Goal: Task Accomplishment & Management: Use online tool/utility

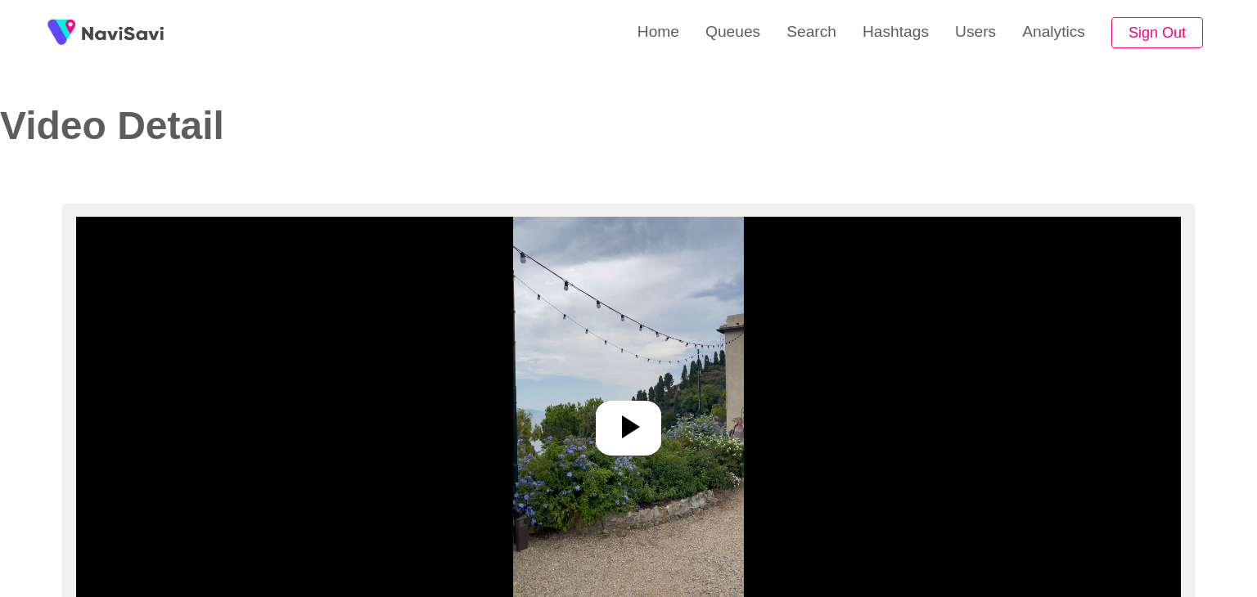
select select "**********"
select select "**"
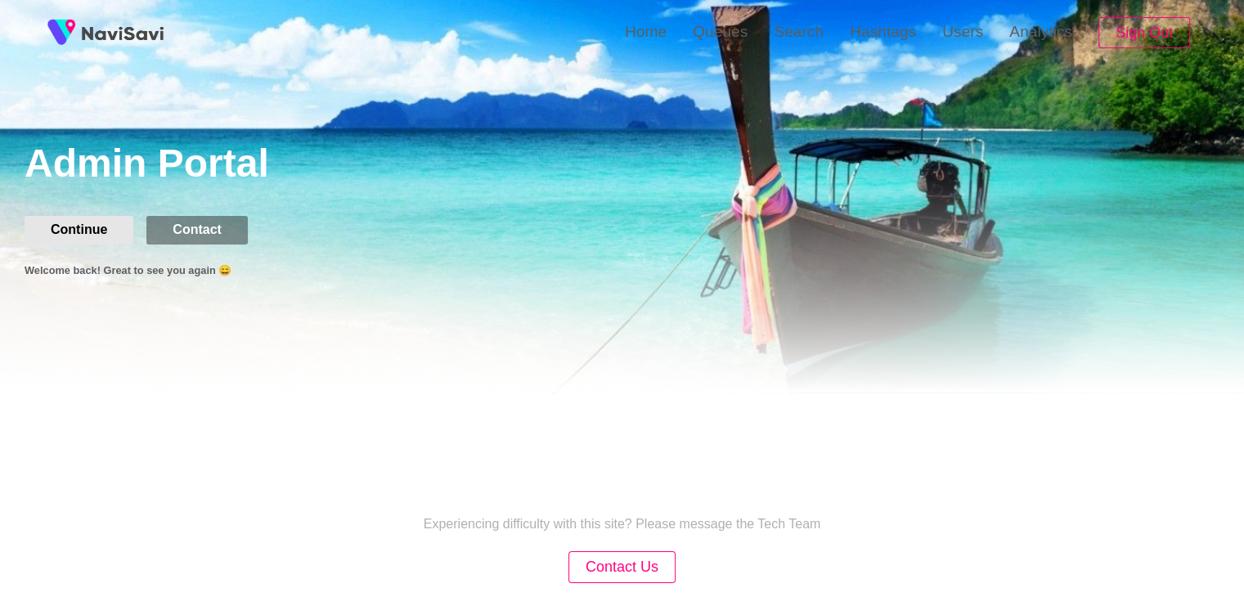
click at [106, 216] on button "Continue" at bounding box center [79, 230] width 109 height 28
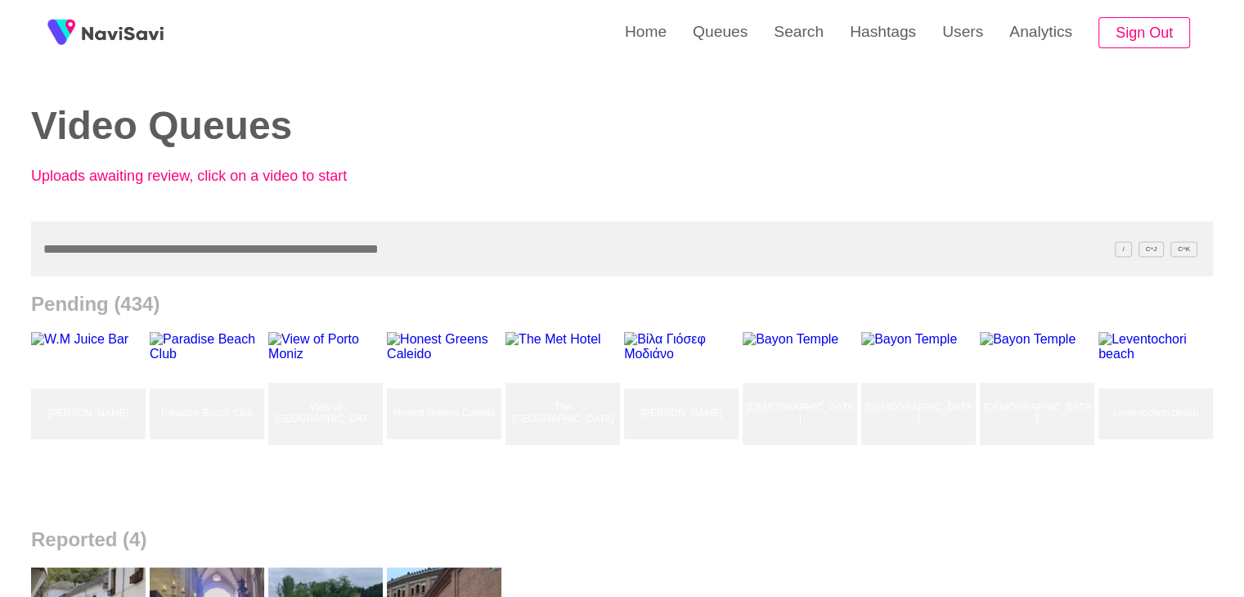
click at [295, 232] on input "text" at bounding box center [622, 249] width 1182 height 55
click at [792, 45] on link "Search" at bounding box center [799, 32] width 76 height 64
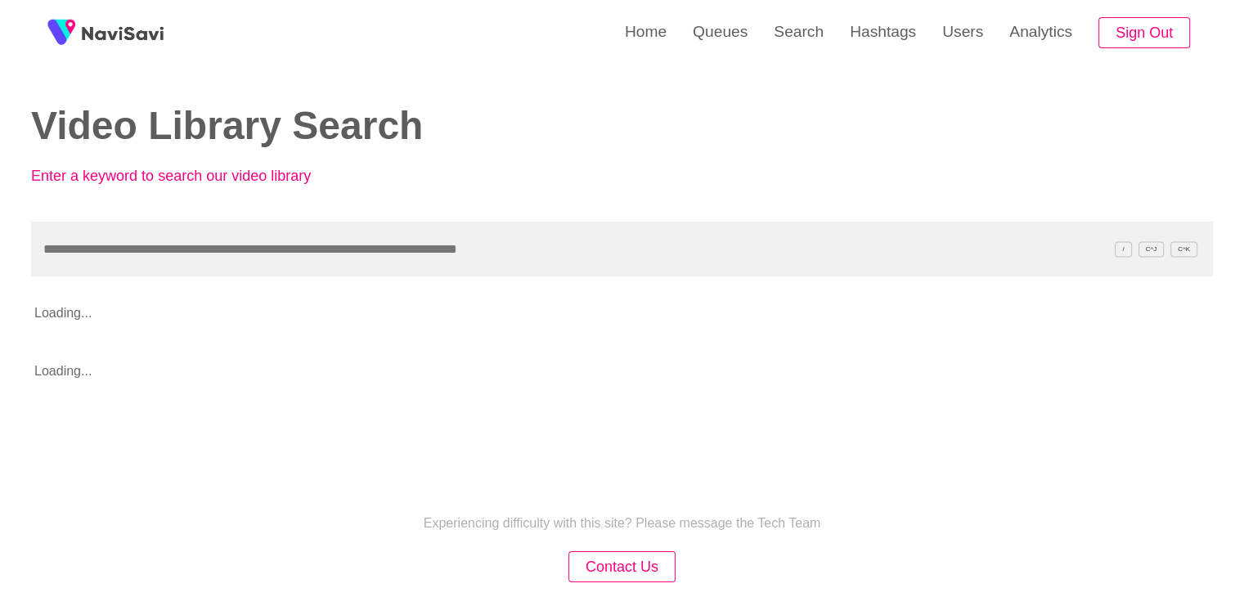
click at [185, 243] on input "text" at bounding box center [622, 249] width 1182 height 55
type input "**********"
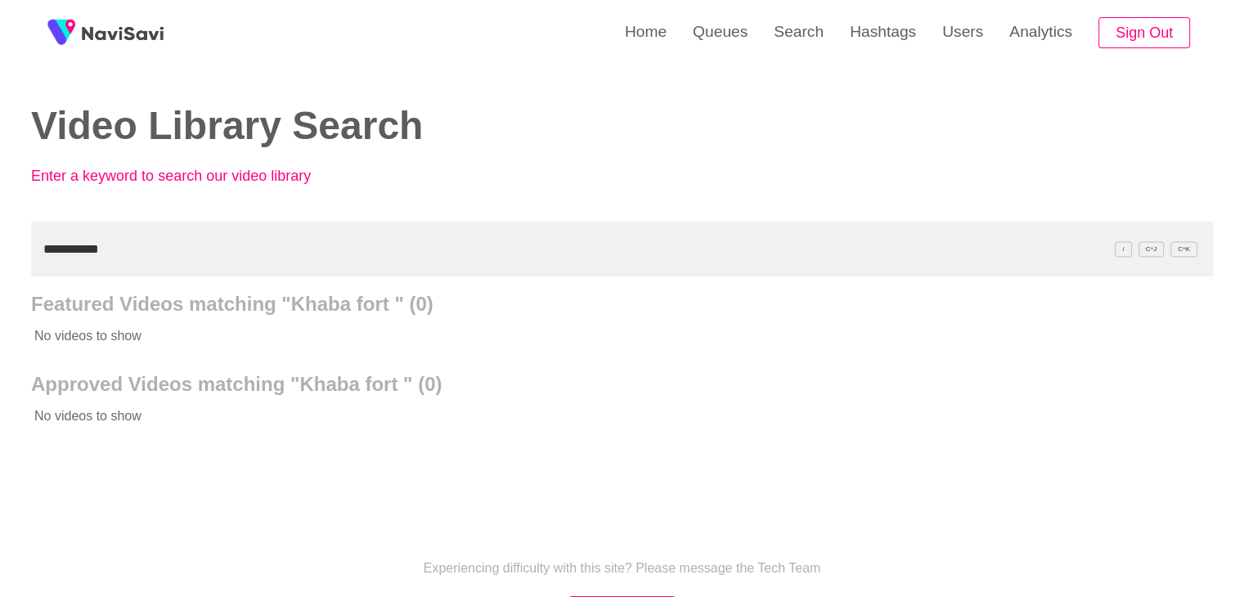
click at [134, 250] on input "**********" at bounding box center [622, 249] width 1182 height 55
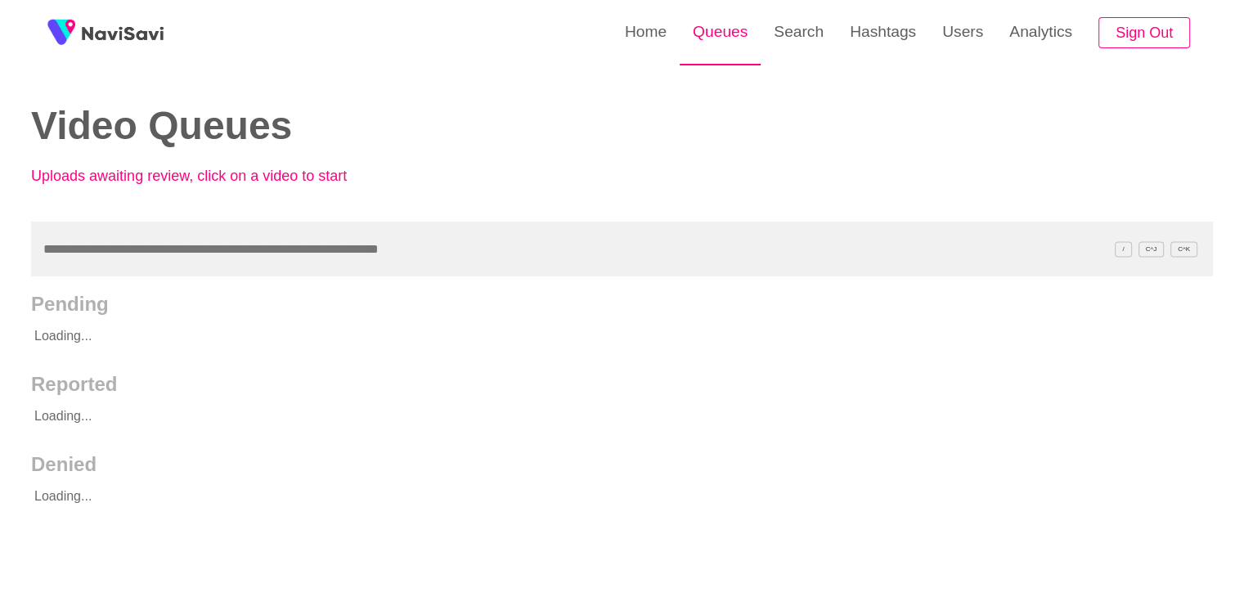
click at [745, 43] on link "Queues" at bounding box center [720, 32] width 81 height 64
click at [192, 263] on input "text" at bounding box center [622, 249] width 1182 height 55
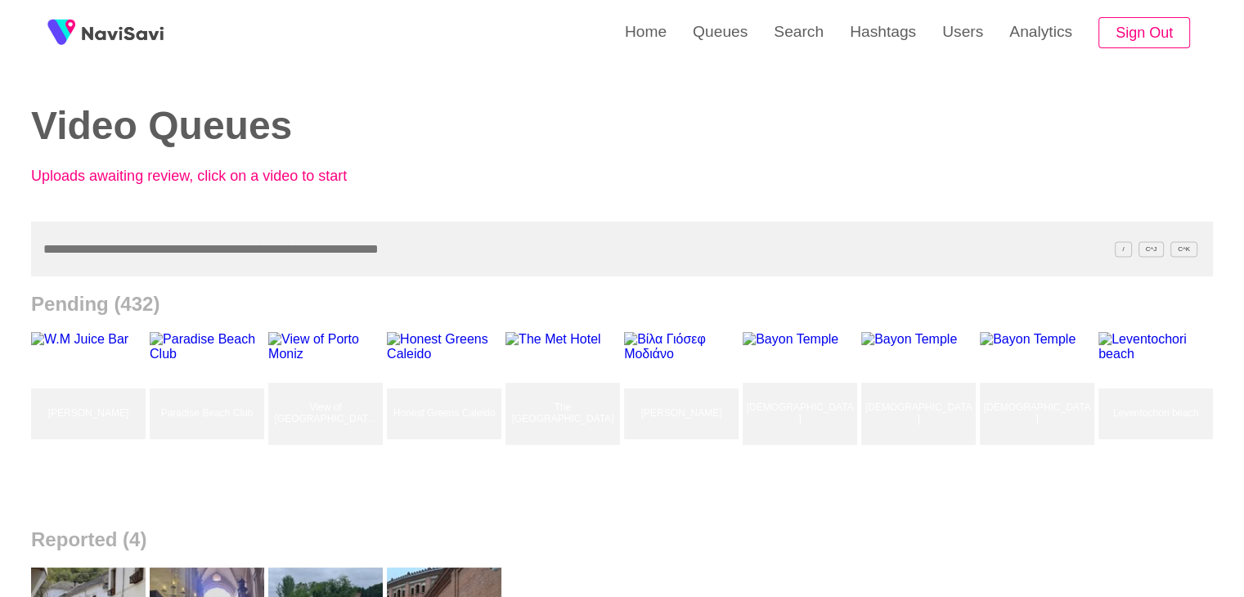
paste input "**********"
type input "**********"
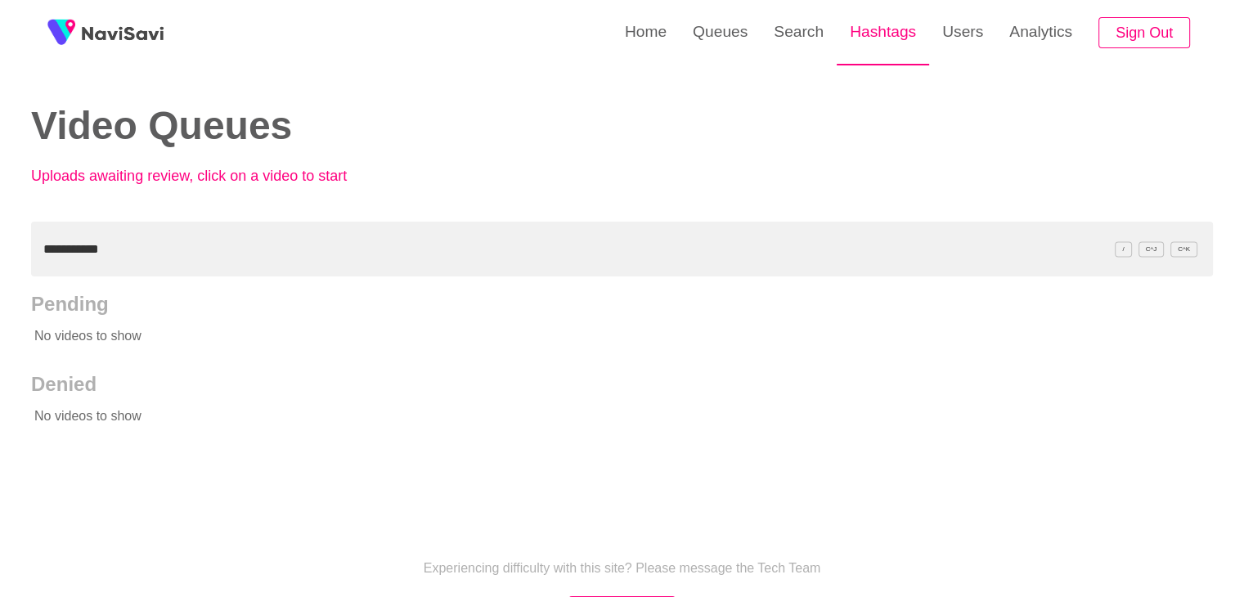
click at [906, 37] on link "Hashtags" at bounding box center [883, 32] width 92 height 64
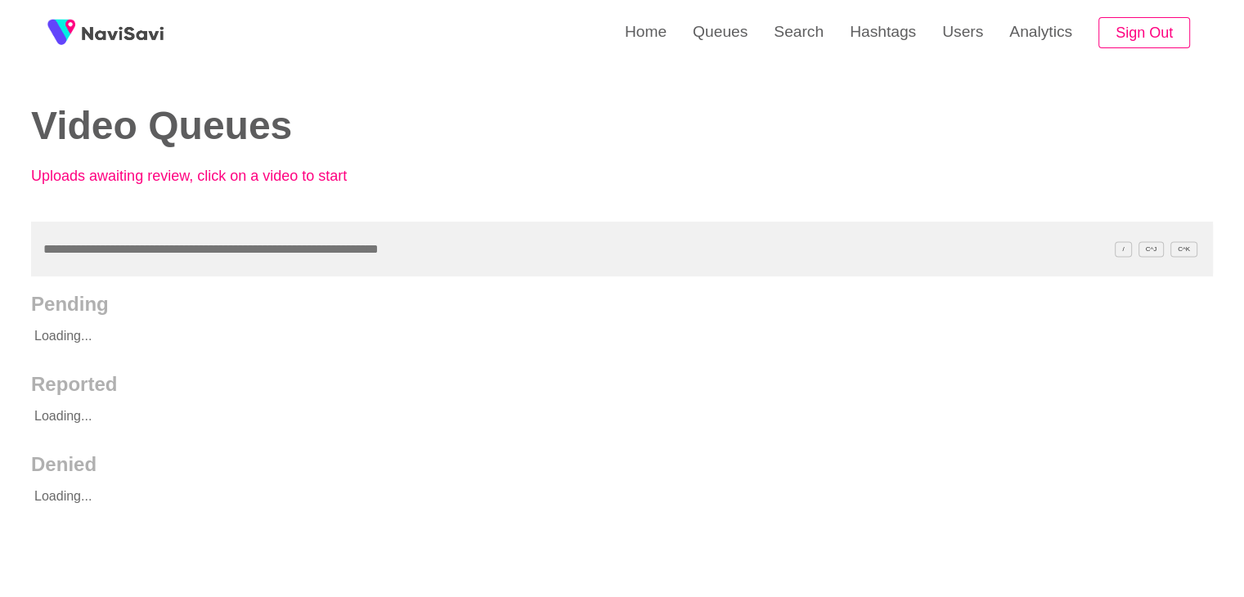
click at [193, 249] on input "text" at bounding box center [622, 249] width 1182 height 55
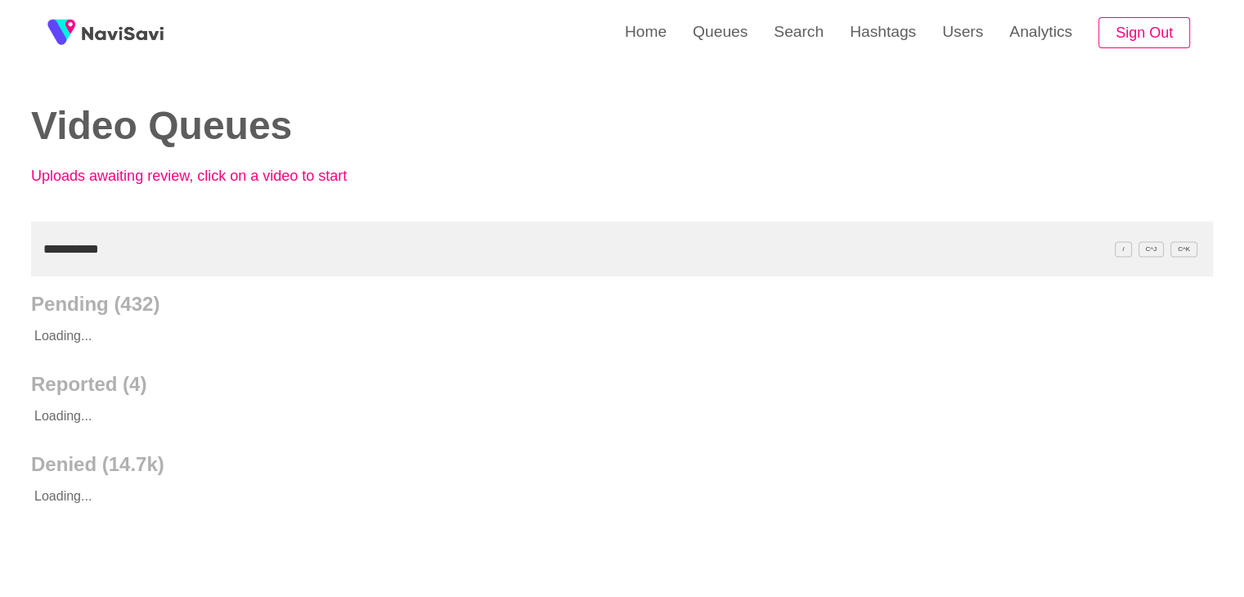
type input "**********"
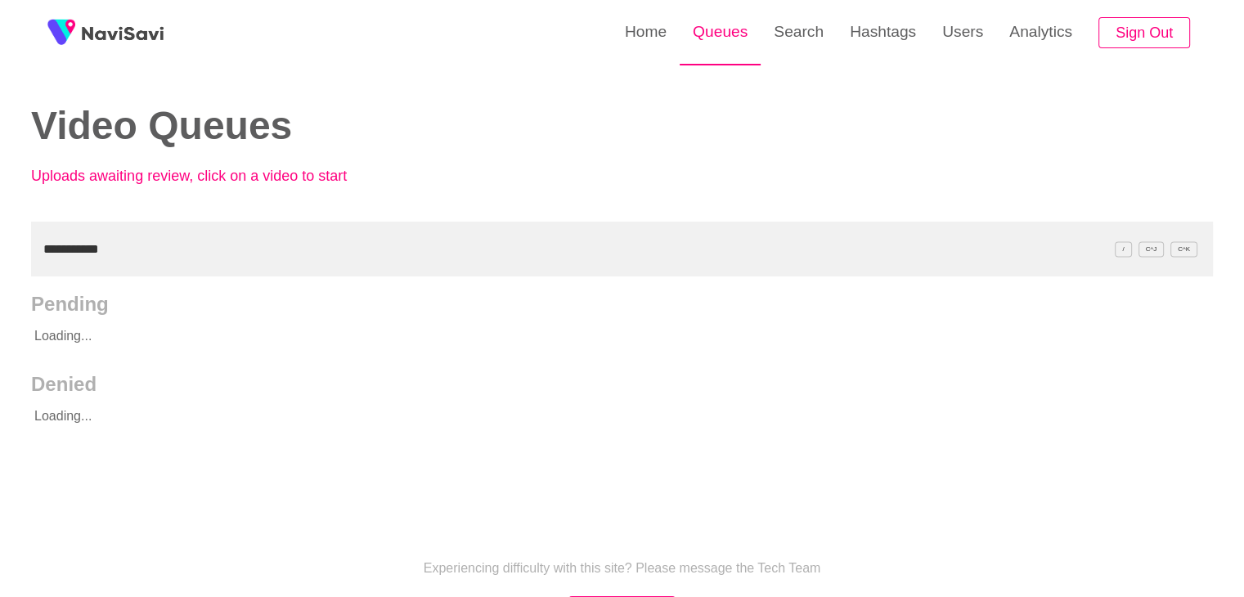
click at [719, 29] on link "Queues" at bounding box center [720, 32] width 81 height 64
drag, startPoint x: 118, startPoint y: 258, endPoint x: 0, endPoint y: 263, distance: 118.0
click at [0, 266] on div "**********" at bounding box center [622, 375] width 1244 height 750
click at [234, 253] on input "**********" at bounding box center [622, 249] width 1182 height 55
drag, startPoint x: 27, startPoint y: 261, endPoint x: 0, endPoint y: 249, distance: 29.7
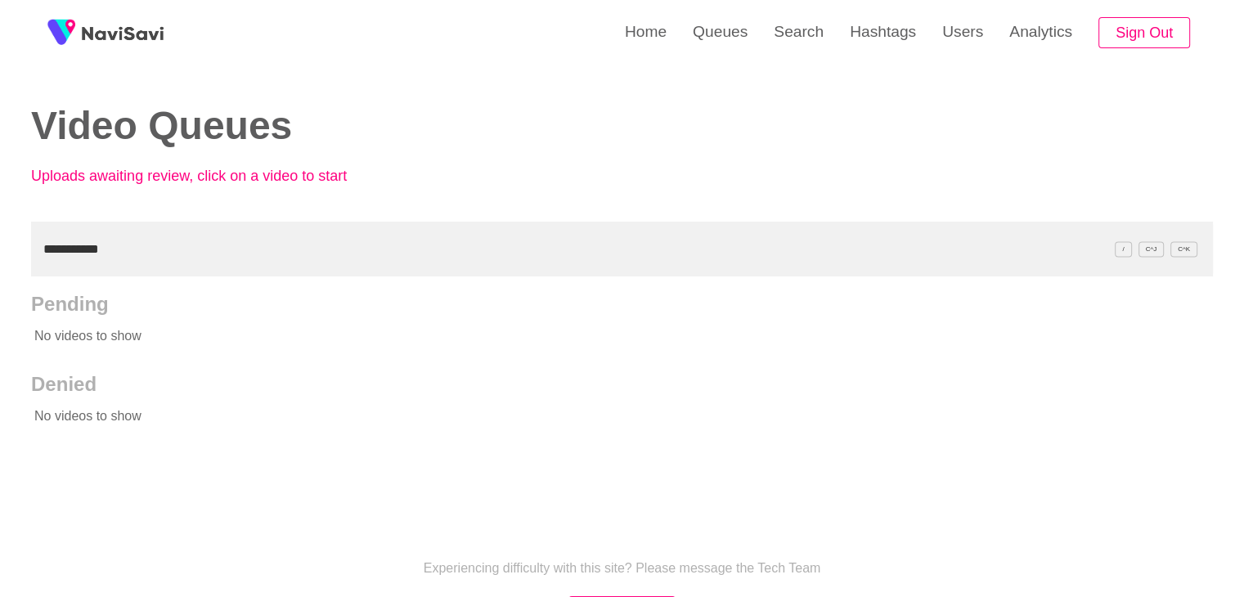
click at [0, 259] on div "**********" at bounding box center [622, 375] width 1244 height 750
click at [717, 38] on link "Queues" at bounding box center [720, 32] width 81 height 64
click at [816, 36] on link "Search" at bounding box center [799, 32] width 76 height 64
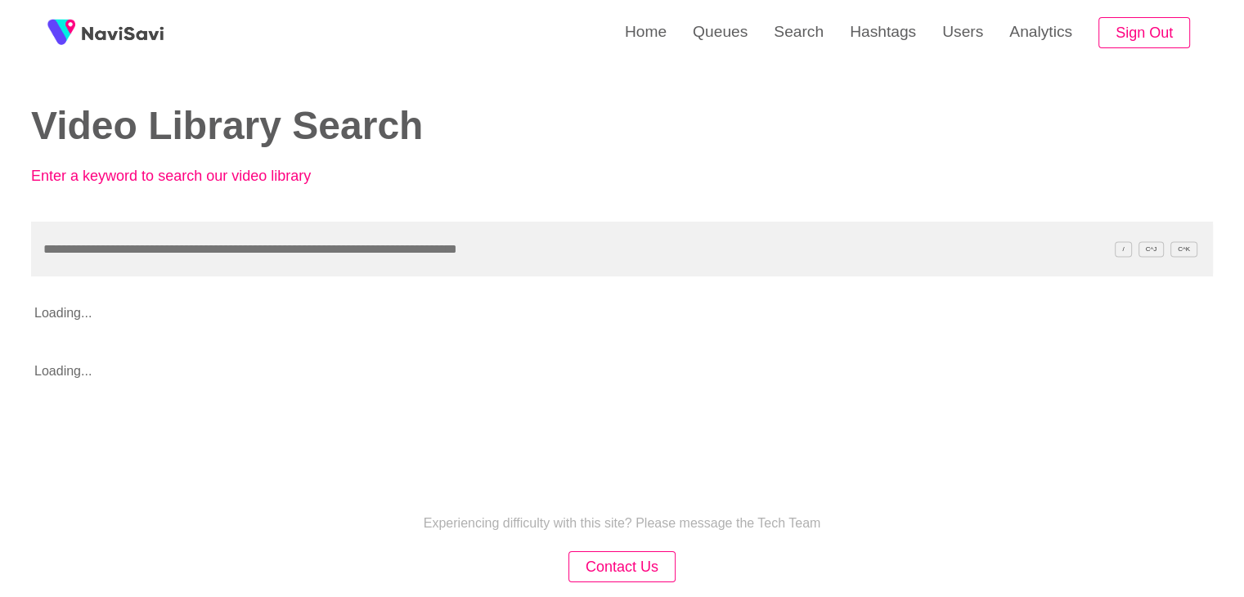
click at [281, 259] on input "text" at bounding box center [622, 249] width 1182 height 55
click at [242, 244] on input "**********" at bounding box center [622, 249] width 1182 height 55
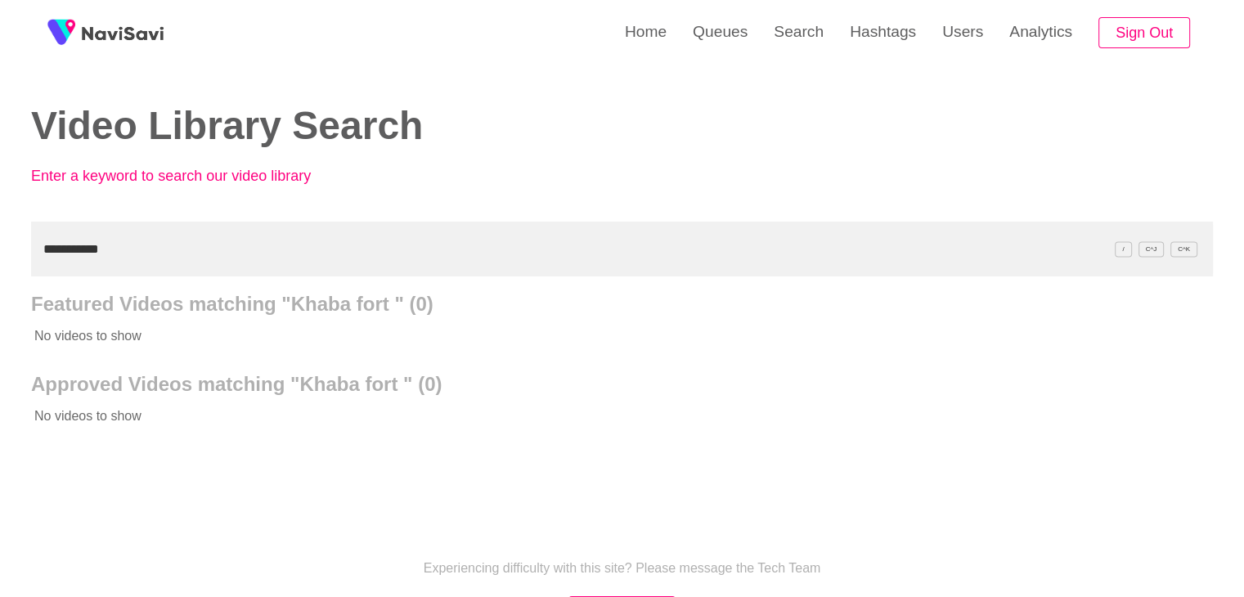
click at [376, 244] on input "**********" at bounding box center [622, 249] width 1182 height 55
drag, startPoint x: 169, startPoint y: 232, endPoint x: 0, endPoint y: 227, distance: 168.6
click at [0, 230] on div "**********" at bounding box center [622, 375] width 1244 height 750
paste input "******"
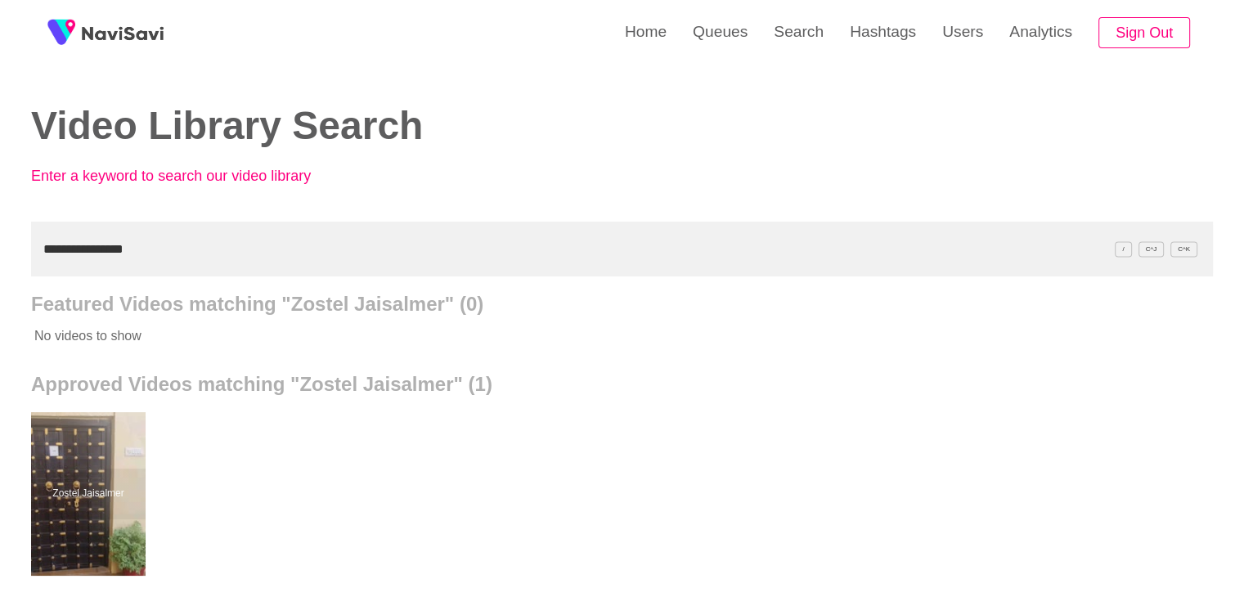
drag, startPoint x: 160, startPoint y: 246, endPoint x: 0, endPoint y: 247, distance: 160.4
click at [0, 247] on div "**********" at bounding box center [622, 453] width 1244 height 906
click at [183, 239] on input "**********" at bounding box center [622, 249] width 1182 height 55
drag, startPoint x: 183, startPoint y: 239, endPoint x: 0, endPoint y: 240, distance: 183.3
click at [0, 246] on div "**********" at bounding box center [622, 453] width 1244 height 906
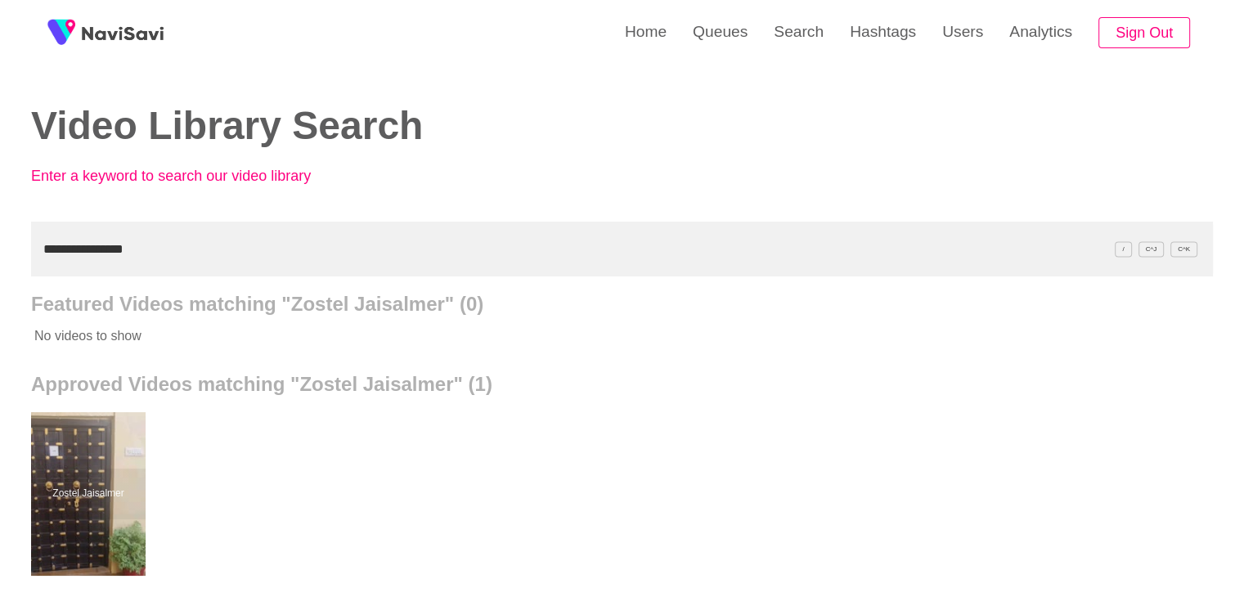
paste input "*******"
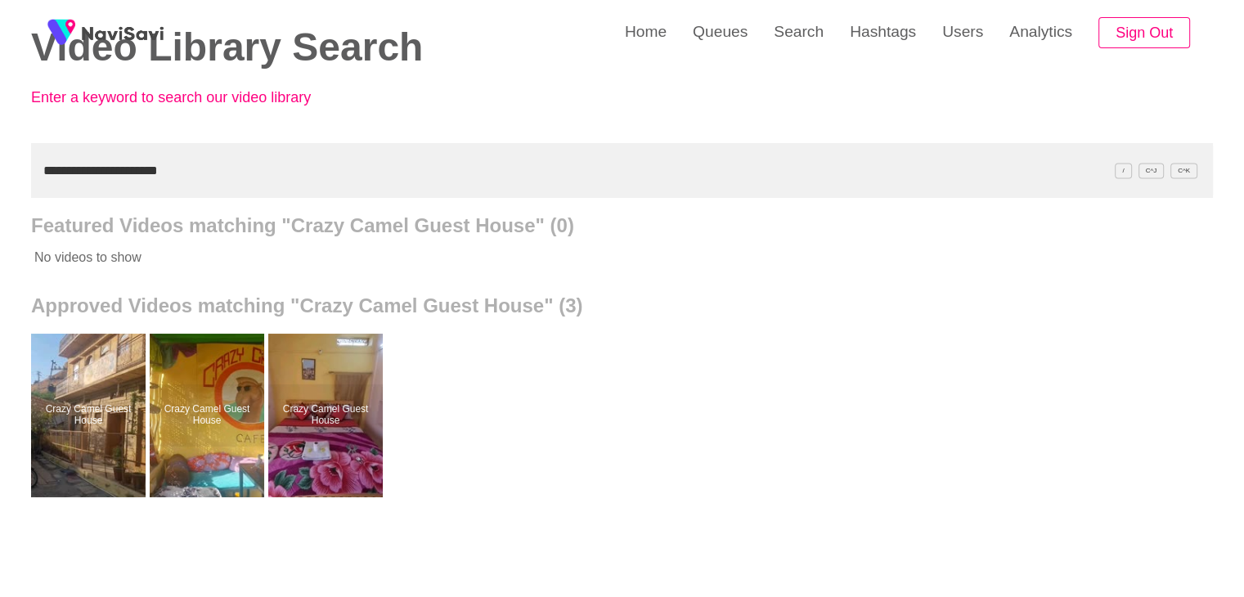
scroll to position [82, 0]
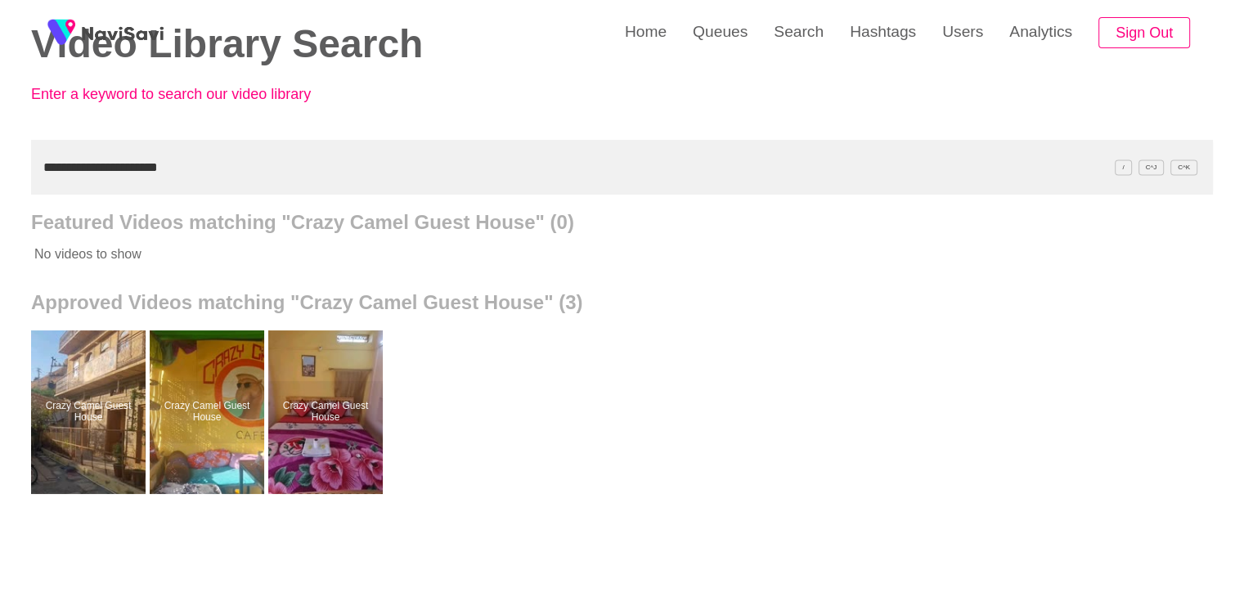
drag, startPoint x: 191, startPoint y: 164, endPoint x: 0, endPoint y: 145, distance: 192.5
click at [0, 154] on div "**********" at bounding box center [622, 371] width 1244 height 906
drag, startPoint x: 223, startPoint y: 173, endPoint x: 0, endPoint y: 164, distance: 222.7
click at [0, 171] on div "**********" at bounding box center [622, 371] width 1244 height 906
paste input "text"
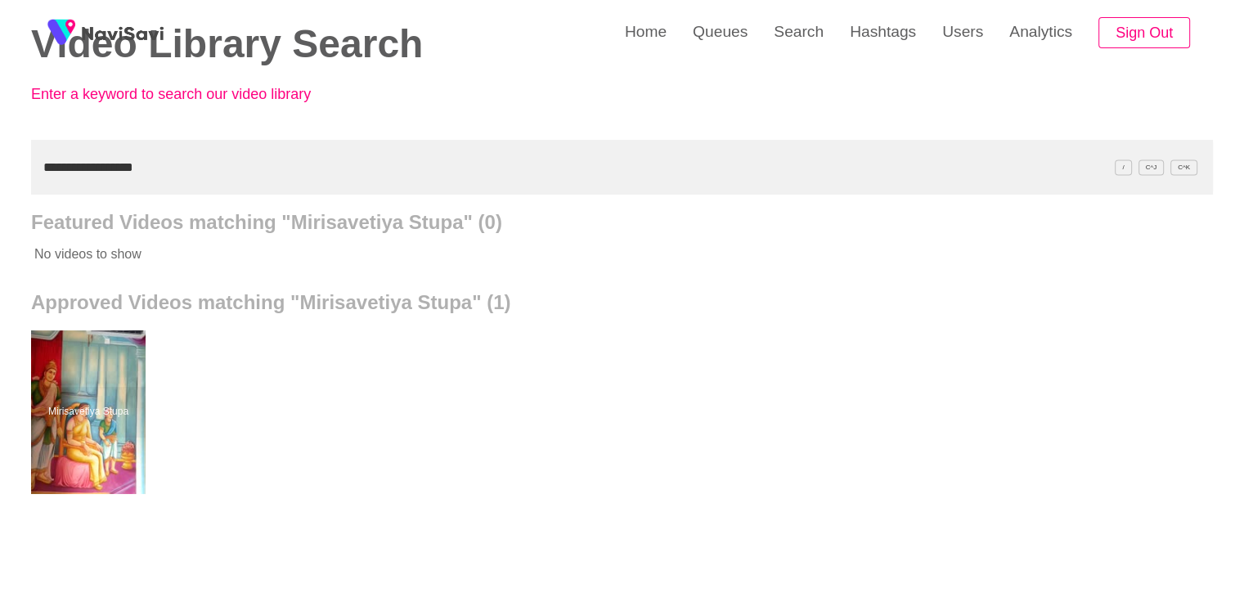
drag, startPoint x: 203, startPoint y: 155, endPoint x: 0, endPoint y: 164, distance: 203.1
click at [0, 164] on div "**********" at bounding box center [622, 371] width 1244 height 906
paste input "text"
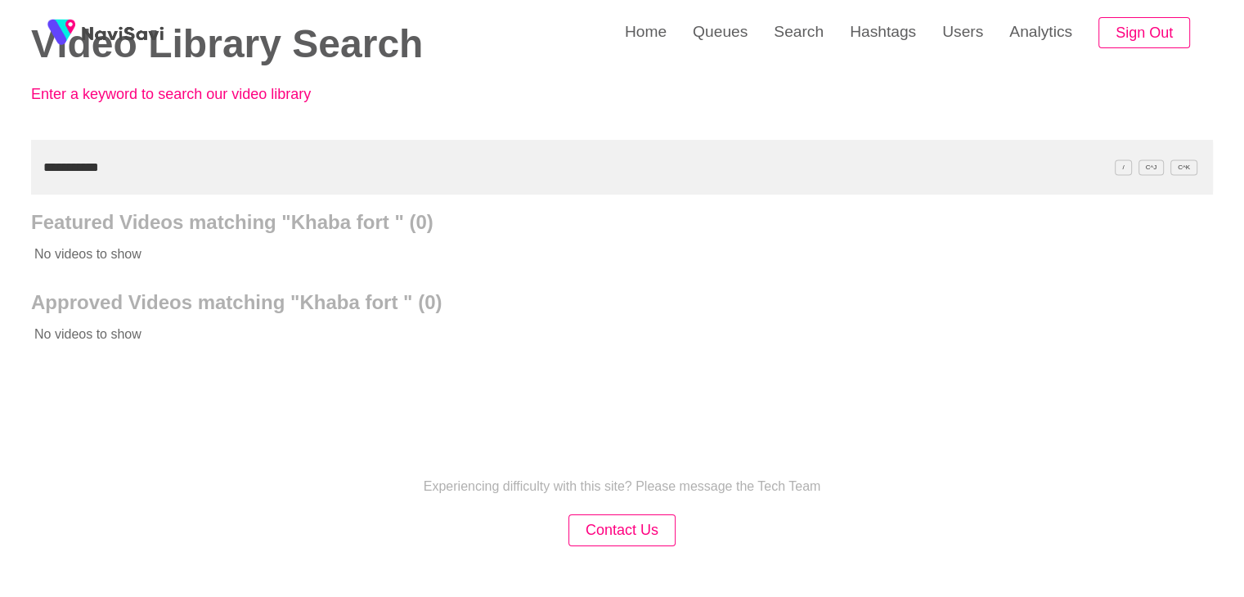
click at [49, 166] on input "**********" at bounding box center [622, 167] width 1182 height 55
click at [36, 170] on input "**********" at bounding box center [622, 167] width 1182 height 55
click at [44, 171] on input "**********" at bounding box center [622, 167] width 1182 height 55
click at [145, 167] on input "**********" at bounding box center [622, 167] width 1182 height 55
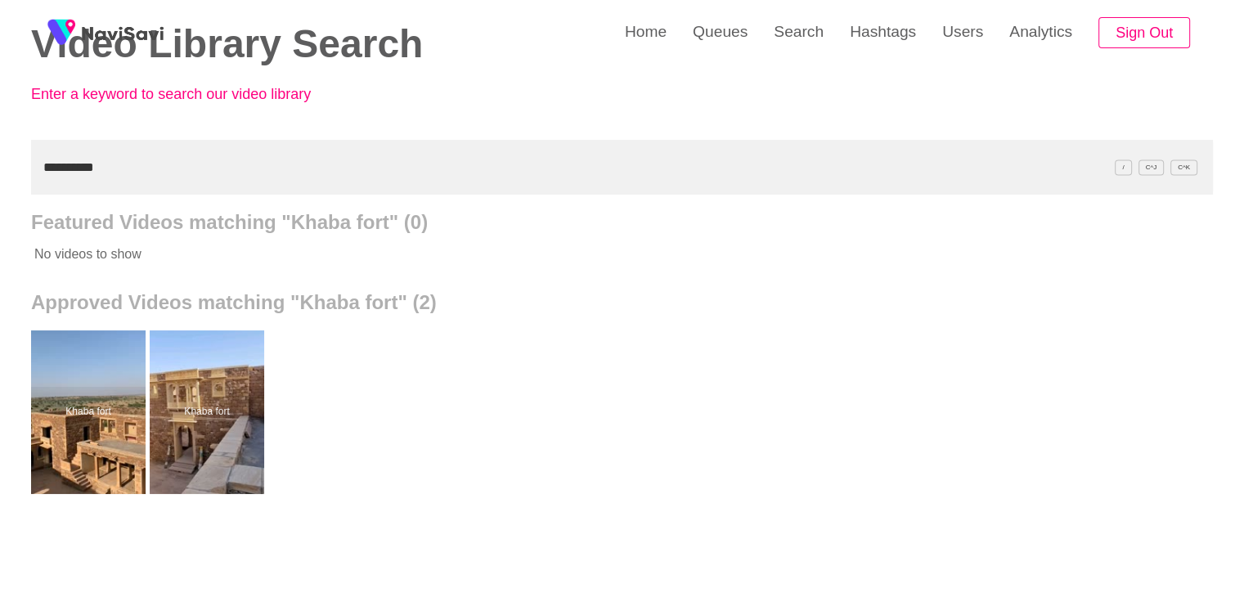
drag, startPoint x: 42, startPoint y: 168, endPoint x: 0, endPoint y: 167, distance: 41.7
click at [0, 167] on div "**********" at bounding box center [622, 371] width 1244 height 906
paste input "**"
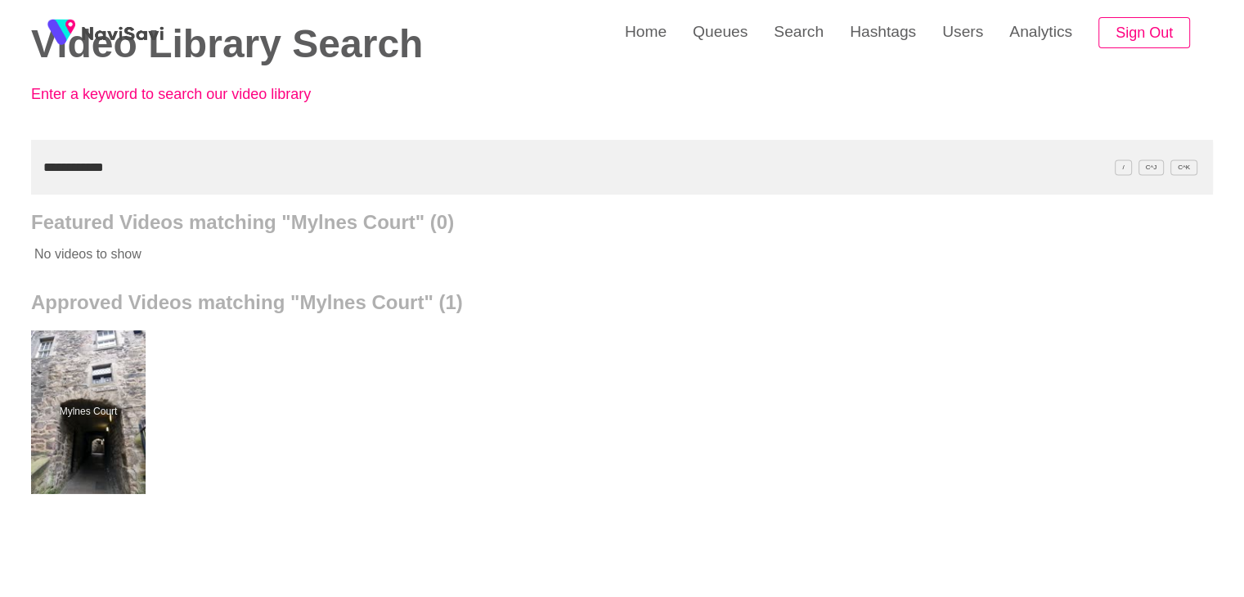
click at [43, 169] on input "**********" at bounding box center [622, 167] width 1182 height 55
click at [0, 164] on div "**********" at bounding box center [622, 371] width 1244 height 906
paste input "**********"
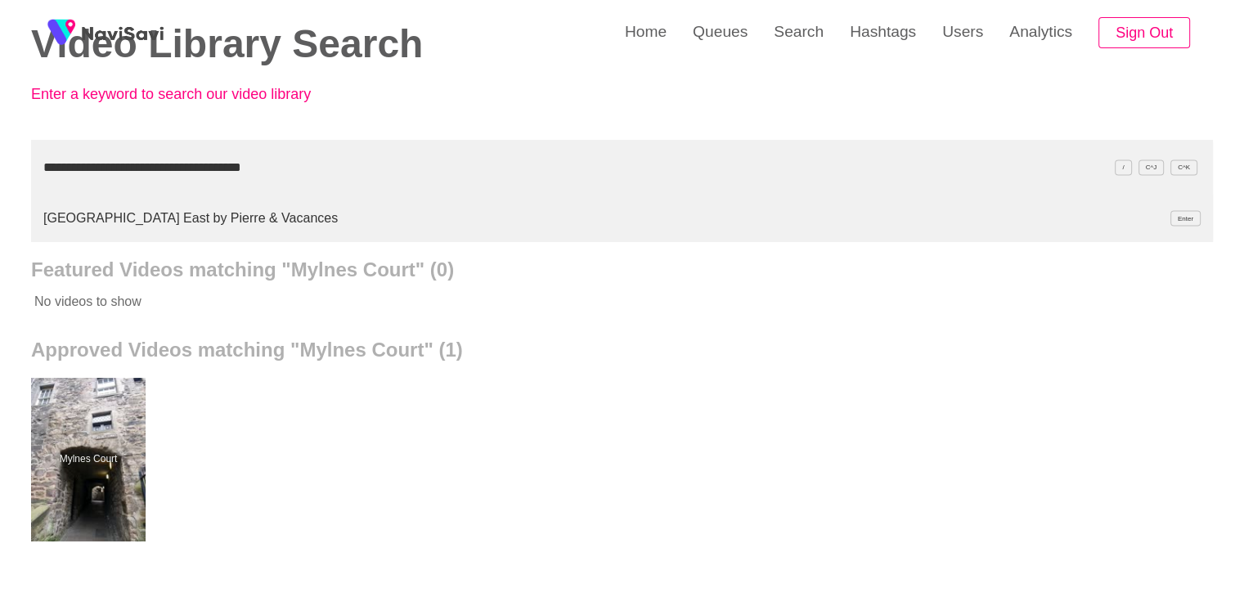
type input "**********"
drag, startPoint x: 244, startPoint y: 210, endPoint x: 0, endPoint y: 198, distance: 244.1
click at [0, 198] on div "**********" at bounding box center [622, 394] width 1244 height 953
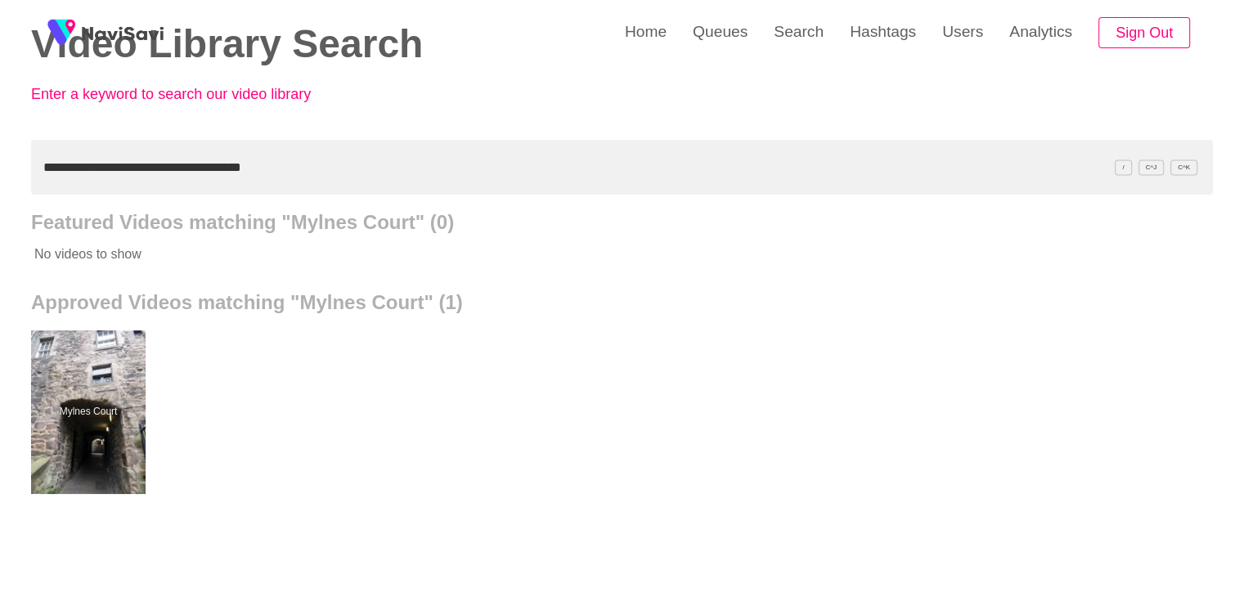
click at [308, 164] on input "**********" at bounding box center [622, 167] width 1182 height 55
click at [42, 167] on input "**********" at bounding box center [622, 167] width 1182 height 55
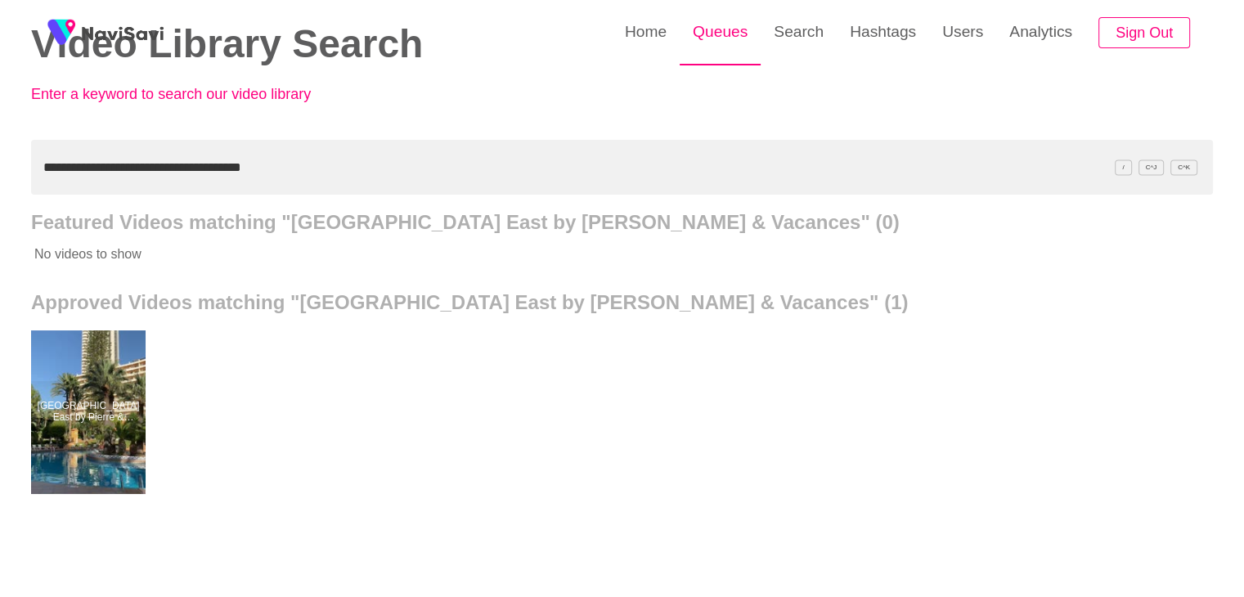
click at [735, 36] on link "Queues" at bounding box center [720, 32] width 81 height 64
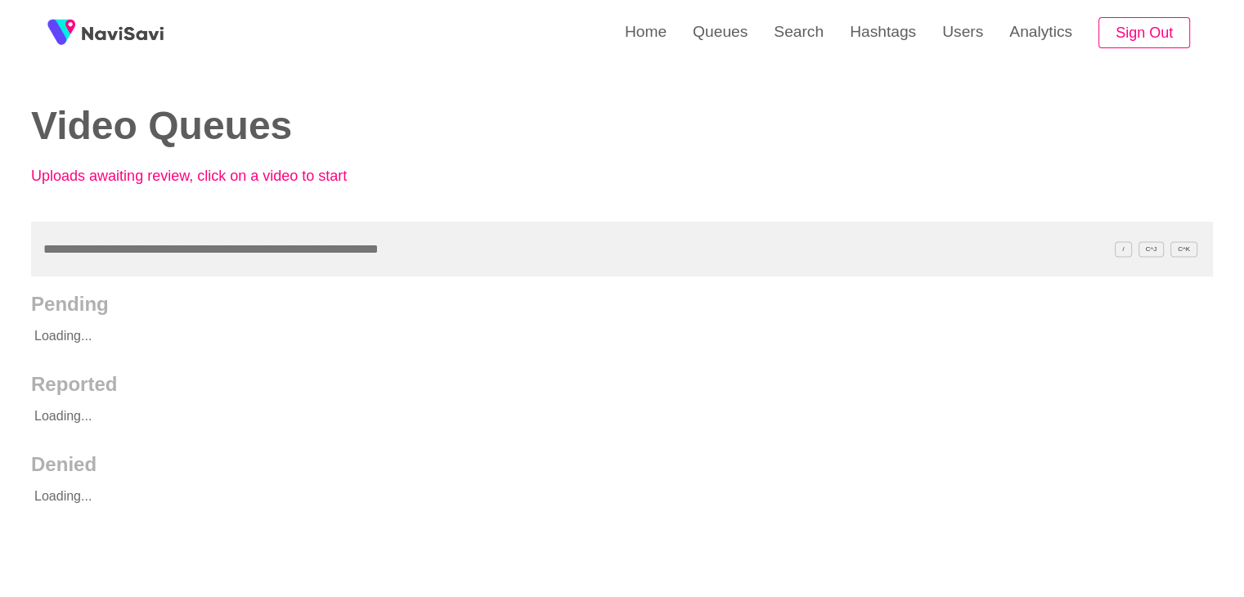
click at [175, 252] on input "text" at bounding box center [622, 249] width 1182 height 55
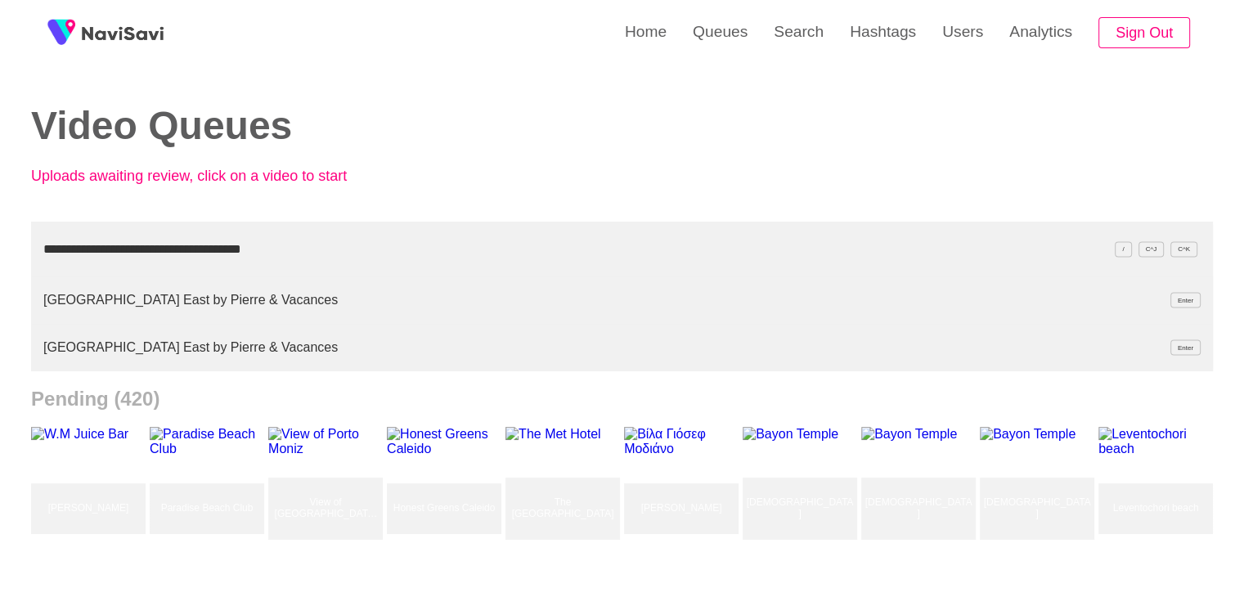
type input "**********"
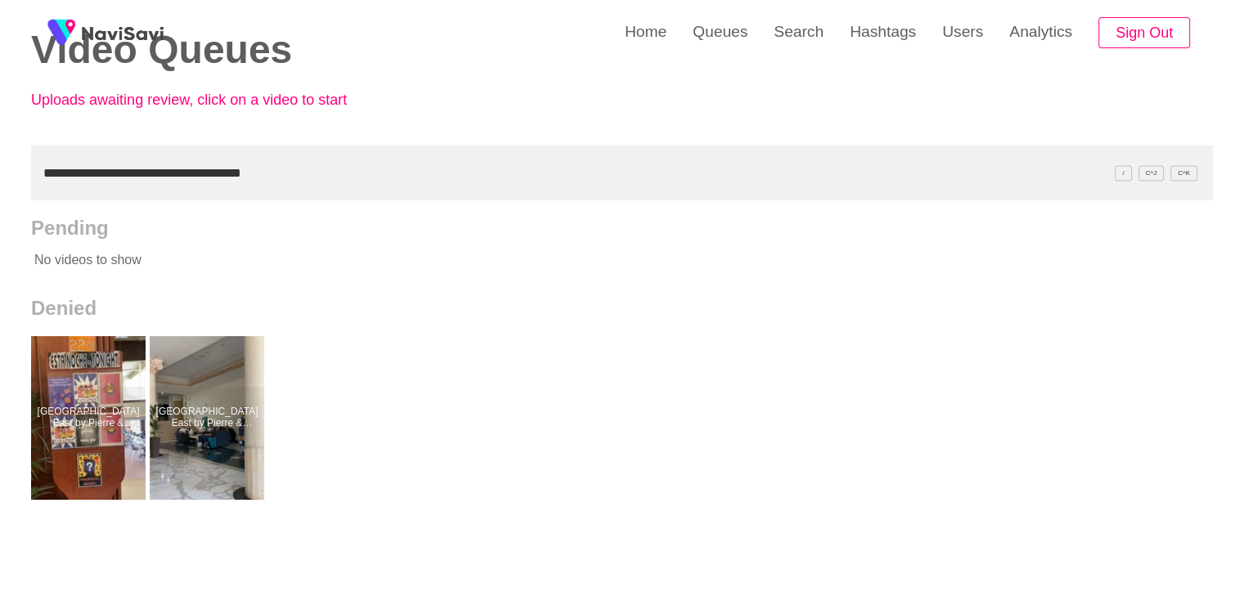
scroll to position [82, 0]
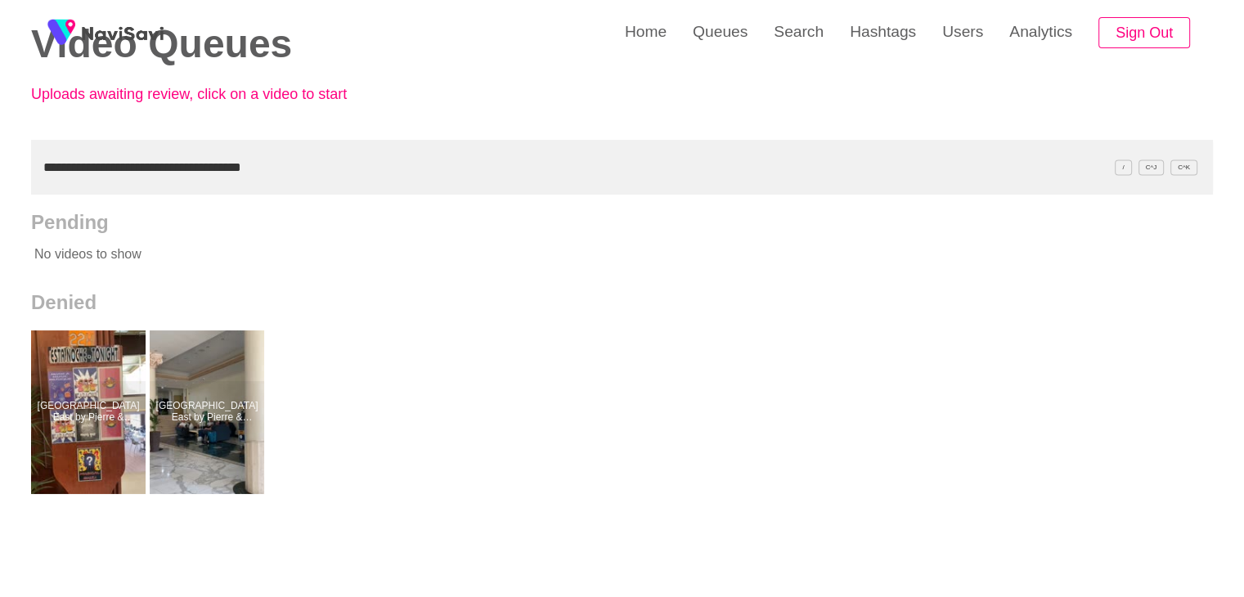
click at [42, 168] on input "**********" at bounding box center [622, 167] width 1182 height 55
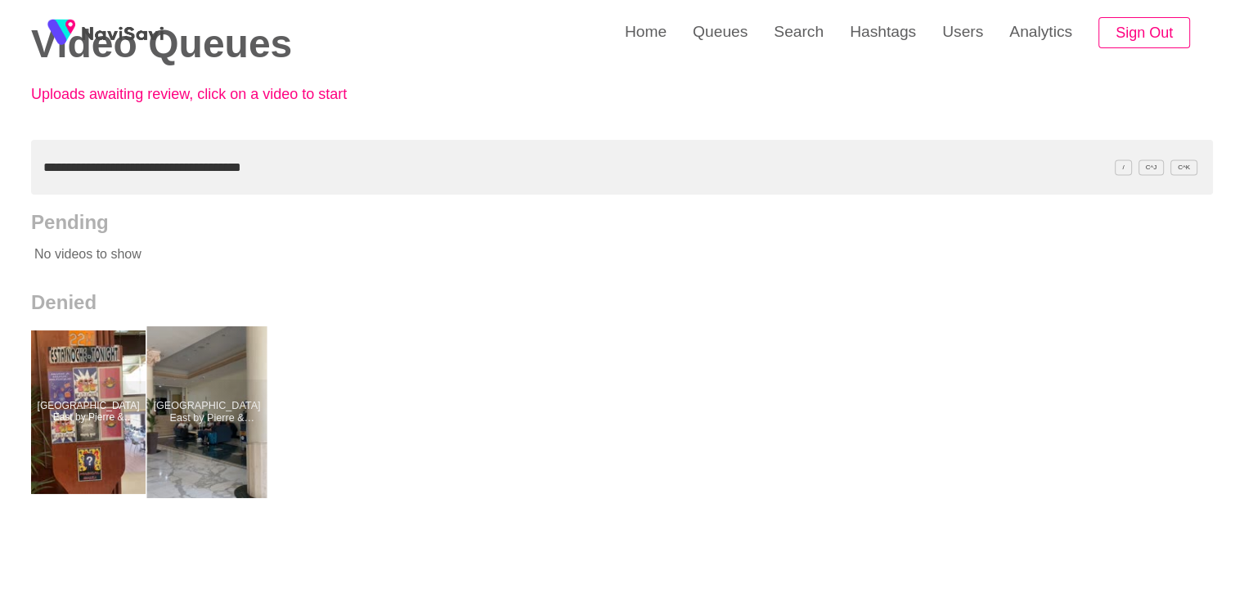
click at [218, 413] on div at bounding box center [207, 412] width 120 height 172
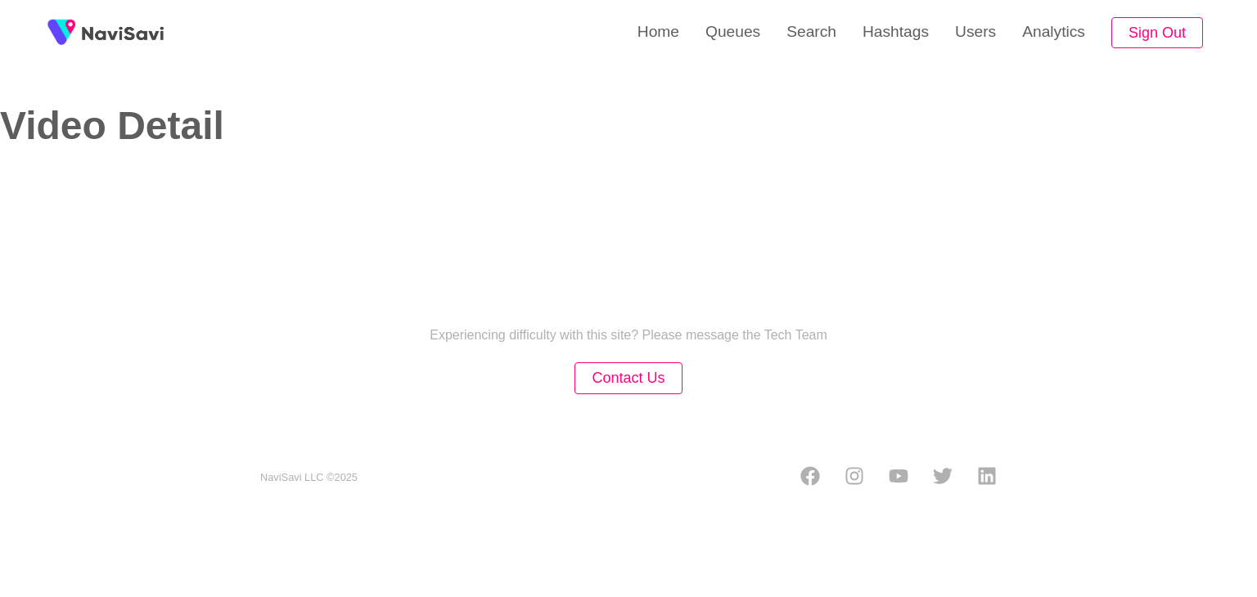
select select "****"
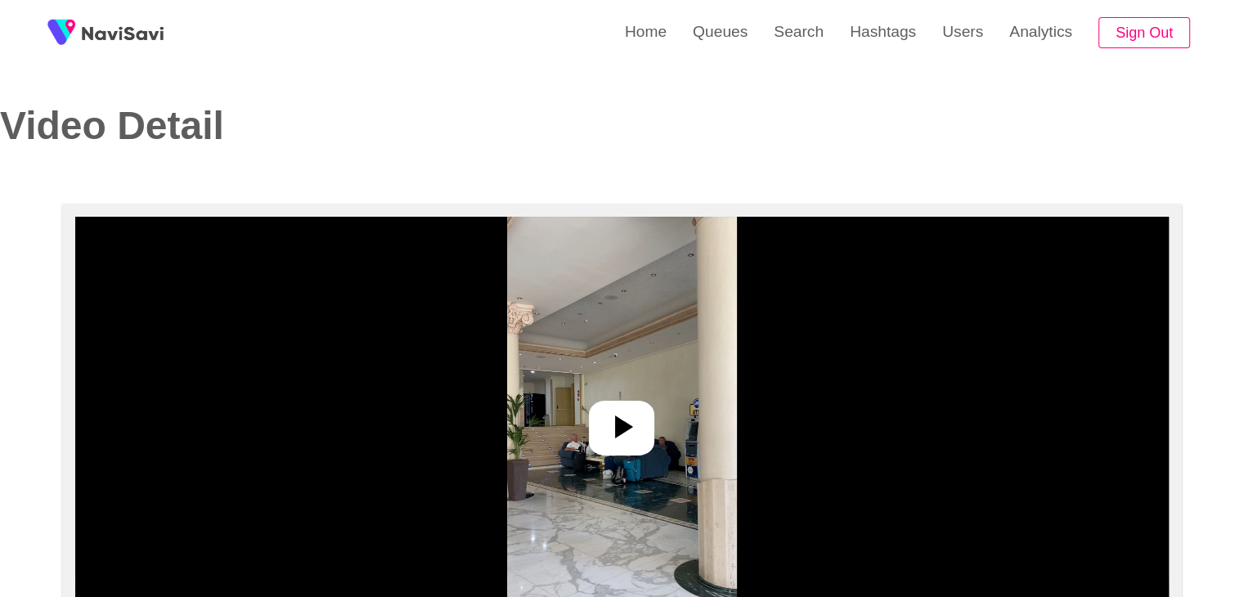
select select "**********"
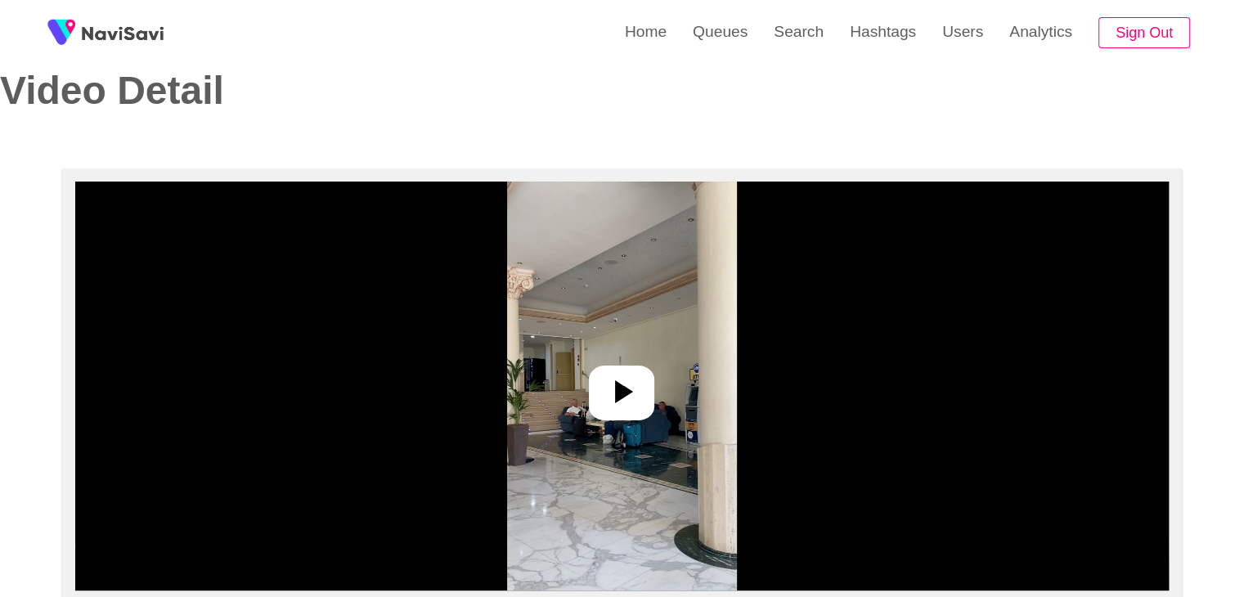
scroll to position [82, 0]
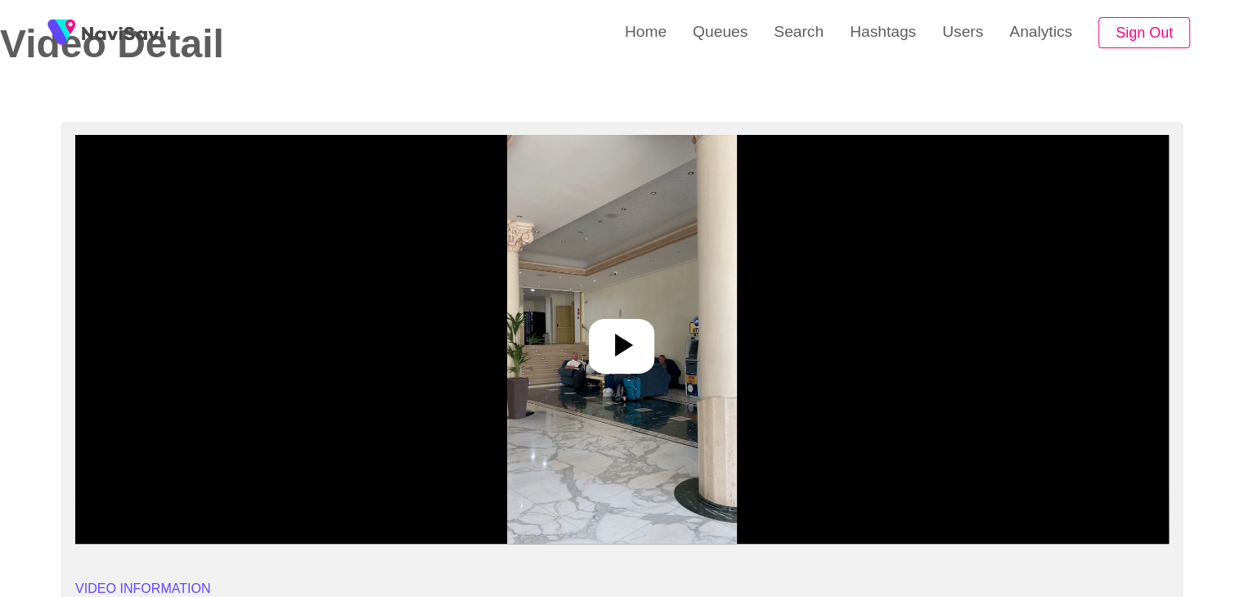
click at [621, 357] on icon at bounding box center [621, 345] width 39 height 39
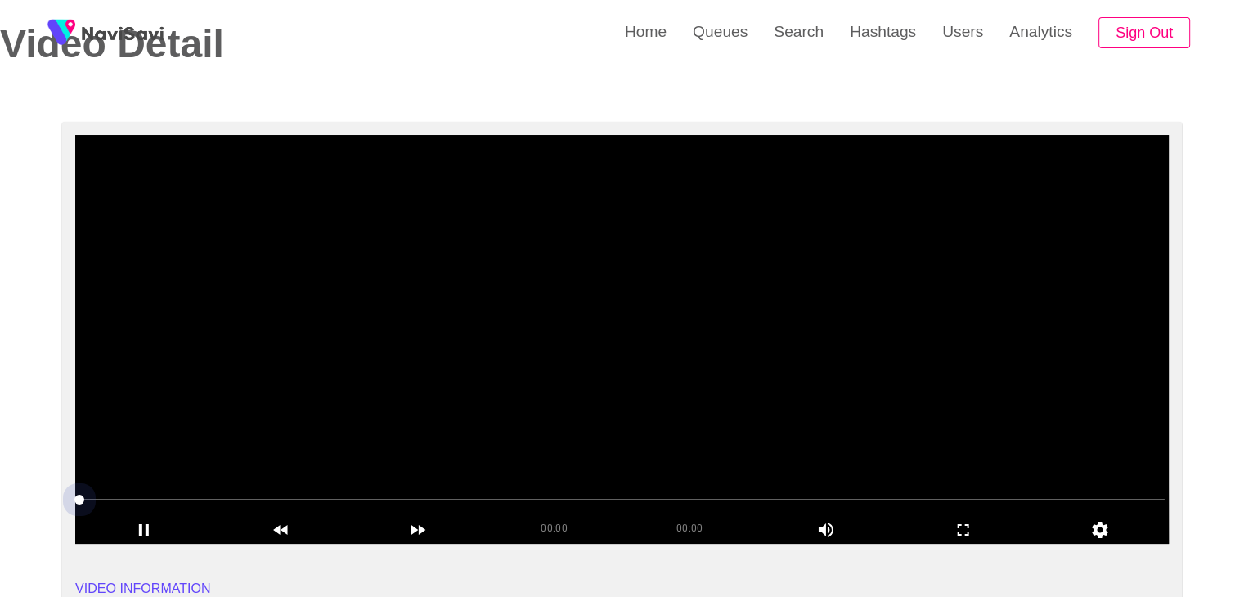
click at [488, 499] on span at bounding box center [622, 500] width 1086 height 2
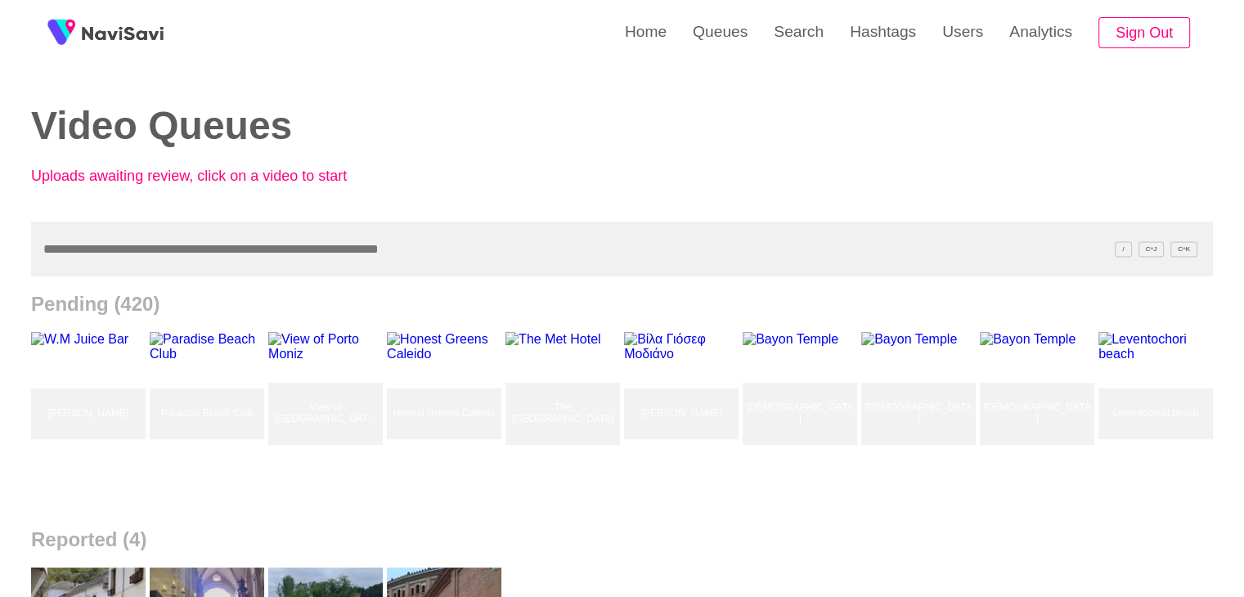
click at [317, 256] on input "text" at bounding box center [622, 249] width 1182 height 55
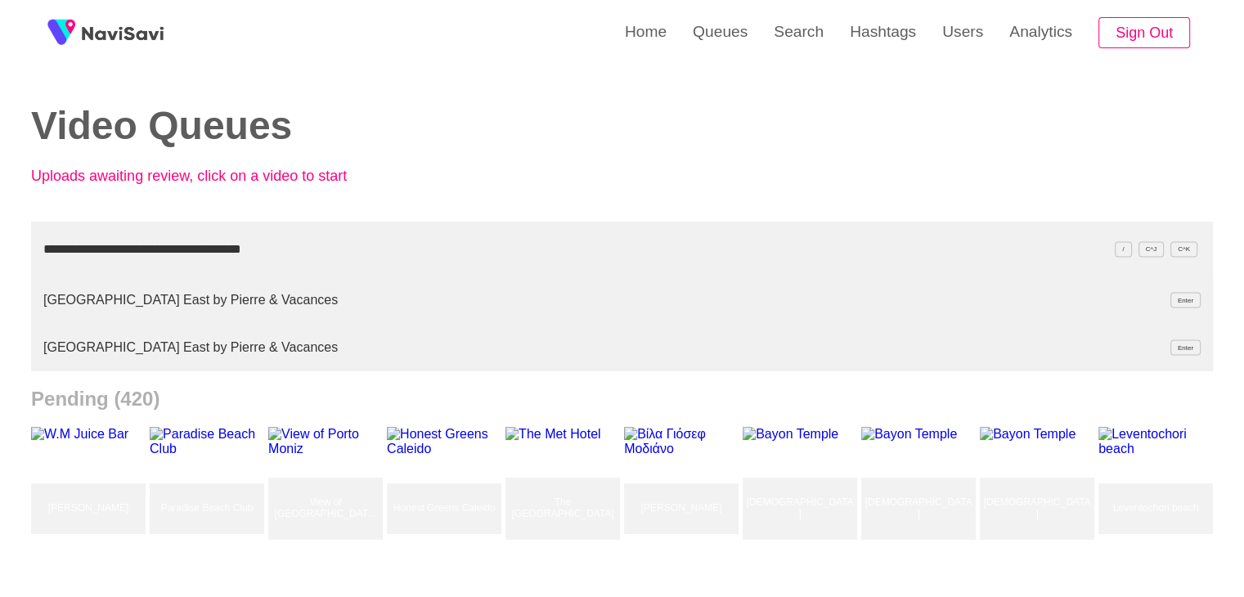
type input "**********"
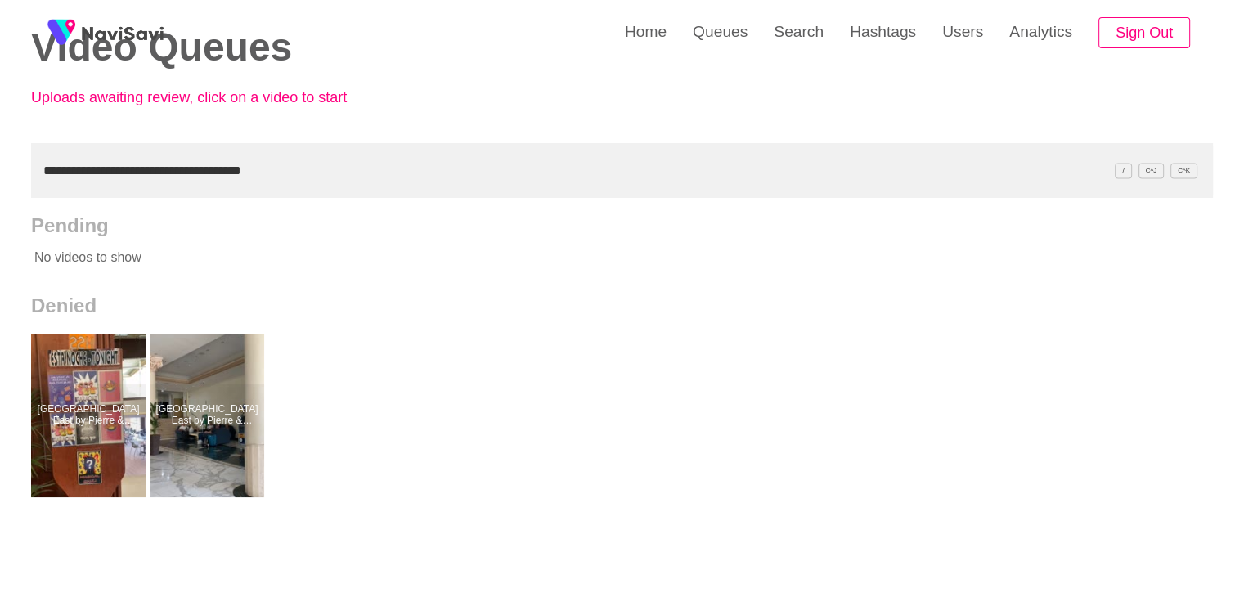
scroll to position [82, 0]
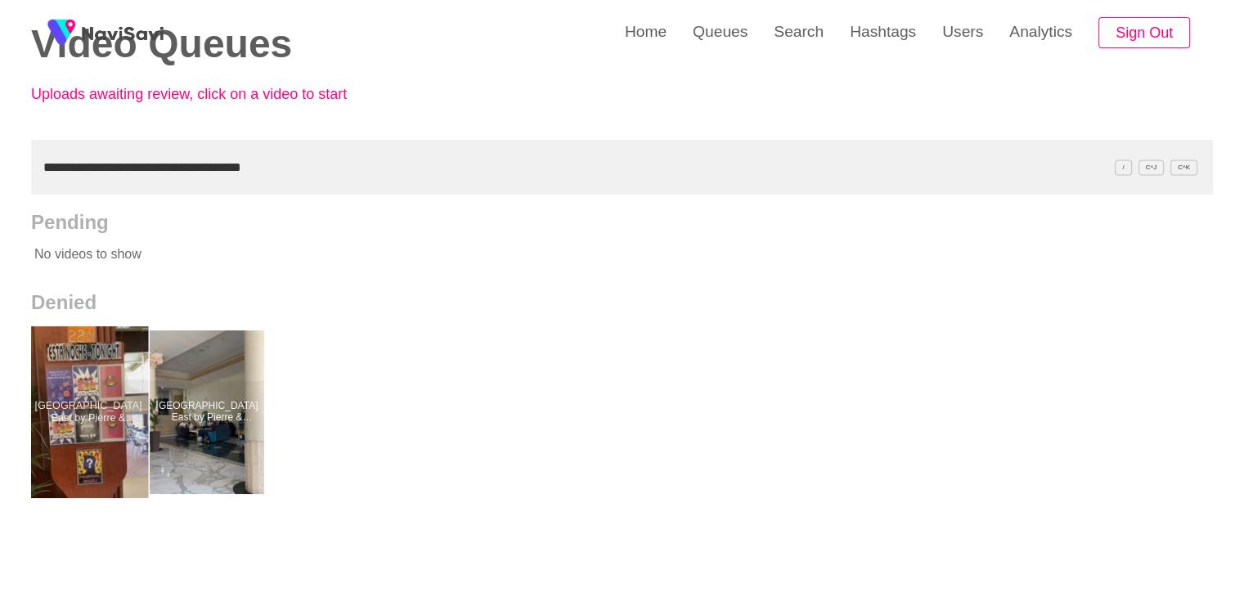
click at [115, 410] on div at bounding box center [89, 412] width 120 height 172
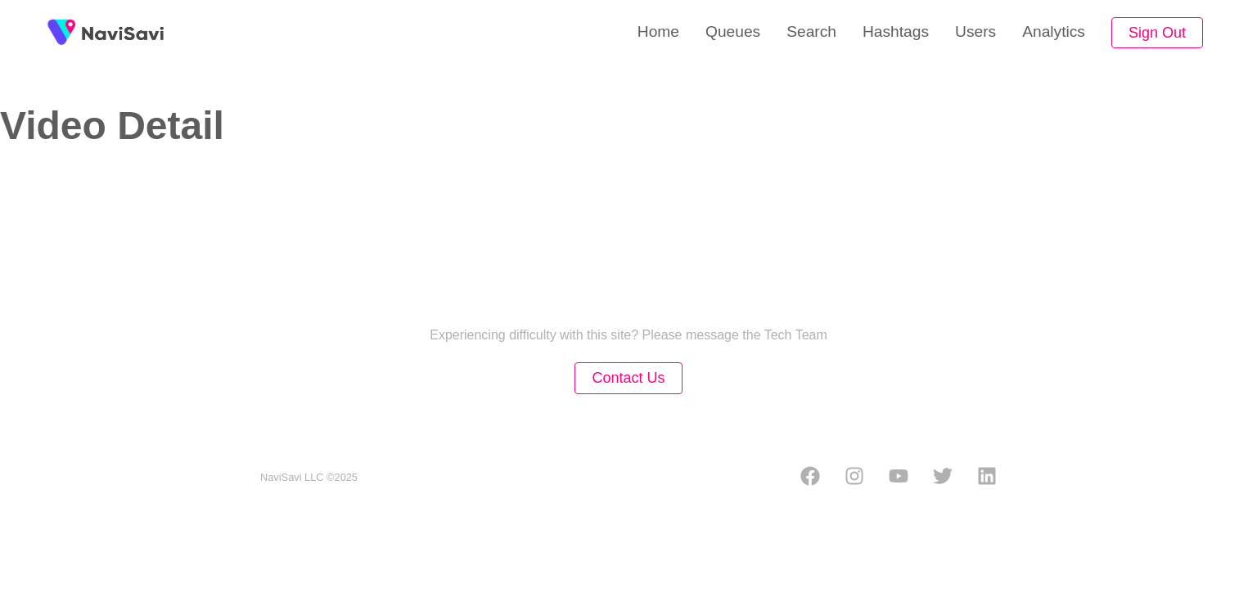
select select "****"
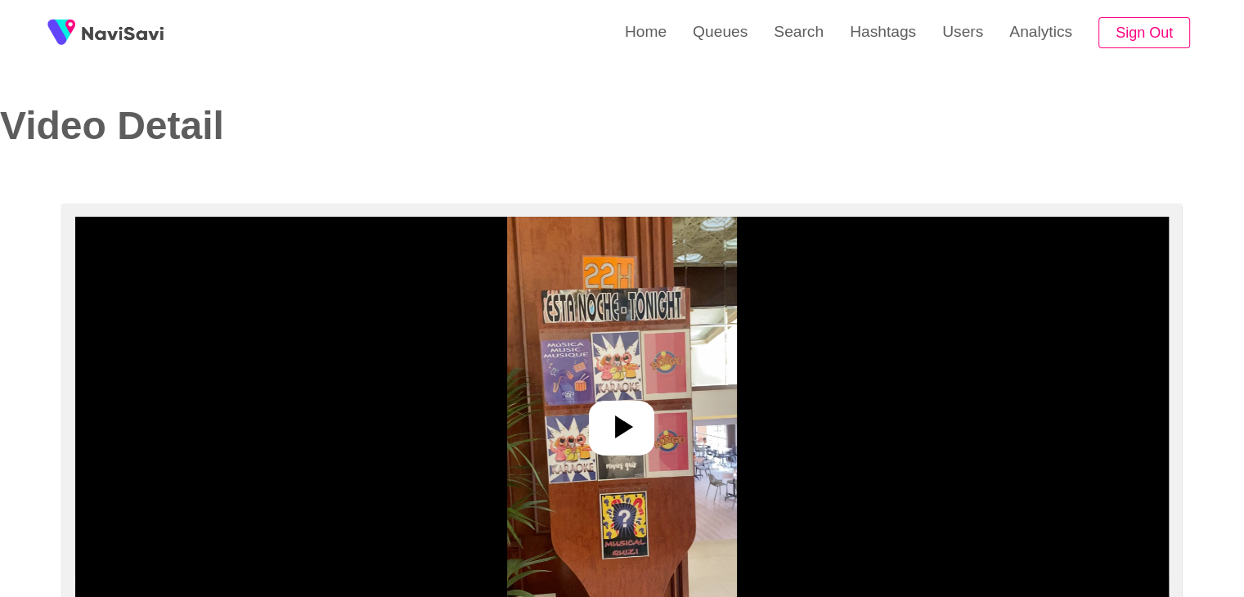
select select "**********"
click at [615, 432] on icon at bounding box center [624, 427] width 18 height 23
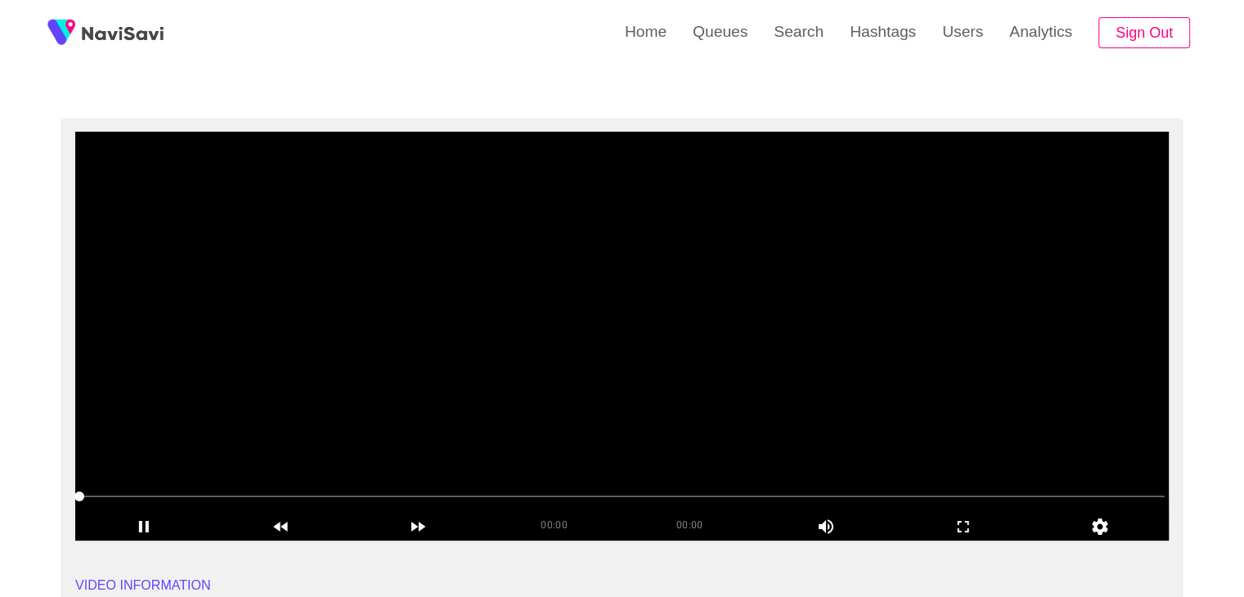
scroll to position [82, 0]
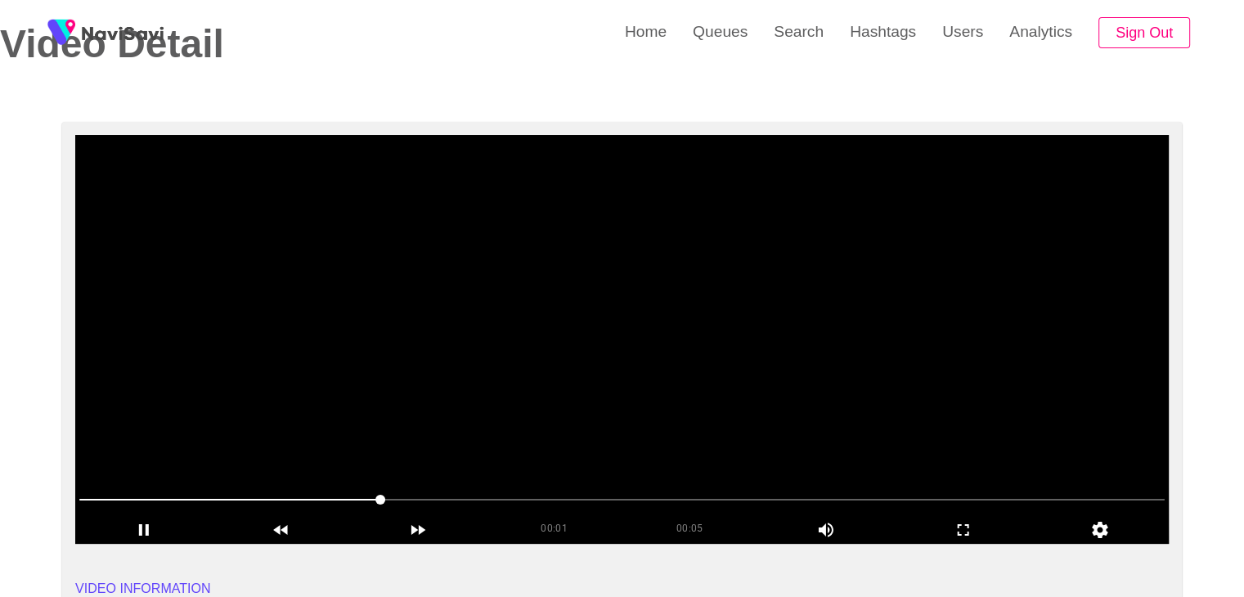
click at [516, 495] on span at bounding box center [622, 500] width 1086 height 26
click at [605, 503] on span at bounding box center [622, 500] width 1086 height 26
click at [712, 508] on span at bounding box center [622, 500] width 1086 height 26
click at [146, 532] on icon "add" at bounding box center [145, 529] width 9 height 11
click at [146, 532] on icon "add" at bounding box center [144, 529] width 10 height 11
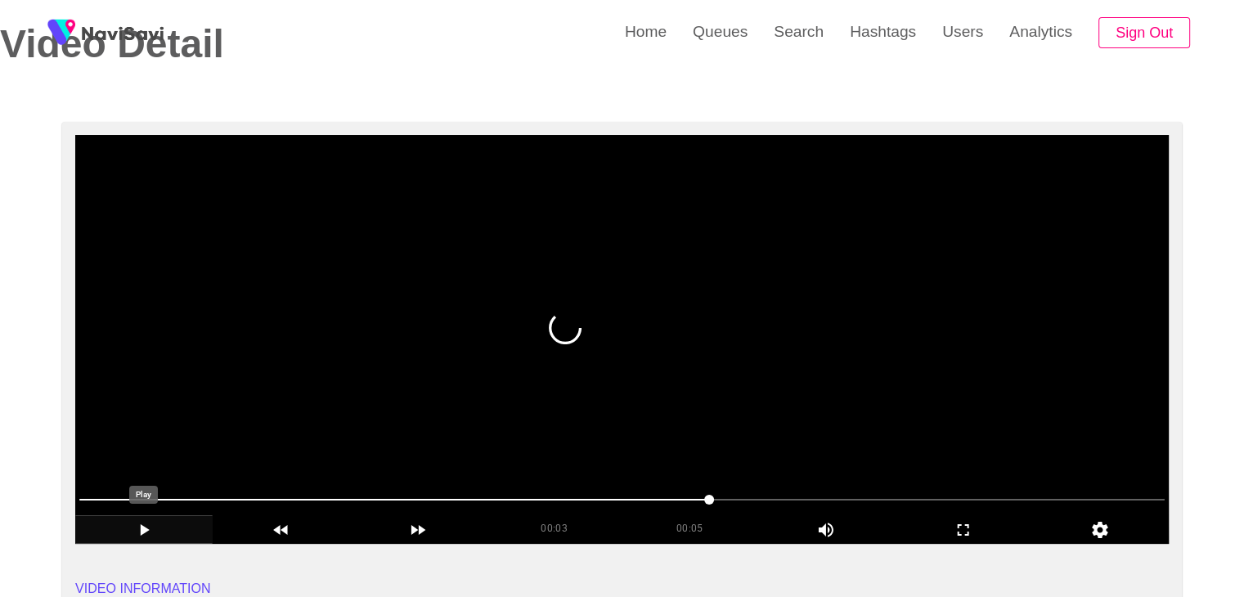
click at [146, 532] on icon "add" at bounding box center [145, 529] width 9 height 11
click at [145, 533] on icon "add" at bounding box center [144, 530] width 136 height 20
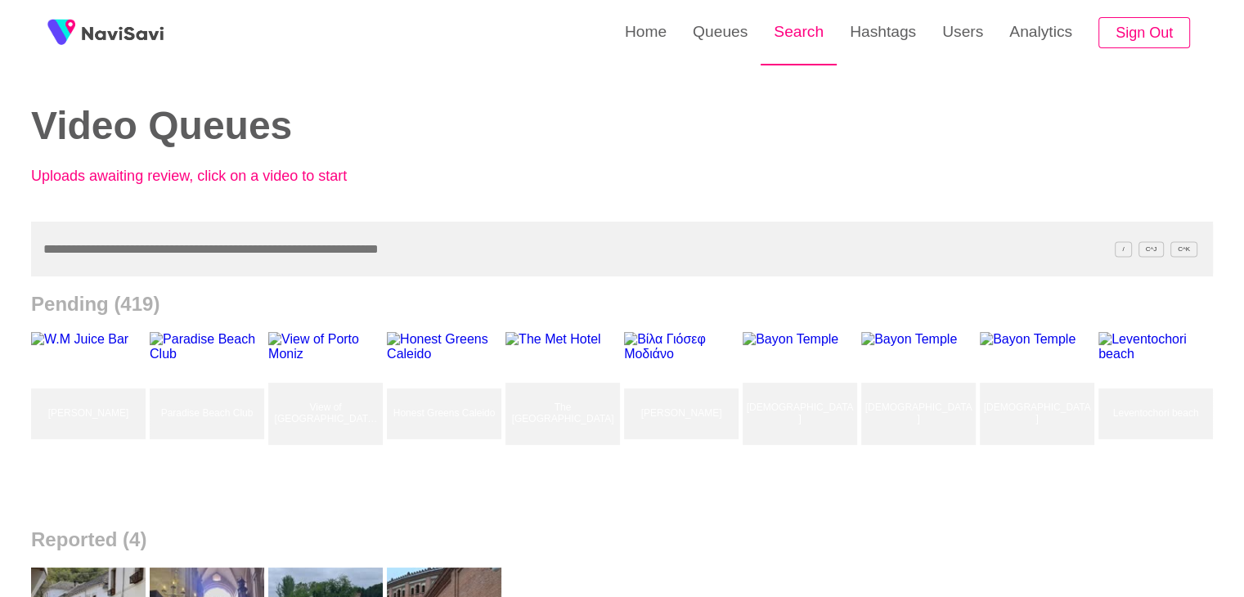
click at [791, 25] on link "Search" at bounding box center [799, 32] width 76 height 64
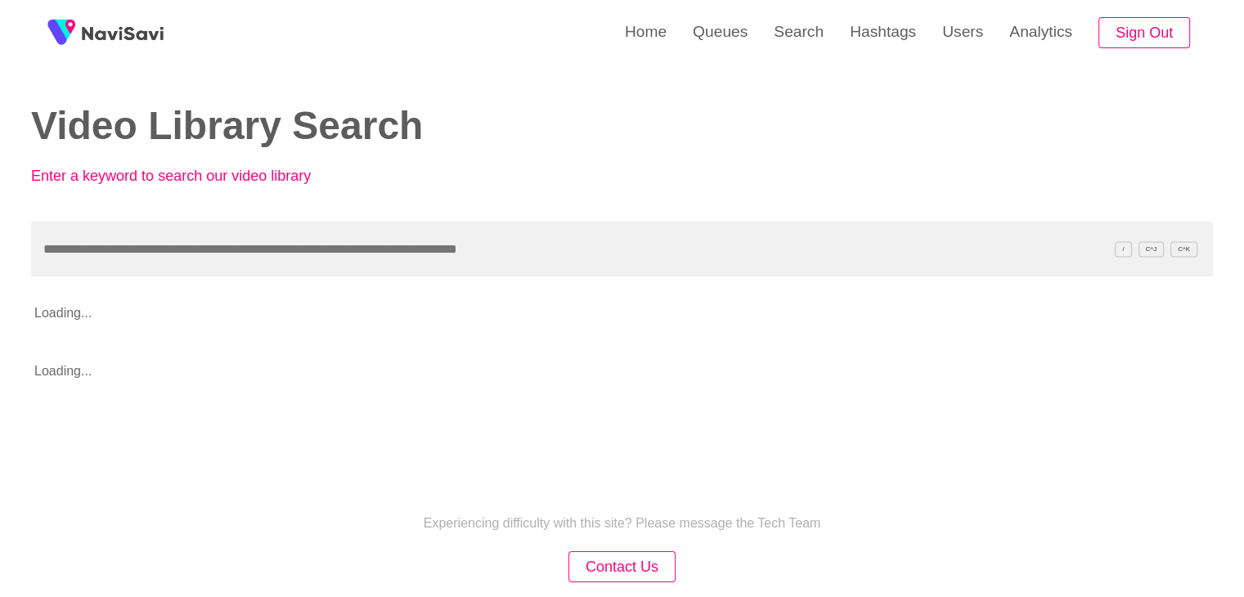
click at [242, 257] on input "text" at bounding box center [622, 249] width 1182 height 55
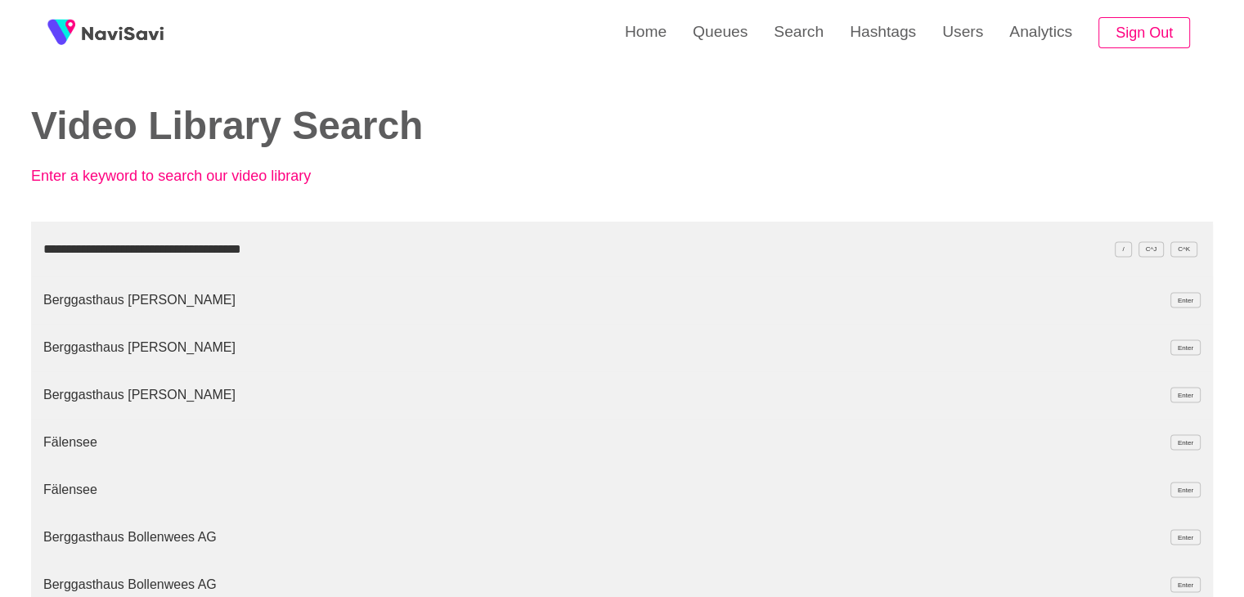
type input "**********"
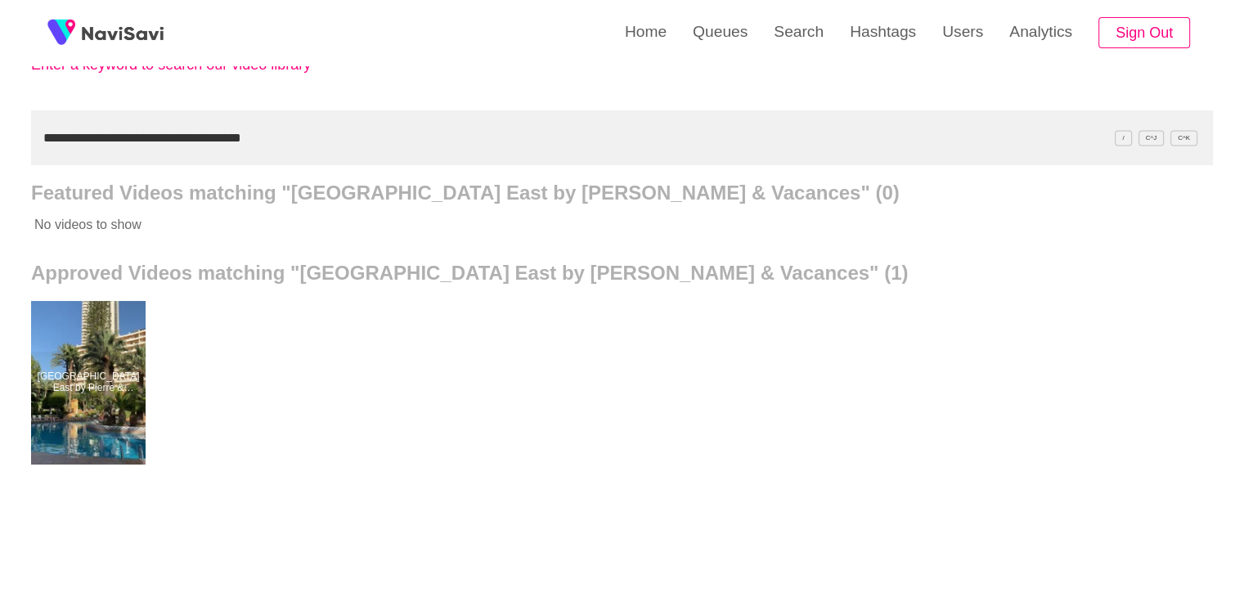
scroll to position [164, 0]
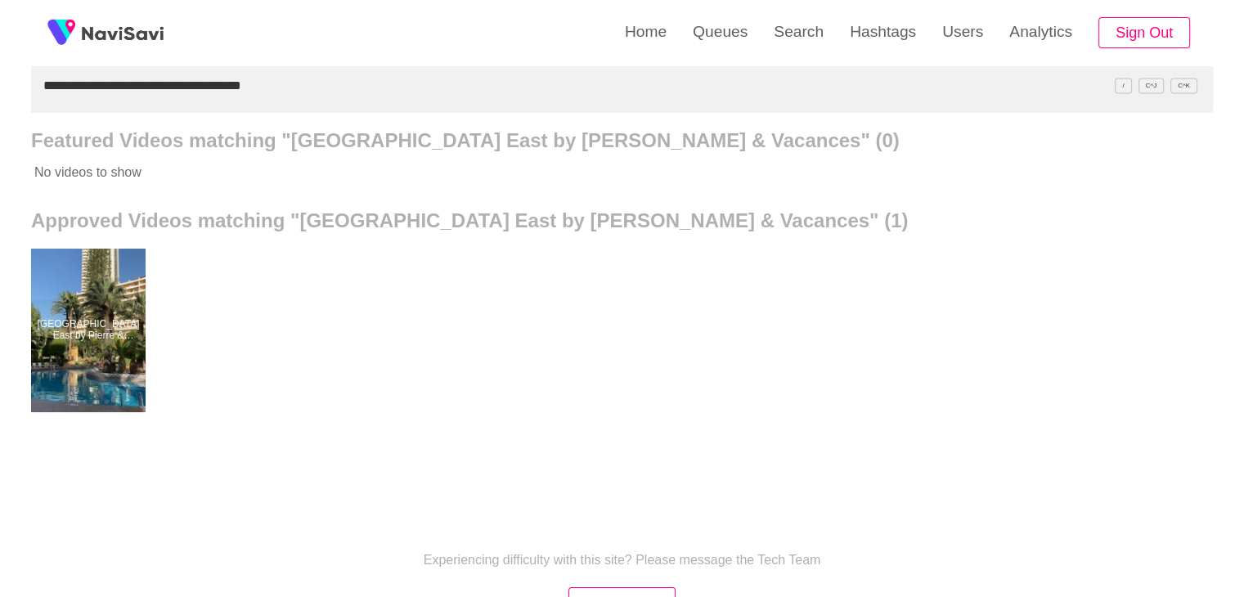
drag, startPoint x: 160, startPoint y: 101, endPoint x: 0, endPoint y: 92, distance: 160.6
click at [0, 92] on div "**********" at bounding box center [622, 289] width 1244 height 906
click at [43, 89] on input "**********" at bounding box center [622, 85] width 1182 height 55
click at [350, 87] on input "**********" at bounding box center [622, 85] width 1182 height 55
drag, startPoint x: 297, startPoint y: 80, endPoint x: 0, endPoint y: 101, distance: 297.7
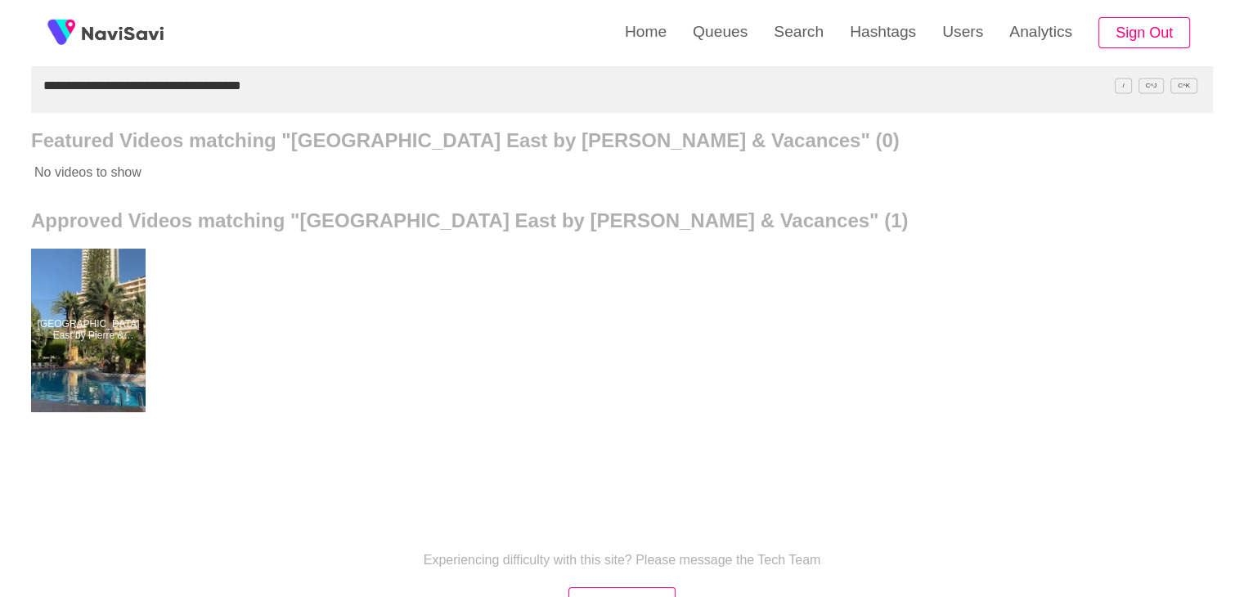
click at [0, 101] on div "**********" at bounding box center [622, 289] width 1244 height 906
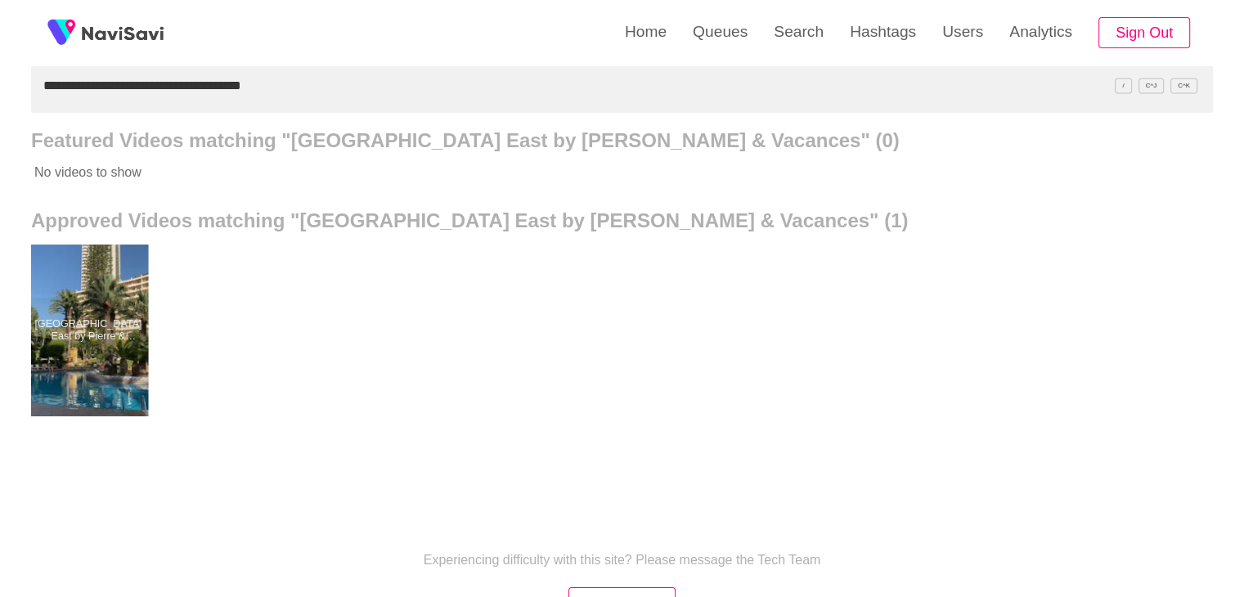
click at [109, 355] on div at bounding box center [89, 331] width 120 height 172
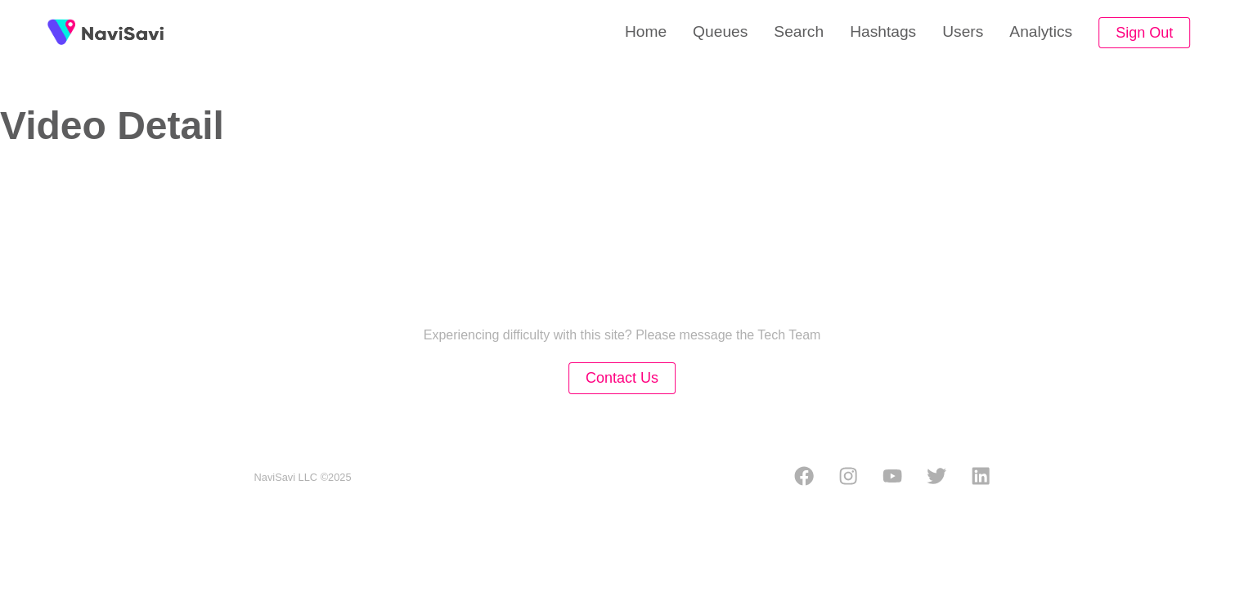
select select "**********"
select select "**"
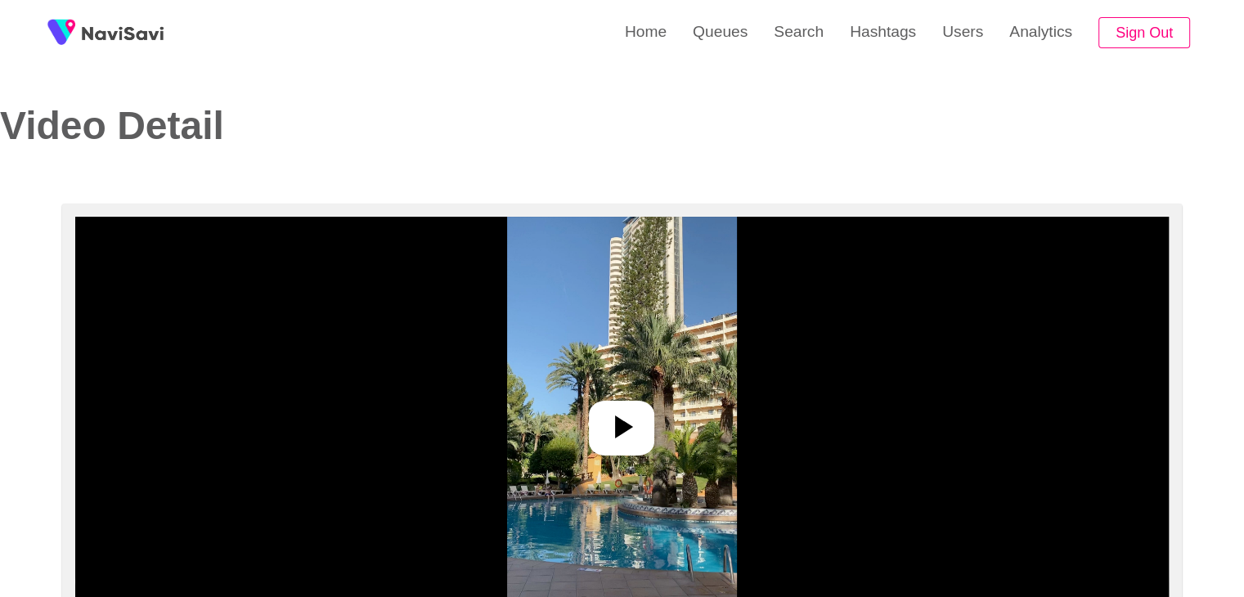
click at [634, 415] on icon at bounding box center [621, 426] width 39 height 39
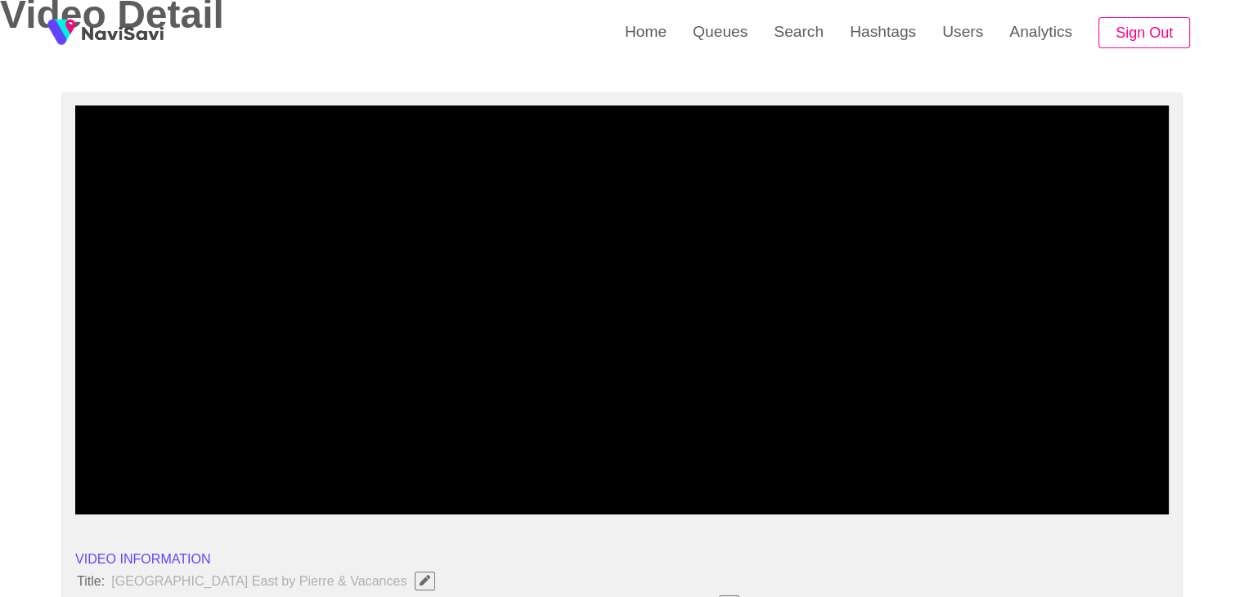
scroll to position [164, 0]
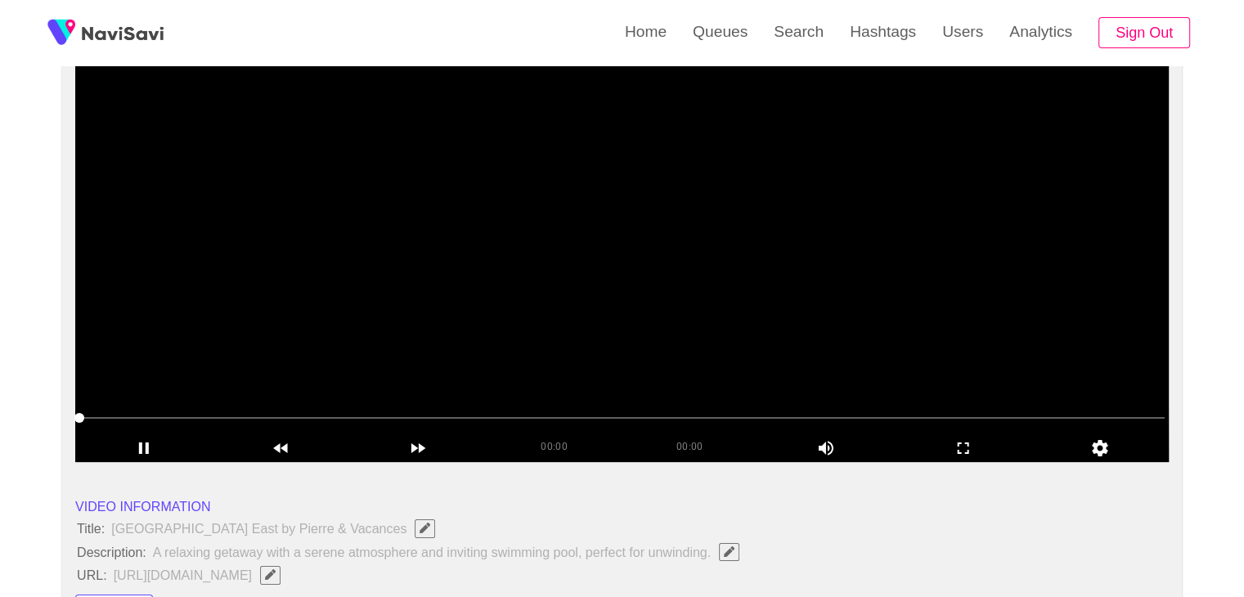
click at [386, 417] on span at bounding box center [622, 418] width 1086 height 2
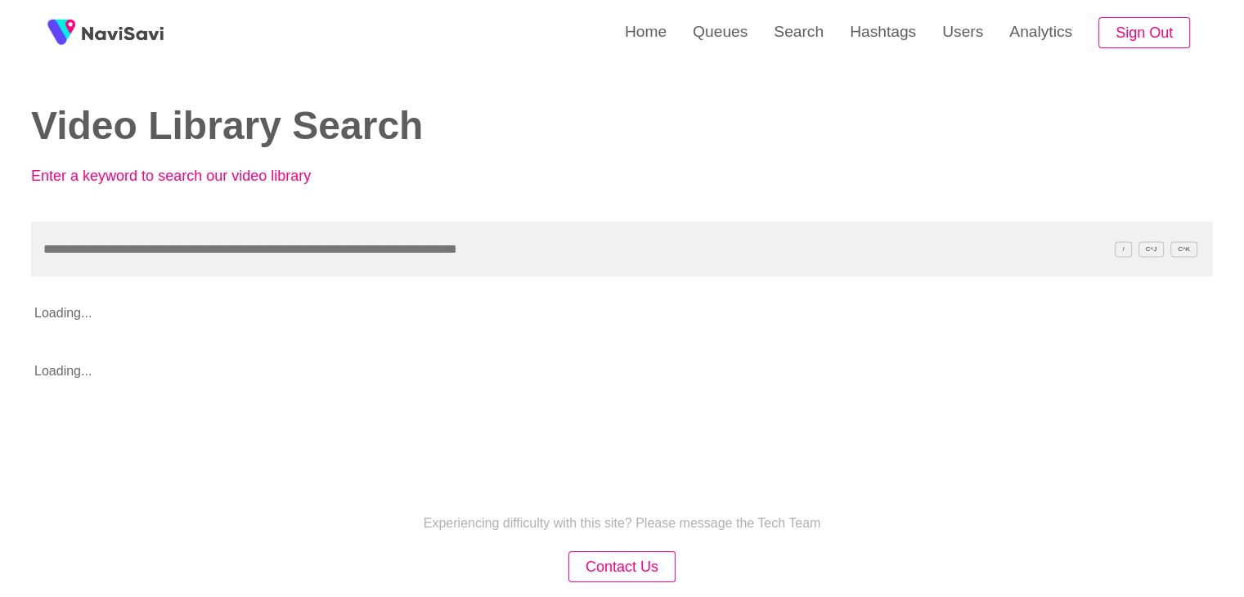
click at [168, 244] on input "text" at bounding box center [622, 249] width 1182 height 55
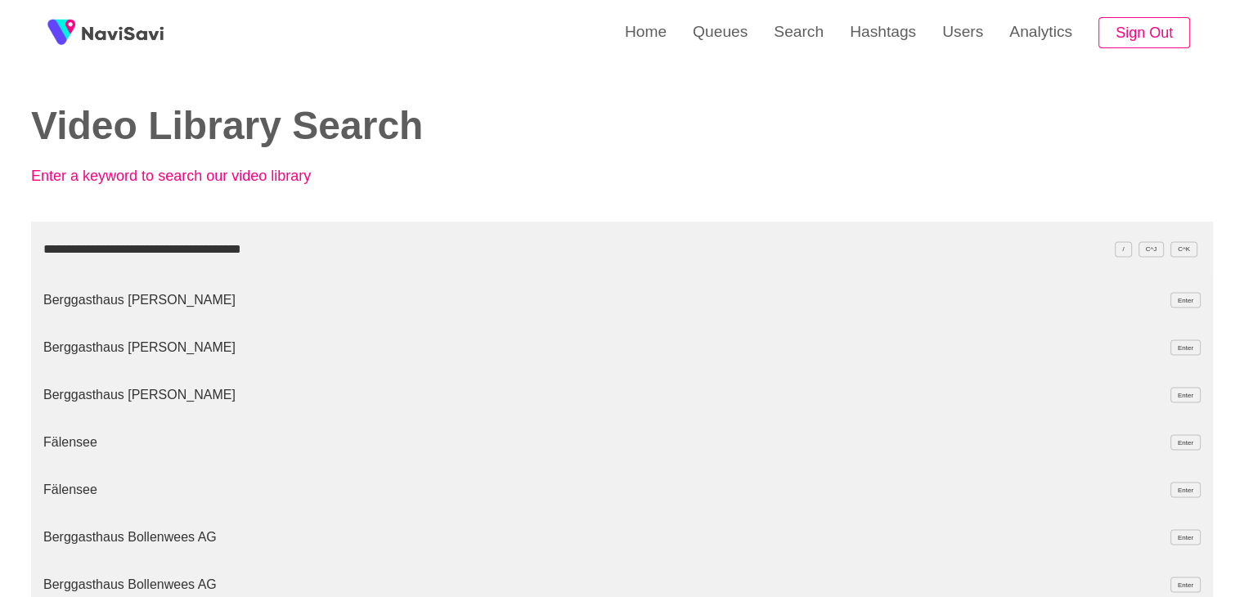
type input "**********"
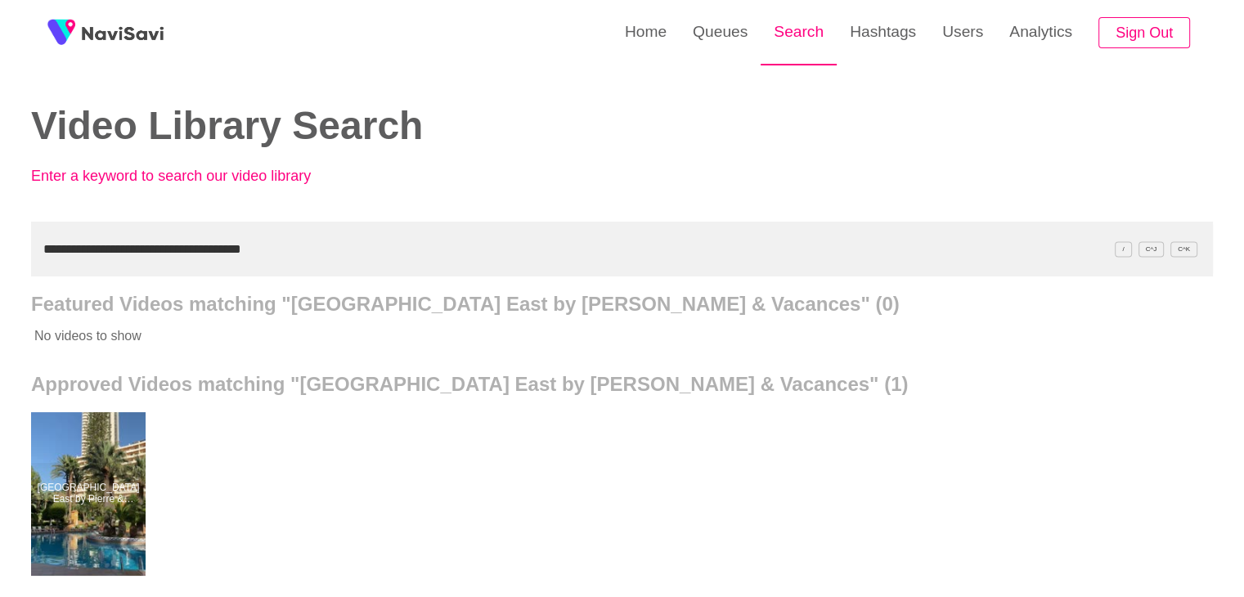
click at [785, 31] on link "Search" at bounding box center [799, 32] width 76 height 64
click at [727, 30] on link "Queues" at bounding box center [720, 32] width 81 height 64
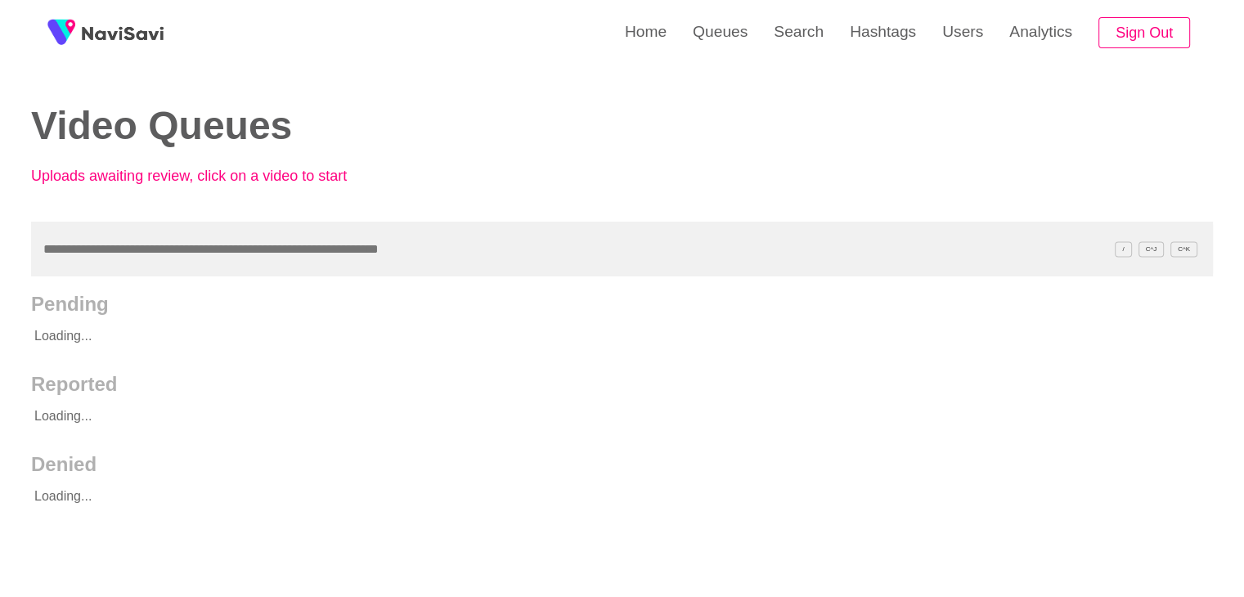
click at [141, 245] on input "text" at bounding box center [622, 249] width 1182 height 55
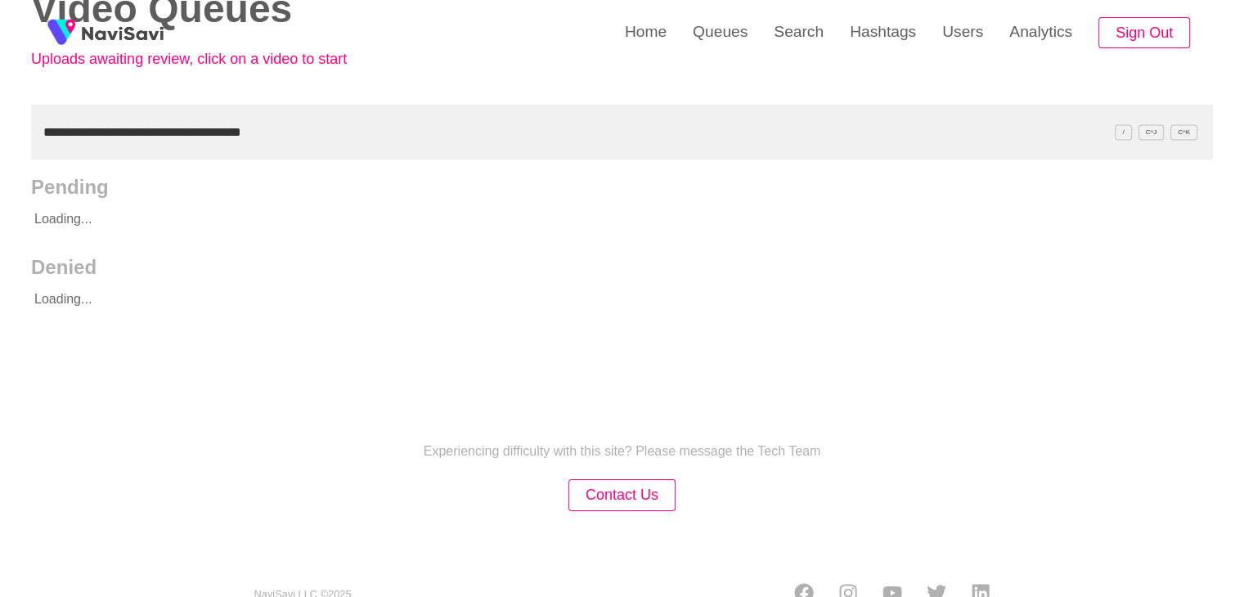
scroll to position [154, 0]
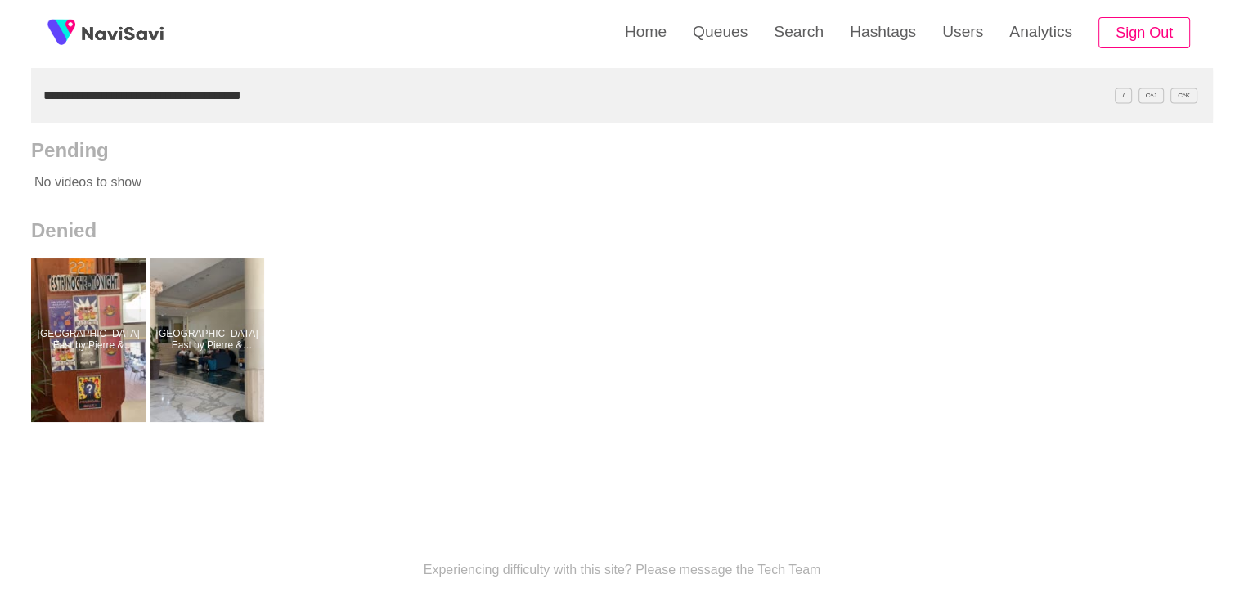
drag, startPoint x: 288, startPoint y: 90, endPoint x: 0, endPoint y: 89, distance: 288.0
click at [0, 89] on div "**********" at bounding box center [622, 299] width 1244 height 906
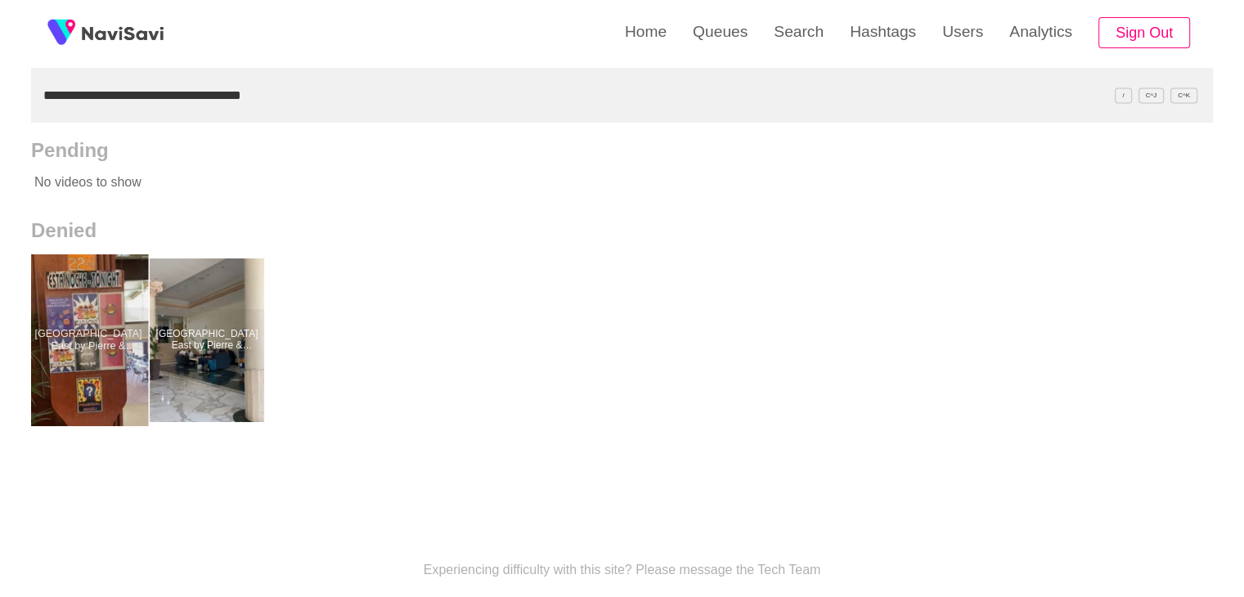
drag, startPoint x: 104, startPoint y: 321, endPoint x: 104, endPoint y: 309, distance: 11.5
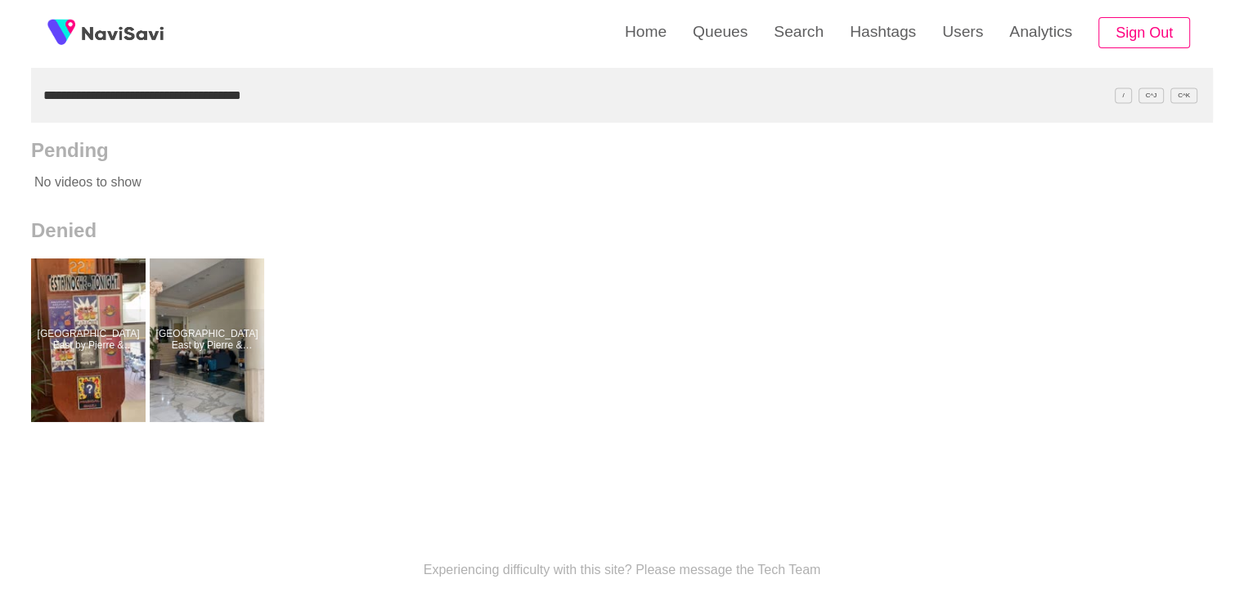
drag, startPoint x: 302, startPoint y: 92, endPoint x: 0, endPoint y: 104, distance: 302.1
click at [0, 104] on div "**********" at bounding box center [622, 299] width 1244 height 906
paste input "text"
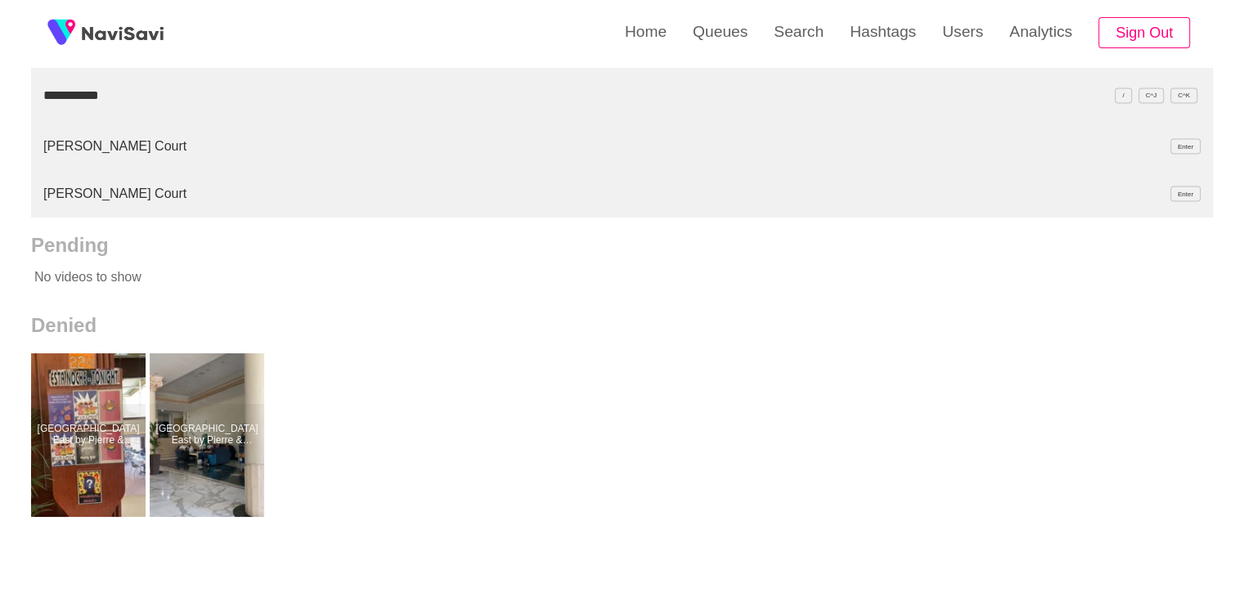
type input "**********"
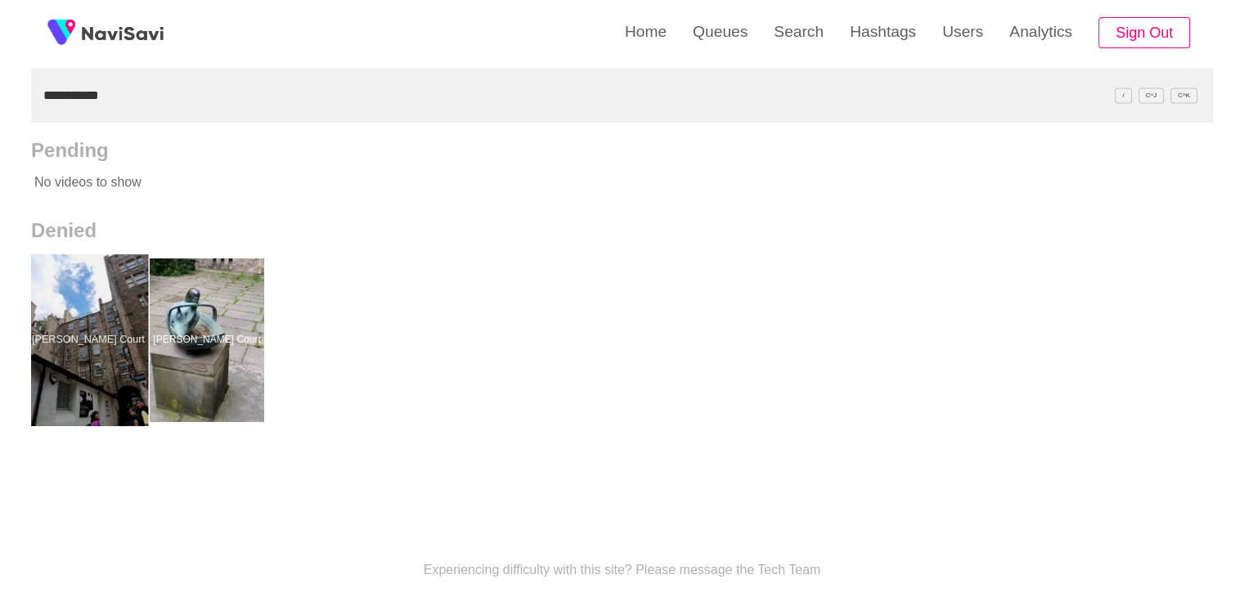
click at [102, 337] on div at bounding box center [89, 340] width 120 height 172
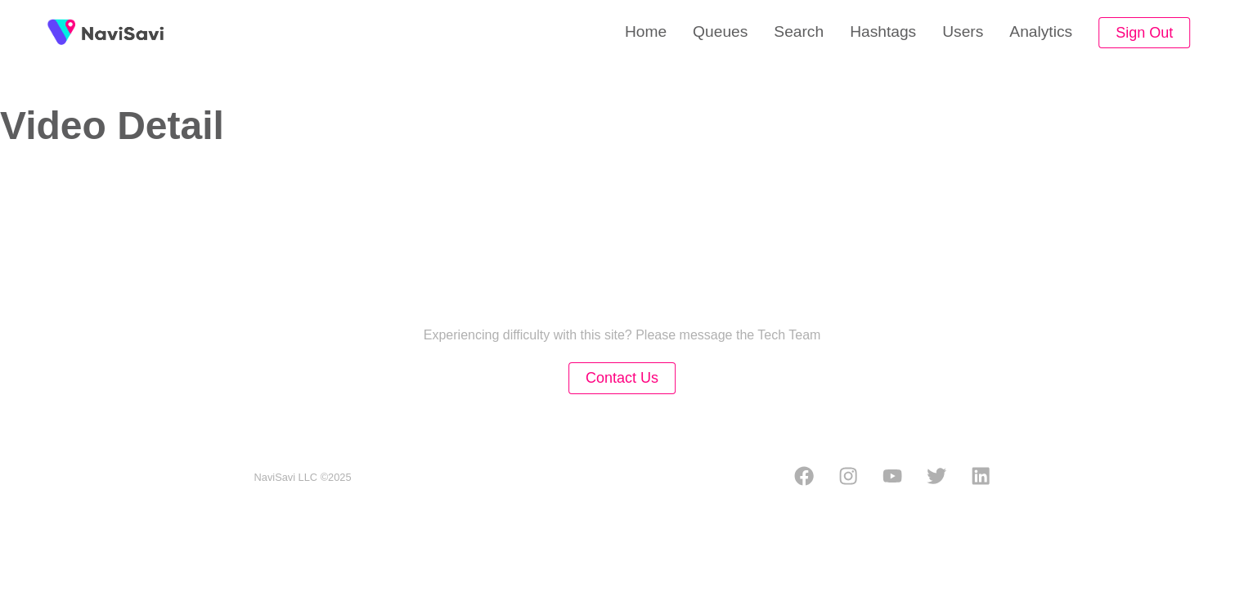
select select "**********"
select select "****"
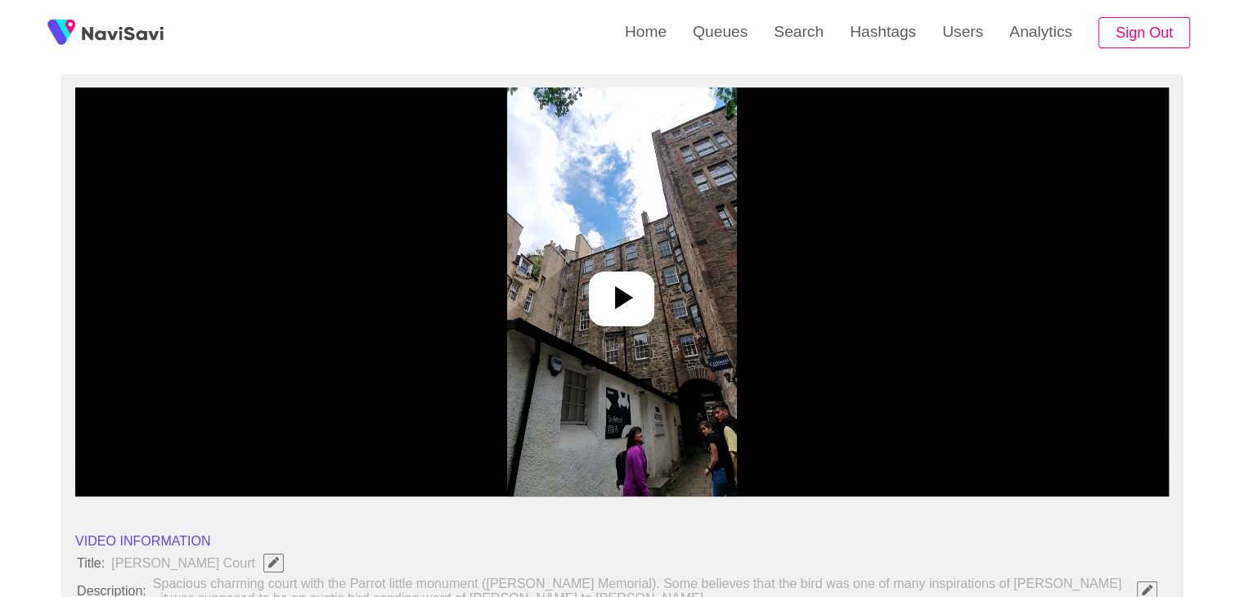
scroll to position [164, 0]
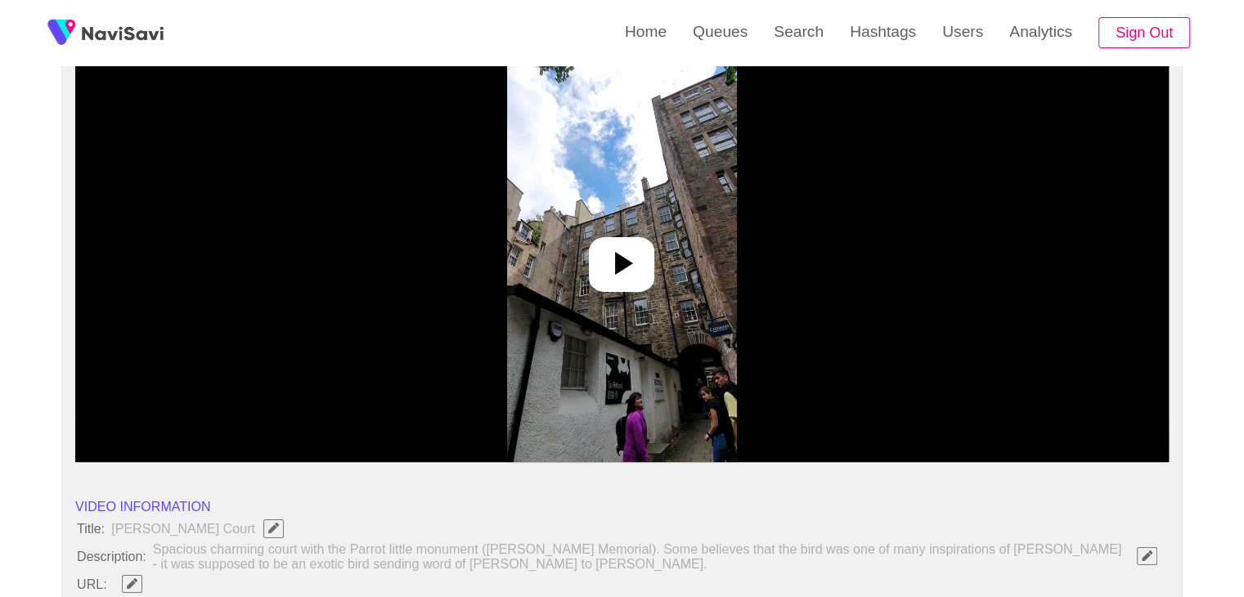
click at [623, 261] on icon at bounding box center [624, 263] width 18 height 23
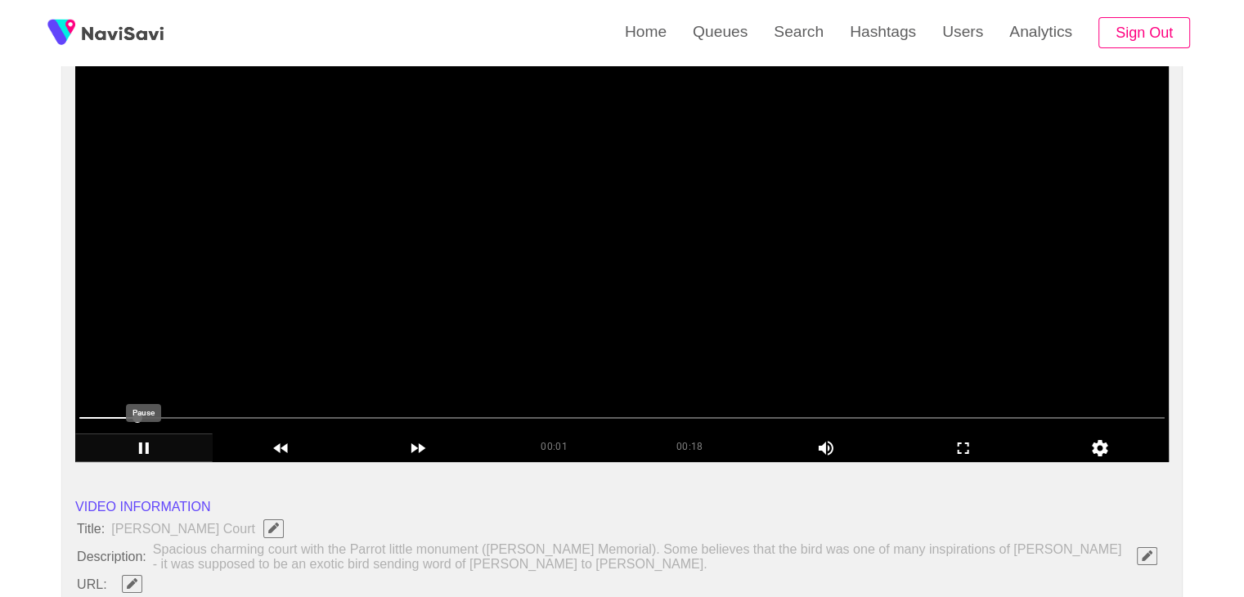
click at [140, 439] on icon "add" at bounding box center [144, 449] width 136 height 20
click at [262, 414] on span at bounding box center [622, 418] width 1086 height 26
click at [488, 412] on span at bounding box center [622, 418] width 1086 height 26
click at [646, 410] on span at bounding box center [622, 418] width 1086 height 26
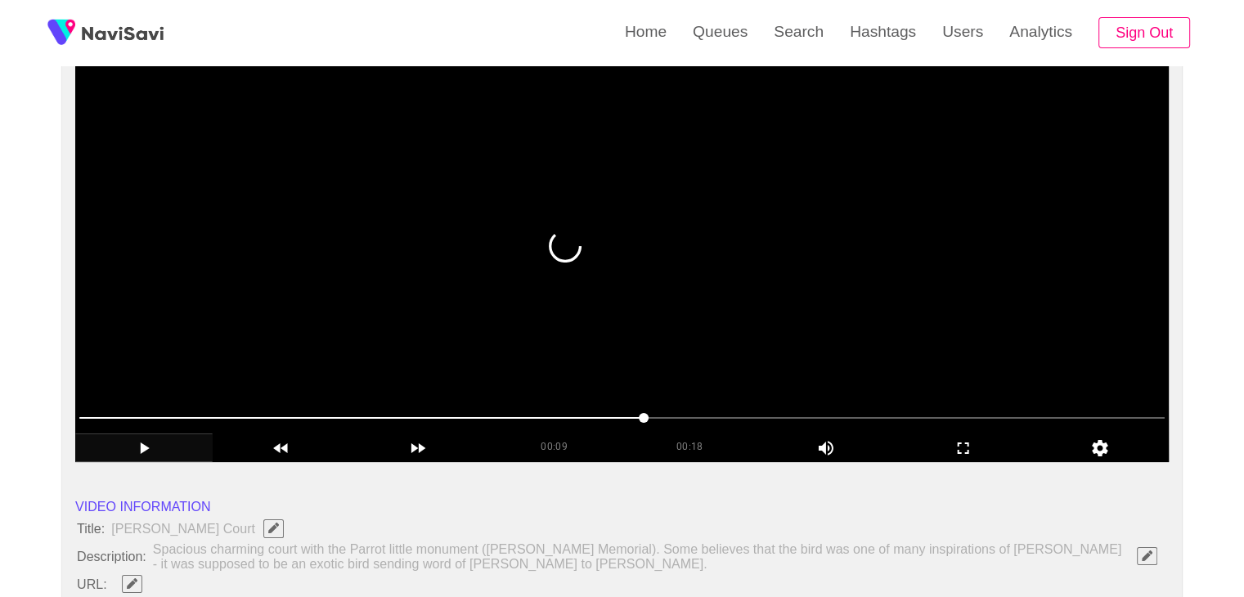
click at [781, 416] on span at bounding box center [622, 418] width 1086 height 26
click at [881, 416] on span at bounding box center [622, 418] width 1086 height 26
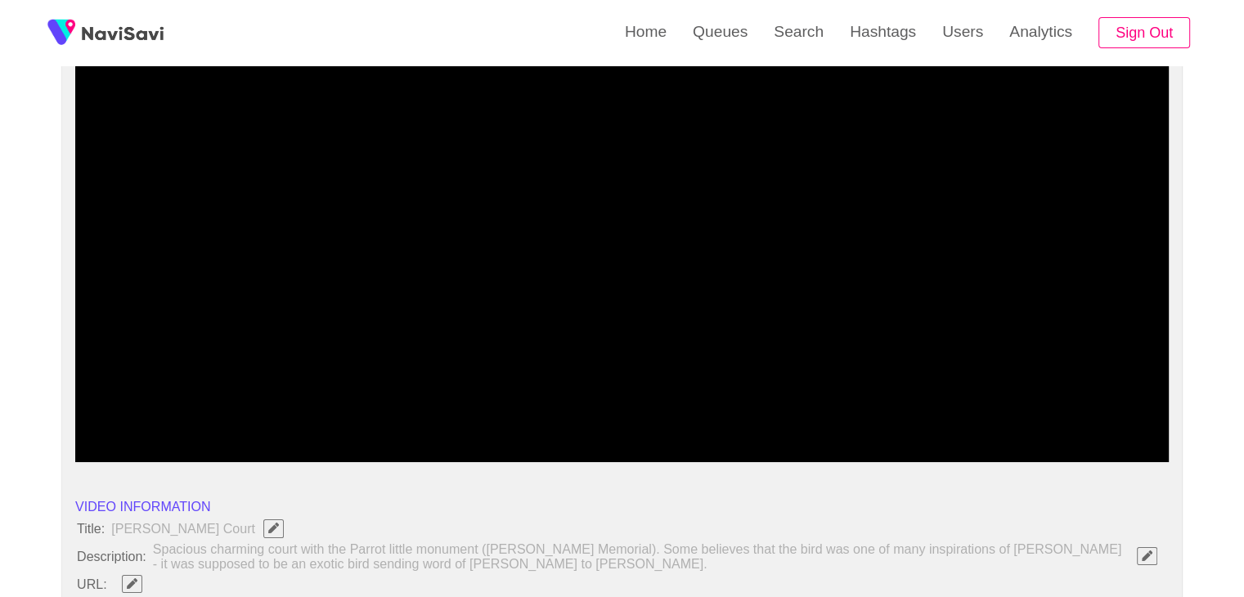
drag, startPoint x: 812, startPoint y: 434, endPoint x: 120, endPoint y: 410, distance: 692.6
click at [146, 446] on icon "add" at bounding box center [144, 449] width 136 height 20
click at [136, 445] on icon "add" at bounding box center [144, 449] width 136 height 20
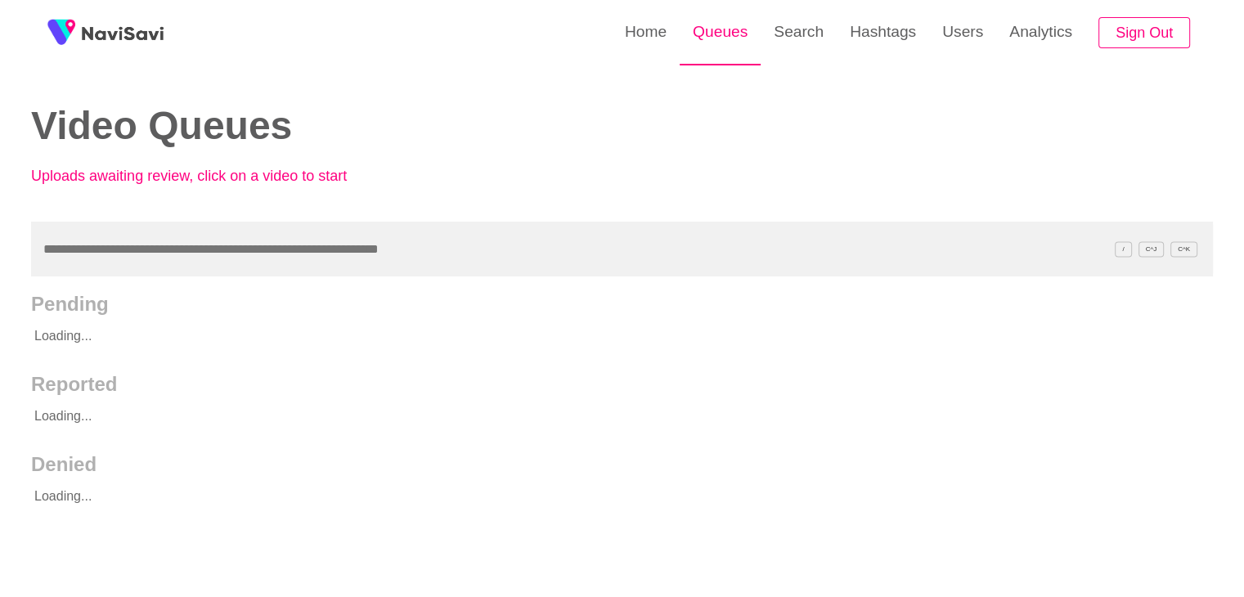
click at [727, 28] on link "Queues" at bounding box center [720, 32] width 81 height 64
click at [748, 37] on link "Queues" at bounding box center [720, 32] width 81 height 64
click at [727, 27] on link "Queues" at bounding box center [720, 32] width 81 height 64
click at [73, 258] on input "text" at bounding box center [622, 249] width 1182 height 55
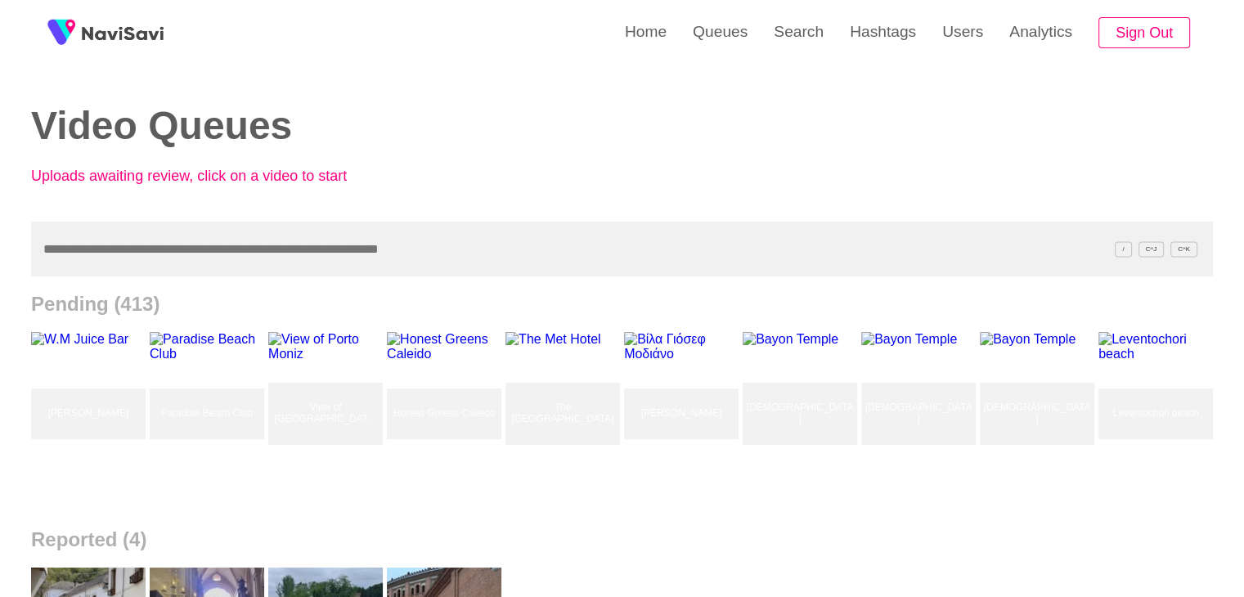
paste input "**********"
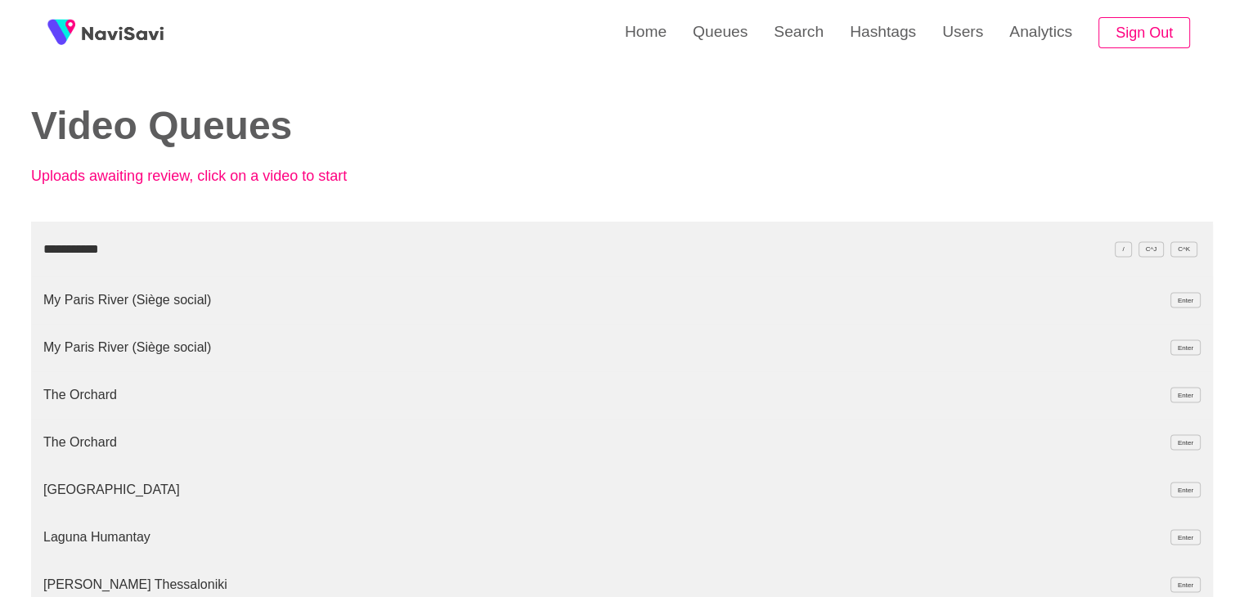
type input "**********"
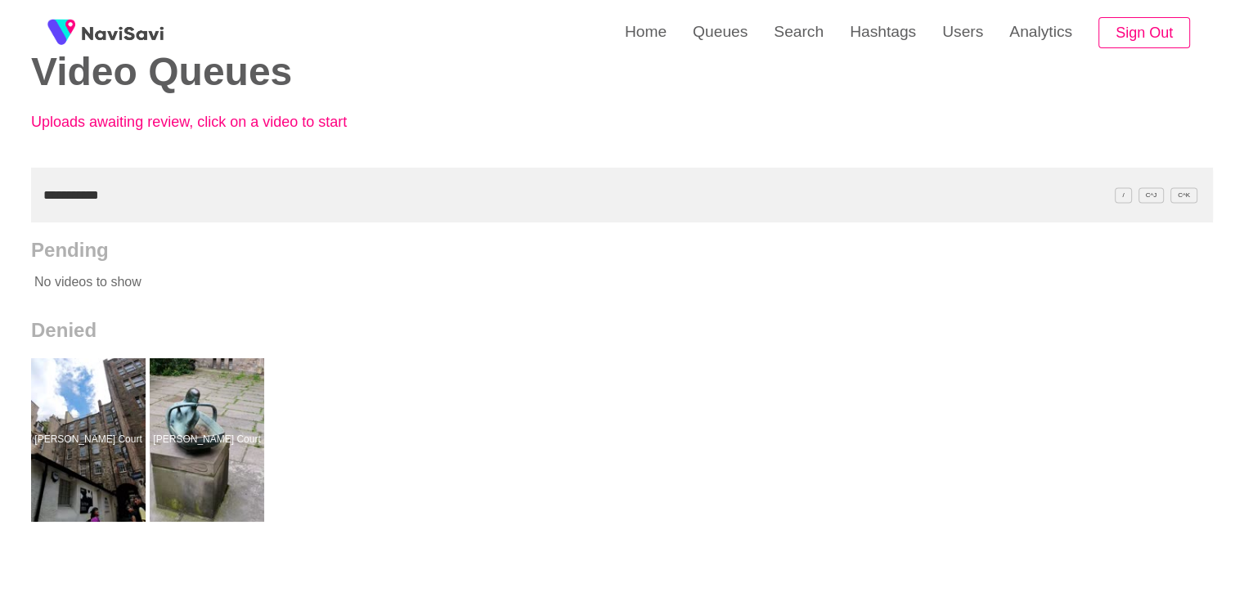
scroll to position [82, 0]
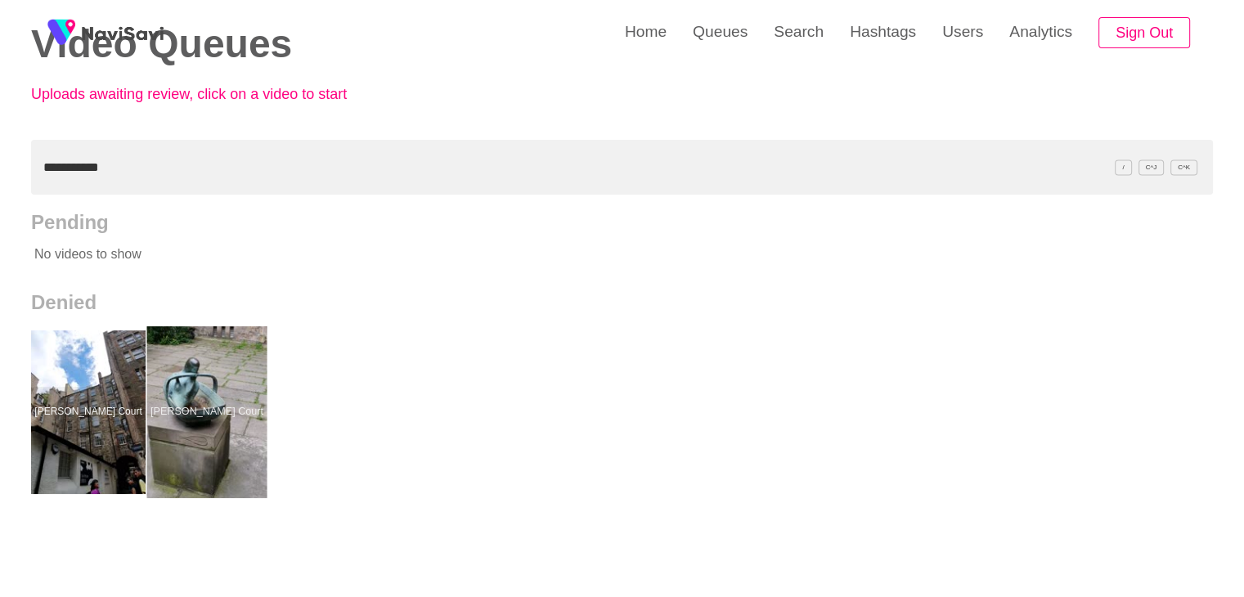
click at [223, 387] on div at bounding box center [207, 412] width 120 height 172
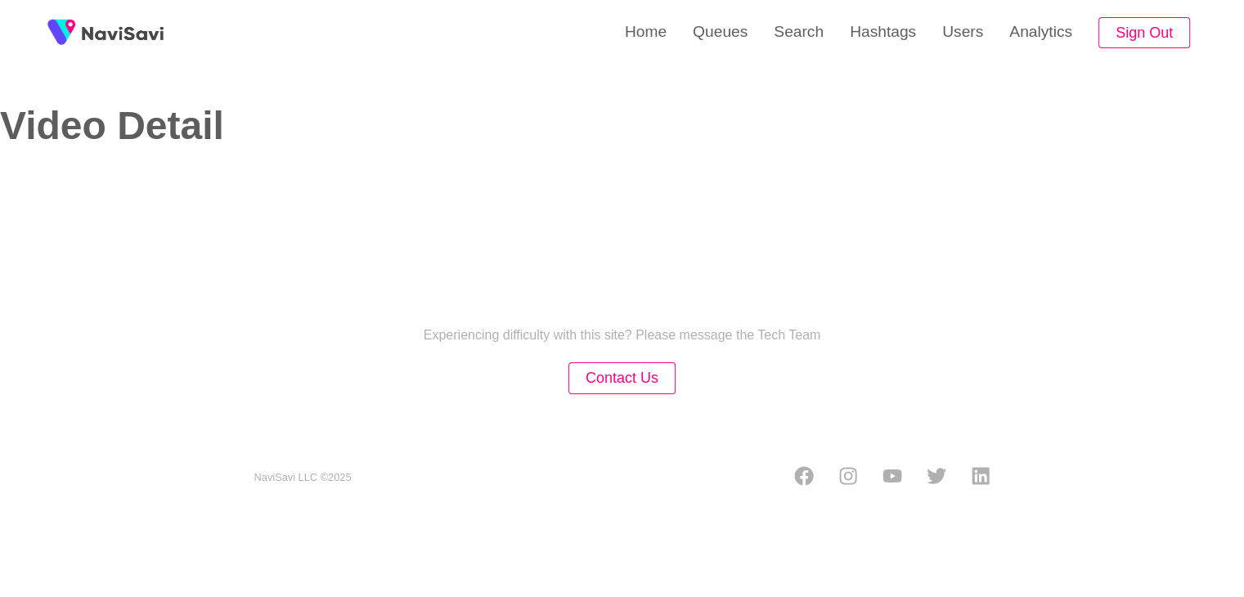
select select "**********"
select select "****"
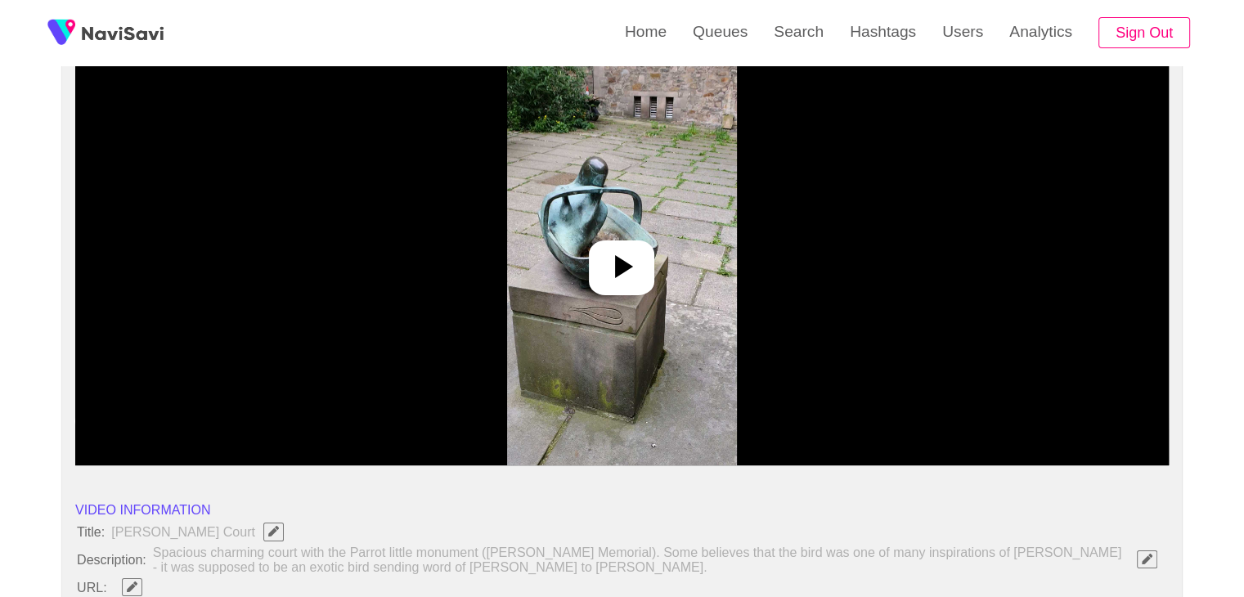
scroll to position [164, 0]
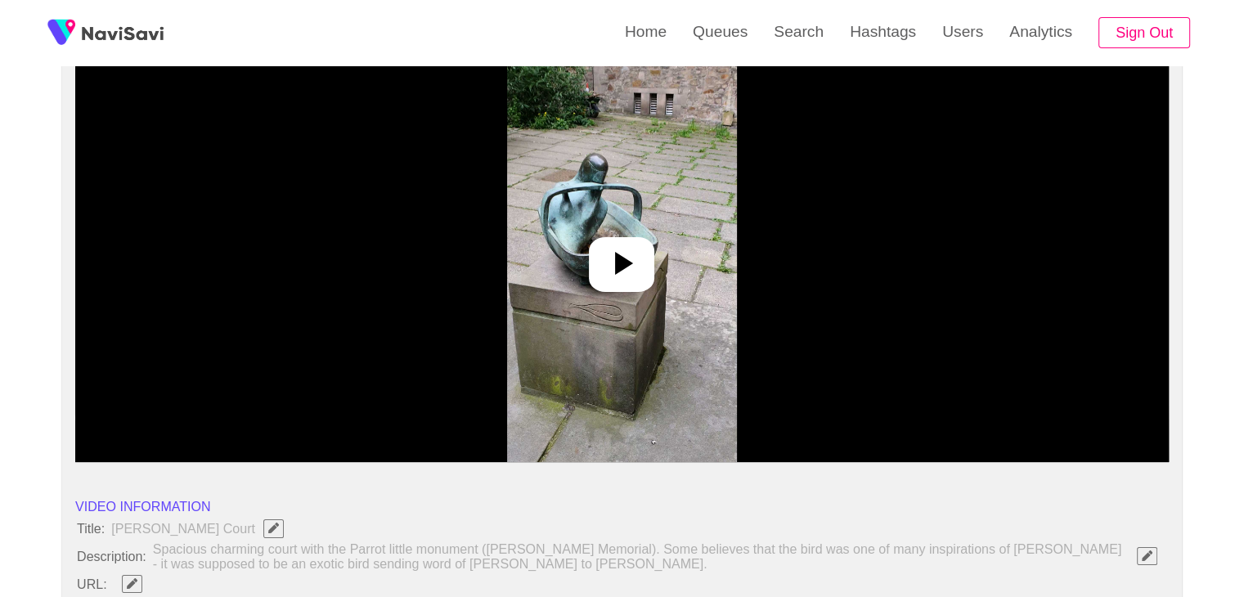
click at [617, 269] on icon at bounding box center [624, 263] width 18 height 23
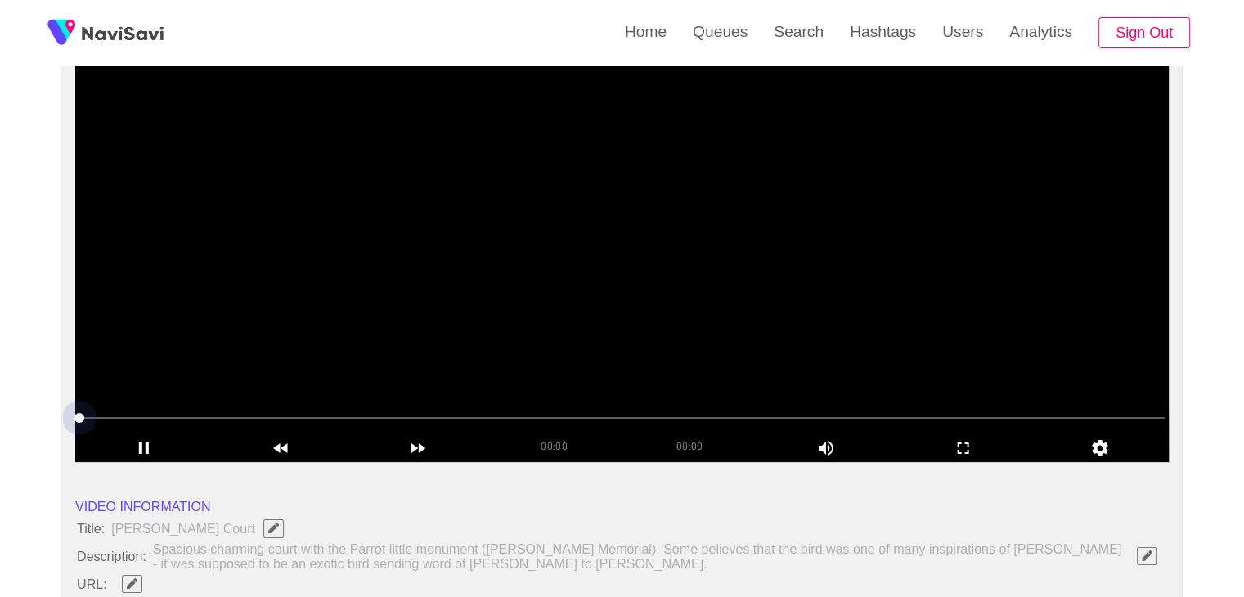
click at [205, 415] on span at bounding box center [622, 418] width 1086 height 26
click at [394, 413] on span at bounding box center [622, 418] width 1086 height 26
click at [470, 423] on span at bounding box center [622, 418] width 1086 height 26
click at [828, 409] on span at bounding box center [622, 418] width 1086 height 26
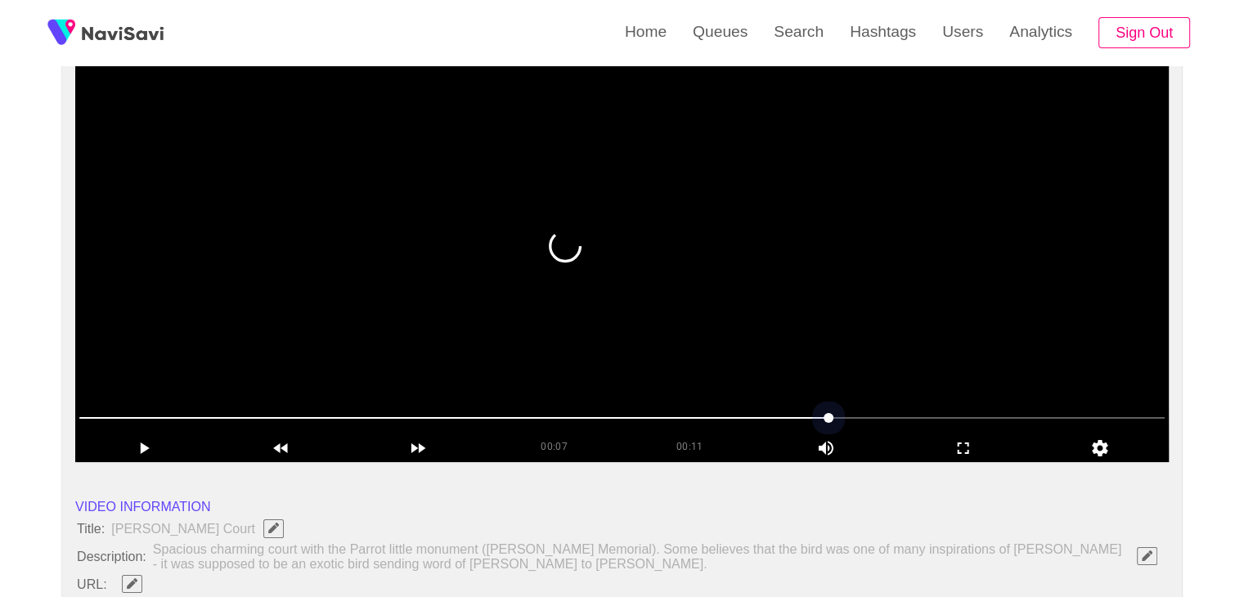
click at [929, 405] on span at bounding box center [622, 418] width 1086 height 26
click at [988, 410] on span at bounding box center [622, 418] width 1086 height 26
click at [1035, 405] on span at bounding box center [622, 418] width 1086 height 26
click at [1067, 407] on span at bounding box center [622, 418] width 1086 height 26
drag, startPoint x: 455, startPoint y: 416, endPoint x: 425, endPoint y: 419, distance: 29.6
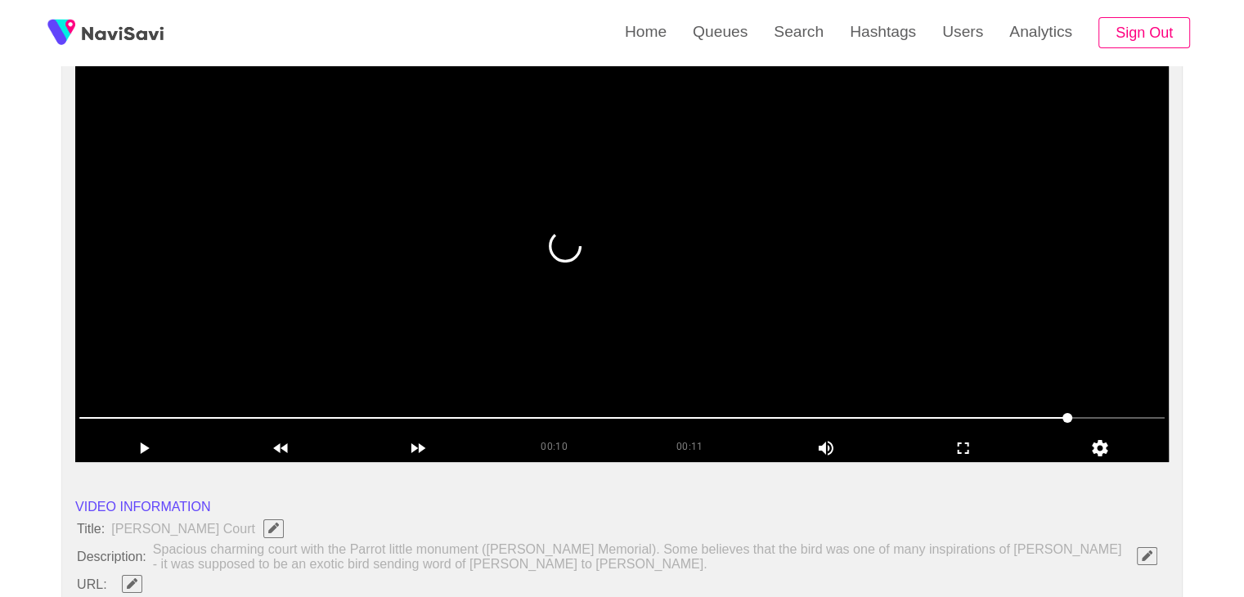
click at [425, 419] on span at bounding box center [622, 418] width 1086 height 26
drag, startPoint x: 346, startPoint y: 419, endPoint x: 223, endPoint y: 410, distance: 123.9
click at [223, 410] on span at bounding box center [622, 418] width 1086 height 26
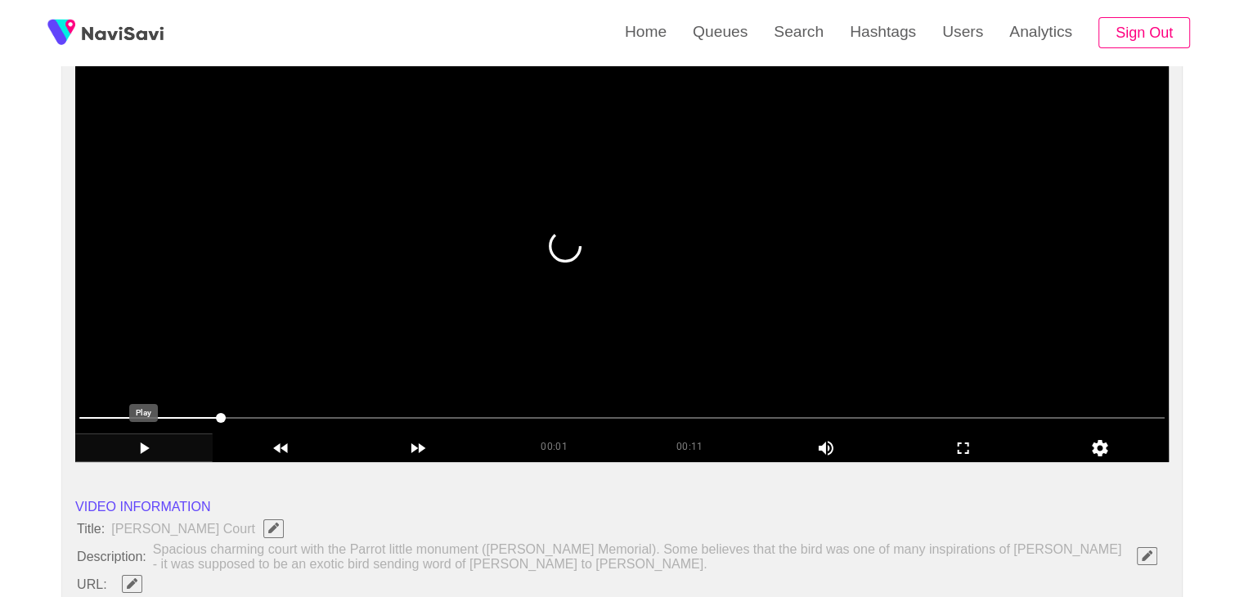
click at [154, 454] on icon "add" at bounding box center [144, 449] width 136 height 20
click at [601, 411] on span at bounding box center [622, 418] width 1086 height 26
drag, startPoint x: 732, startPoint y: 413, endPoint x: 753, endPoint y: 415, distance: 20.5
click at [753, 415] on span at bounding box center [622, 418] width 1086 height 26
click at [911, 408] on span at bounding box center [622, 418] width 1086 height 26
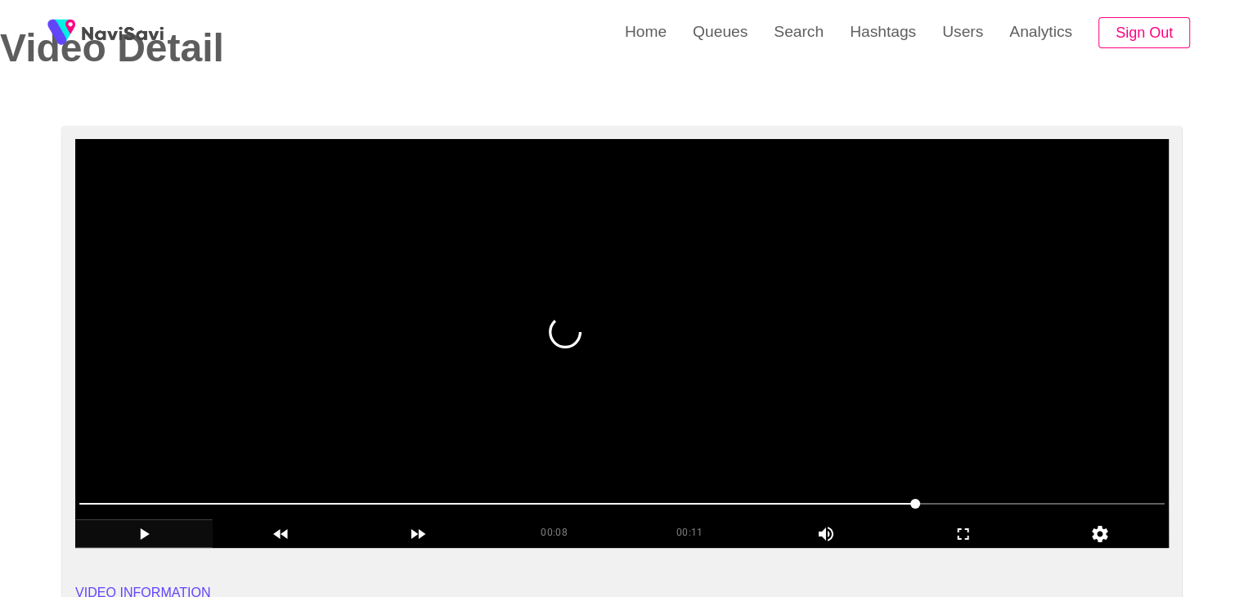
scroll to position [82, 0]
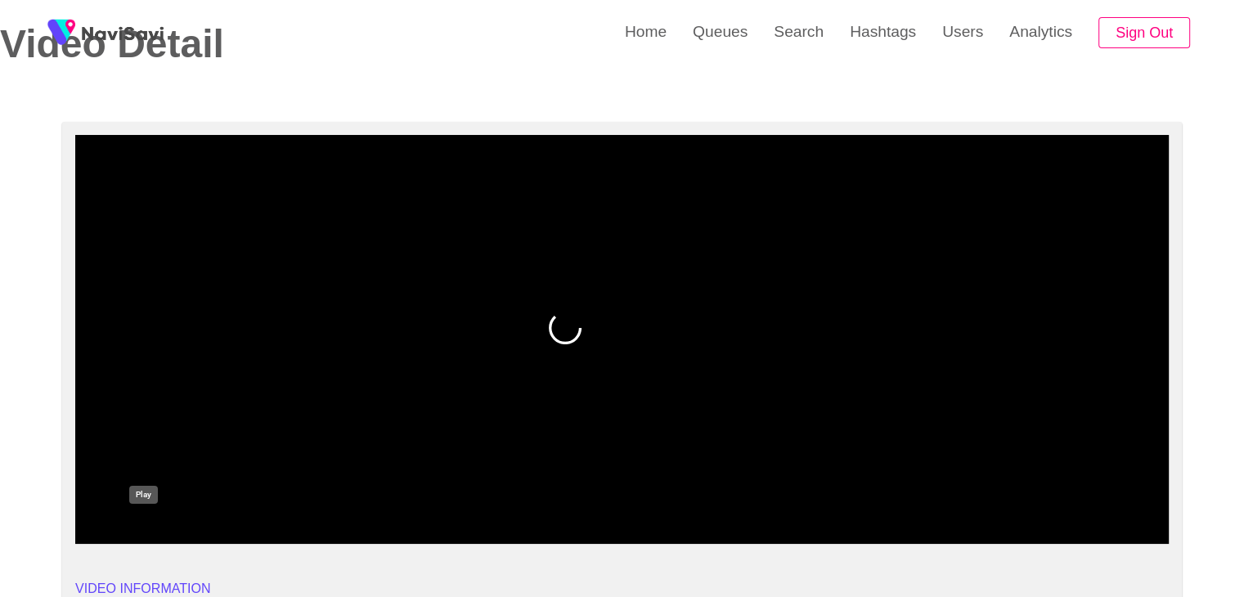
click at [168, 531] on icon "add" at bounding box center [144, 530] width 136 height 20
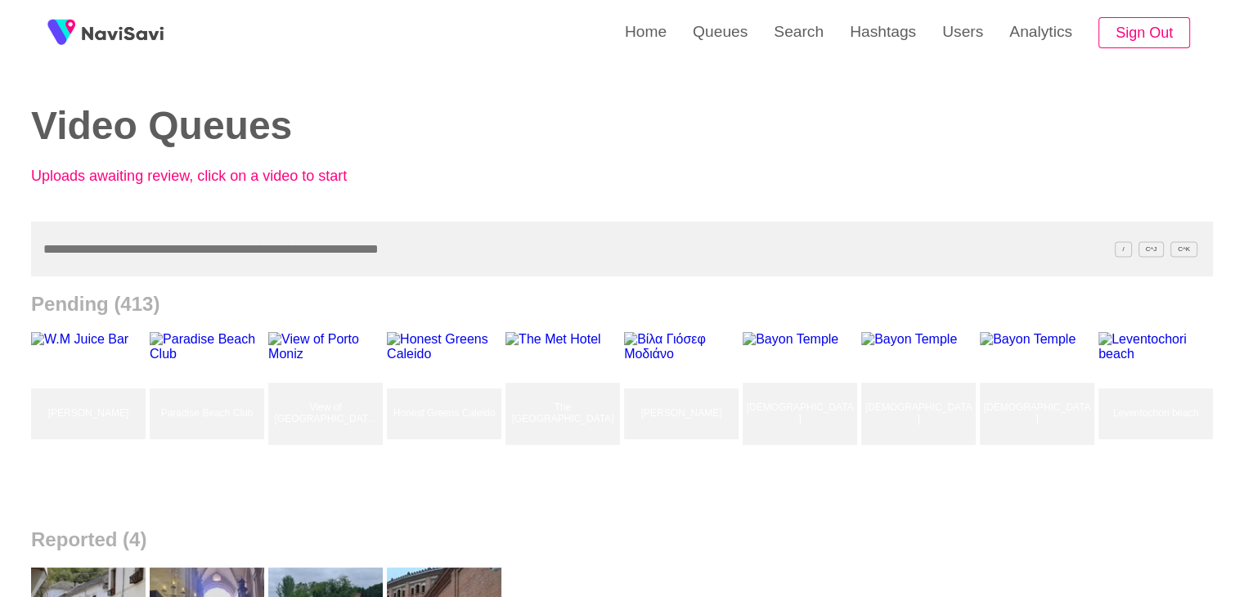
click at [76, 253] on input "text" at bounding box center [622, 249] width 1182 height 55
paste input "**********"
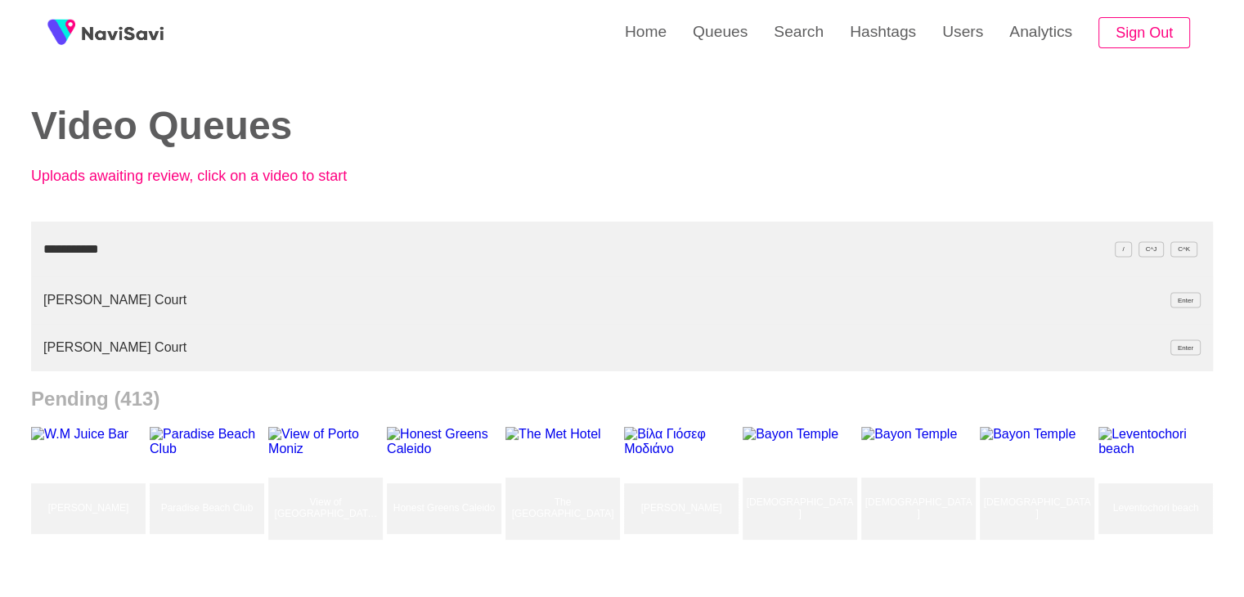
click at [44, 250] on input "**********" at bounding box center [622, 249] width 1182 height 55
type input "**********"
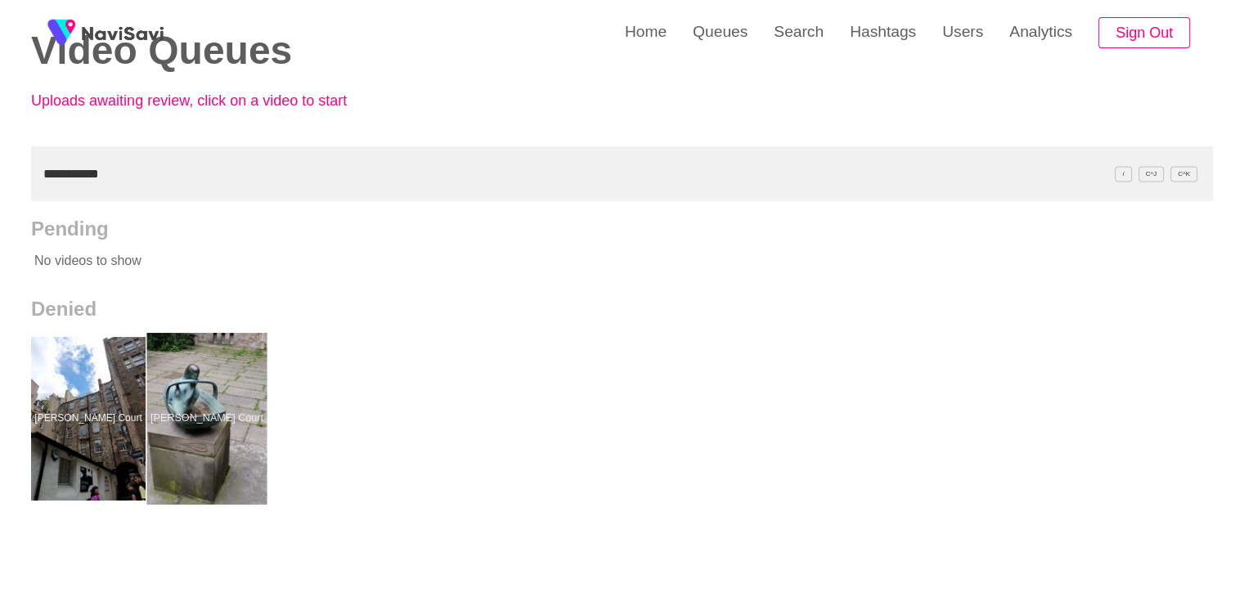
scroll to position [82, 0]
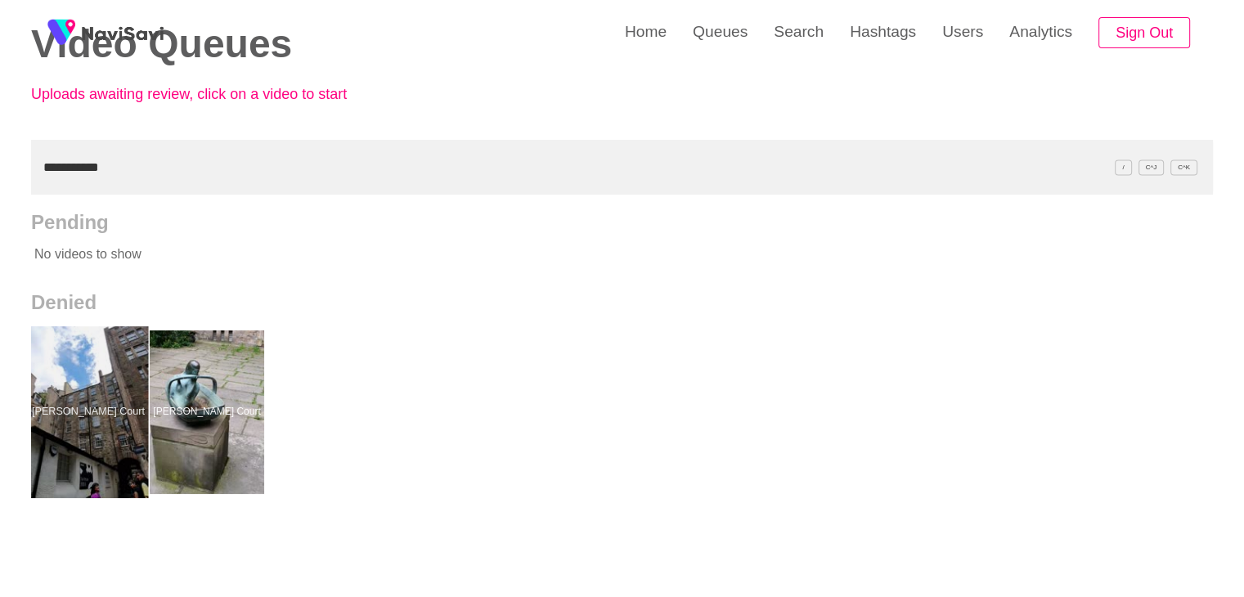
click at [101, 407] on div at bounding box center [89, 412] width 120 height 172
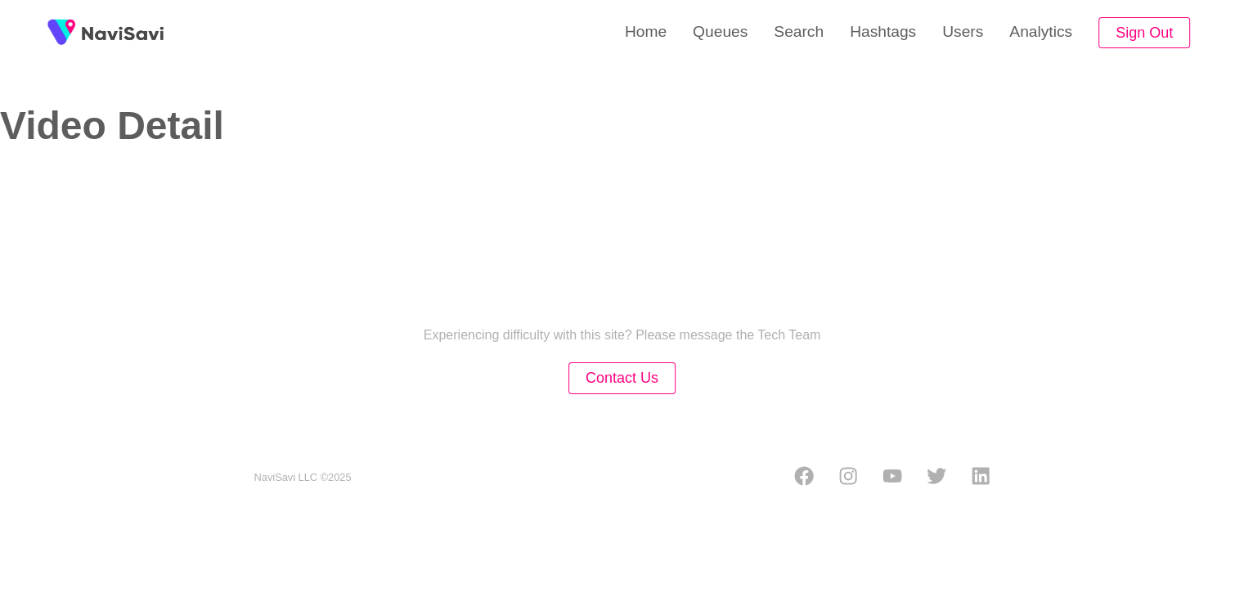
select select "**********"
select select "****"
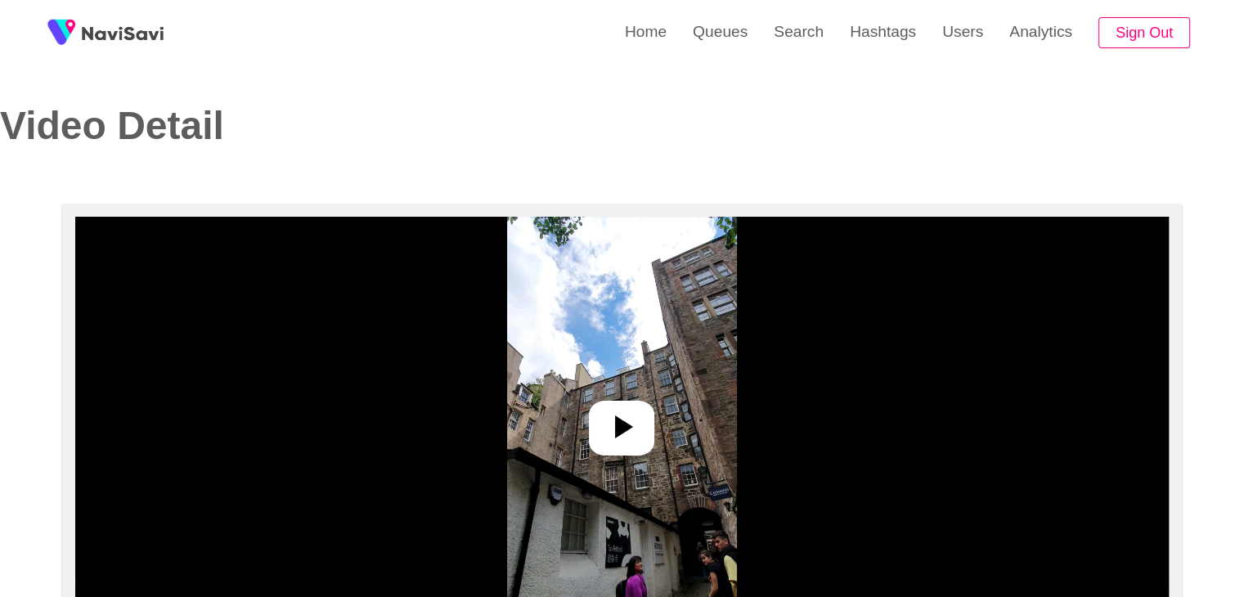
click at [596, 443] on div at bounding box center [621, 428] width 65 height 55
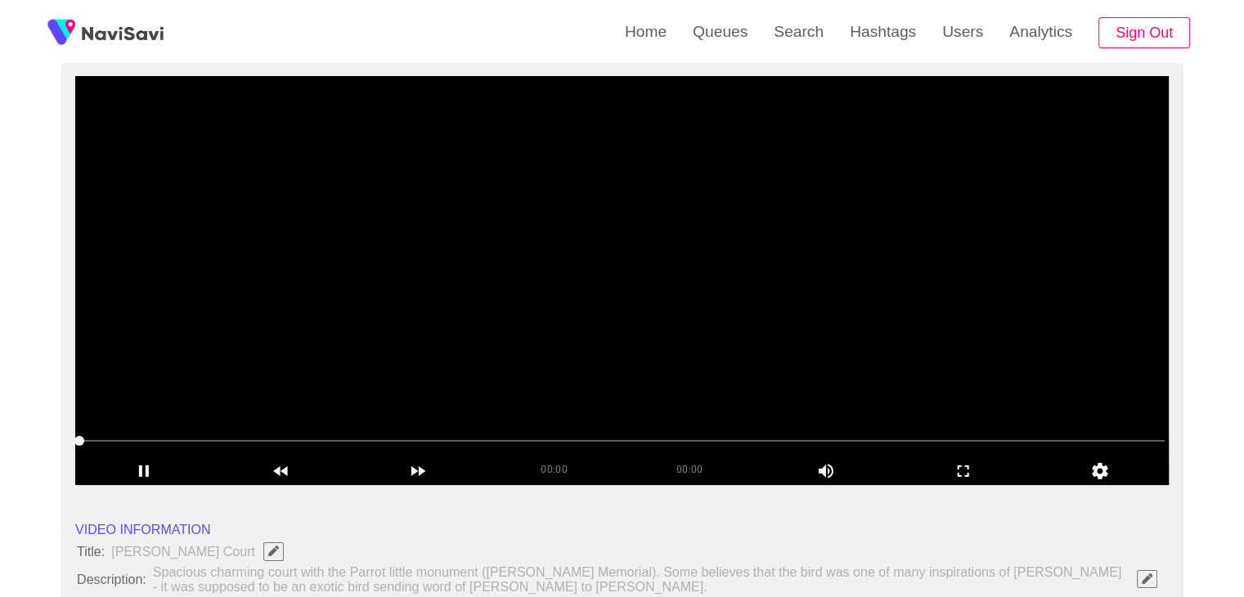
scroll to position [164, 0]
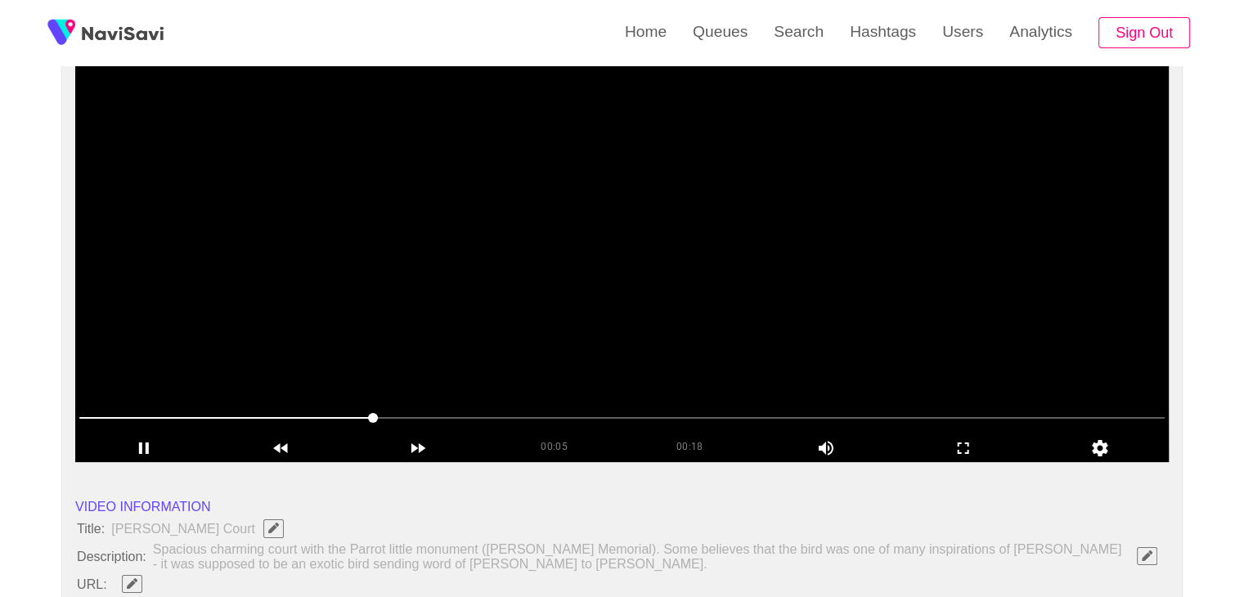
click at [507, 413] on span at bounding box center [622, 418] width 1086 height 26
click at [717, 413] on span at bounding box center [622, 418] width 1086 height 26
click at [808, 417] on span at bounding box center [622, 418] width 1086 height 2
drag, startPoint x: 914, startPoint y: 406, endPoint x: 926, endPoint y: 408, distance: 12.5
click at [926, 408] on span at bounding box center [622, 418] width 1086 height 26
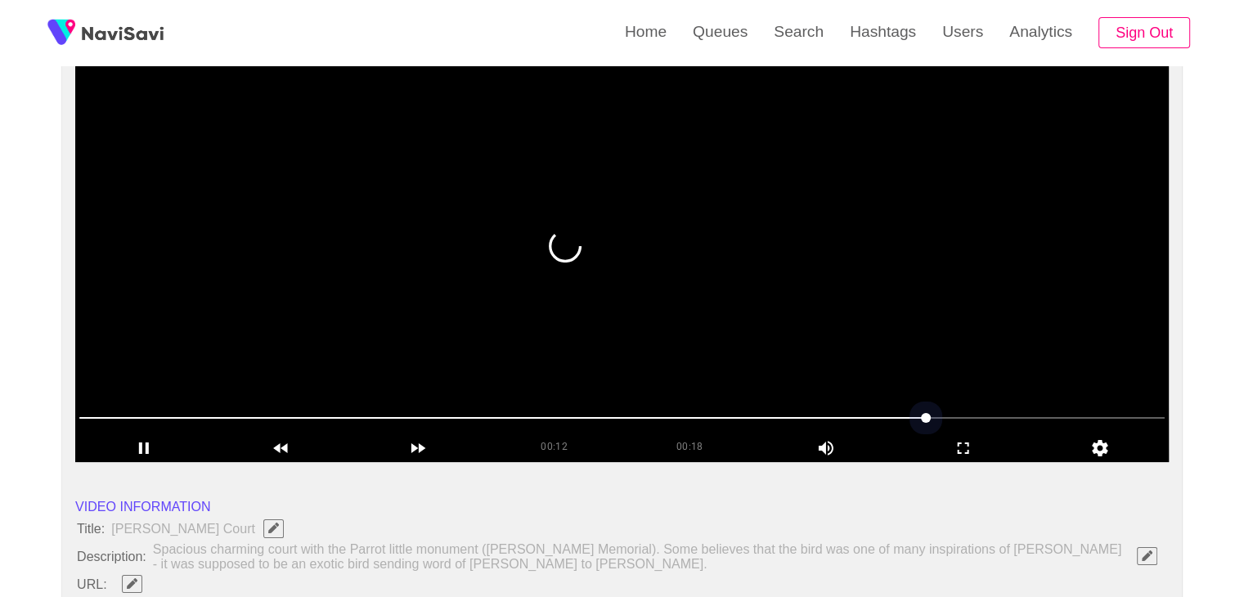
click at [1041, 409] on span at bounding box center [622, 418] width 1086 height 26
drag, startPoint x: 1041, startPoint y: 409, endPoint x: 1112, endPoint y: 411, distance: 71.2
click at [1112, 411] on span at bounding box center [622, 418] width 1086 height 26
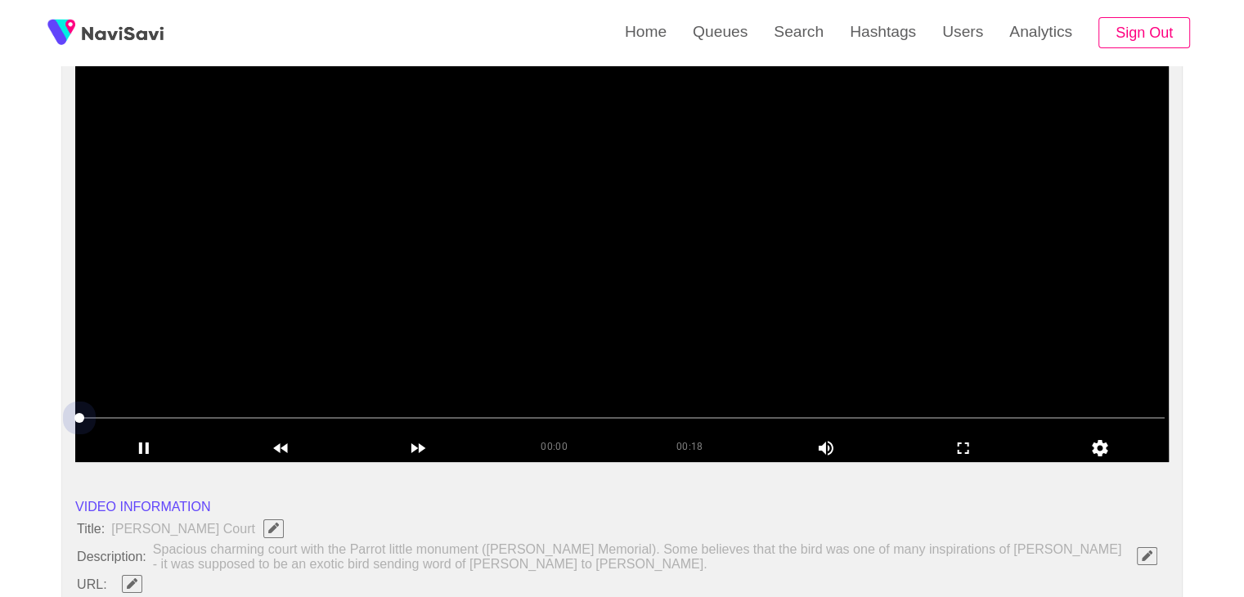
click at [147, 420] on span at bounding box center [622, 418] width 1086 height 26
click at [193, 424] on span at bounding box center [622, 418] width 1086 height 26
click at [308, 417] on span at bounding box center [622, 418] width 1086 height 2
click at [170, 415] on div at bounding box center [622, 419] width 1099 height 42
click at [166, 415] on span at bounding box center [622, 418] width 1086 height 26
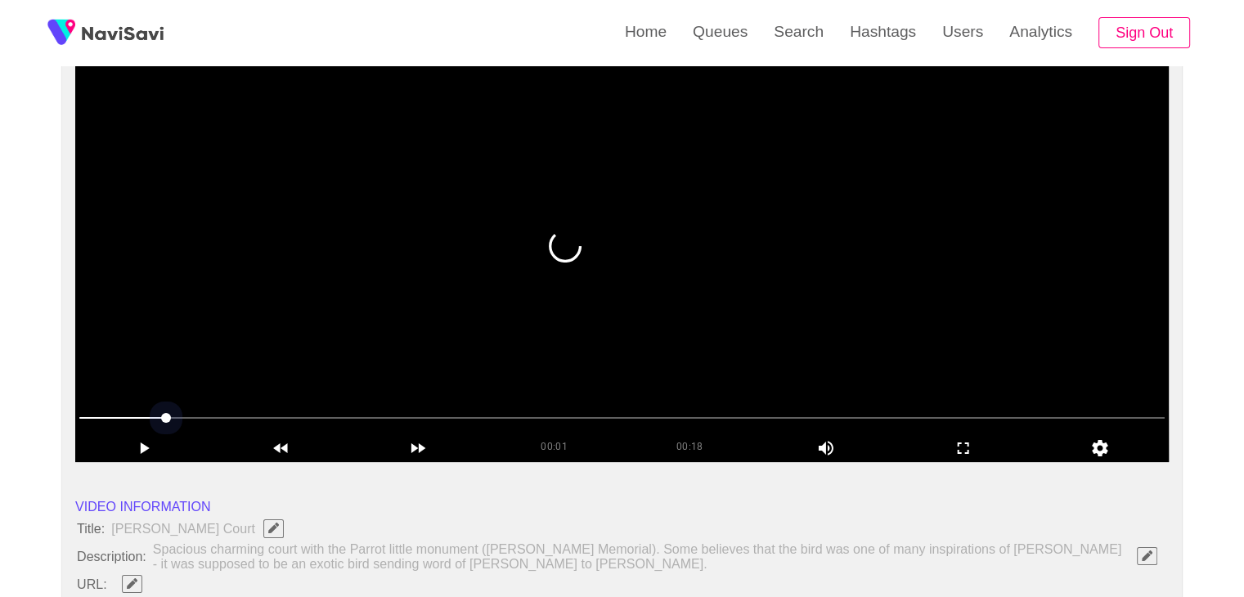
click at [146, 410] on span at bounding box center [622, 418] width 1086 height 26
click at [140, 413] on span at bounding box center [145, 418] width 10 height 10
click at [181, 420] on span at bounding box center [622, 418] width 1086 height 26
click at [143, 443] on icon "add" at bounding box center [144, 449] width 136 height 20
click at [144, 445] on icon "add" at bounding box center [144, 449] width 136 height 20
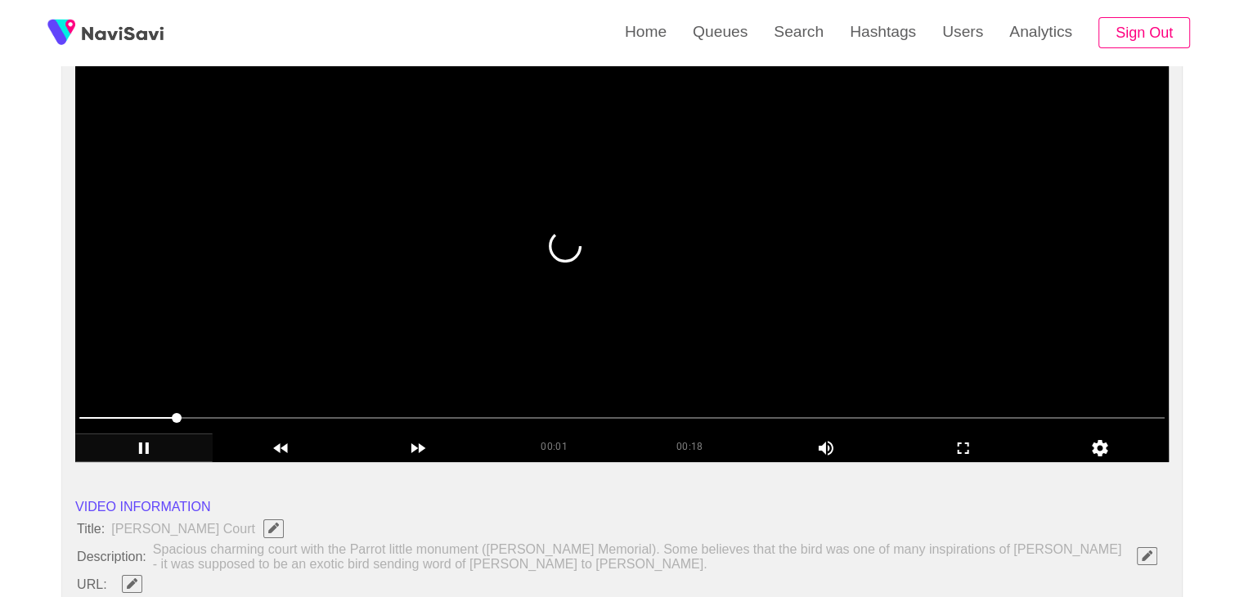
click at [281, 411] on span at bounding box center [622, 418] width 1086 height 26
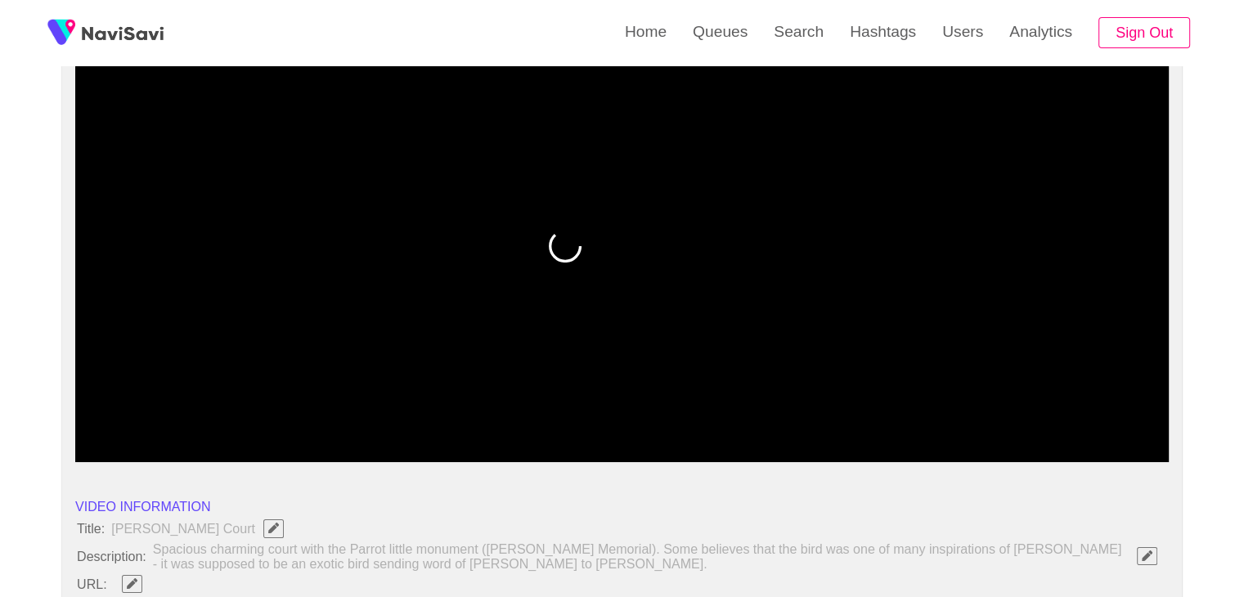
drag, startPoint x: 155, startPoint y: 413, endPoint x: 50, endPoint y: 410, distance: 105.6
drag, startPoint x: 88, startPoint y: 412, endPoint x: 50, endPoint y: 412, distance: 38.5
click at [180, 446] on icon "add" at bounding box center [144, 449] width 136 height 20
click at [175, 447] on icon "add" at bounding box center [144, 449] width 136 height 20
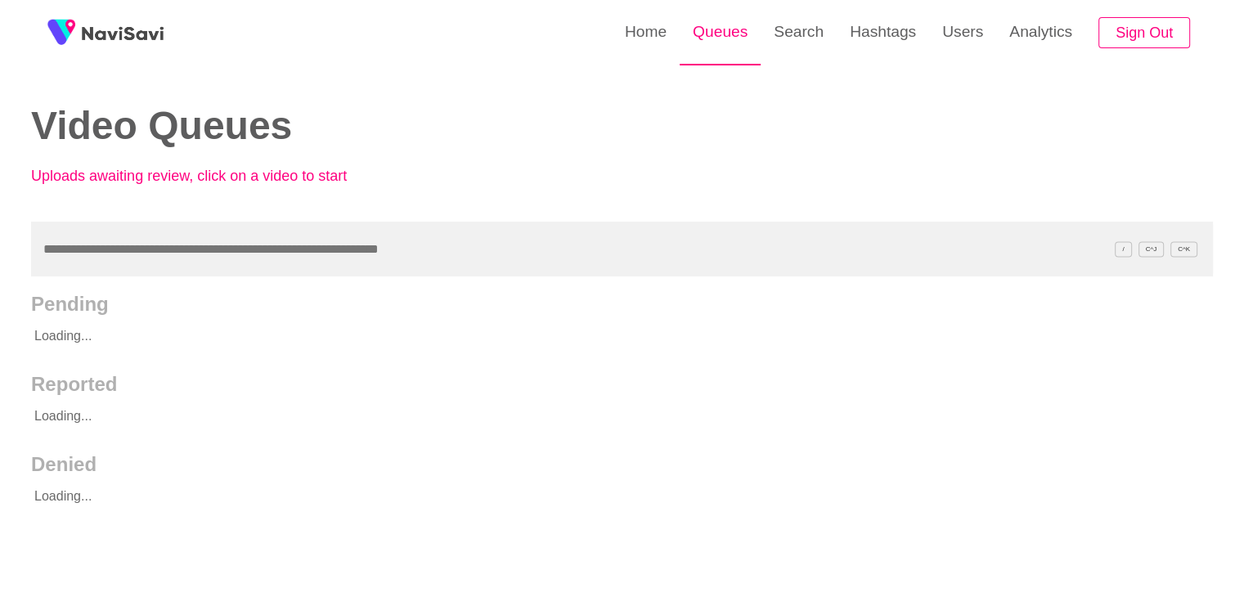
click at [730, 27] on link "Queues" at bounding box center [720, 32] width 81 height 64
click at [731, 26] on link "Queues" at bounding box center [720, 32] width 81 height 64
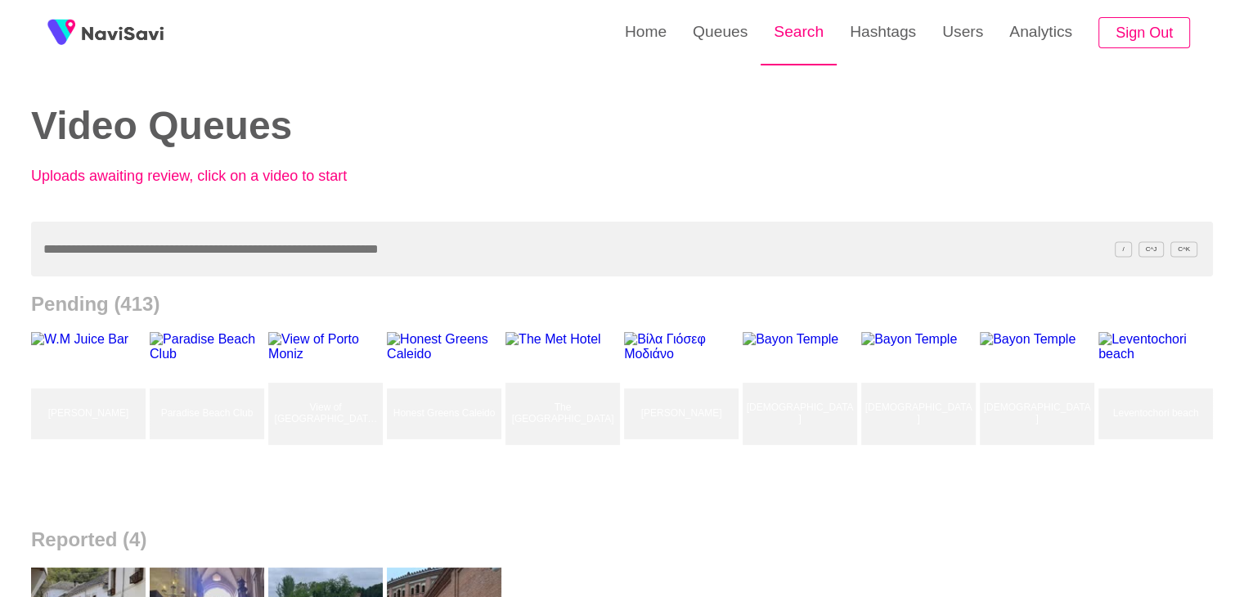
click at [792, 34] on link "Search" at bounding box center [799, 32] width 76 height 64
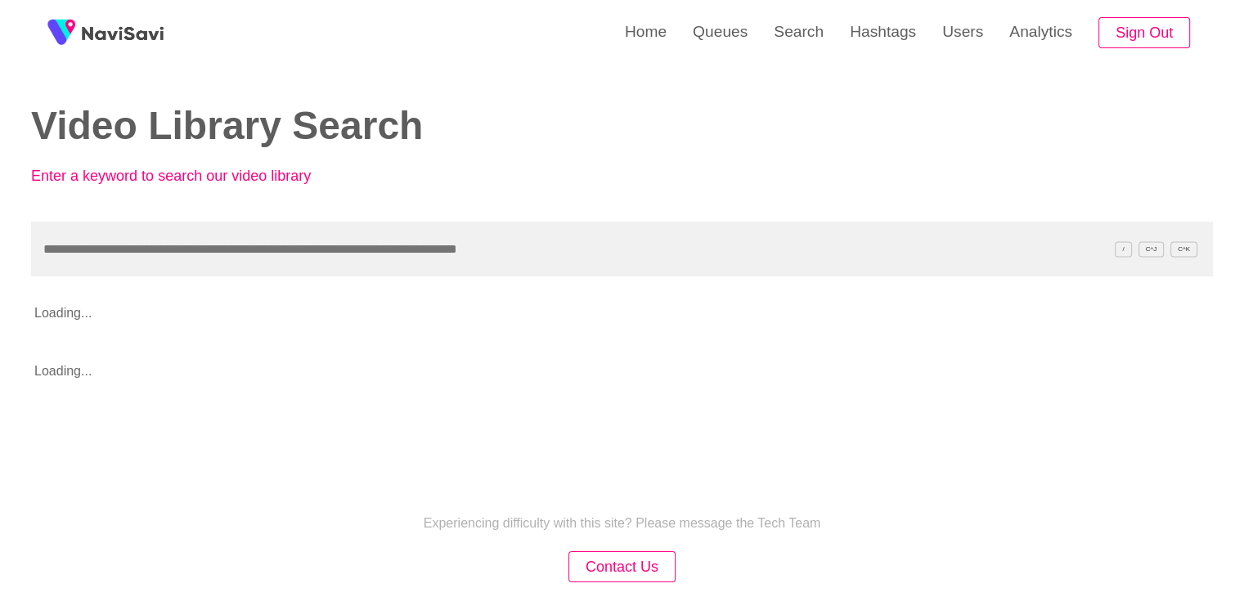
click at [238, 270] on input "text" at bounding box center [622, 249] width 1182 height 55
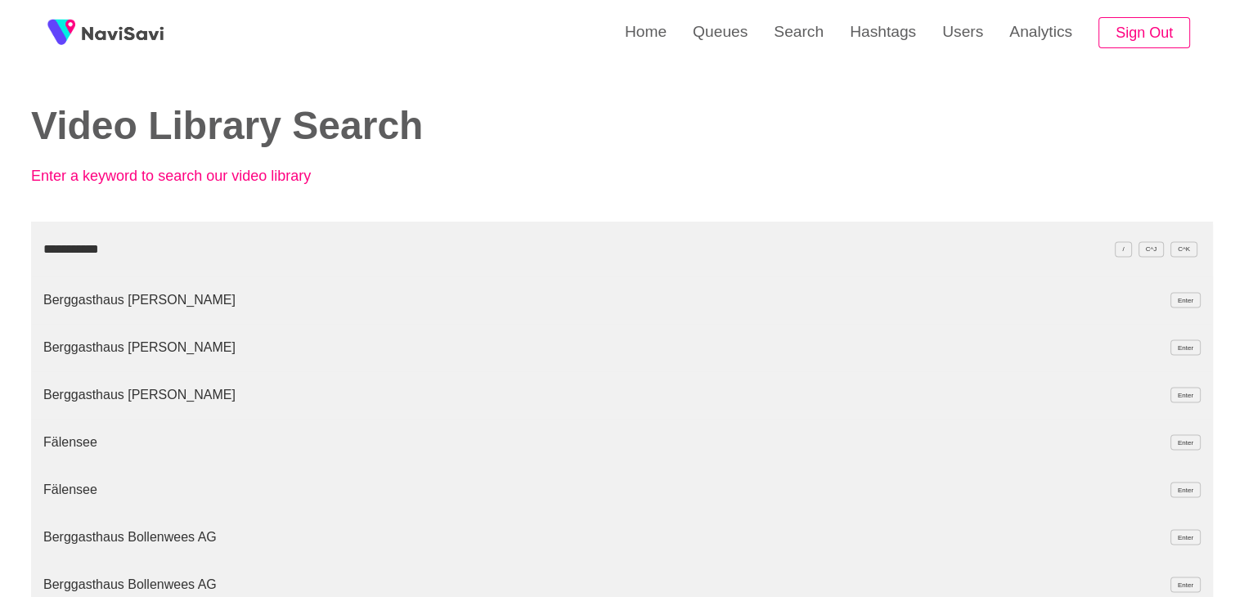
type input "**********"
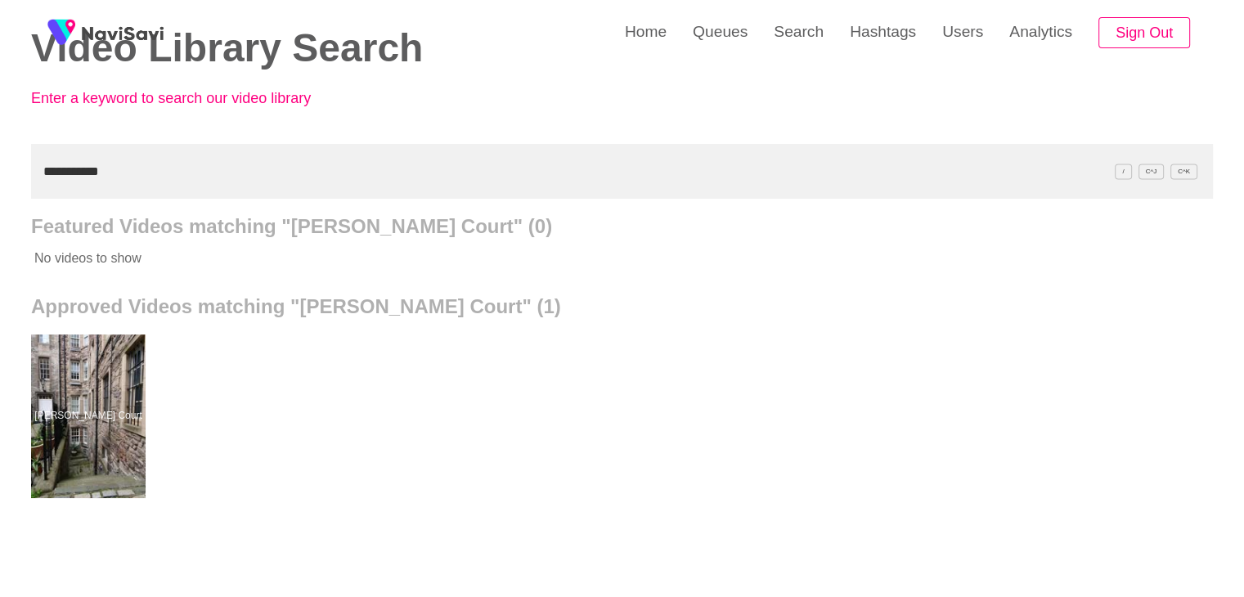
scroll to position [164, 0]
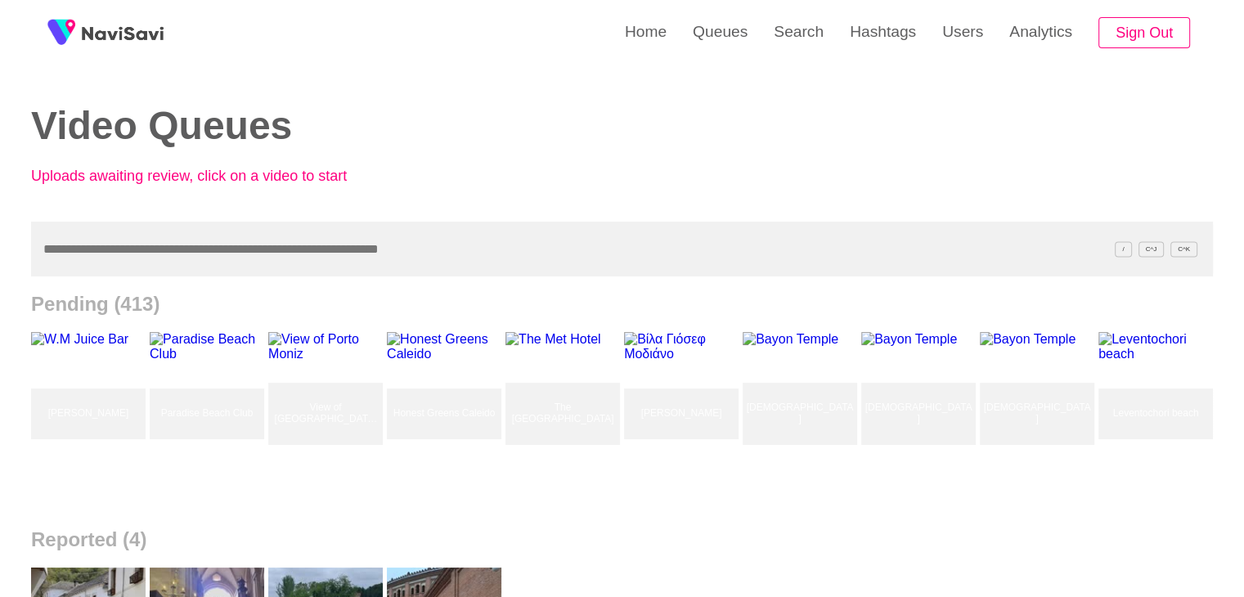
click at [161, 251] on input "text" at bounding box center [622, 249] width 1182 height 55
paste input "**********"
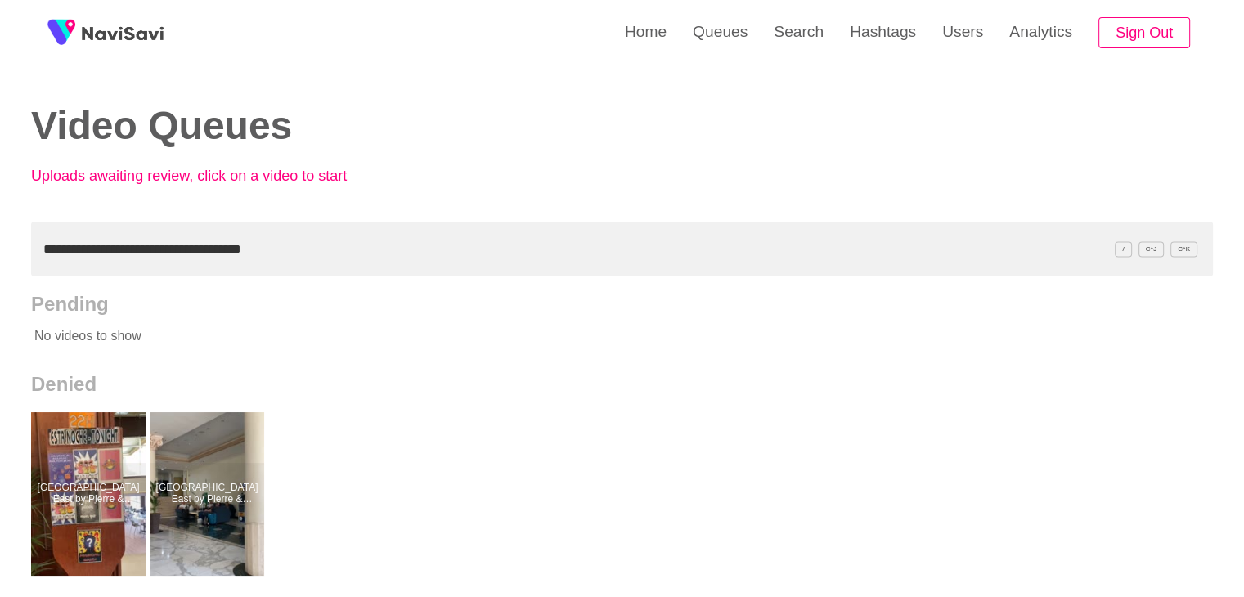
click at [110, 251] on input "**********" at bounding box center [622, 249] width 1182 height 55
drag, startPoint x: 298, startPoint y: 249, endPoint x: 11, endPoint y: 220, distance: 288.6
click at [0, 223] on div "**********" at bounding box center [622, 453] width 1244 height 906
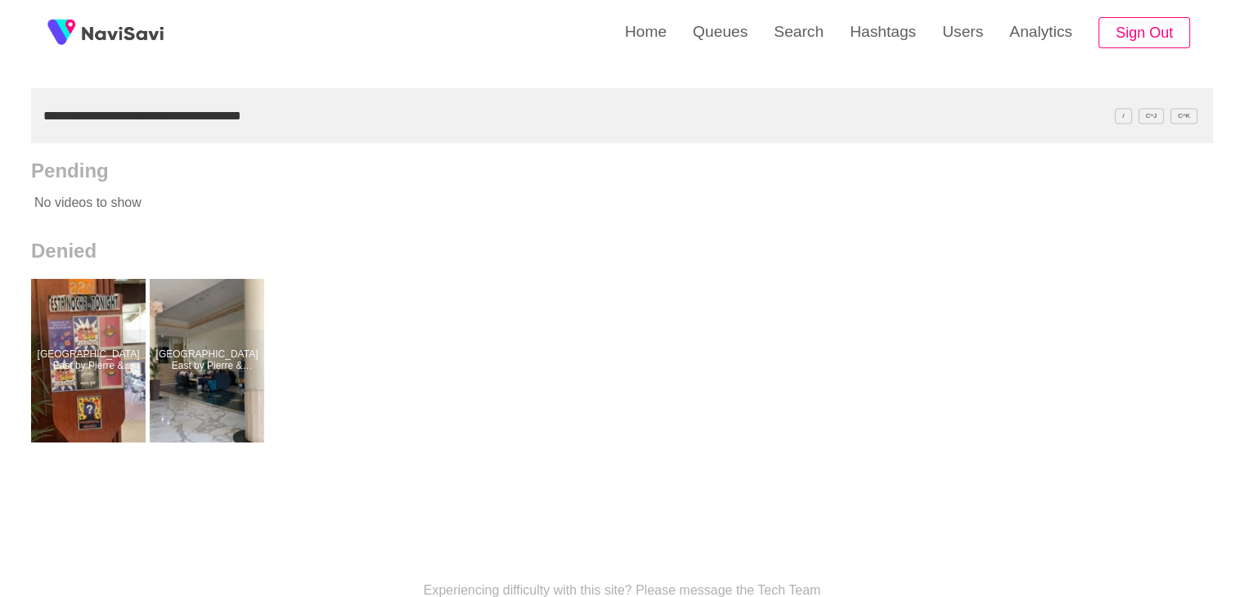
scroll to position [82, 0]
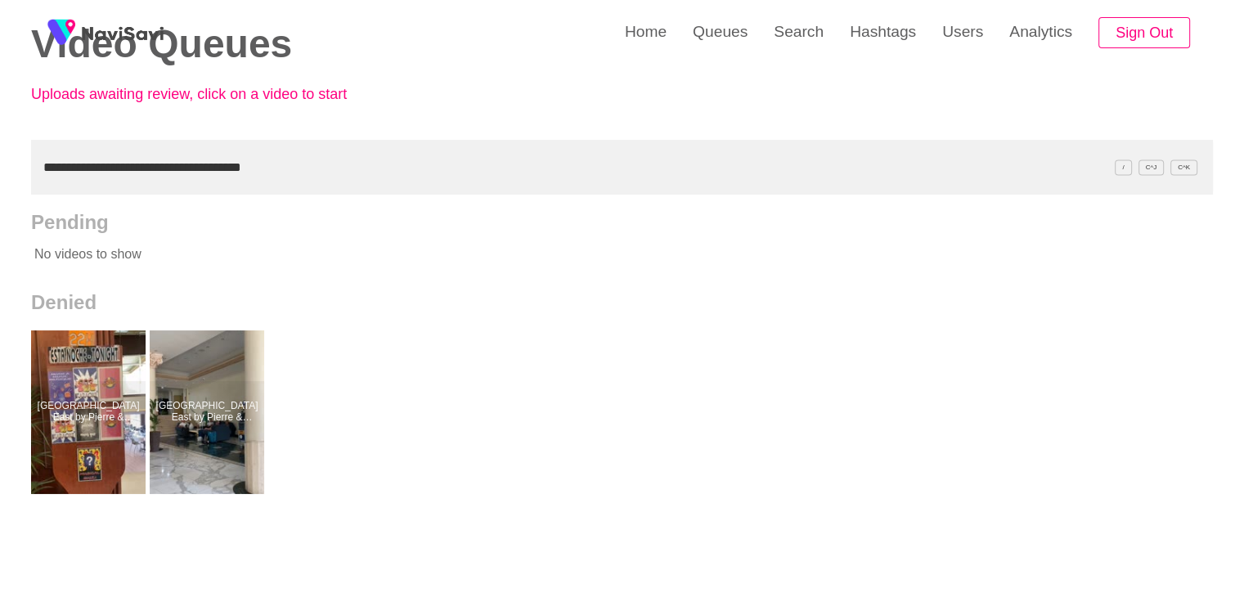
click at [42, 164] on input "**********" at bounding box center [622, 167] width 1182 height 55
drag, startPoint x: 295, startPoint y: 163, endPoint x: 36, endPoint y: 154, distance: 259.5
click at [36, 154] on input "**********" at bounding box center [622, 167] width 1182 height 55
paste input "text"
type input "**********"
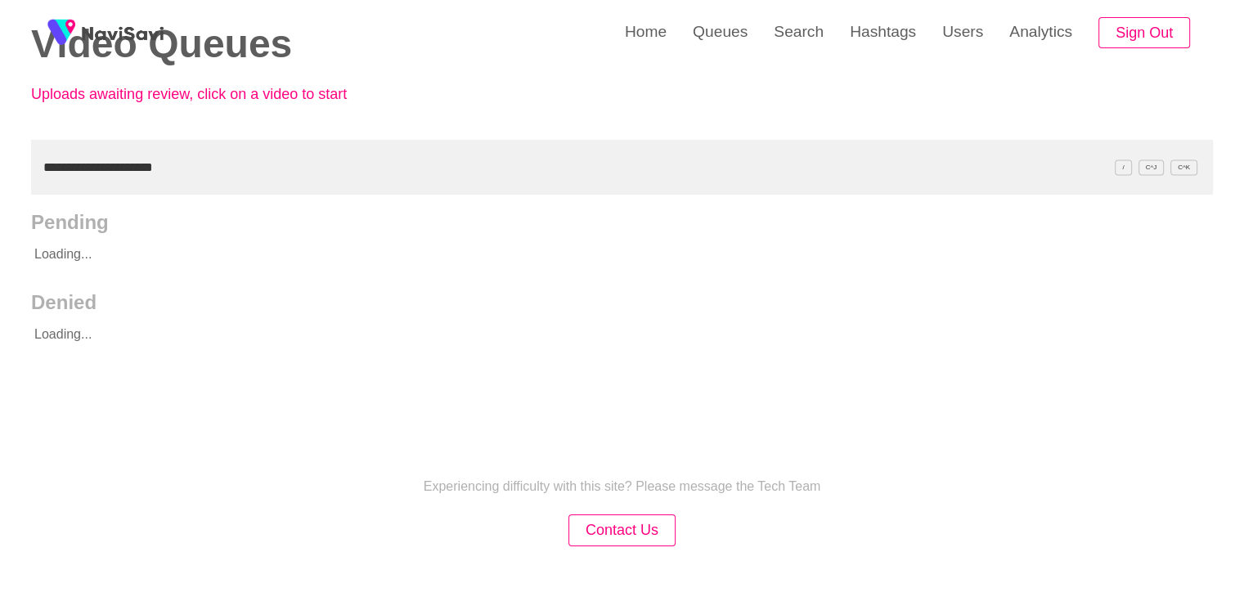
click at [43, 164] on input "**********" at bounding box center [622, 167] width 1182 height 55
click at [196, 164] on input "**********" at bounding box center [622, 167] width 1182 height 55
click at [47, 169] on input "**********" at bounding box center [622, 167] width 1182 height 55
click at [41, 158] on input "**********" at bounding box center [622, 167] width 1182 height 55
click at [803, 36] on link "Search" at bounding box center [799, 32] width 76 height 64
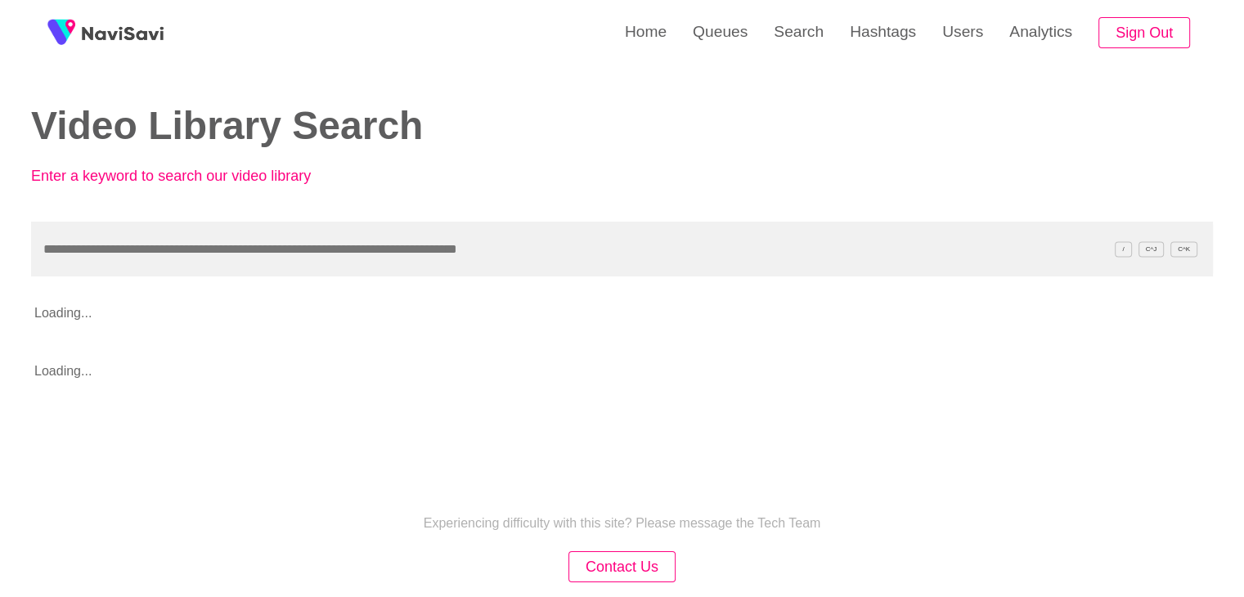
click at [146, 252] on input "text" at bounding box center [622, 249] width 1182 height 55
type input "**********"
click at [46, 248] on input "**********" at bounding box center [622, 249] width 1182 height 55
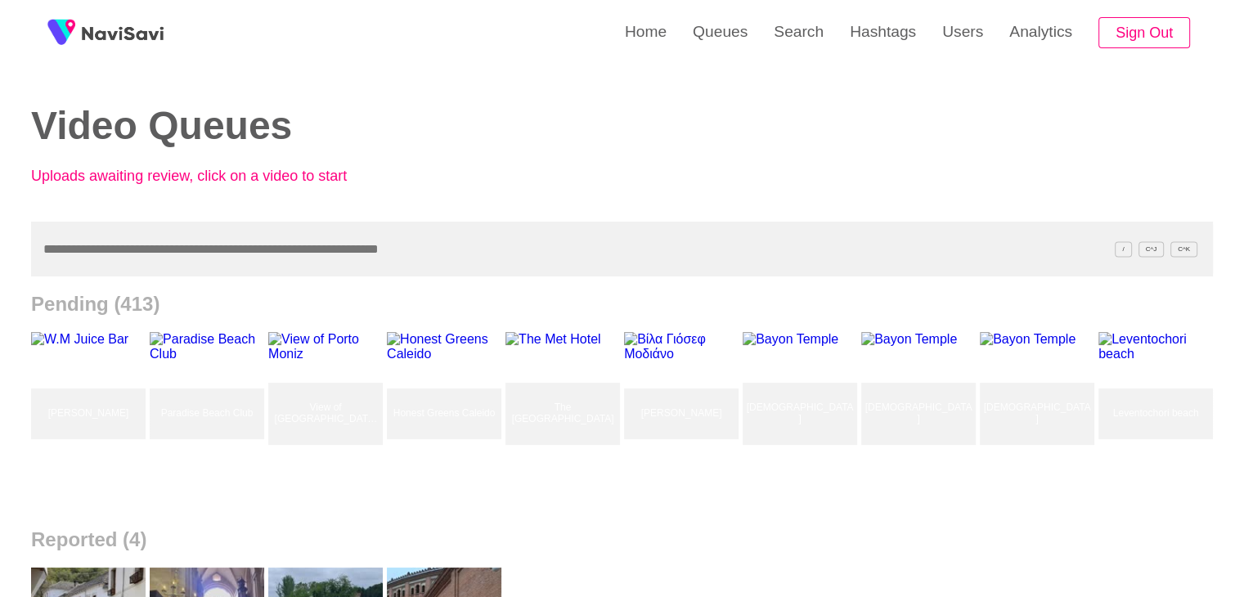
click at [83, 255] on input "text" at bounding box center [622, 249] width 1182 height 55
paste input "**********"
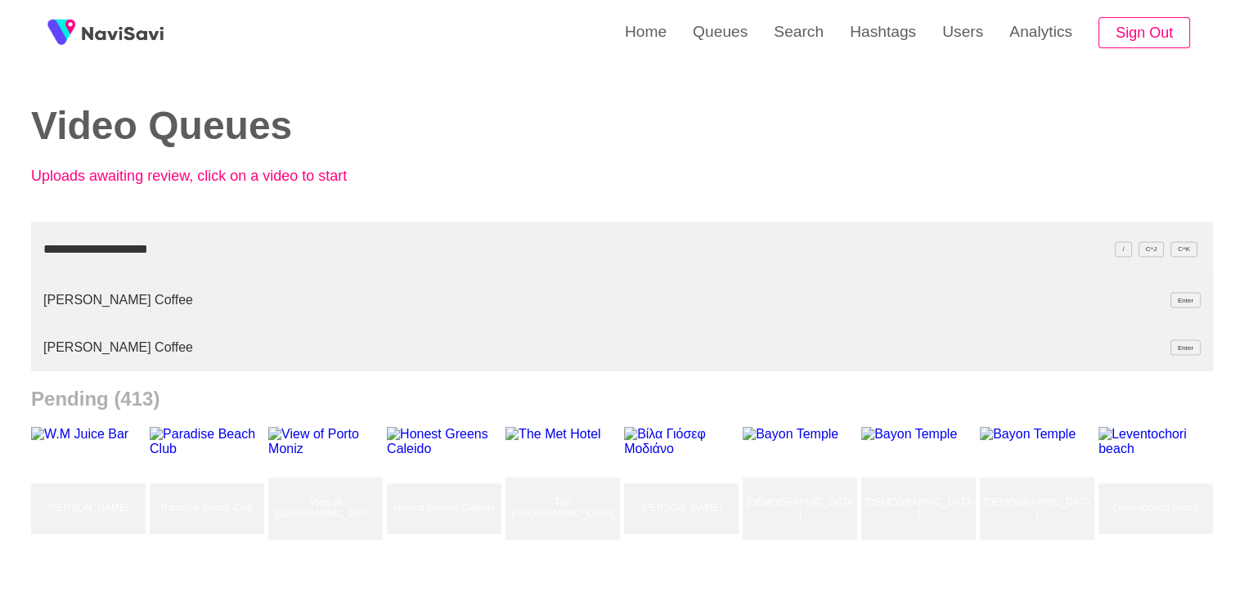
type input "**********"
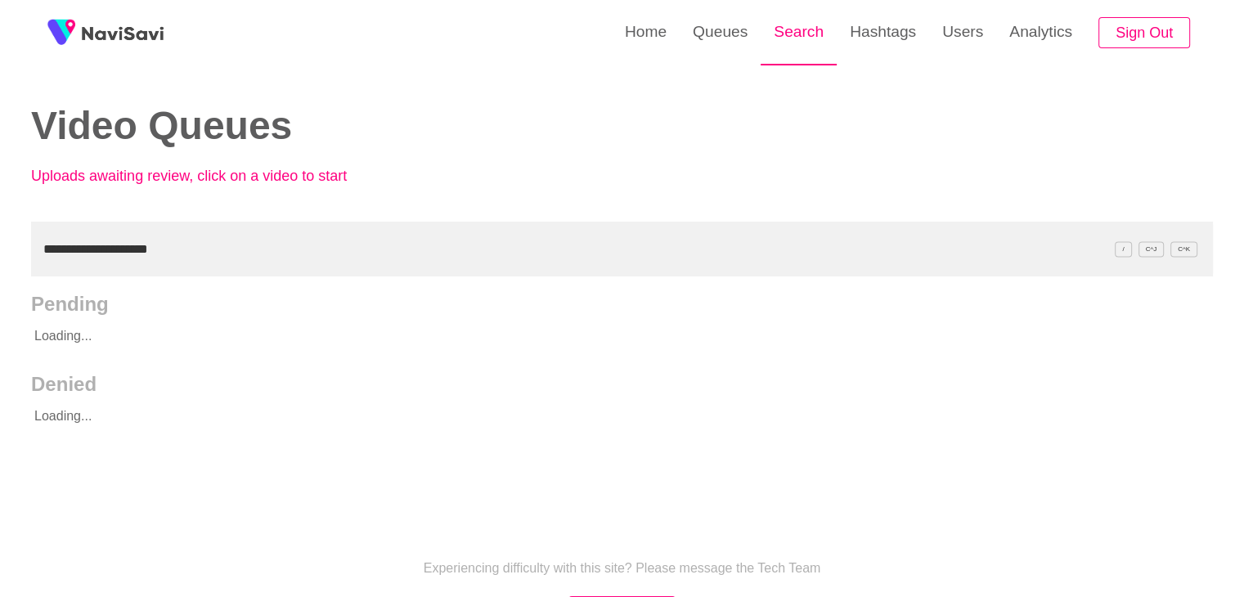
click at [794, 50] on link "Search" at bounding box center [799, 32] width 76 height 64
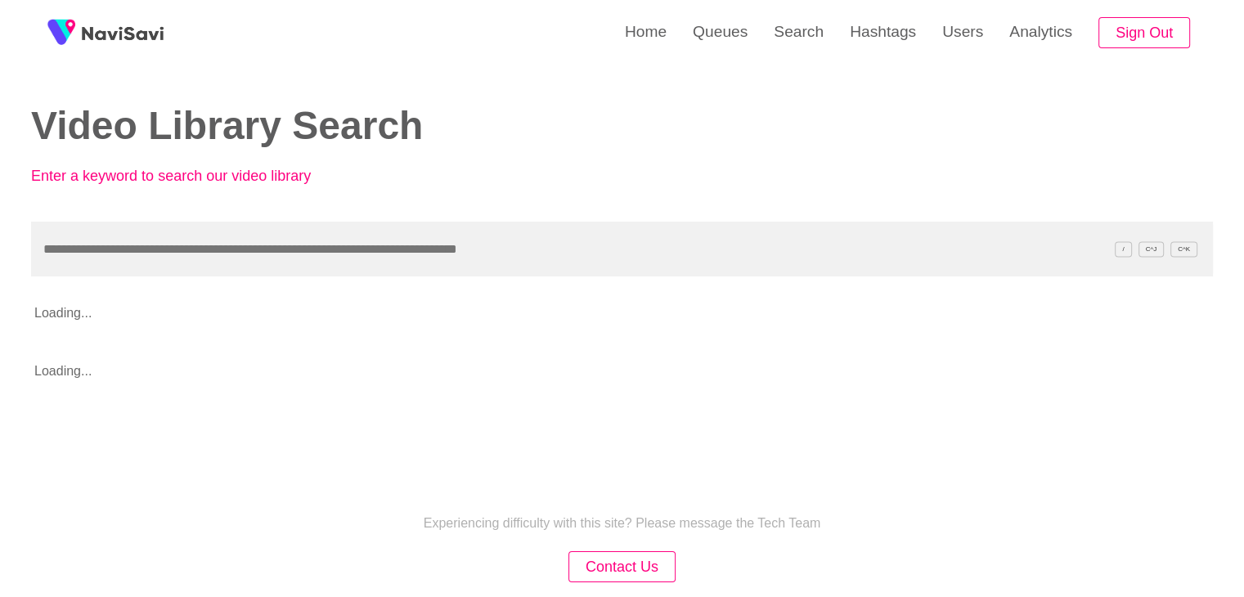
click at [82, 259] on input "text" at bounding box center [622, 249] width 1182 height 55
type input "**********"
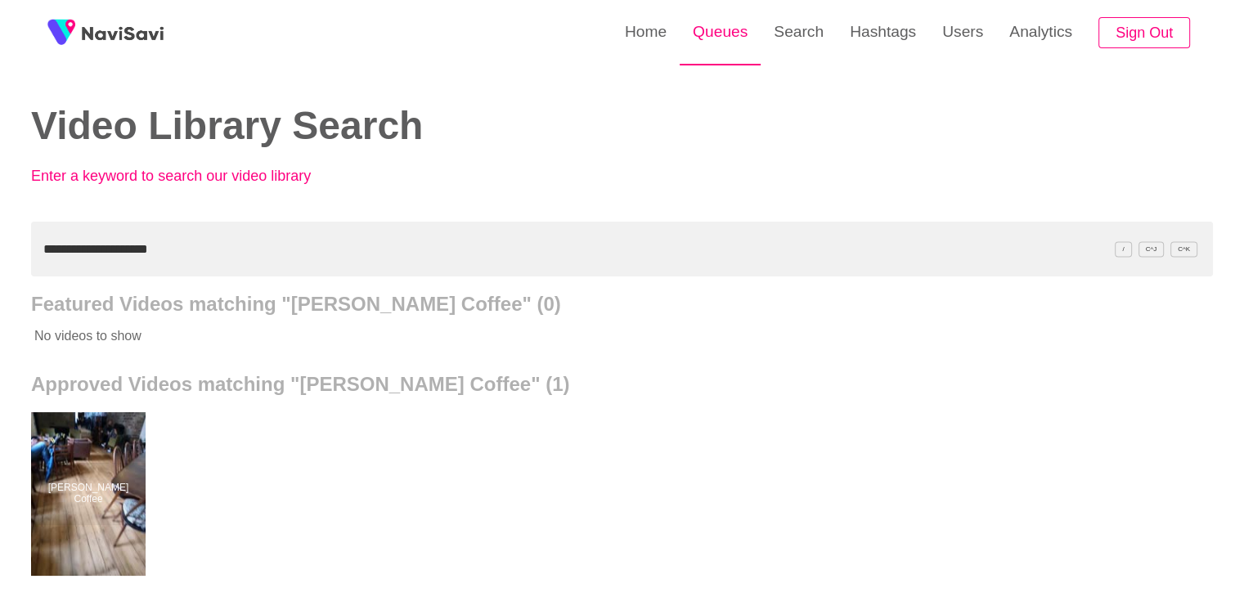
click at [720, 29] on link "Queues" at bounding box center [720, 32] width 81 height 64
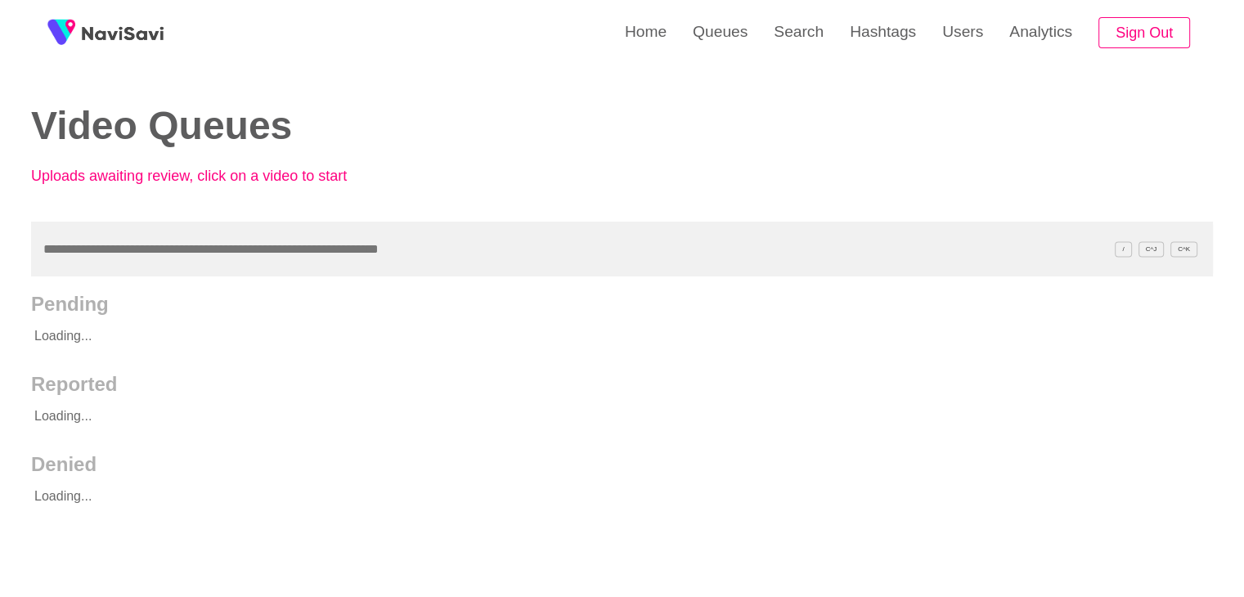
click at [115, 236] on input "text" at bounding box center [622, 249] width 1182 height 55
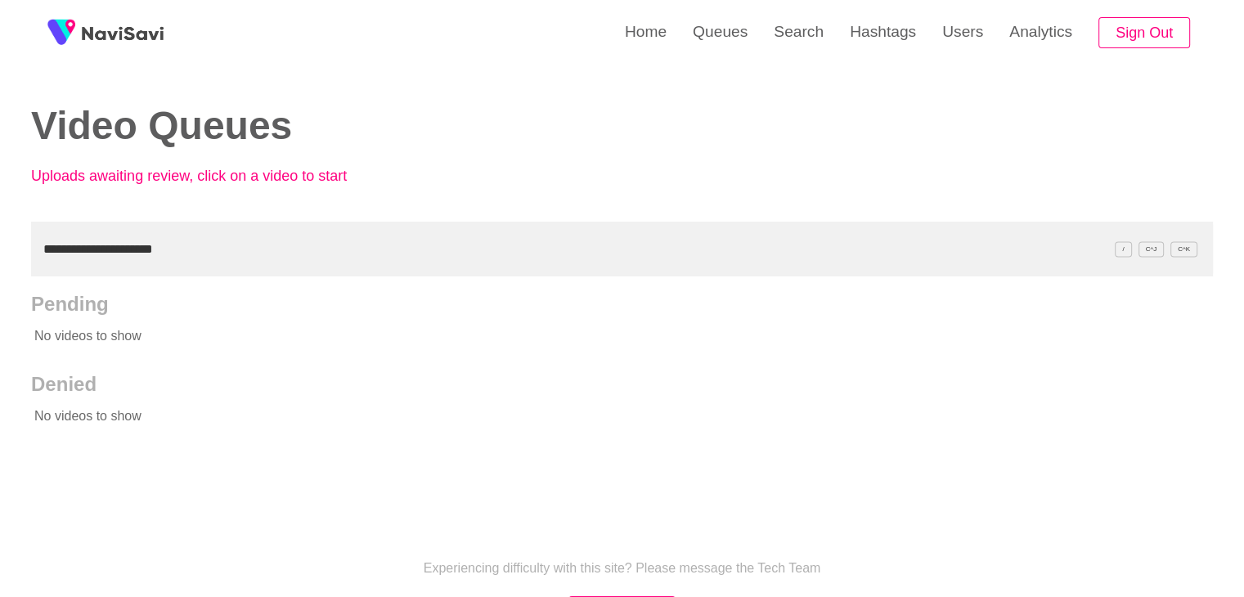
click at [191, 254] on input "**********" at bounding box center [622, 249] width 1182 height 55
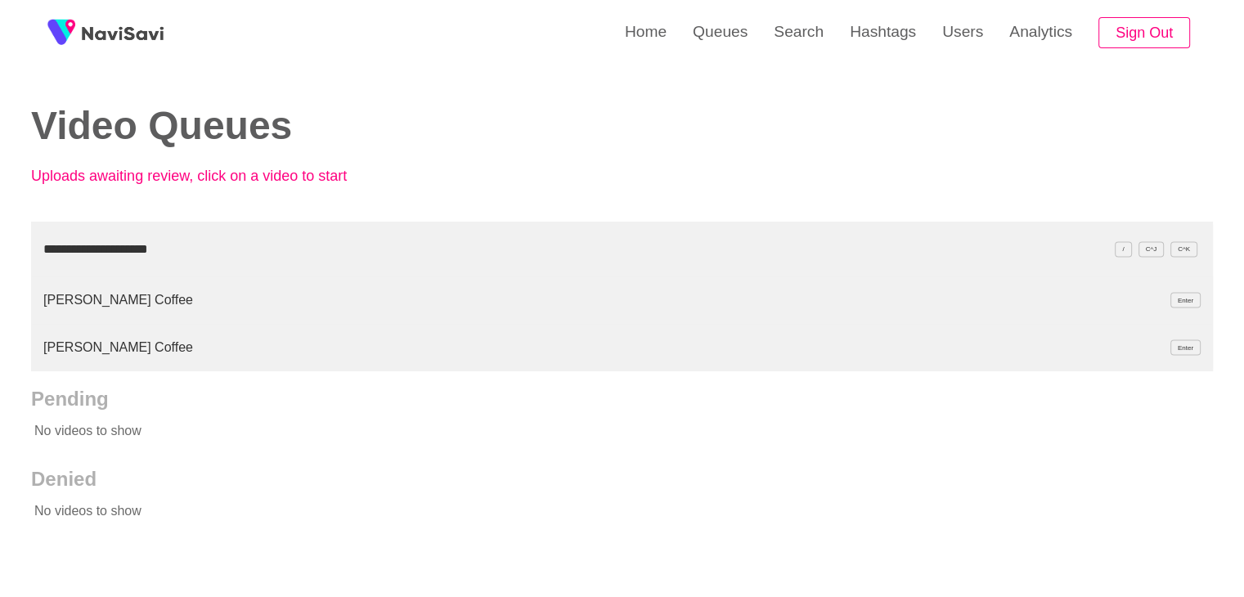
type input "**********"
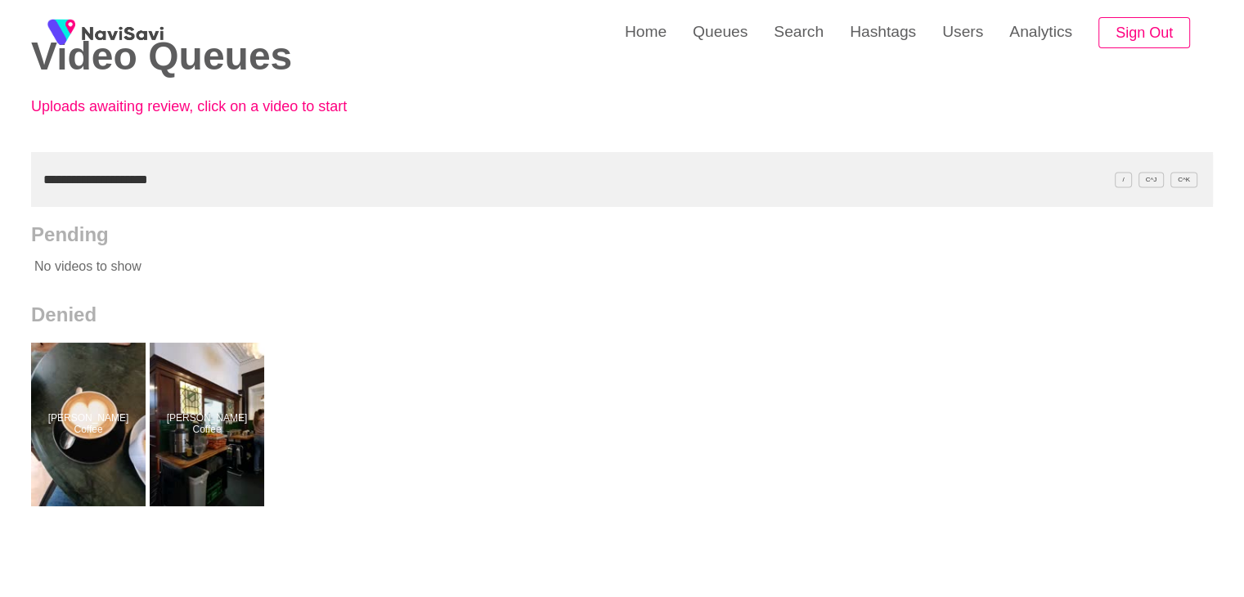
scroll to position [82, 0]
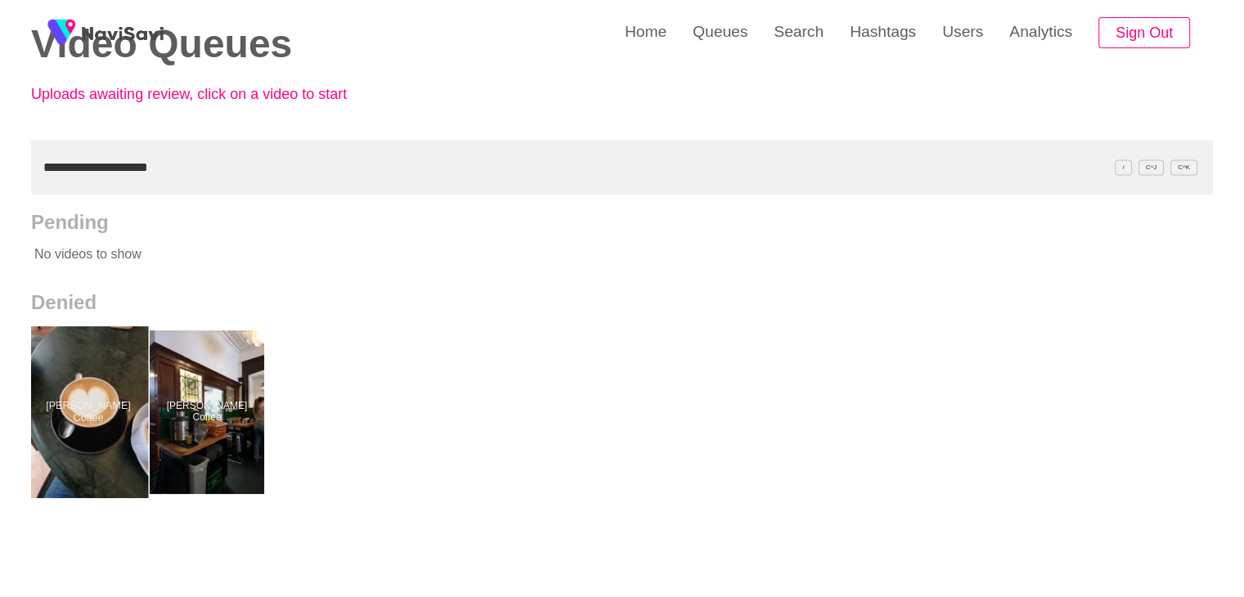
click at [108, 405] on div at bounding box center [89, 412] width 120 height 172
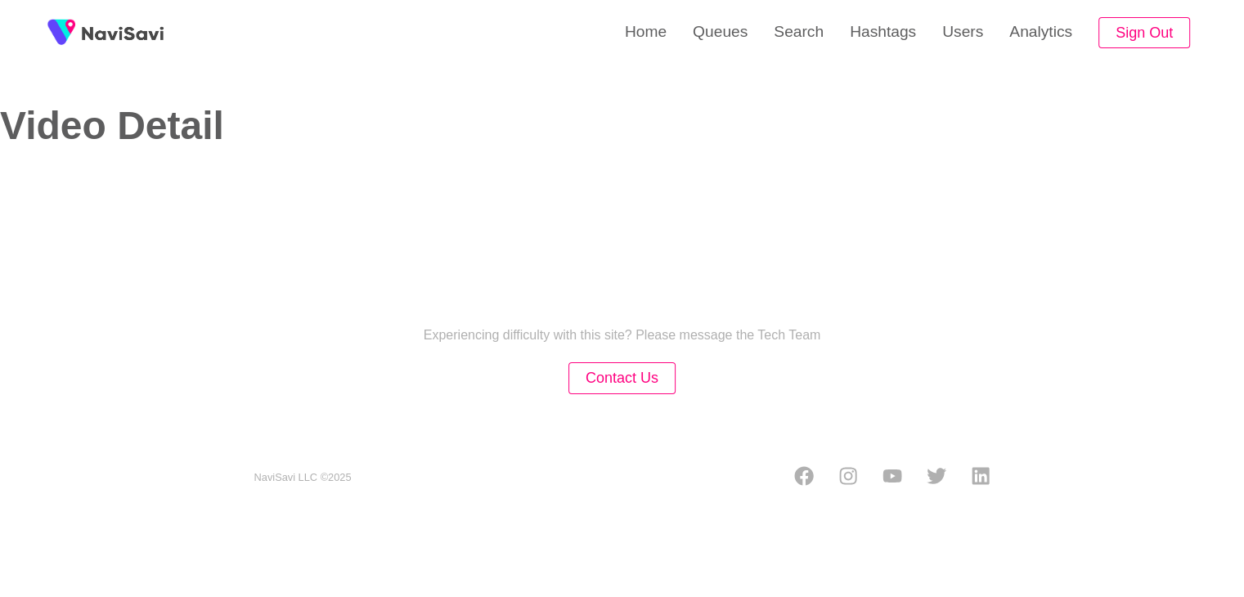
select select "**********"
select select "****"
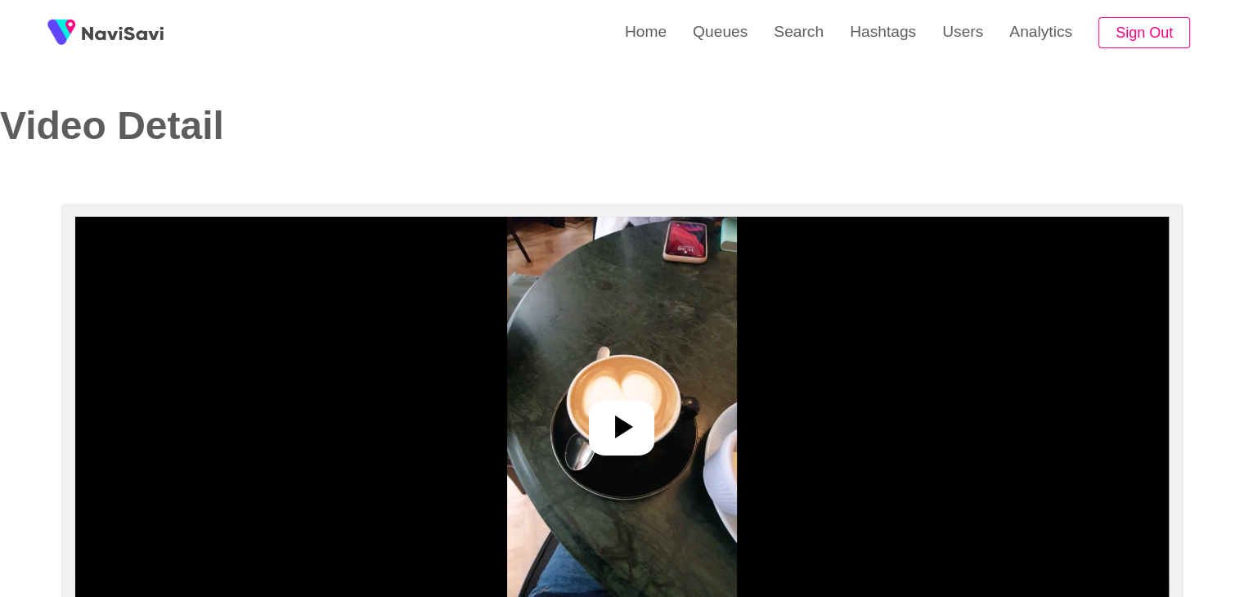
click at [604, 413] on icon at bounding box center [621, 426] width 39 height 39
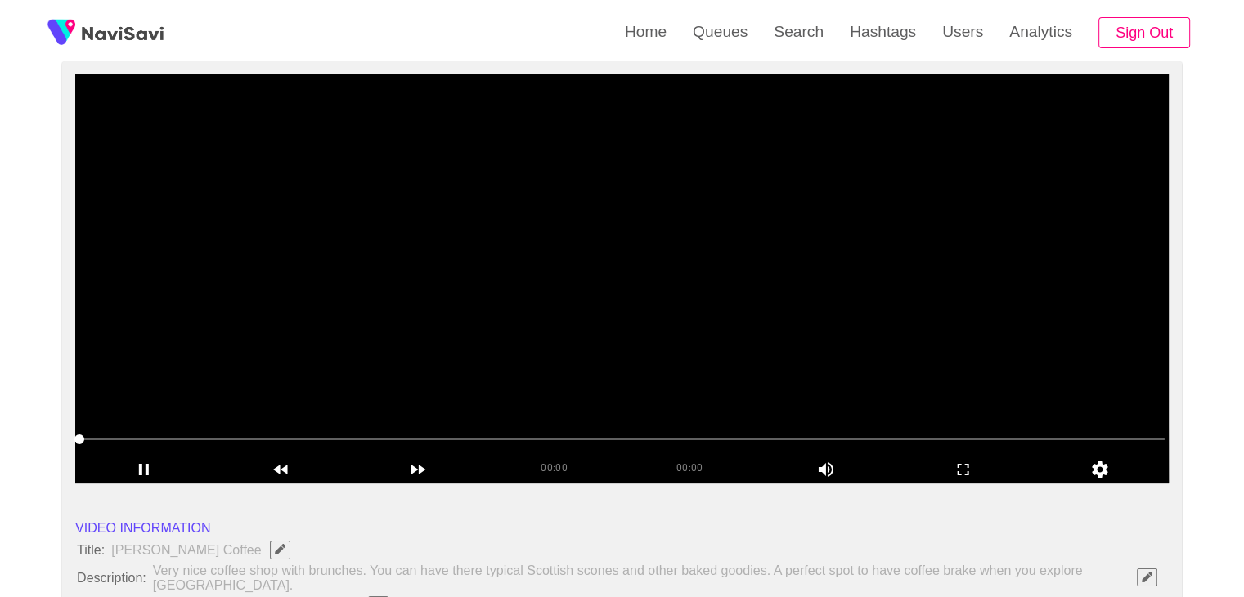
scroll to position [164, 0]
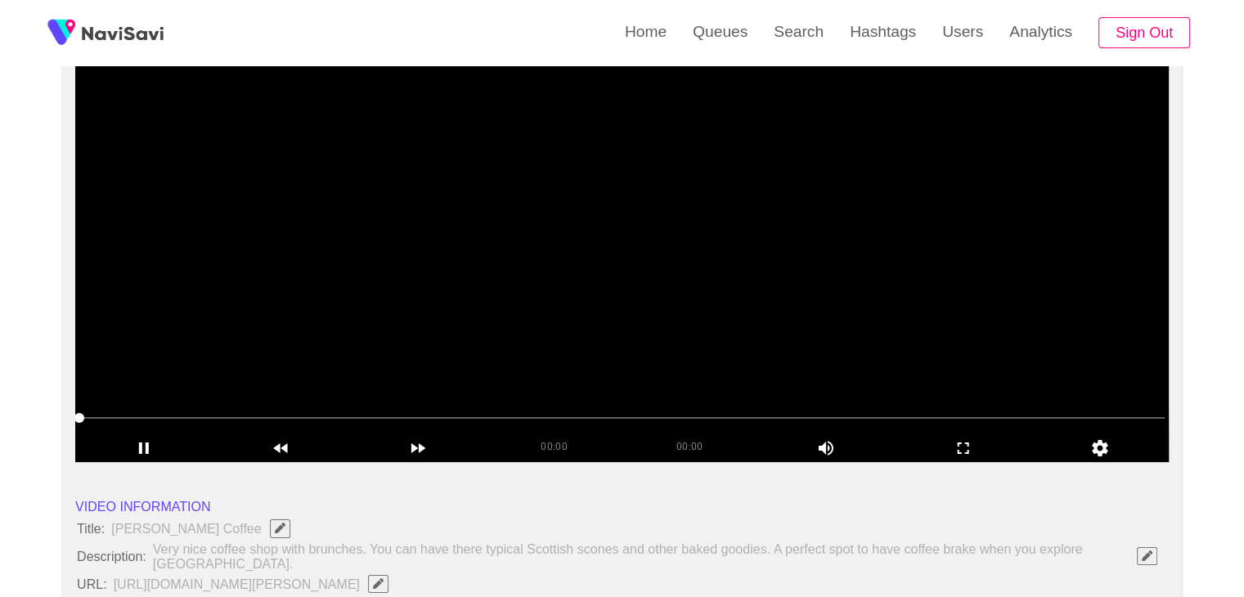
click at [218, 412] on span at bounding box center [622, 418] width 1086 height 26
click at [120, 405] on span at bounding box center [622, 418] width 1086 height 26
click at [592, 420] on span at bounding box center [622, 418] width 1086 height 26
click at [664, 413] on span at bounding box center [622, 418] width 1086 height 26
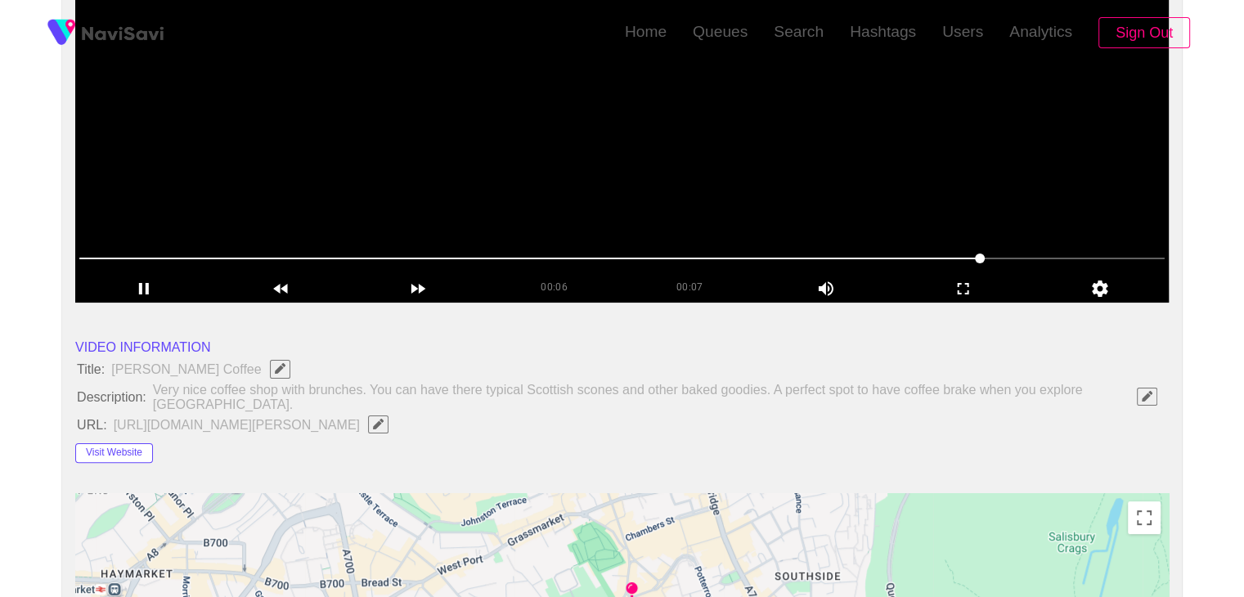
scroll to position [327, 0]
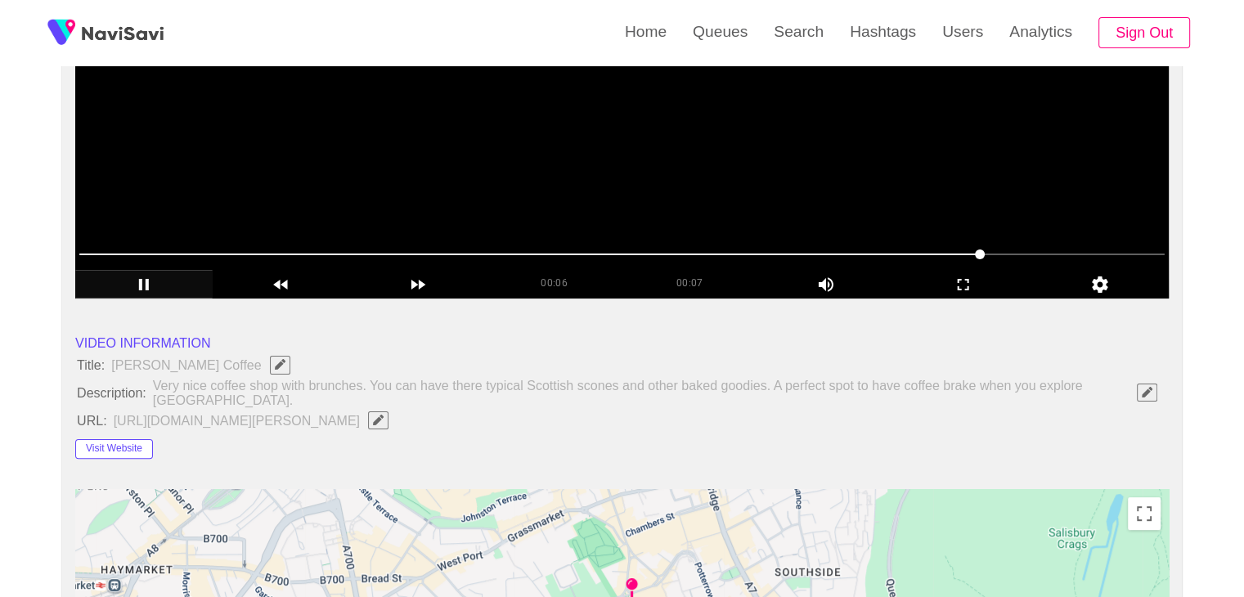
click at [141, 275] on icon "add" at bounding box center [144, 285] width 136 height 20
drag, startPoint x: 245, startPoint y: 250, endPoint x: 7, endPoint y: 245, distance: 239.0
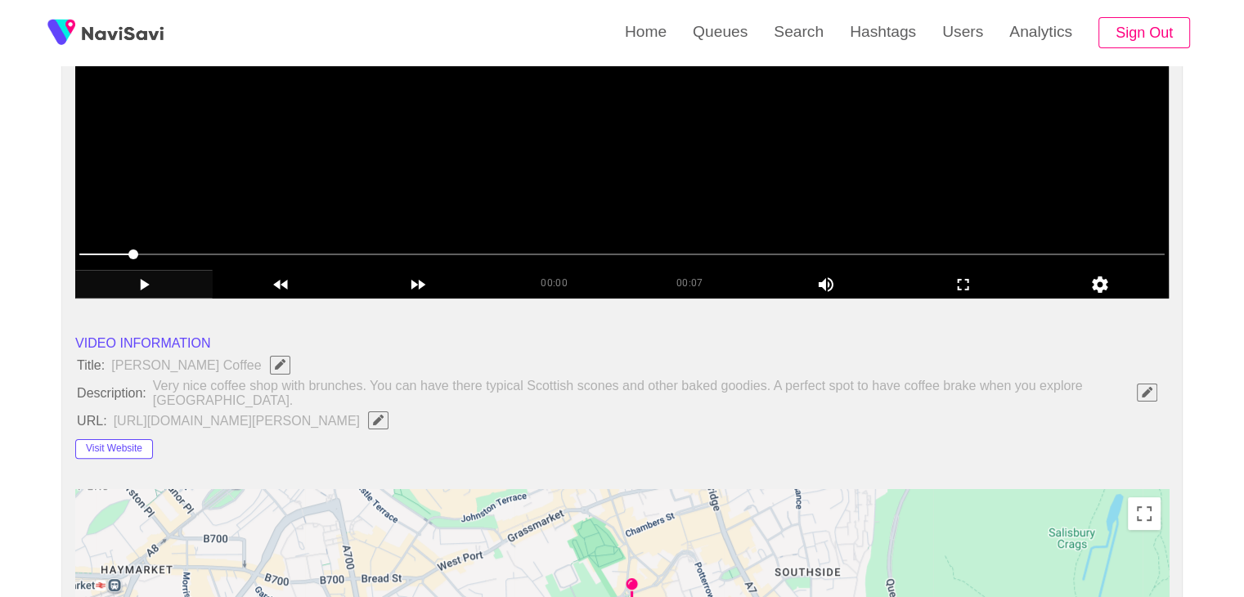
drag, startPoint x: 136, startPoint y: 260, endPoint x: 100, endPoint y: 264, distance: 36.2
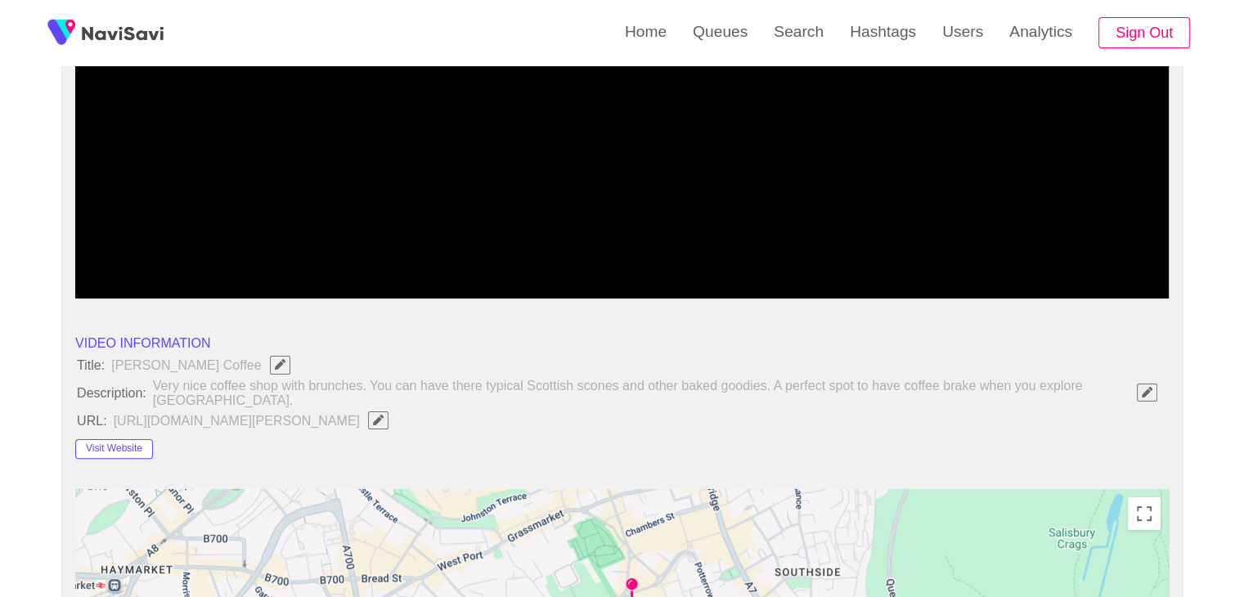
drag, startPoint x: 97, startPoint y: 259, endPoint x: 65, endPoint y: 256, distance: 32.0
drag, startPoint x: 93, startPoint y: 254, endPoint x: 56, endPoint y: 250, distance: 37.9
drag, startPoint x: 83, startPoint y: 251, endPoint x: 35, endPoint y: 244, distance: 48.8
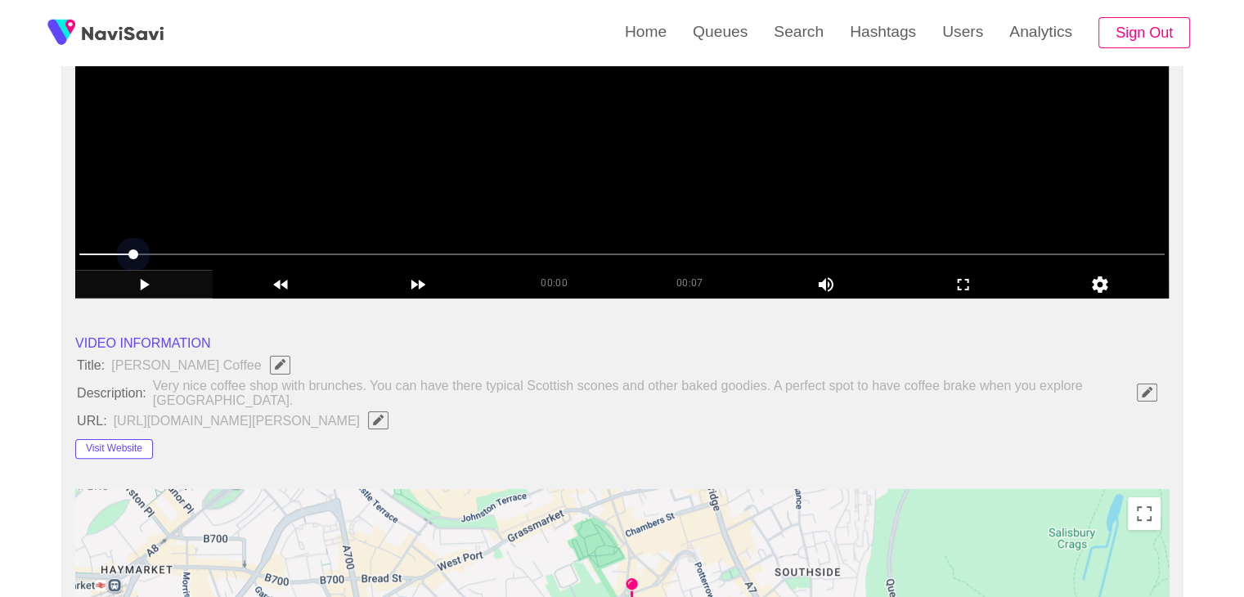
drag, startPoint x: 131, startPoint y: 259, endPoint x: 79, endPoint y: 246, distance: 53.0
click at [79, 246] on span at bounding box center [622, 254] width 1086 height 26
click at [136, 281] on icon "add" at bounding box center [144, 285] width 136 height 20
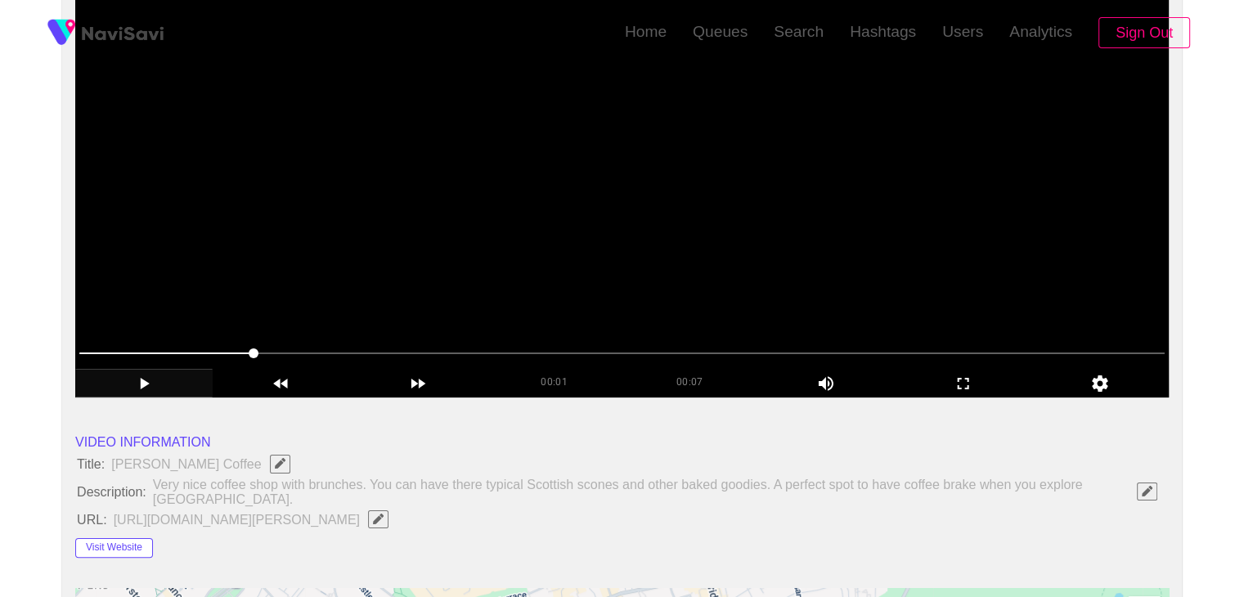
scroll to position [0, 0]
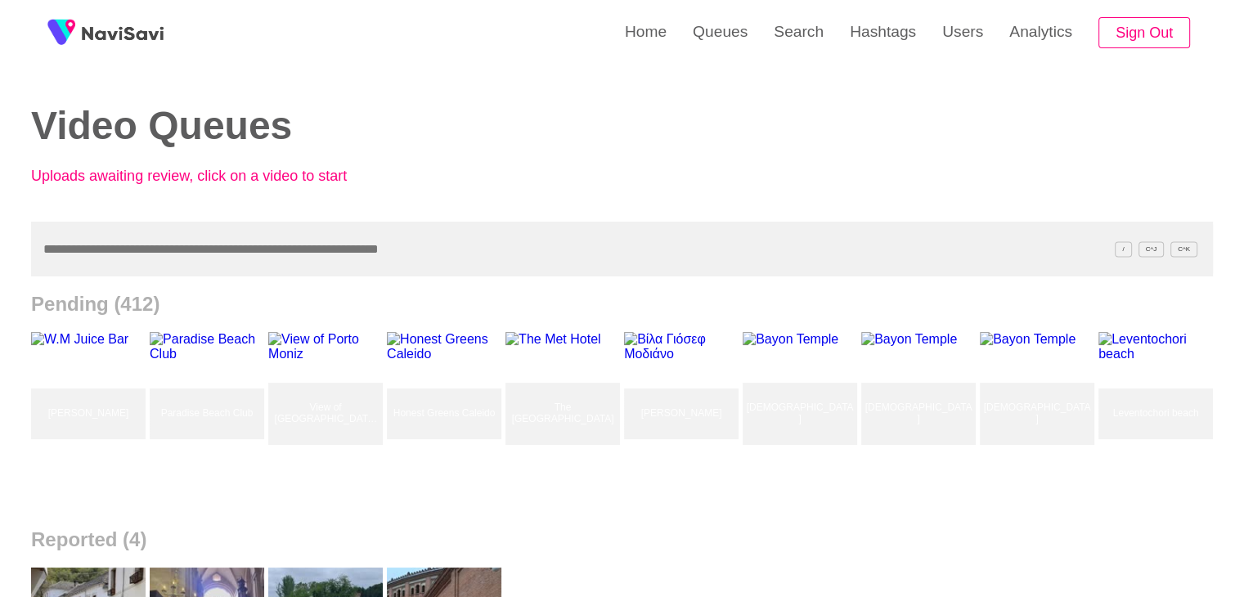
click at [160, 253] on input "text" at bounding box center [622, 249] width 1182 height 55
paste input "******"
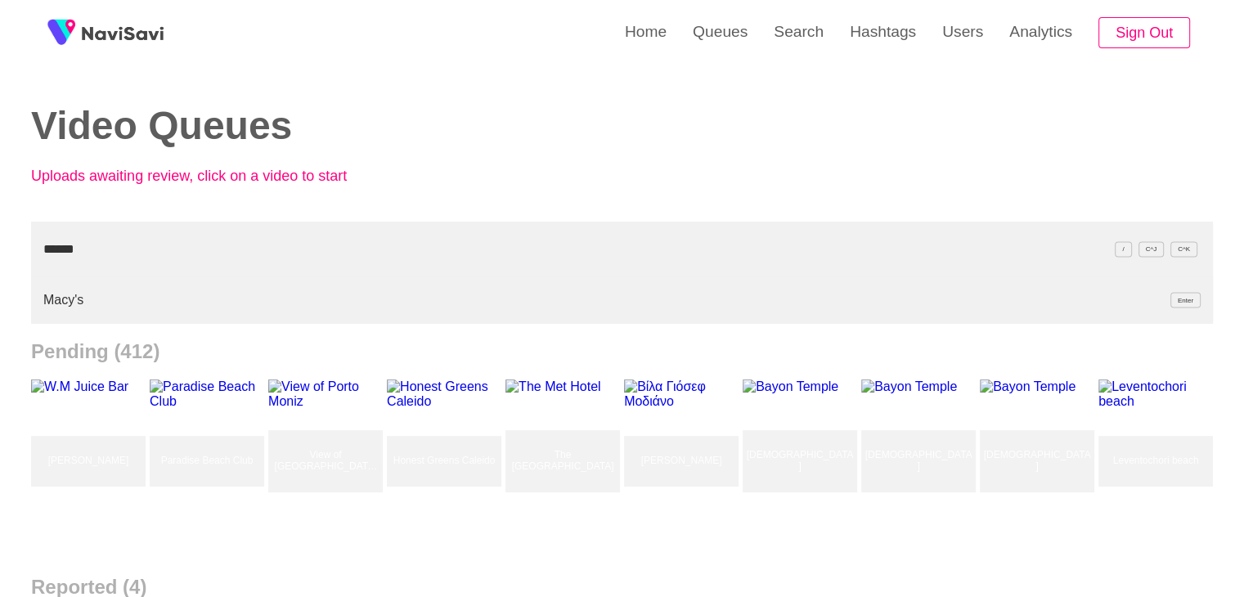
type input "******"
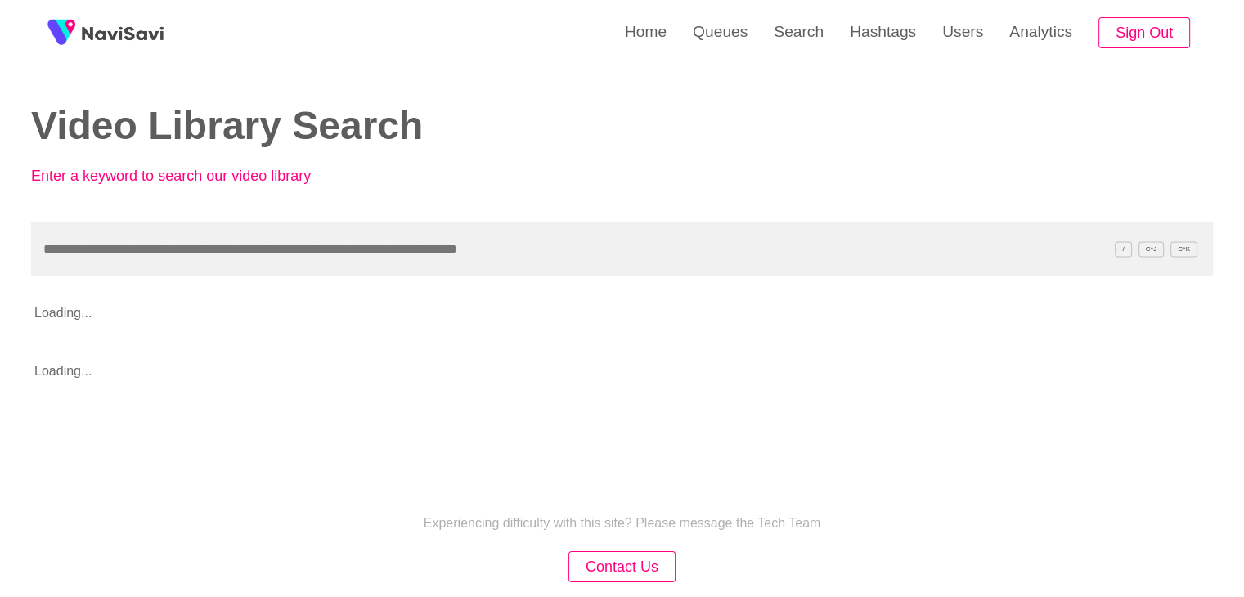
click at [136, 243] on input "text" at bounding box center [622, 249] width 1182 height 55
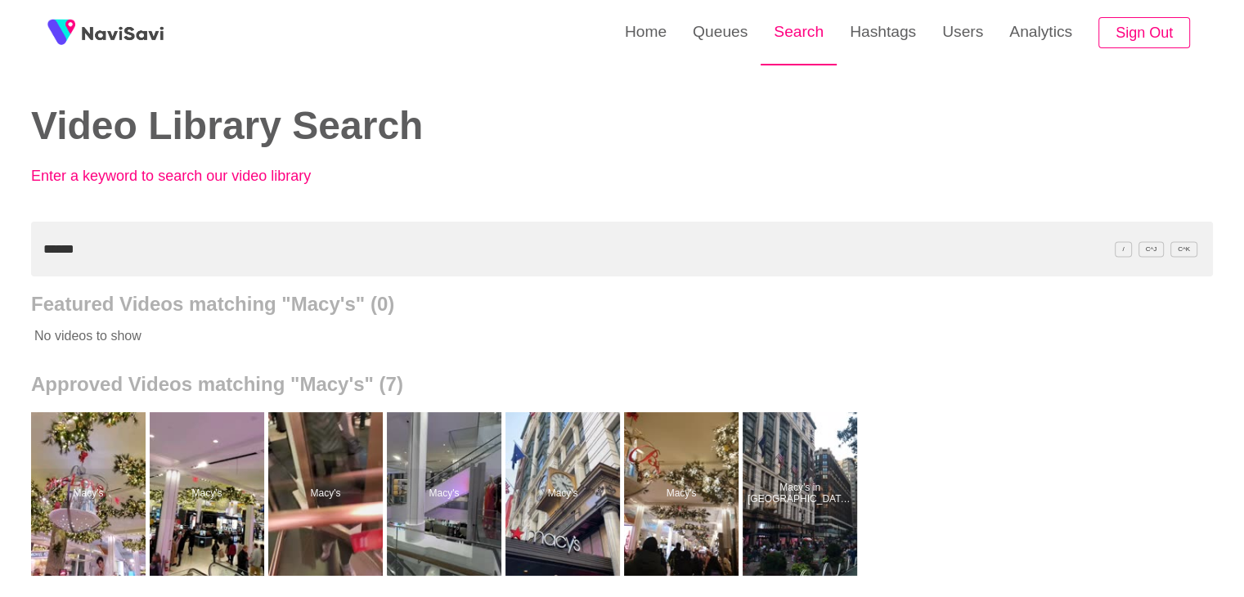
click at [795, 27] on link "Search" at bounding box center [799, 32] width 76 height 64
click at [799, 41] on link "Search" at bounding box center [799, 32] width 76 height 64
click at [789, 35] on link "Search" at bounding box center [799, 32] width 76 height 64
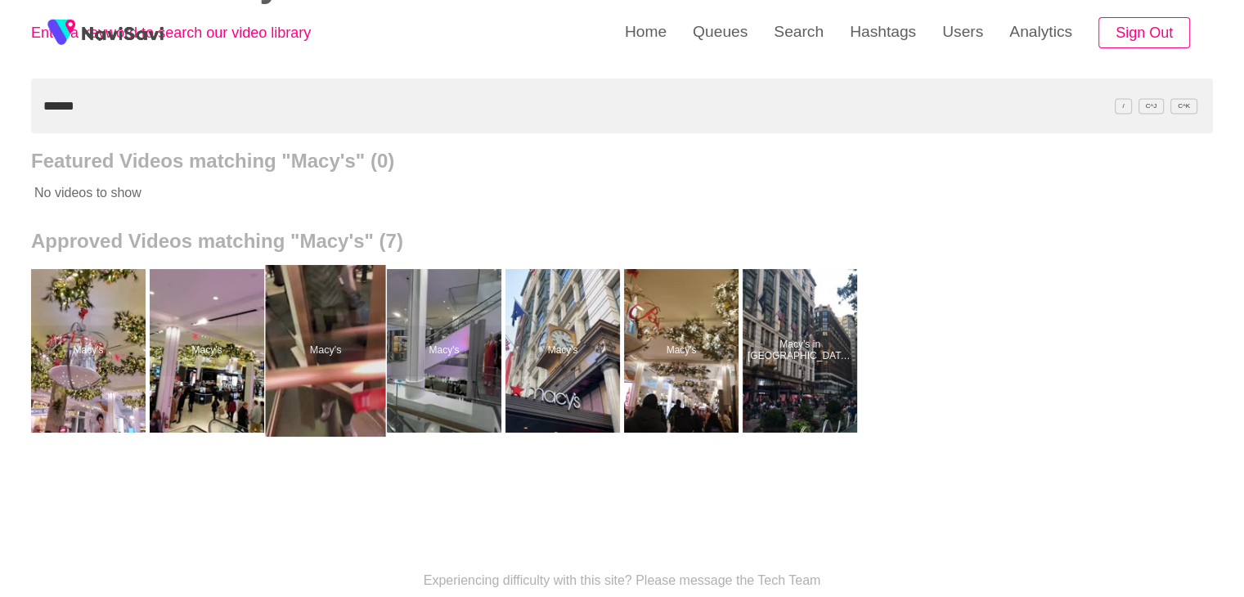
scroll to position [164, 0]
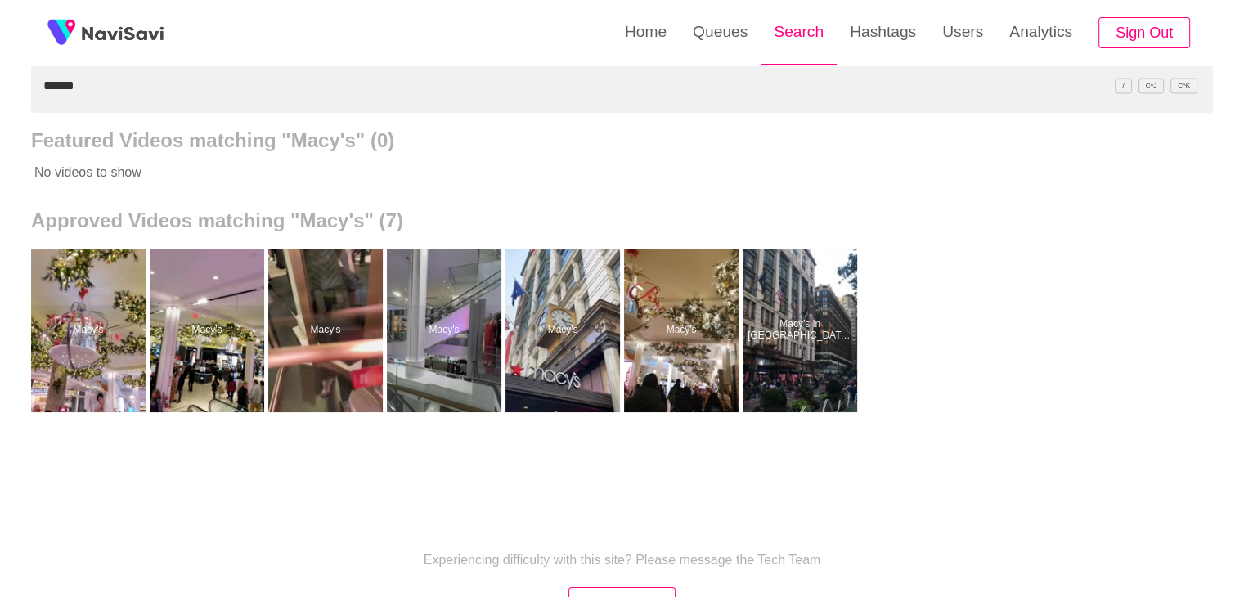
click at [799, 39] on link "Search" at bounding box center [799, 32] width 76 height 64
click at [798, 31] on link "Search" at bounding box center [799, 32] width 76 height 64
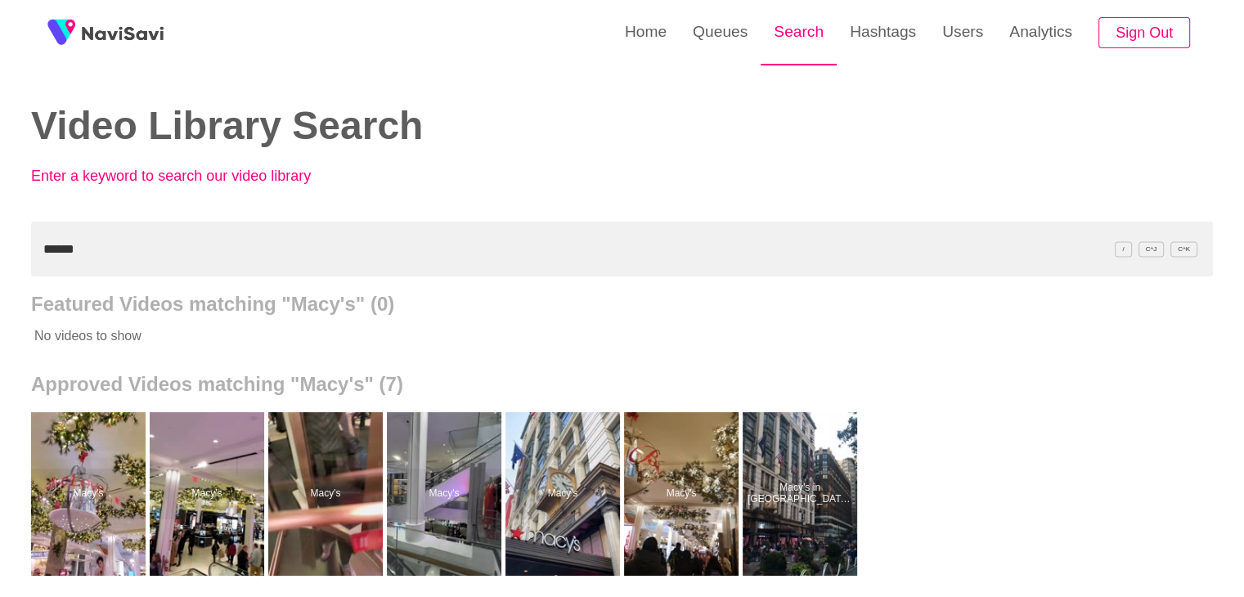
click at [825, 39] on link "Search" at bounding box center [799, 32] width 76 height 64
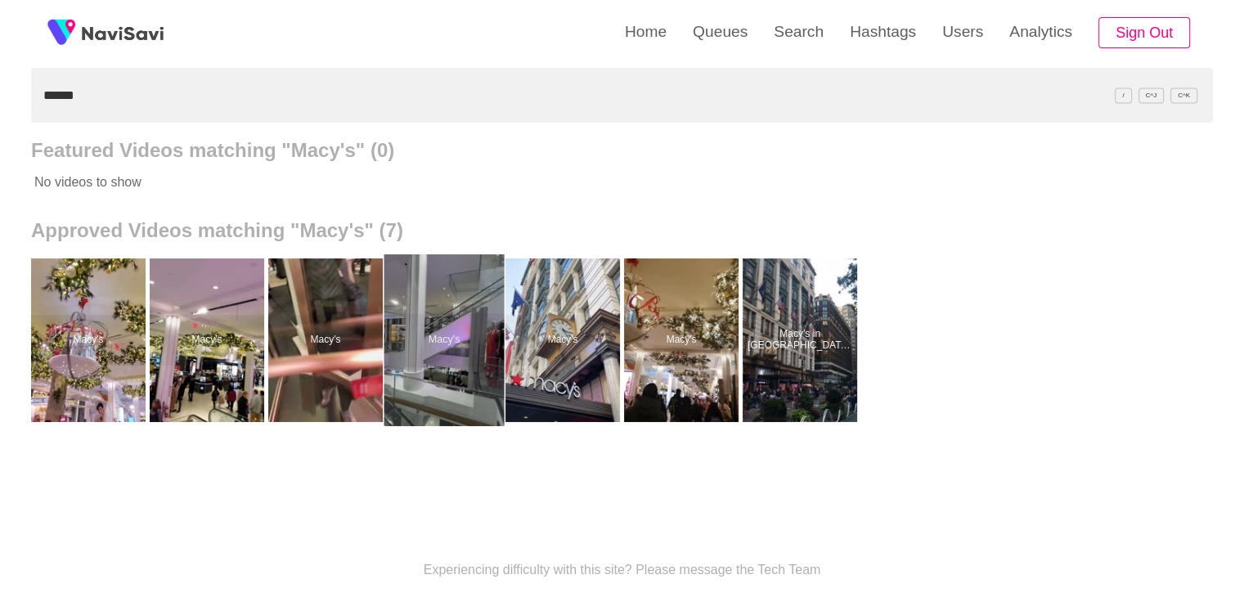
scroll to position [164, 0]
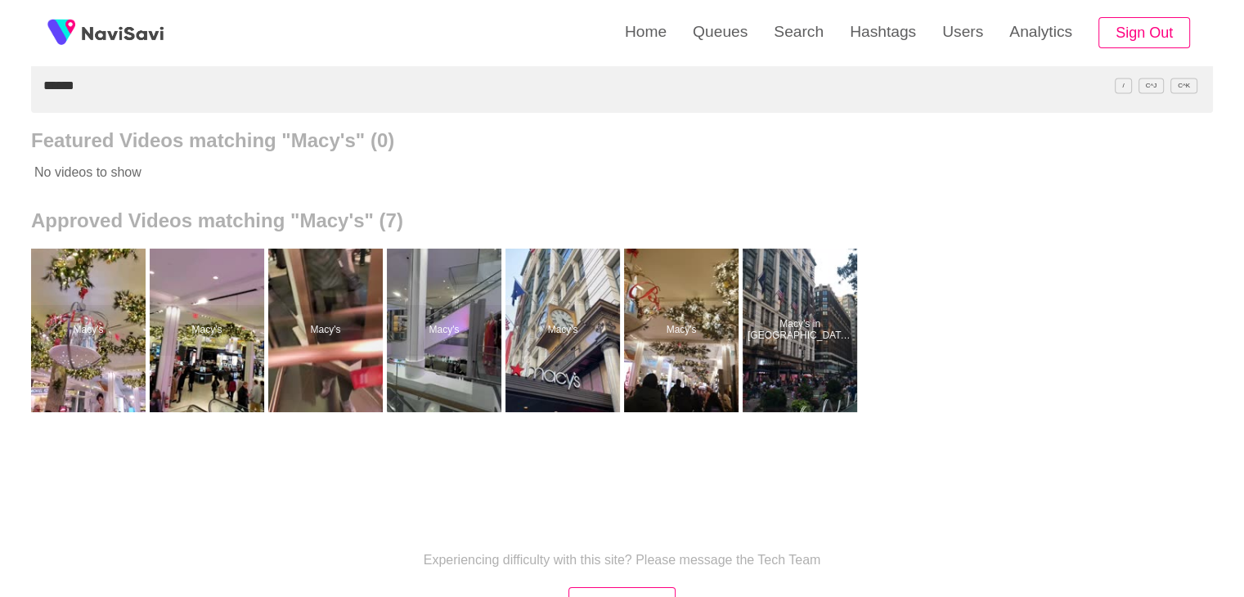
drag, startPoint x: 115, startPoint y: 83, endPoint x: 0, endPoint y: 67, distance: 116.4
click at [0, 75] on div "Home Queues Search Hashtags Users Analytics Sign Out Video Library Search Enter…" at bounding box center [622, 289] width 1244 height 906
paste input "**********"
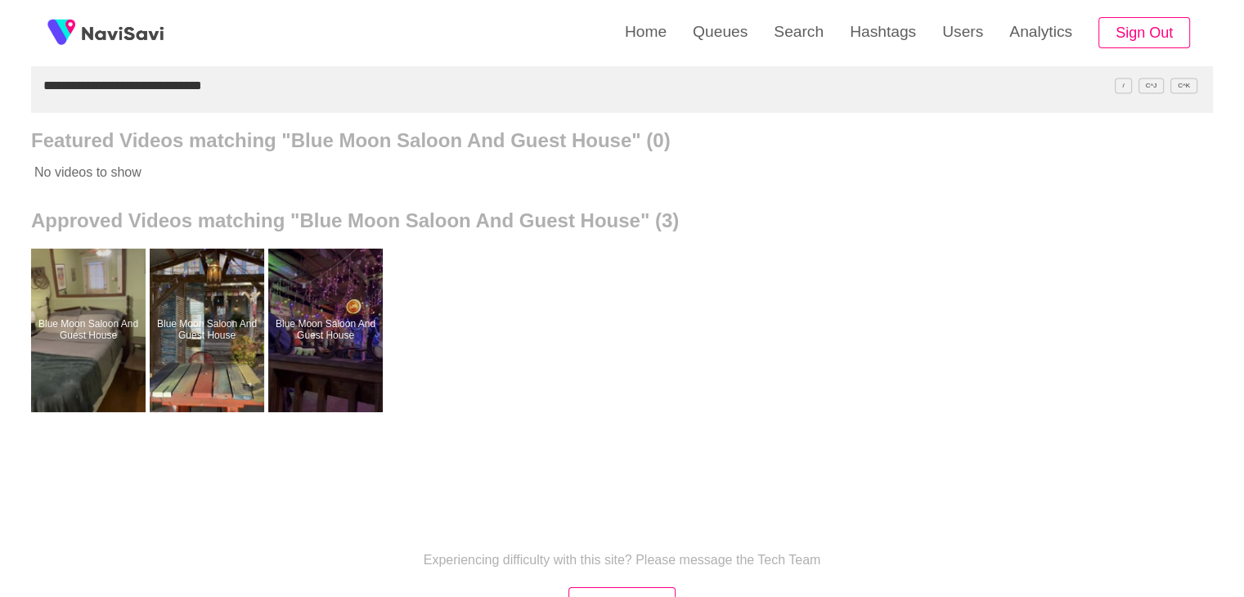
drag, startPoint x: 0, startPoint y: 85, endPoint x: 26, endPoint y: 70, distance: 30.4
click at [0, 73] on div "**********" at bounding box center [622, 289] width 1244 height 906
paste input "text"
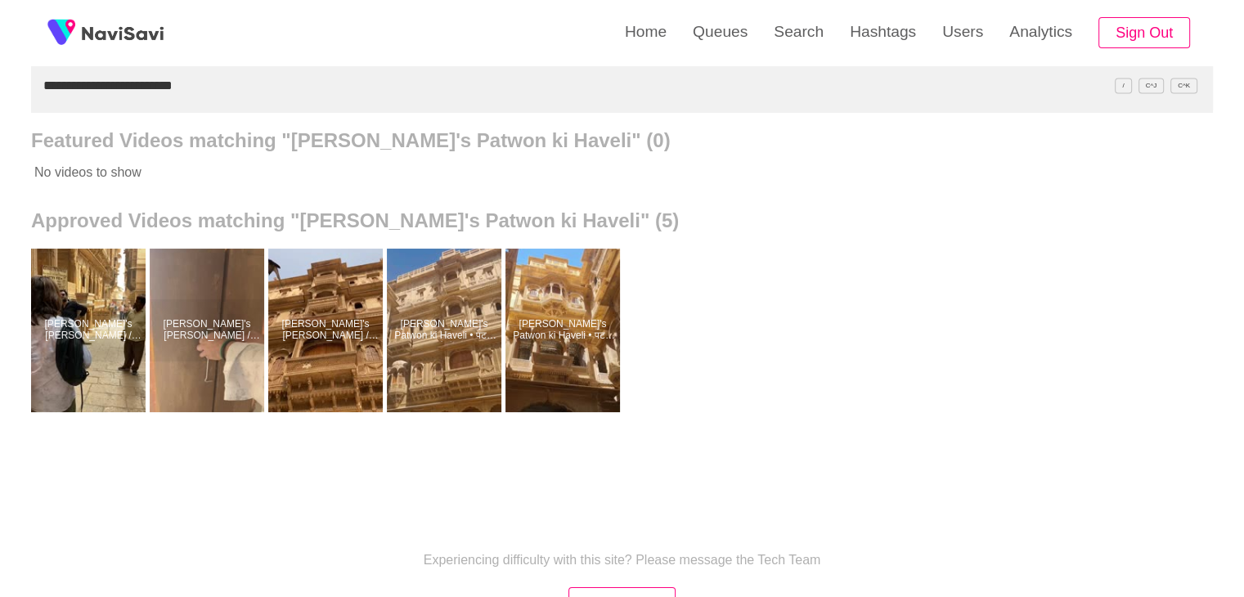
drag, startPoint x: 219, startPoint y: 86, endPoint x: 0, endPoint y: 79, distance: 219.4
click at [0, 79] on div "**********" at bounding box center [622, 289] width 1244 height 906
drag, startPoint x: 196, startPoint y: 86, endPoint x: 0, endPoint y: 95, distance: 196.6
click at [0, 97] on div "**********" at bounding box center [622, 289] width 1244 height 906
paste input "text"
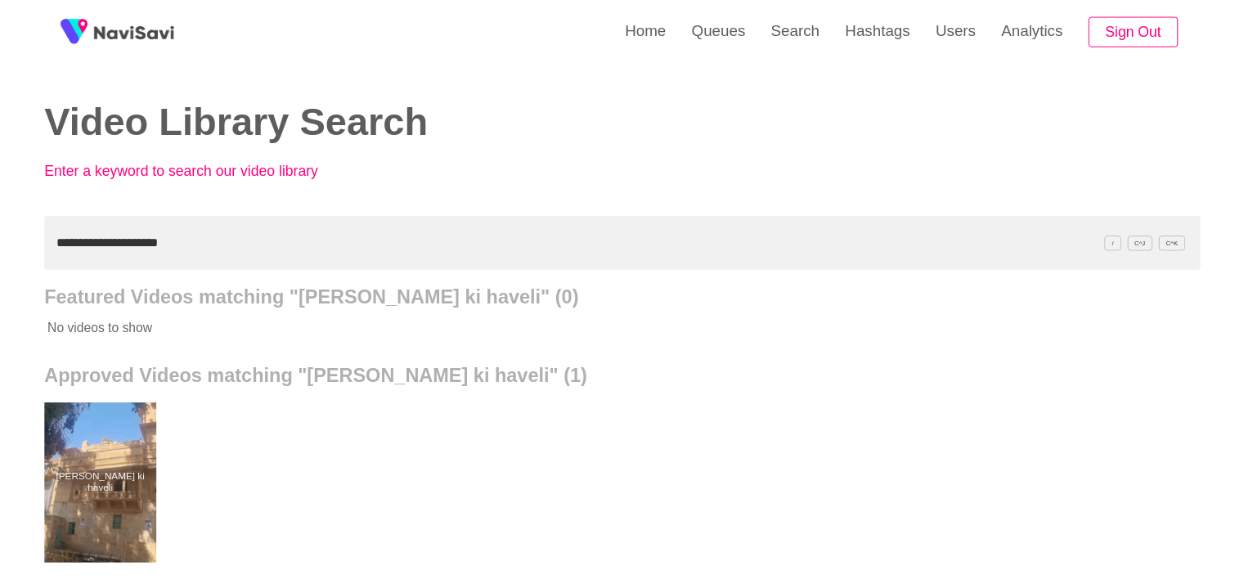
scroll to position [0, 0]
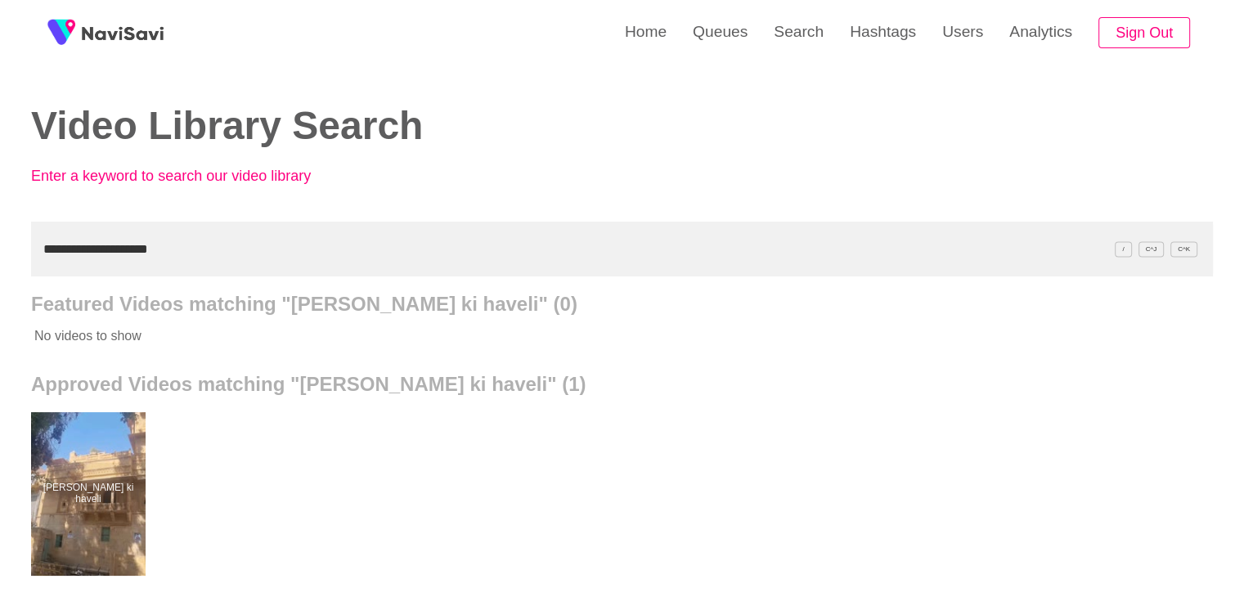
drag, startPoint x: 176, startPoint y: 256, endPoint x: 0, endPoint y: 256, distance: 175.9
click at [0, 256] on div "**********" at bounding box center [622, 453] width 1244 height 906
paste input "text"
type input "**********"
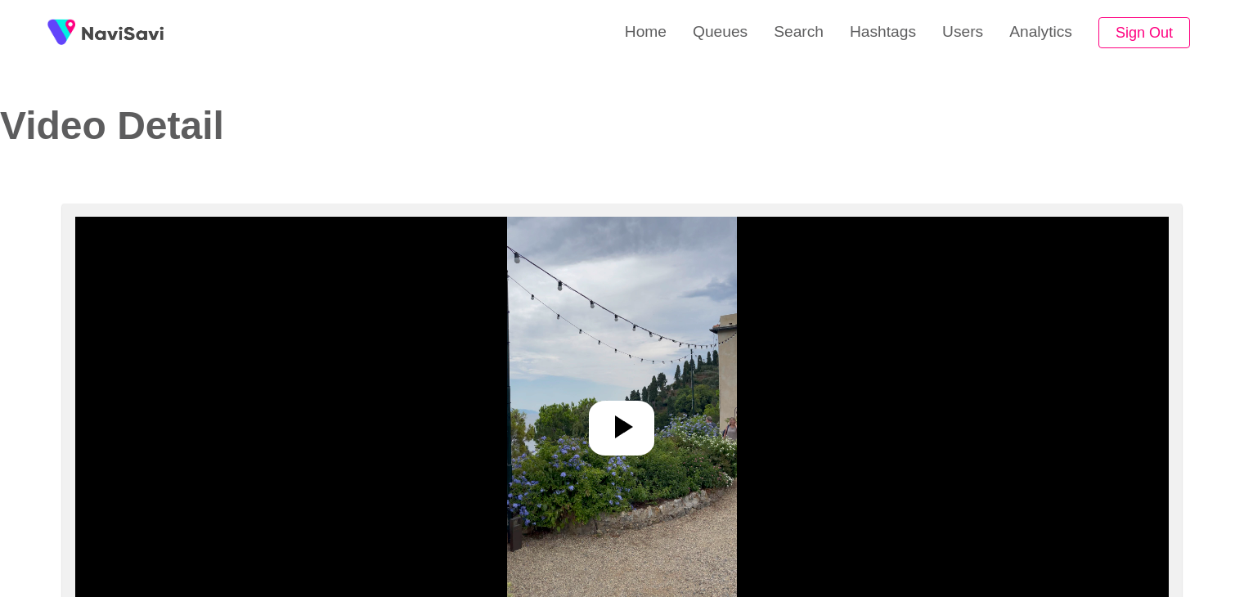
select select "**********"
select select "**"
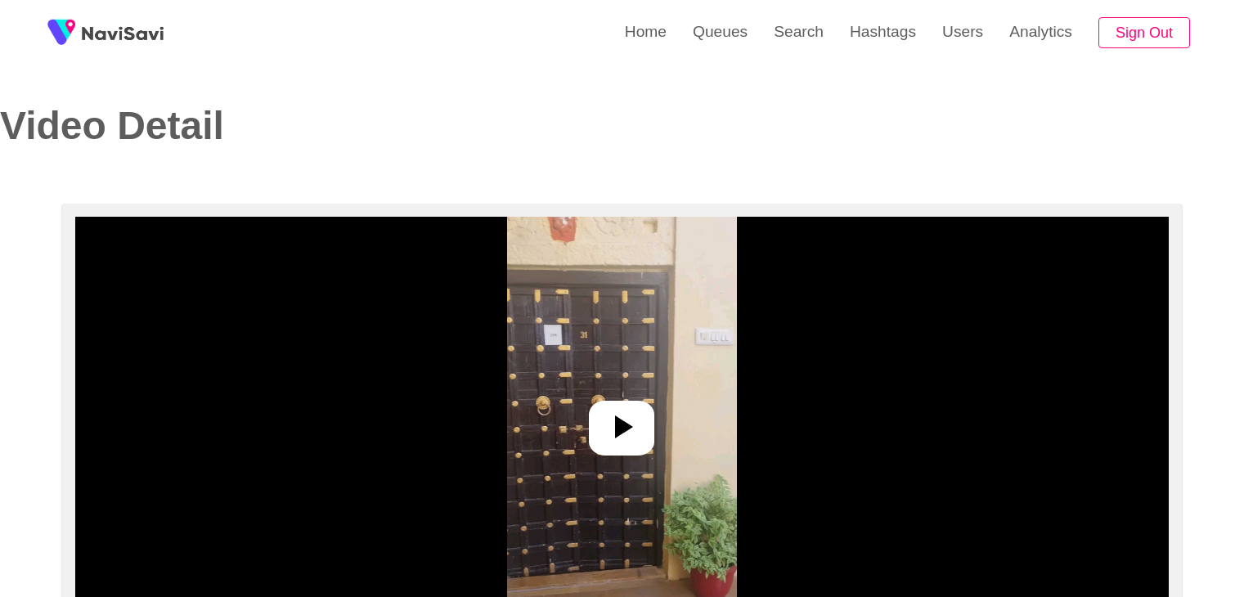
select select "**********"
select select "**"
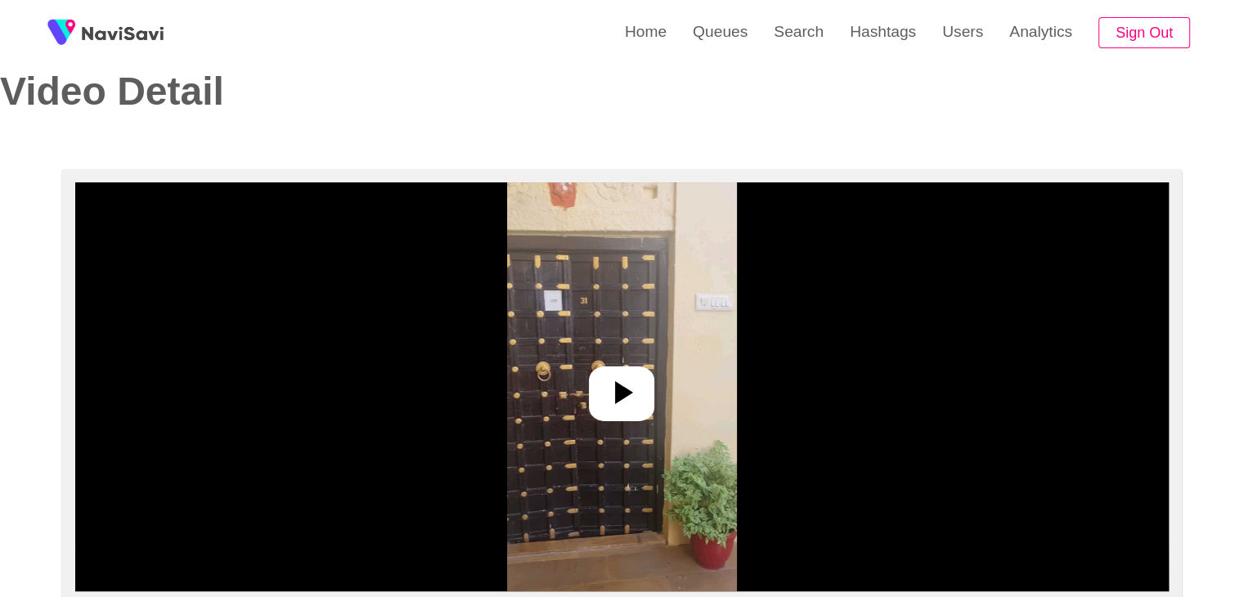
scroll to position [82, 0]
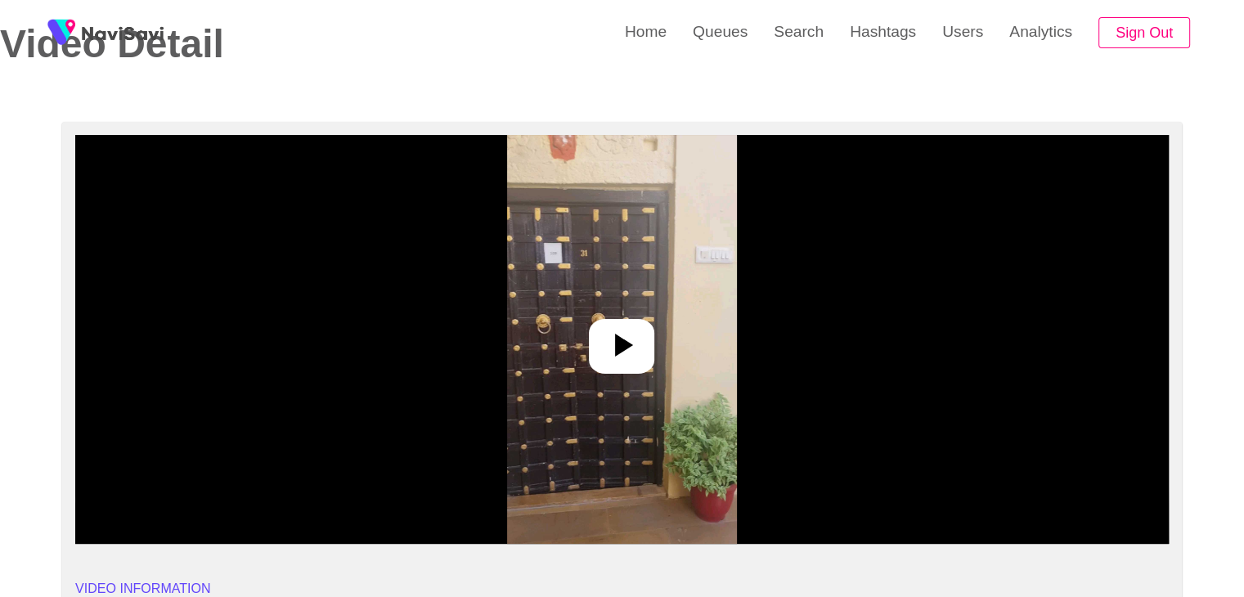
click at [563, 358] on img at bounding box center [622, 339] width 230 height 409
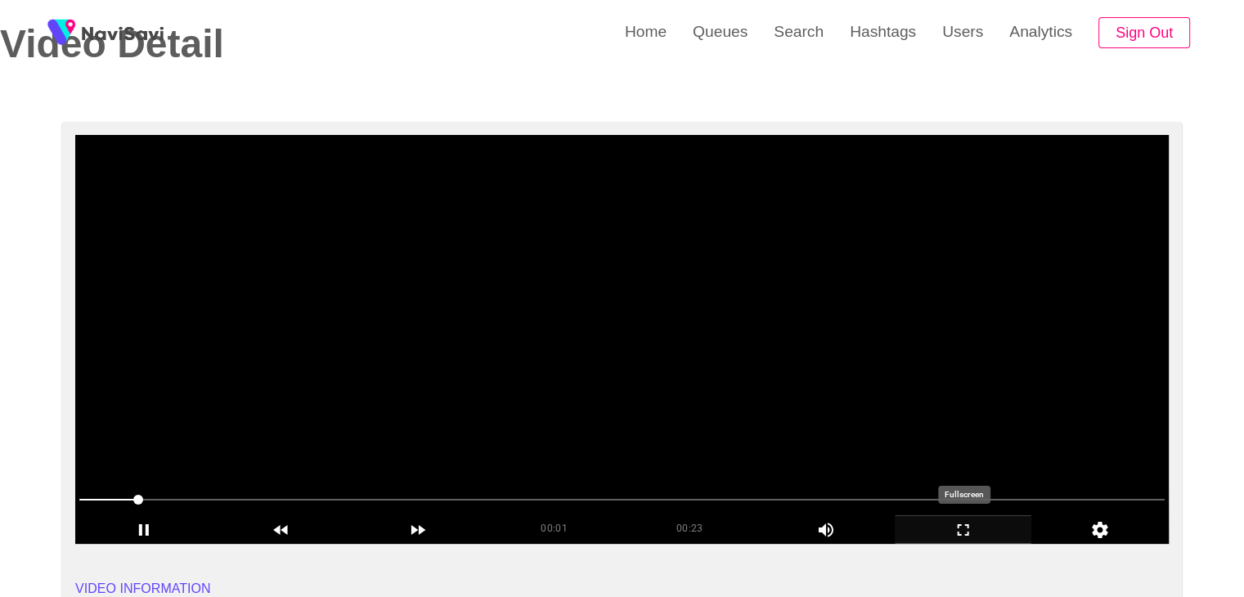
click at [962, 520] on icon "add" at bounding box center [964, 530] width 136 height 20
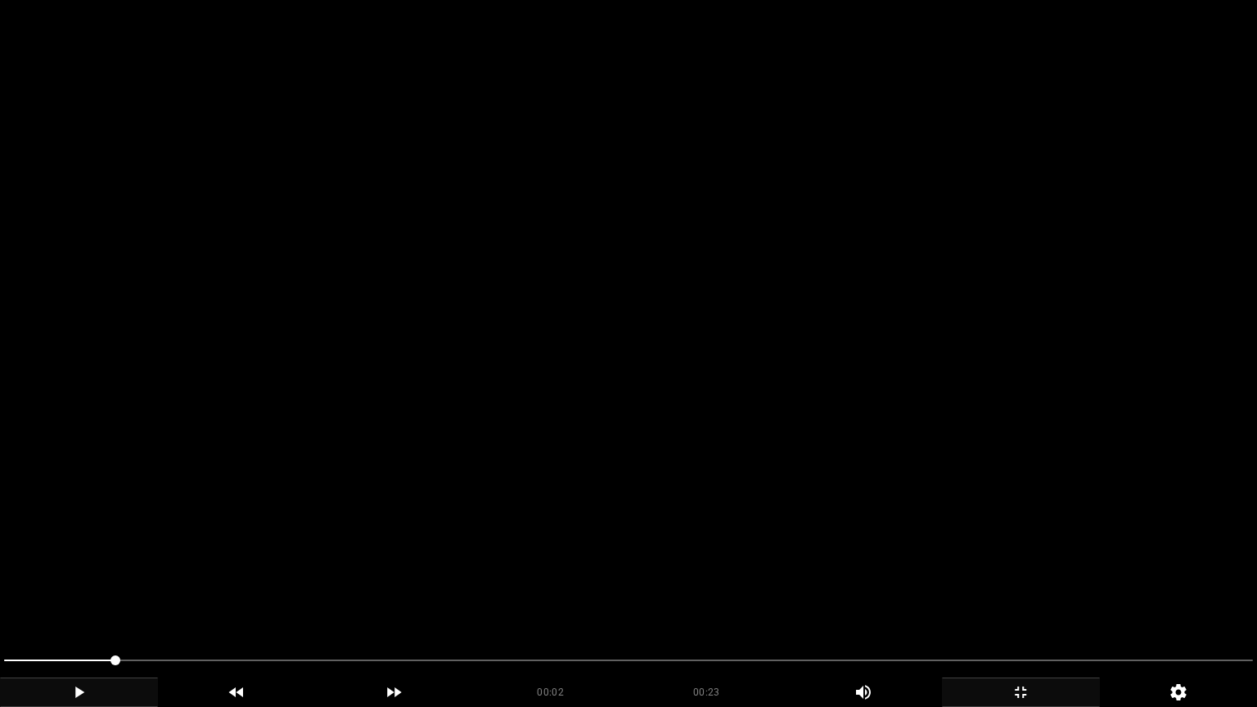
click at [56, 596] on icon "add" at bounding box center [79, 692] width 156 height 20
drag, startPoint x: 101, startPoint y: 664, endPoint x: 1, endPoint y: 664, distance: 99.8
click at [82, 596] on icon "add" at bounding box center [79, 691] width 10 height 11
click at [82, 596] on icon "add" at bounding box center [79, 692] width 156 height 20
click at [82, 596] on icon "add" at bounding box center [79, 691] width 10 height 11
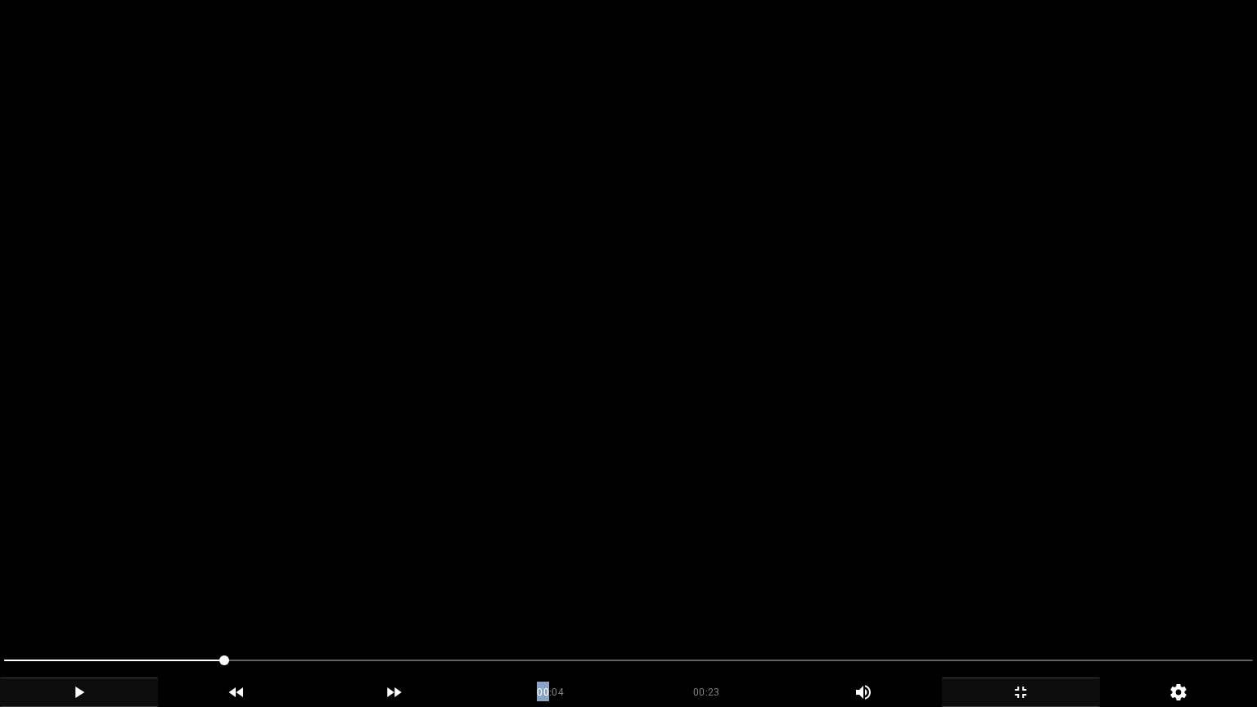
click at [83, 596] on icon "add" at bounding box center [79, 692] width 156 height 20
click at [271, 596] on span at bounding box center [628, 660] width 1248 height 26
click at [248, 596] on span at bounding box center [628, 660] width 1248 height 26
click at [1038, 596] on icon "add" at bounding box center [1021, 692] width 156 height 20
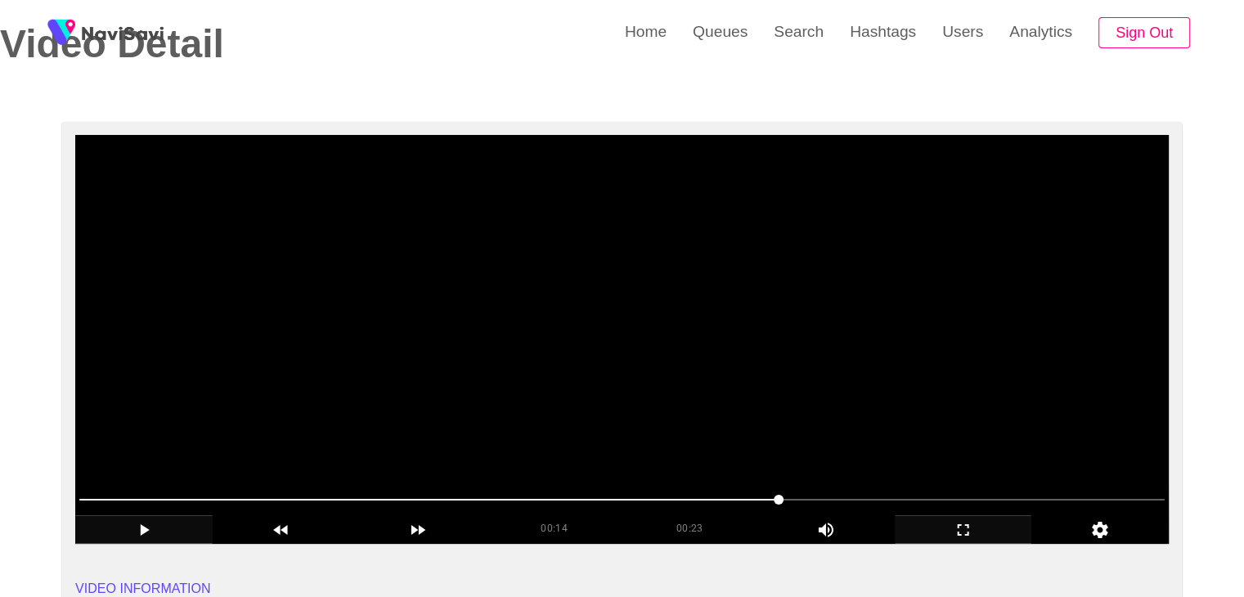
click at [906, 495] on span at bounding box center [622, 500] width 1086 height 26
click at [1021, 505] on span at bounding box center [622, 500] width 1086 height 26
click at [1103, 496] on span at bounding box center [622, 500] width 1086 height 26
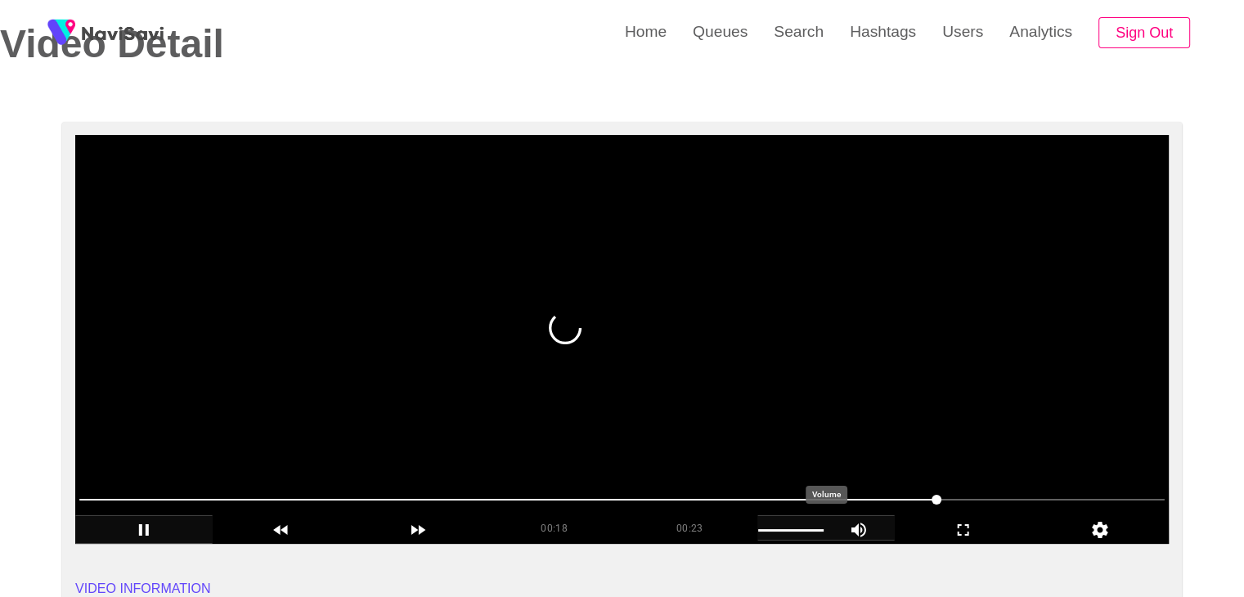
drag, startPoint x: 908, startPoint y: 519, endPoint x: 772, endPoint y: 517, distance: 135.8
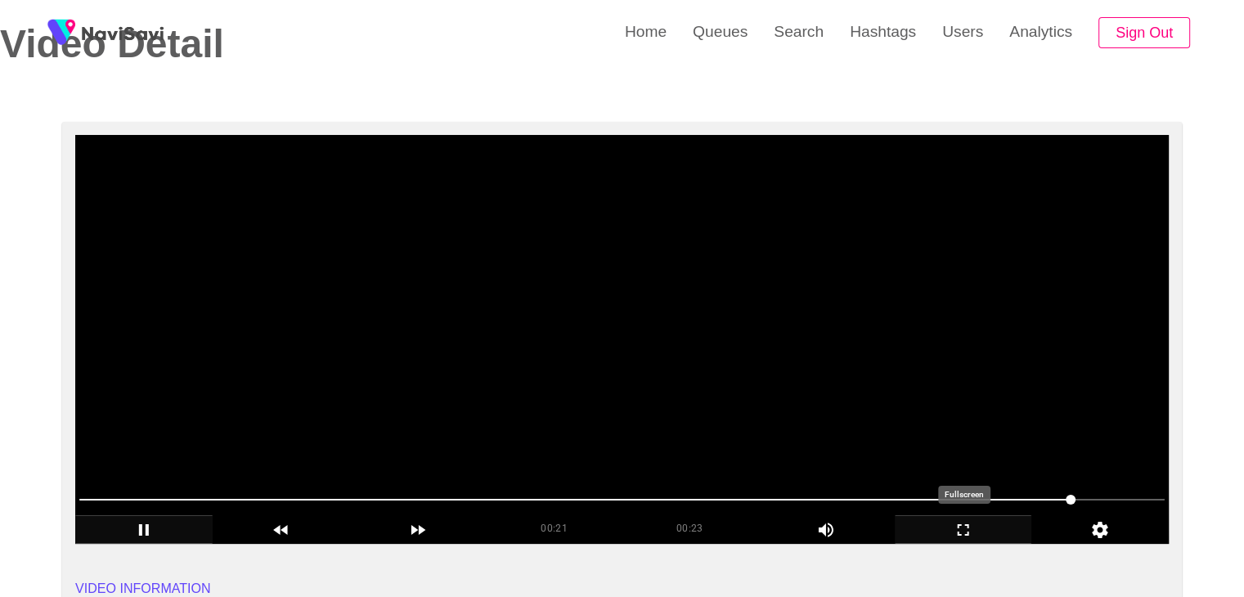
click at [972, 528] on icon "add" at bounding box center [964, 530] width 136 height 20
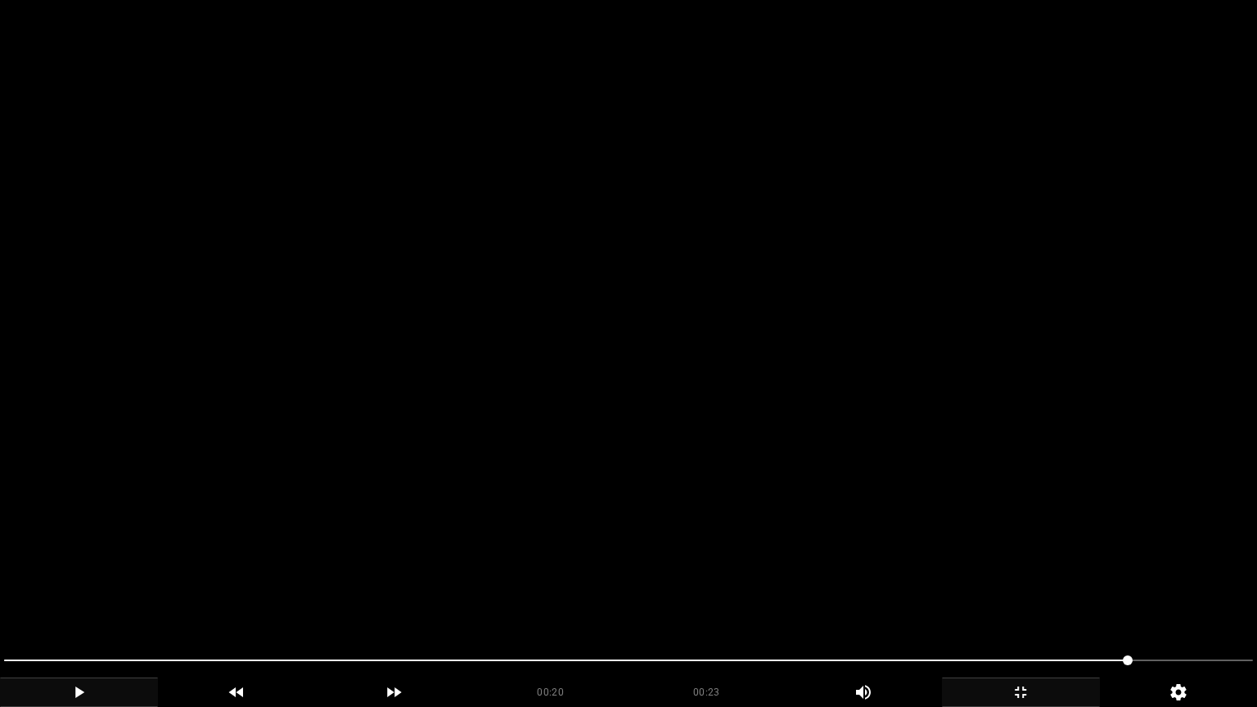
click at [1033, 596] on icon "add" at bounding box center [1021, 692] width 156 height 20
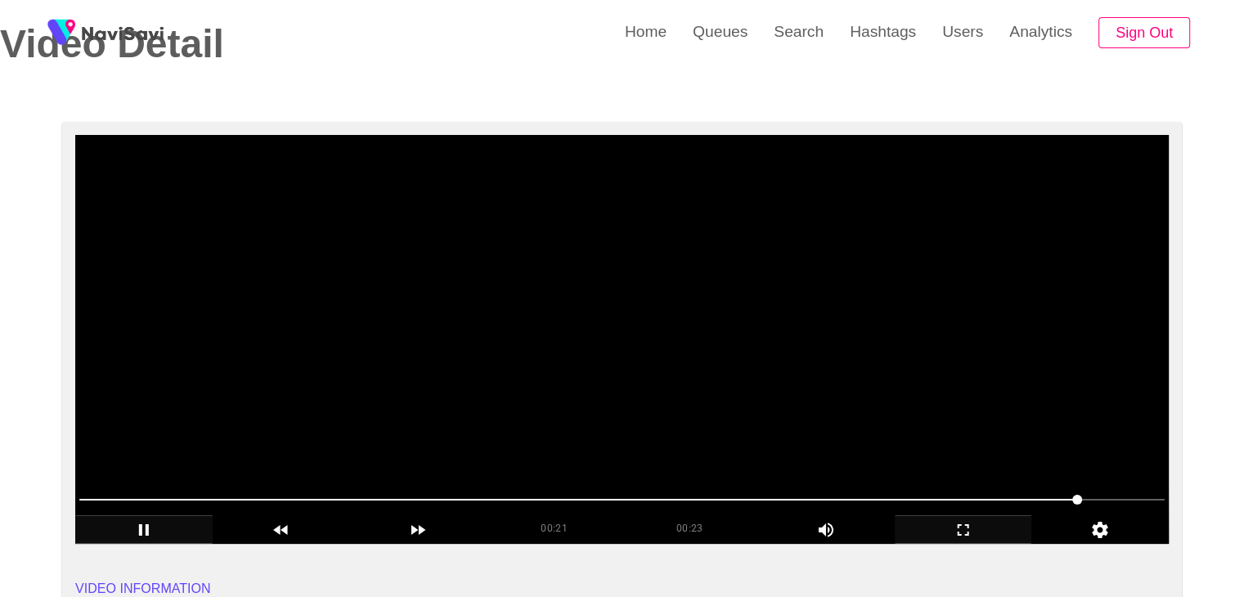
click at [657, 437] on video at bounding box center [622, 339] width 1094 height 409
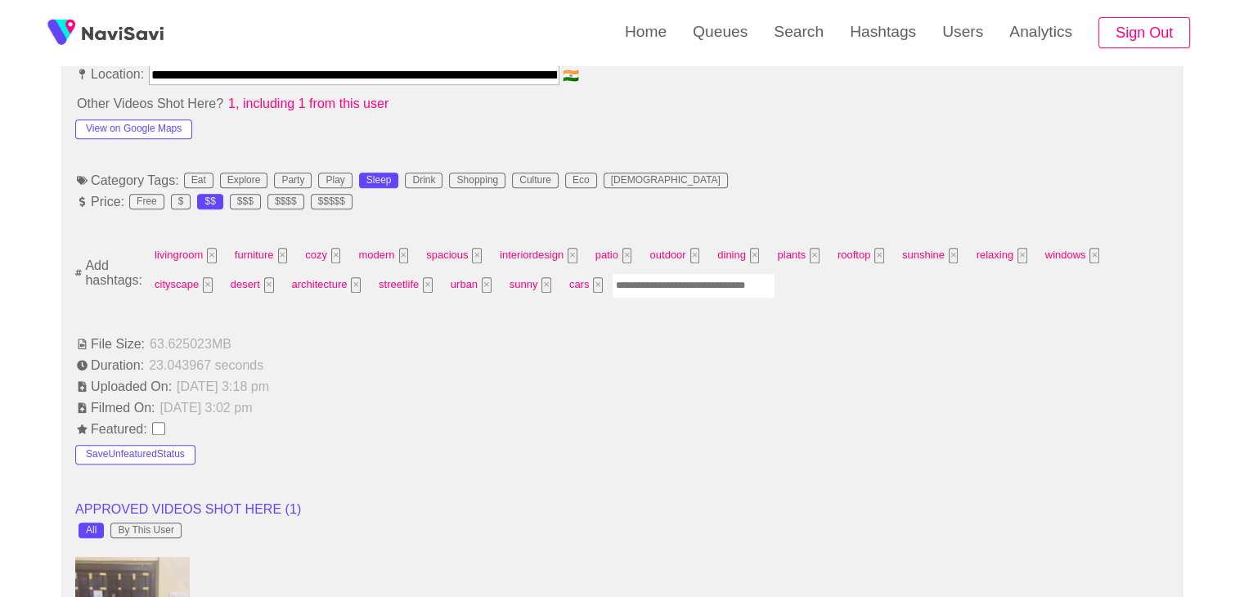
scroll to position [982, 0]
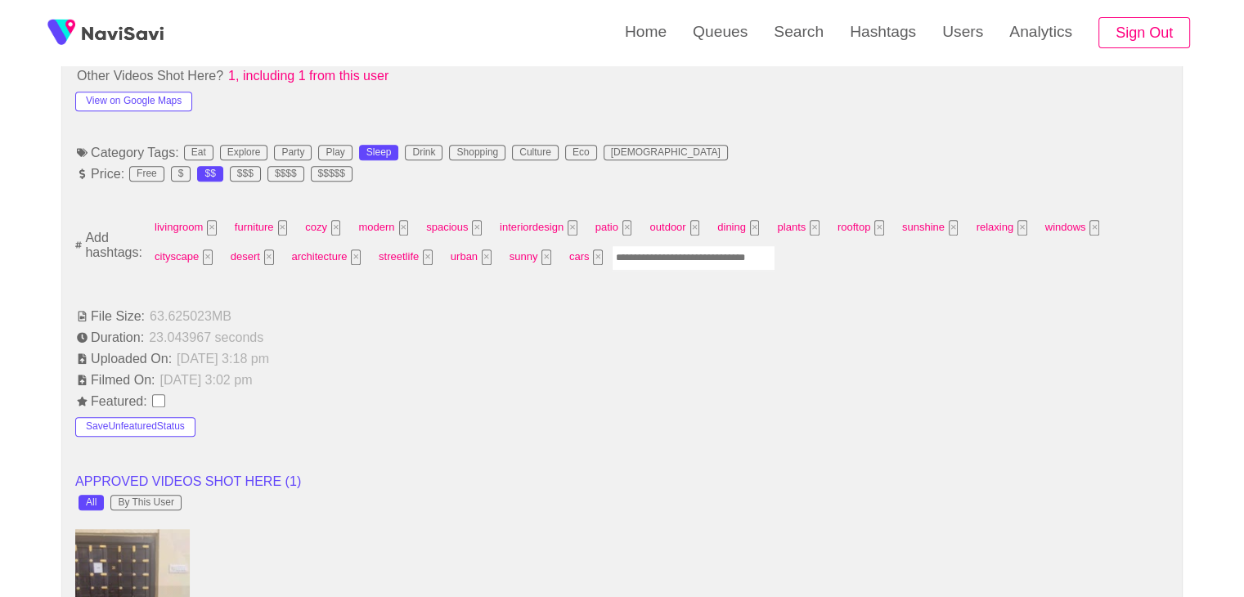
click at [649, 257] on input "Enter tag here and press return" at bounding box center [694, 257] width 164 height 25
type input "*********"
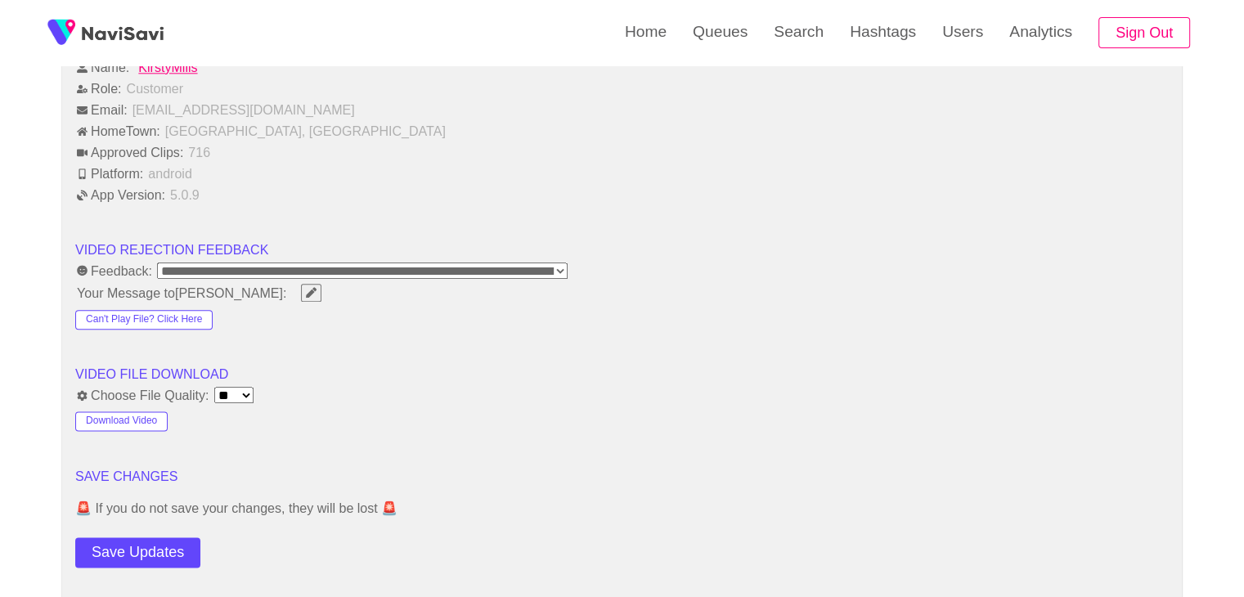
scroll to position [2045, 0]
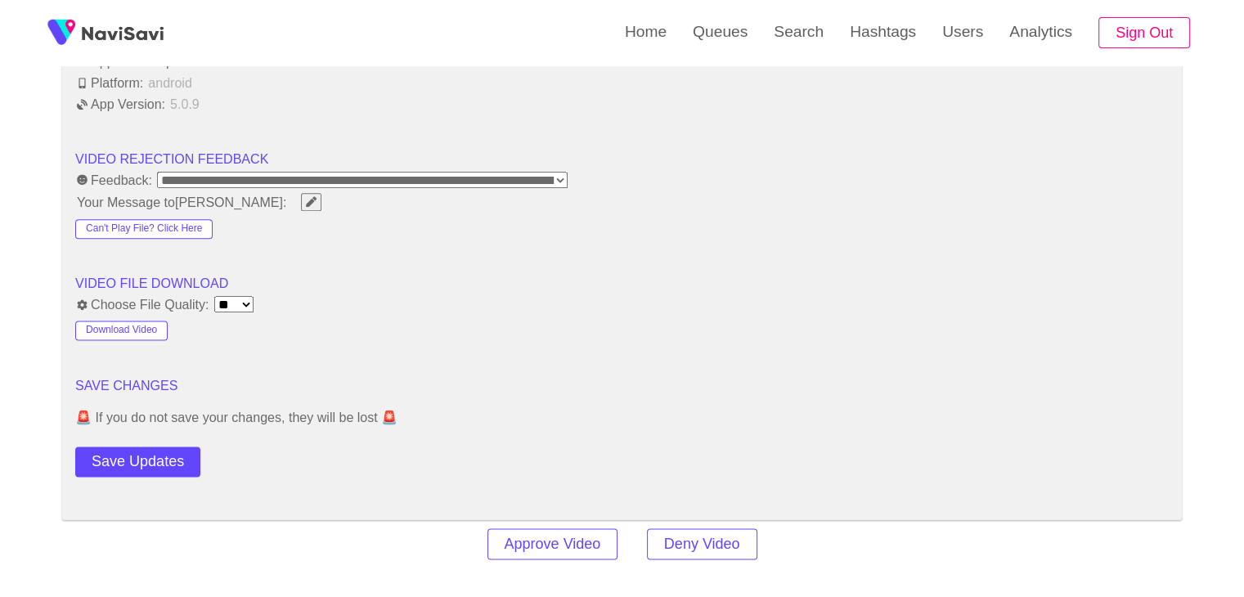
click at [138, 455] on button "Save Updates" at bounding box center [137, 462] width 125 height 30
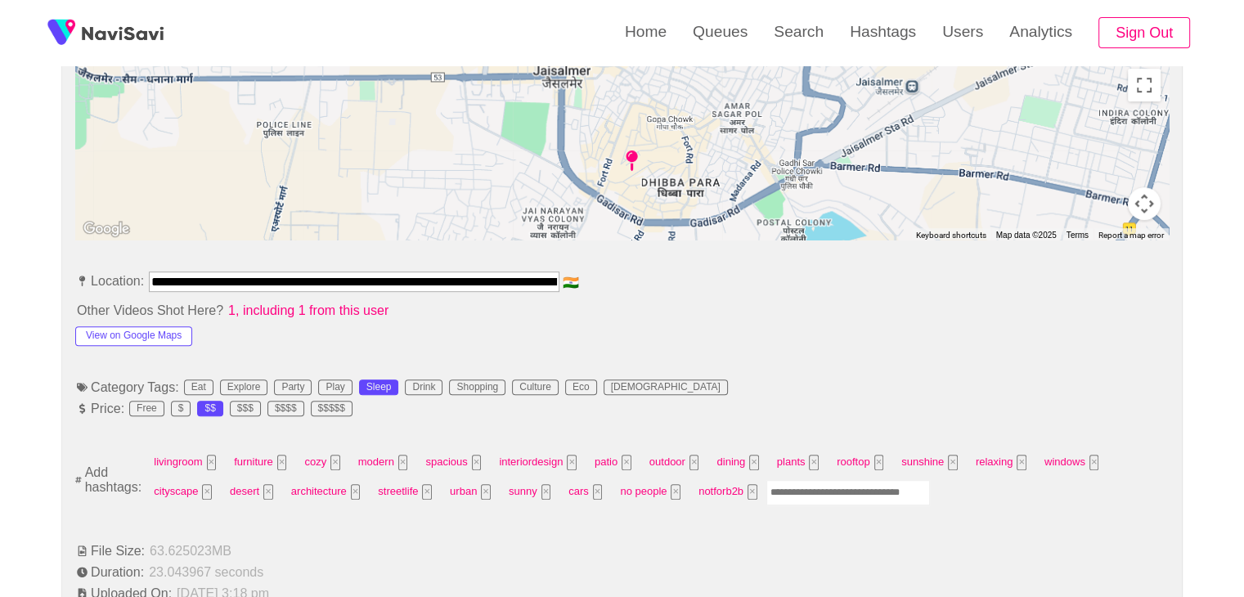
scroll to position [736, 0]
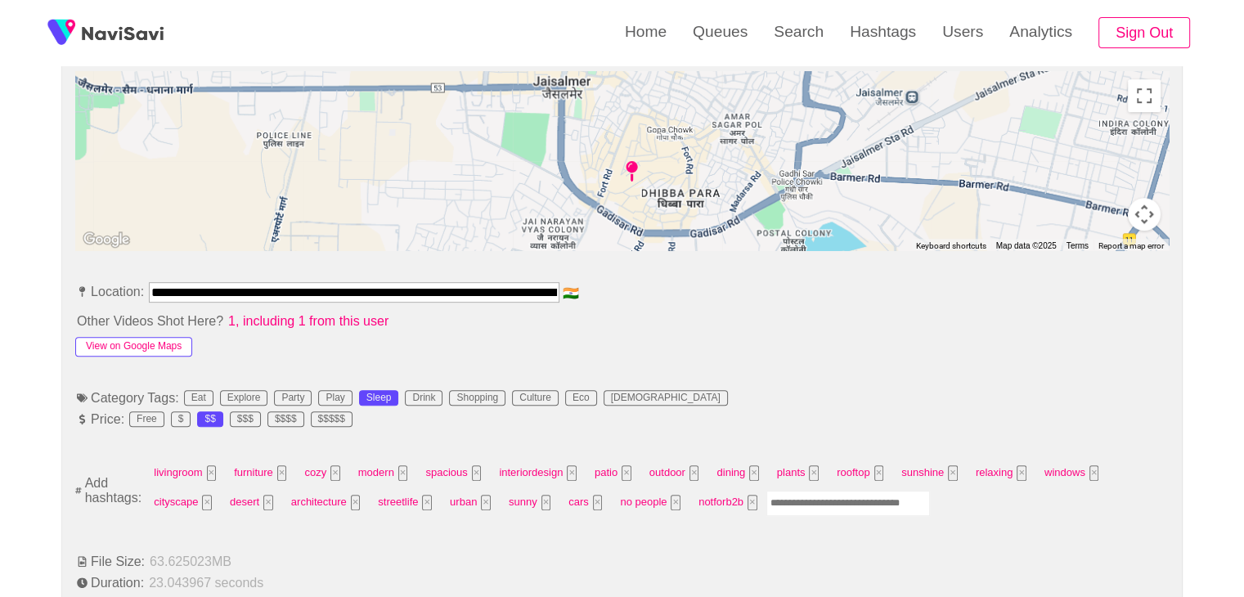
click at [165, 348] on button "View on Google Maps" at bounding box center [133, 347] width 117 height 20
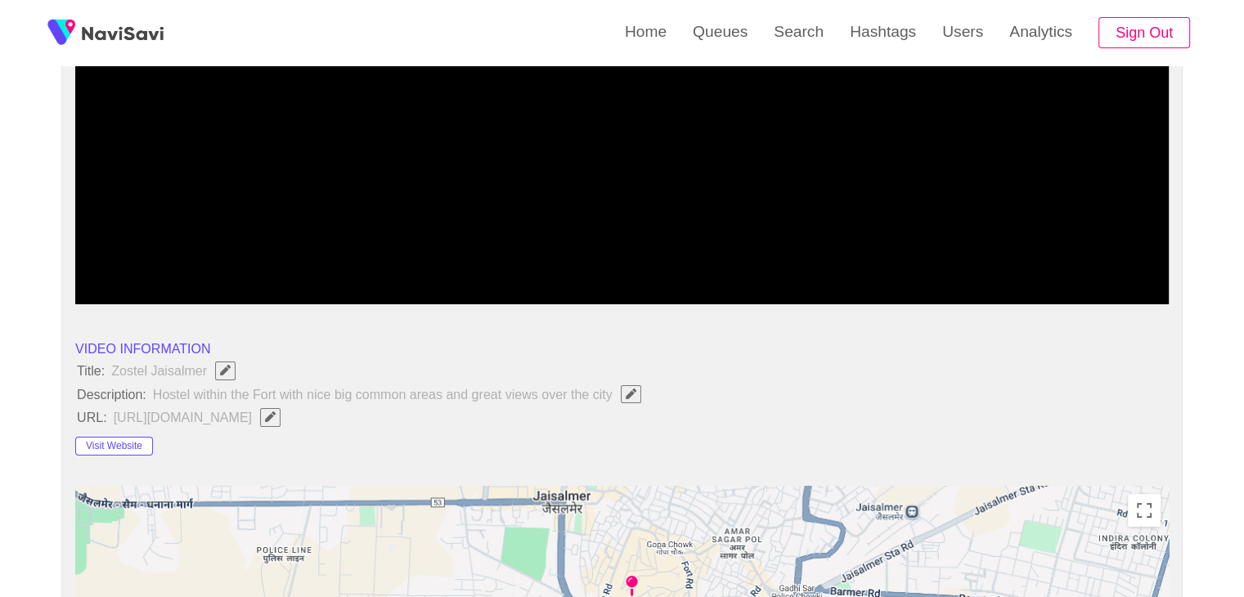
scroll to position [409, 0]
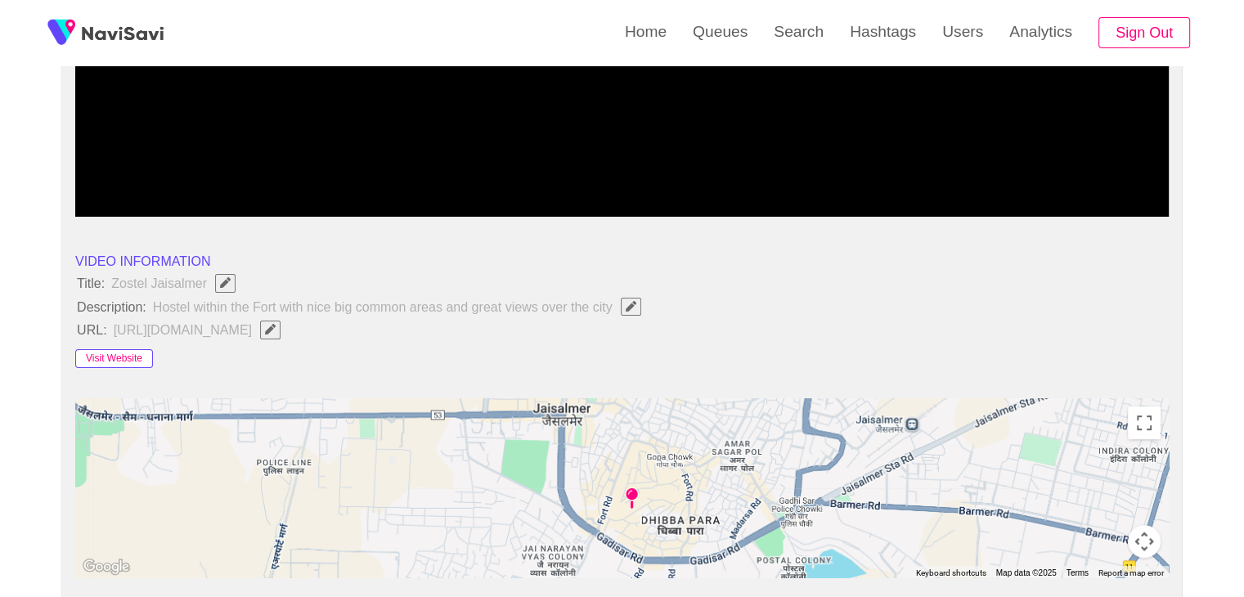
click at [115, 358] on button "Visit Website" at bounding box center [114, 359] width 78 height 20
click at [112, 357] on button "Visit Website" at bounding box center [114, 359] width 78 height 20
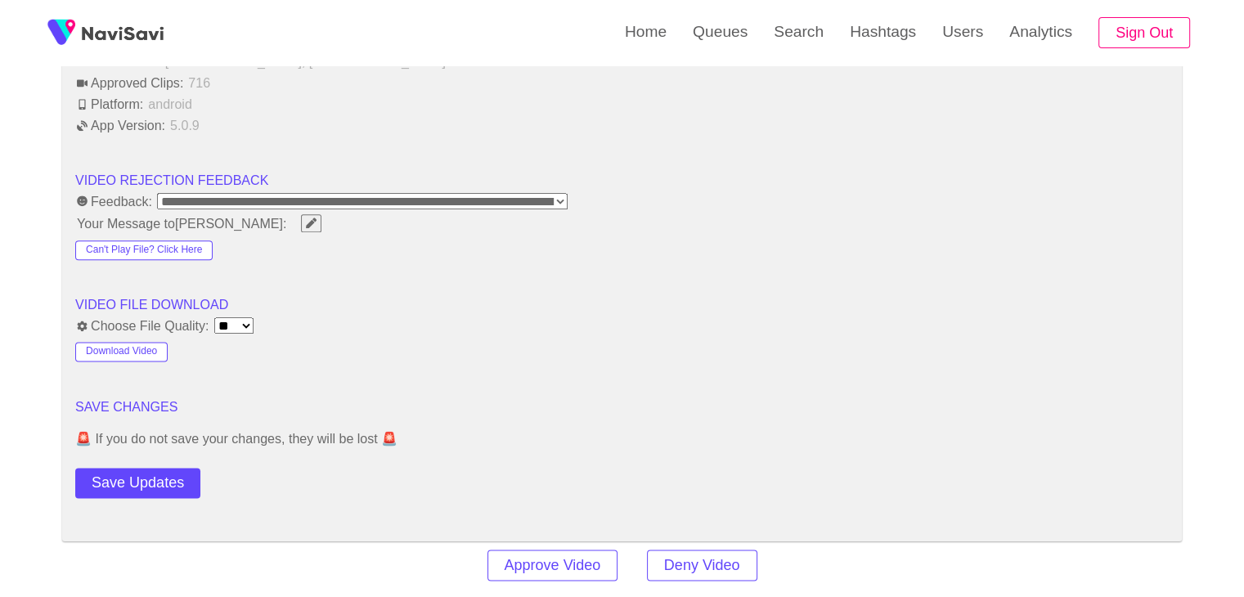
scroll to position [2209, 0]
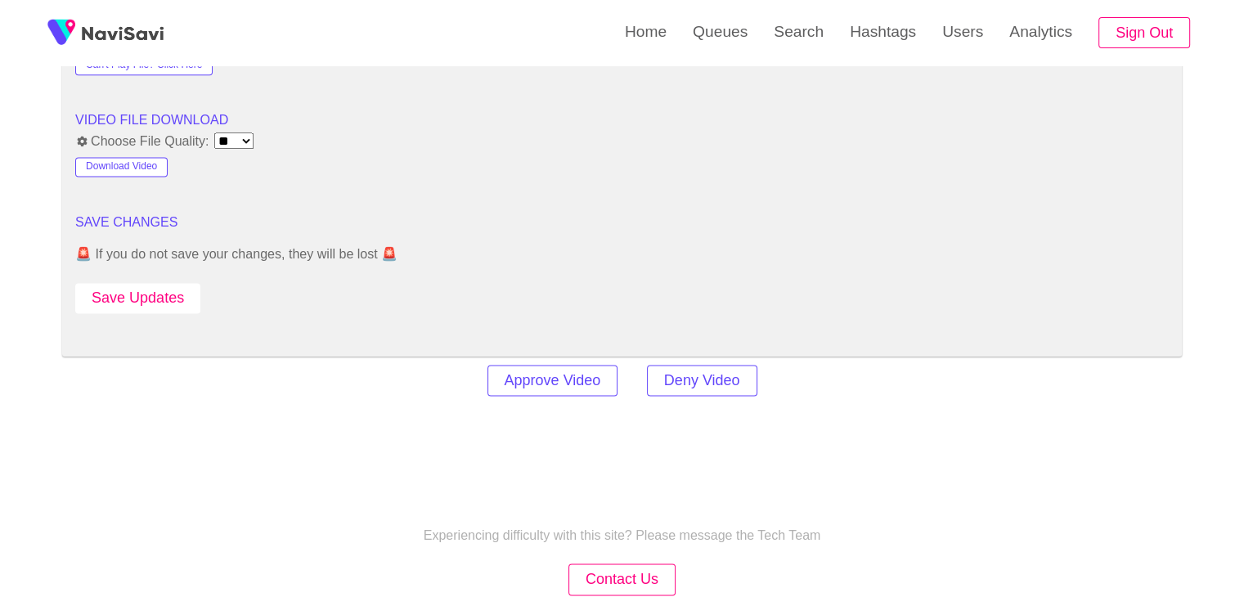
click at [164, 292] on button "Save Updates" at bounding box center [137, 298] width 125 height 30
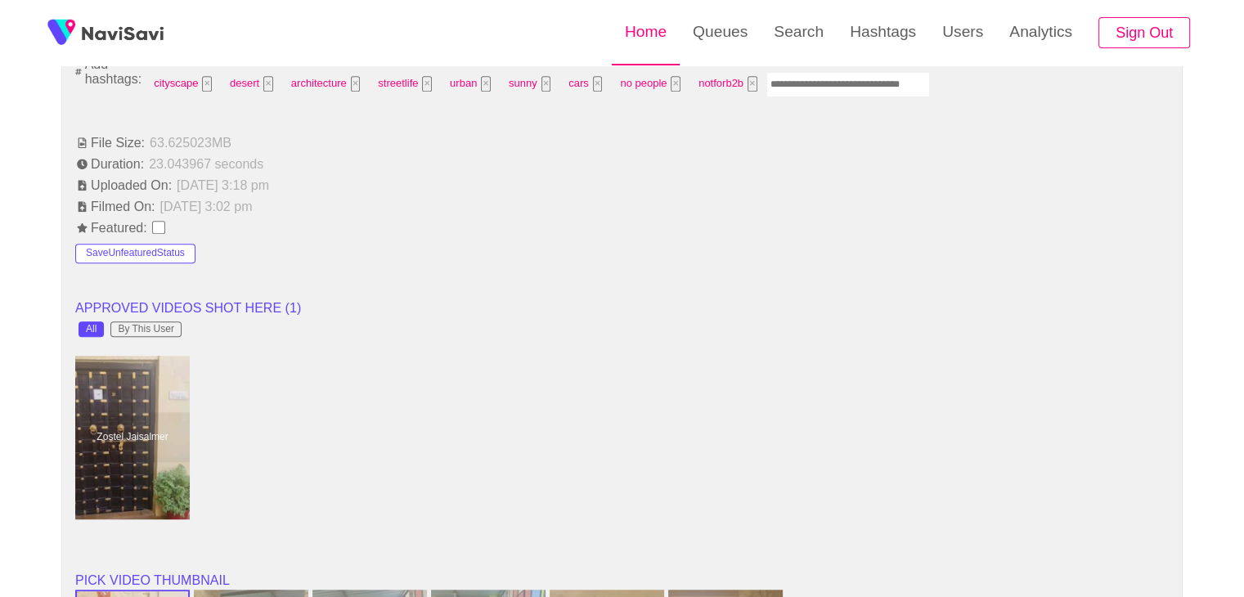
scroll to position [1145, 0]
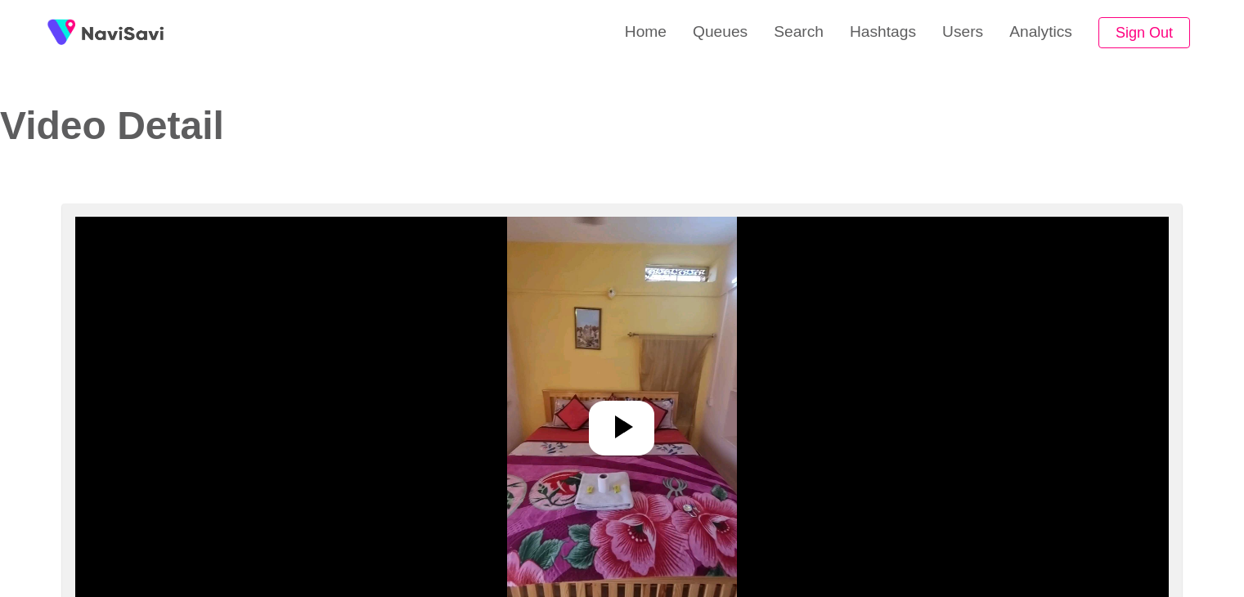
select select "**********"
select select "**"
click at [614, 419] on icon at bounding box center [621, 426] width 39 height 39
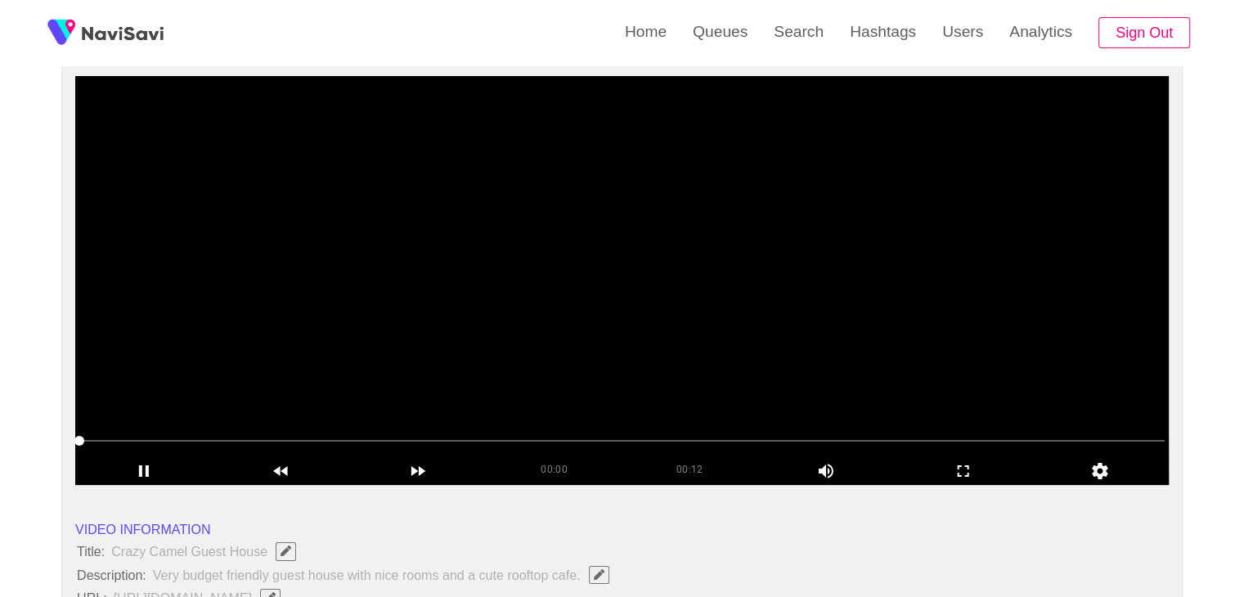
scroll to position [164, 0]
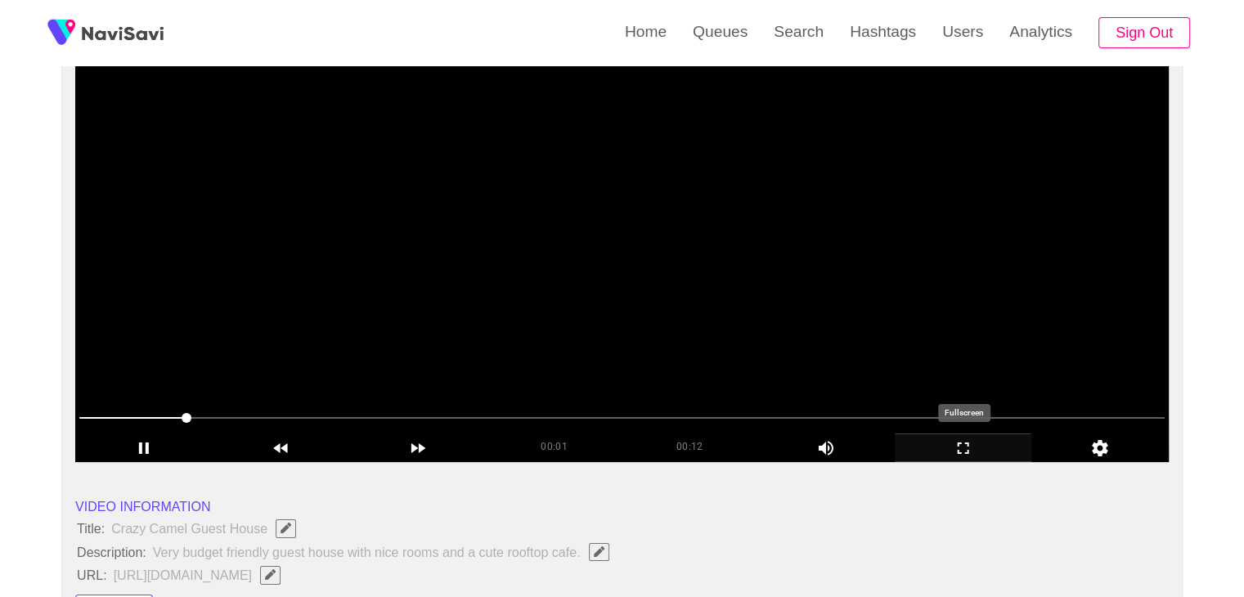
click at [971, 444] on icon "add" at bounding box center [964, 449] width 136 height 20
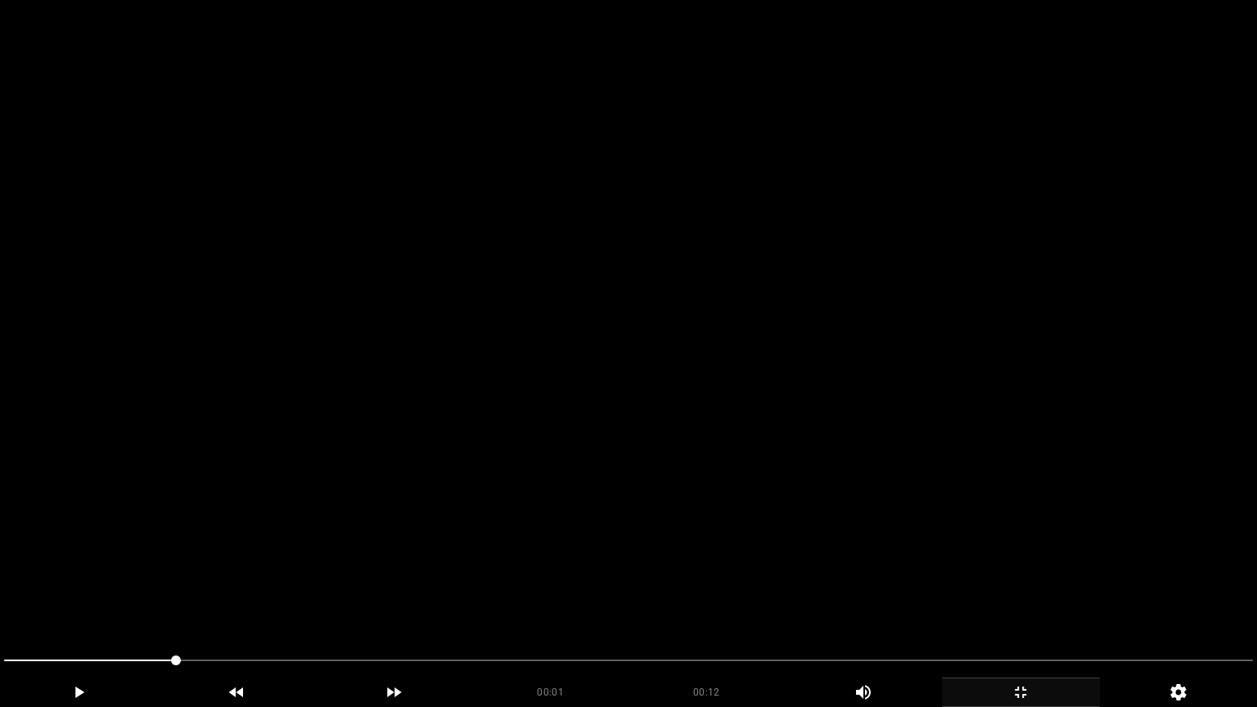
drag, startPoint x: 49, startPoint y: 662, endPoint x: 0, endPoint y: 661, distance: 49.1
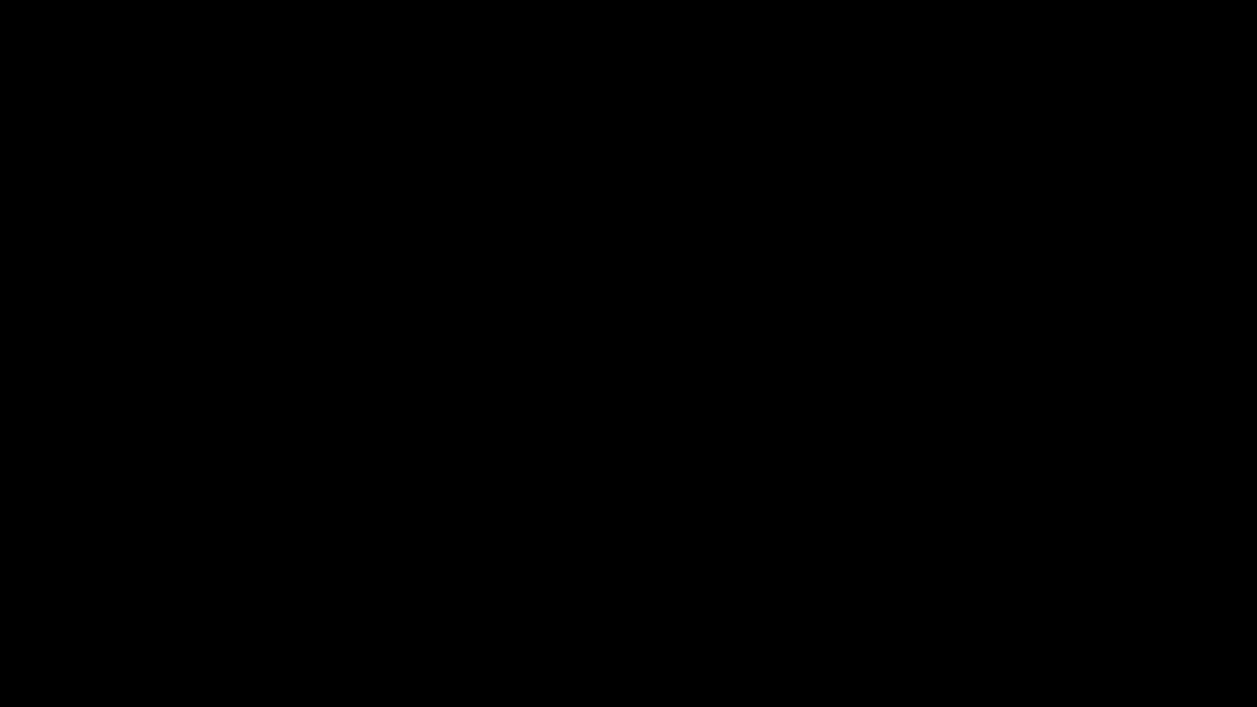
click at [79, 596] on icon "add" at bounding box center [79, 691] width 9 height 11
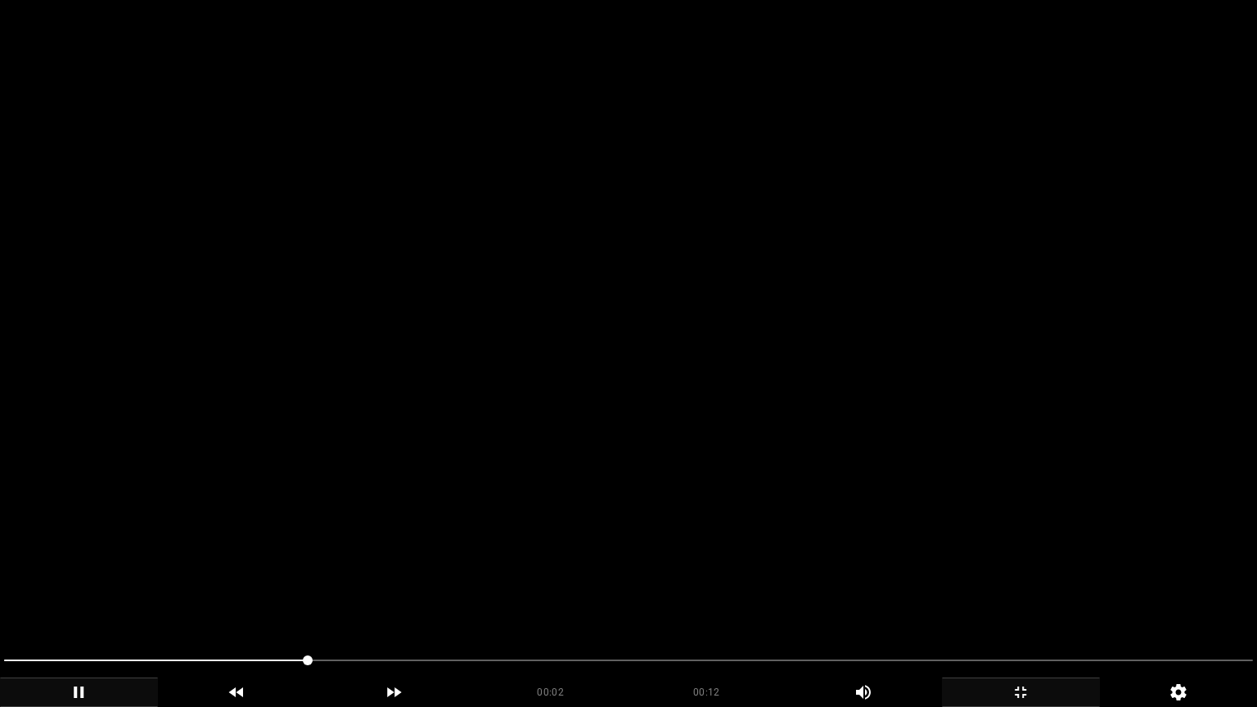
click at [490, 596] on span at bounding box center [628, 660] width 1248 height 2
click at [65, 596] on icon "add" at bounding box center [79, 692] width 156 height 20
click at [74, 596] on icon "add" at bounding box center [79, 691] width 10 height 11
click at [74, 596] on icon "add" at bounding box center [79, 692] width 156 height 20
click at [74, 596] on icon "add" at bounding box center [79, 691] width 10 height 11
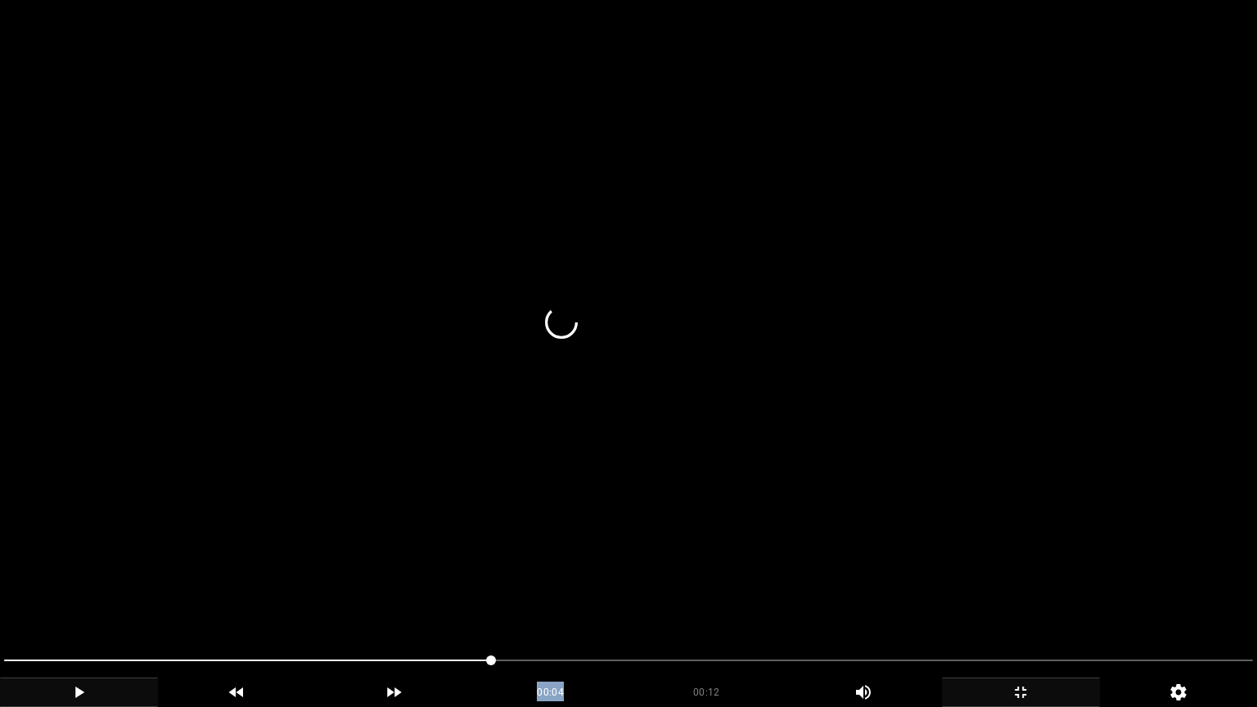
click at [74, 596] on icon "add" at bounding box center [79, 692] width 156 height 20
click at [74, 596] on icon "add" at bounding box center [79, 691] width 10 height 11
click at [77, 596] on icon "add" at bounding box center [79, 691] width 9 height 11
click at [592, 596] on span at bounding box center [628, 660] width 1248 height 26
click at [79, 596] on div "add" at bounding box center [79, 691] width 158 height 29
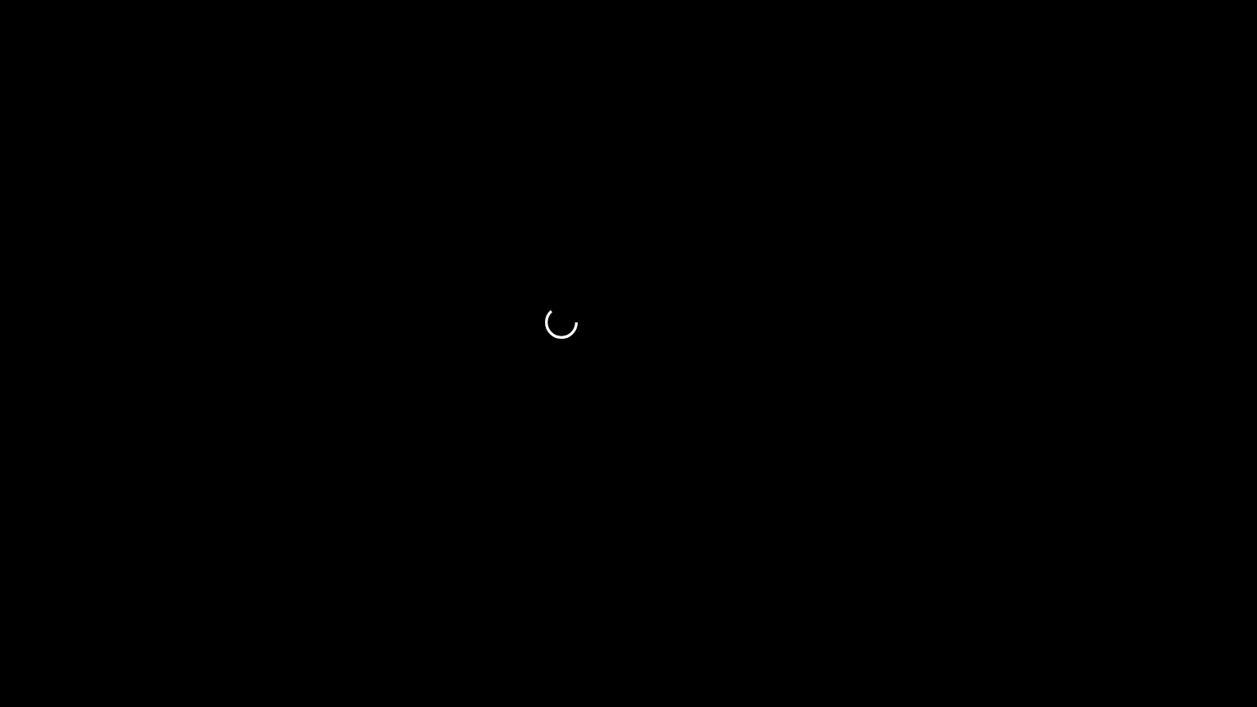
click at [1029, 596] on icon "add" at bounding box center [1021, 692] width 156 height 20
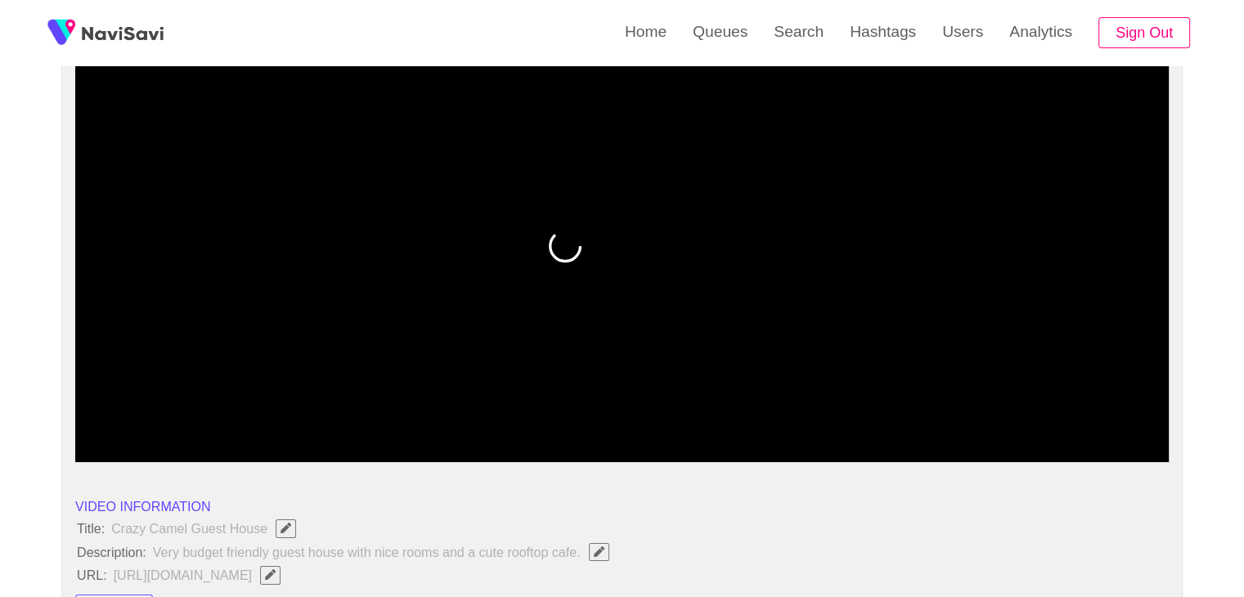
drag, startPoint x: 166, startPoint y: 412, endPoint x: 52, endPoint y: 412, distance: 113.7
click at [977, 447] on icon "add" at bounding box center [964, 449] width 136 height 20
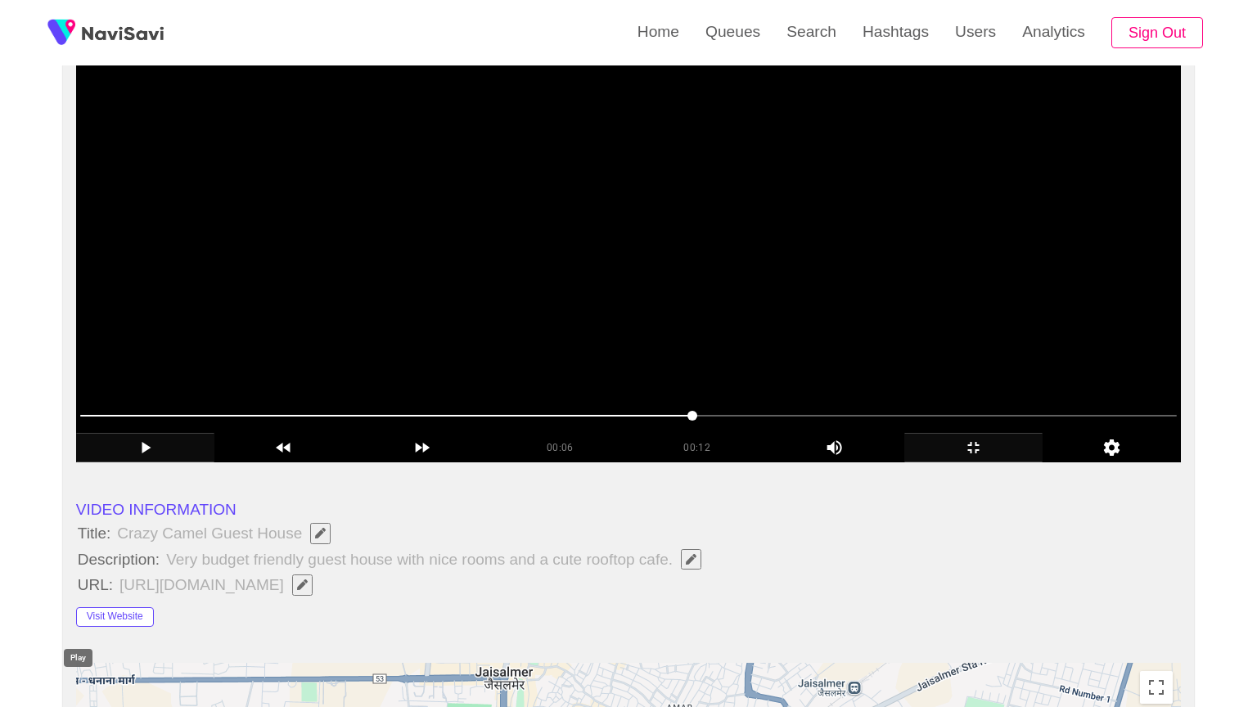
click at [77, 457] on icon "add" at bounding box center [145, 448] width 137 height 20
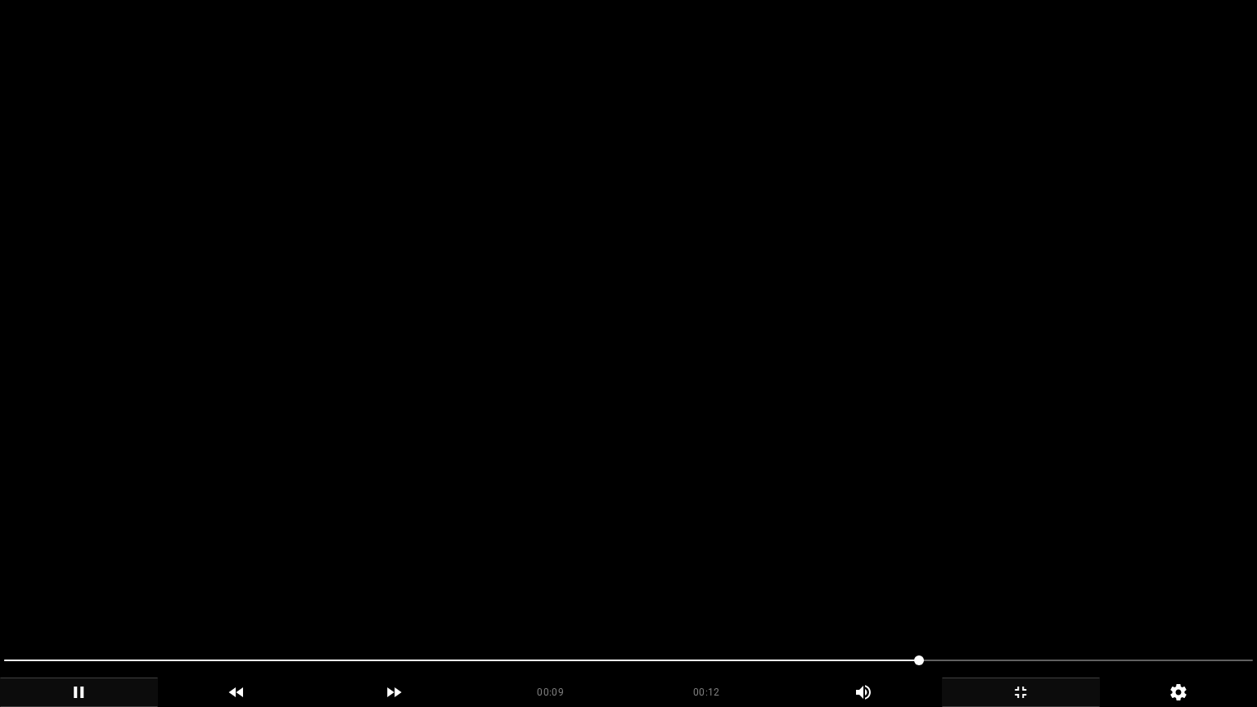
click at [1064, 596] on span at bounding box center [628, 660] width 1248 height 26
click at [1144, 596] on span at bounding box center [628, 660] width 1248 height 26
click at [1169, 596] on span at bounding box center [628, 660] width 1248 height 2
click at [87, 596] on icon "add" at bounding box center [79, 692] width 156 height 20
click at [1012, 596] on icon "add" at bounding box center [1021, 692] width 156 height 20
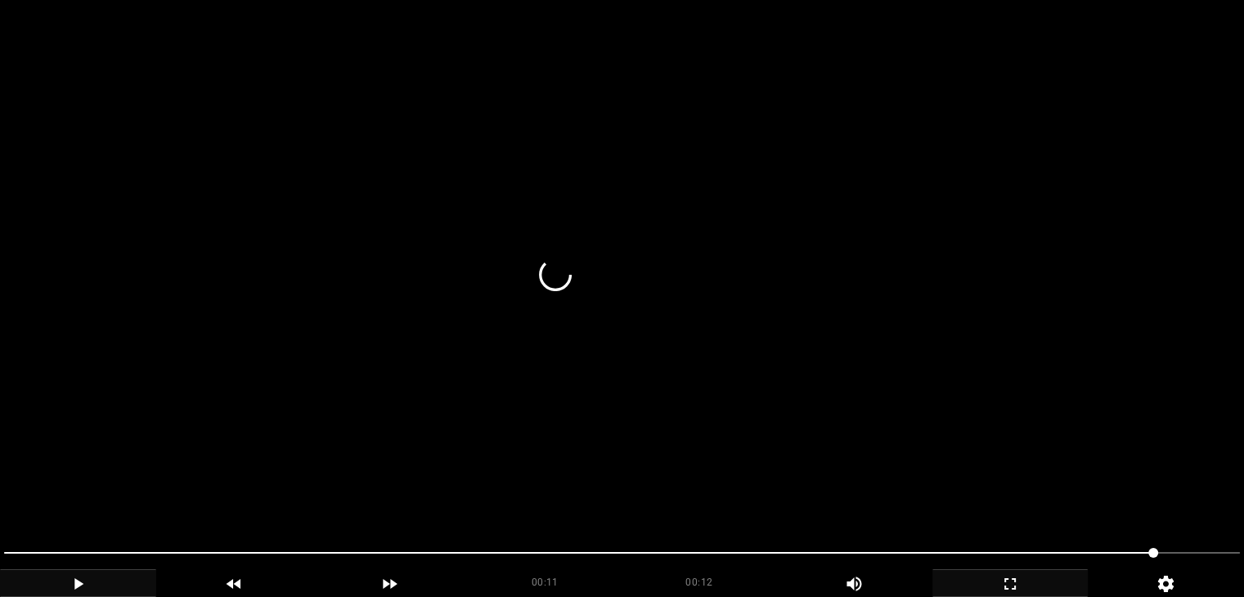
scroll to position [409, 0]
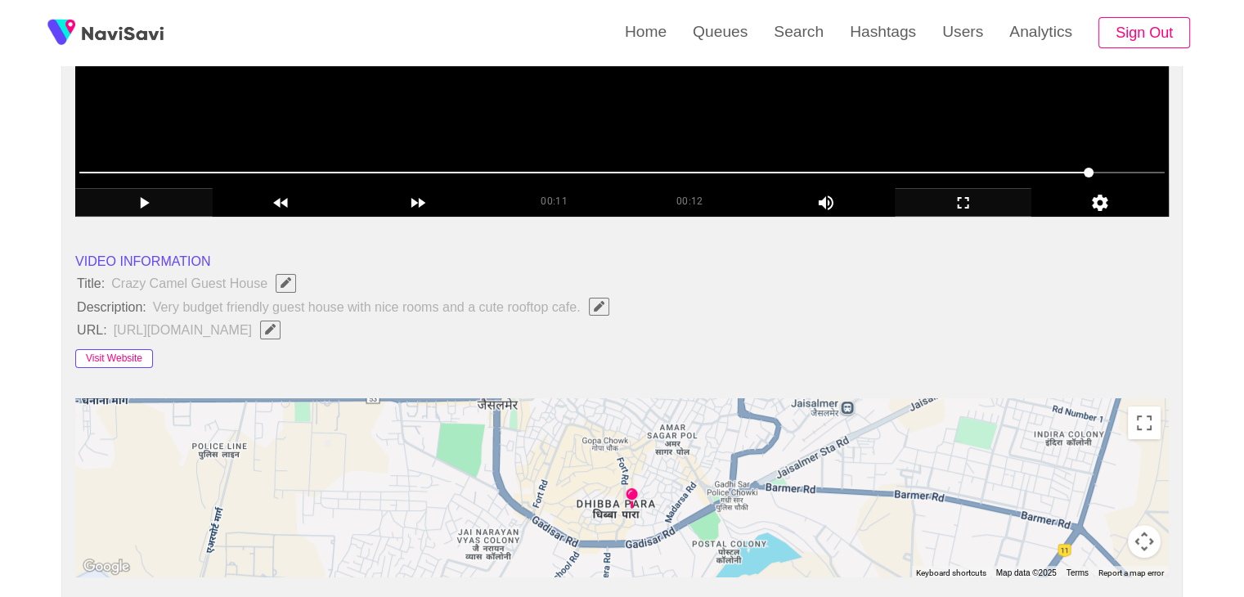
click at [118, 355] on button "Visit Website" at bounding box center [114, 359] width 78 height 20
click at [128, 354] on button "Visit Website" at bounding box center [114, 359] width 78 height 20
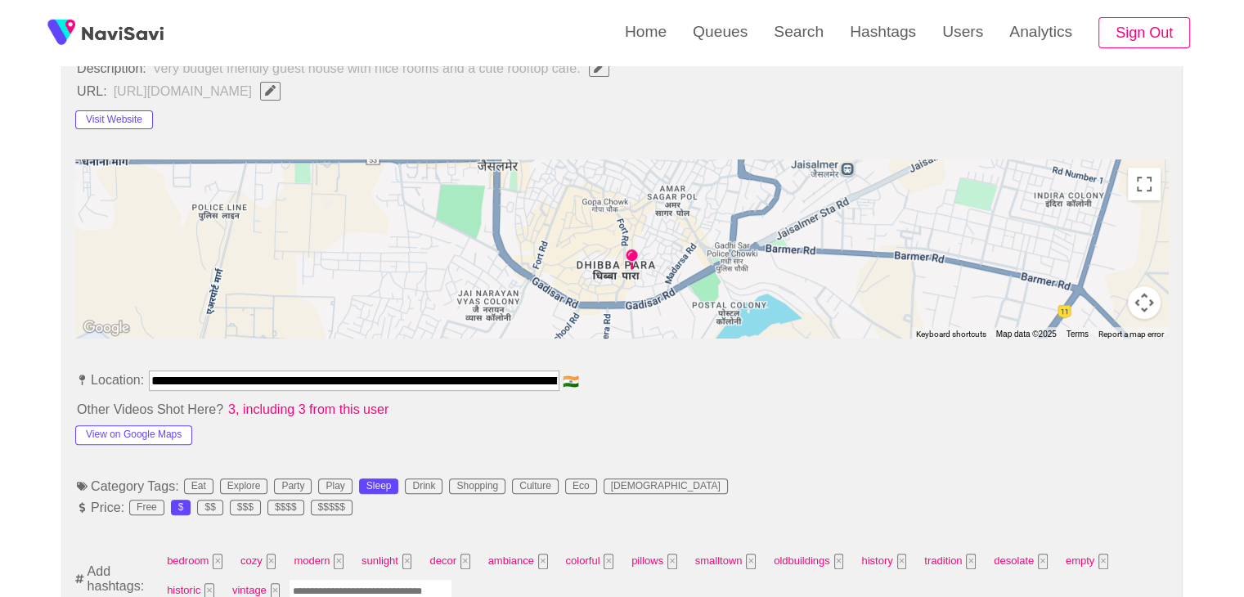
scroll to position [655, 0]
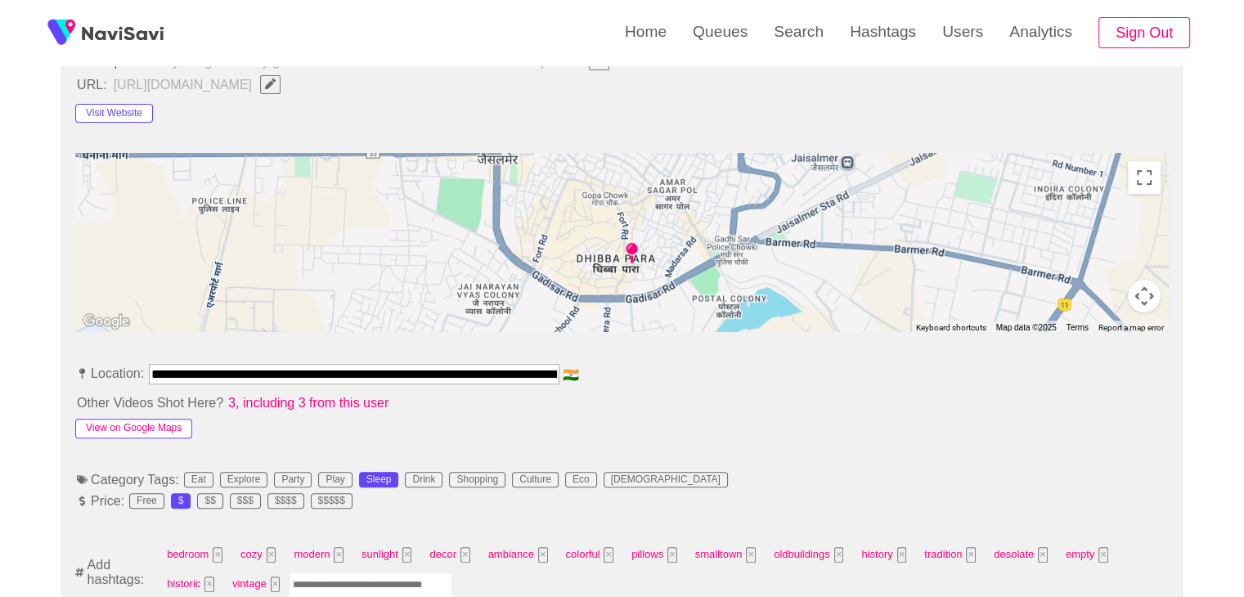
click at [132, 425] on button "View on Google Maps" at bounding box center [133, 429] width 117 height 20
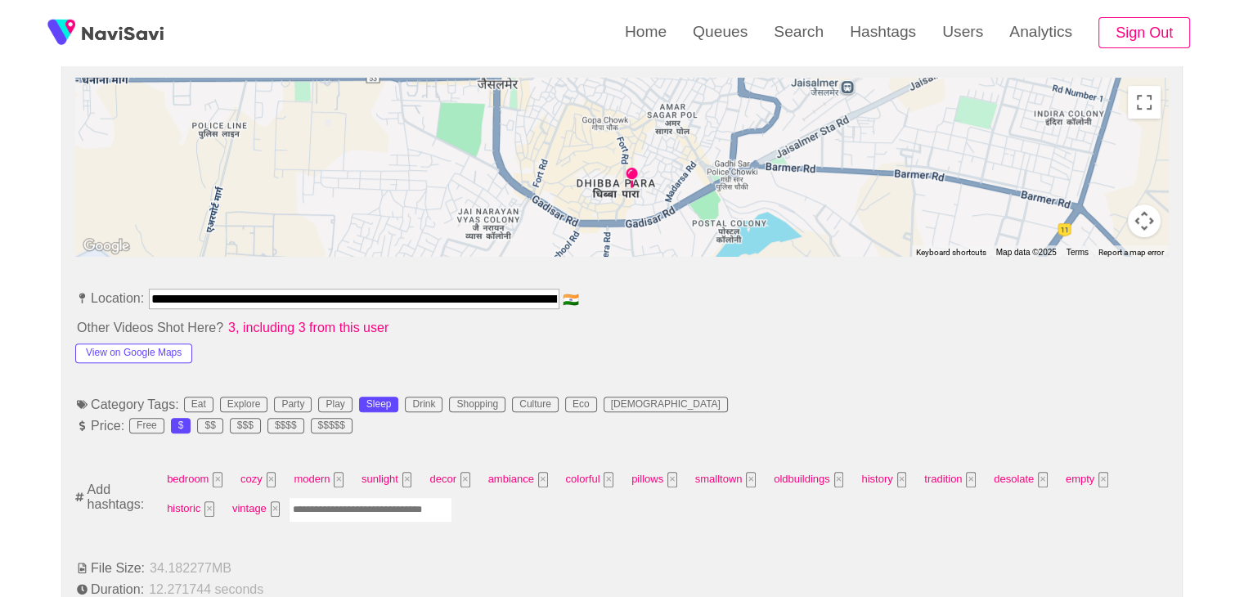
scroll to position [736, 0]
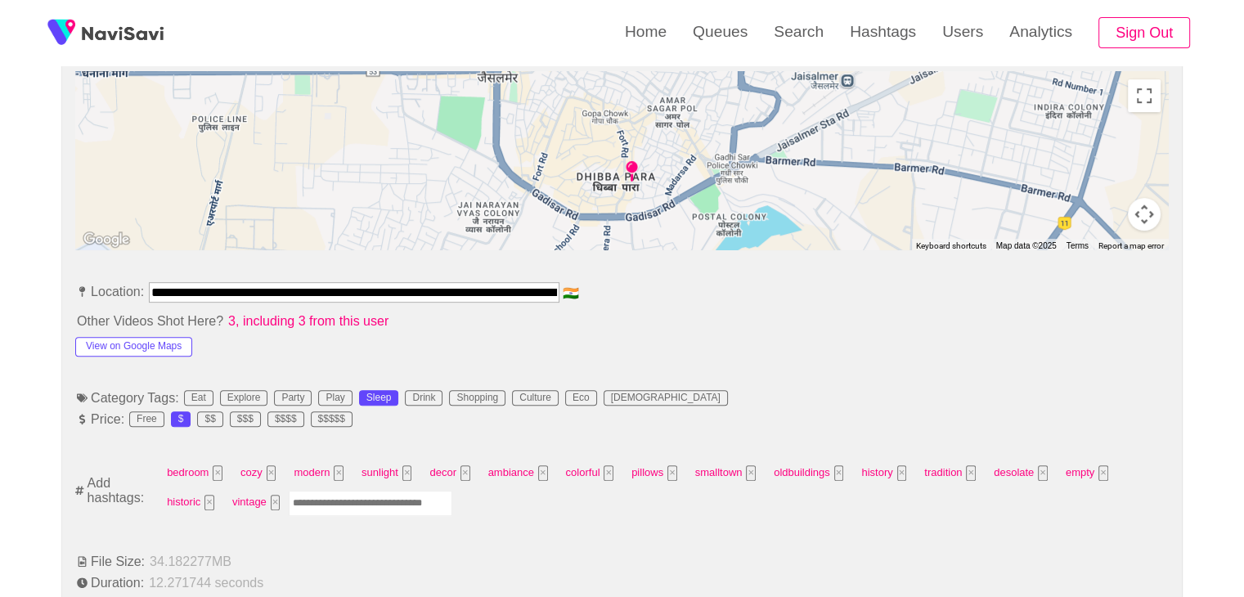
click at [553, 286] on input "**********" at bounding box center [354, 292] width 411 height 20
drag, startPoint x: 150, startPoint y: 288, endPoint x: 828, endPoint y: 322, distance: 679.1
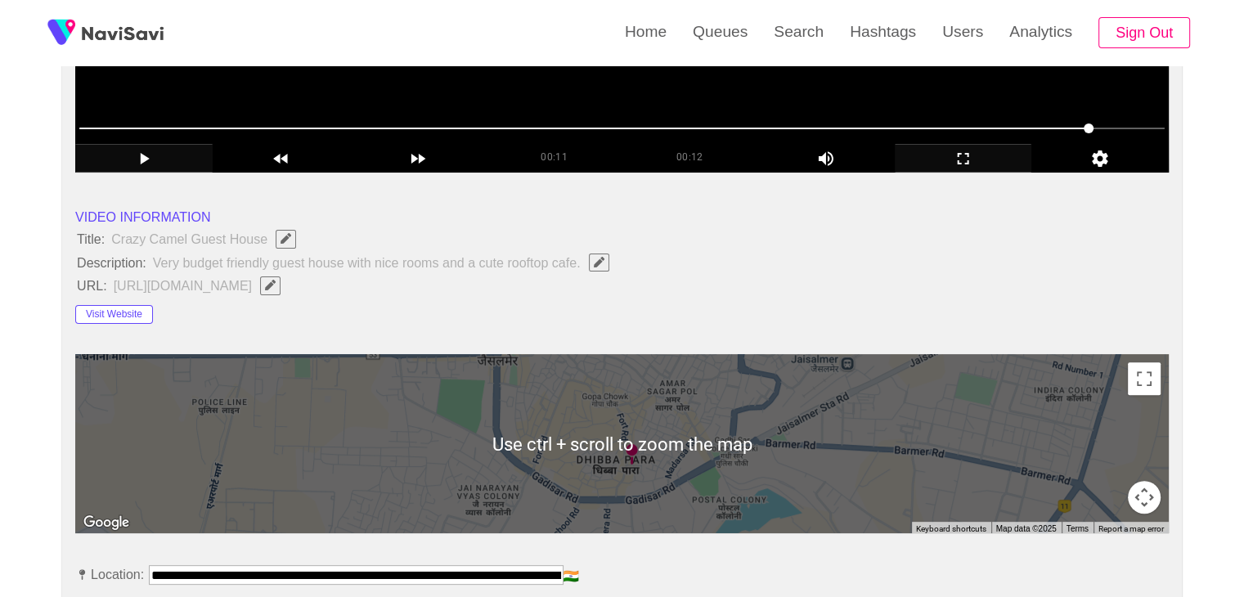
scroll to position [409, 0]
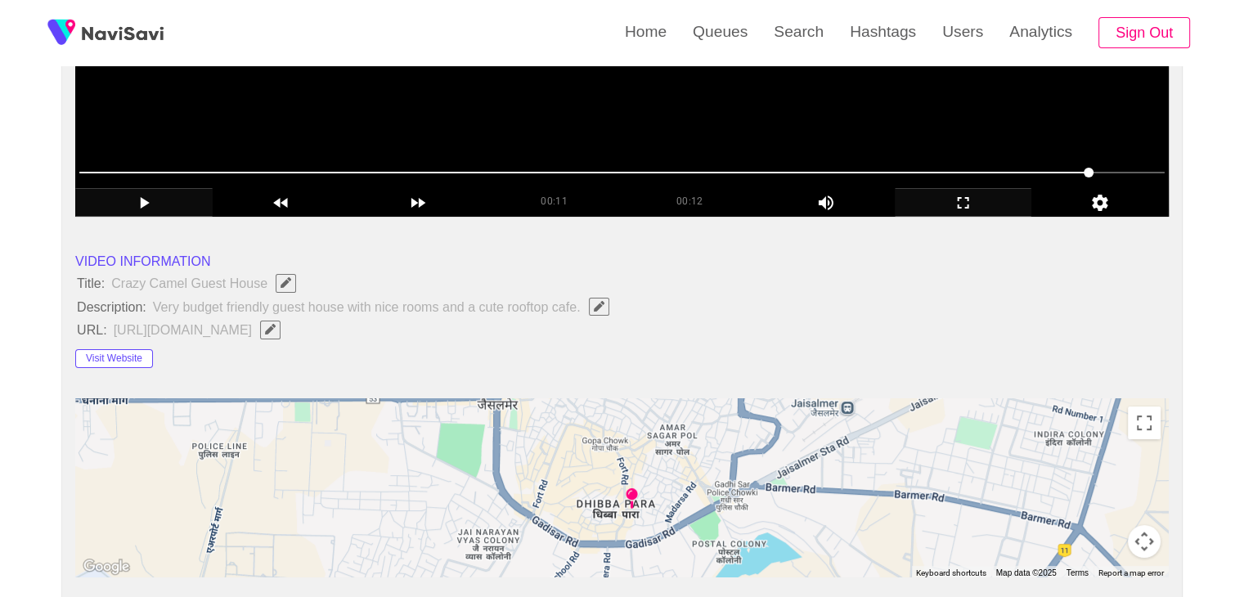
click at [224, 330] on span "https://crazy-camel-guest-house.business.site/" at bounding box center [201, 329] width 178 height 21
click at [276, 328] on icon "Edit Field" at bounding box center [270, 329] width 11 height 11
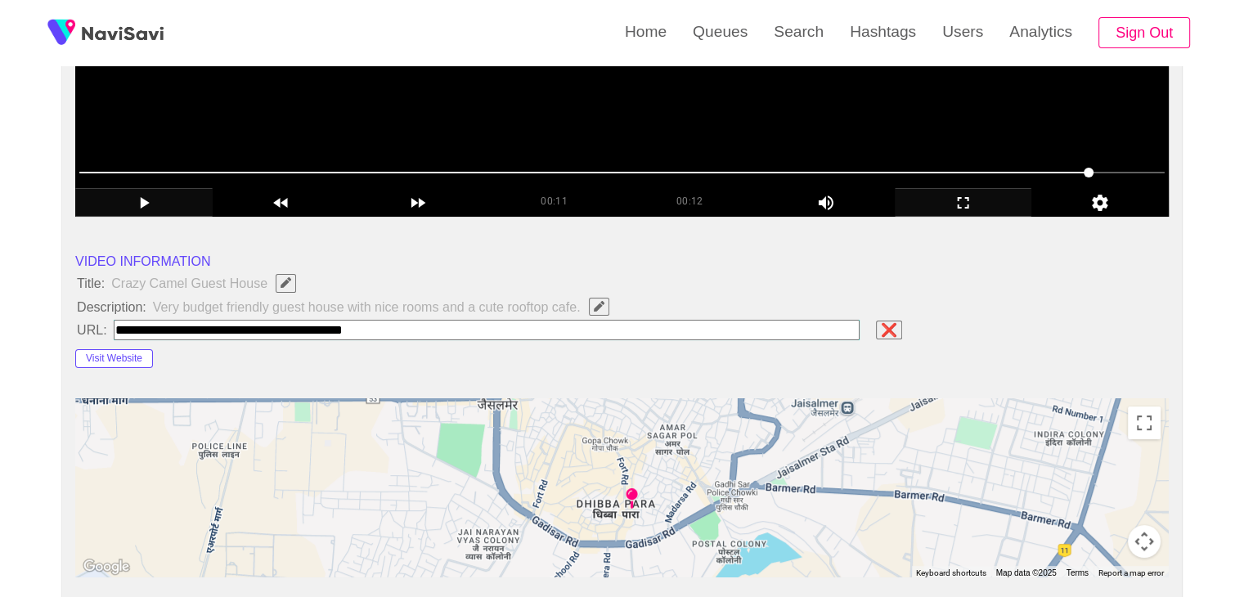
type input "**********"
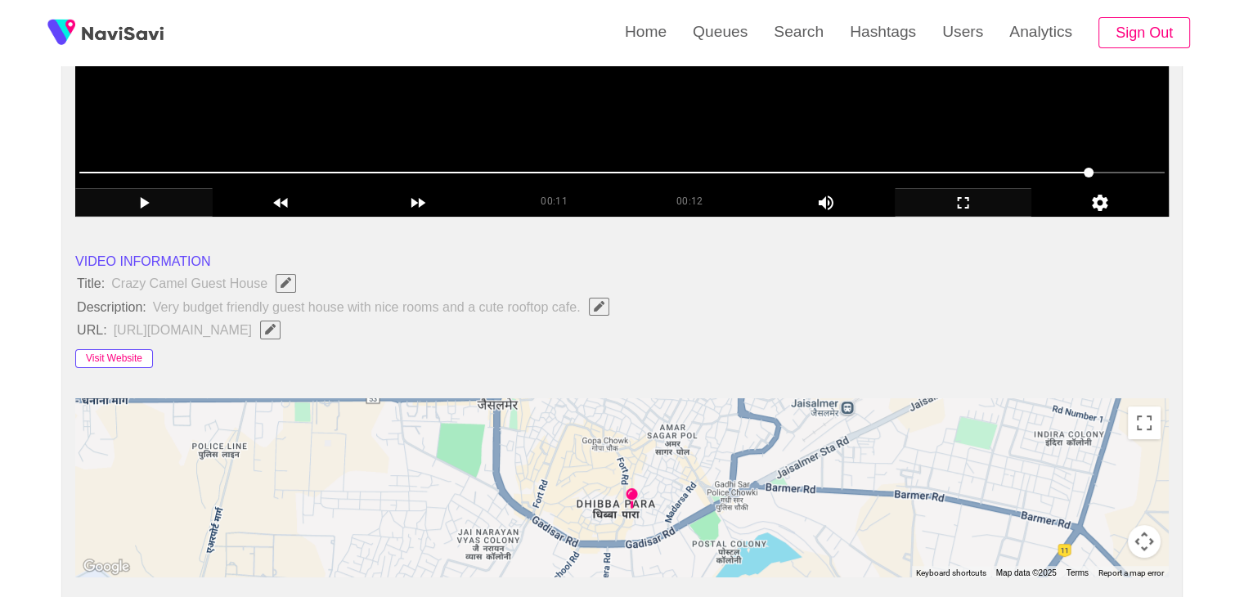
click at [123, 362] on button "Visit Website" at bounding box center [114, 359] width 78 height 20
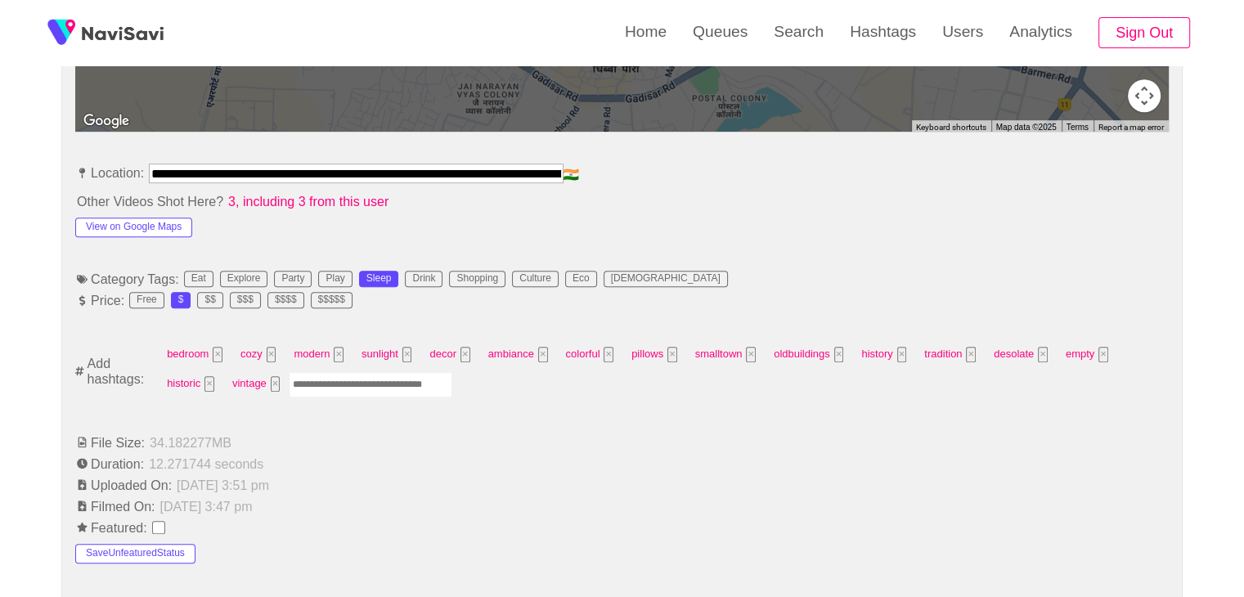
scroll to position [900, 0]
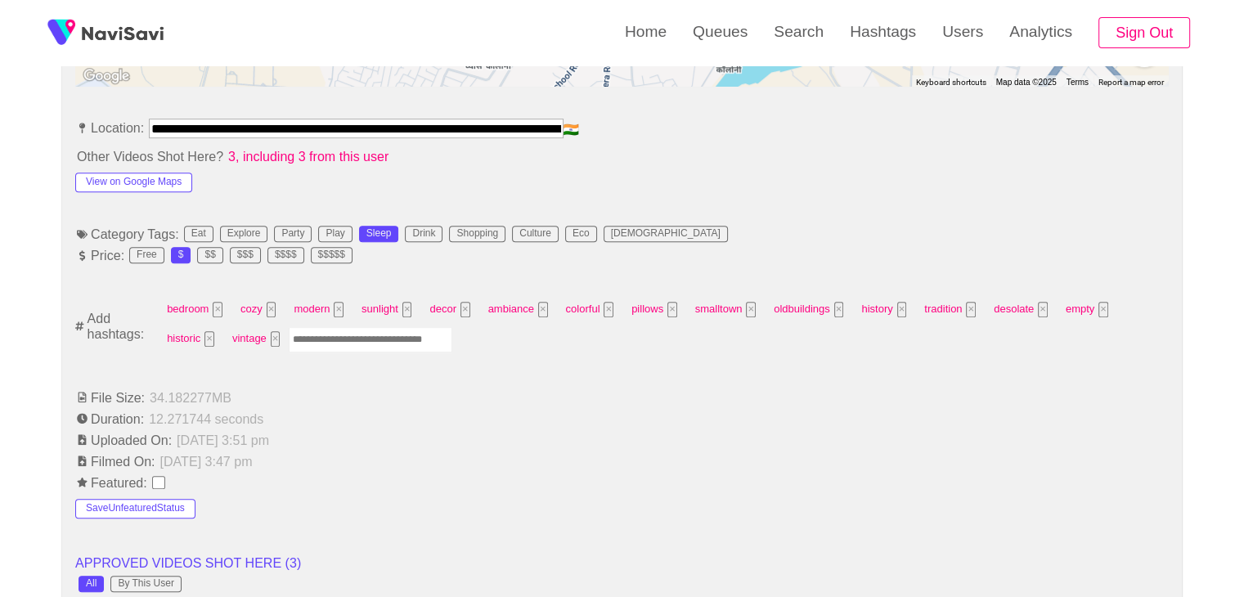
click at [349, 335] on input "Enter tag here and press return" at bounding box center [371, 339] width 164 height 25
type input "*********"
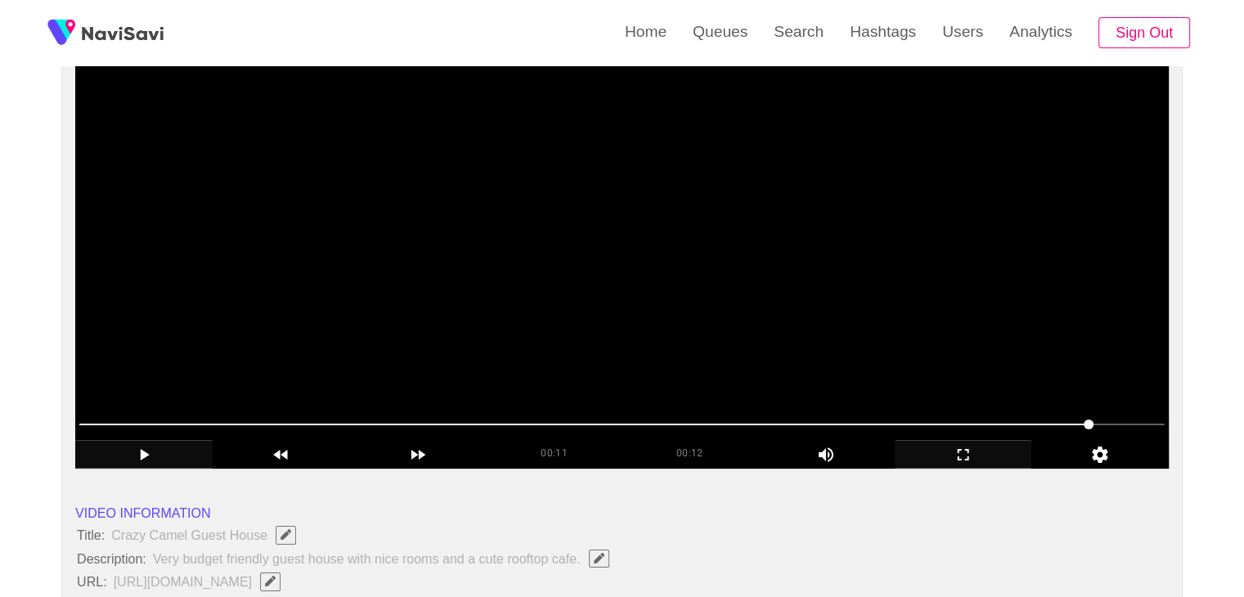
scroll to position [164, 0]
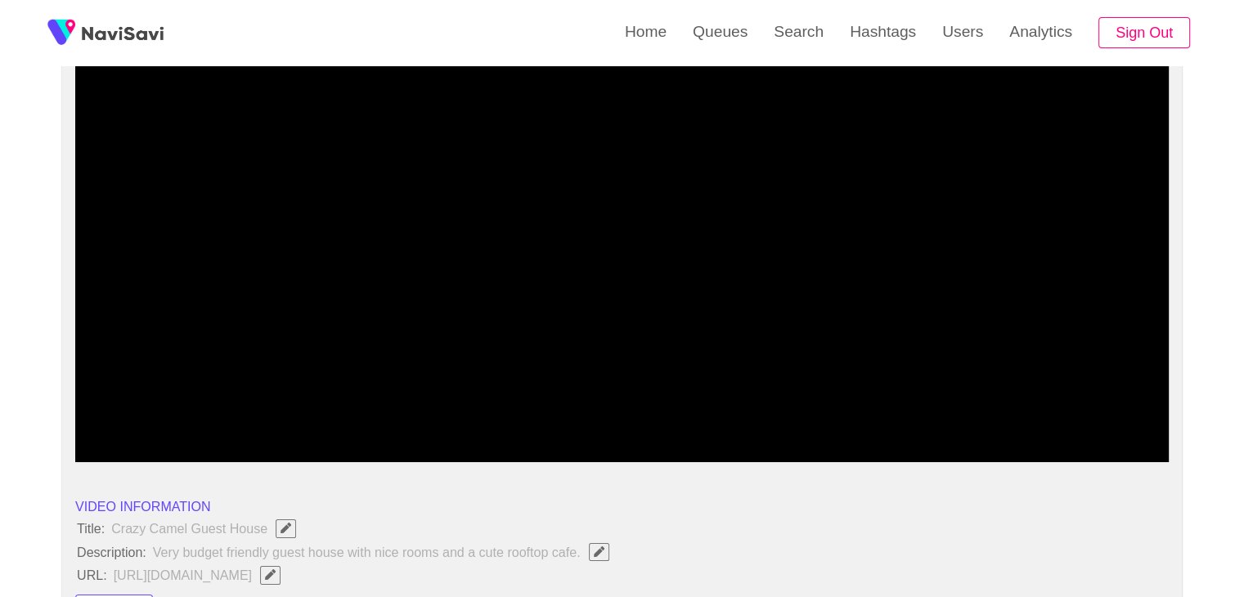
drag, startPoint x: 521, startPoint y: 415, endPoint x: 503, endPoint y: 416, distance: 18.1
click at [503, 416] on span at bounding box center [622, 418] width 1086 height 26
drag, startPoint x: 422, startPoint y: 412, endPoint x: 406, endPoint y: 413, distance: 16.4
click at [406, 413] on span at bounding box center [622, 418] width 1086 height 26
click at [363, 407] on span at bounding box center [622, 418] width 1086 height 26
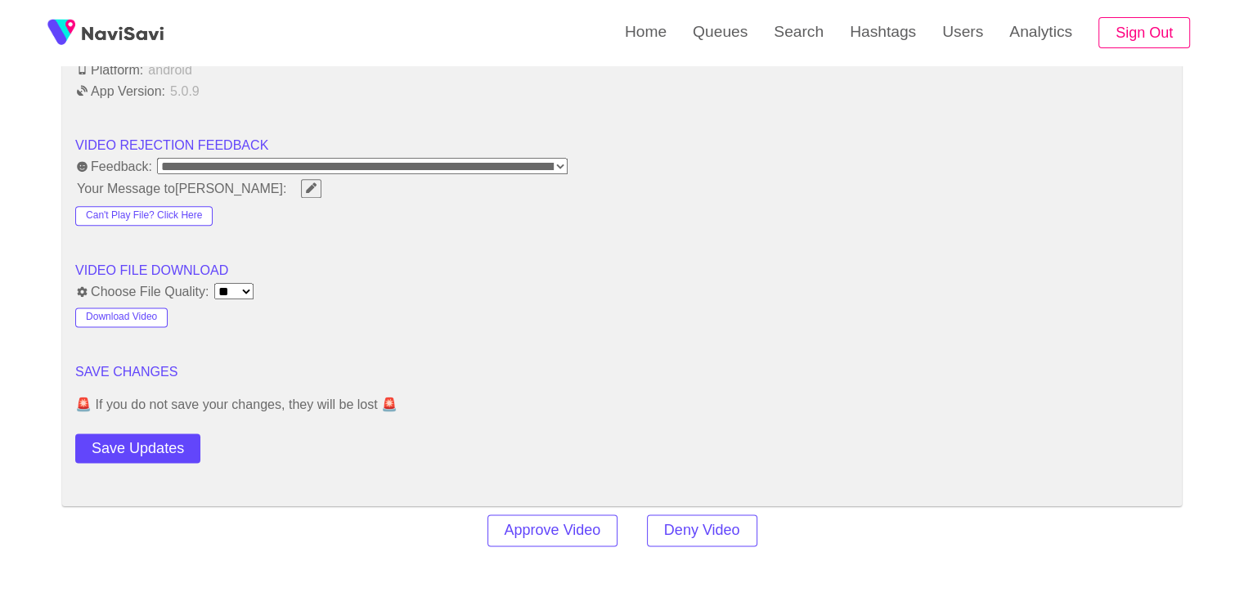
scroll to position [2127, 0]
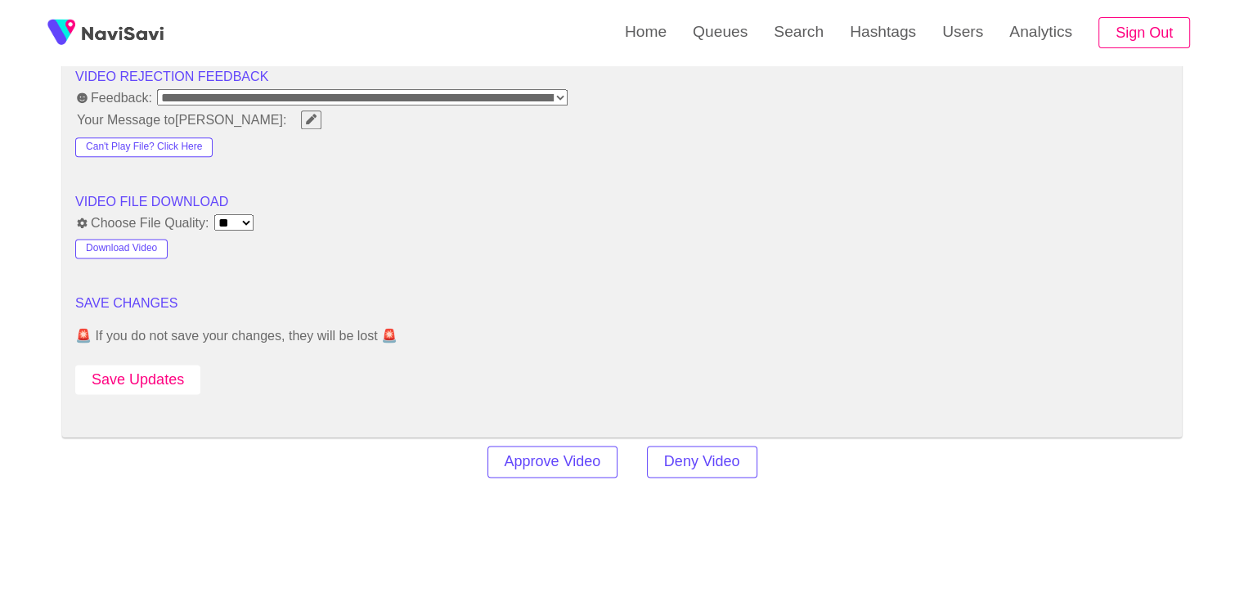
click at [176, 370] on button "Save Updates" at bounding box center [137, 380] width 125 height 30
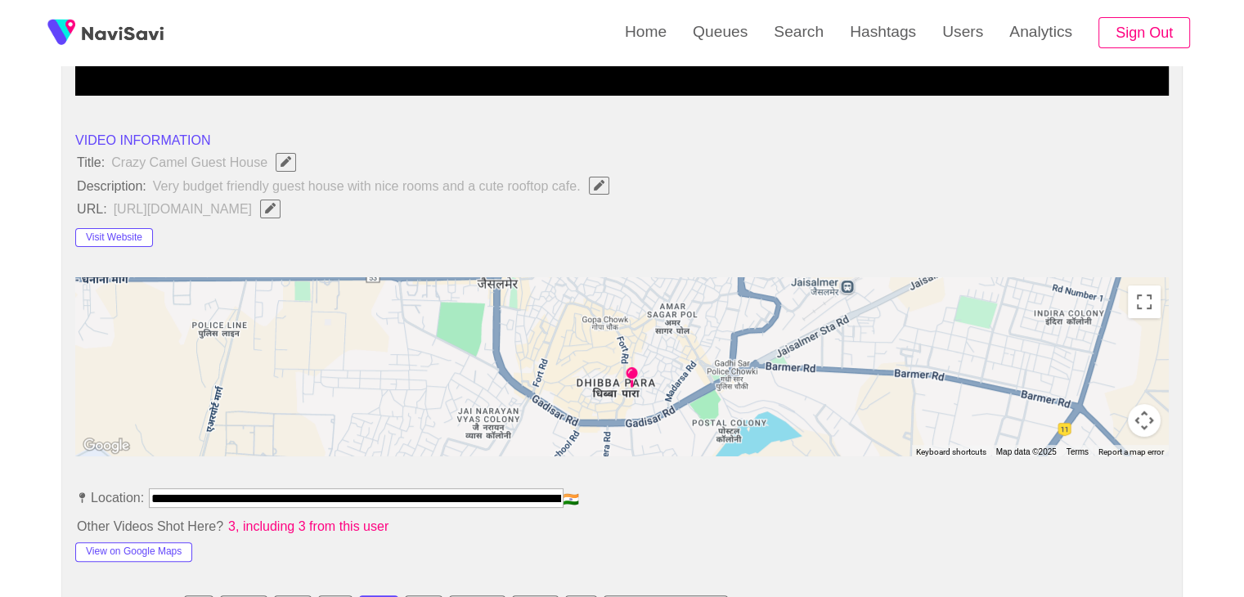
scroll to position [573, 0]
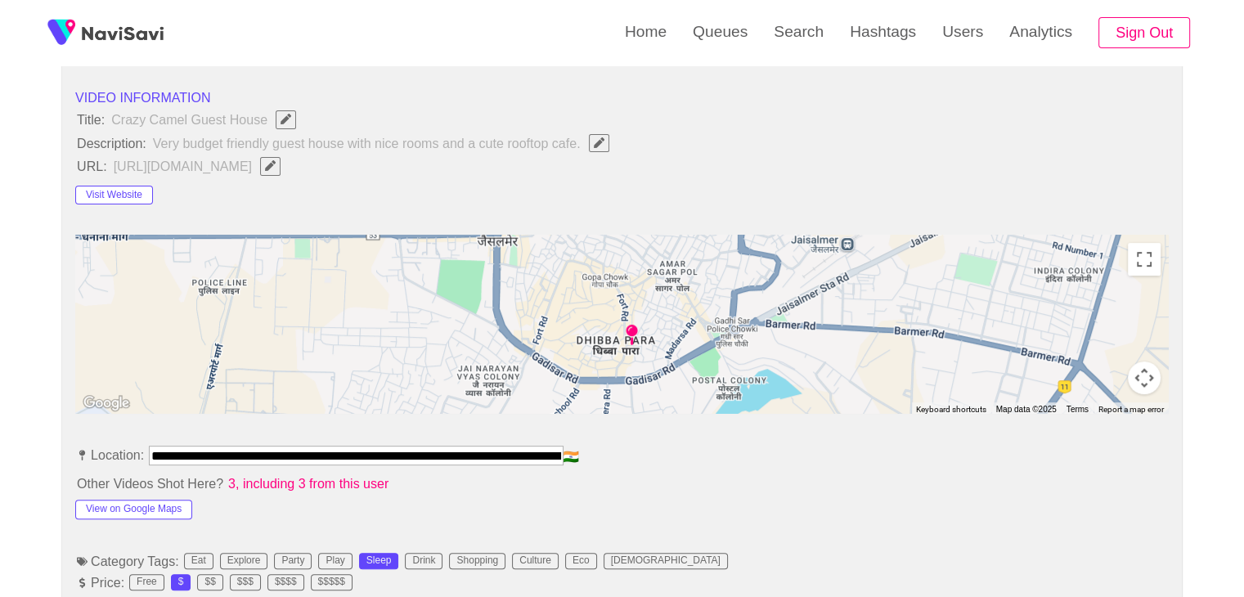
click at [290, 164] on span "https://www.hostelworld.com/hostels/p/321026/crazy-camel-hotel-and-safari/" at bounding box center [201, 165] width 178 height 21
click at [281, 169] on button "button" at bounding box center [270, 166] width 20 height 18
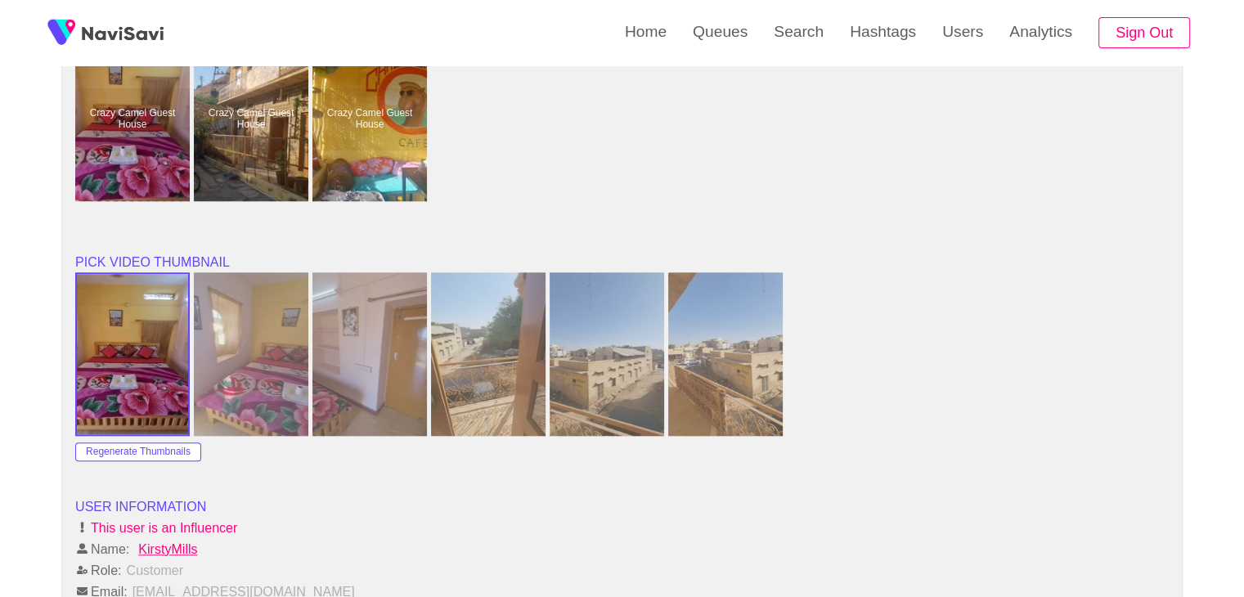
scroll to position [1800, 0]
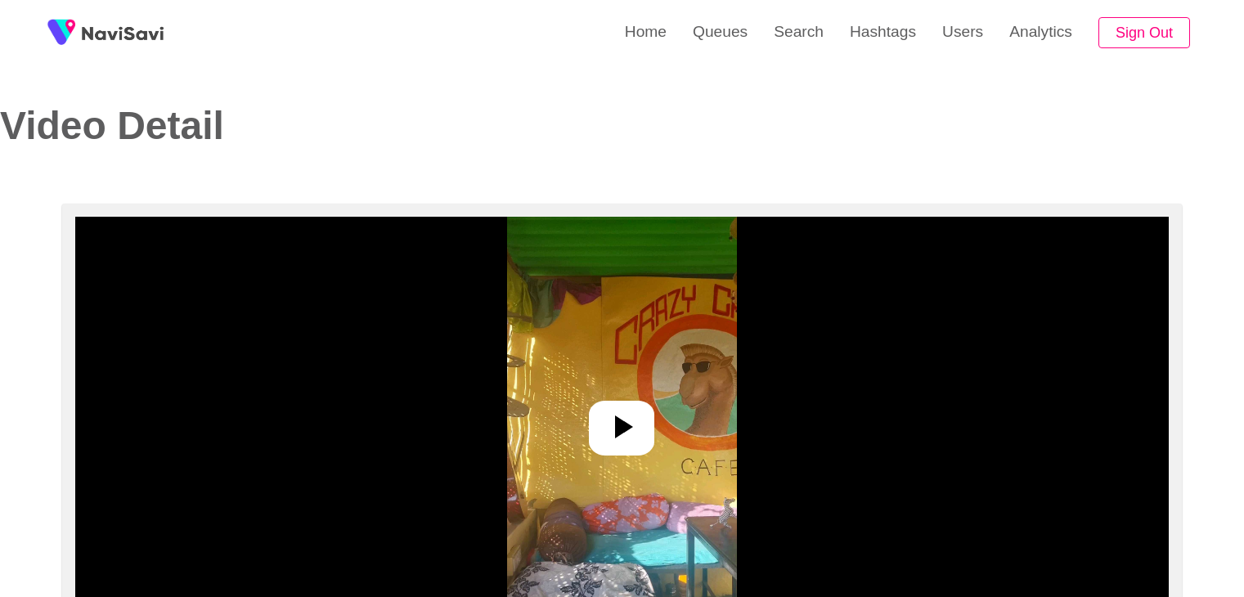
select select "**********"
select select "**"
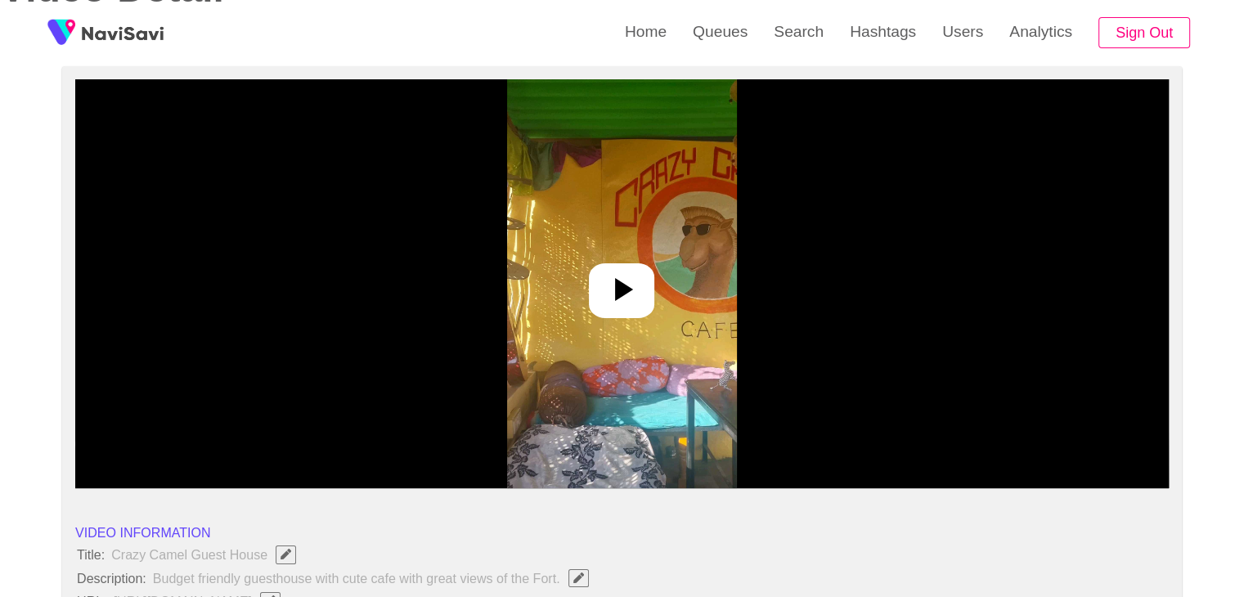
scroll to position [164, 0]
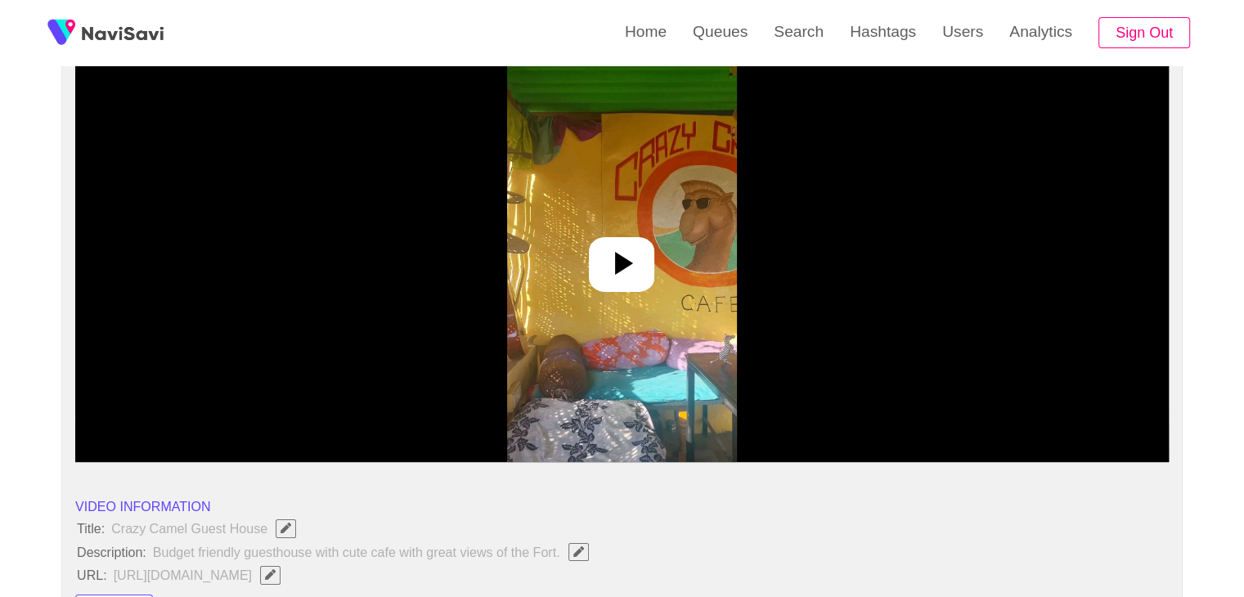
click at [628, 245] on icon at bounding box center [621, 263] width 39 height 39
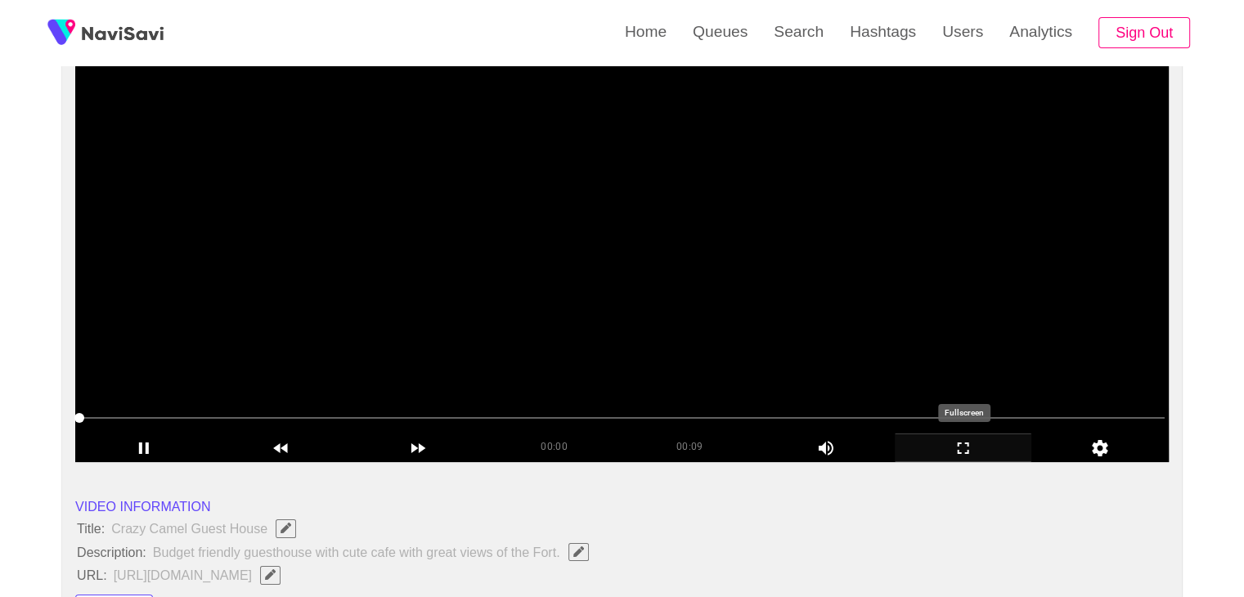
click at [965, 444] on icon "add" at bounding box center [964, 449] width 136 height 20
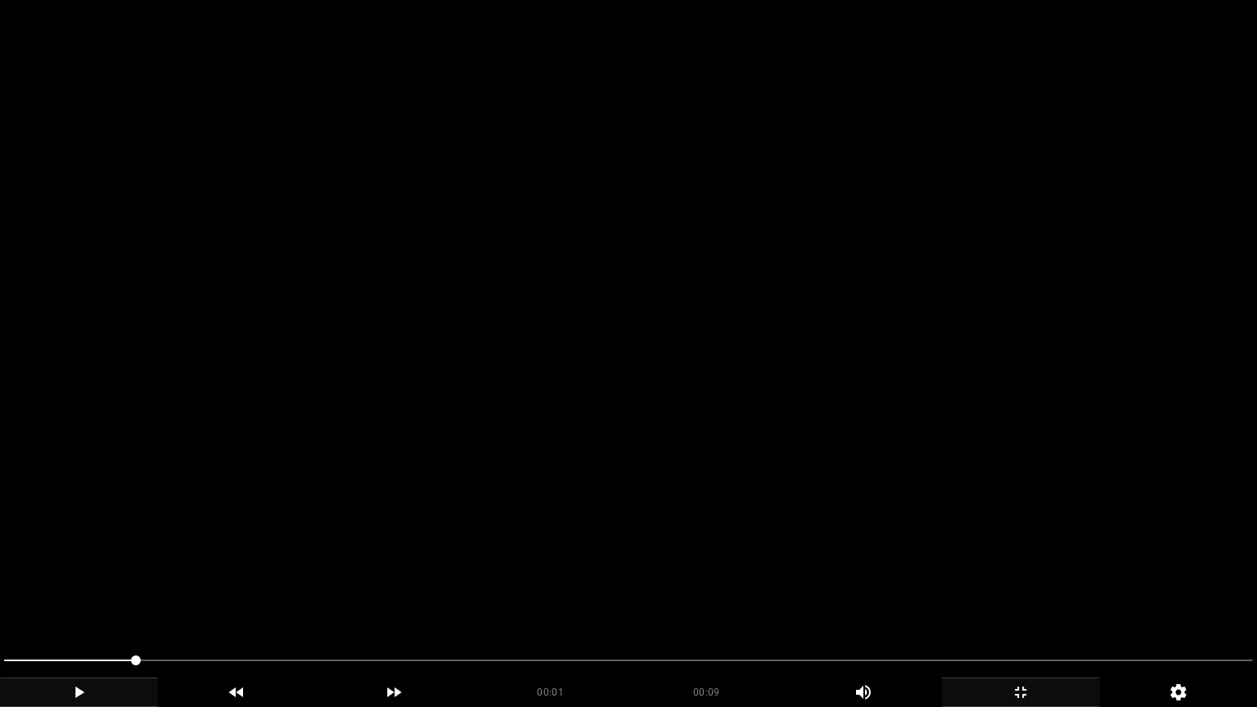
click at [72, 596] on icon "add" at bounding box center [79, 692] width 156 height 20
click at [83, 596] on icon "add" at bounding box center [79, 692] width 156 height 20
click at [88, 596] on icon "add" at bounding box center [79, 692] width 156 height 20
click at [92, 596] on icon "add" at bounding box center [79, 692] width 156 height 20
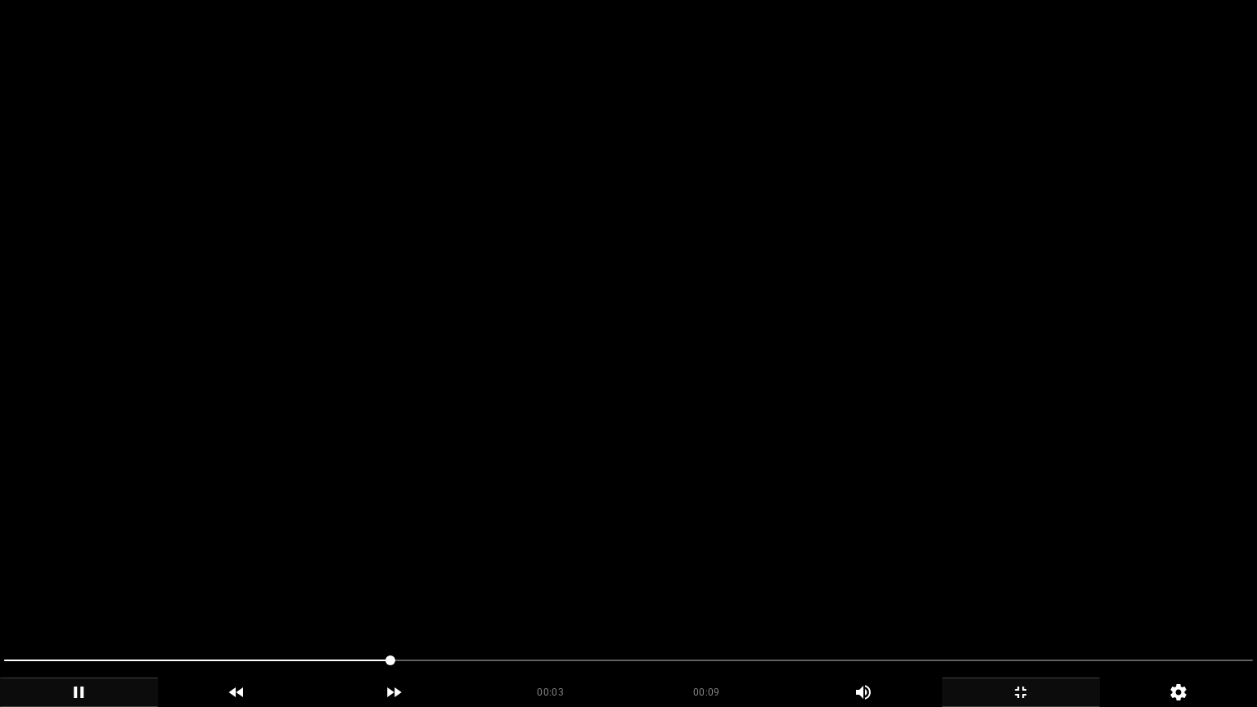
click at [92, 596] on icon "add" at bounding box center [79, 692] width 156 height 20
click at [99, 596] on icon "add" at bounding box center [79, 692] width 156 height 20
click at [903, 596] on span at bounding box center [628, 660] width 1248 height 26
click at [1137, 596] on span at bounding box center [628, 660] width 1248 height 2
drag, startPoint x: 1041, startPoint y: 657, endPoint x: 1013, endPoint y: 658, distance: 27.8
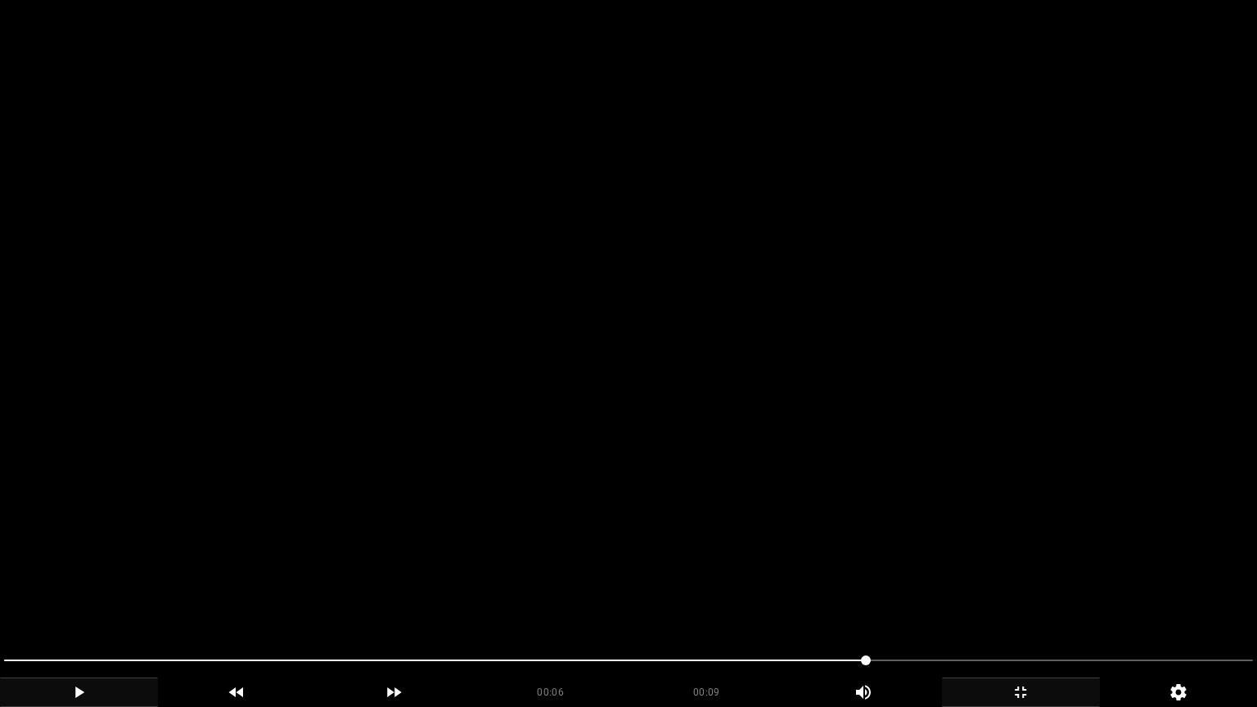
click at [808, 596] on span at bounding box center [628, 660] width 1248 height 26
click at [1016, 596] on icon "add" at bounding box center [1020, 691] width 11 height 11
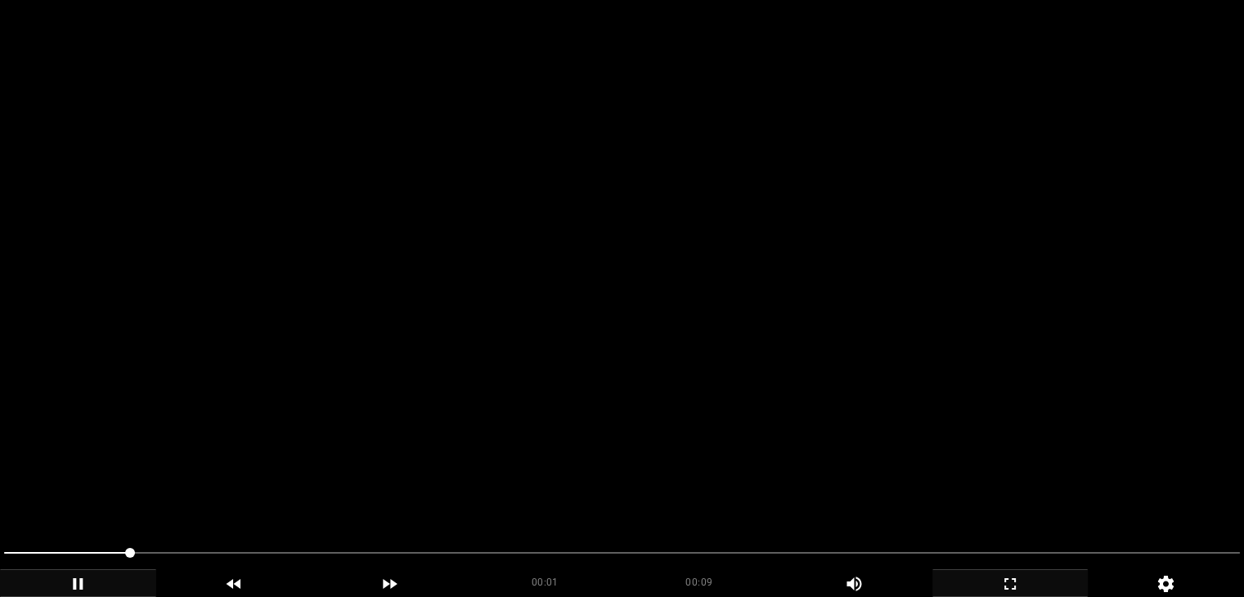
click at [154, 574] on icon "add" at bounding box center [78, 584] width 155 height 20
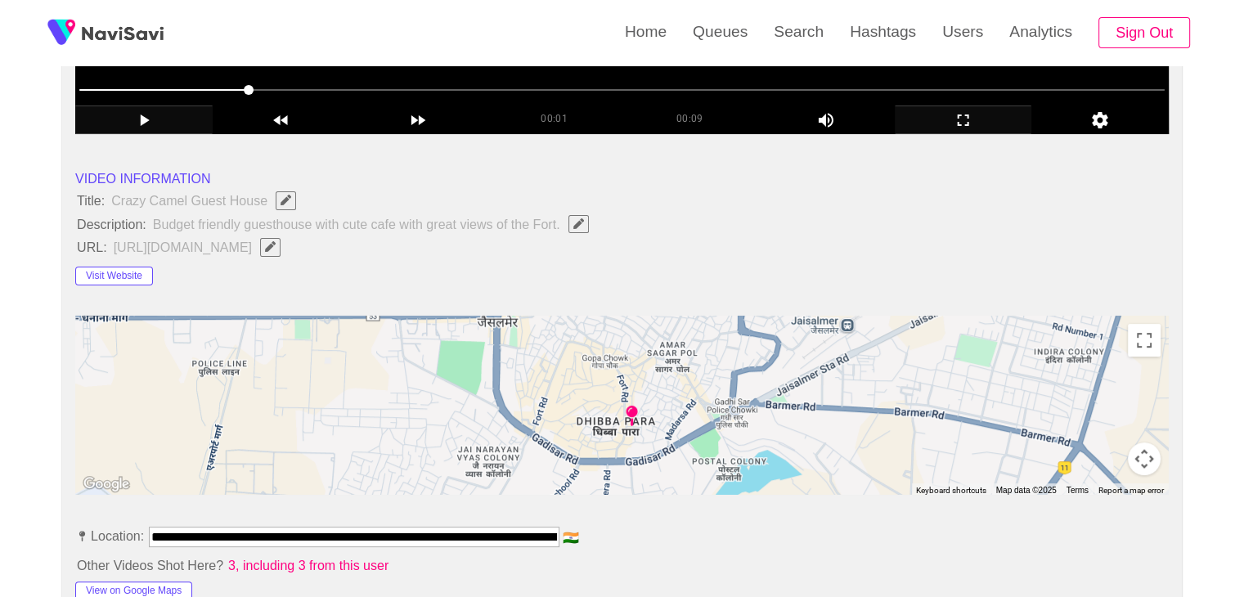
scroll to position [491, 0]
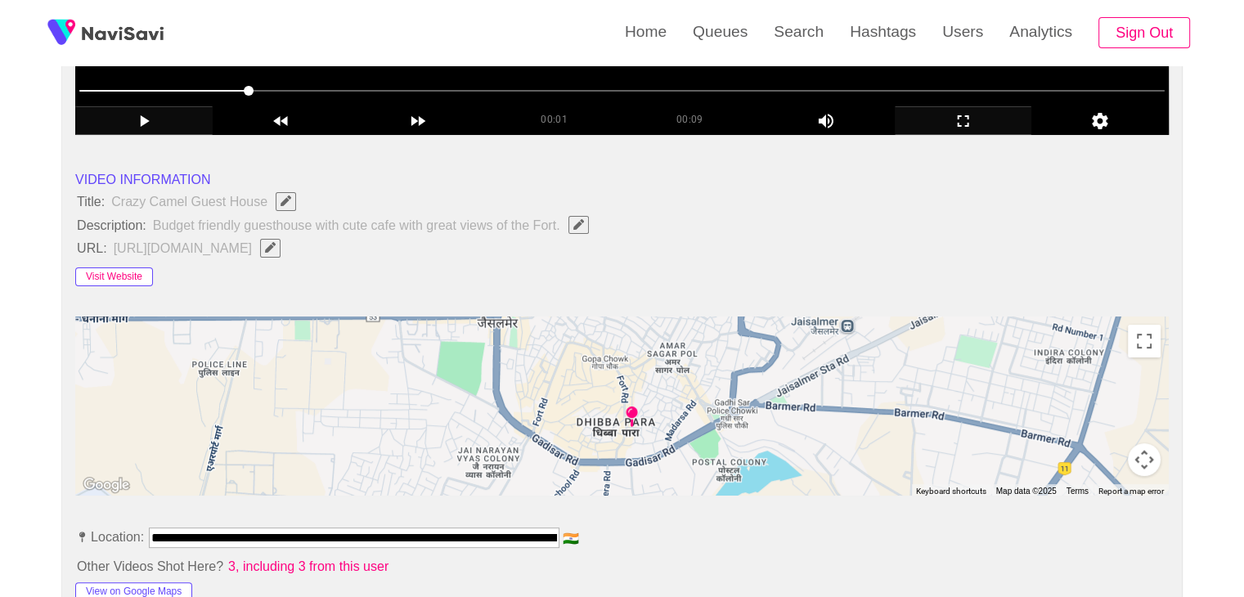
click at [110, 274] on button "Visit Website" at bounding box center [114, 278] width 78 height 20
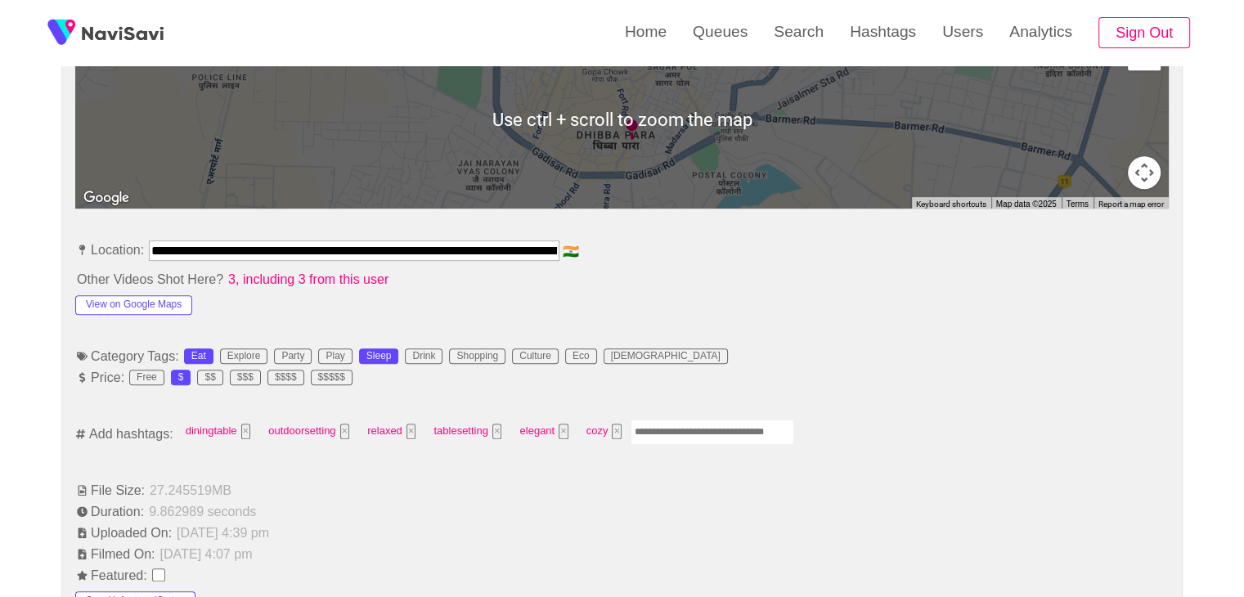
scroll to position [818, 0]
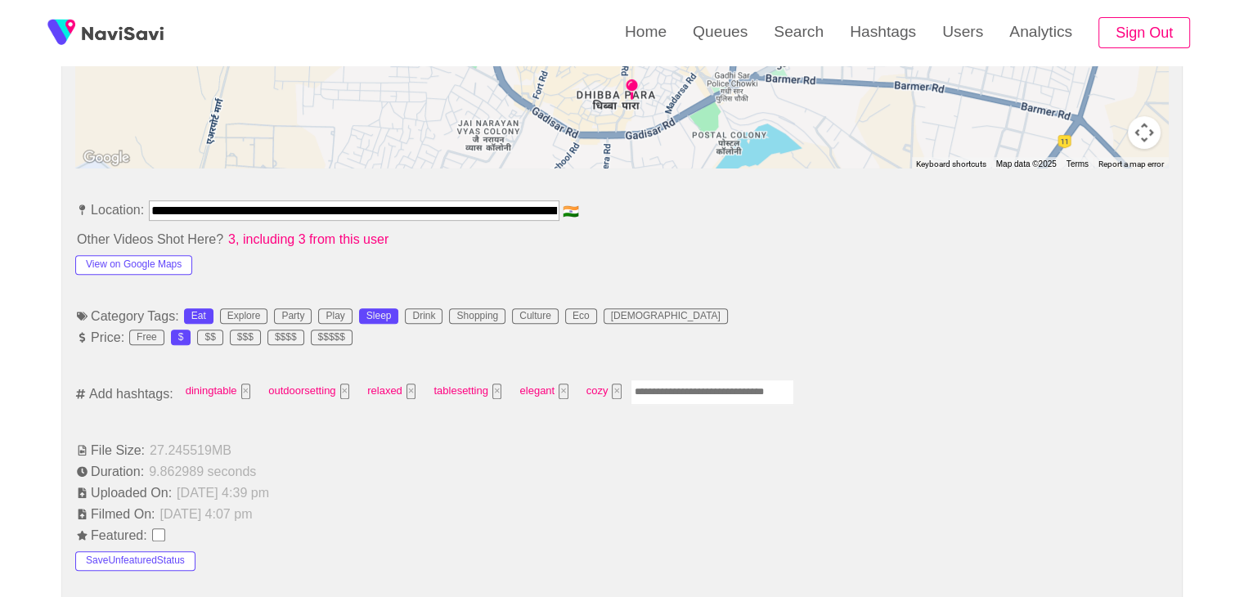
click at [716, 385] on input "Enter tag here and press return" at bounding box center [713, 392] width 164 height 25
type input "*"
type input "*********"
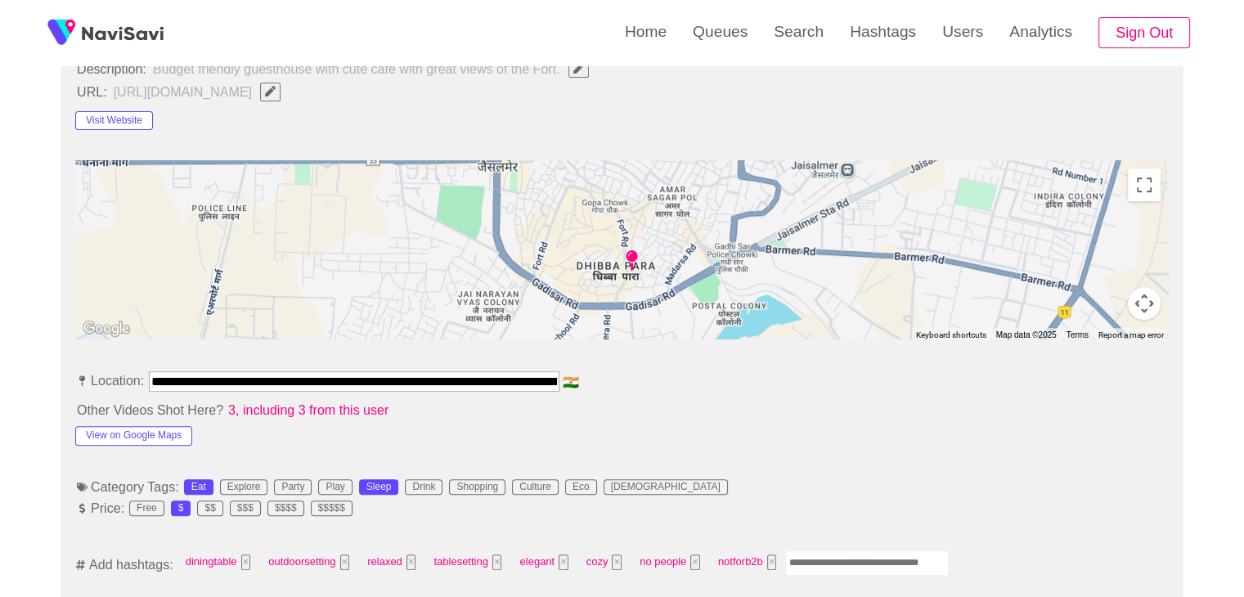
scroll to position [655, 0]
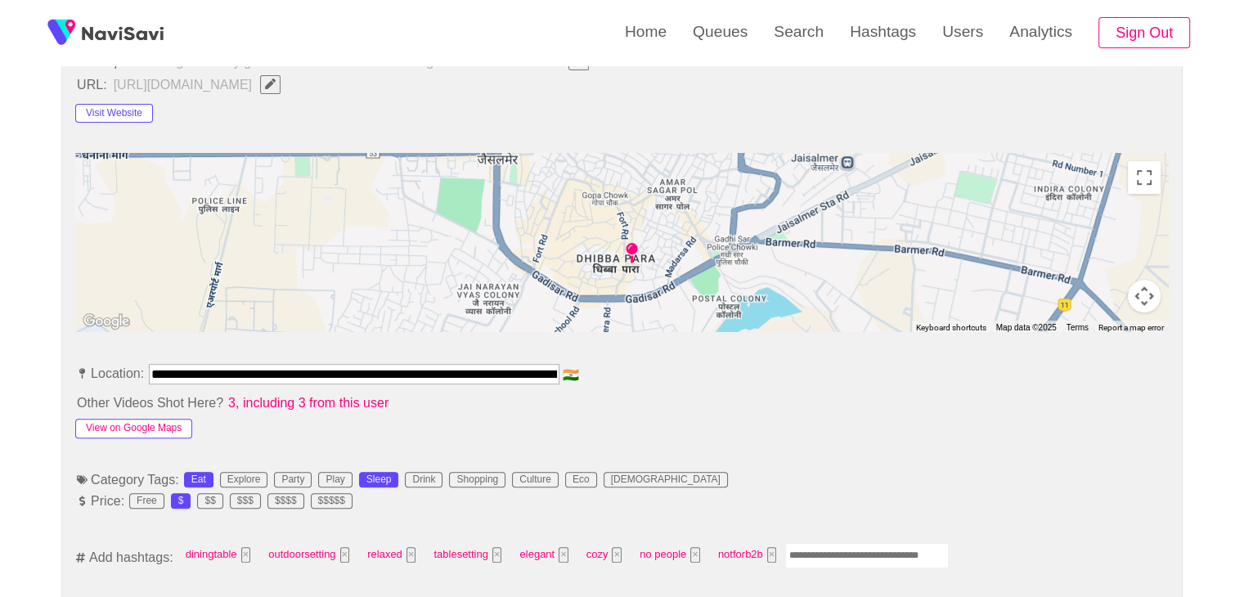
click at [167, 427] on button "View on Google Maps" at bounding box center [133, 429] width 117 height 20
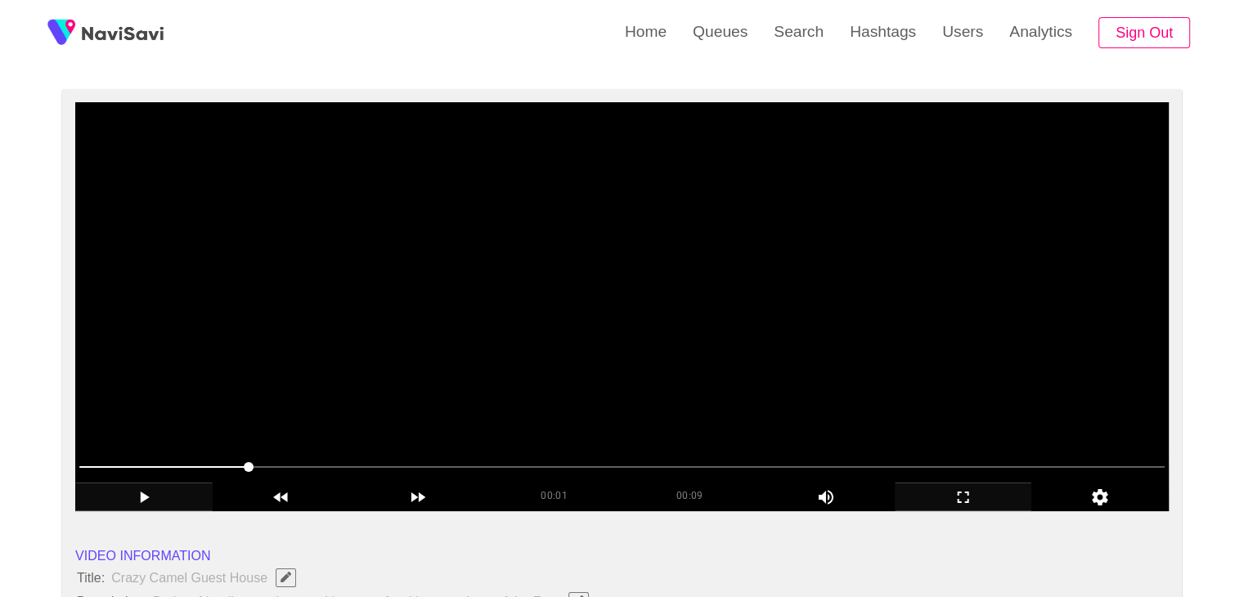
scroll to position [245, 0]
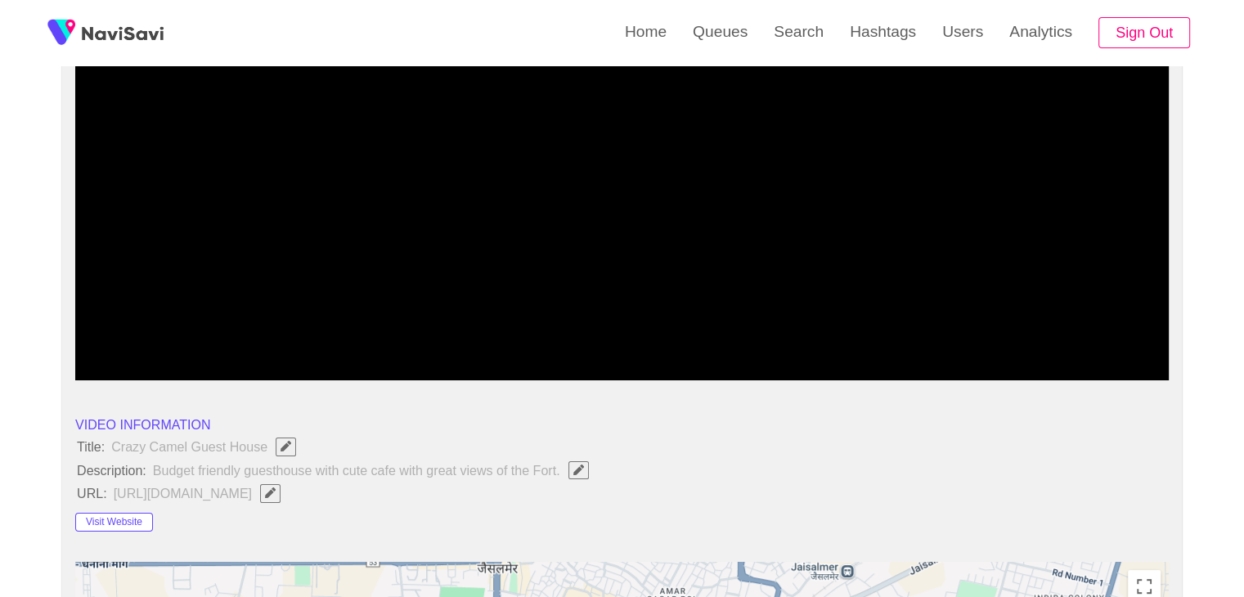
click at [281, 497] on button "button" at bounding box center [270, 493] width 20 height 18
type input "**********"
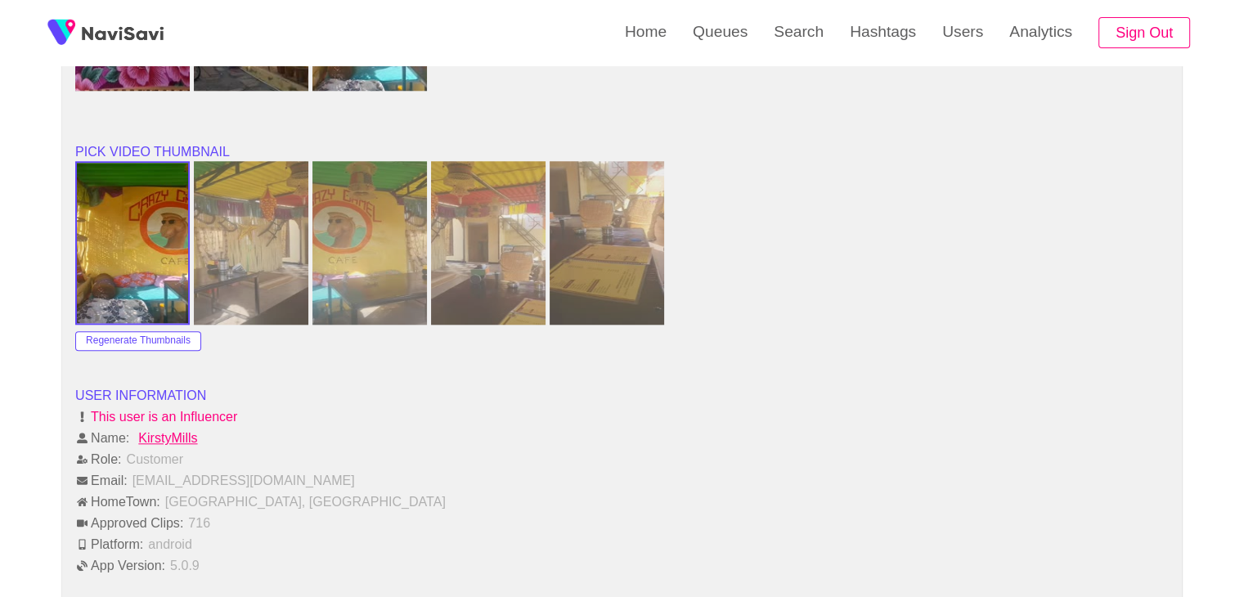
scroll to position [1882, 0]
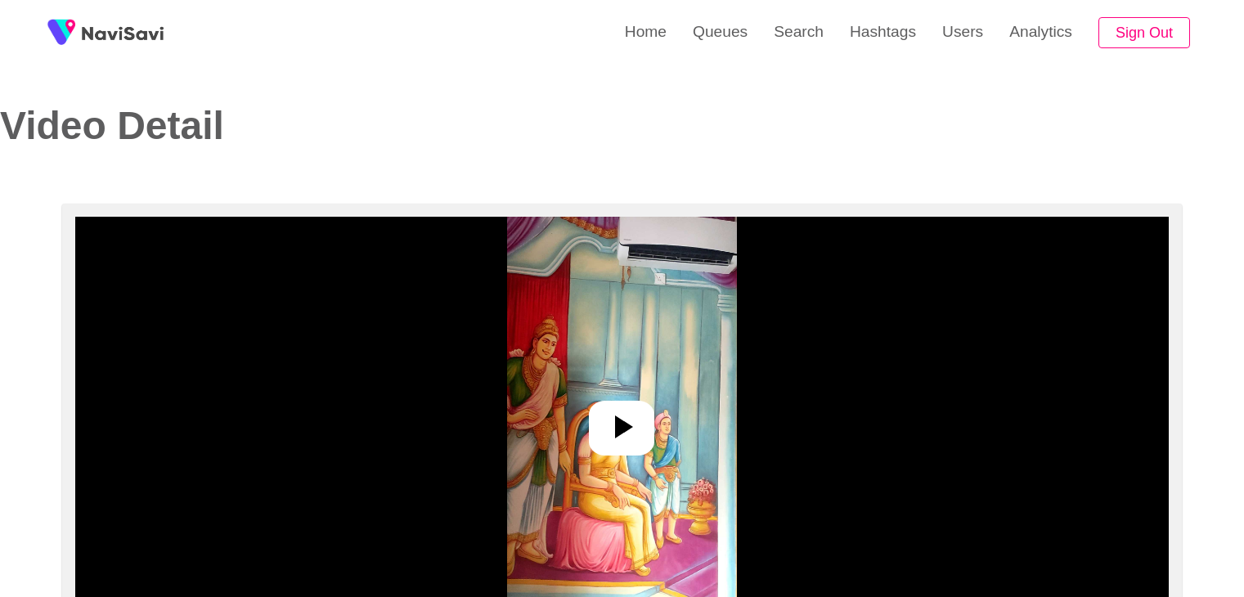
select select "**********"
select select "**"
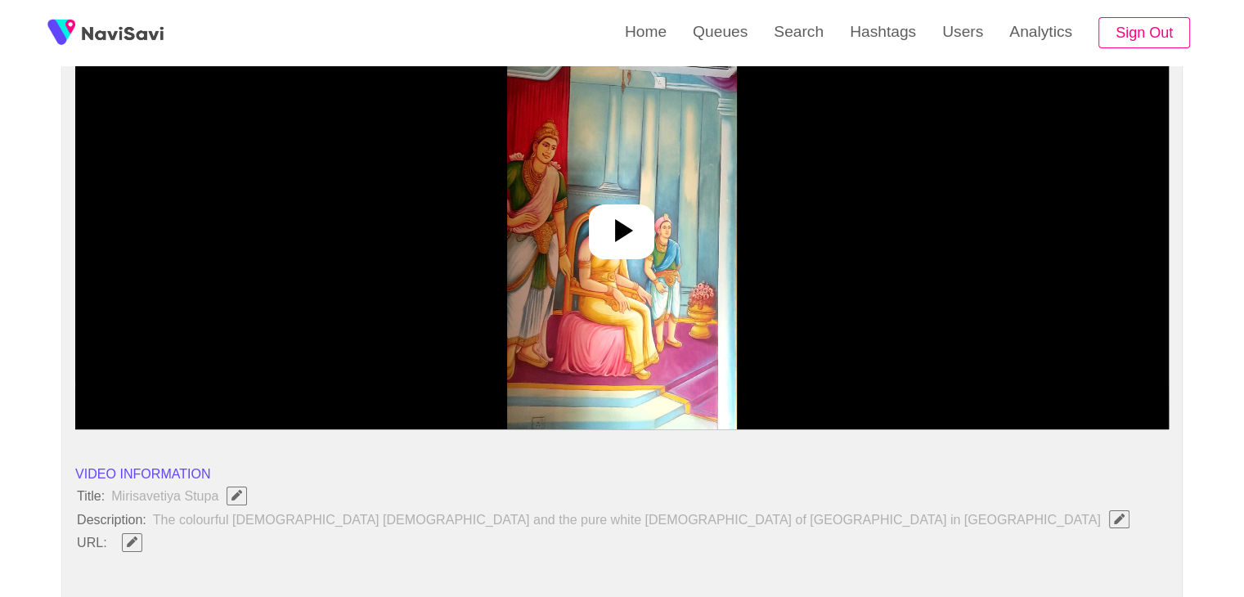
scroll to position [82, 0]
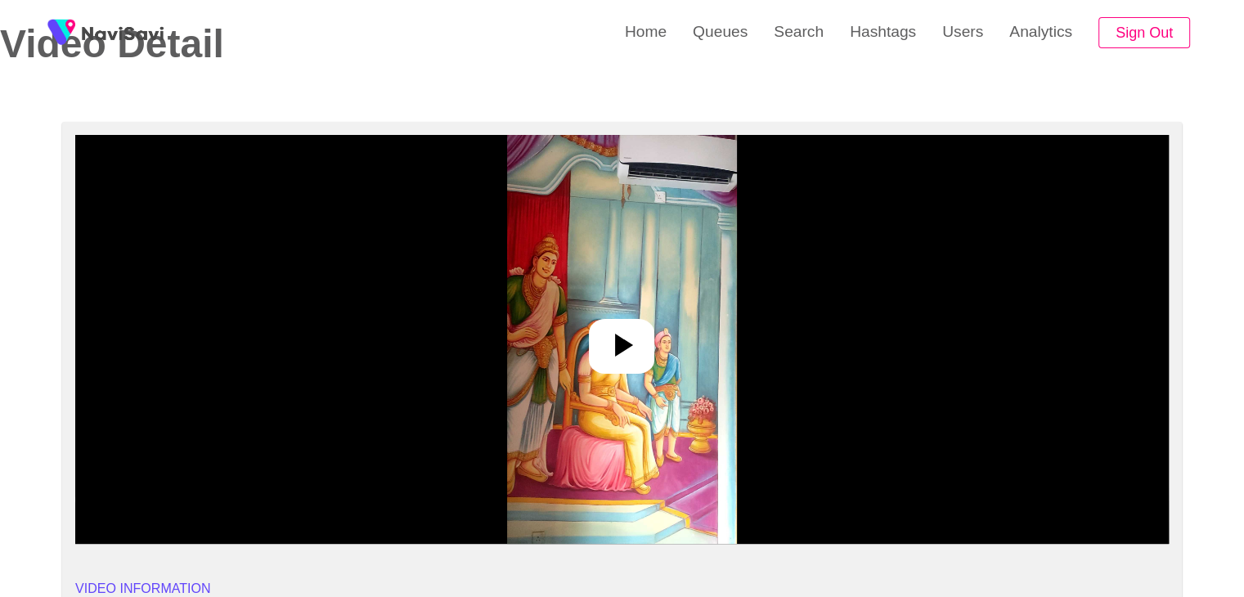
click at [608, 354] on icon at bounding box center [621, 345] width 39 height 39
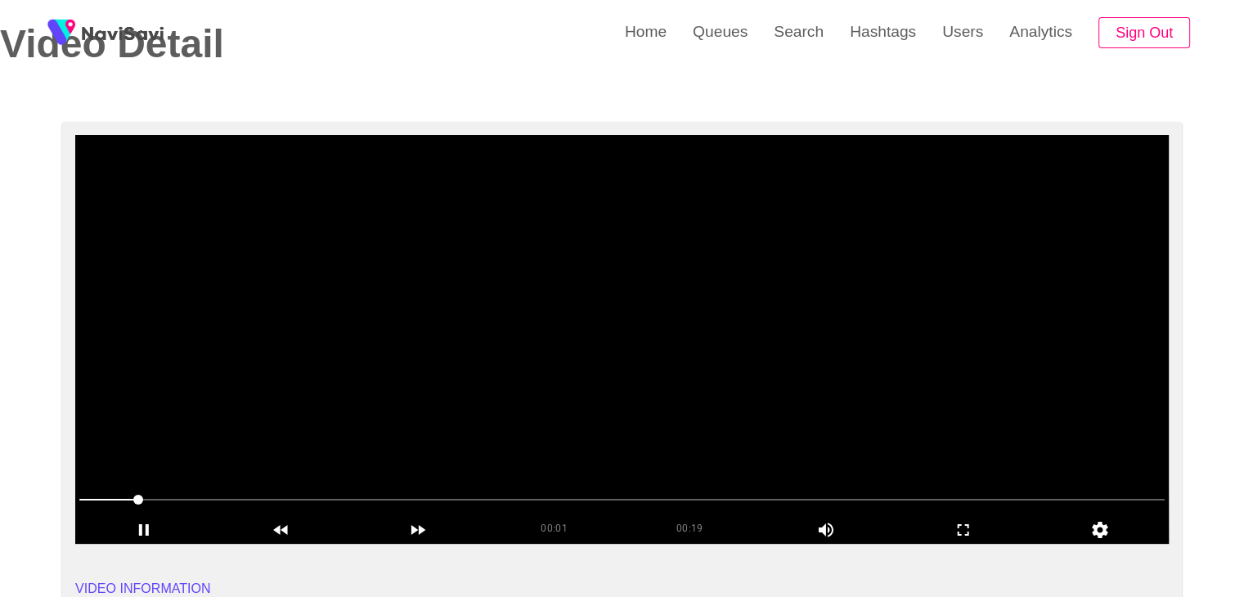
click at [621, 377] on video at bounding box center [622, 339] width 1094 height 409
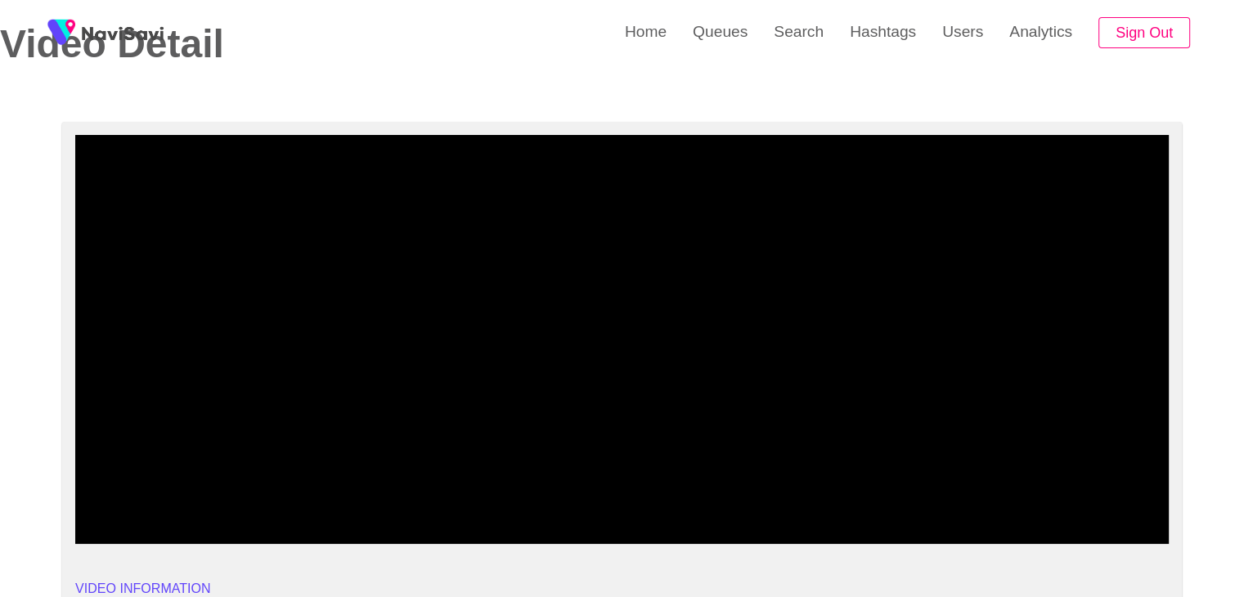
drag, startPoint x: 57, startPoint y: 491, endPoint x: 7, endPoint y: 485, distance: 50.2
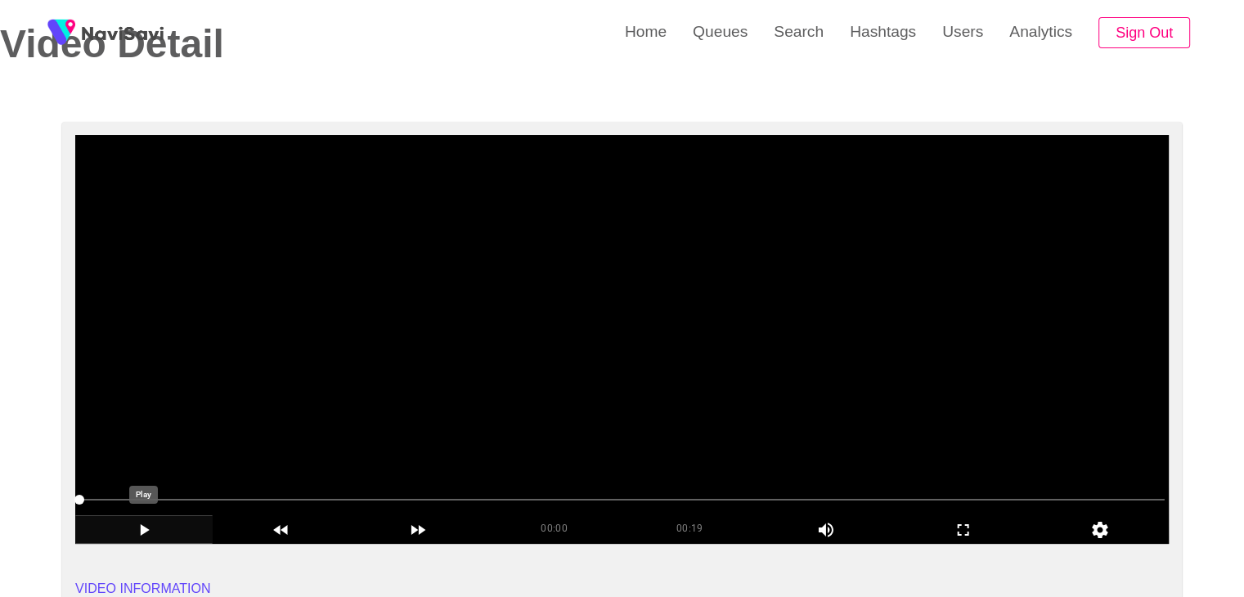
click at [135, 526] on icon "add" at bounding box center [144, 530] width 136 height 20
drag, startPoint x: 977, startPoint y: 538, endPoint x: 874, endPoint y: 615, distance: 129.1
click at [976, 538] on icon "add" at bounding box center [964, 530] width 136 height 20
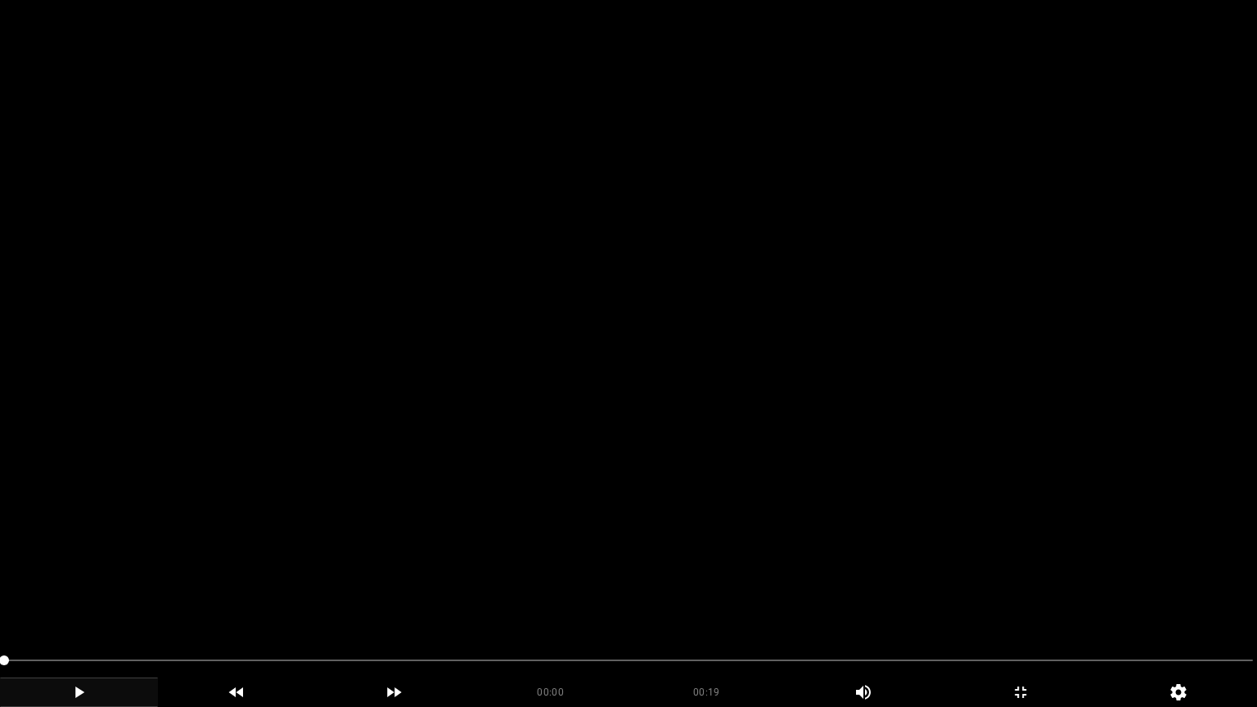
click at [74, 596] on icon "add" at bounding box center [79, 692] width 156 height 20
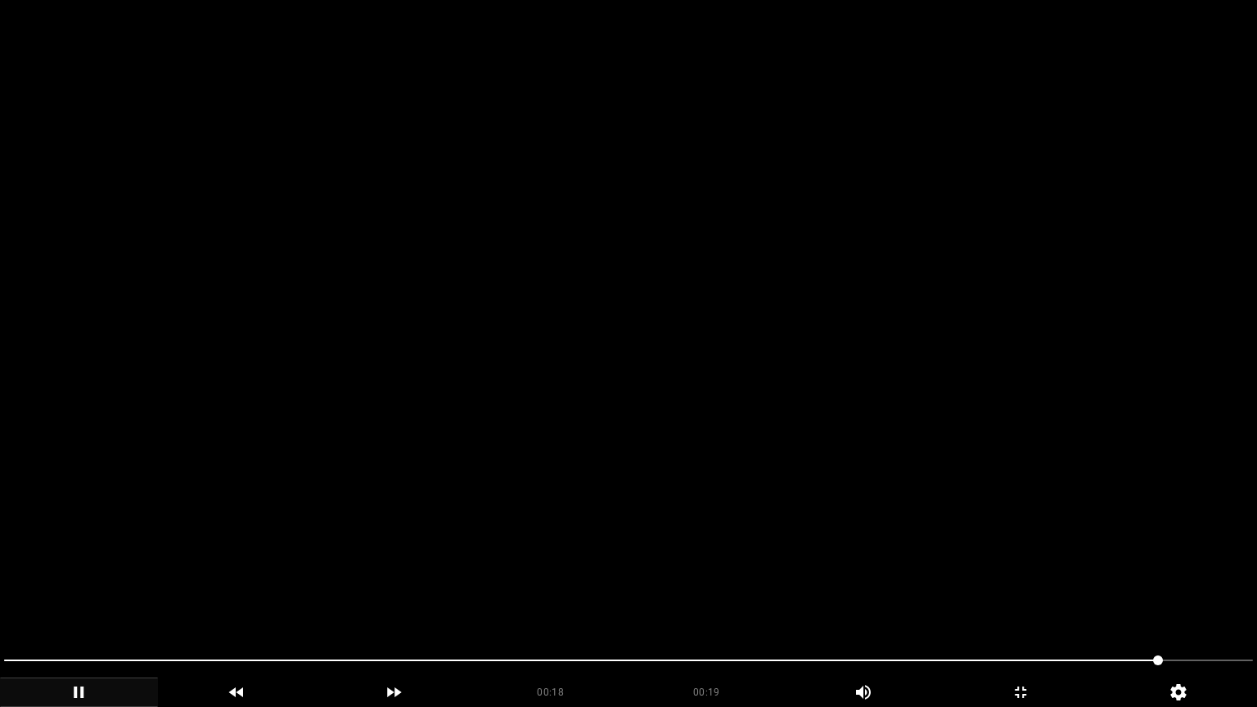
drag, startPoint x: 129, startPoint y: 655, endPoint x: 1, endPoint y: 663, distance: 128.7
click at [1, 596] on div at bounding box center [629, 662] width 1262 height 43
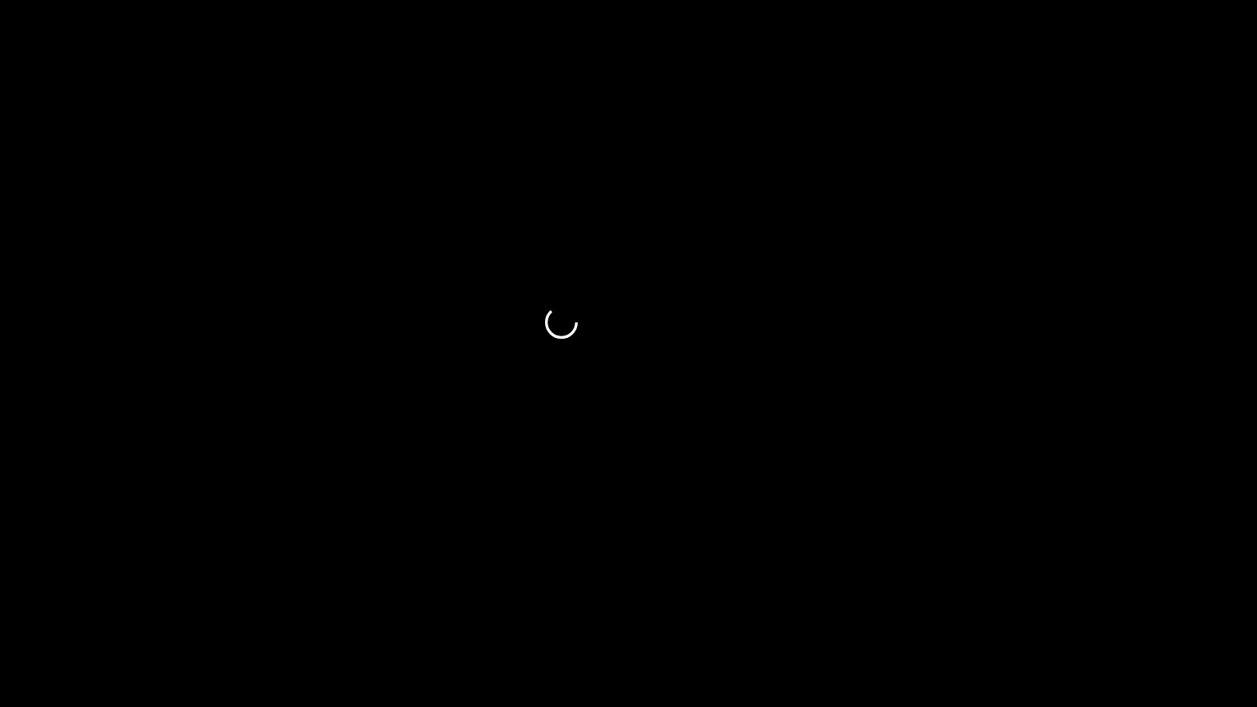
click at [75, 596] on icon "add" at bounding box center [79, 691] width 9 height 11
click at [88, 596] on icon "add" at bounding box center [79, 692] width 156 height 20
click at [85, 596] on icon "add" at bounding box center [79, 692] width 156 height 20
click at [87, 596] on icon "add" at bounding box center [79, 692] width 156 height 20
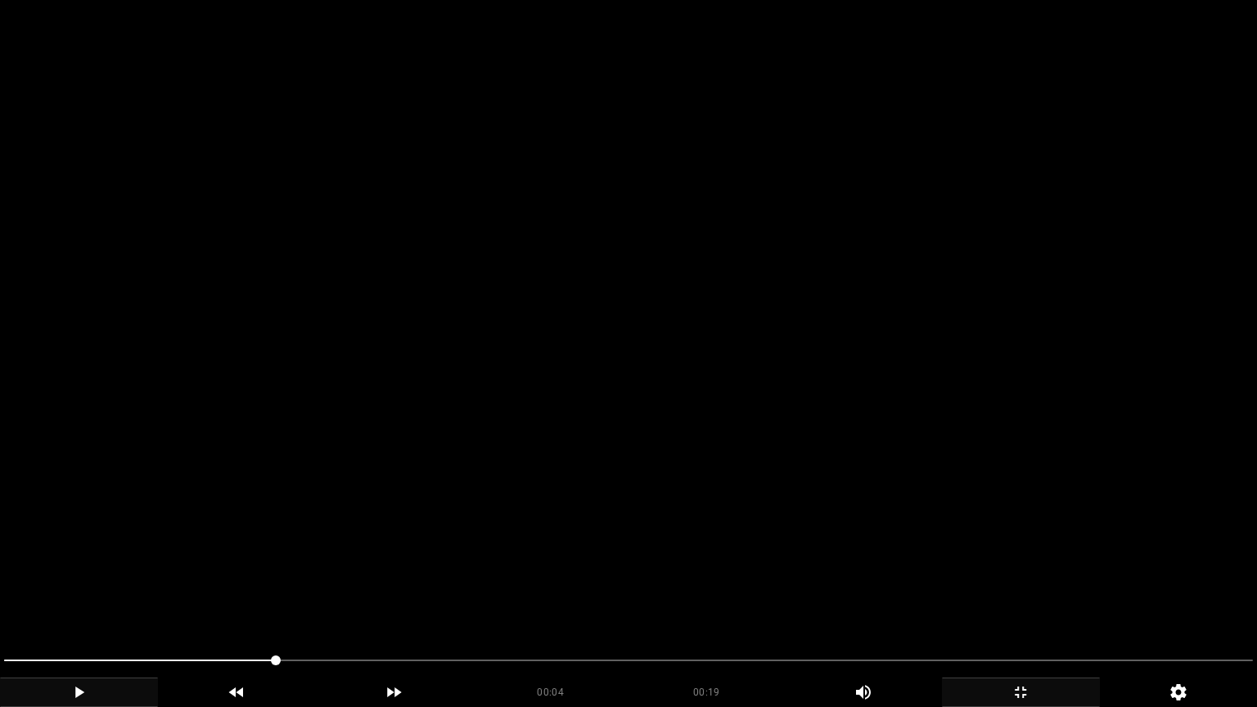
click at [1028, 596] on icon "add" at bounding box center [1021, 692] width 156 height 20
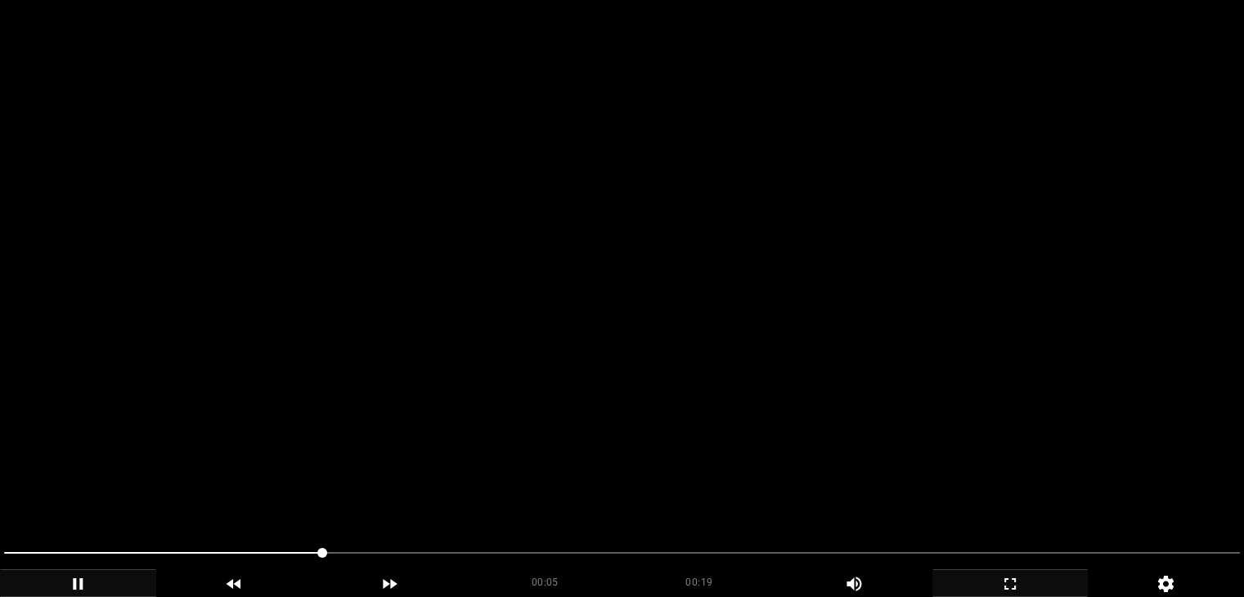
scroll to position [409, 0]
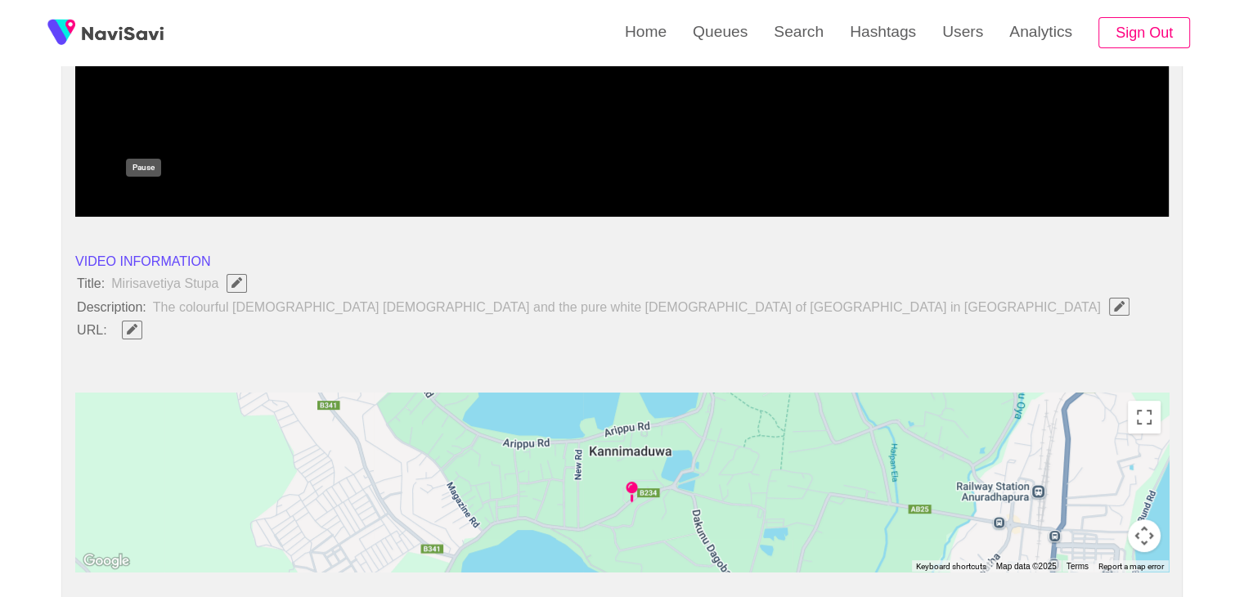
click at [136, 203] on icon "add" at bounding box center [144, 203] width 136 height 20
click at [133, 328] on icon "Edit Field" at bounding box center [132, 329] width 11 height 11
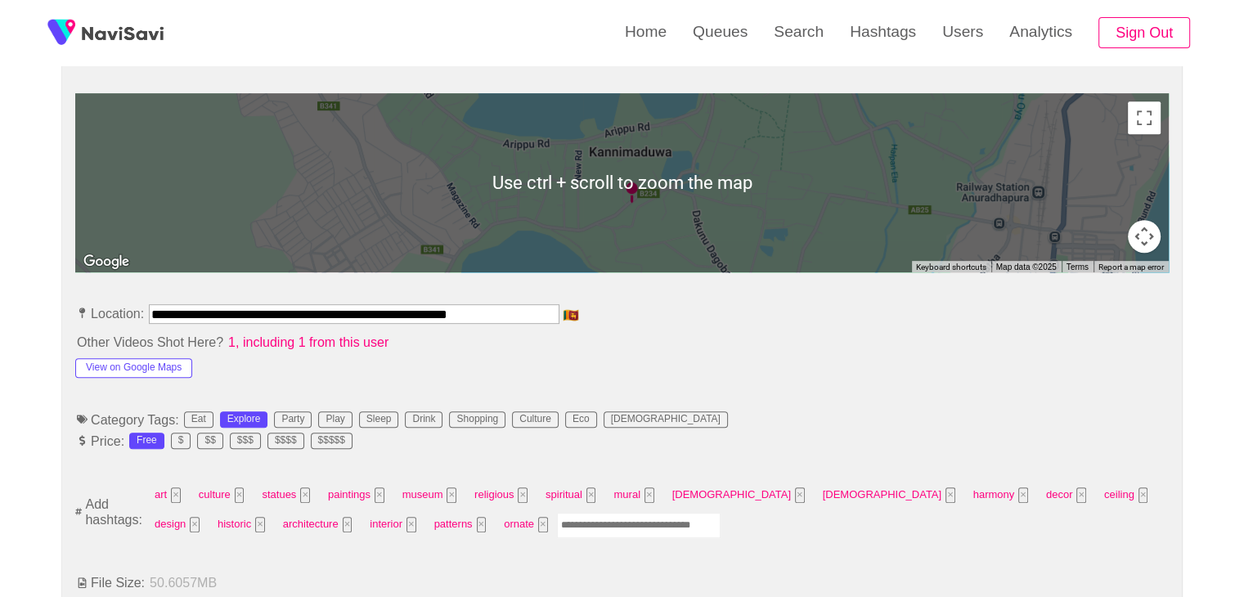
scroll to position [818, 0]
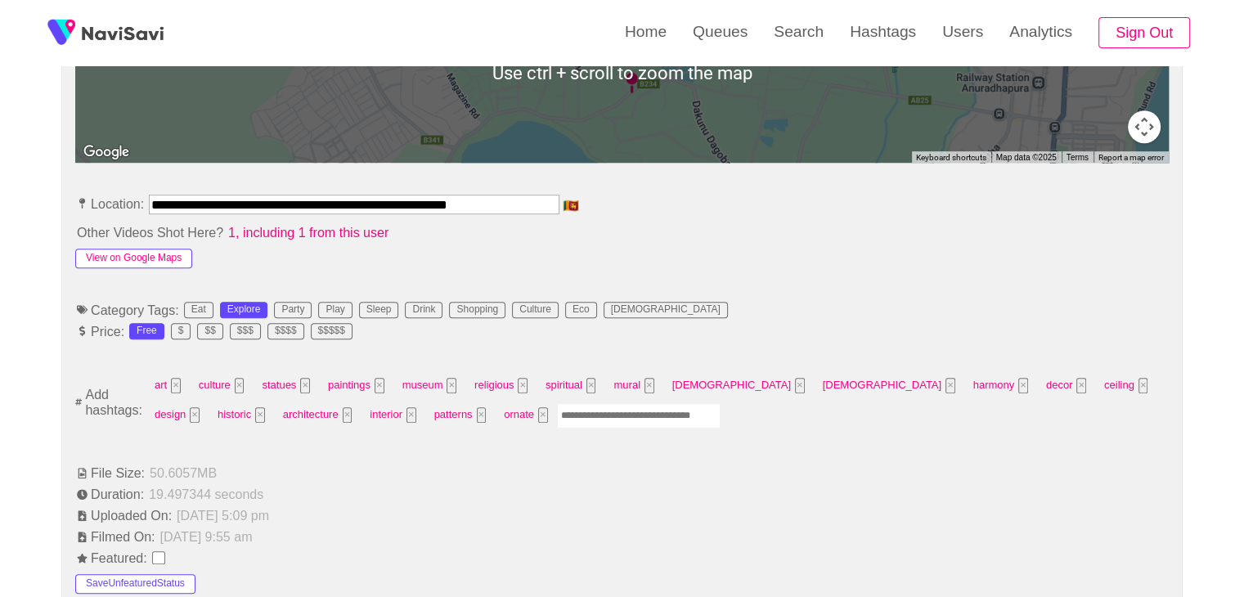
click at [137, 250] on button "View on Google Maps" at bounding box center [133, 259] width 117 height 20
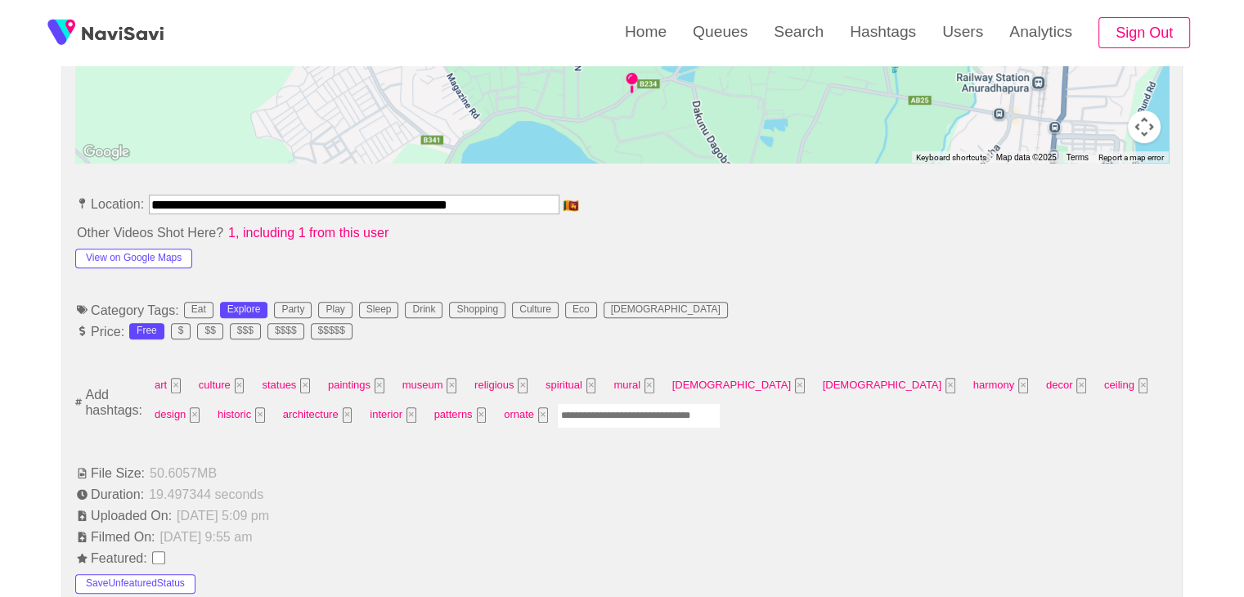
drag, startPoint x: 307, startPoint y: 203, endPoint x: 3, endPoint y: 203, distance: 303.5
click at [3, 203] on div "**********" at bounding box center [622, 588] width 1244 height 2404
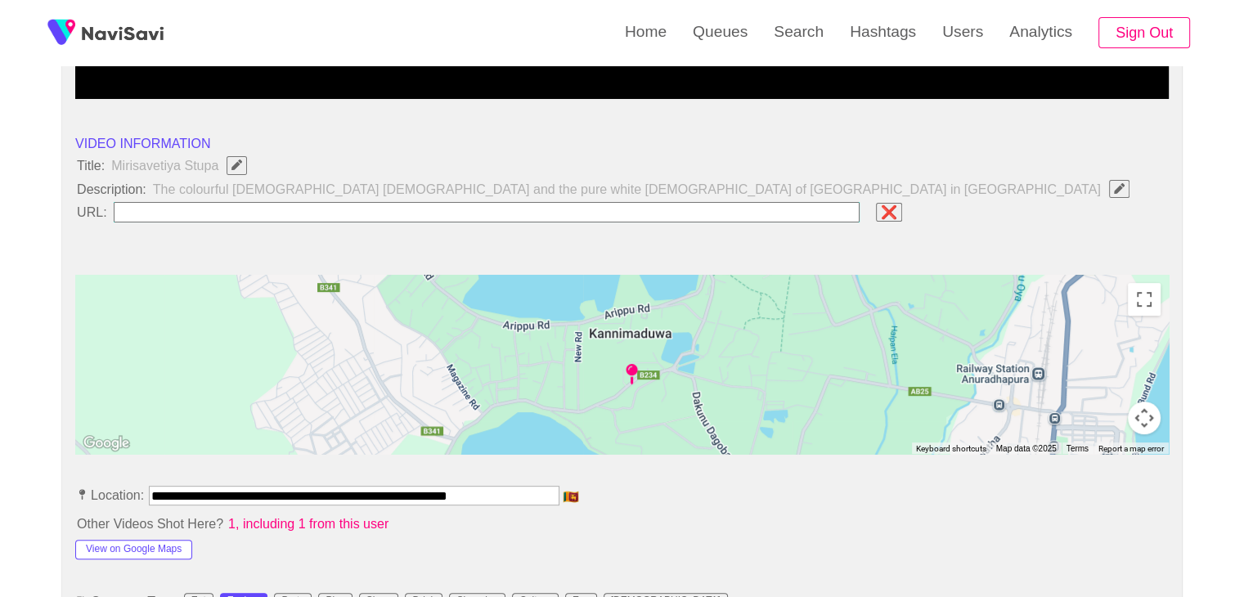
scroll to position [491, 0]
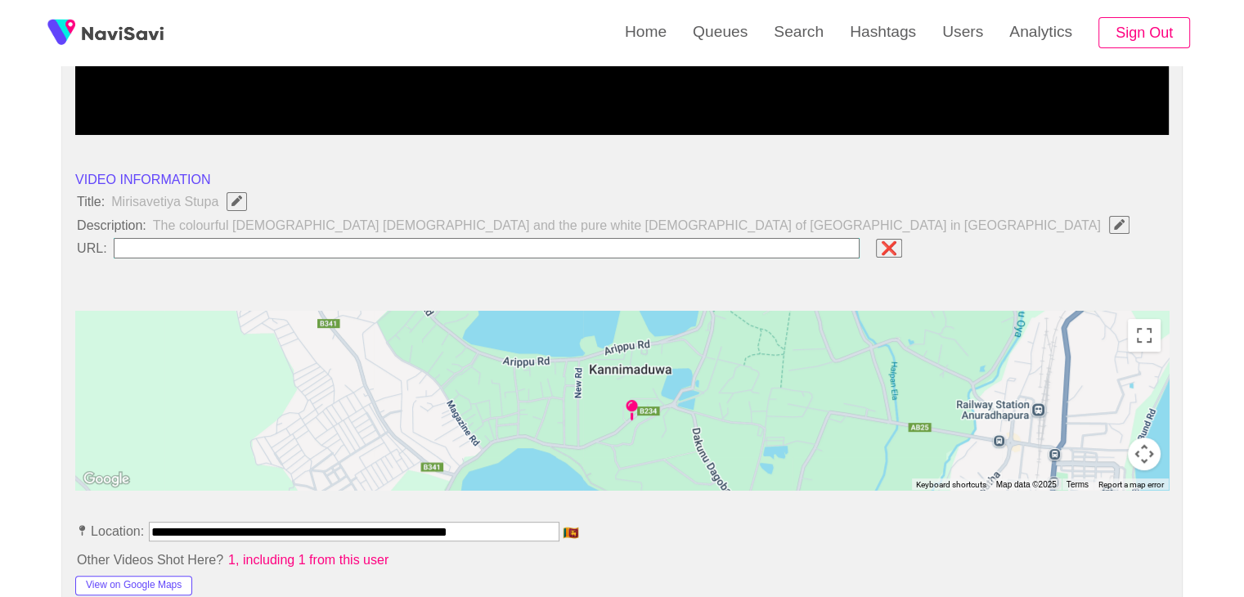
click at [174, 245] on input "field" at bounding box center [487, 248] width 747 height 20
paste input "**********"
type input "**********"
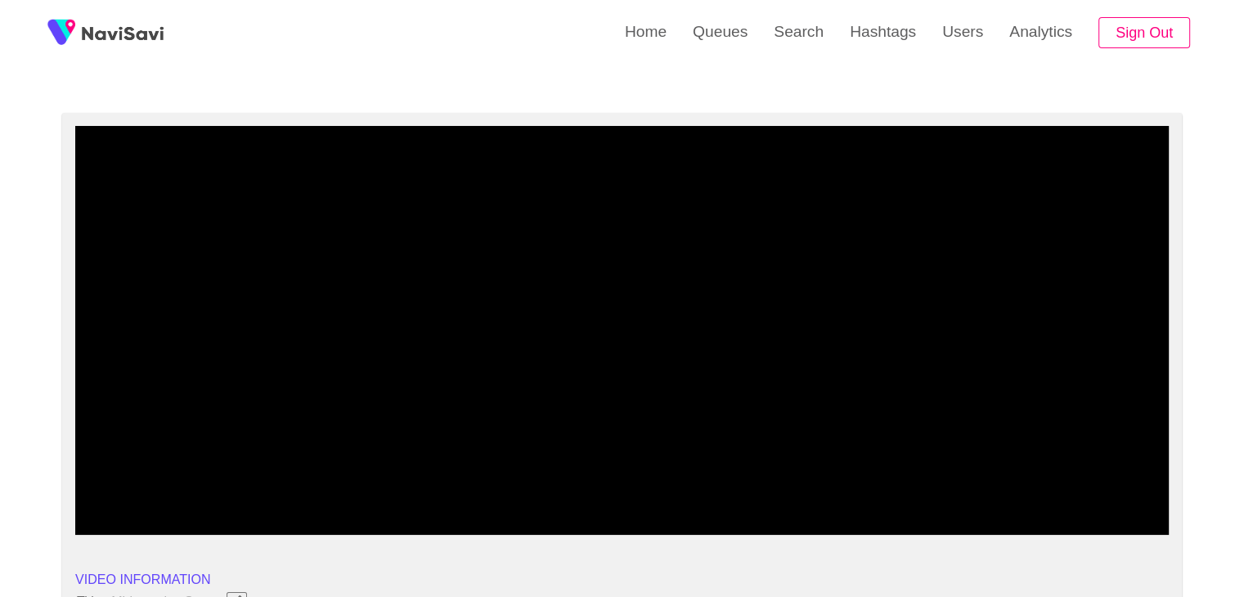
scroll to position [245, 0]
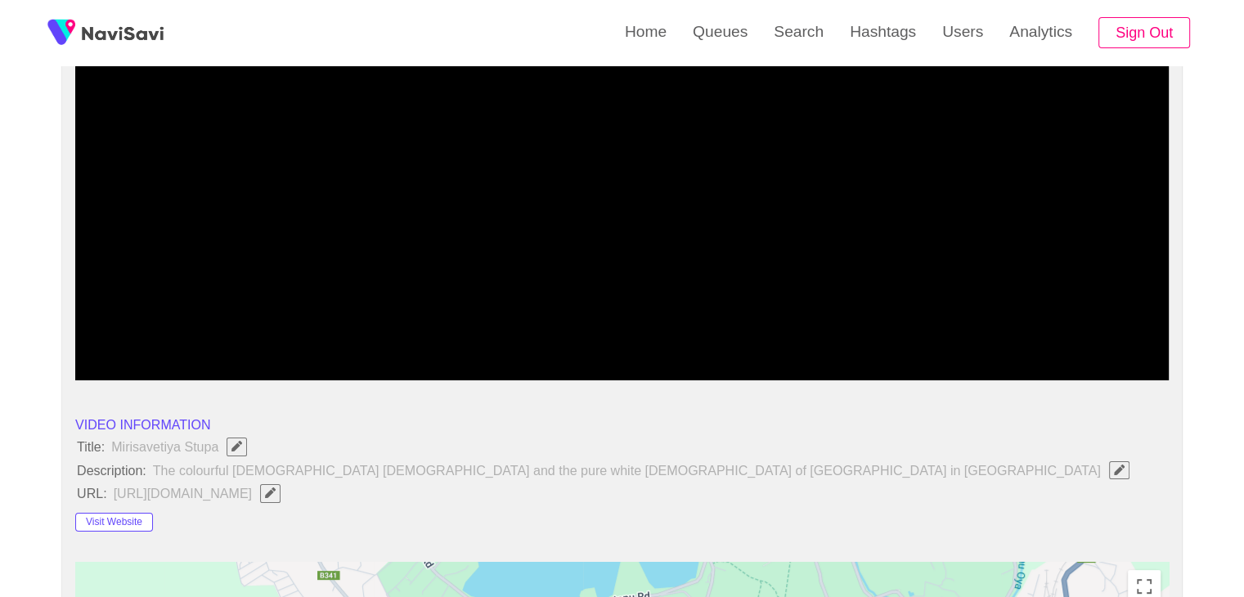
drag, startPoint x: 702, startPoint y: 331, endPoint x: 318, endPoint y: 321, distance: 383.9
drag, startPoint x: 316, startPoint y: 321, endPoint x: 271, endPoint y: 321, distance: 45.0
click at [308, 321] on div at bounding box center [622, 338] width 1099 height 42
drag, startPoint x: 205, startPoint y: 325, endPoint x: 145, endPoint y: 329, distance: 60.7
click at [1025, 331] on span at bounding box center [622, 336] width 1086 height 26
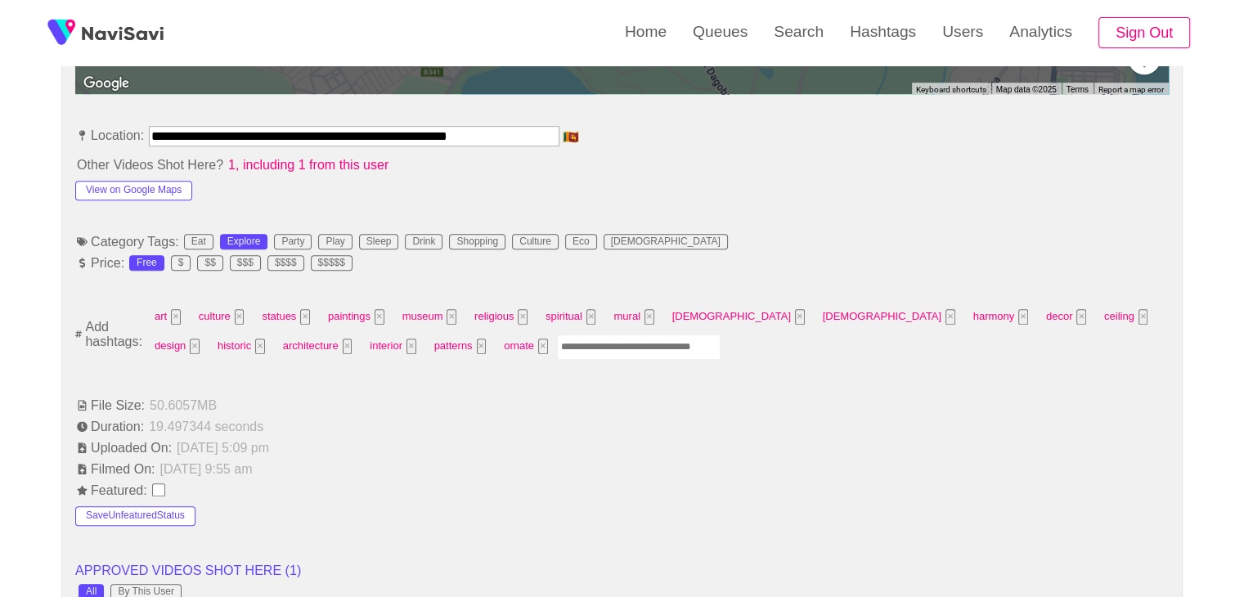
scroll to position [900, 0]
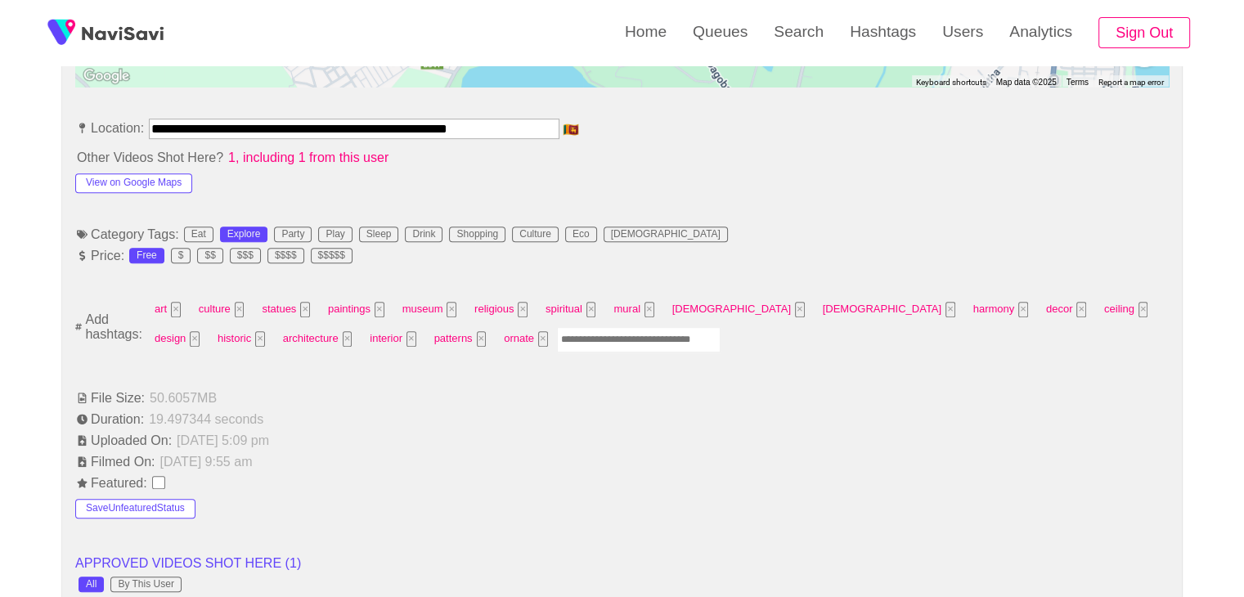
click at [557, 339] on input "Enter tag here and press return" at bounding box center [639, 339] width 164 height 25
type input "*********"
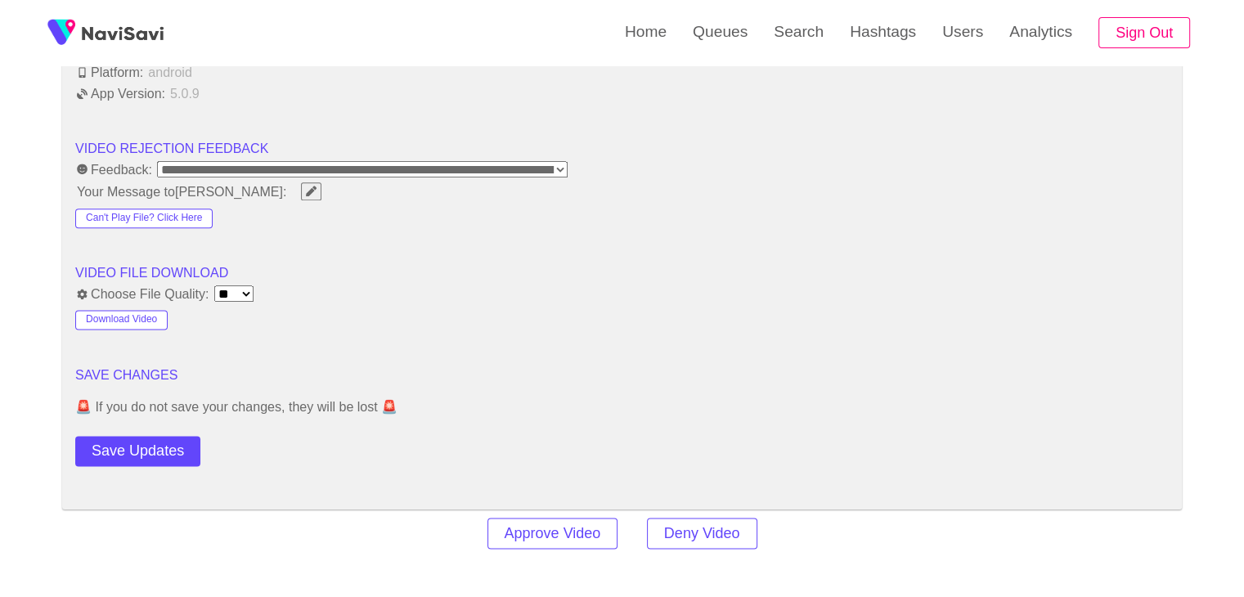
scroll to position [2127, 0]
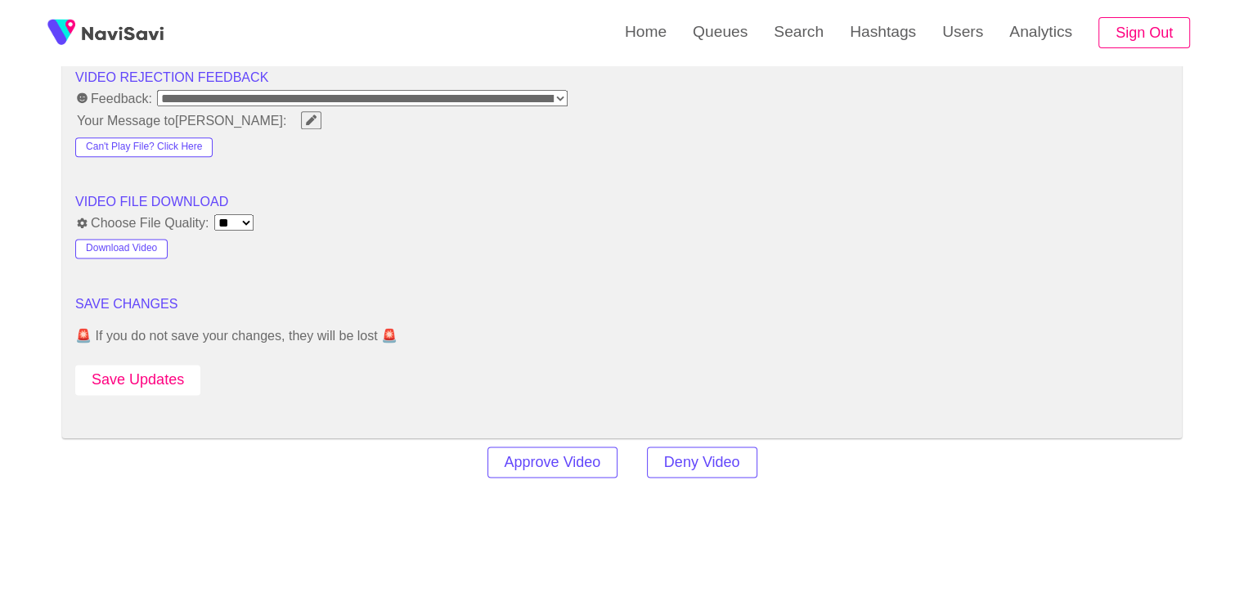
click at [154, 365] on button "Save Updates" at bounding box center [137, 380] width 125 height 30
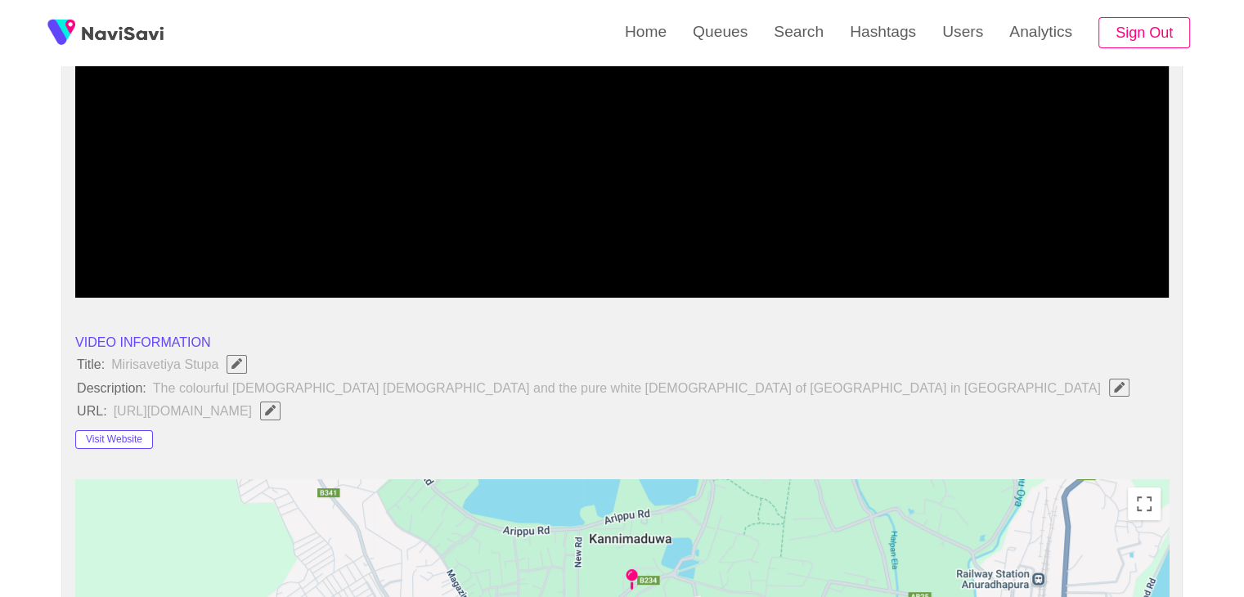
scroll to position [327, 0]
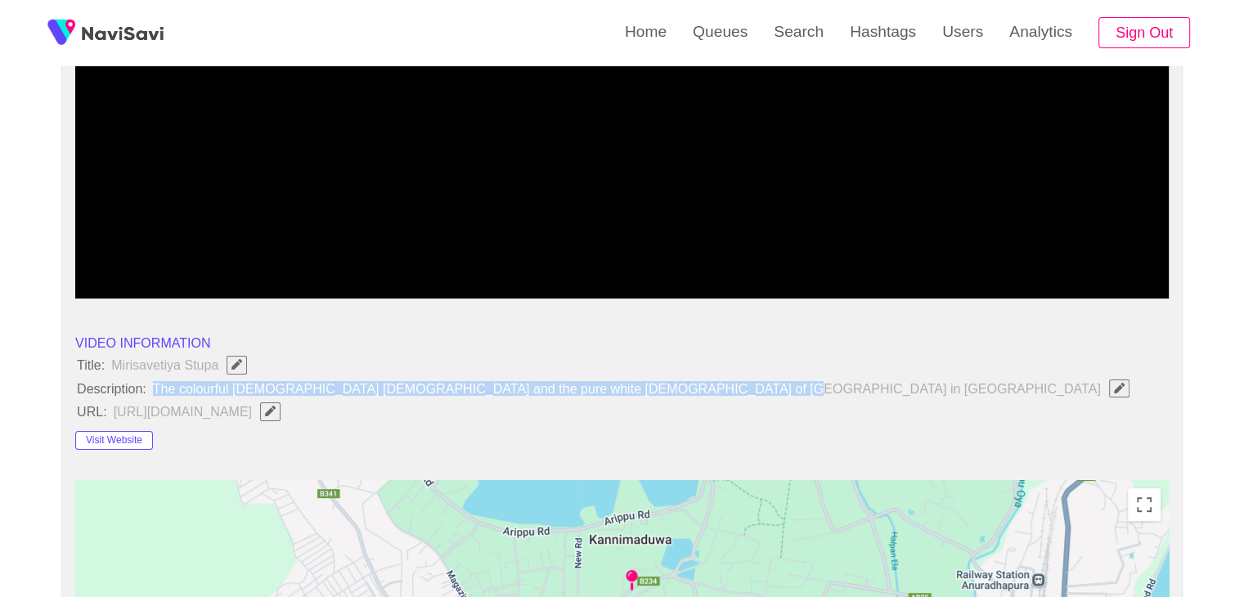
drag, startPoint x: 718, startPoint y: 387, endPoint x: 152, endPoint y: 390, distance: 565.3
click at [152, 390] on span "The colourful Buddhist temple and the pure white stupa of Mirisavetiya in Anura…" at bounding box center [645, 388] width 988 height 21
copy span "The colourful Buddhist temple and the pure white stupa of Mirisavetiya in Anura…"
click at [845, 394] on li "Description: The colourful Buddhist temple and the pure white stupa of Mirisave…" at bounding box center [622, 388] width 1094 height 21
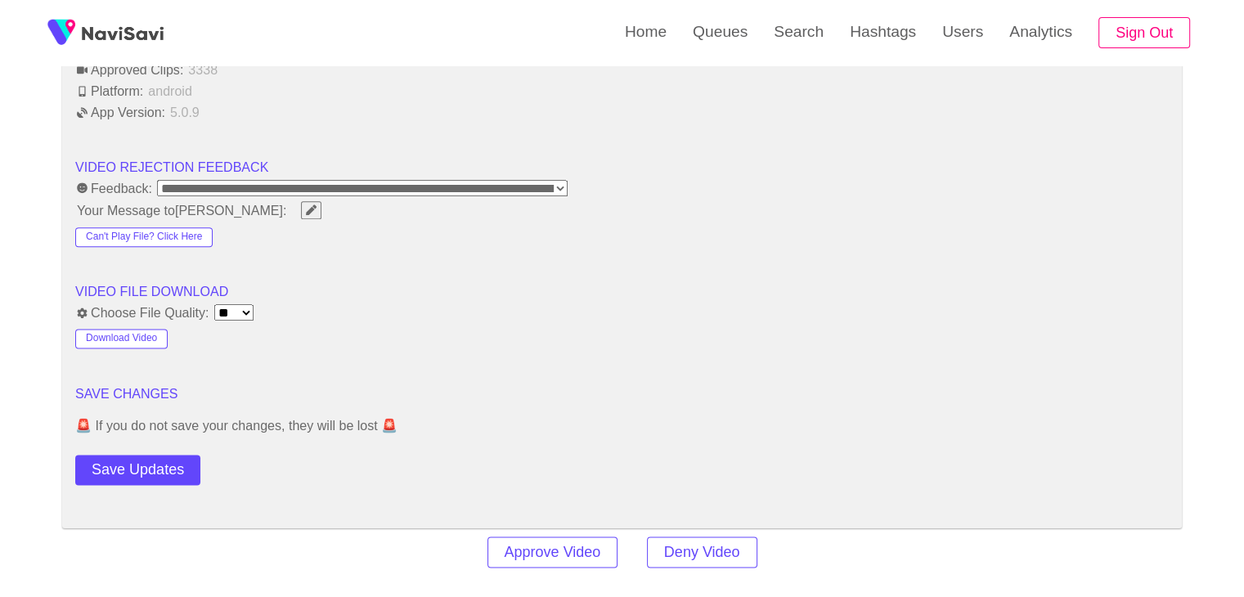
scroll to position [2045, 0]
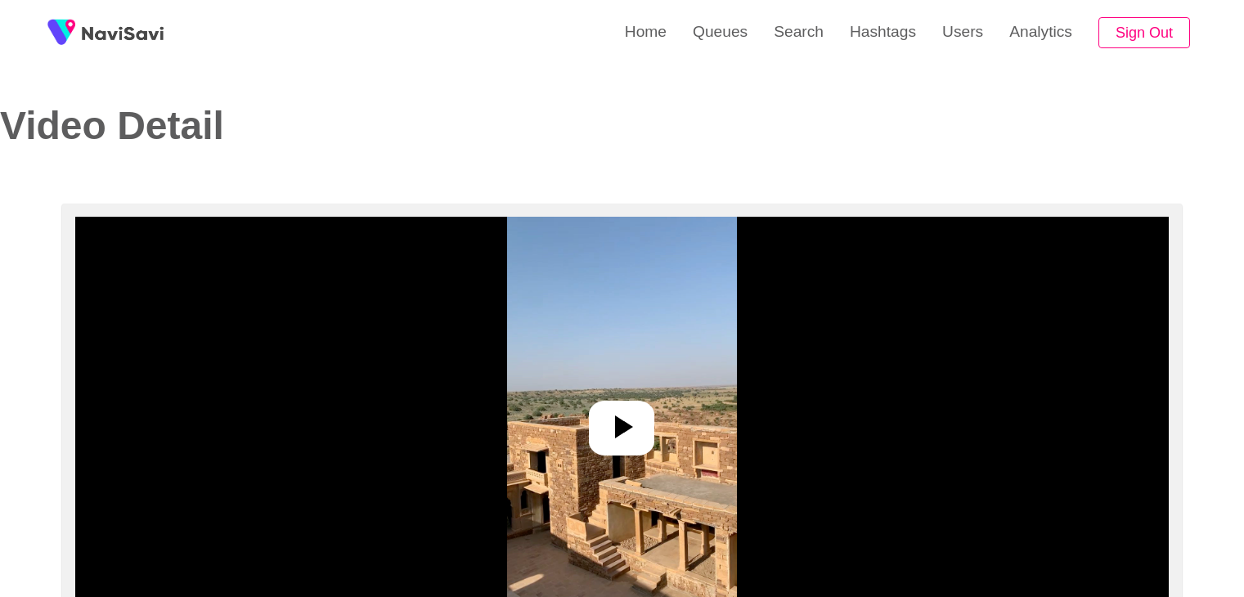
select select "**********"
select select "**"
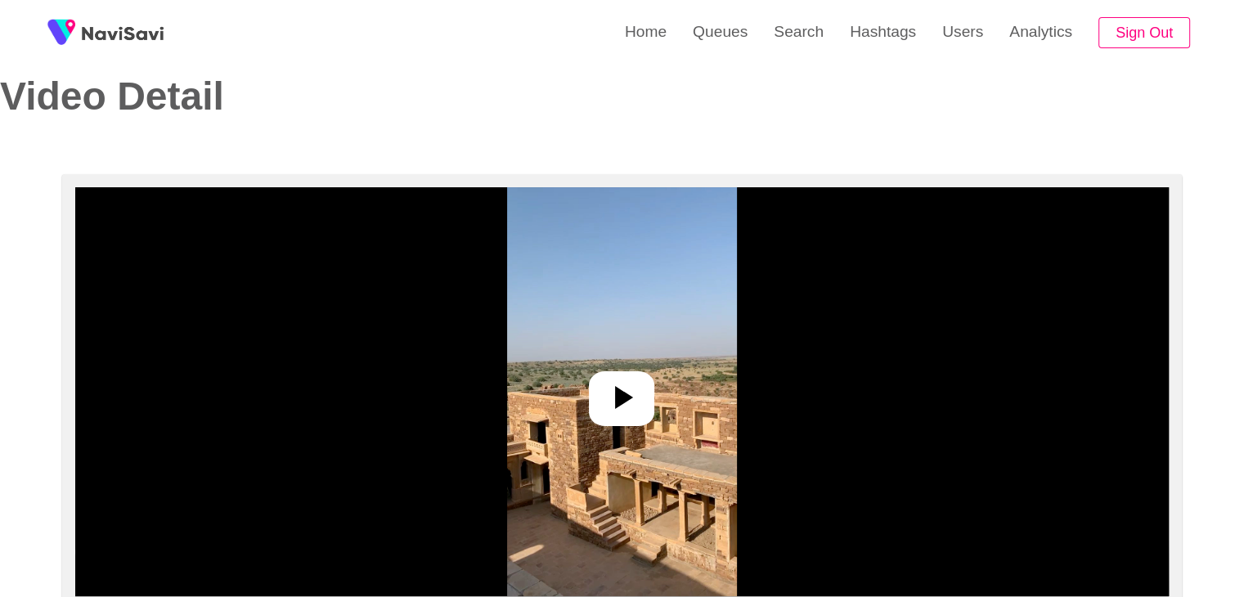
scroll to position [82, 0]
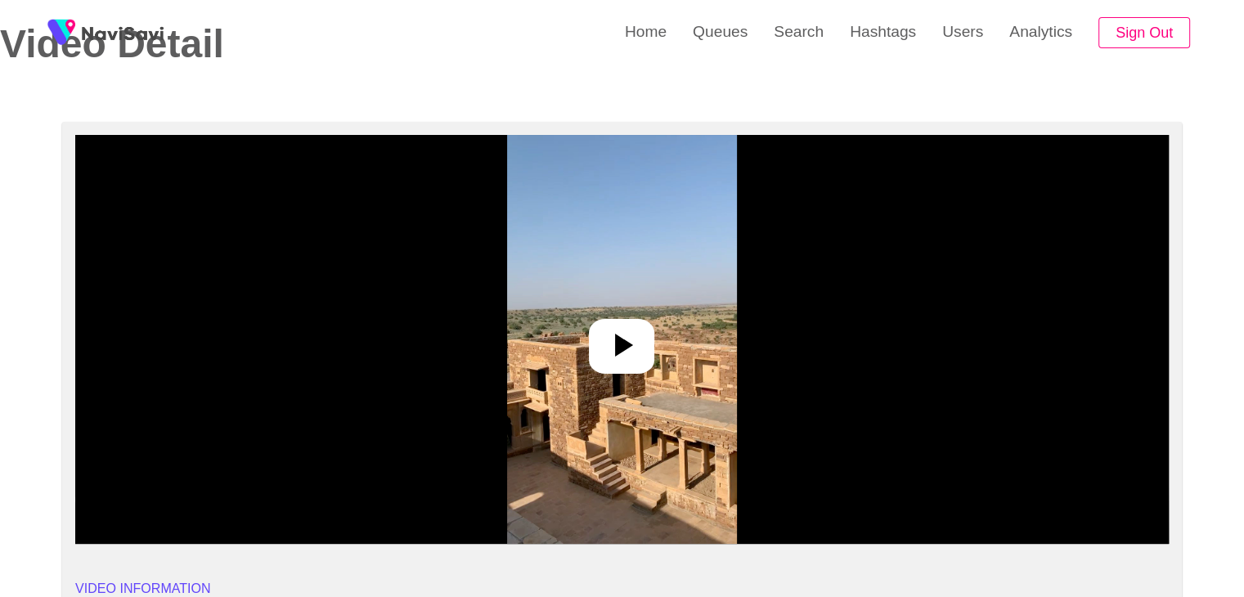
click at [632, 345] on icon at bounding box center [621, 345] width 39 height 39
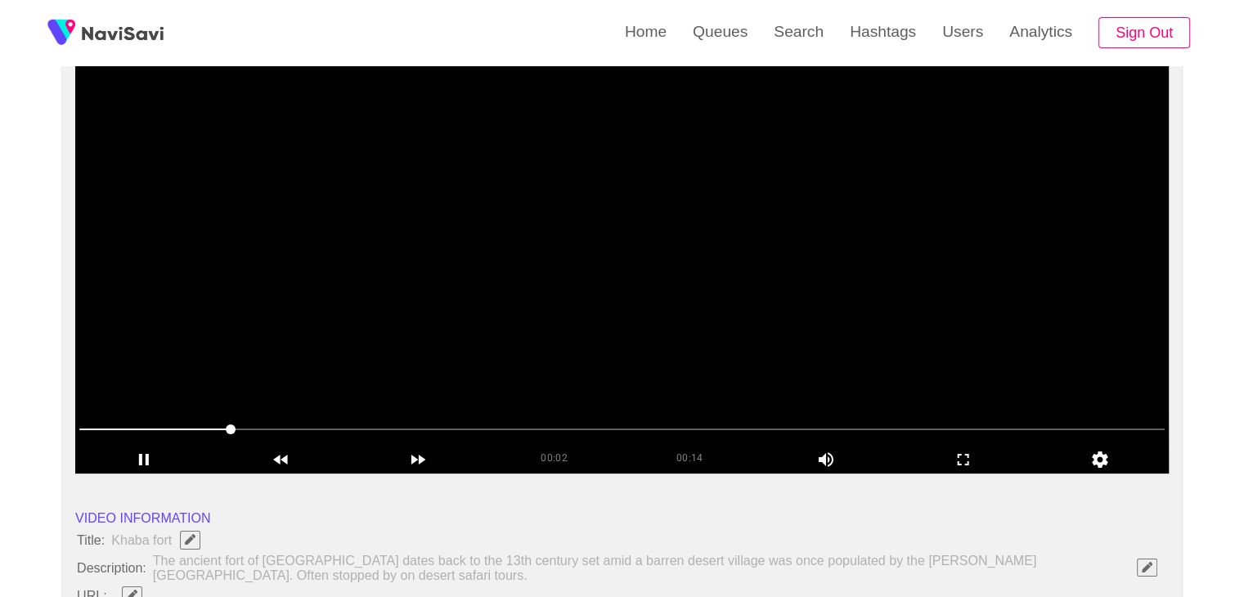
scroll to position [164, 0]
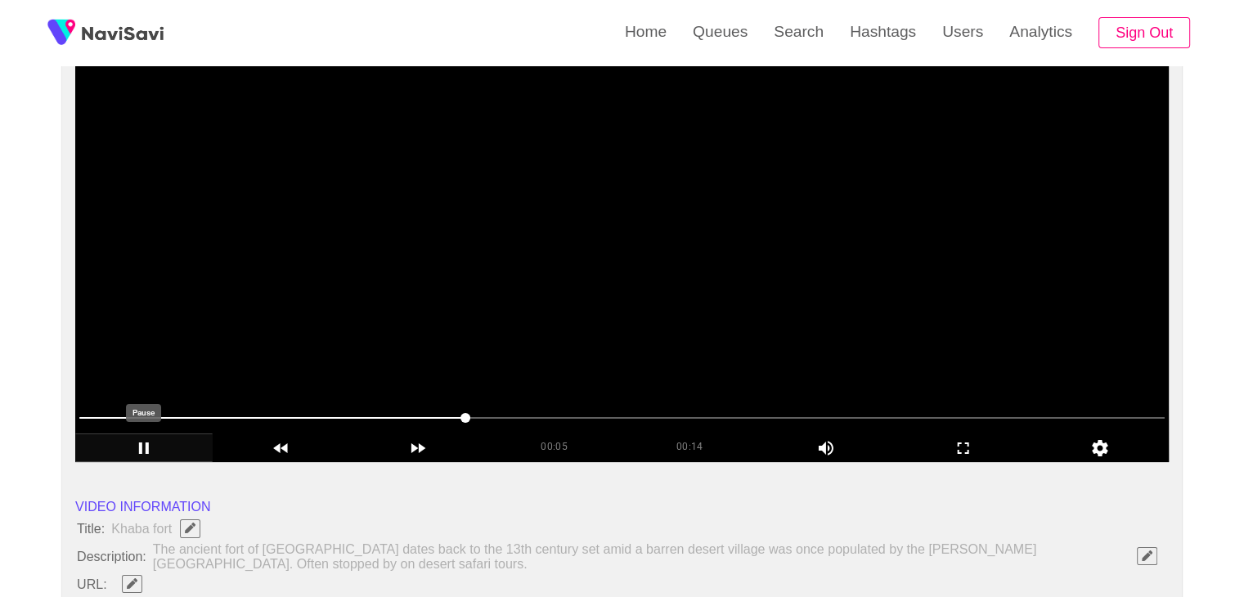
click at [141, 447] on icon "add" at bounding box center [144, 448] width 10 height 11
click at [588, 276] on video at bounding box center [622, 257] width 1094 height 409
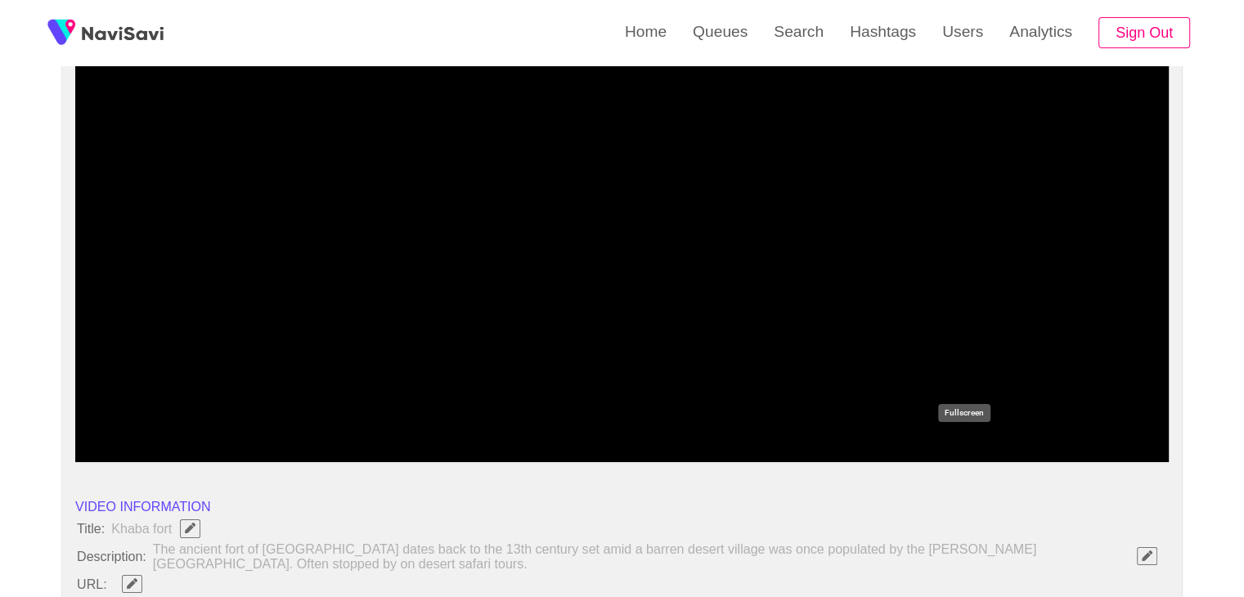
click at [956, 449] on icon "add" at bounding box center [964, 449] width 136 height 20
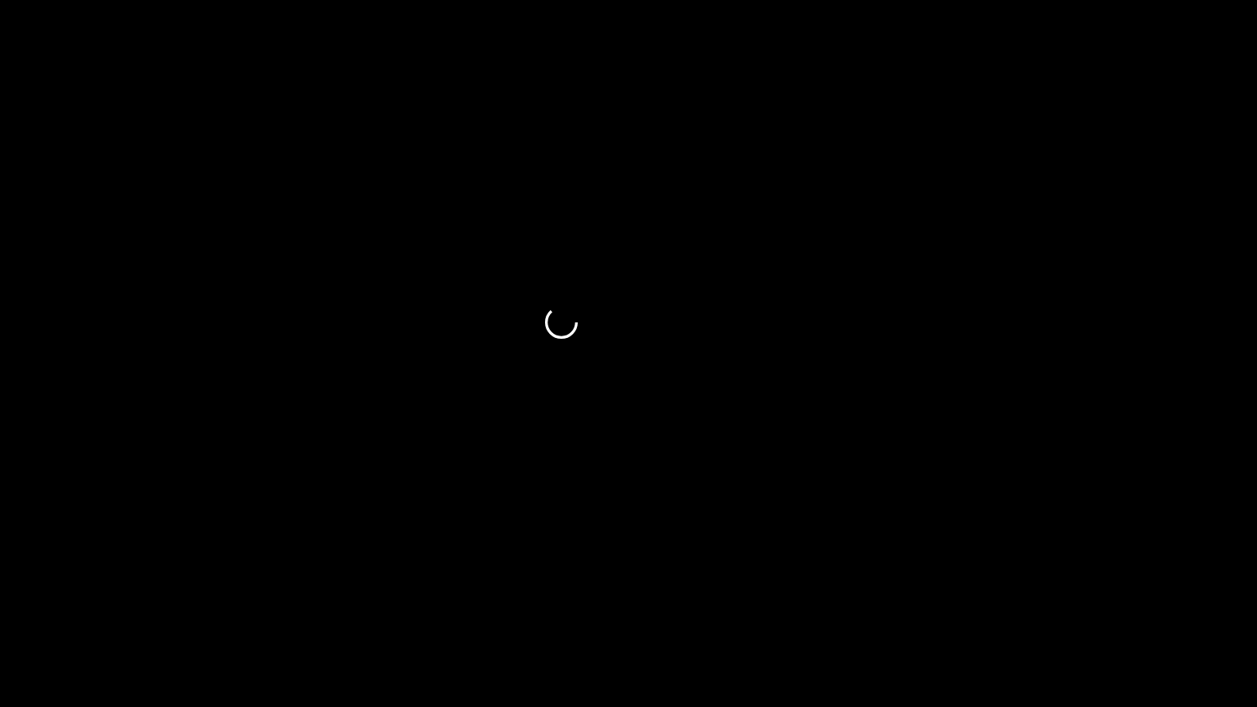
drag, startPoint x: 97, startPoint y: 661, endPoint x: 0, endPoint y: 680, distance: 98.4
click at [105, 596] on icon "add" at bounding box center [79, 692] width 156 height 20
click at [88, 596] on icon "add" at bounding box center [79, 692] width 156 height 20
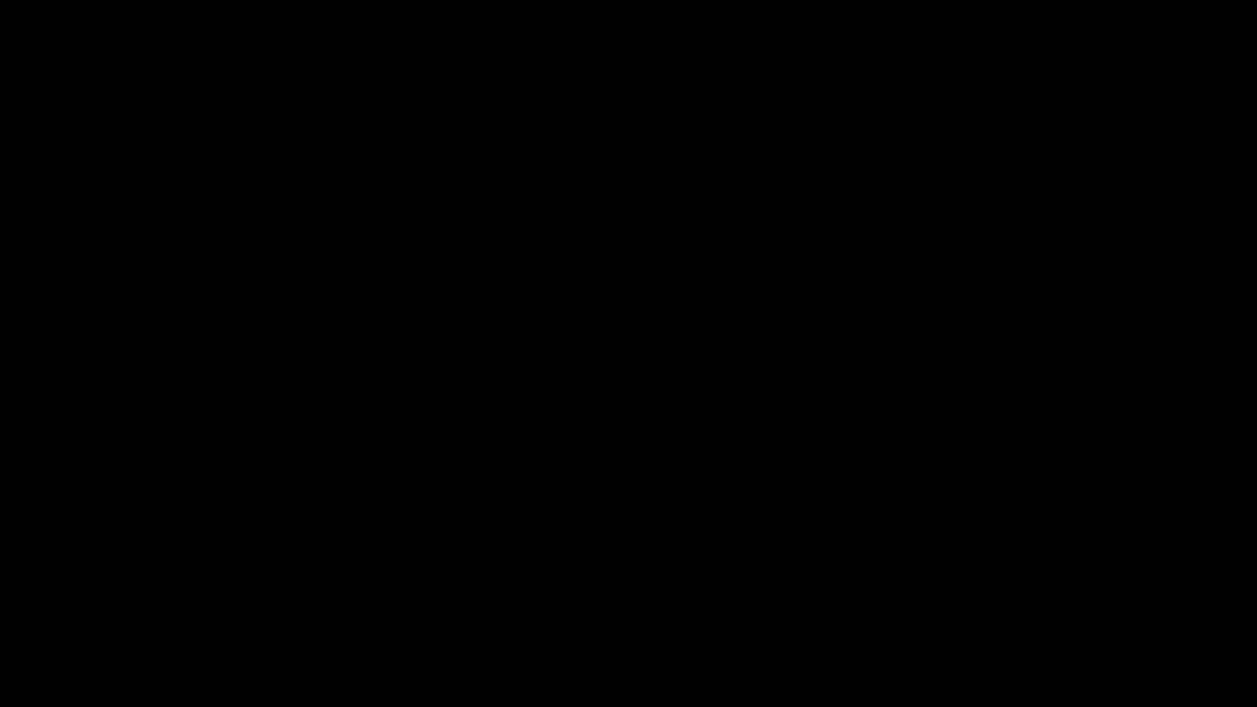
click at [88, 596] on icon "add" at bounding box center [79, 692] width 156 height 20
click at [106, 596] on div "add" at bounding box center [79, 691] width 158 height 29
click at [77, 596] on icon "add" at bounding box center [79, 691] width 9 height 11
click at [1041, 596] on icon "add" at bounding box center [1021, 692] width 156 height 20
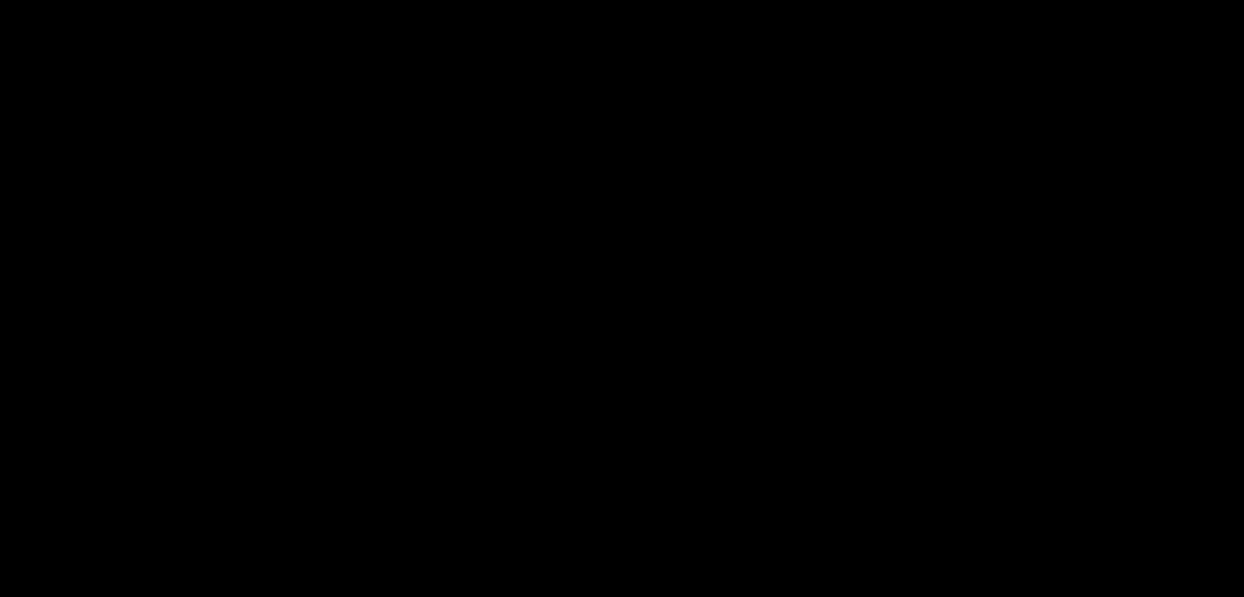
click at [83, 578] on icon "add" at bounding box center [78, 583] width 10 height 11
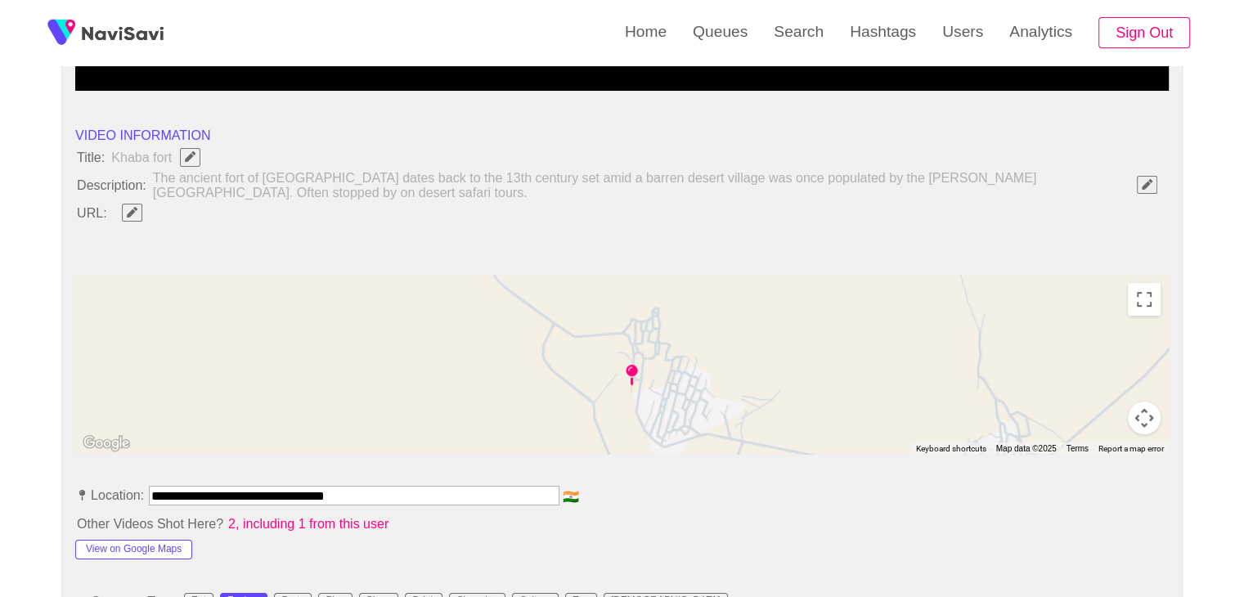
scroll to position [736, 0]
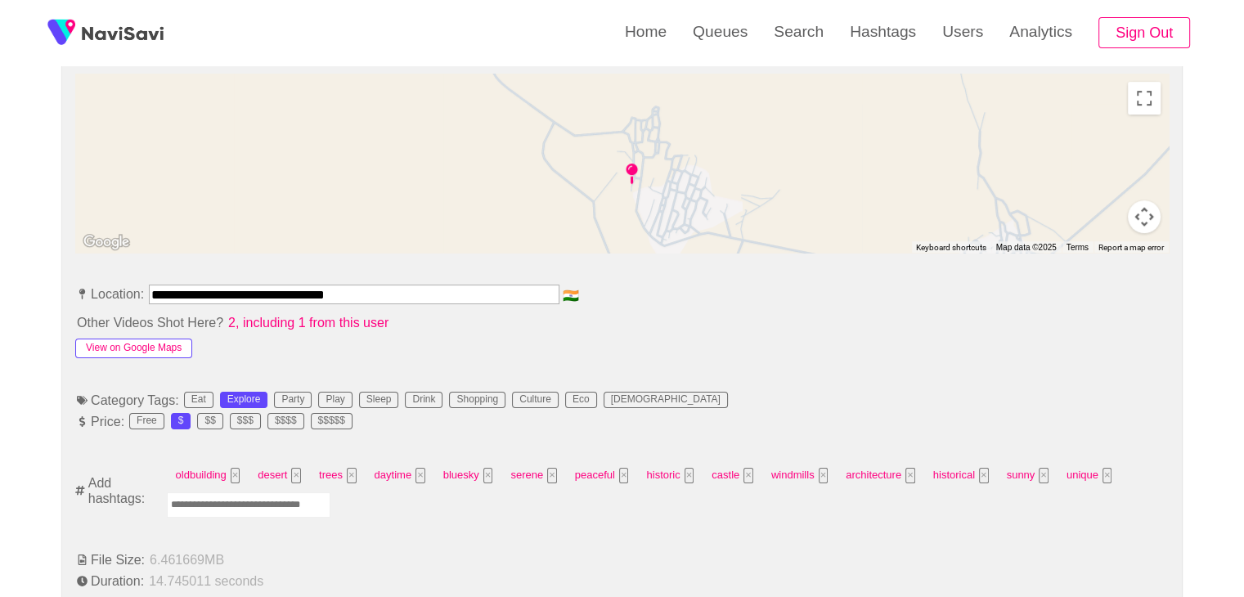
click at [137, 344] on button "View on Google Maps" at bounding box center [133, 349] width 117 height 20
drag, startPoint x: 275, startPoint y: 290, endPoint x: 13, endPoint y: 295, distance: 261.9
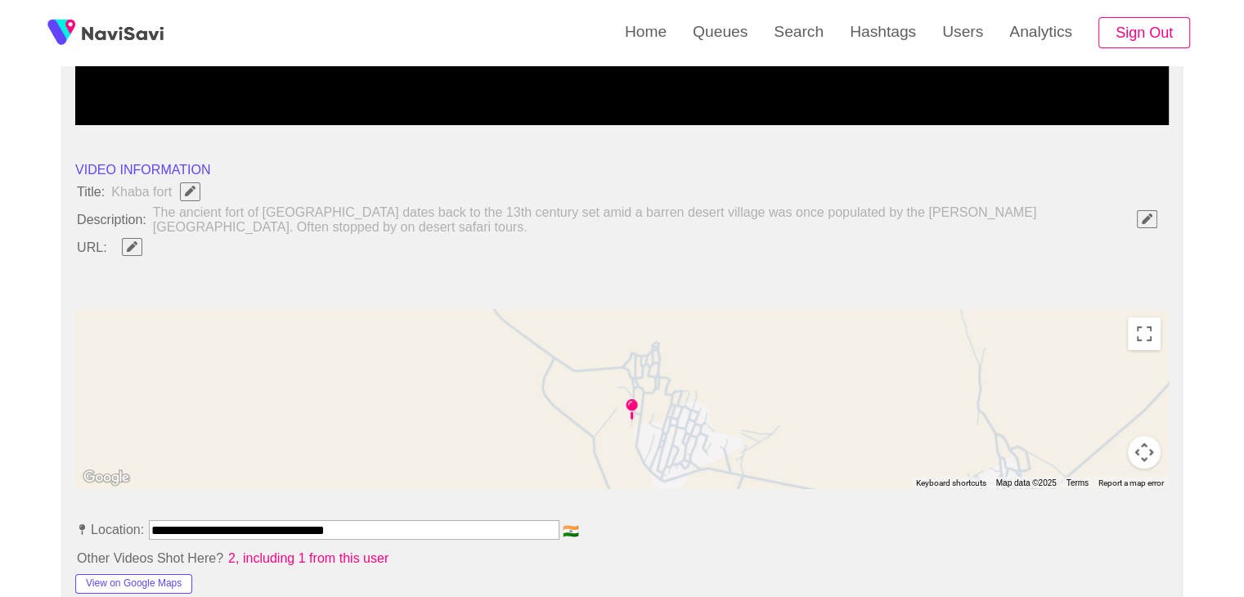
scroll to position [491, 0]
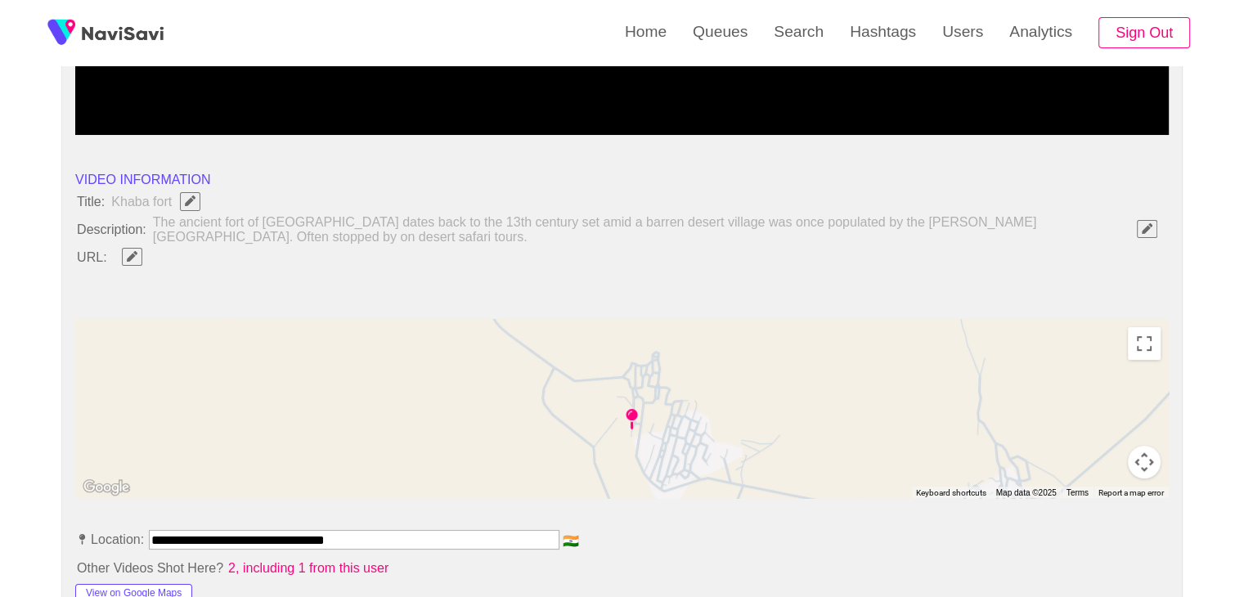
click at [137, 256] on span "Edit Field" at bounding box center [132, 256] width 14 height 11
type input "**********"
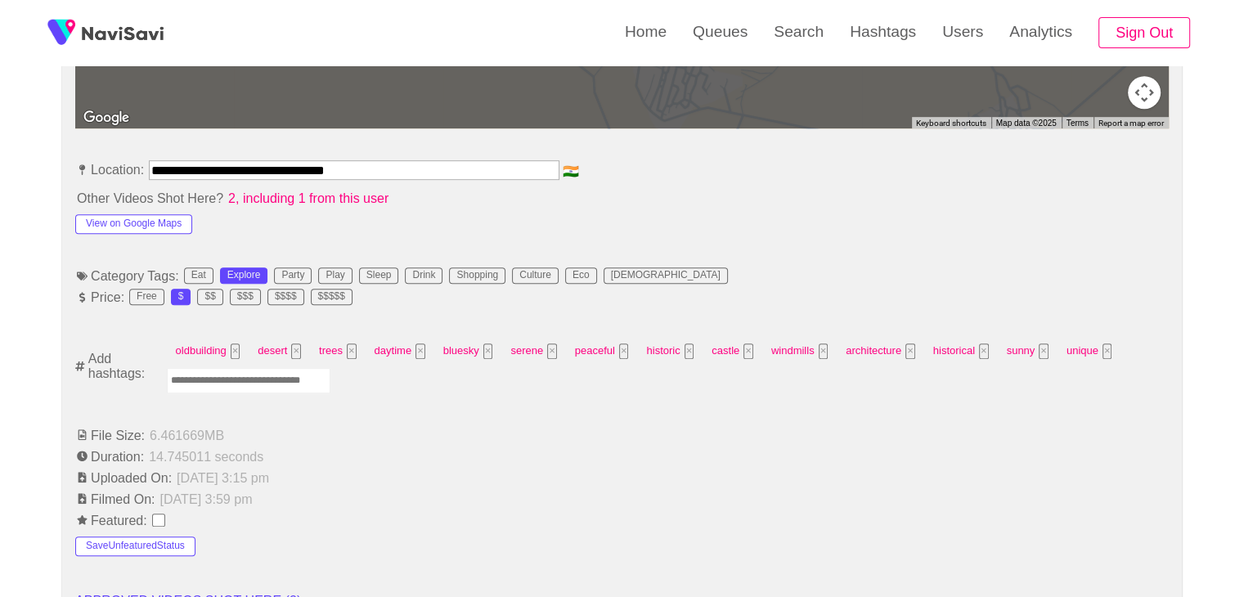
scroll to position [900, 0]
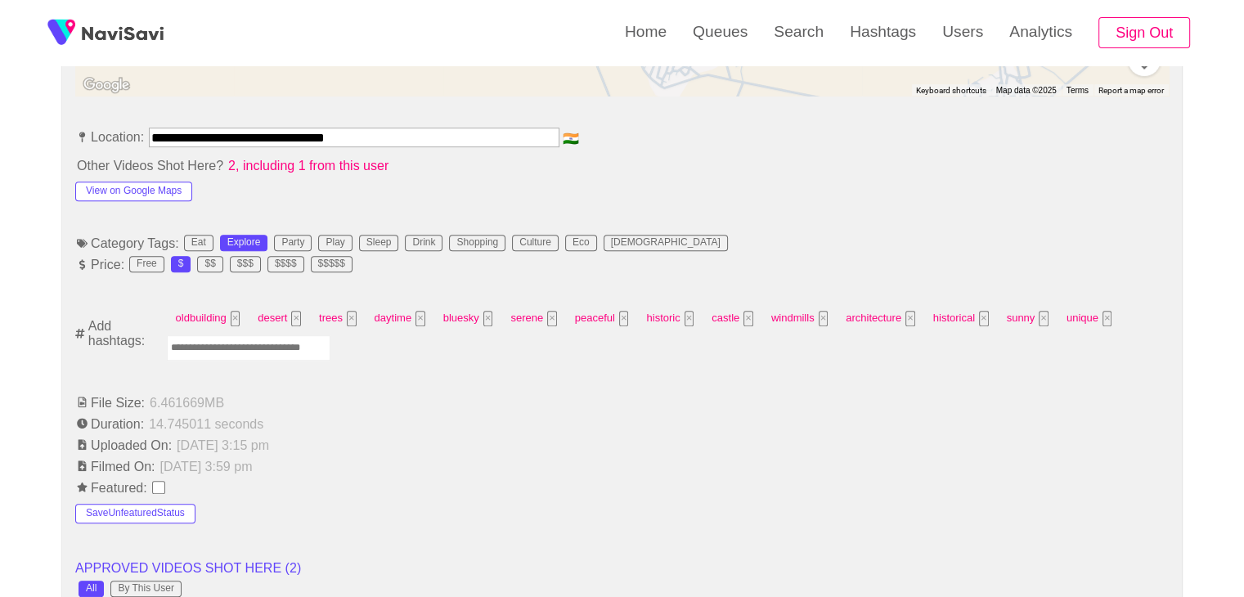
click at [267, 351] on input "Enter tag here and press return" at bounding box center [249, 347] width 164 height 25
type input "*********"
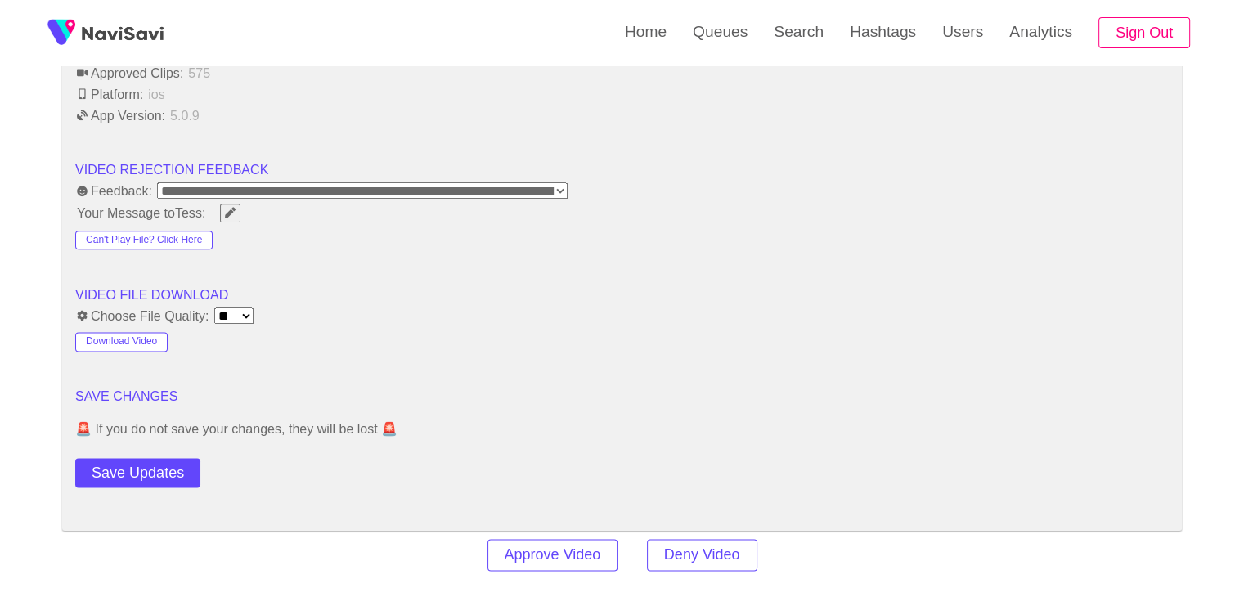
scroll to position [2045, 0]
click at [144, 467] on button "Save Updates" at bounding box center [137, 471] width 125 height 30
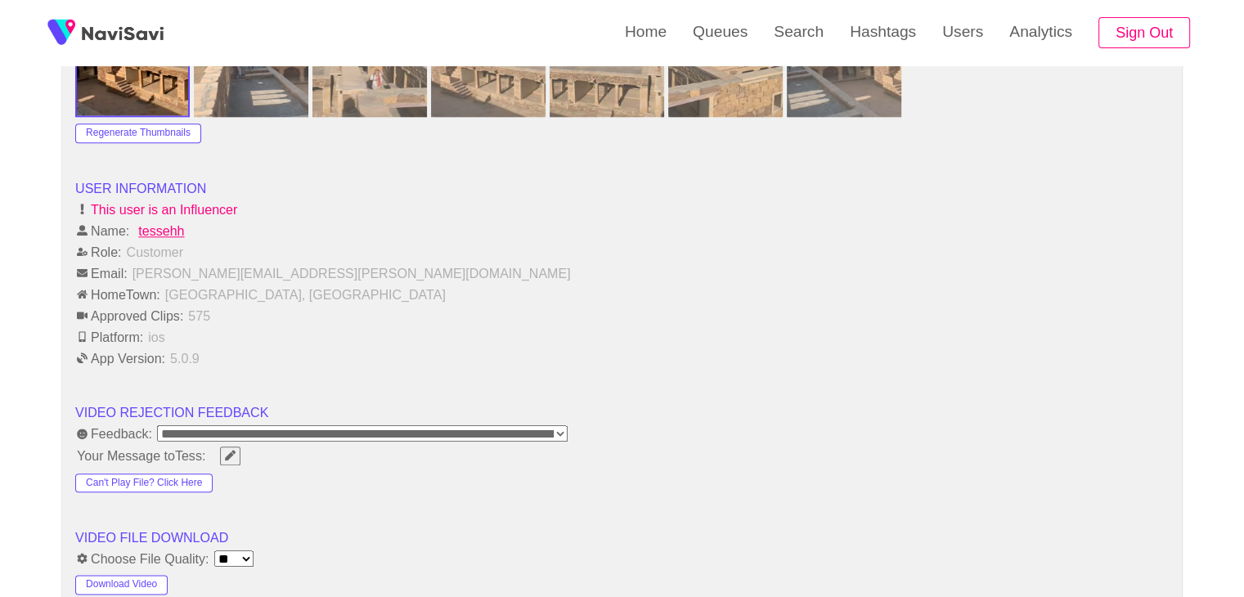
scroll to position [2127, 0]
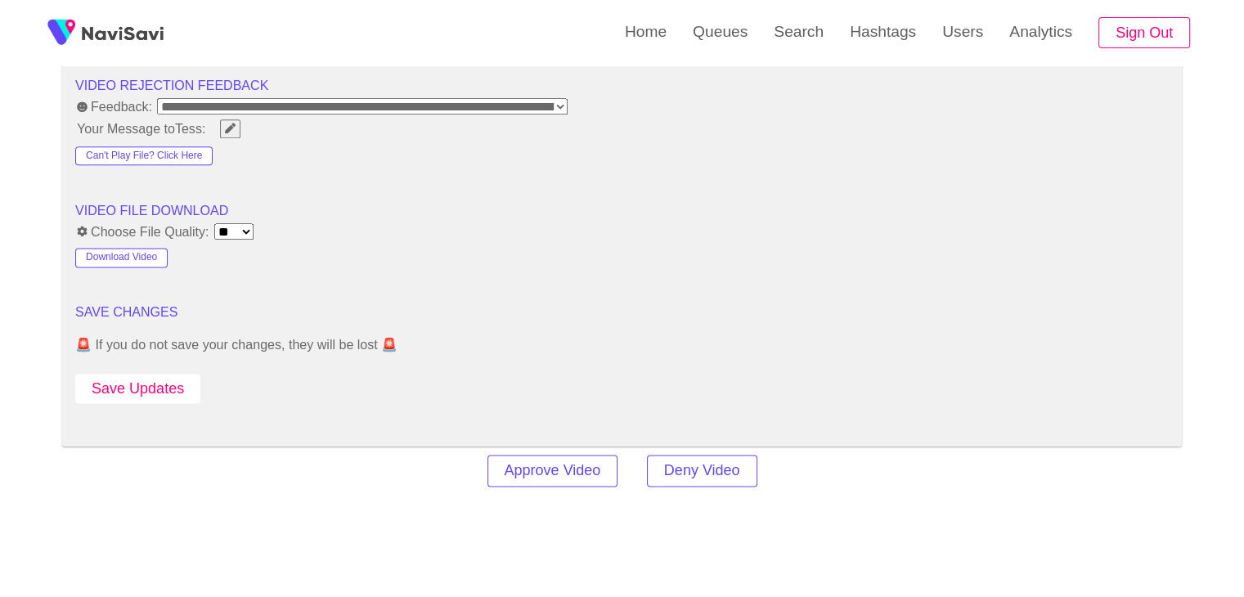
click at [173, 389] on button "Save Updates" at bounding box center [137, 389] width 125 height 30
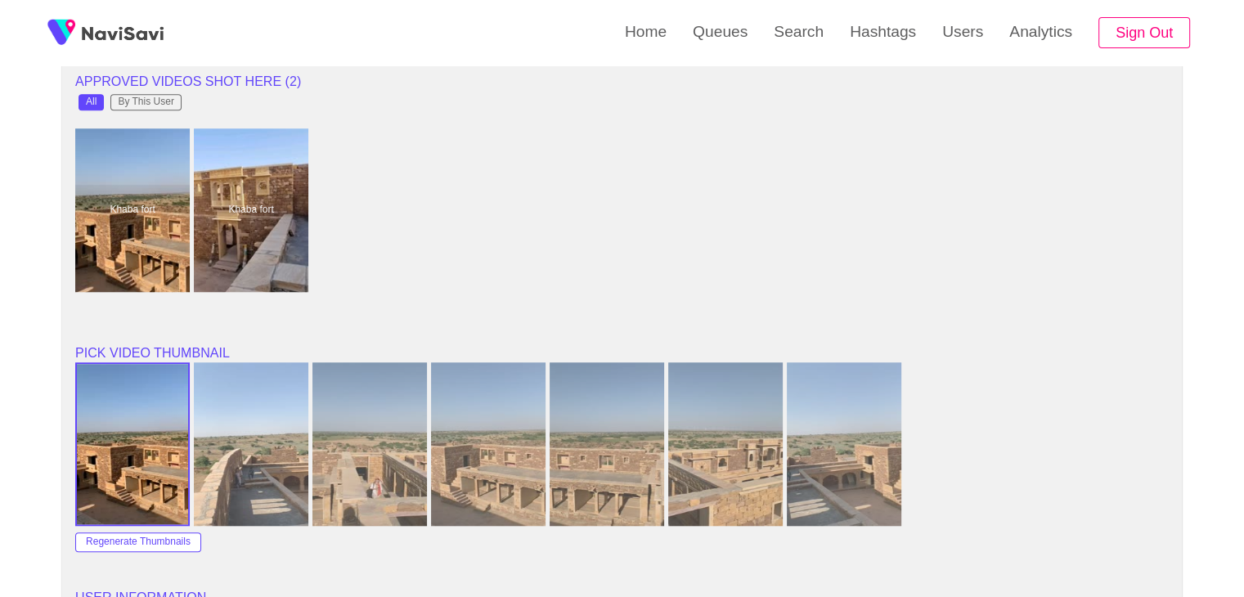
scroll to position [1145, 0]
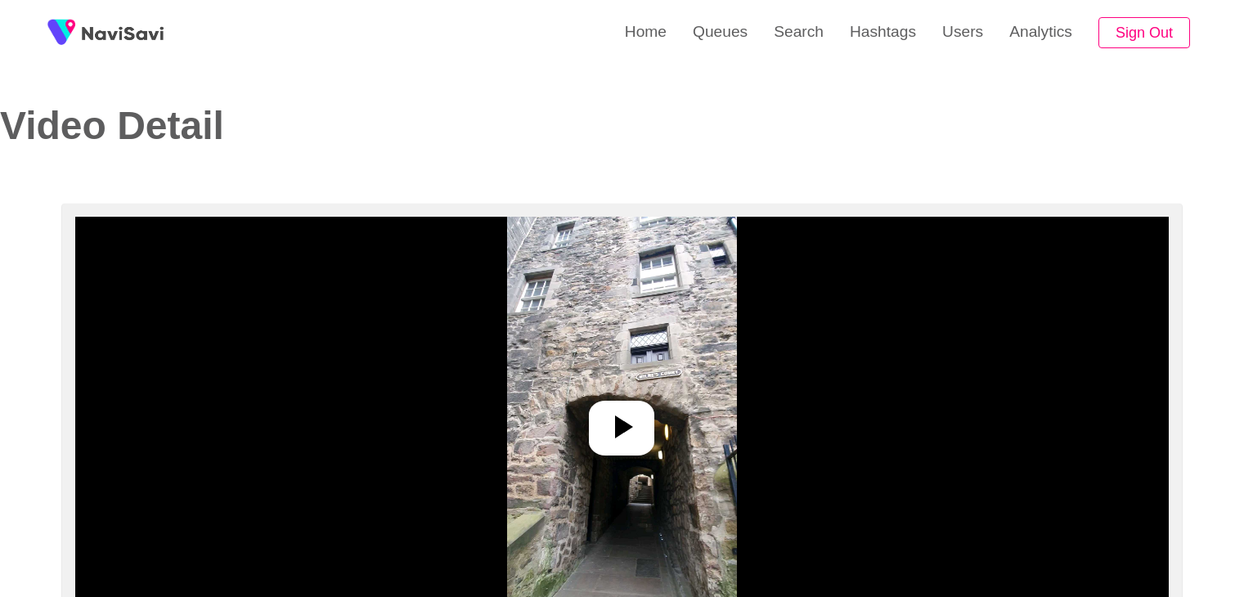
select select "**********"
select select "**"
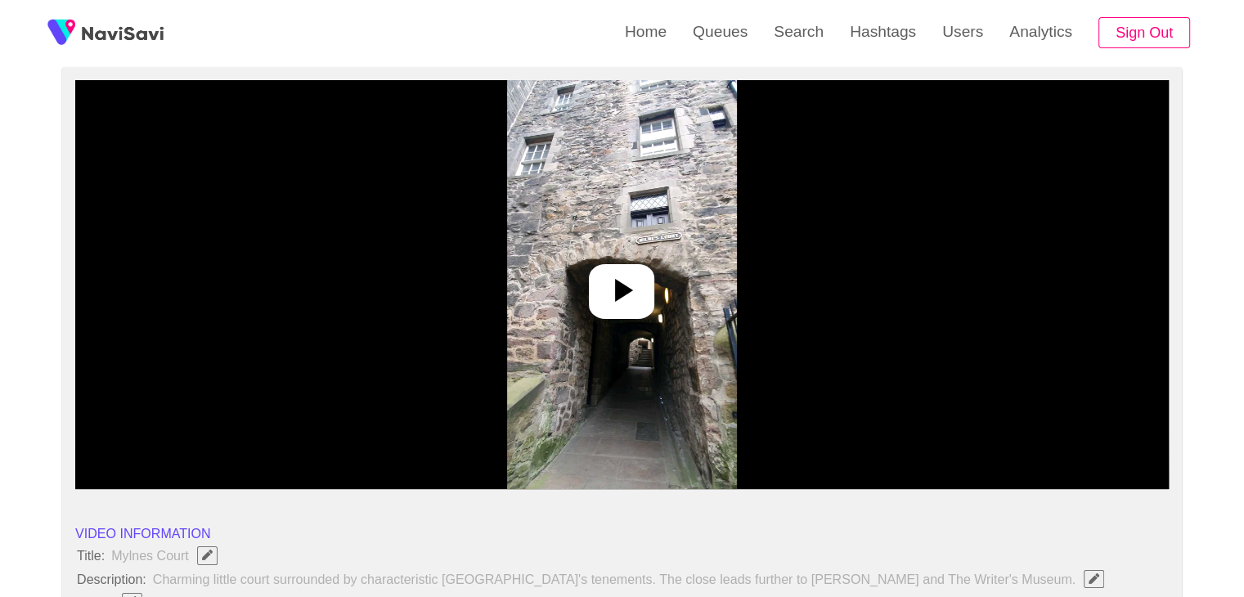
scroll to position [164, 0]
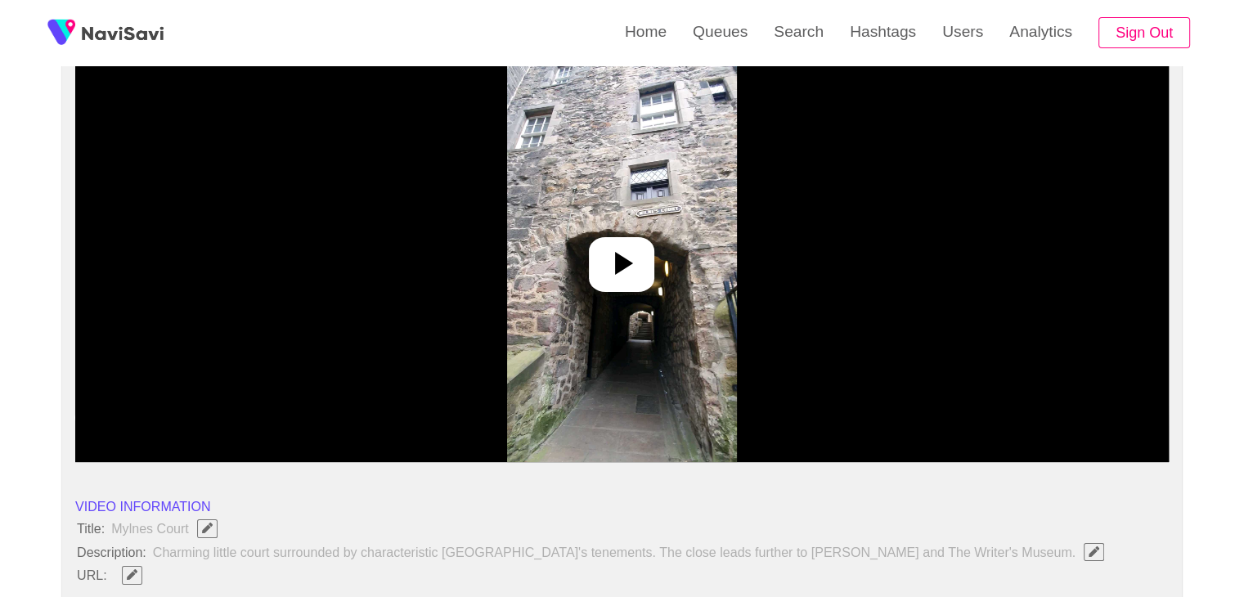
click at [628, 265] on icon at bounding box center [624, 263] width 18 height 23
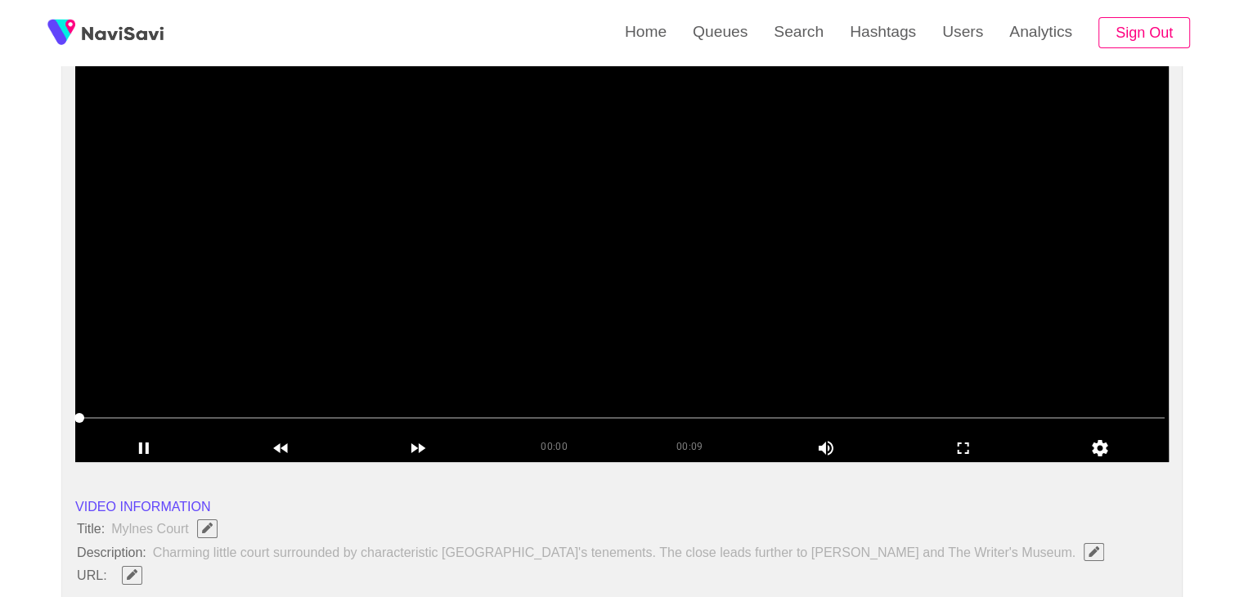
drag, startPoint x: 190, startPoint y: 419, endPoint x: 0, endPoint y: 412, distance: 189.9
click at [966, 448] on icon "add" at bounding box center [964, 449] width 136 height 20
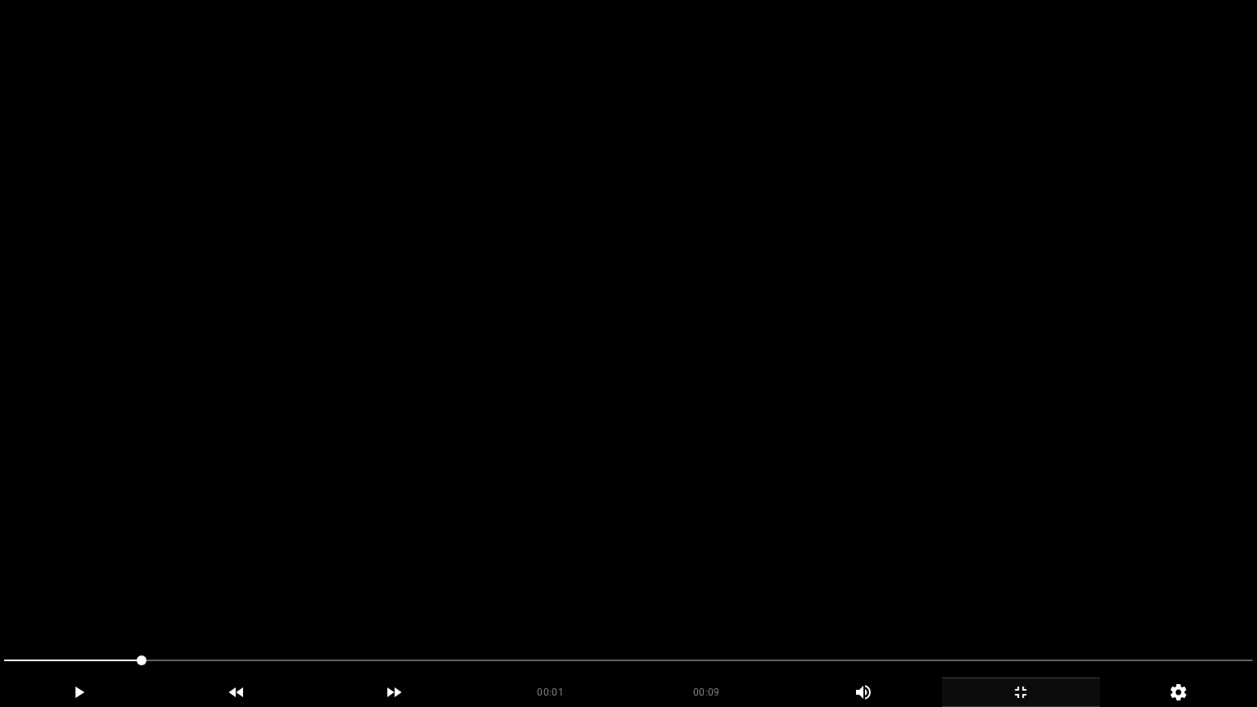
drag, startPoint x: 140, startPoint y: 650, endPoint x: 0, endPoint y: 677, distance: 142.3
drag, startPoint x: 61, startPoint y: 658, endPoint x: 0, endPoint y: 662, distance: 60.7
click at [0, 596] on div at bounding box center [629, 662] width 1262 height 43
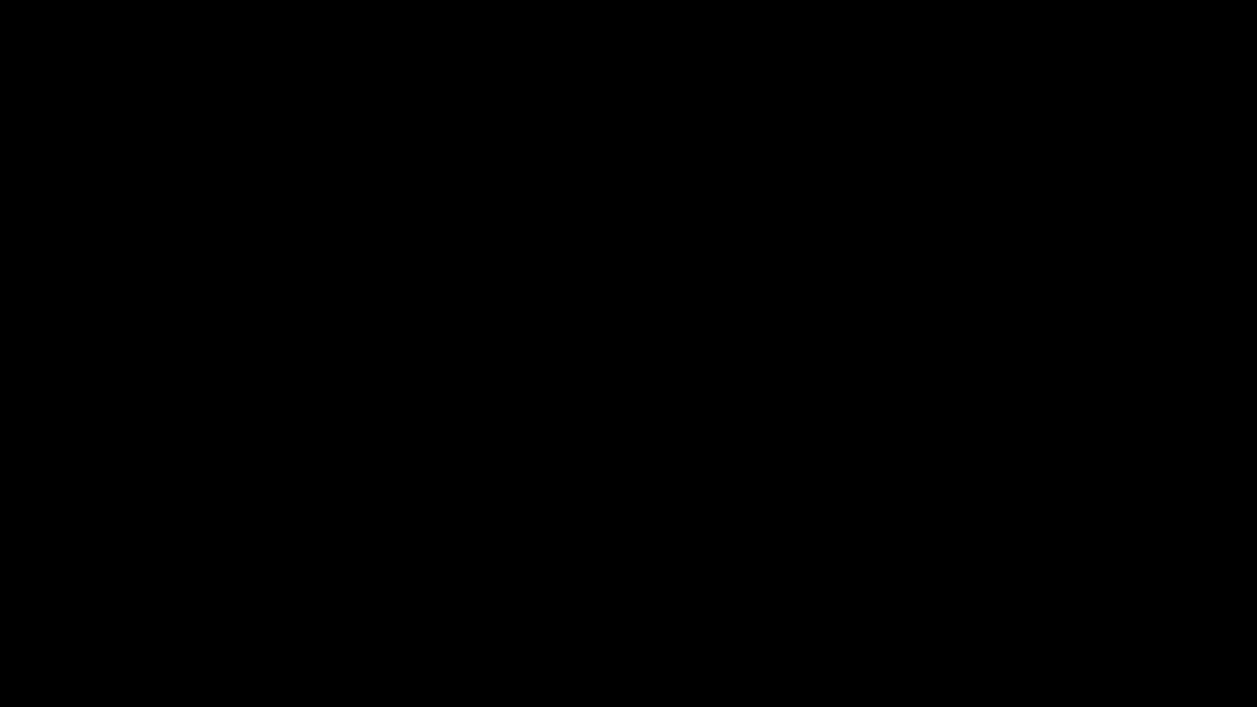
click at [82, 596] on icon "add" at bounding box center [79, 692] width 156 height 20
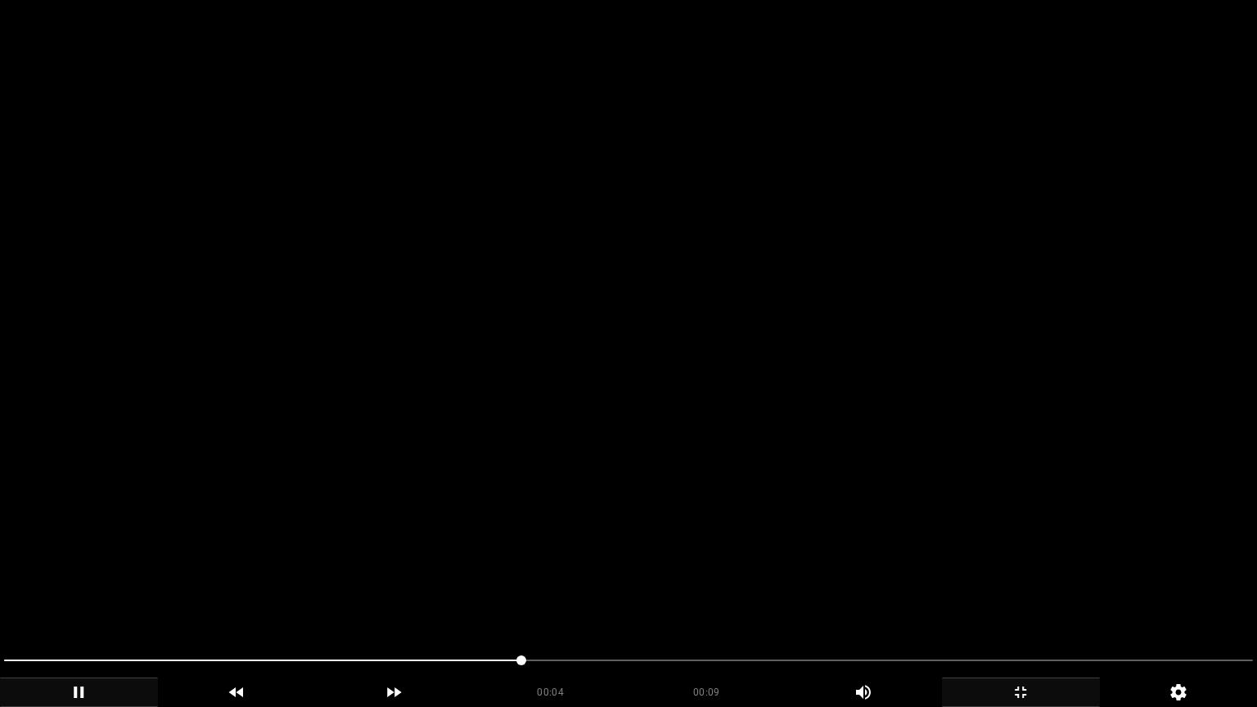
click at [543, 596] on span at bounding box center [628, 660] width 1248 height 26
click at [589, 596] on span at bounding box center [628, 660] width 1248 height 26
click at [695, 596] on span at bounding box center [628, 660] width 1248 height 26
drag, startPoint x: 648, startPoint y: 664, endPoint x: 1, endPoint y: 664, distance: 647.2
click at [0, 596] on div at bounding box center [629, 662] width 1262 height 43
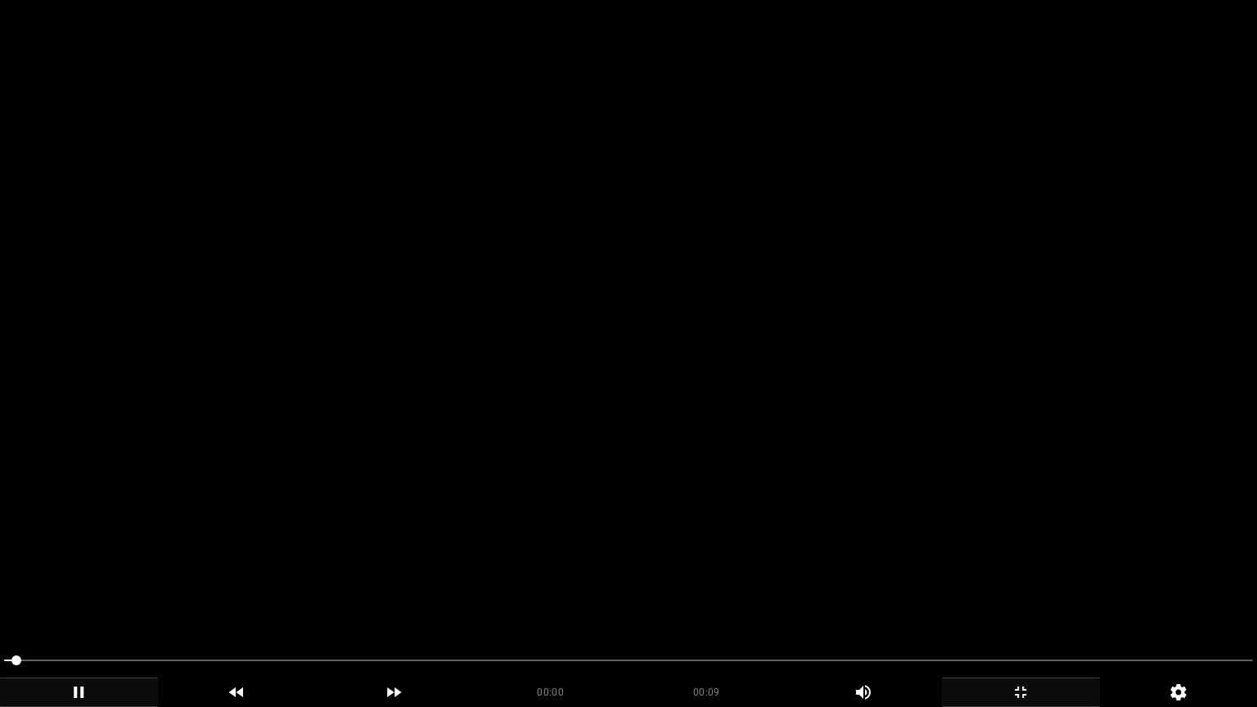
click at [11, 596] on span at bounding box center [16, 660] width 10 height 10
click at [104, 596] on icon "add" at bounding box center [79, 692] width 156 height 20
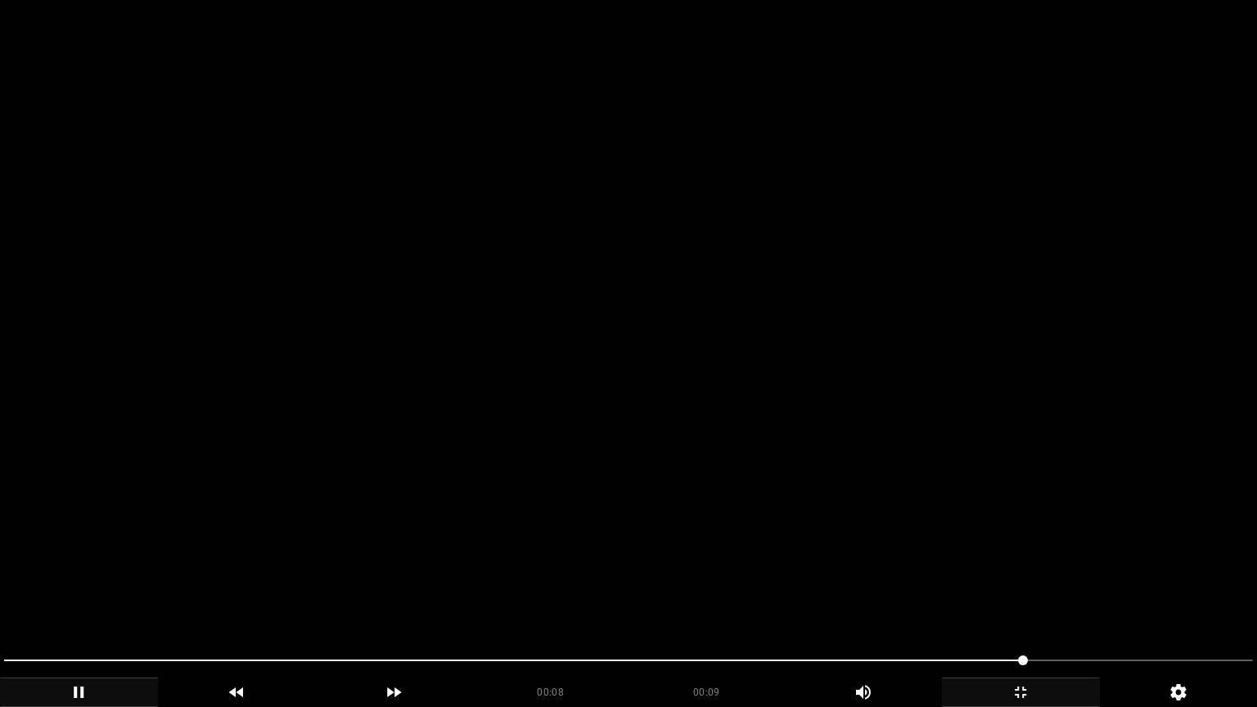
click at [85, 596] on icon "add" at bounding box center [79, 692] width 156 height 20
click at [1060, 596] on span at bounding box center [628, 660] width 1248 height 2
click at [602, 596] on div "00:08" at bounding box center [551, 689] width 156 height 24
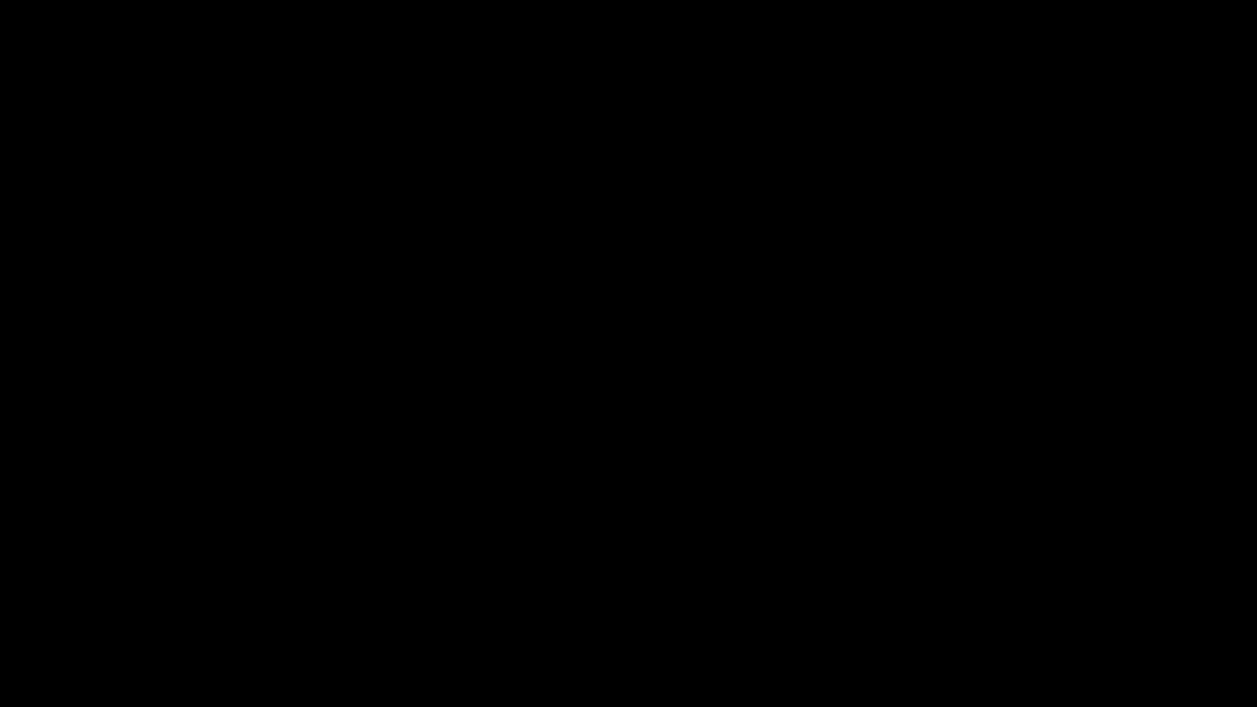
click at [1185, 596] on span at bounding box center [628, 660] width 1248 height 26
click at [1214, 596] on span at bounding box center [628, 660] width 1248 height 26
drag, startPoint x: 65, startPoint y: 654, endPoint x: 0, endPoint y: 660, distance: 65.8
click at [0, 596] on div at bounding box center [629, 662] width 1262 height 43
click at [56, 596] on icon "add" at bounding box center [79, 692] width 156 height 20
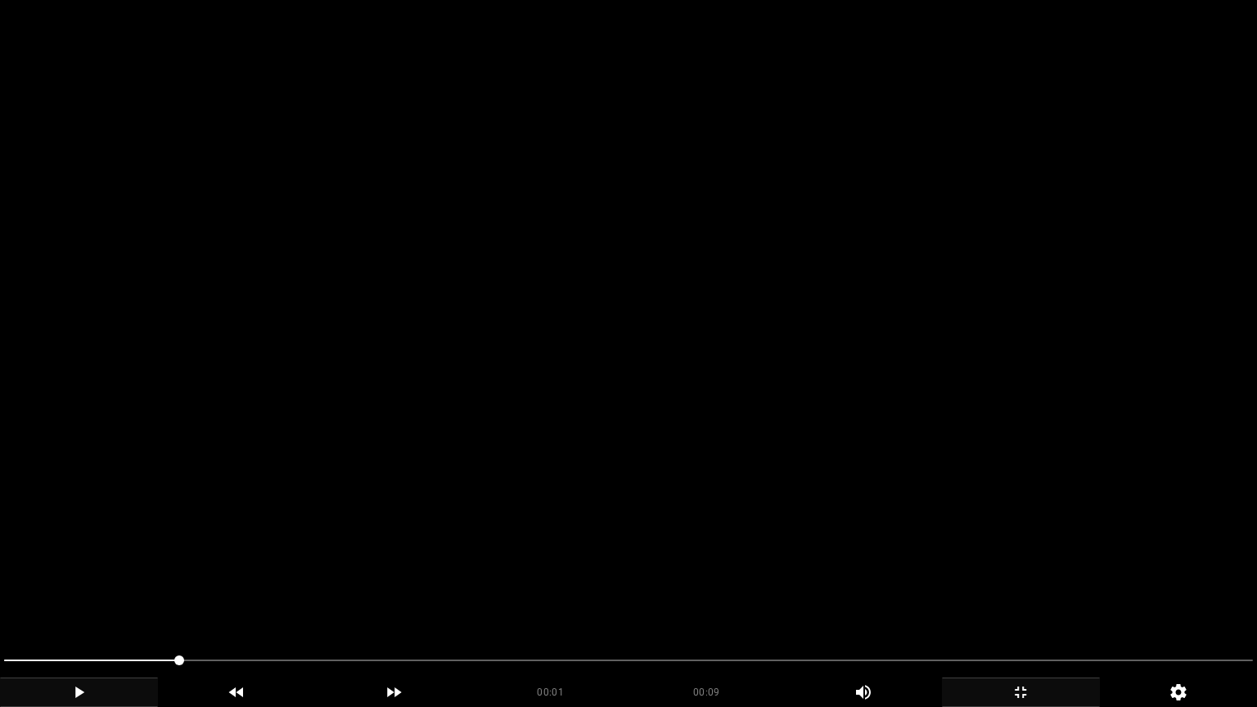
drag, startPoint x: 177, startPoint y: 655, endPoint x: 0, endPoint y: 668, distance: 177.2
click at [0, 596] on div at bounding box center [629, 662] width 1262 height 43
drag, startPoint x: 208, startPoint y: 659, endPoint x: 0, endPoint y: 633, distance: 209.5
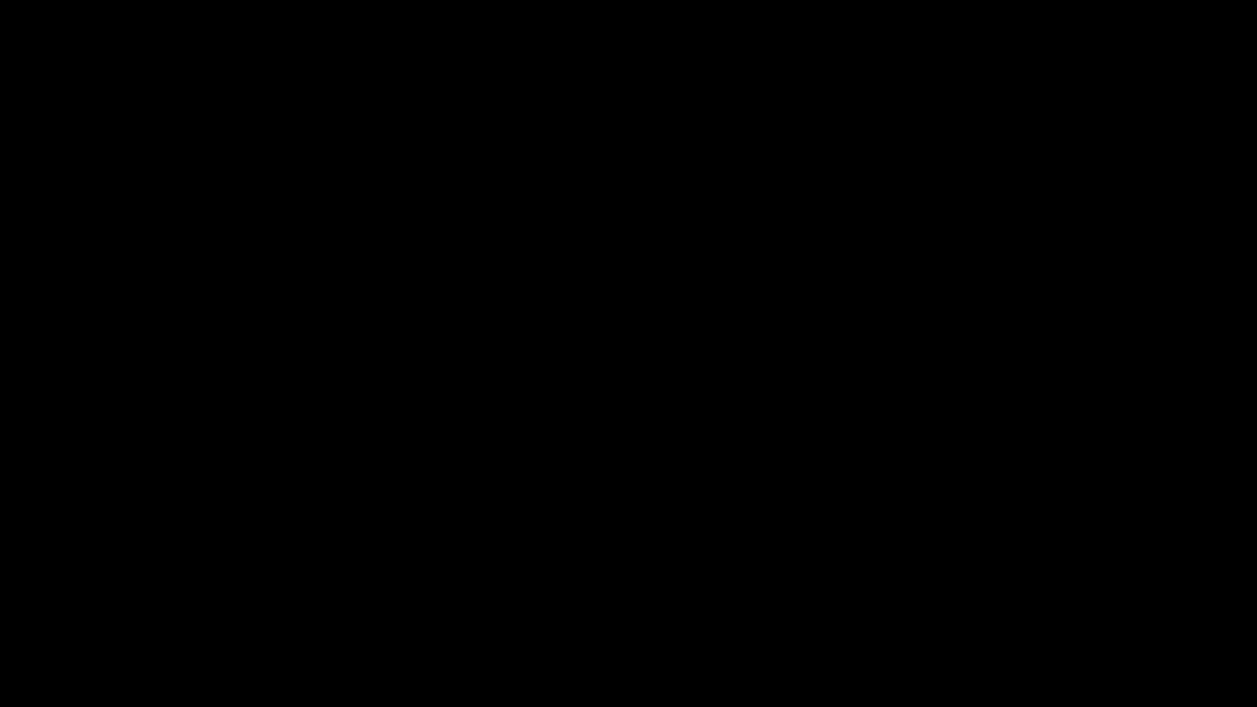
drag, startPoint x: 36, startPoint y: 659, endPoint x: 1, endPoint y: 661, distance: 35.3
click at [15, 596] on span at bounding box center [628, 660] width 1248 height 26
click at [11, 596] on span at bounding box center [16, 660] width 10 height 10
click at [4, 596] on span at bounding box center [628, 660] width 1248 height 26
click at [79, 596] on icon "add" at bounding box center [79, 692] width 156 height 20
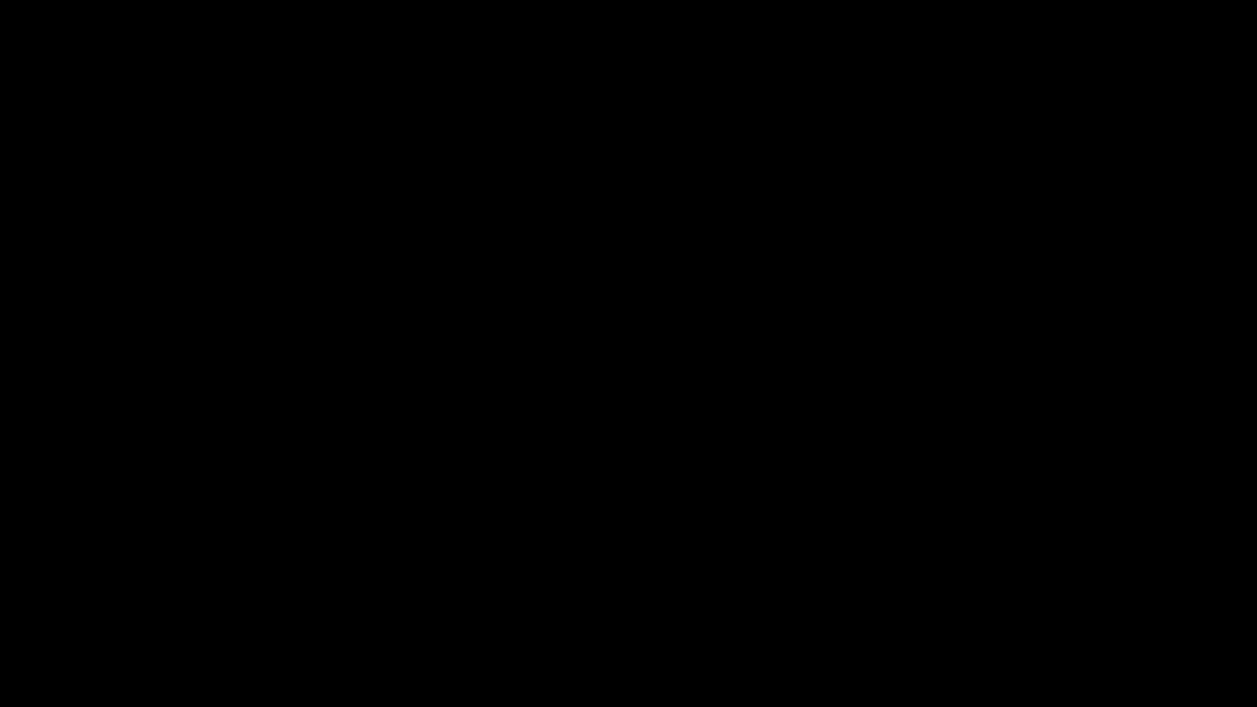
drag, startPoint x: 172, startPoint y: 661, endPoint x: 18, endPoint y: 681, distance: 155.1
click at [65, 596] on icon "add" at bounding box center [79, 692] width 156 height 20
click at [69, 596] on icon "add" at bounding box center [79, 692] width 156 height 20
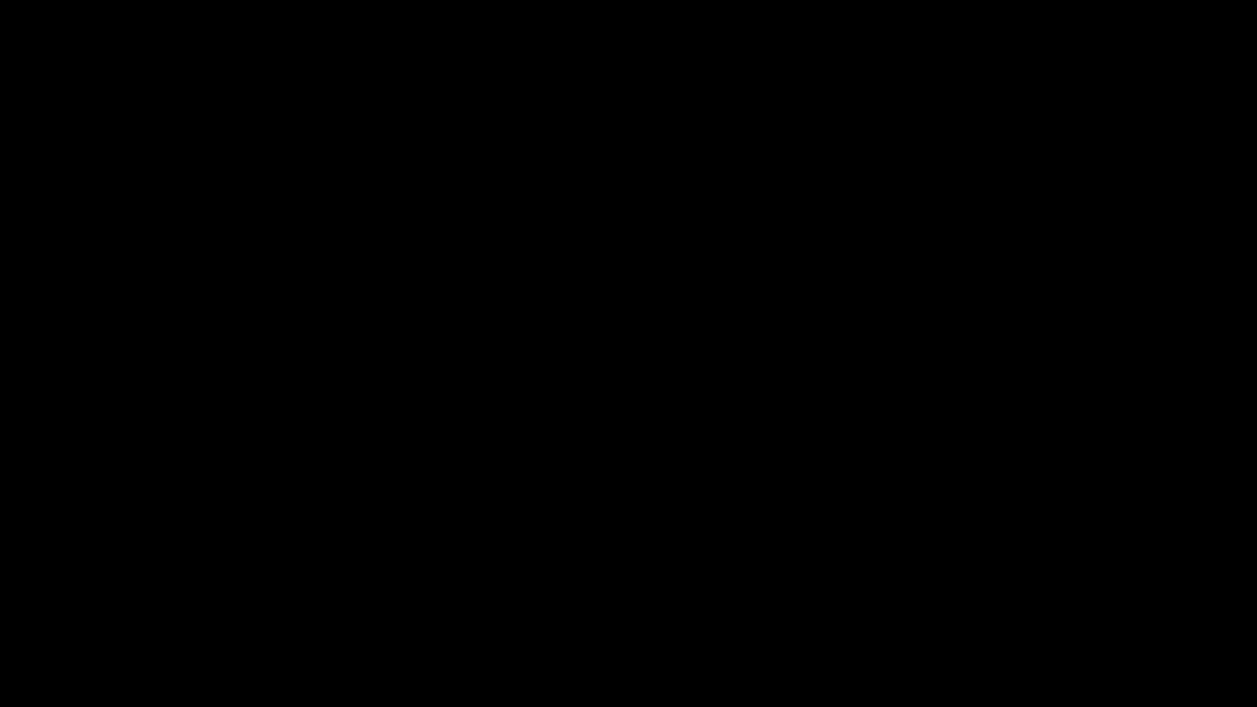
click at [69, 596] on icon "add" at bounding box center [79, 692] width 156 height 20
click at [70, 596] on icon "add" at bounding box center [79, 692] width 156 height 20
click at [1064, 596] on div "add" at bounding box center [1021, 691] width 158 height 29
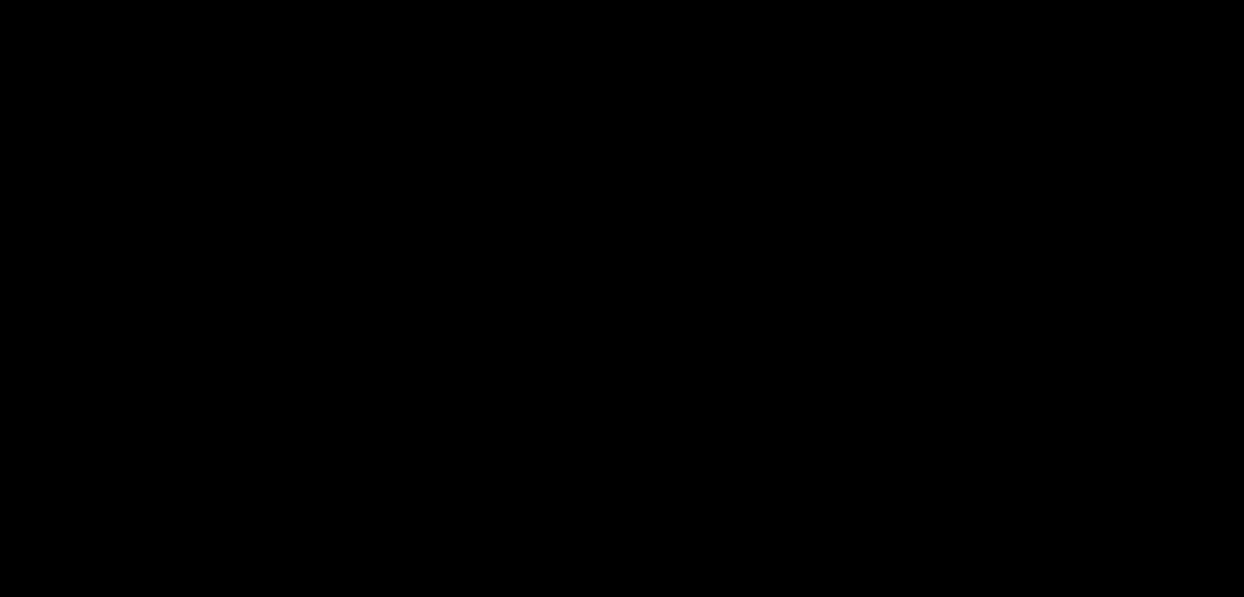
scroll to position [245, 0]
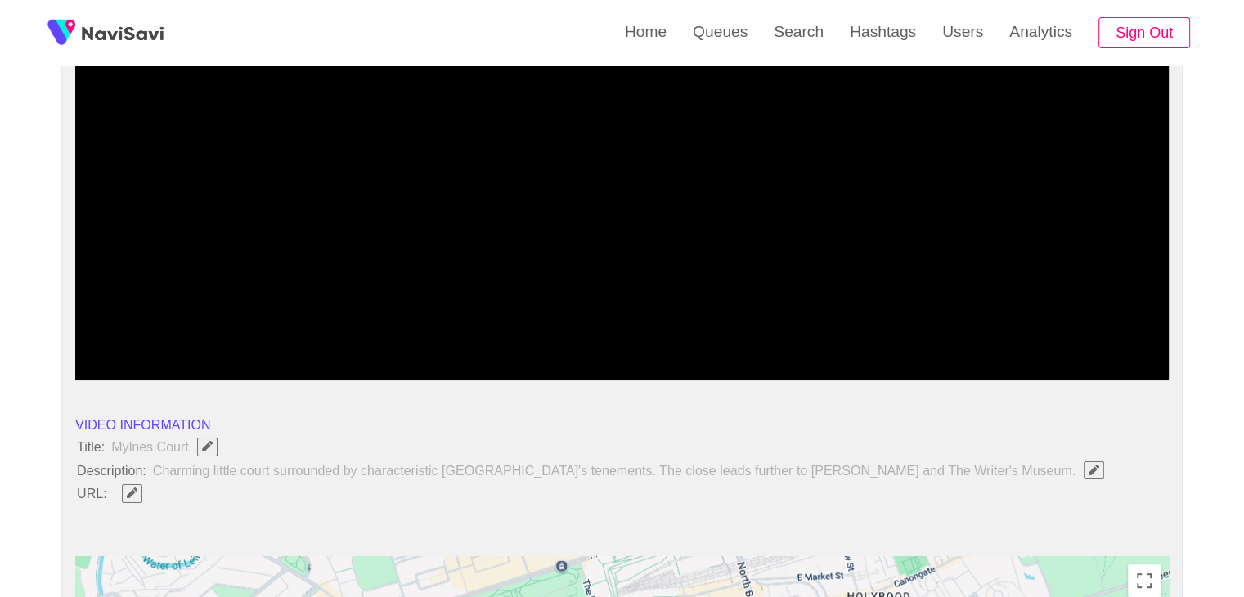
click at [131, 492] on icon "Edit Field" at bounding box center [132, 493] width 11 height 11
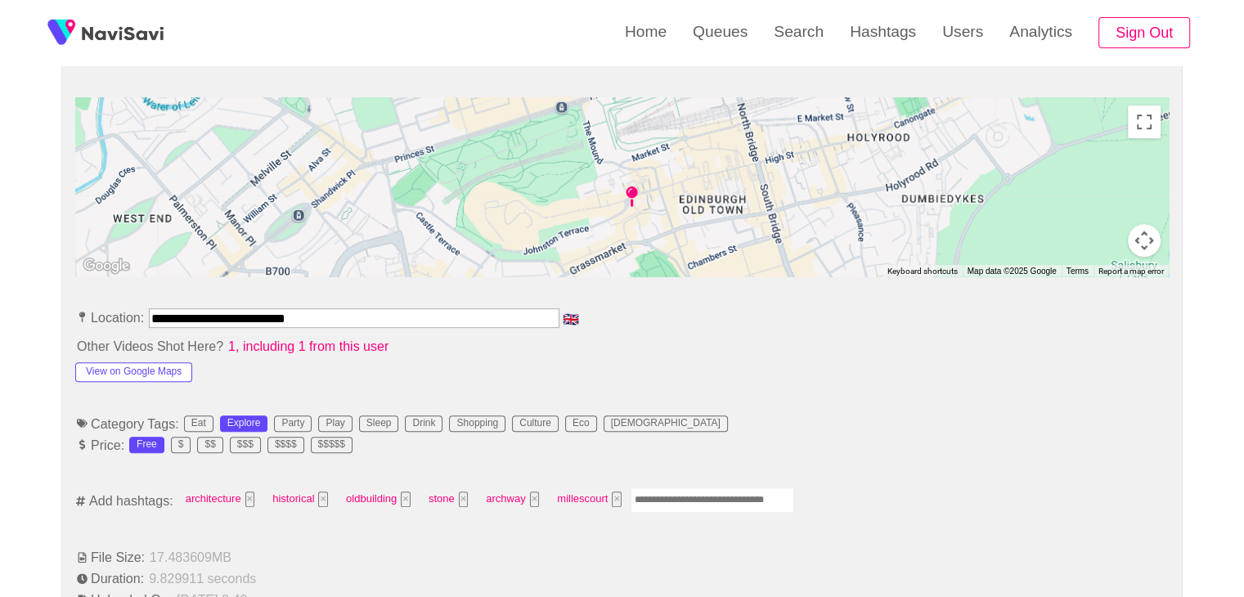
scroll to position [736, 0]
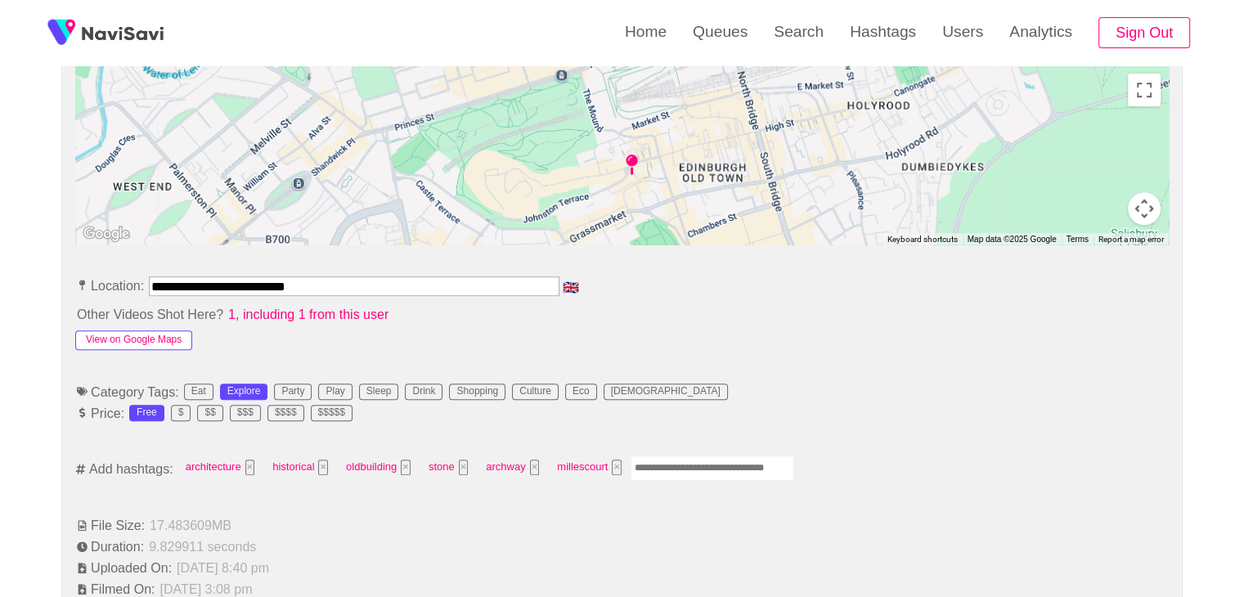
click at [161, 331] on button "View on Google Maps" at bounding box center [133, 341] width 117 height 20
drag, startPoint x: 267, startPoint y: 280, endPoint x: 0, endPoint y: 283, distance: 266.7
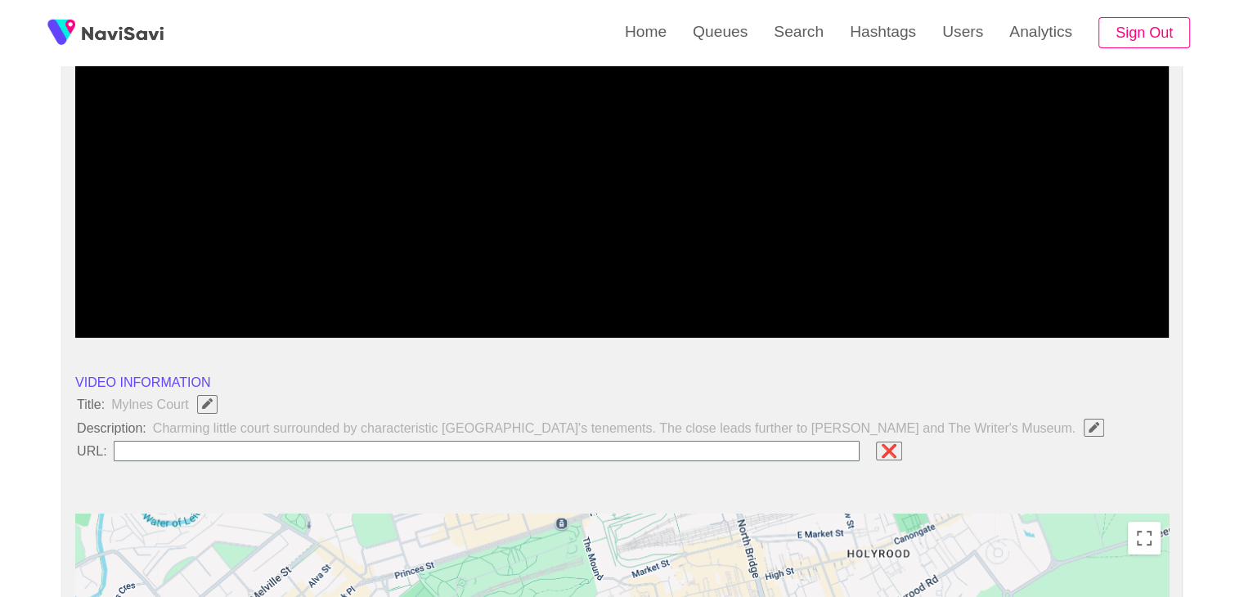
scroll to position [409, 0]
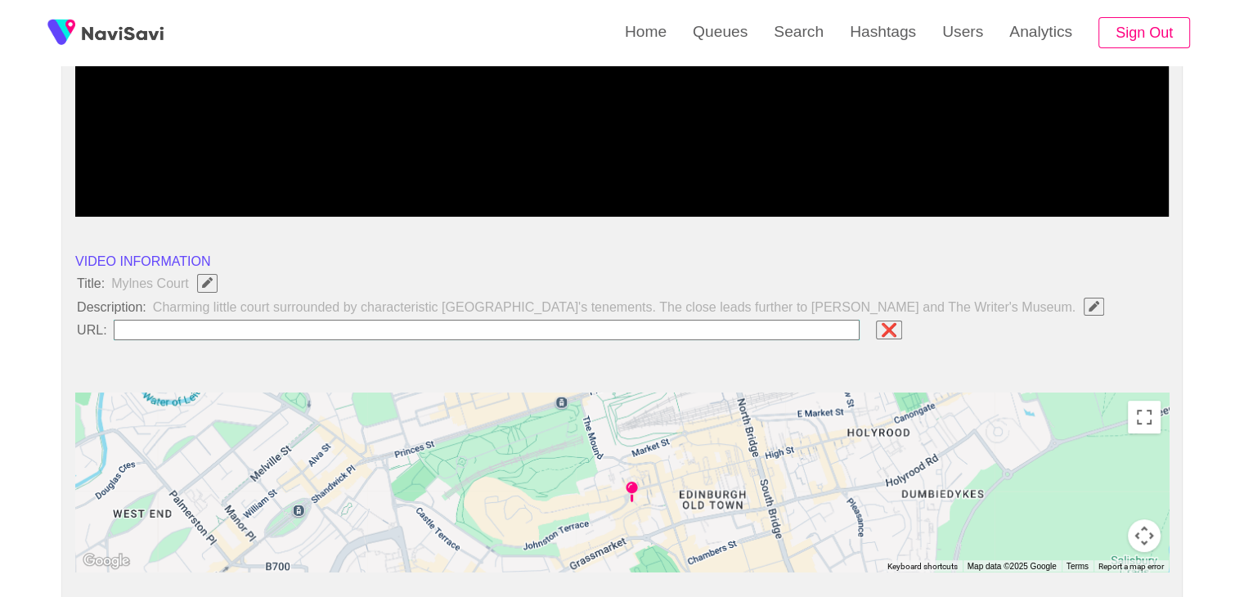
click at [181, 331] on input "field" at bounding box center [487, 330] width 747 height 20
paste input "**********"
type input "**********"
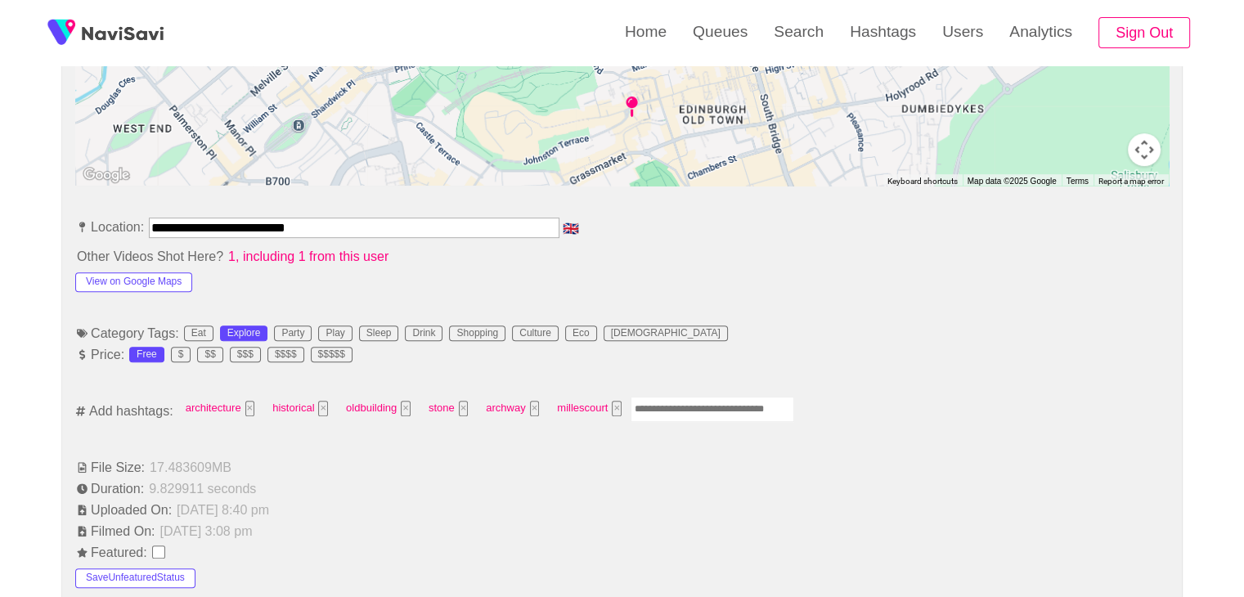
scroll to position [818, 0]
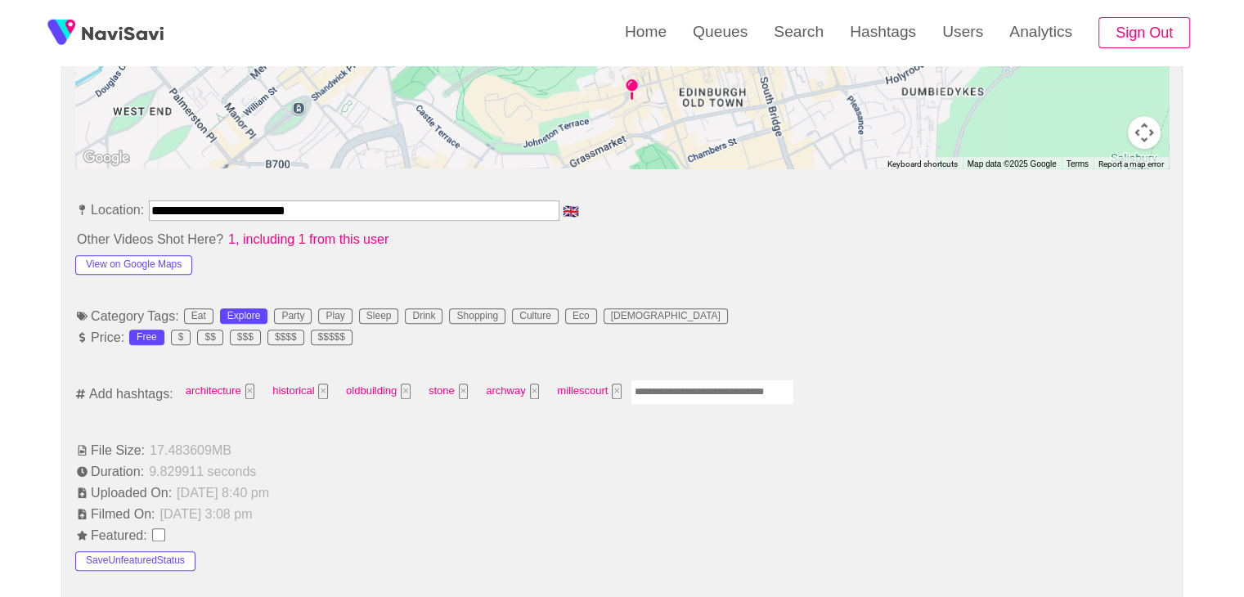
drag, startPoint x: 337, startPoint y: 202, endPoint x: 0, endPoint y: 181, distance: 337.7
click at [0, 187] on div "**********" at bounding box center [622, 566] width 1244 height 2360
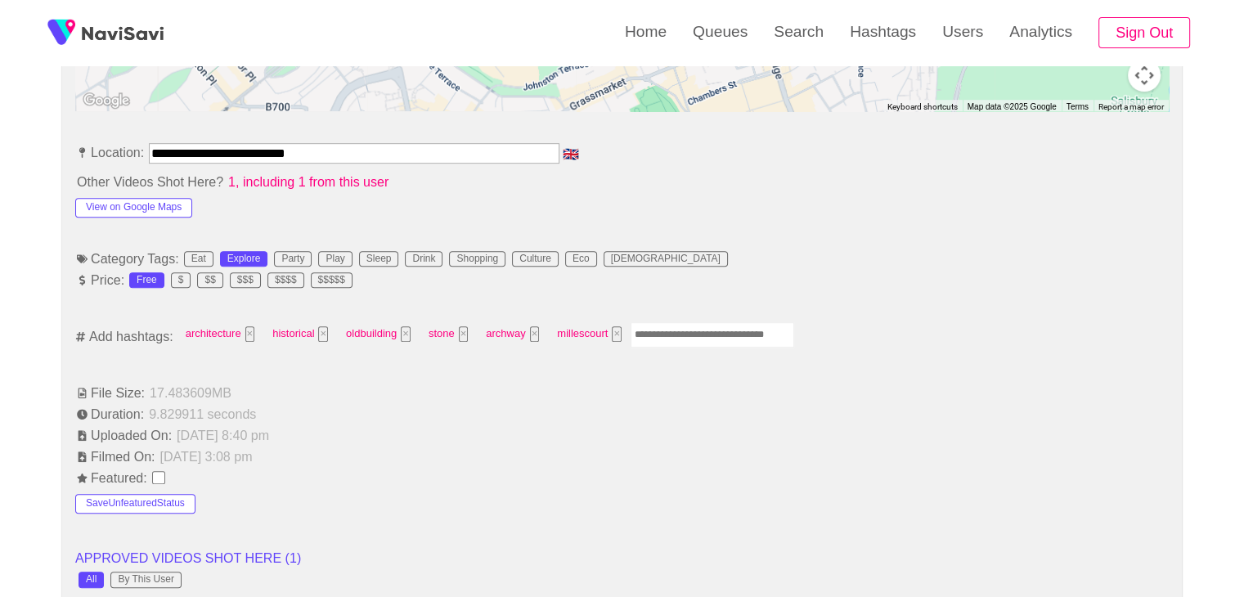
scroll to position [900, 0]
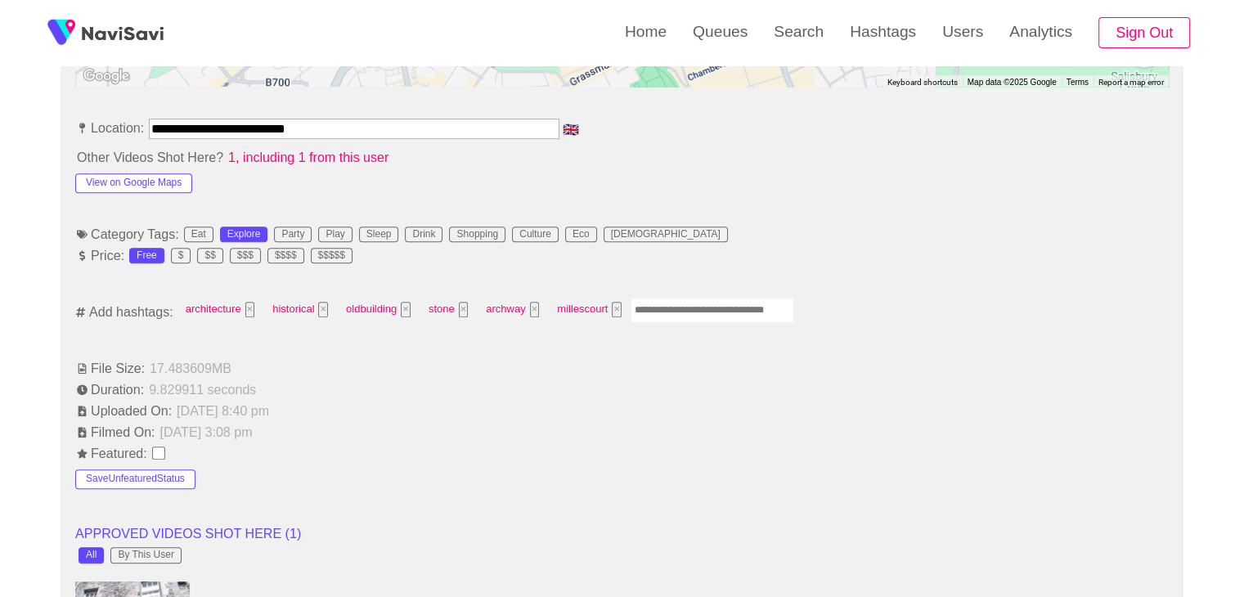
click at [664, 308] on input "Enter tag here and press return" at bounding box center [713, 310] width 164 height 25
type input "*********"
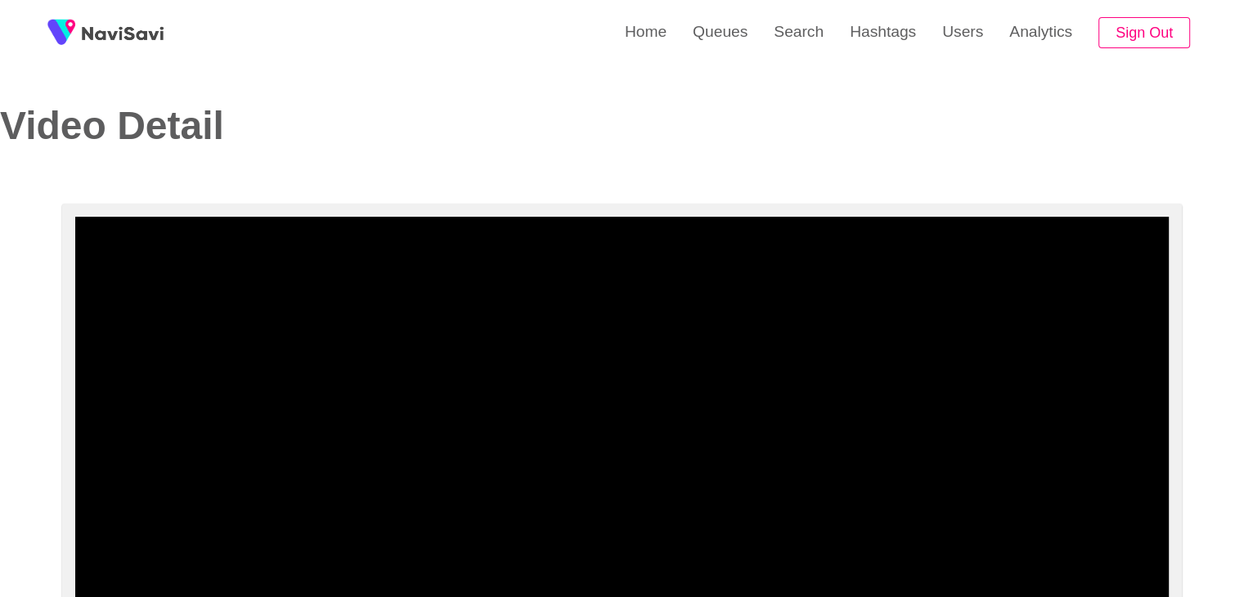
scroll to position [409, 0]
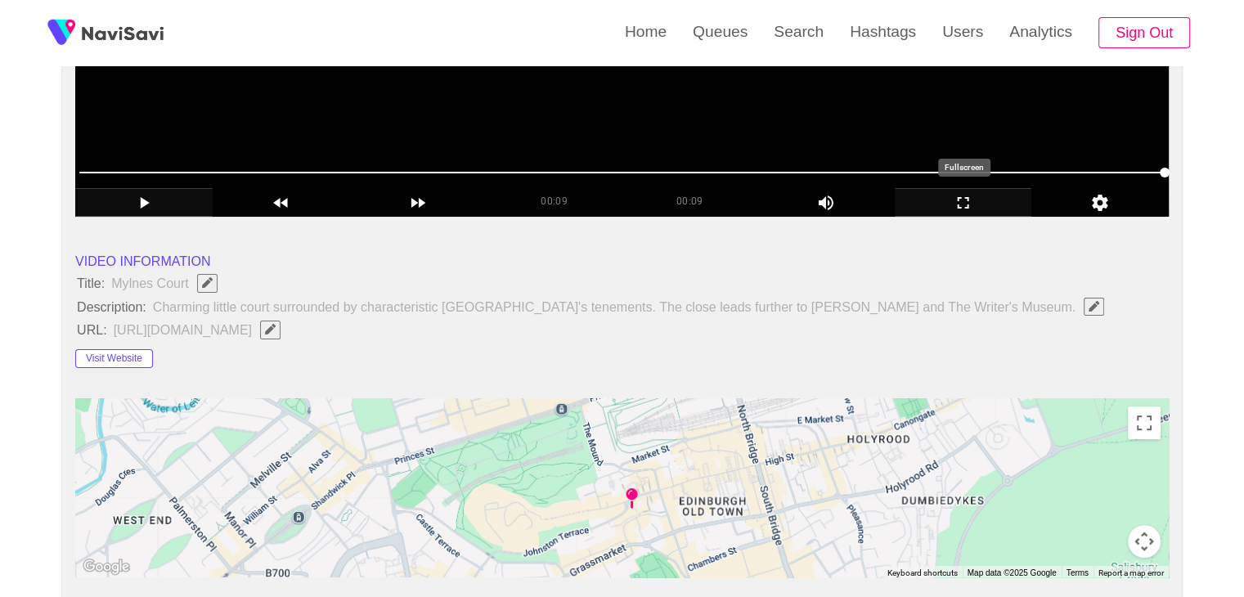
click at [966, 198] on icon "add" at bounding box center [963, 202] width 11 height 11
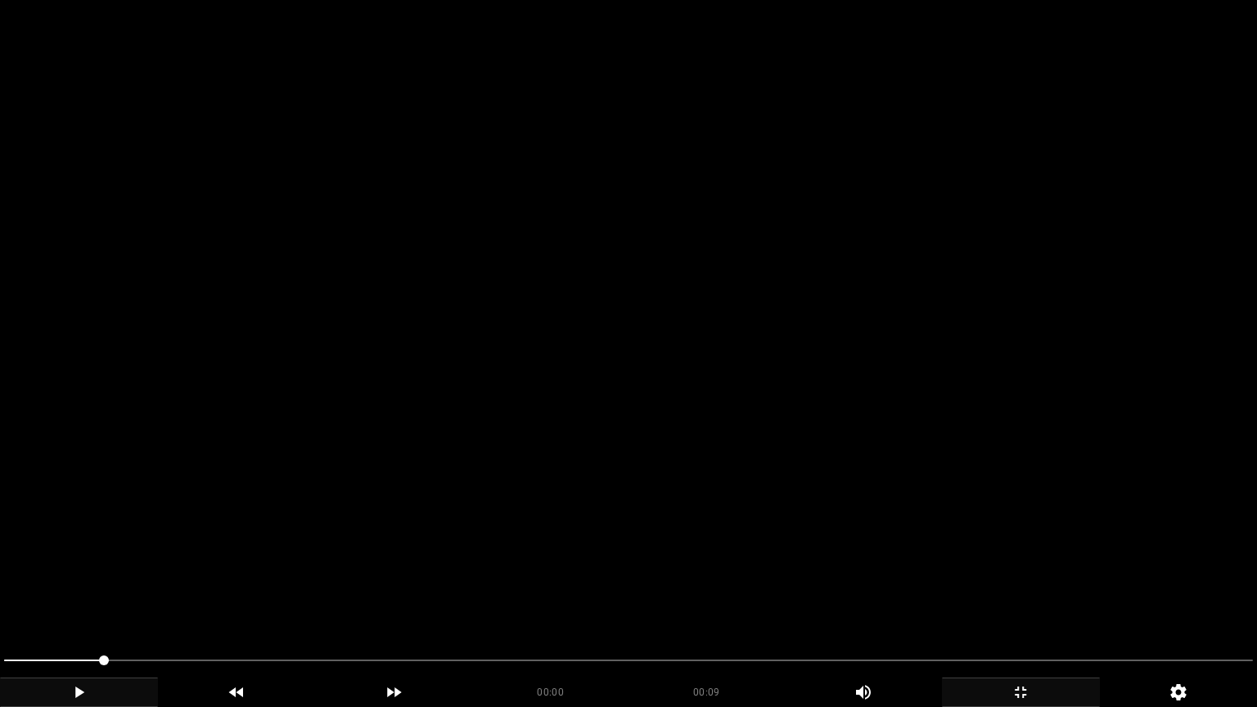
drag, startPoint x: 104, startPoint y: 658, endPoint x: 0, endPoint y: 658, distance: 103.9
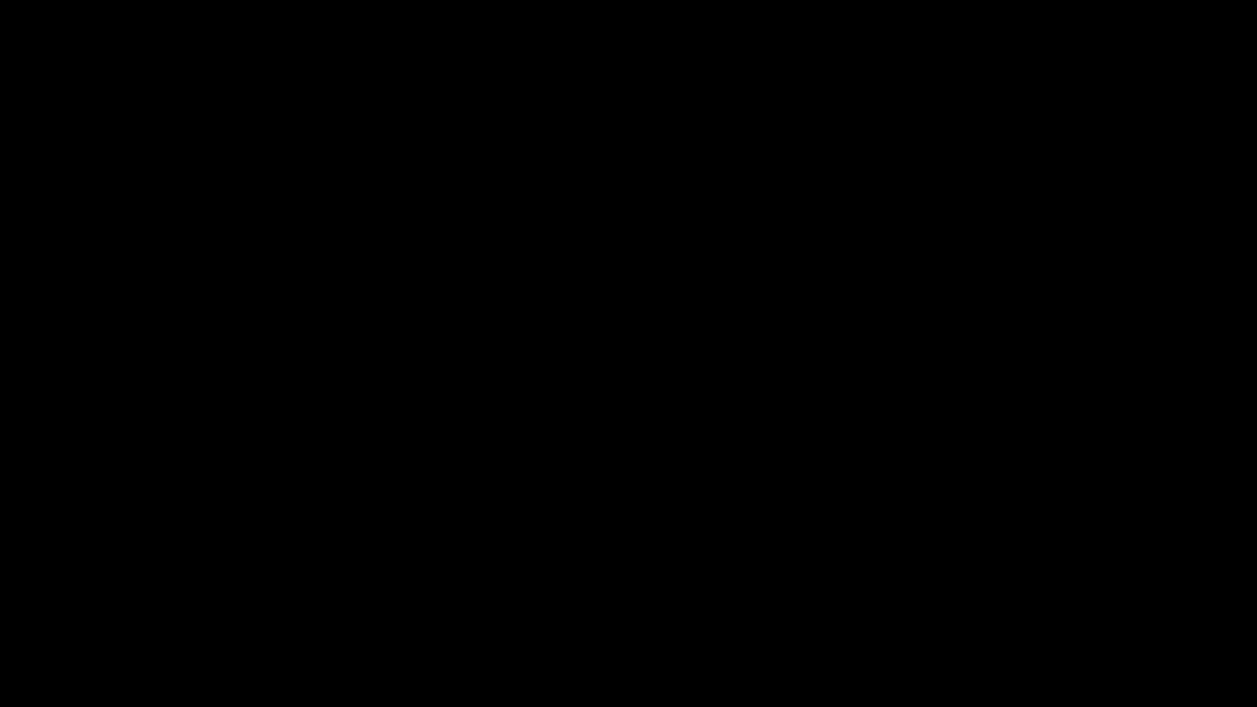
click at [79, 596] on icon "add" at bounding box center [79, 691] width 9 height 11
click at [1045, 596] on icon "add" at bounding box center [1021, 692] width 156 height 20
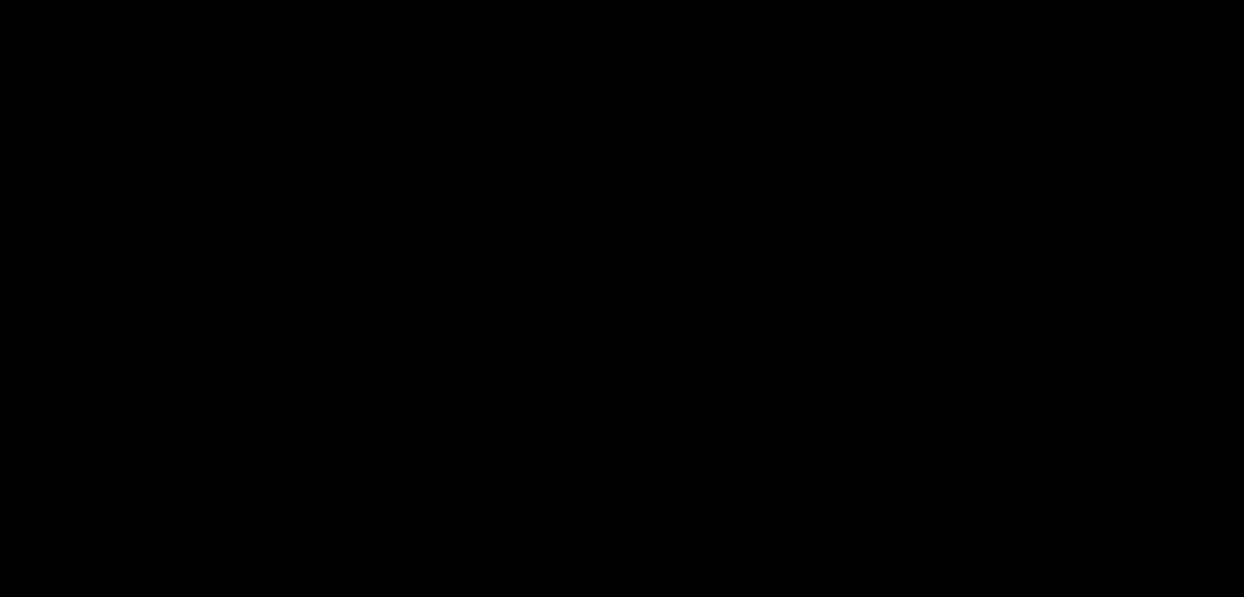
scroll to position [164, 0]
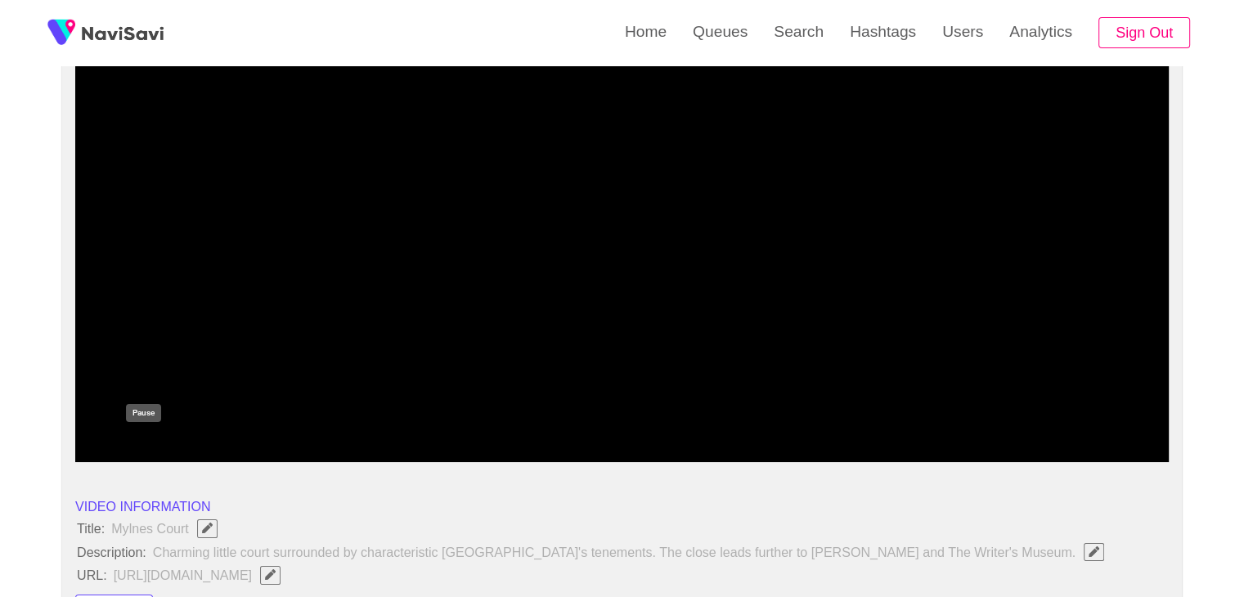
click at [137, 443] on icon "add" at bounding box center [144, 449] width 136 height 20
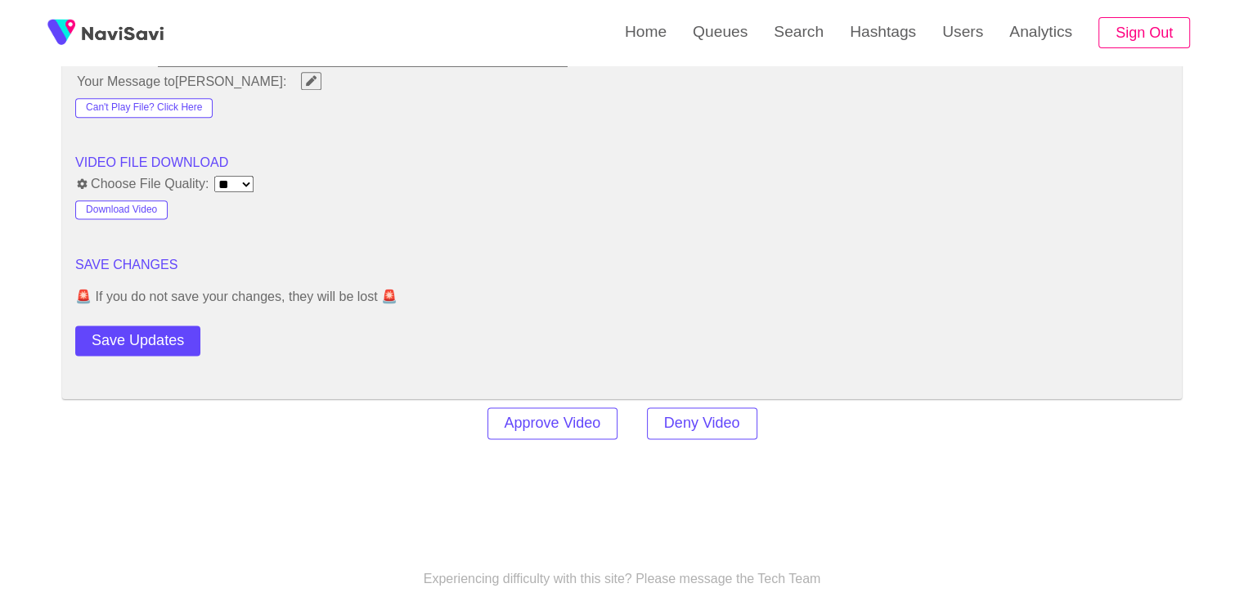
scroll to position [2127, 0]
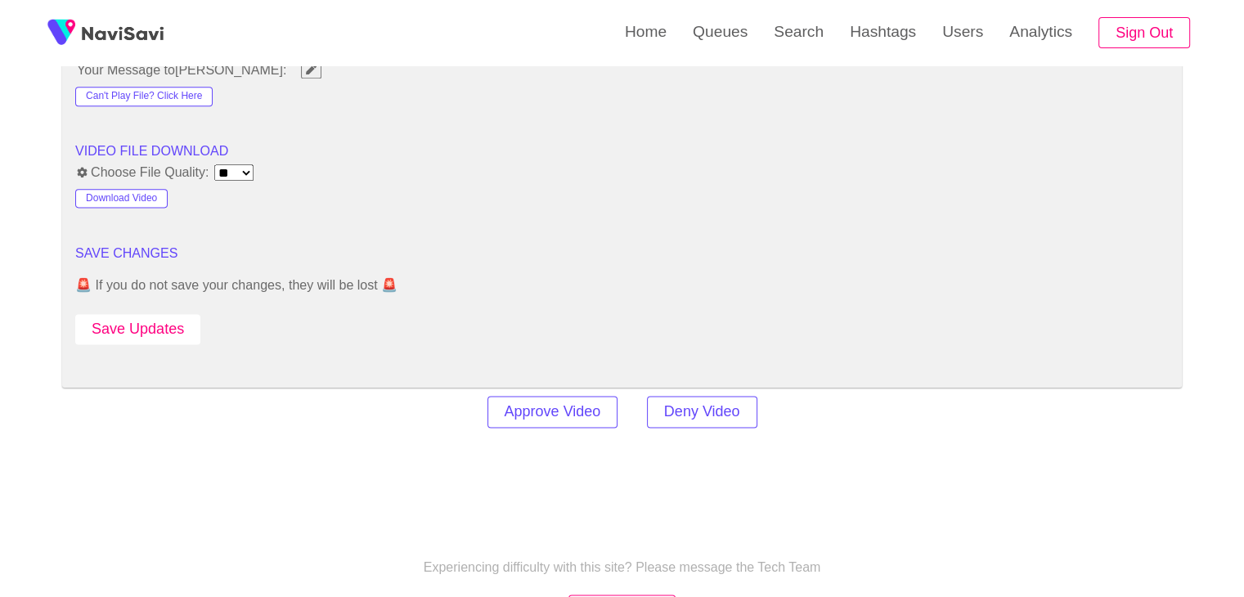
click at [137, 322] on button "Save Updates" at bounding box center [137, 329] width 125 height 30
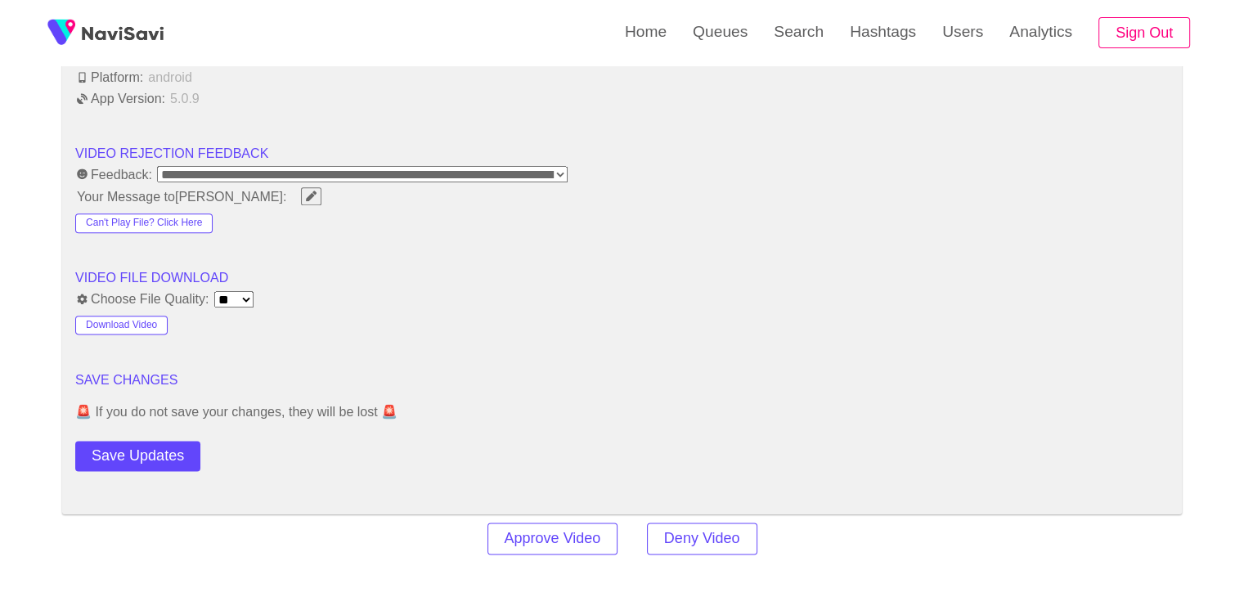
scroll to position [2045, 0]
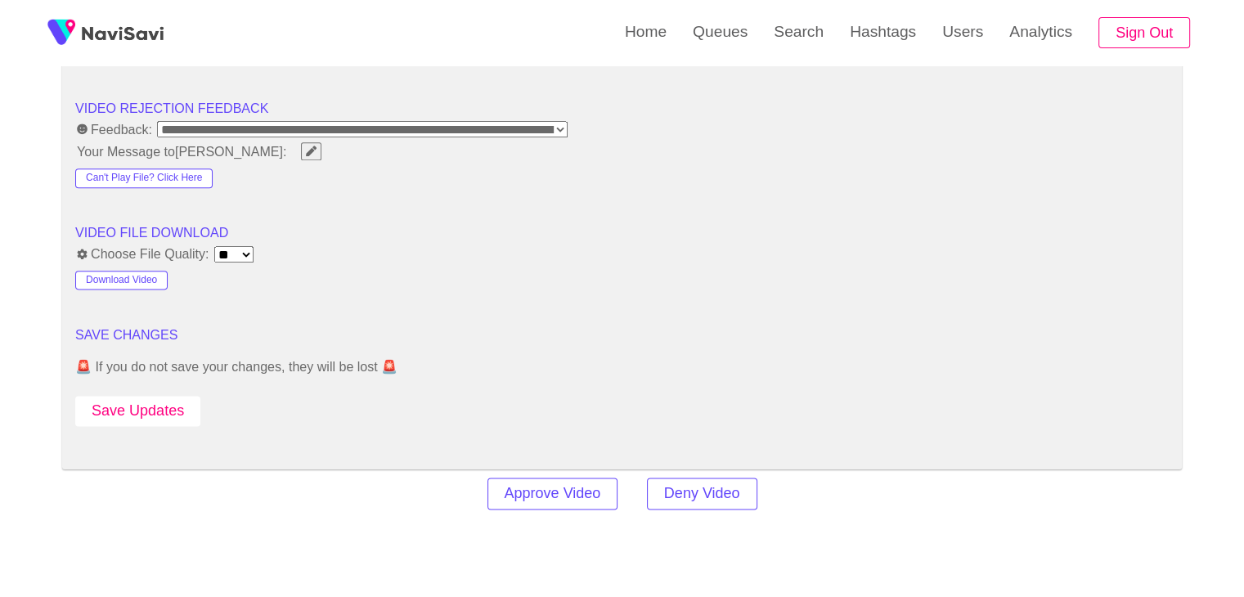
click at [174, 397] on button "Save Updates" at bounding box center [137, 411] width 125 height 30
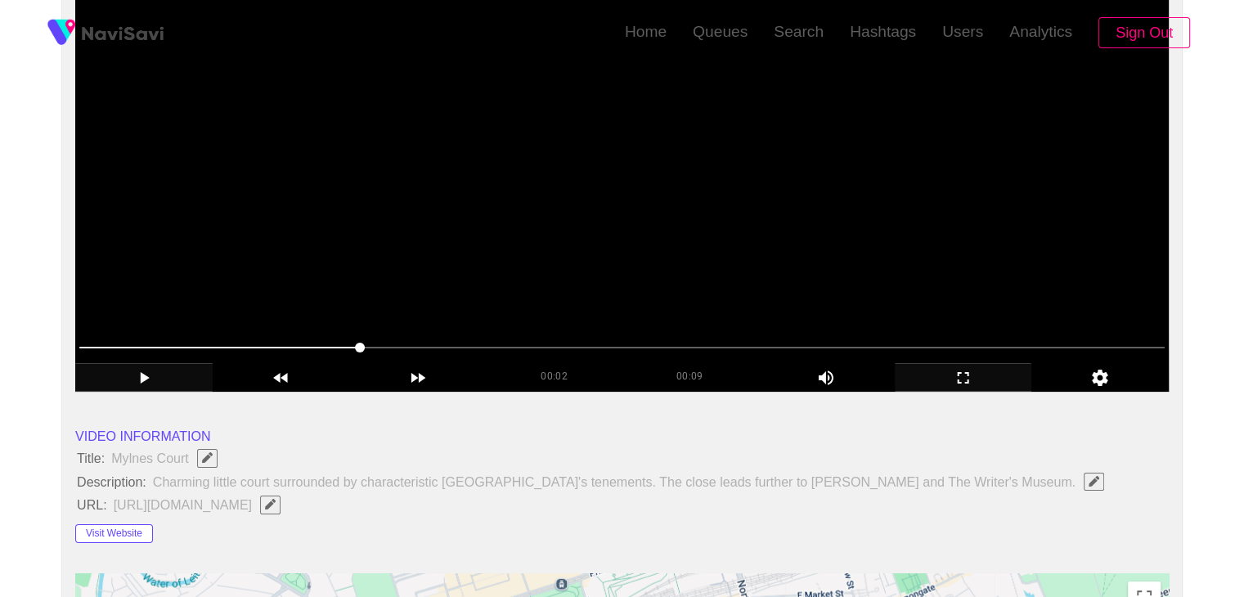
scroll to position [0, 0]
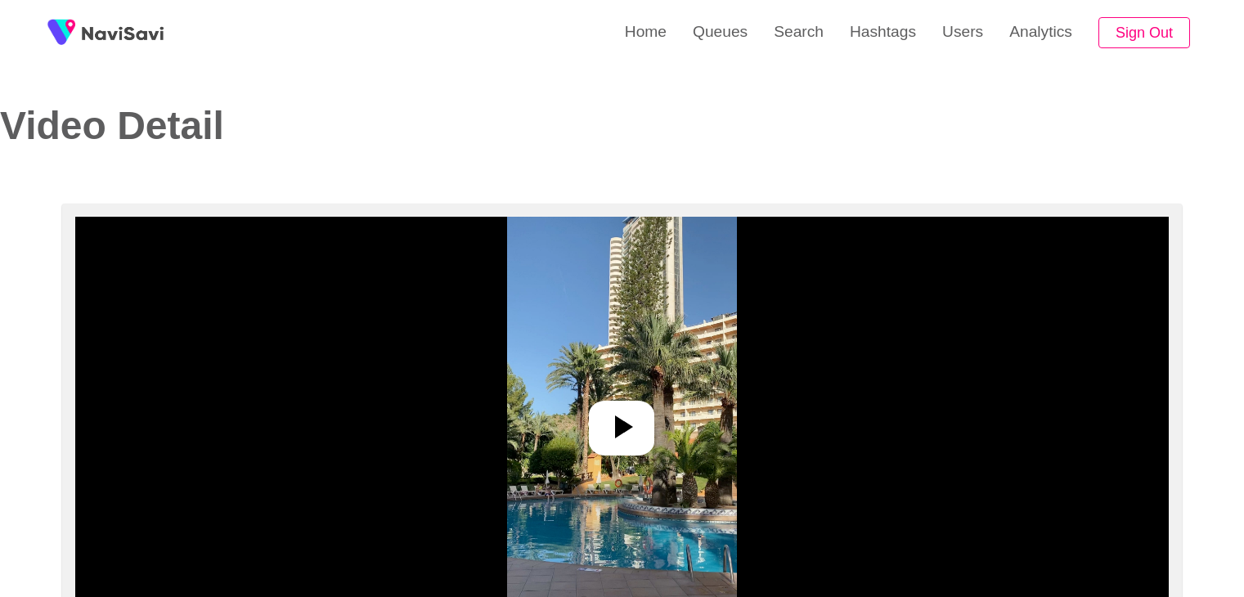
select select "**********"
select select "**"
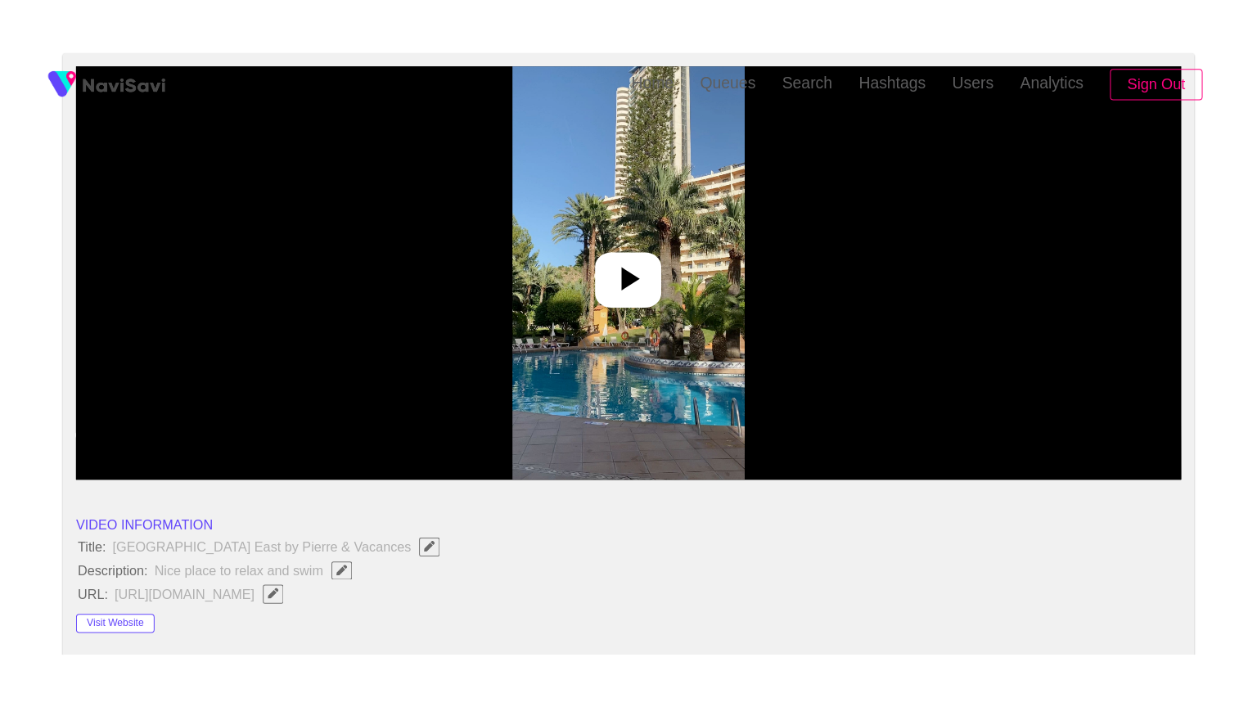
scroll to position [245, 0]
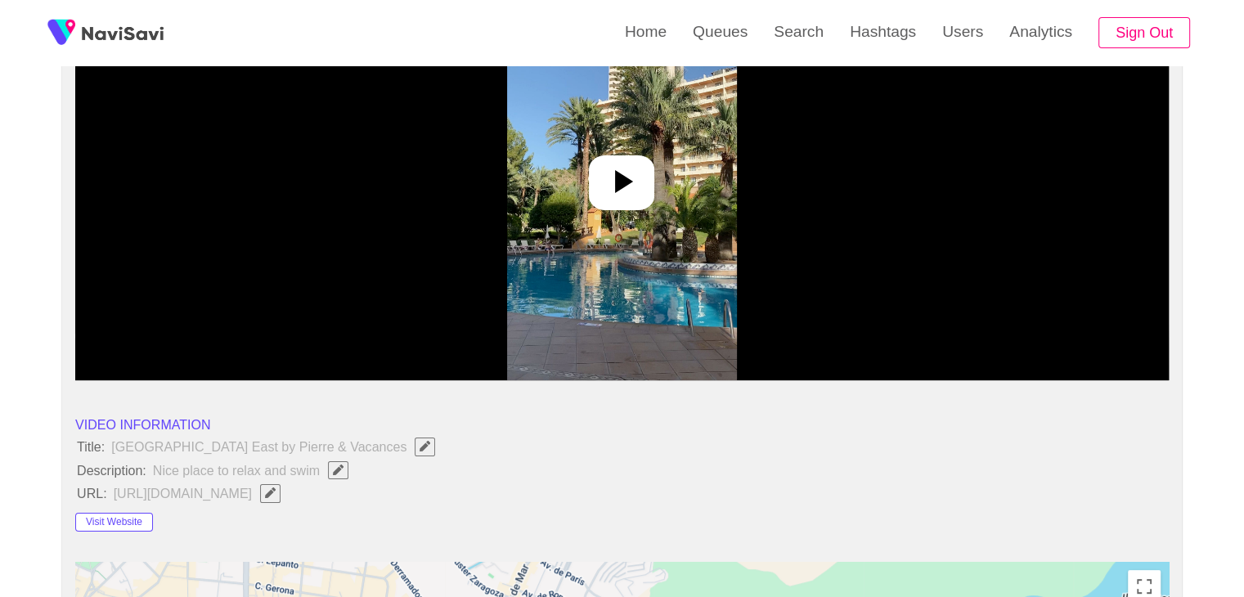
click at [625, 183] on icon at bounding box center [624, 181] width 18 height 23
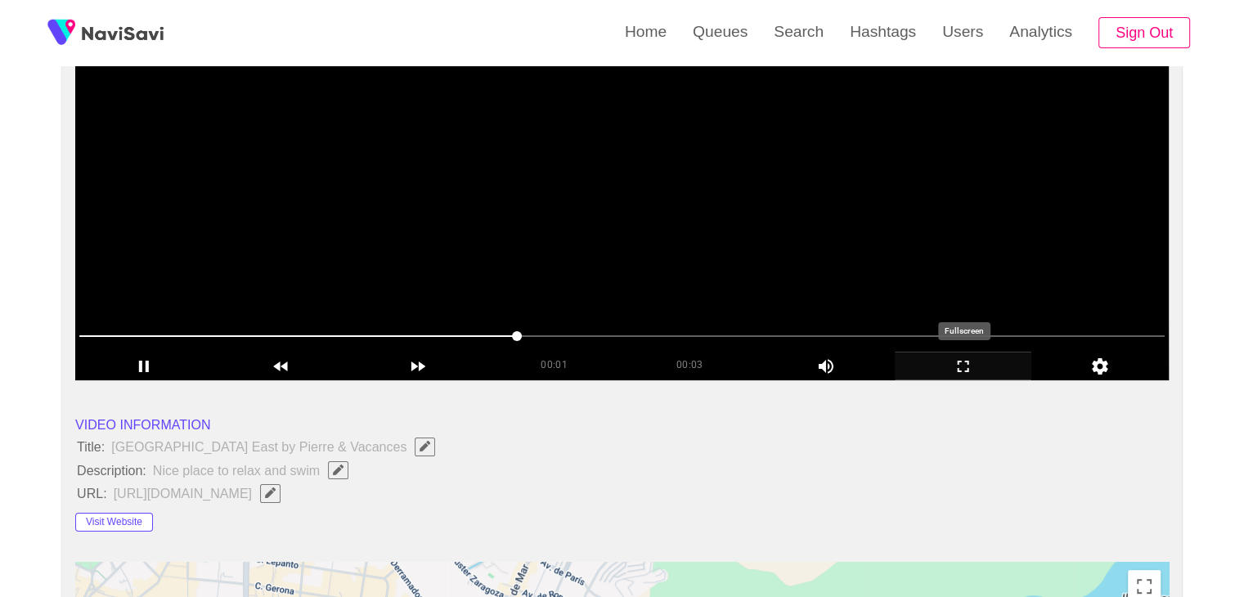
click at [970, 371] on icon "add" at bounding box center [964, 367] width 136 height 20
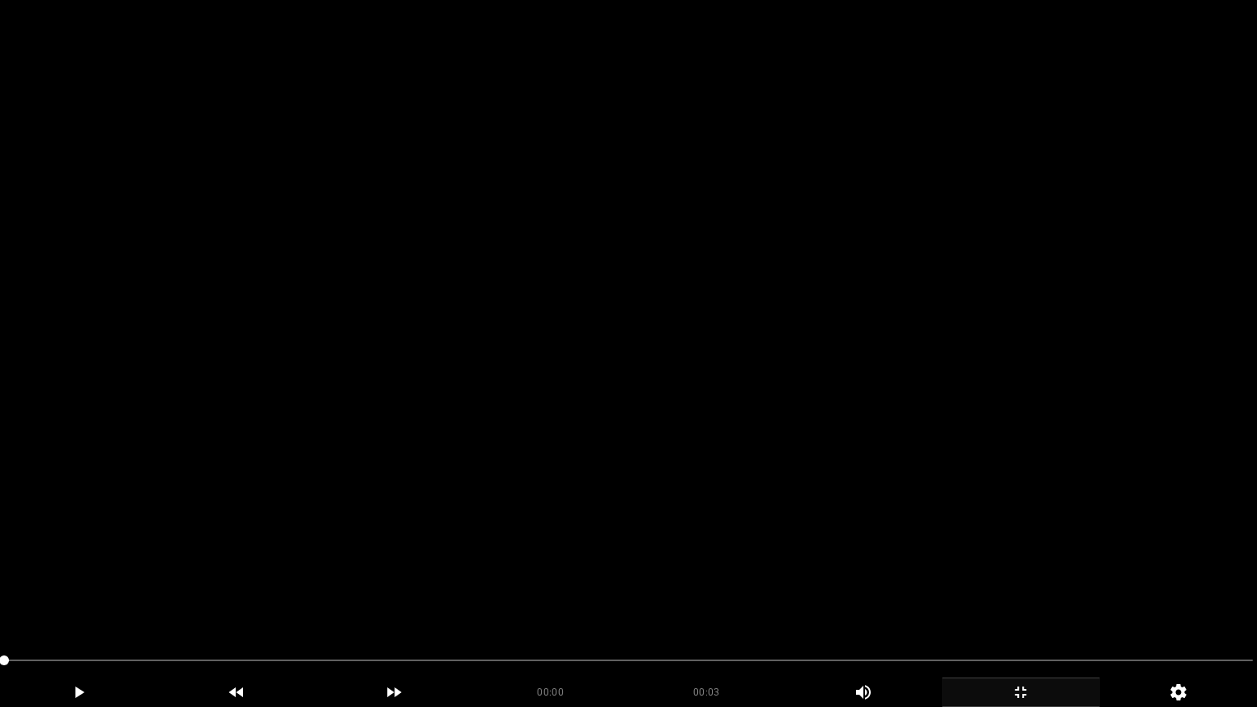
drag, startPoint x: 5, startPoint y: 664, endPoint x: 0, endPoint y: 655, distance: 11.0
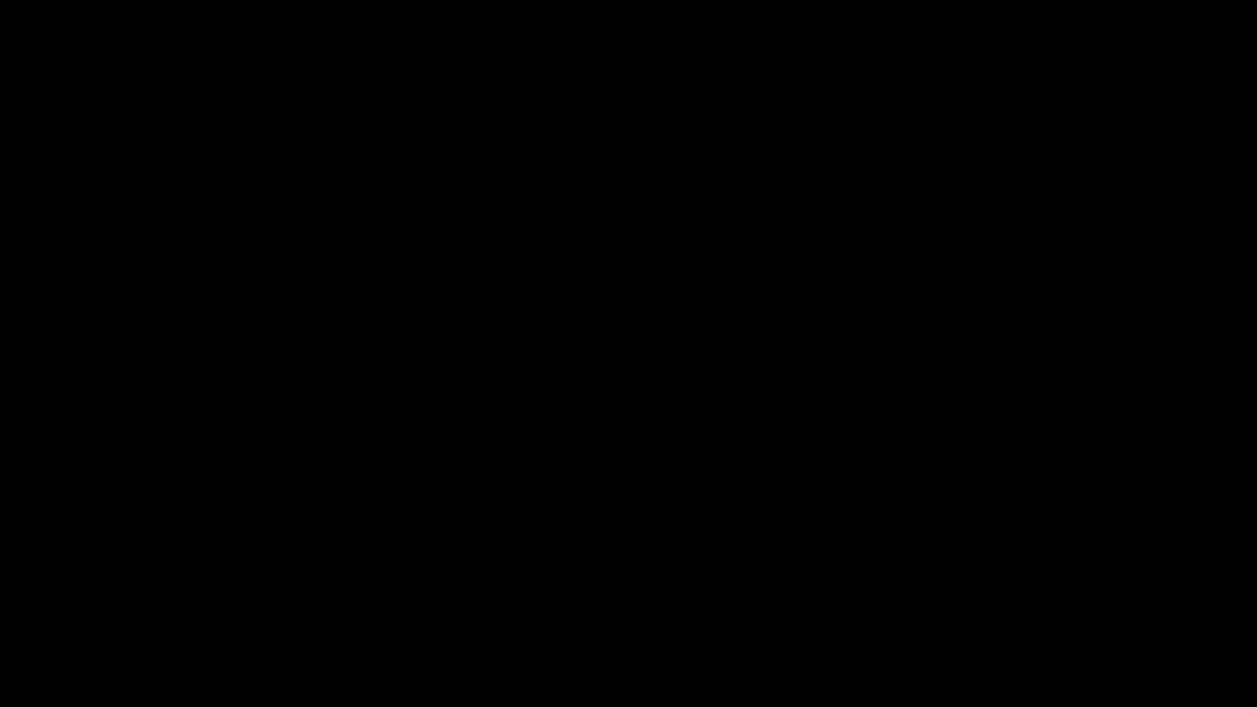
drag, startPoint x: 72, startPoint y: 699, endPoint x: 60, endPoint y: 704, distance: 13.5
click at [61, 596] on div "add" at bounding box center [79, 691] width 158 height 29
click at [85, 596] on icon "add" at bounding box center [79, 692] width 156 height 20
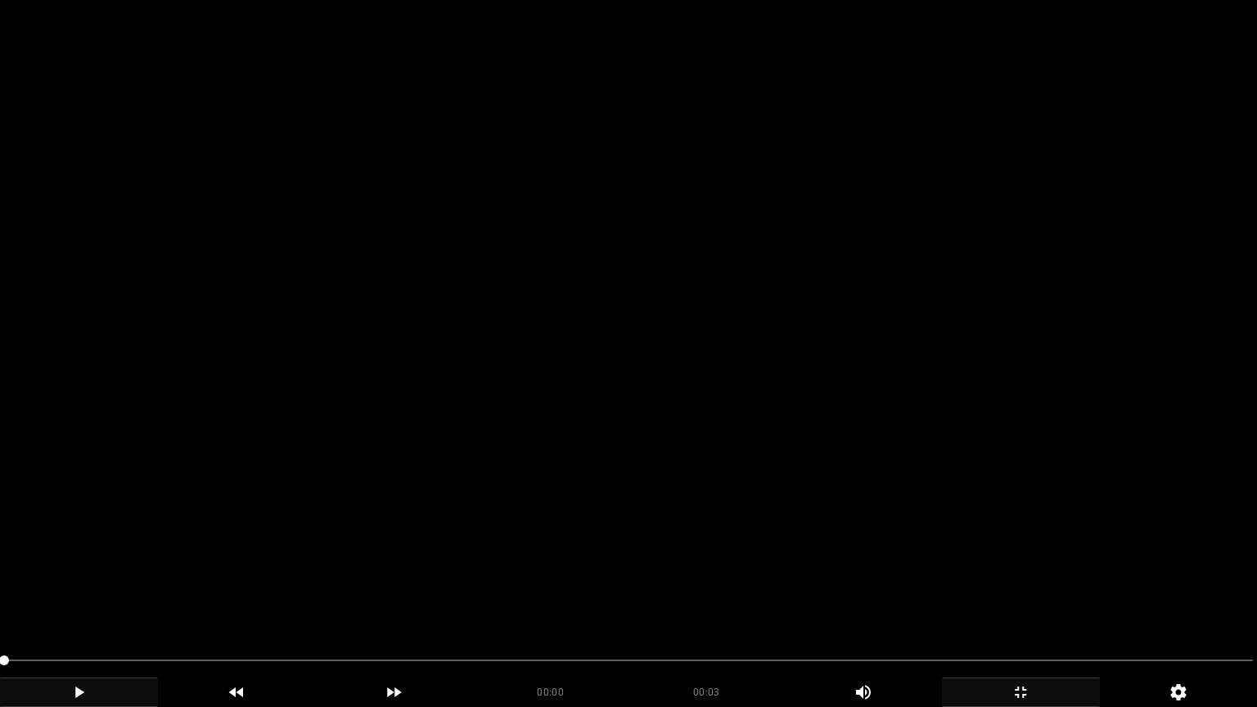
drag, startPoint x: 107, startPoint y: 656, endPoint x: 0, endPoint y: 650, distance: 107.3
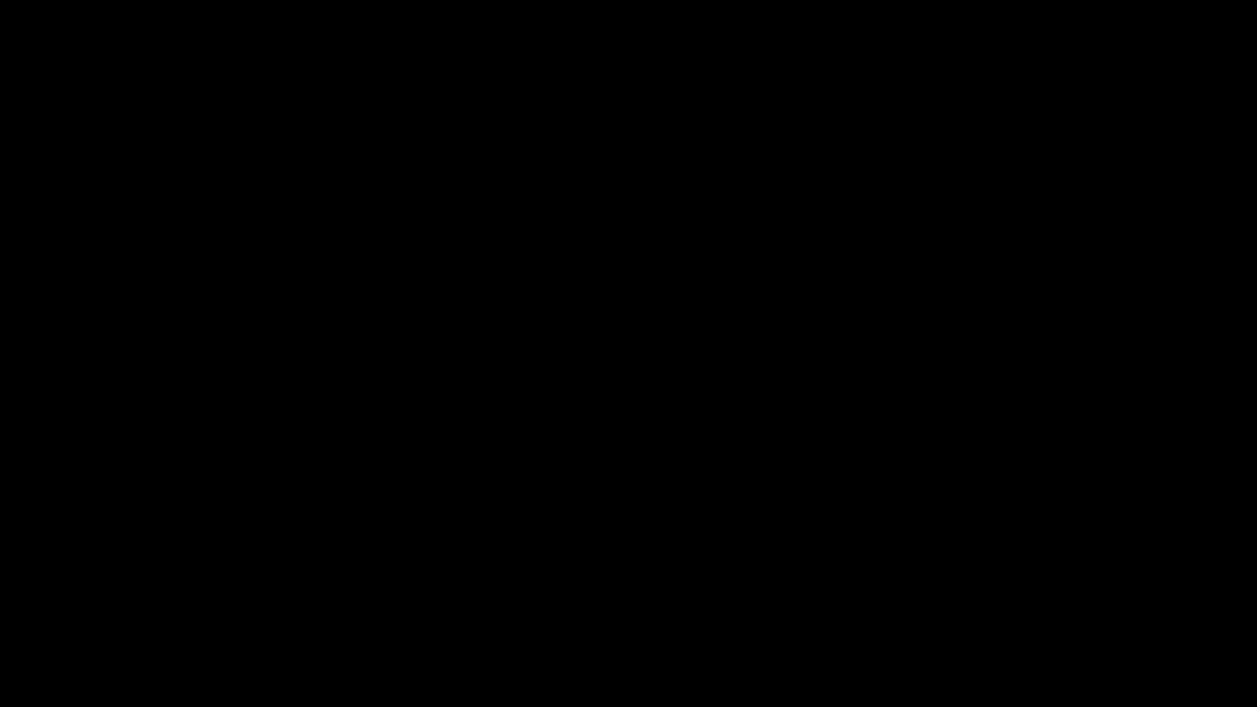
click at [68, 596] on icon "add" at bounding box center [79, 692] width 156 height 20
click at [80, 596] on icon "add" at bounding box center [79, 692] width 156 height 20
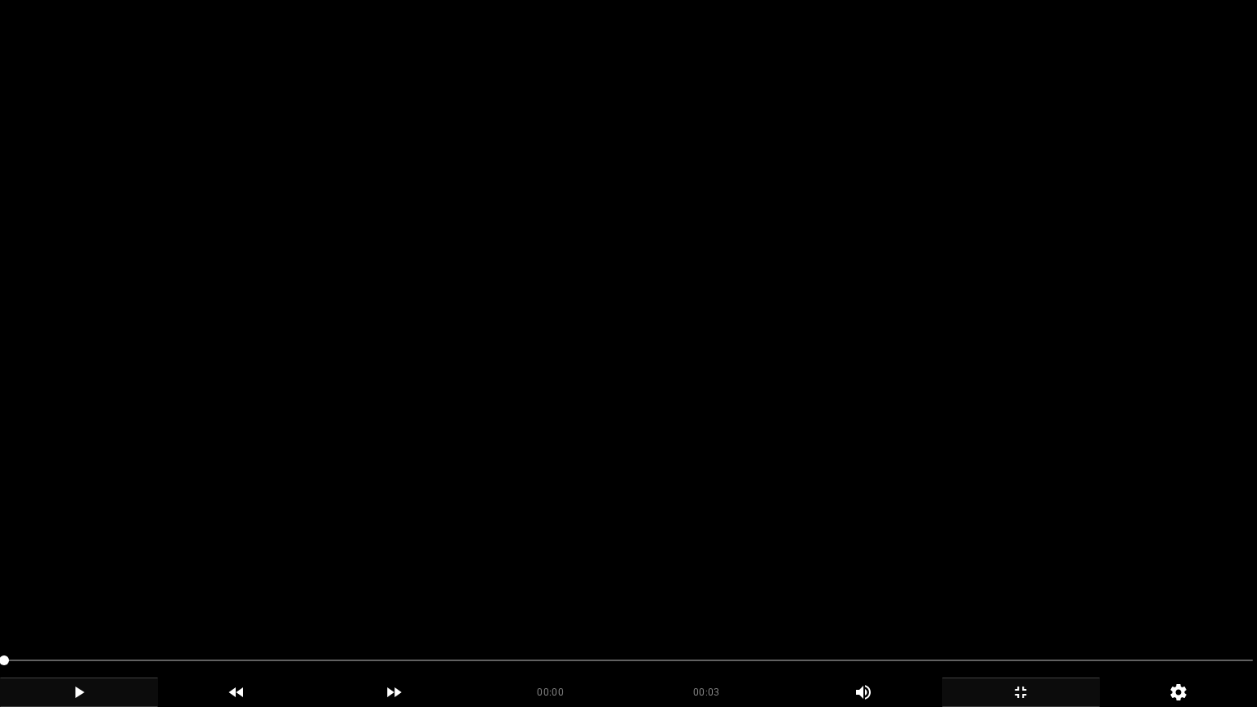
click at [79, 596] on icon "add" at bounding box center [79, 691] width 9 height 11
click at [71, 596] on icon "add" at bounding box center [79, 692] width 156 height 20
click at [72, 596] on icon "add" at bounding box center [79, 692] width 156 height 20
click at [76, 596] on icon "add" at bounding box center [79, 692] width 156 height 20
click at [77, 596] on icon "add" at bounding box center [79, 692] width 156 height 20
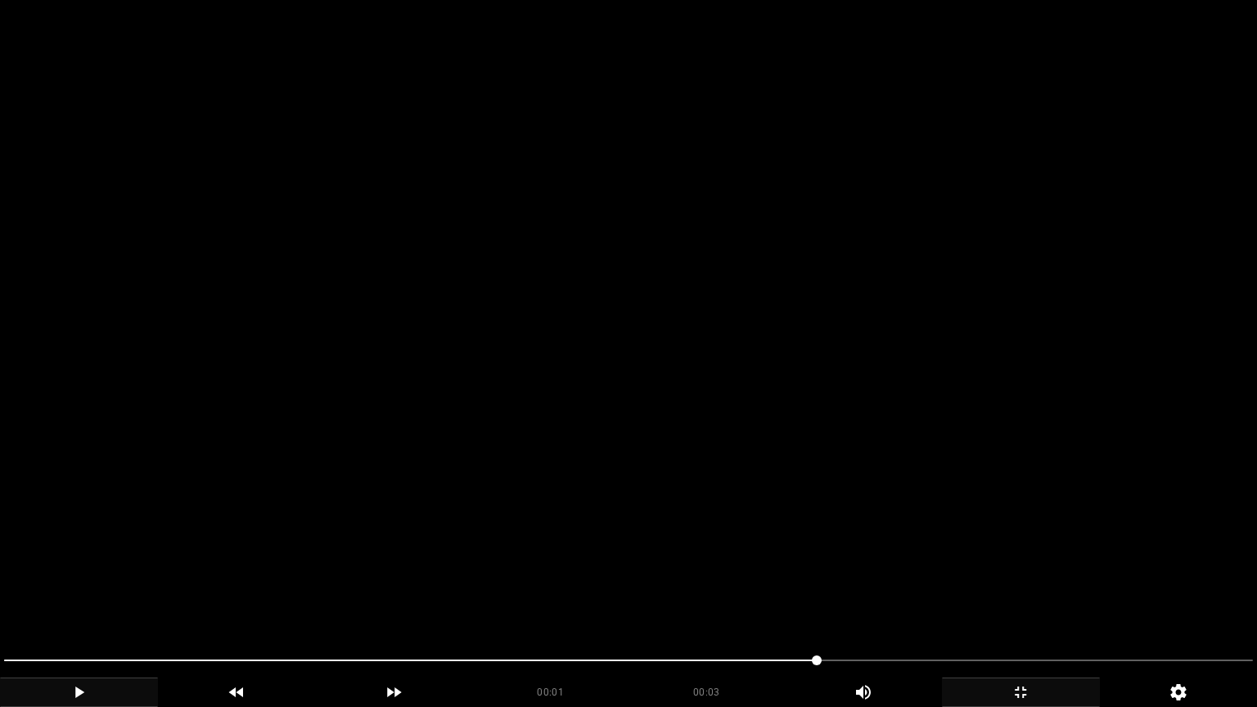
click at [77, 596] on icon "add" at bounding box center [79, 691] width 9 height 11
click at [1021, 596] on icon "add" at bounding box center [1021, 692] width 156 height 20
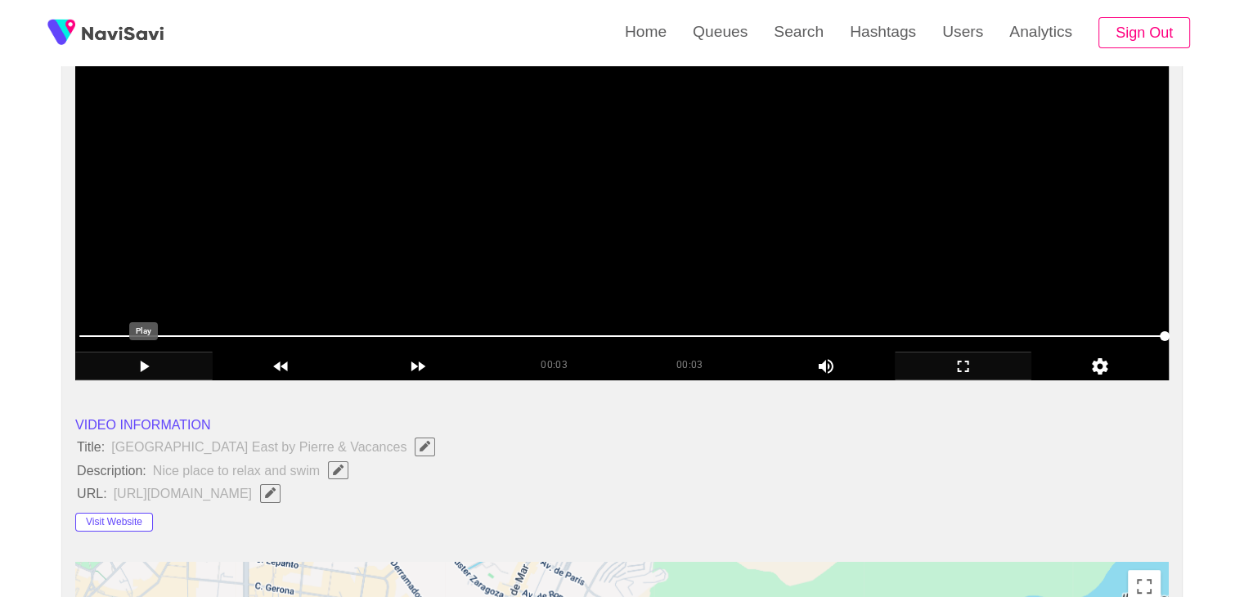
click at [159, 362] on icon "add" at bounding box center [144, 367] width 136 height 20
click at [162, 365] on icon "add" at bounding box center [144, 367] width 136 height 20
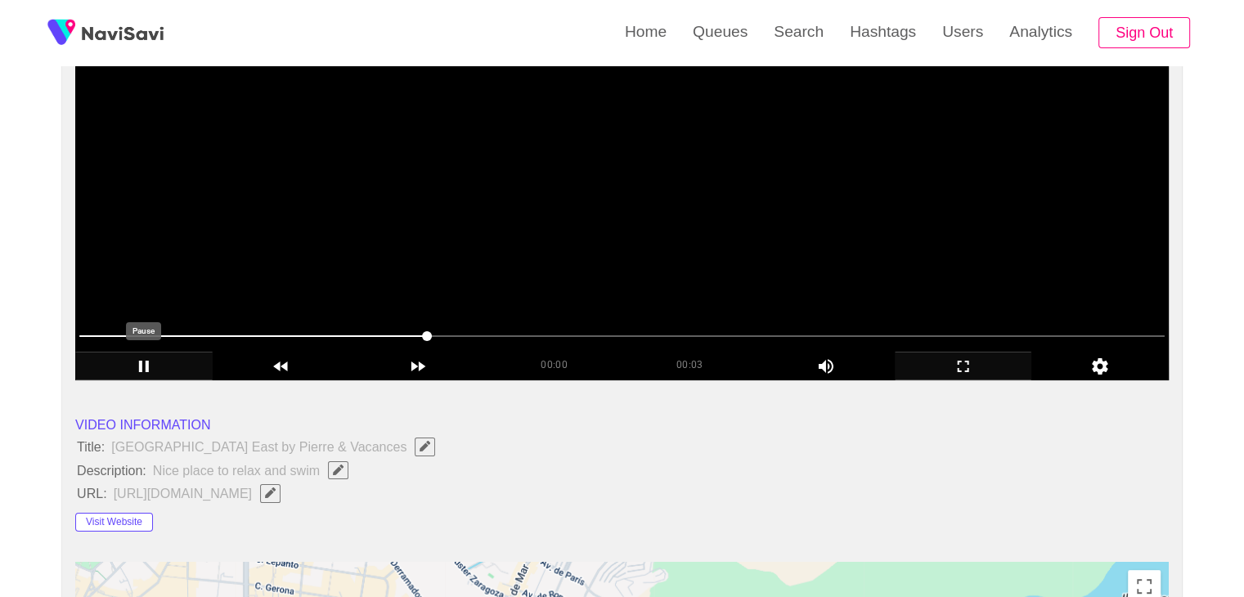
click at [144, 363] on icon "add" at bounding box center [144, 367] width 136 height 20
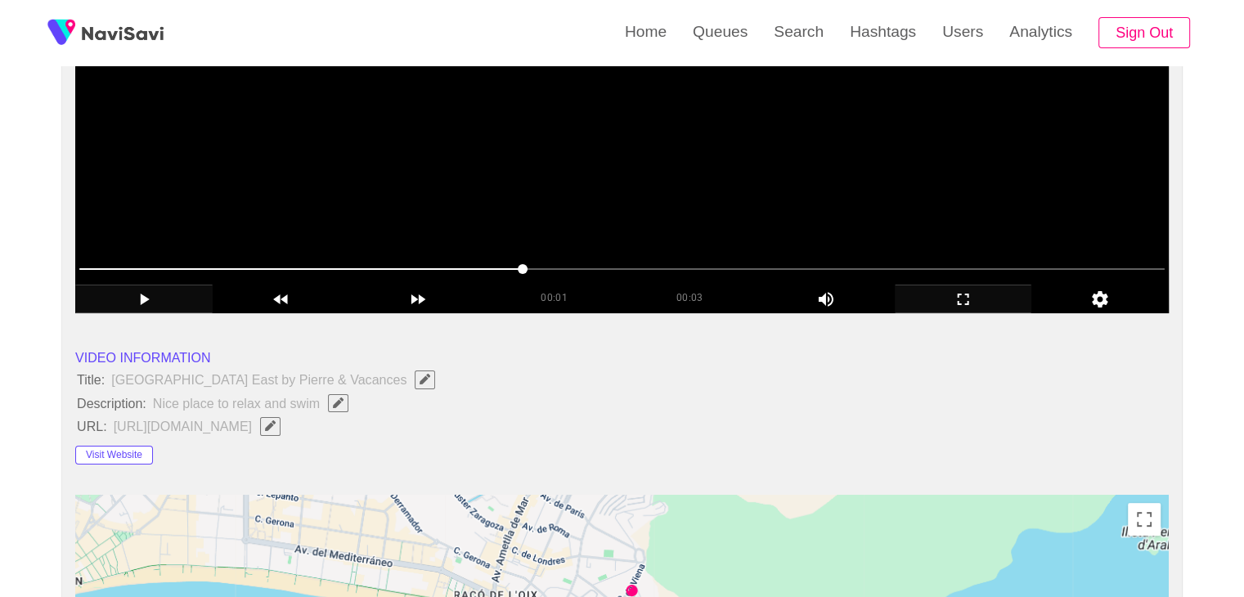
scroll to position [491, 0]
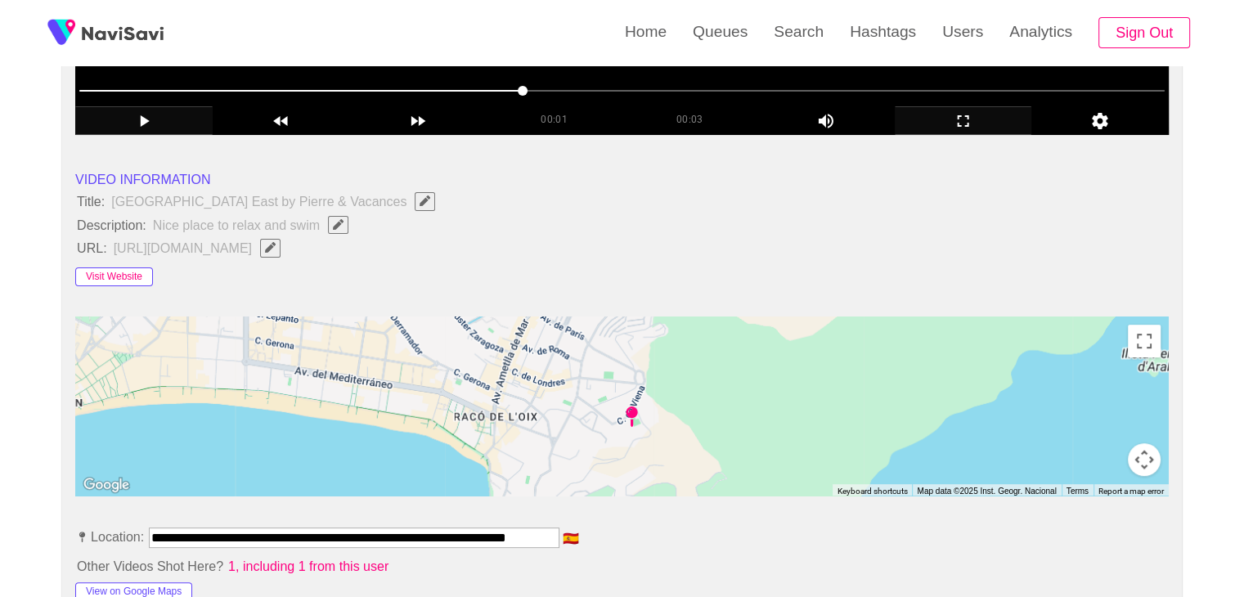
click at [124, 268] on button "Visit Website" at bounding box center [114, 278] width 78 height 20
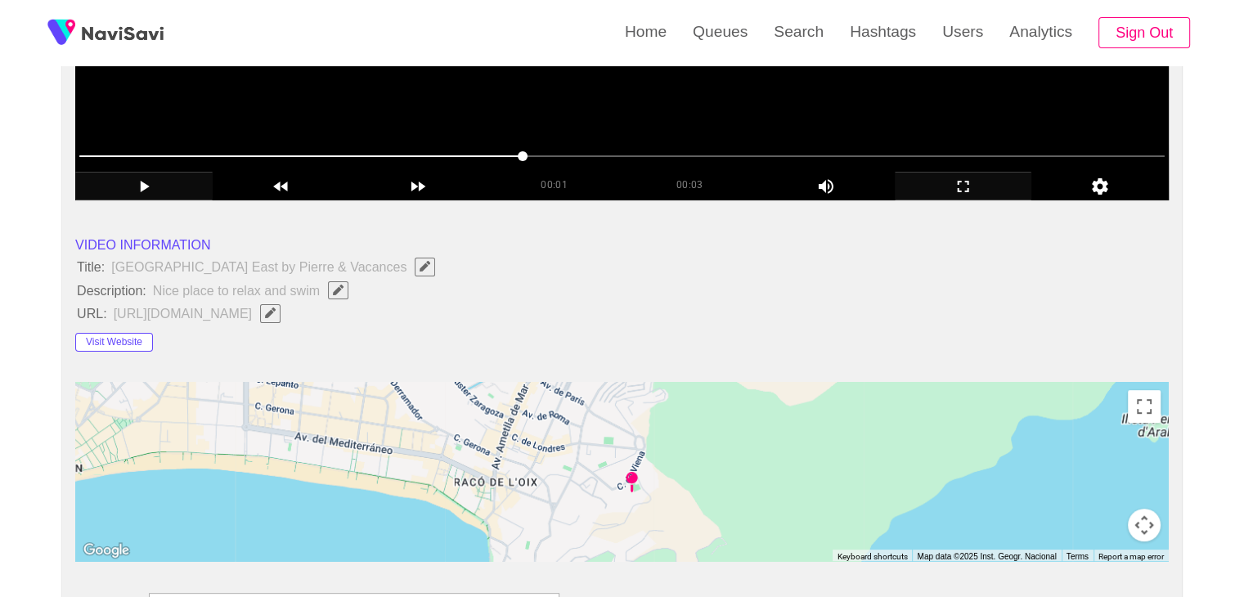
scroll to position [409, 0]
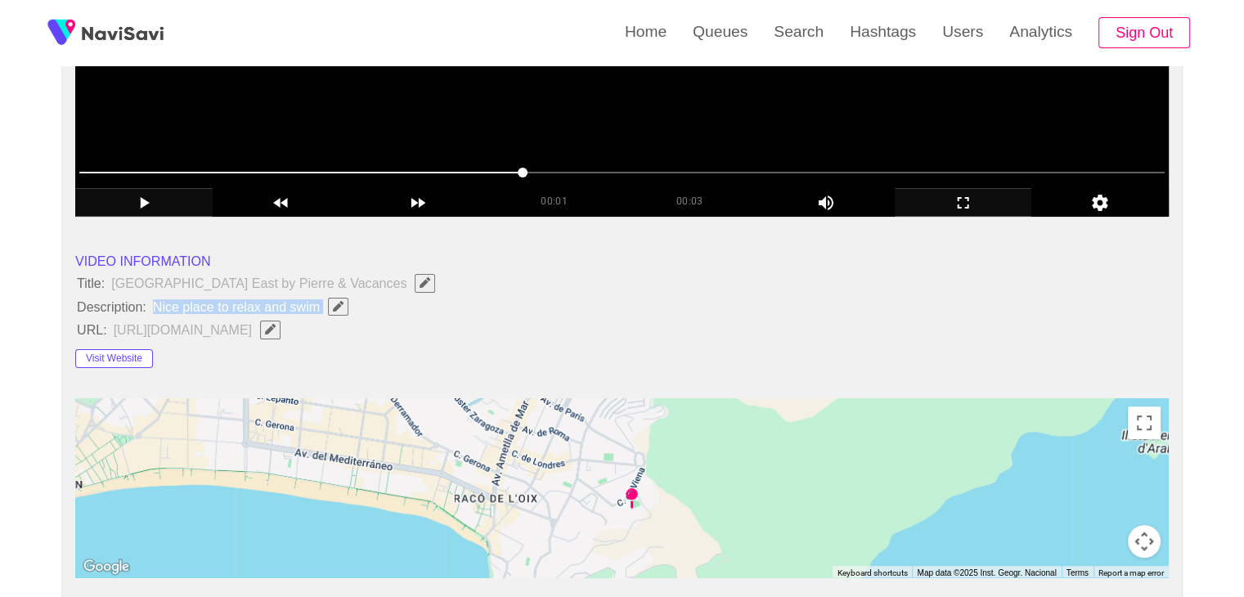
drag, startPoint x: 151, startPoint y: 304, endPoint x: 329, endPoint y: 308, distance: 177.6
click at [329, 308] on span "Nice place to relax and swim" at bounding box center [254, 306] width 207 height 21
drag, startPoint x: 106, startPoint y: 286, endPoint x: 304, endPoint y: 315, distance: 200.1
drag, startPoint x: 70, startPoint y: 277, endPoint x: 329, endPoint y: 312, distance: 260.8
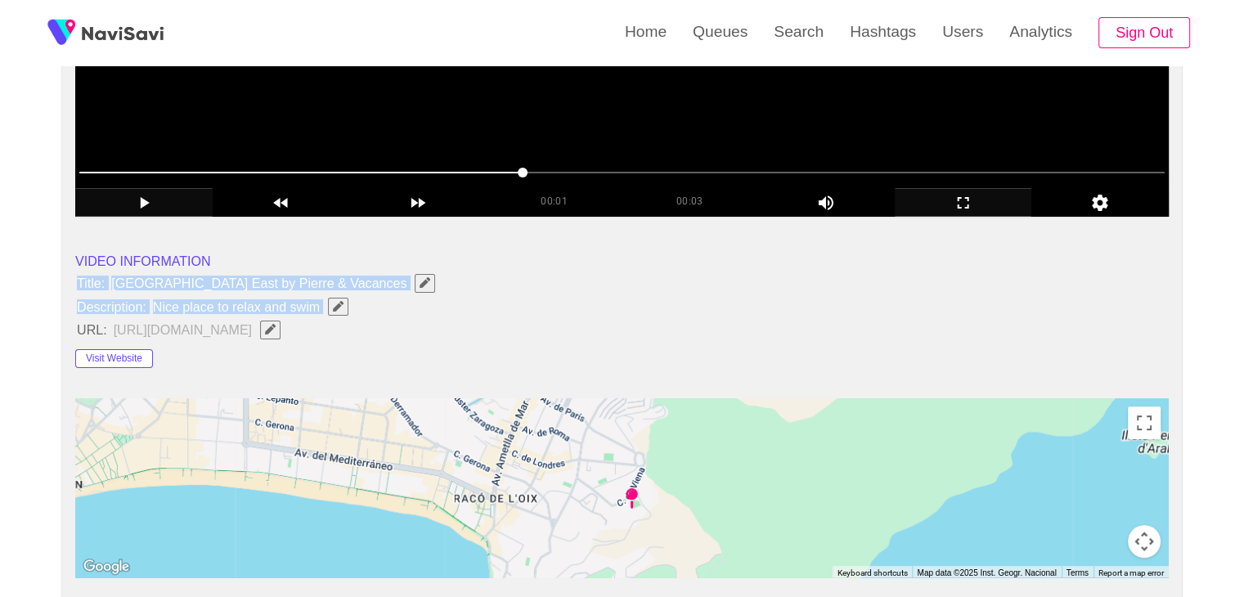
copy ul "Title: [GEOGRAPHIC_DATA] East by [PERSON_NAME] & Vacances Description: Nice pla…"
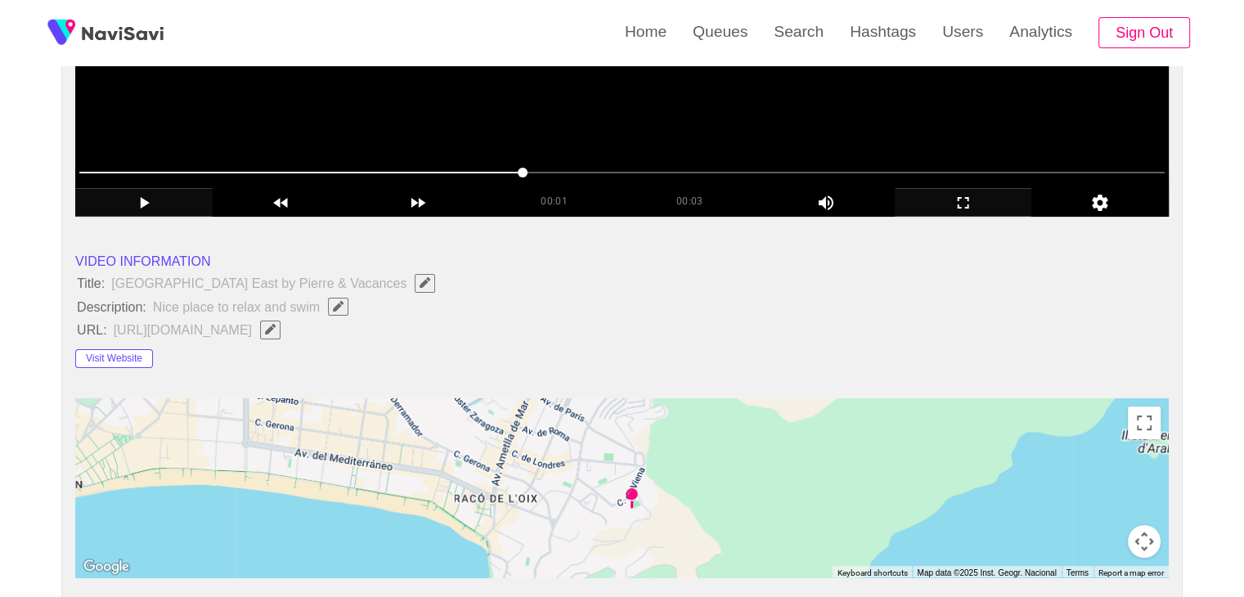
click at [290, 327] on span "[URL][DOMAIN_NAME]" at bounding box center [201, 329] width 178 height 21
click at [119, 355] on button "Visit Website" at bounding box center [114, 359] width 78 height 20
click at [276, 324] on icon "Edit Field" at bounding box center [270, 329] width 11 height 11
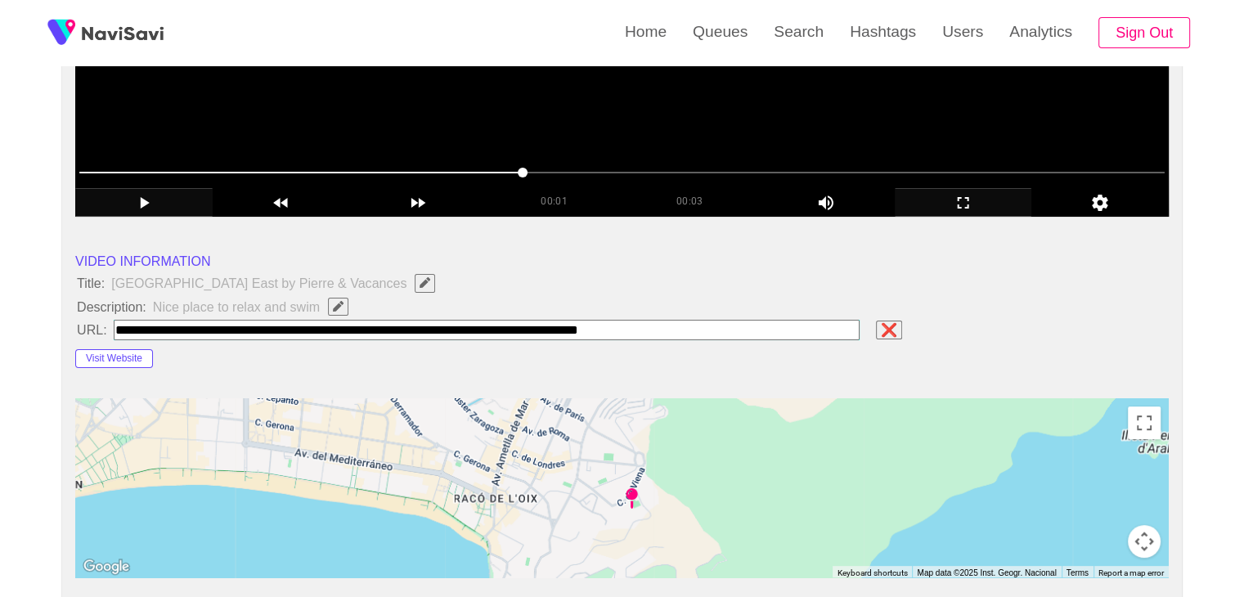
type input "**********"
click at [901, 329] on span "❌" at bounding box center [889, 329] width 23 height 15
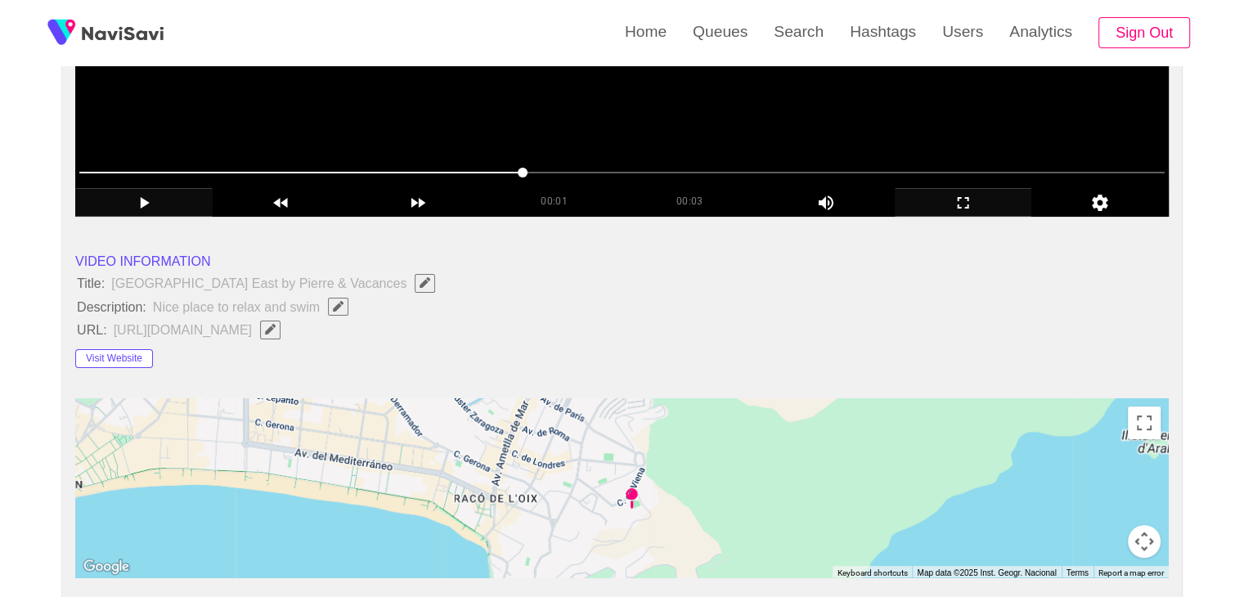
click at [338, 305] on icon "Edit Field" at bounding box center [338, 306] width 11 height 11
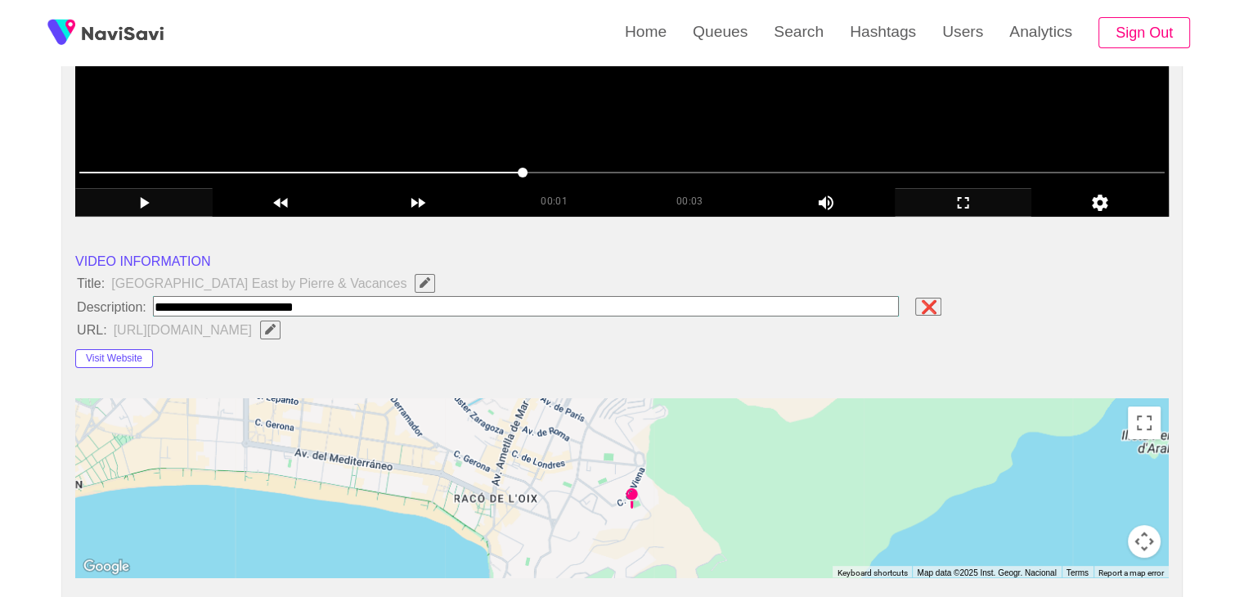
type input "**********"
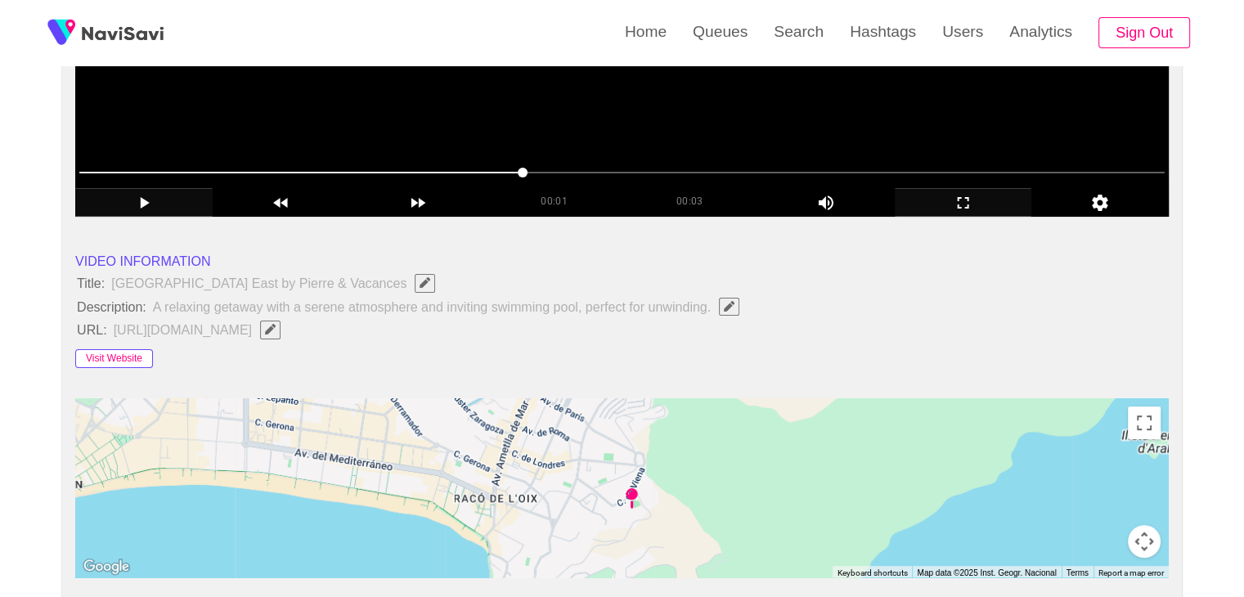
click at [135, 358] on button "Visit Website" at bounding box center [114, 359] width 78 height 20
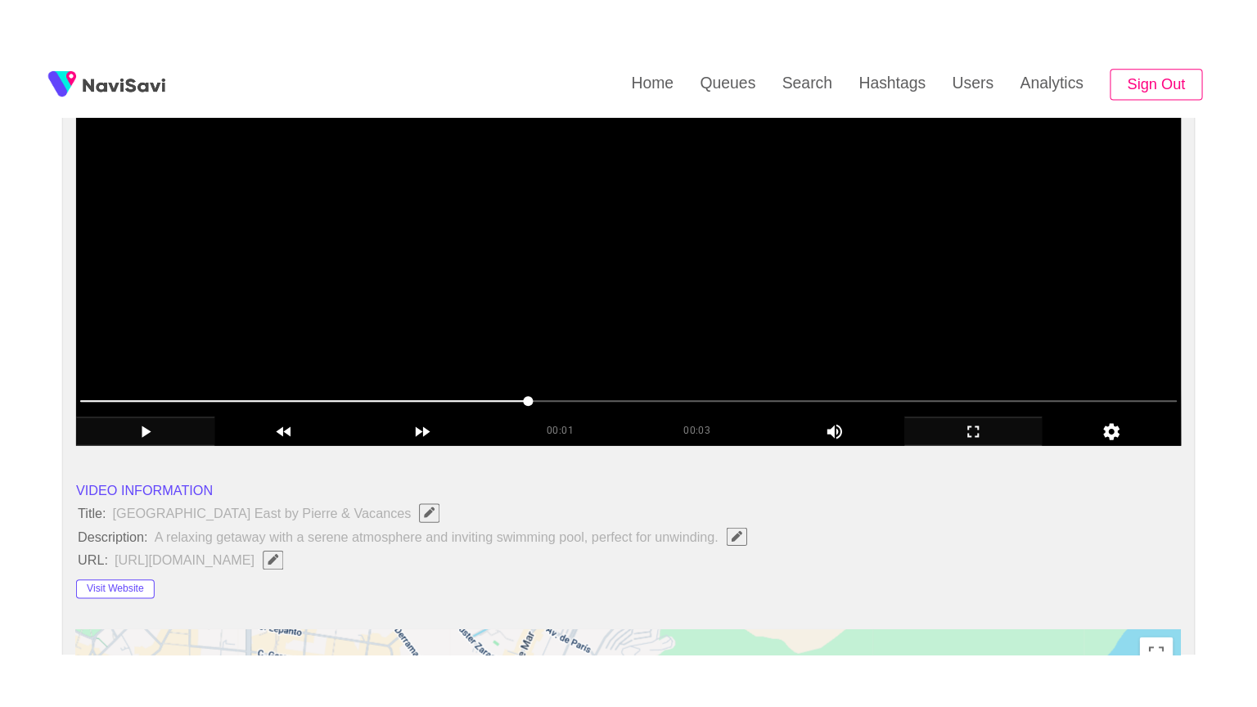
scroll to position [245, 0]
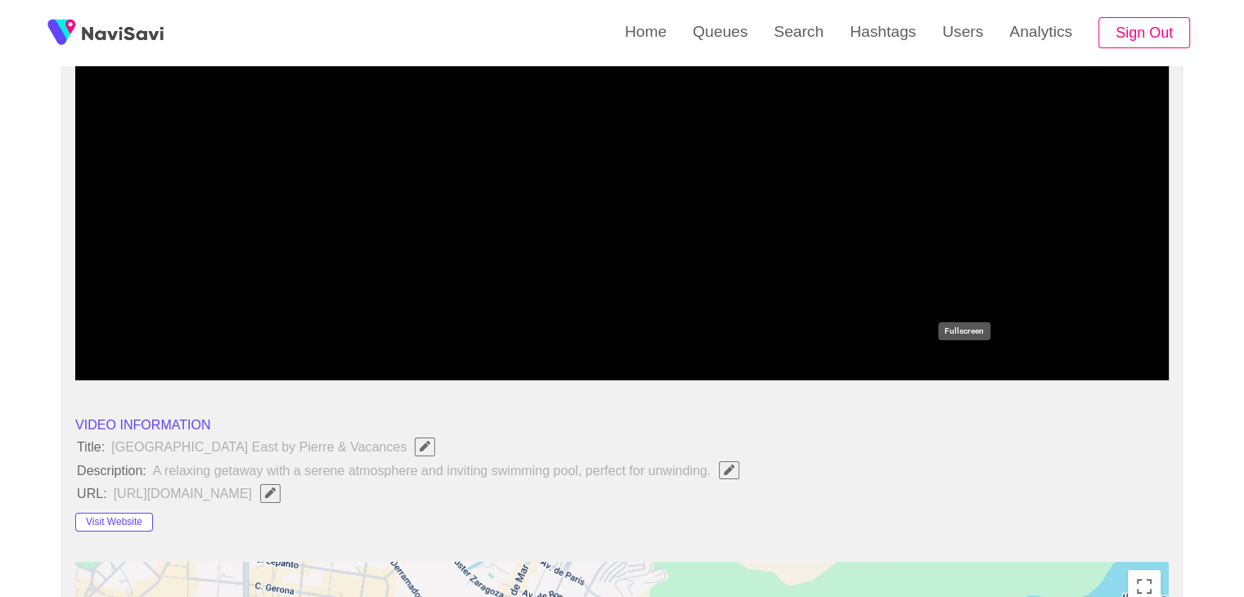
click at [974, 371] on icon "add" at bounding box center [964, 367] width 136 height 20
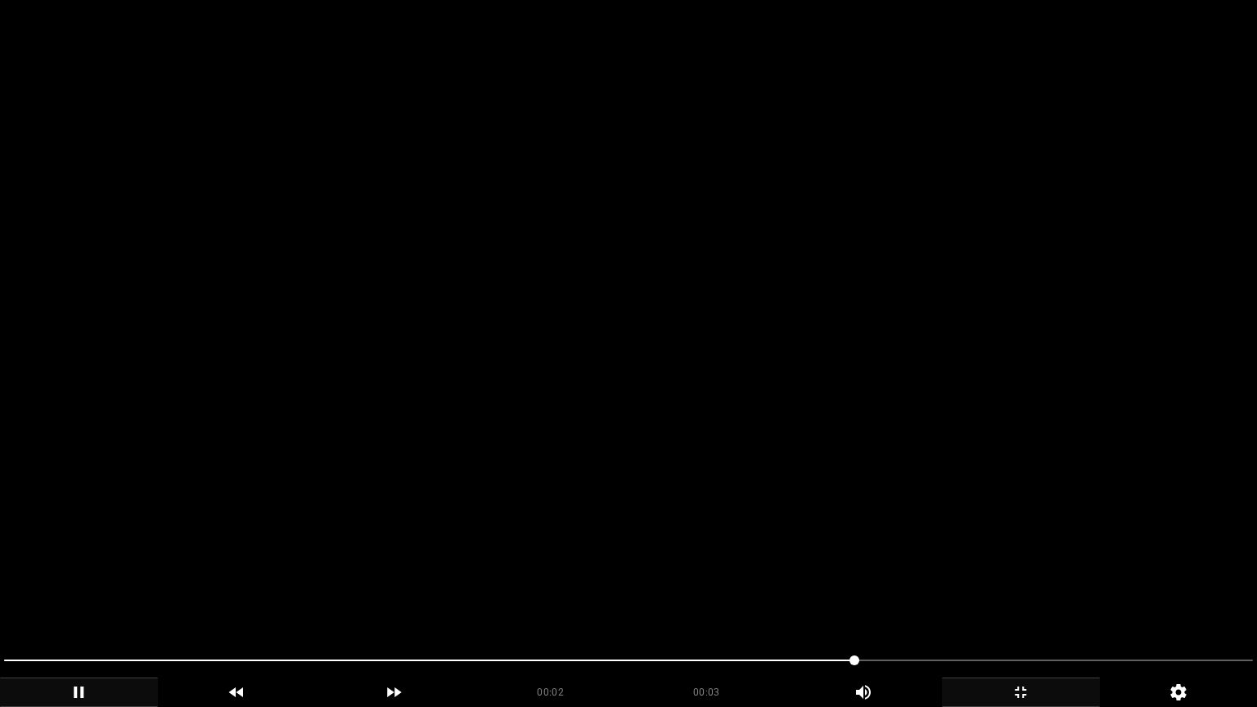
click at [652, 468] on video at bounding box center [628, 353] width 1257 height 707
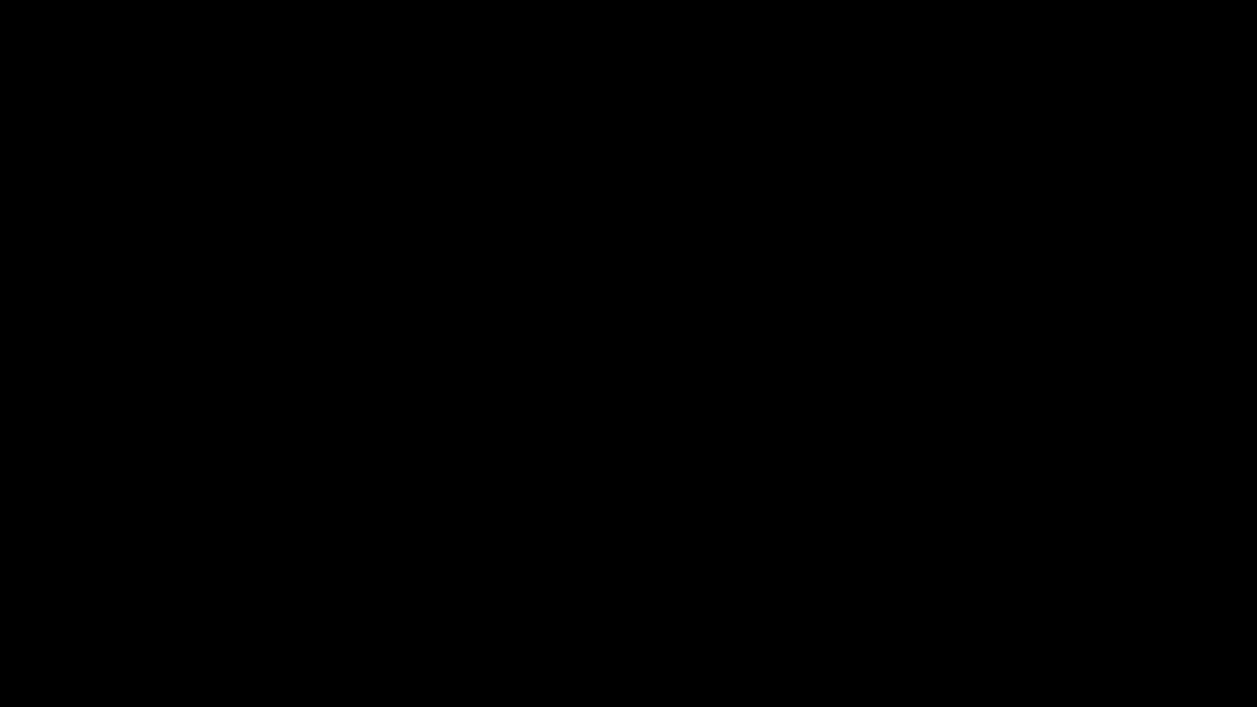
click at [1039, 596] on icon "add" at bounding box center [1021, 692] width 156 height 20
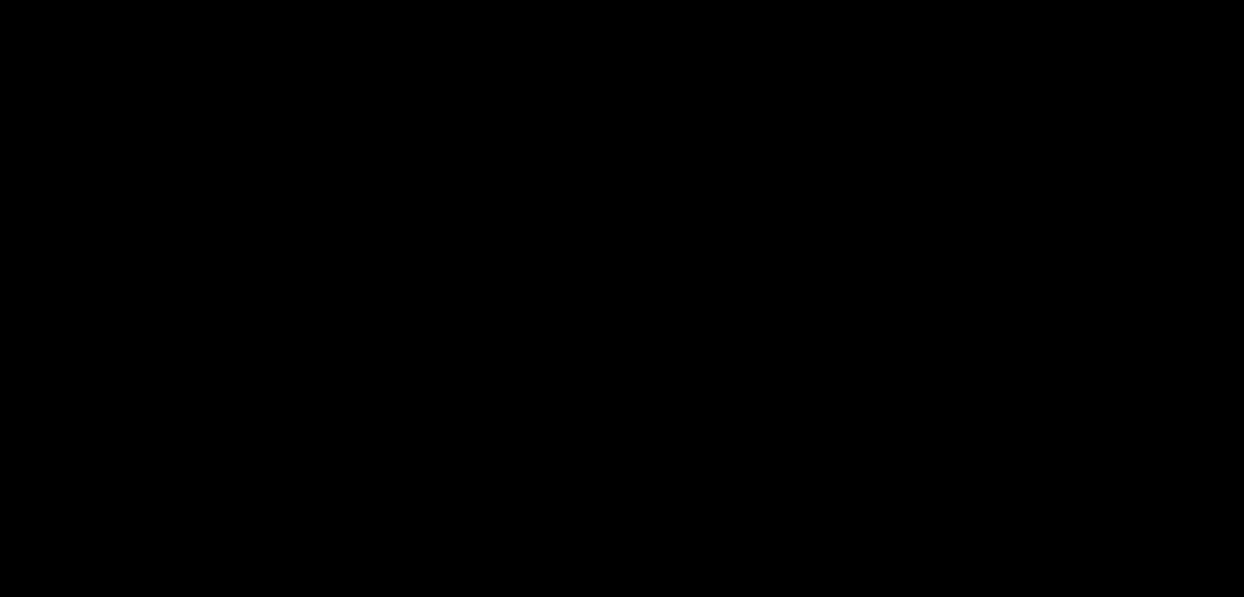
scroll to position [733, 0]
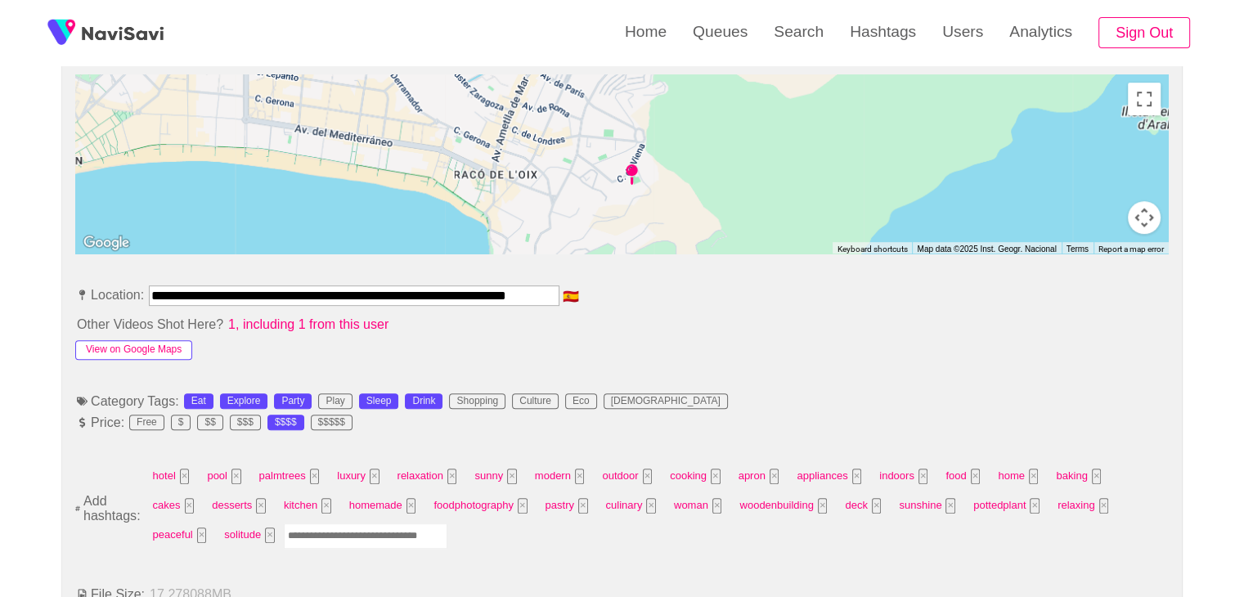
click at [135, 349] on button "View on Google Maps" at bounding box center [133, 350] width 117 height 20
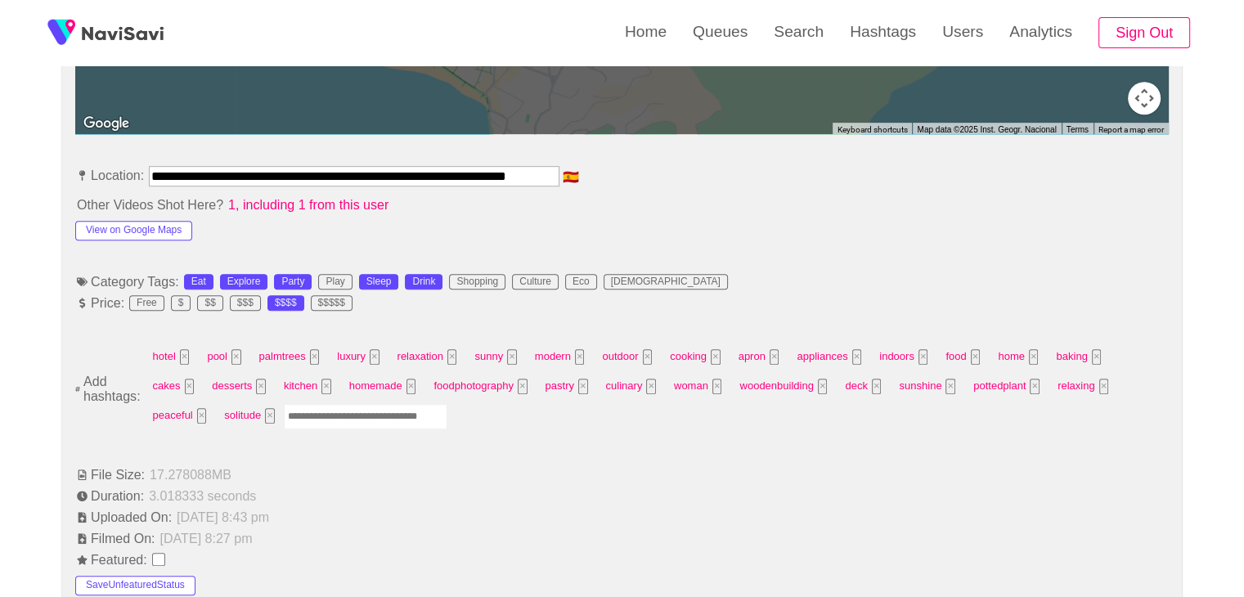
scroll to position [897, 0]
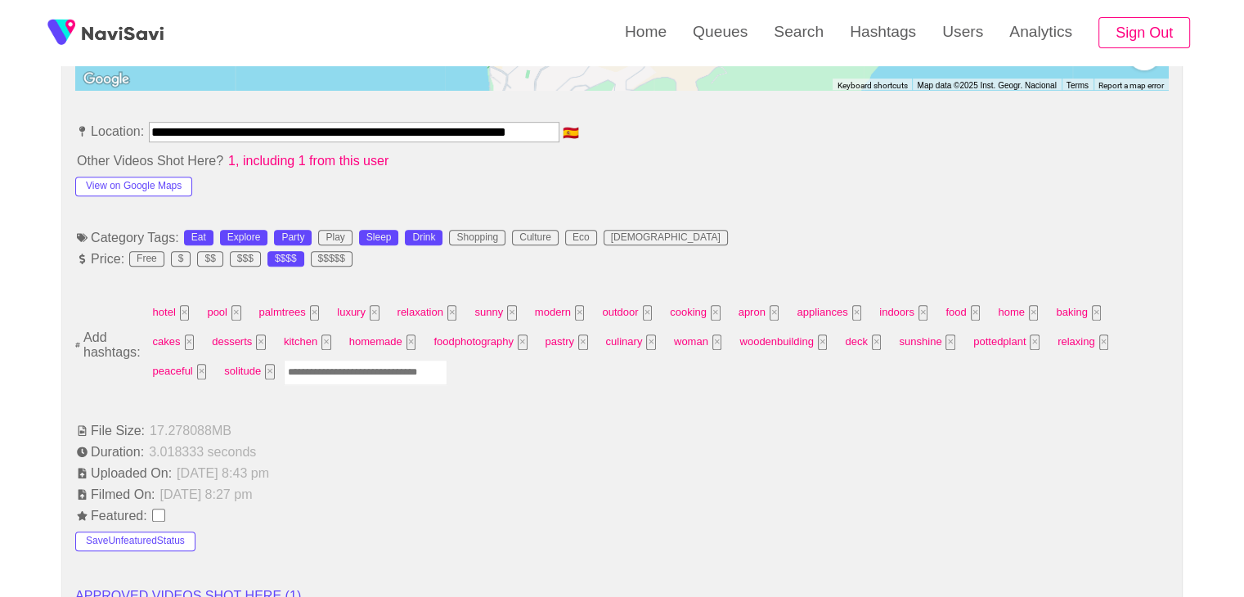
click at [284, 364] on input "Enter tag here and press return" at bounding box center [366, 372] width 164 height 25
type input "*********"
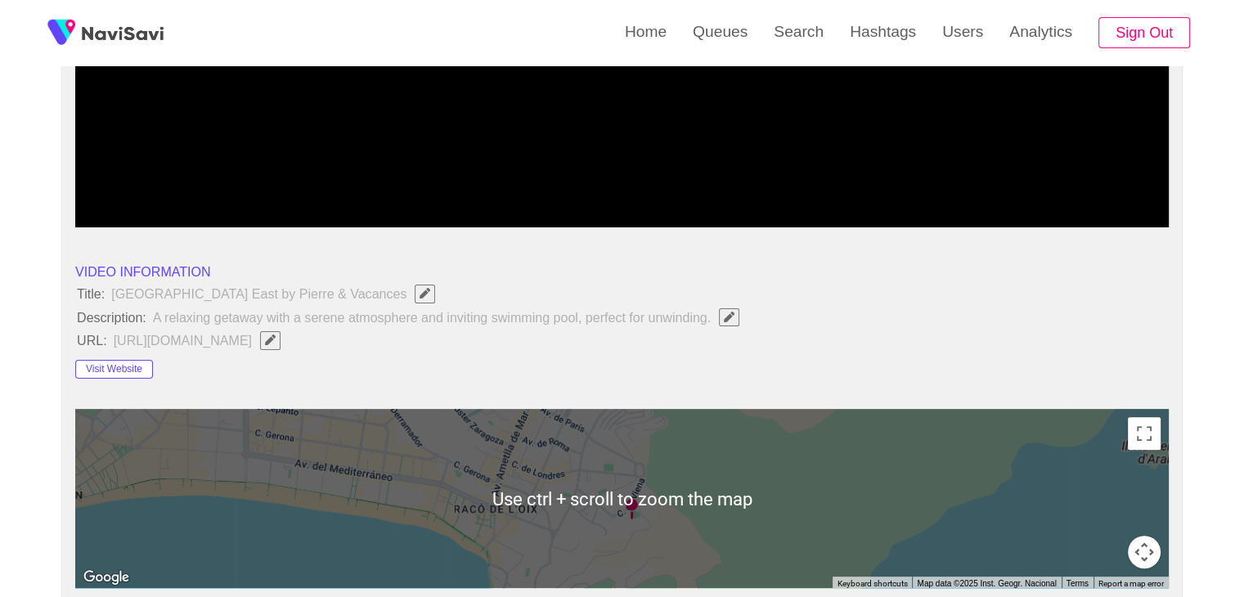
scroll to position [160, 0]
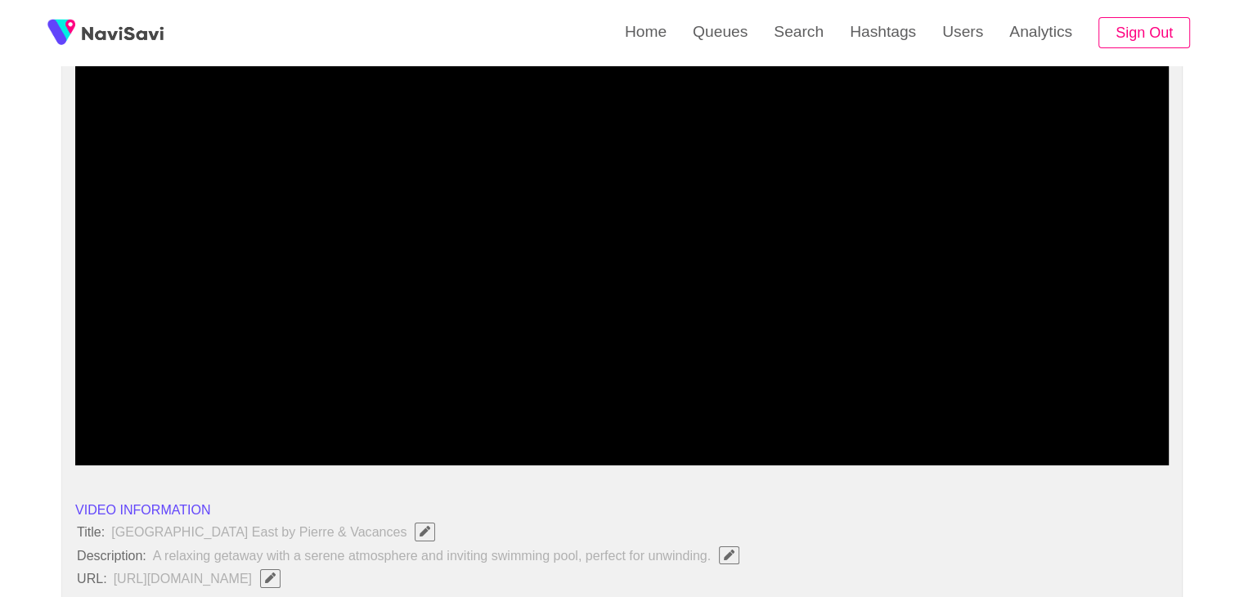
click at [363, 414] on span at bounding box center [622, 421] width 1086 height 26
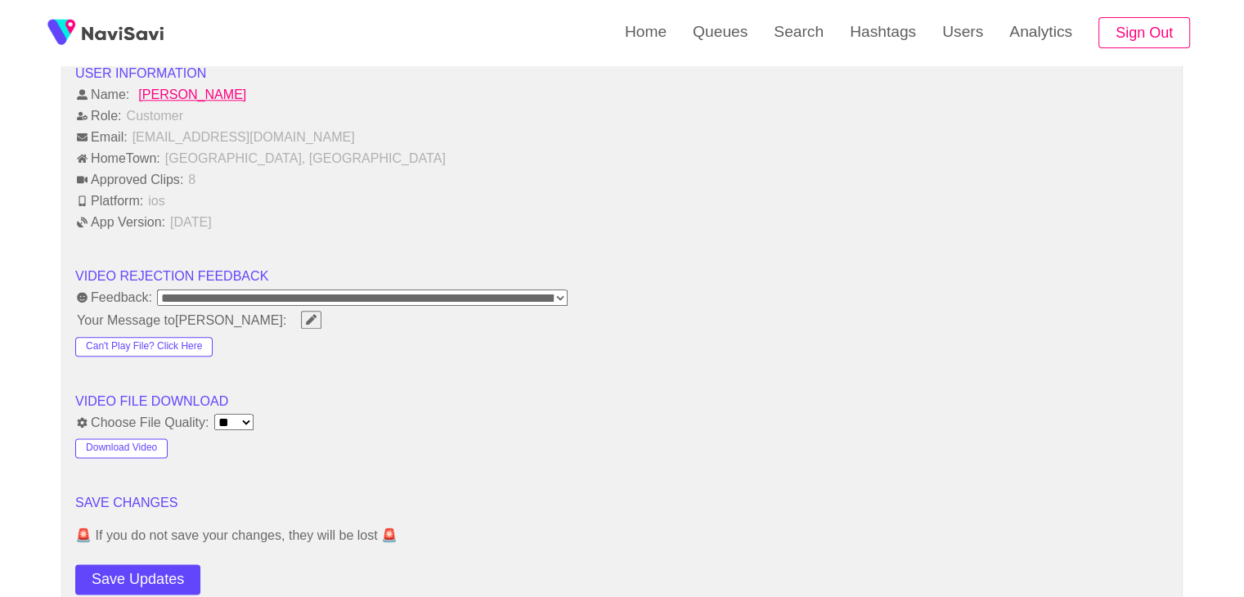
scroll to position [1960, 0]
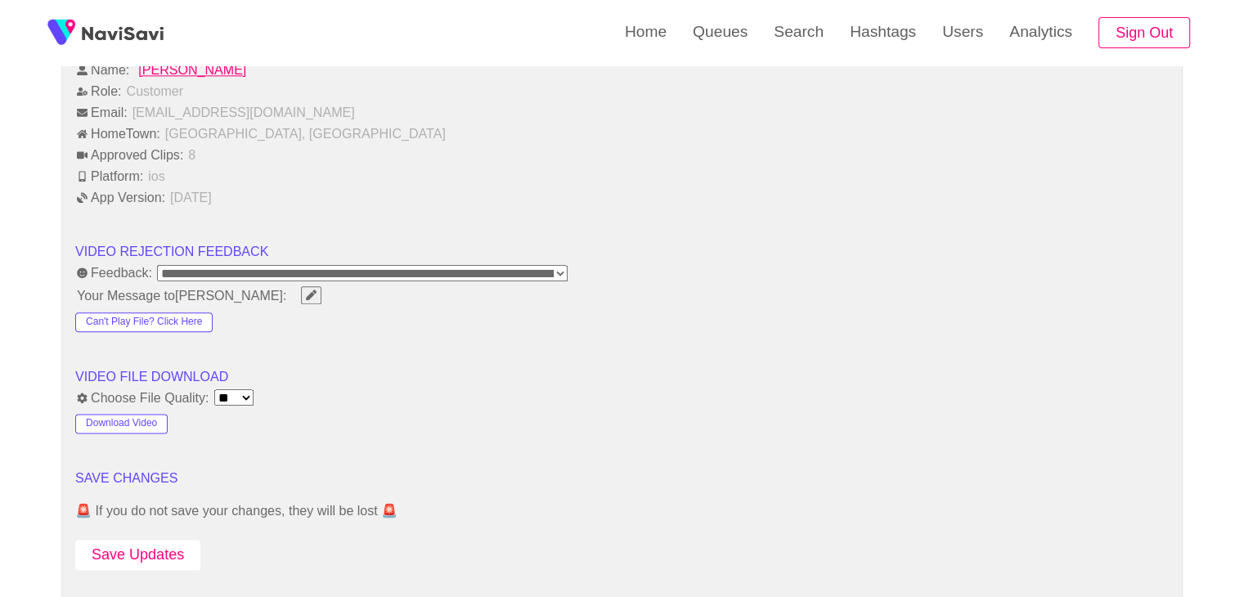
click at [150, 548] on button "Save Updates" at bounding box center [137, 555] width 125 height 30
click at [156, 544] on button "Save Updates" at bounding box center [137, 555] width 125 height 30
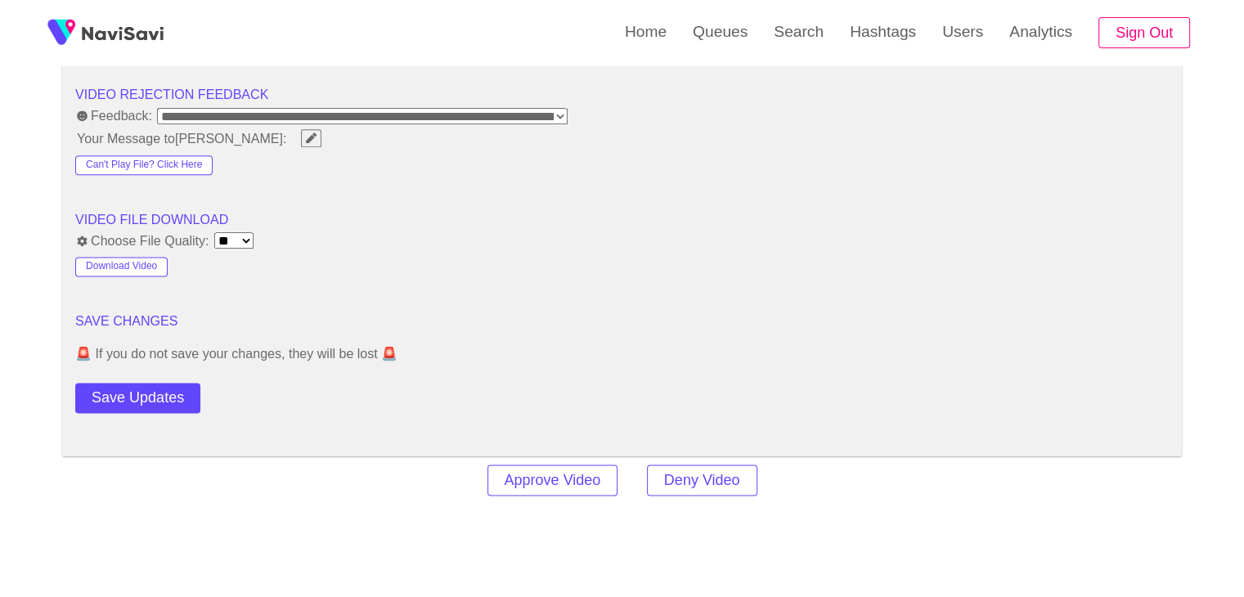
scroll to position [2127, 0]
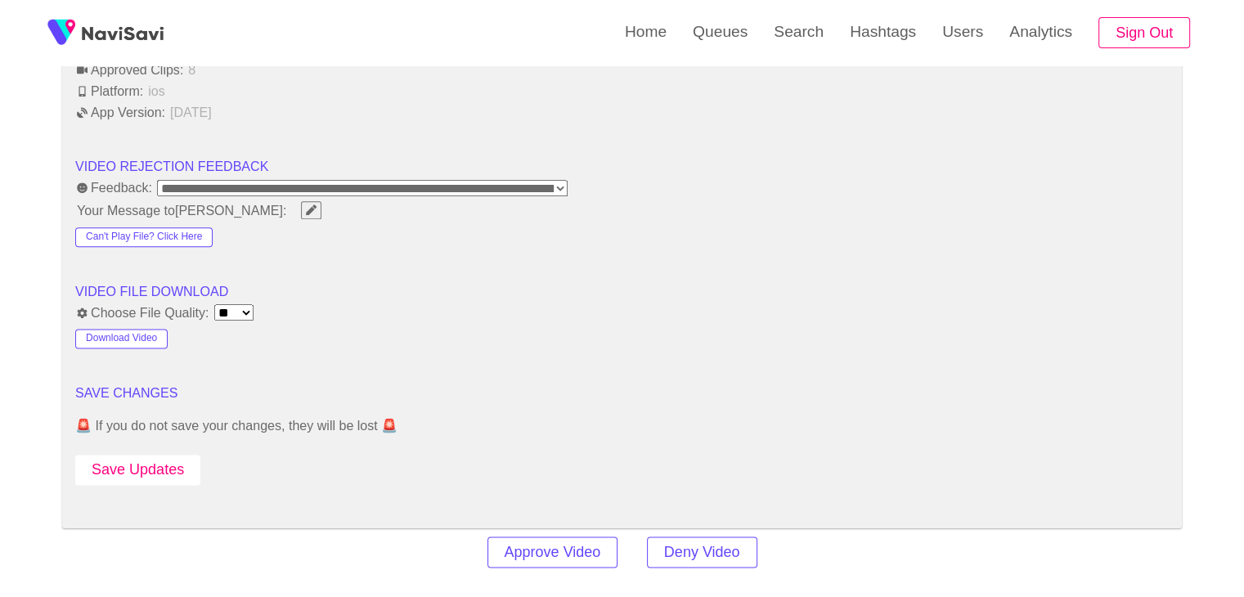
drag, startPoint x: 147, startPoint y: 452, endPoint x: 255, endPoint y: 407, distance: 117.0
click at [148, 455] on button "Save Updates" at bounding box center [137, 470] width 125 height 30
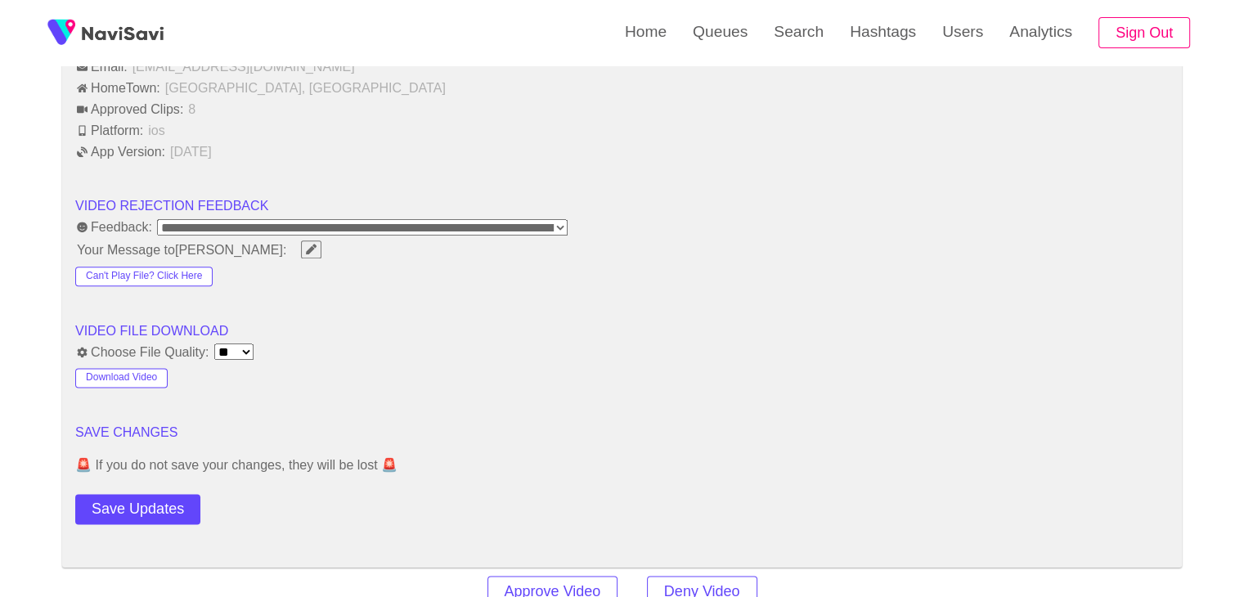
scroll to position [2209, 0]
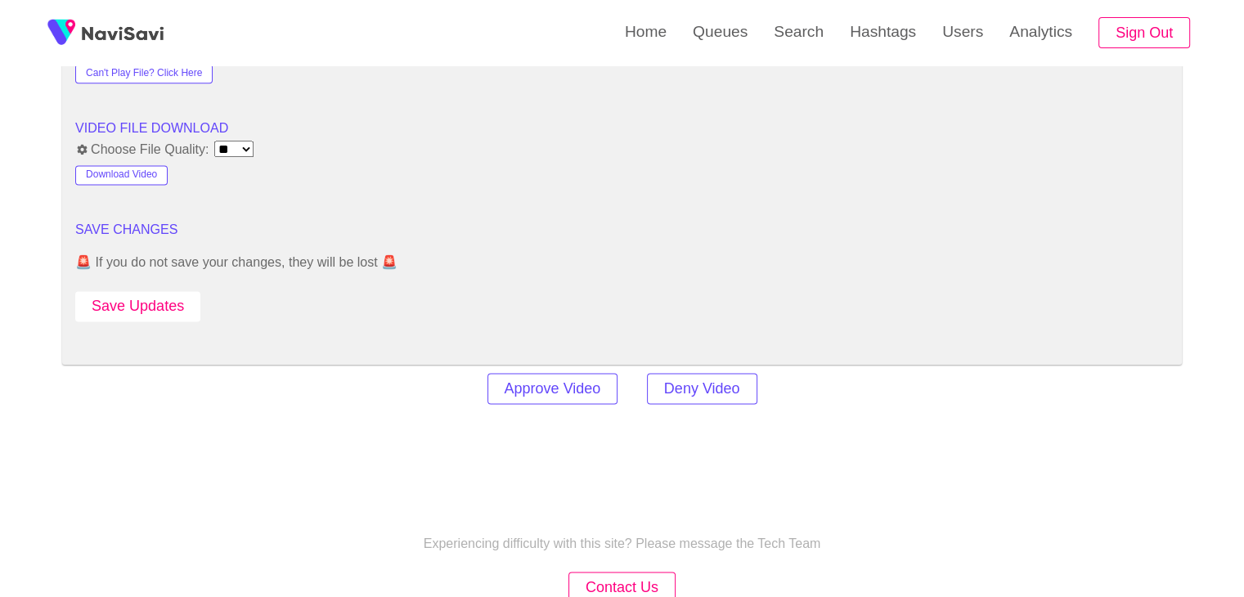
click at [155, 302] on button "Save Updates" at bounding box center [137, 306] width 125 height 30
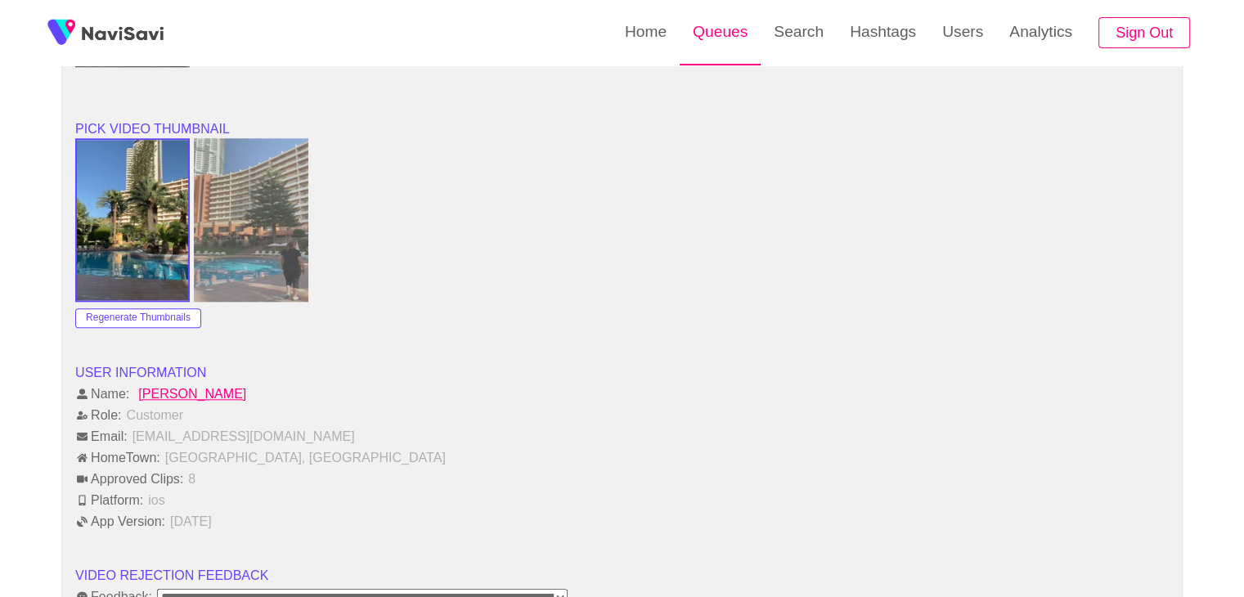
scroll to position [1309, 0]
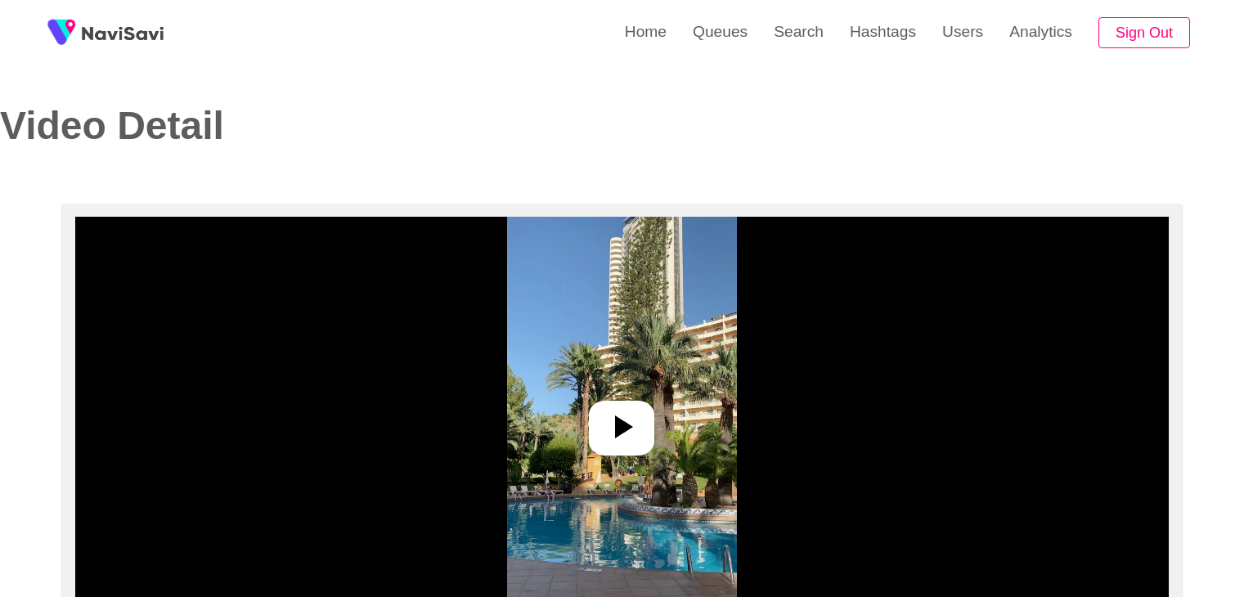
select select "**********"
select select "**"
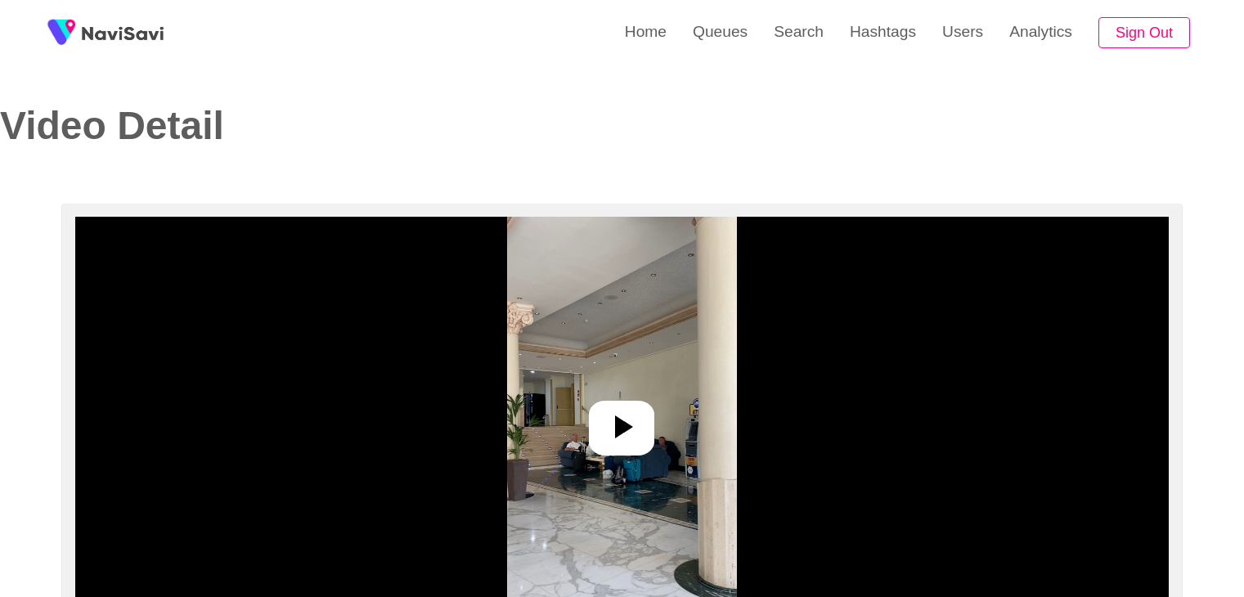
select select "**********"
select select "****"
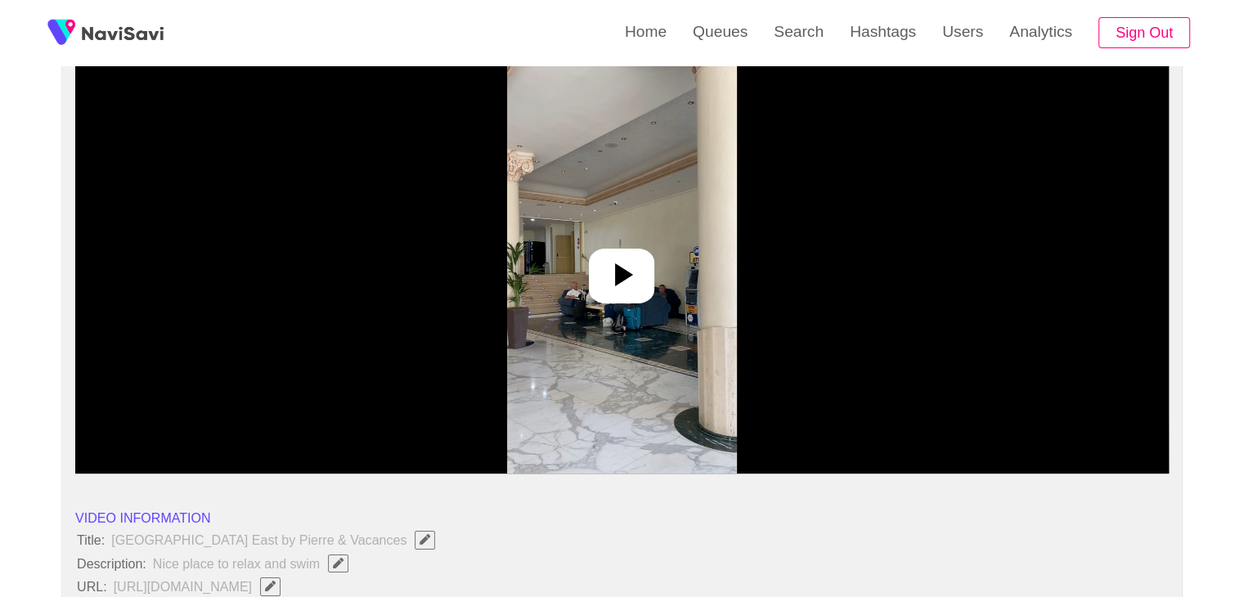
scroll to position [164, 0]
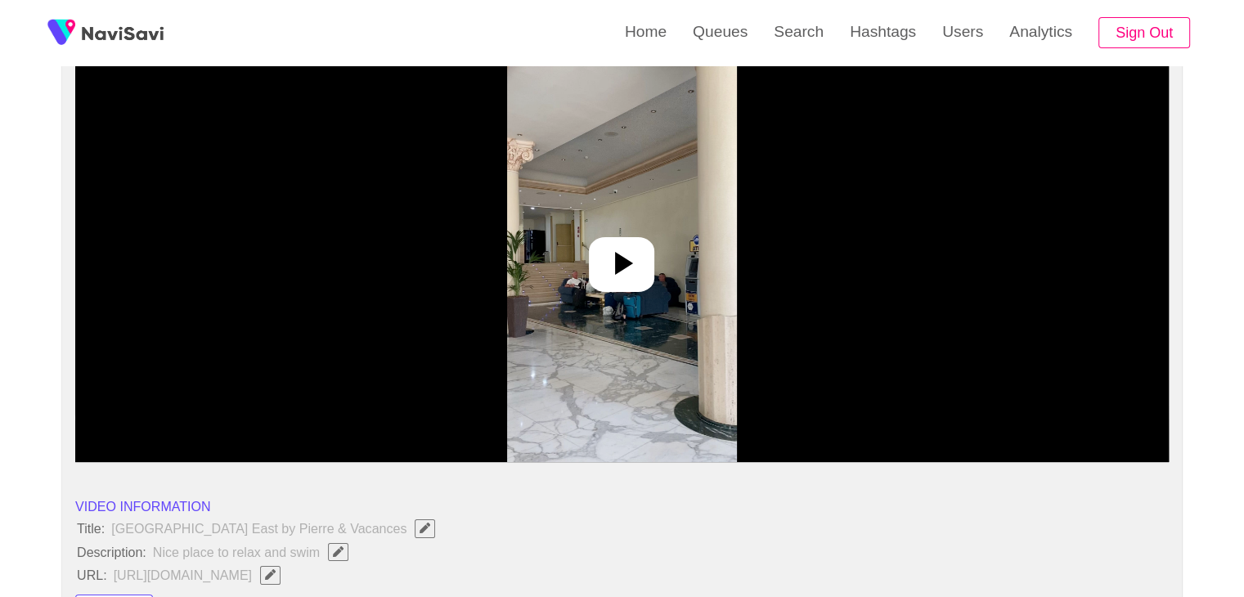
click at [628, 279] on icon at bounding box center [621, 263] width 39 height 39
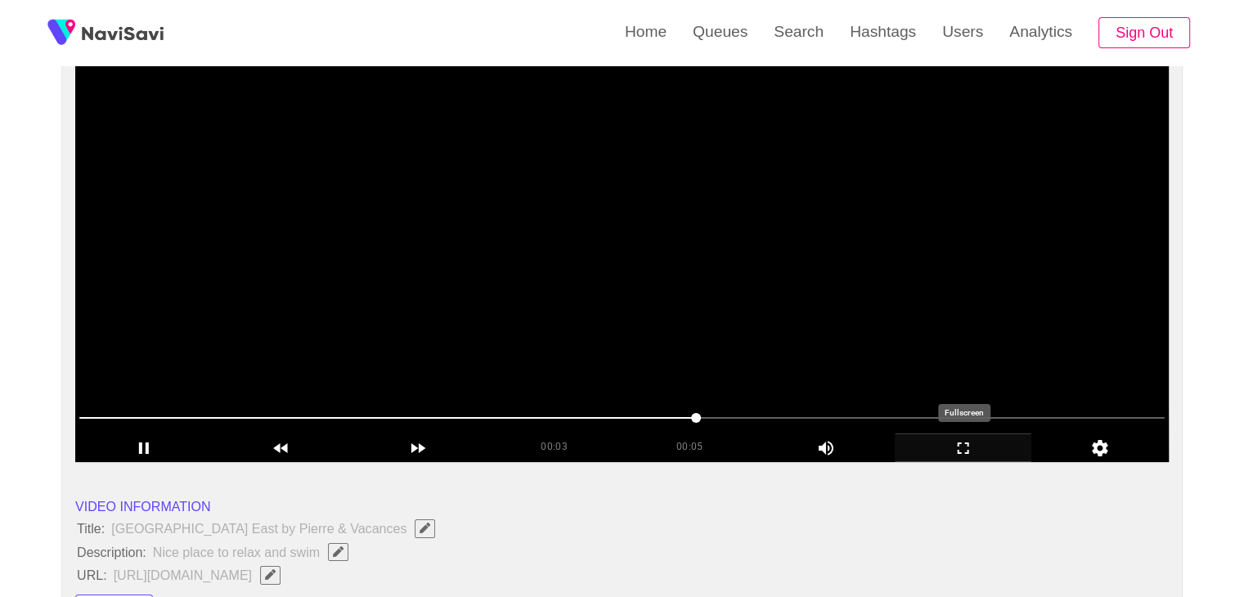
click at [974, 439] on icon "add" at bounding box center [964, 449] width 136 height 20
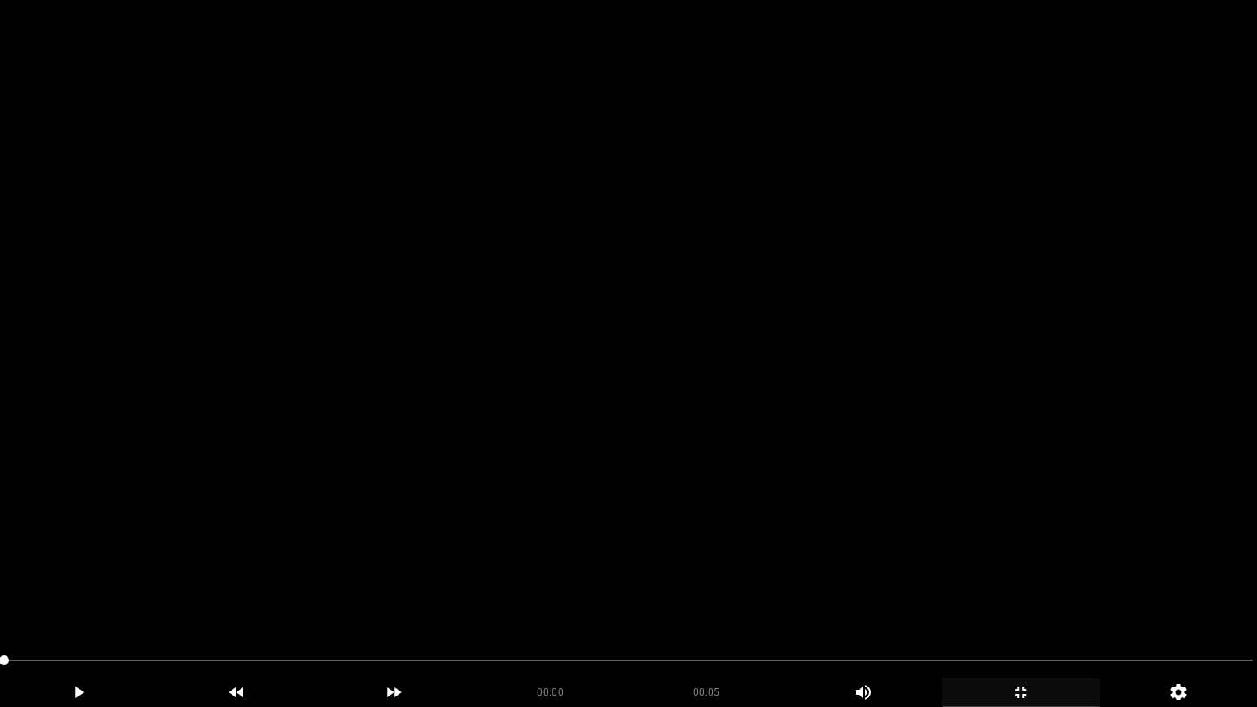
drag, startPoint x: 173, startPoint y: 658, endPoint x: 0, endPoint y: 659, distance: 172.6
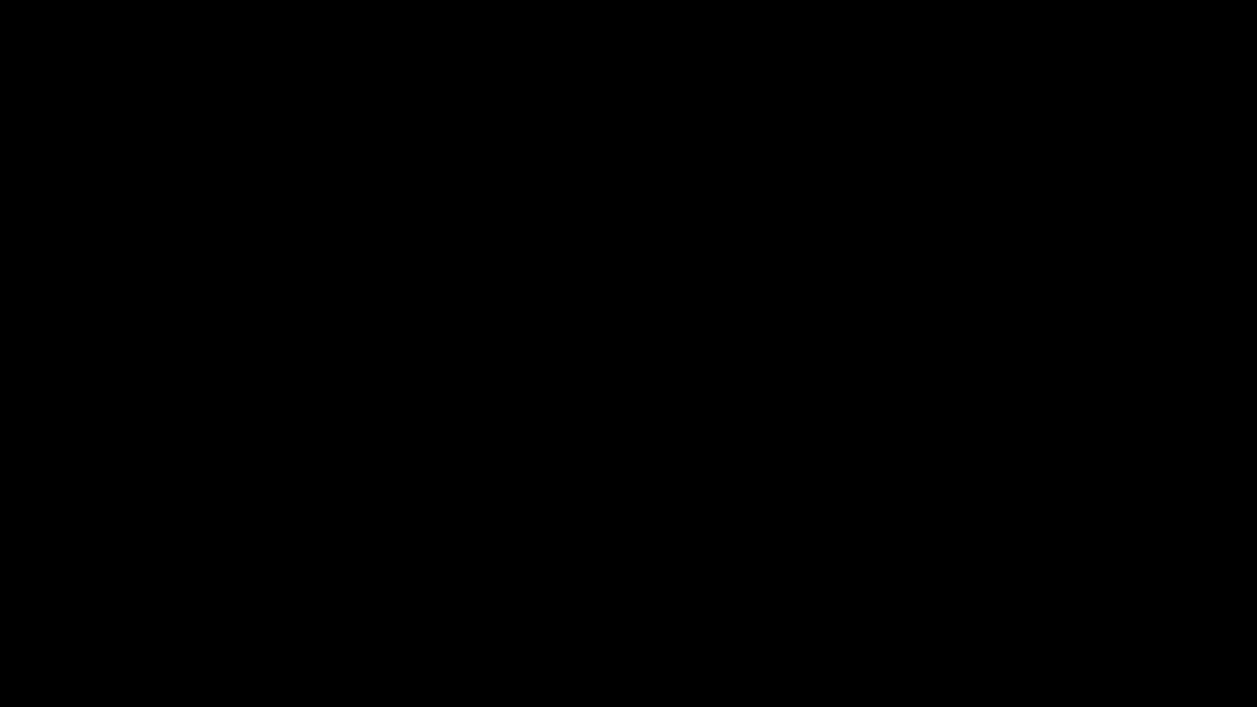
click at [95, 596] on icon "add" at bounding box center [79, 692] width 156 height 20
click at [91, 596] on icon "add" at bounding box center [79, 692] width 156 height 20
click at [1031, 596] on icon "add" at bounding box center [1021, 692] width 156 height 20
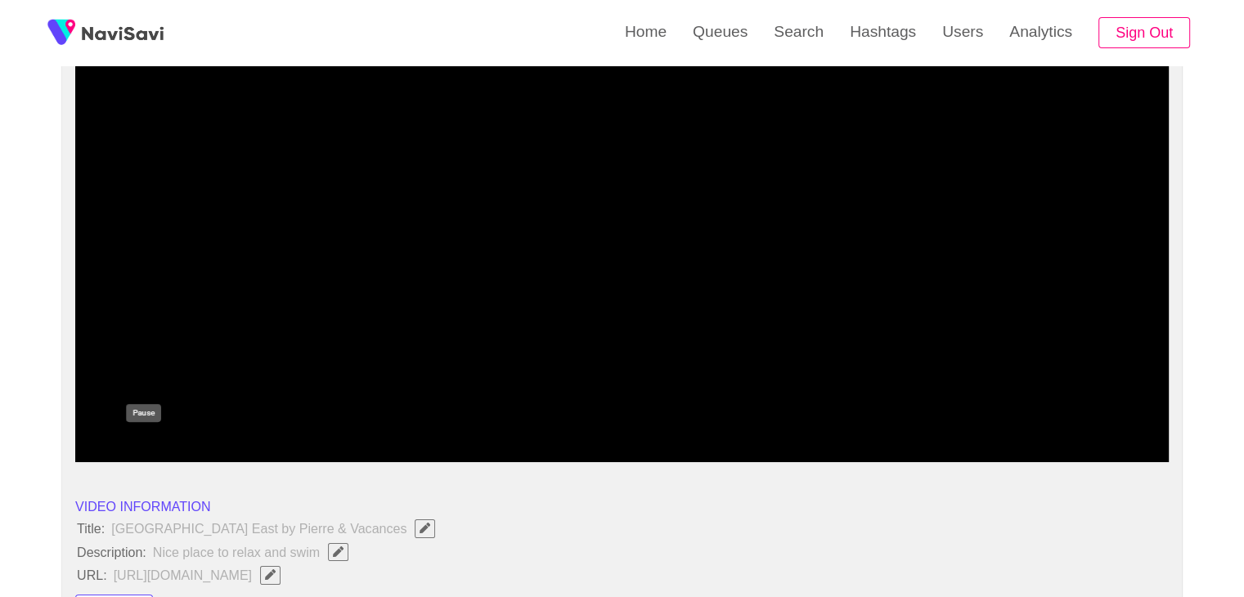
click at [152, 445] on icon "add" at bounding box center [144, 449] width 136 height 20
click at [132, 439] on icon "add" at bounding box center [144, 449] width 136 height 20
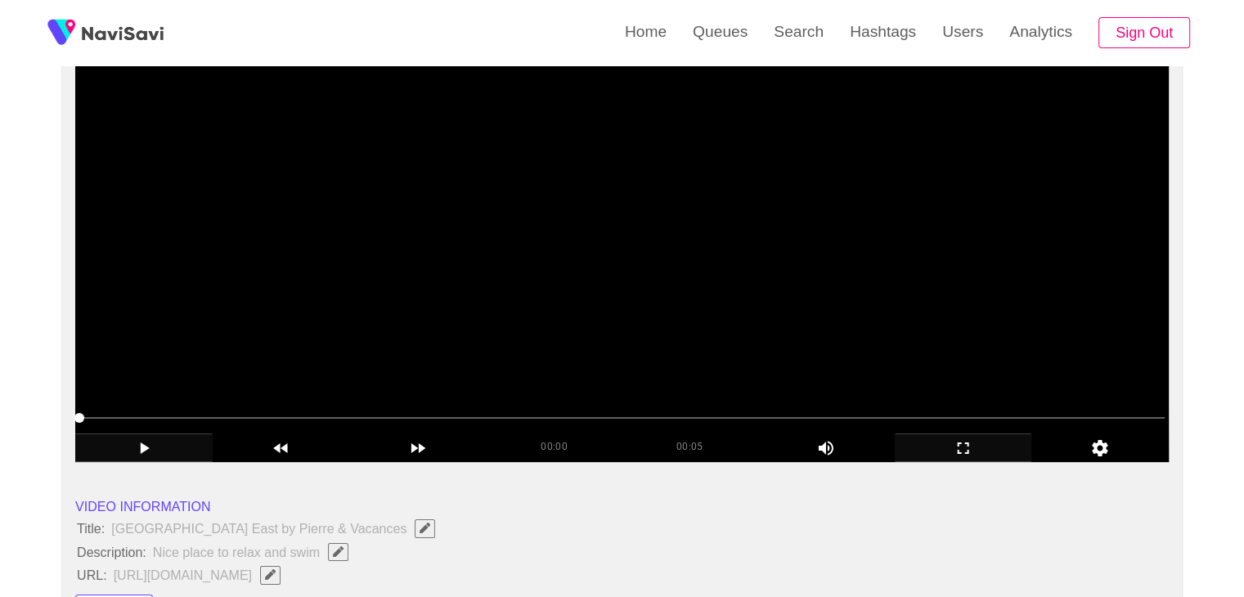
drag, startPoint x: 276, startPoint y: 411, endPoint x: 0, endPoint y: 413, distance: 275.7
click at [148, 452] on icon "add" at bounding box center [144, 449] width 136 height 20
click at [617, 320] on video at bounding box center [622, 257] width 1094 height 409
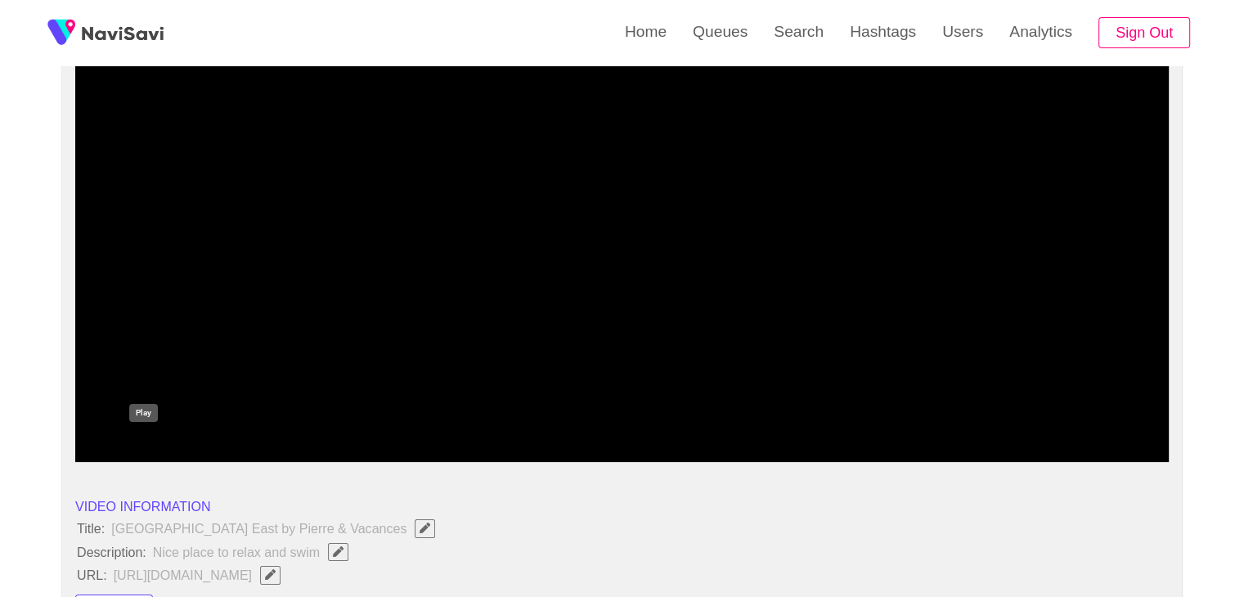
click at [146, 452] on icon "add" at bounding box center [144, 449] width 136 height 20
click at [979, 444] on icon "add" at bounding box center [964, 449] width 136 height 20
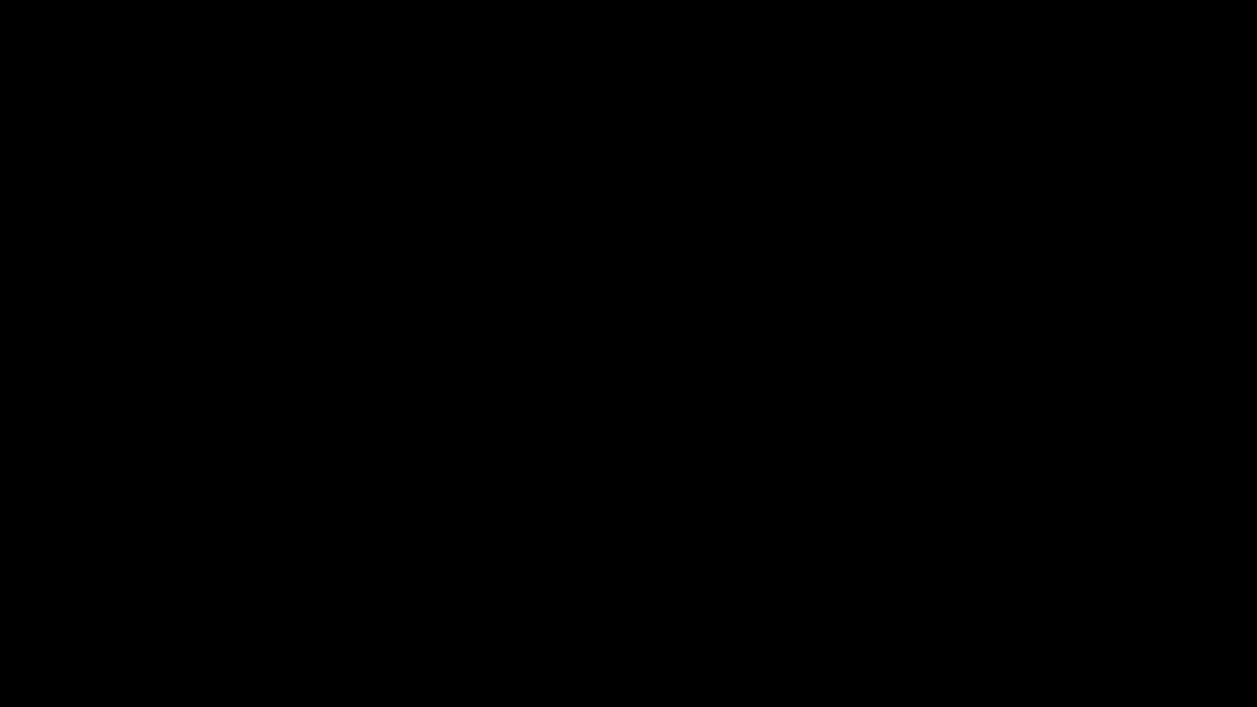
click at [10, 596] on span at bounding box center [628, 660] width 1248 height 26
click at [1034, 596] on icon "add" at bounding box center [1021, 692] width 156 height 20
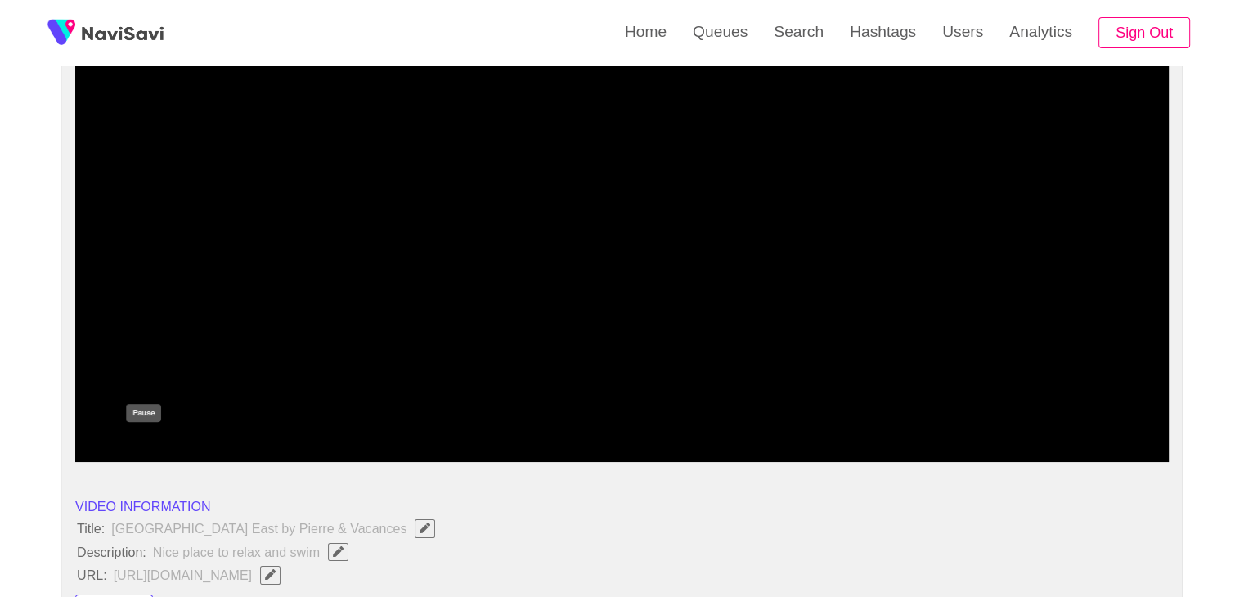
click at [149, 440] on icon "add" at bounding box center [144, 449] width 136 height 20
drag, startPoint x: 69, startPoint y: 421, endPoint x: 0, endPoint y: 421, distance: 68.7
click at [144, 451] on icon "add" at bounding box center [145, 448] width 9 height 11
click at [151, 448] on icon "add" at bounding box center [144, 449] width 136 height 20
drag, startPoint x: 176, startPoint y: 411, endPoint x: 51, endPoint y: 427, distance: 126.2
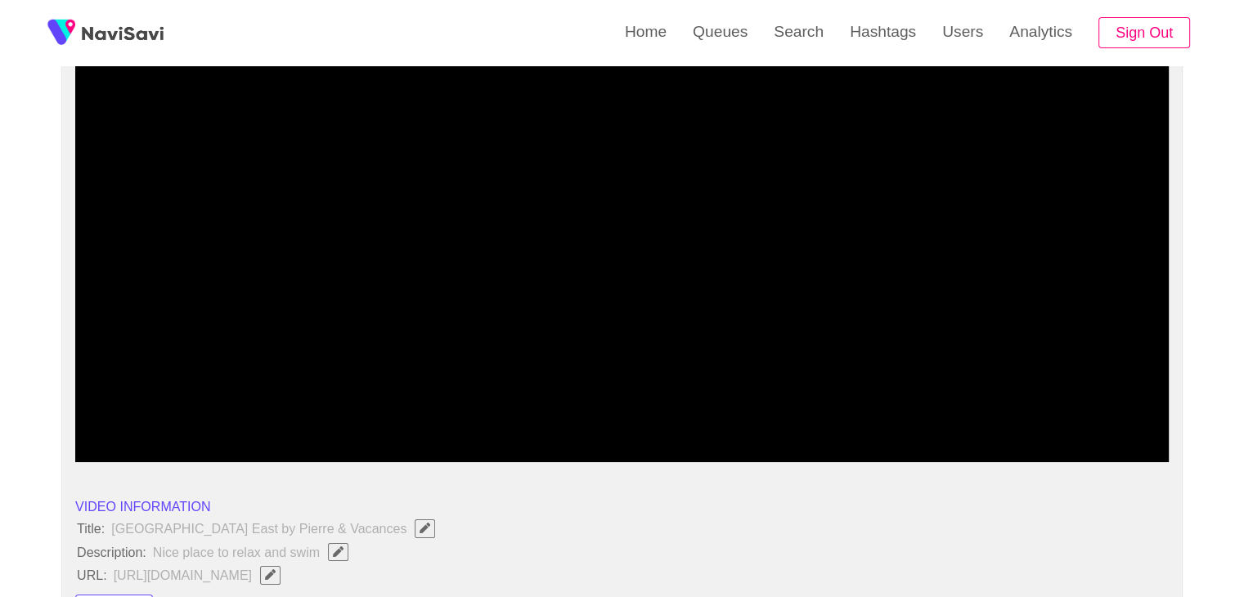
drag, startPoint x: 111, startPoint y: 416, endPoint x: 101, endPoint y: 416, distance: 9.9
click at [101, 416] on span at bounding box center [622, 418] width 1086 height 26
click at [83, 418] on span at bounding box center [622, 418] width 1086 height 26
click at [141, 447] on icon "add" at bounding box center [144, 449] width 136 height 20
click at [141, 447] on icon "add" at bounding box center [144, 448] width 10 height 11
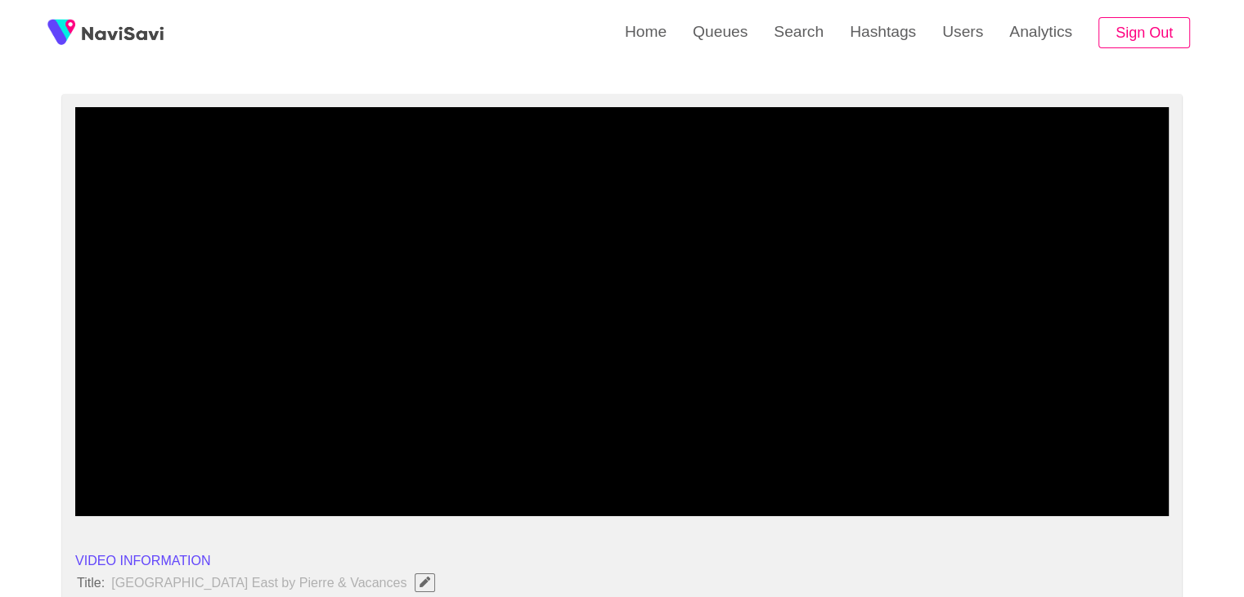
scroll to position [82, 0]
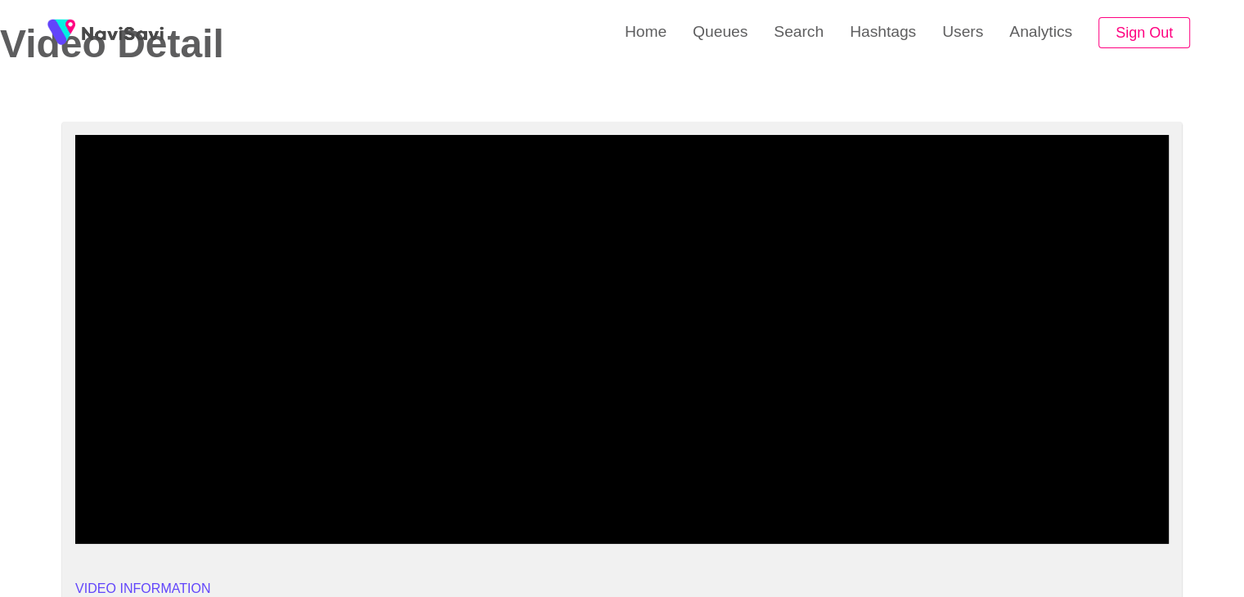
click at [569, 324] on video at bounding box center [622, 339] width 1094 height 409
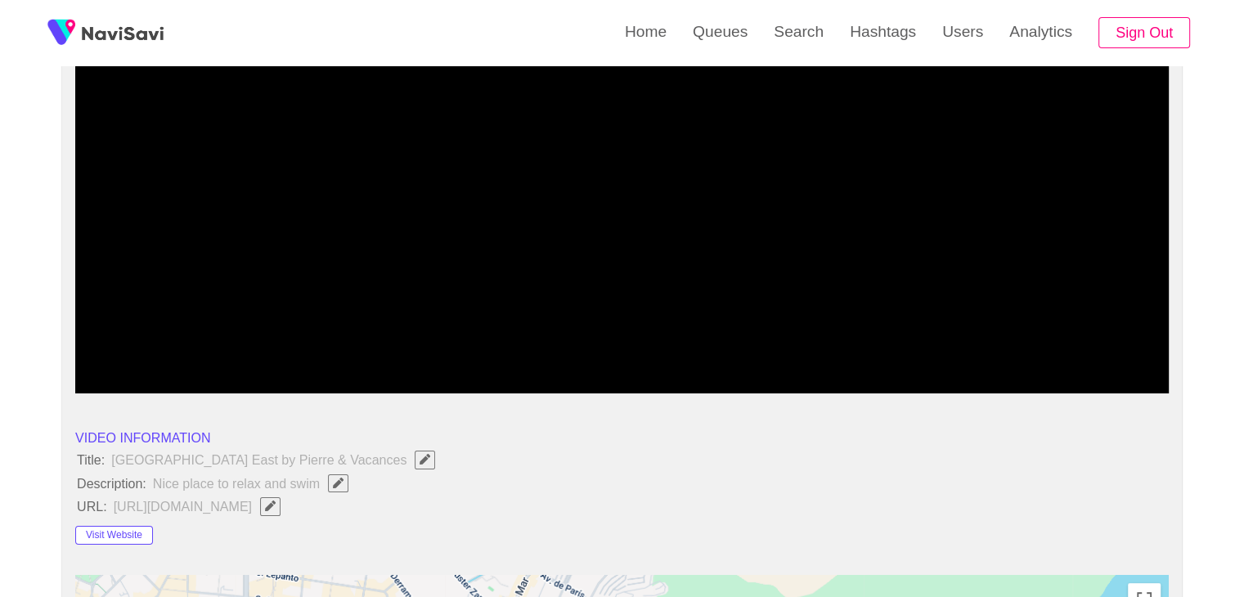
scroll to position [0, 0]
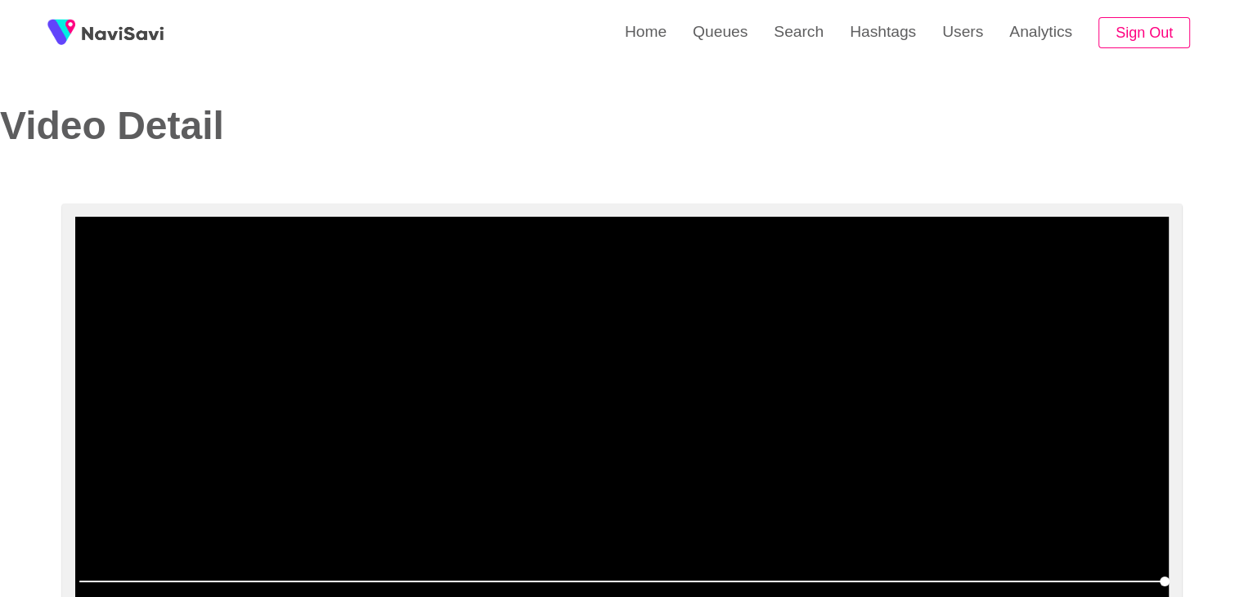
click at [634, 377] on video at bounding box center [622, 421] width 1094 height 409
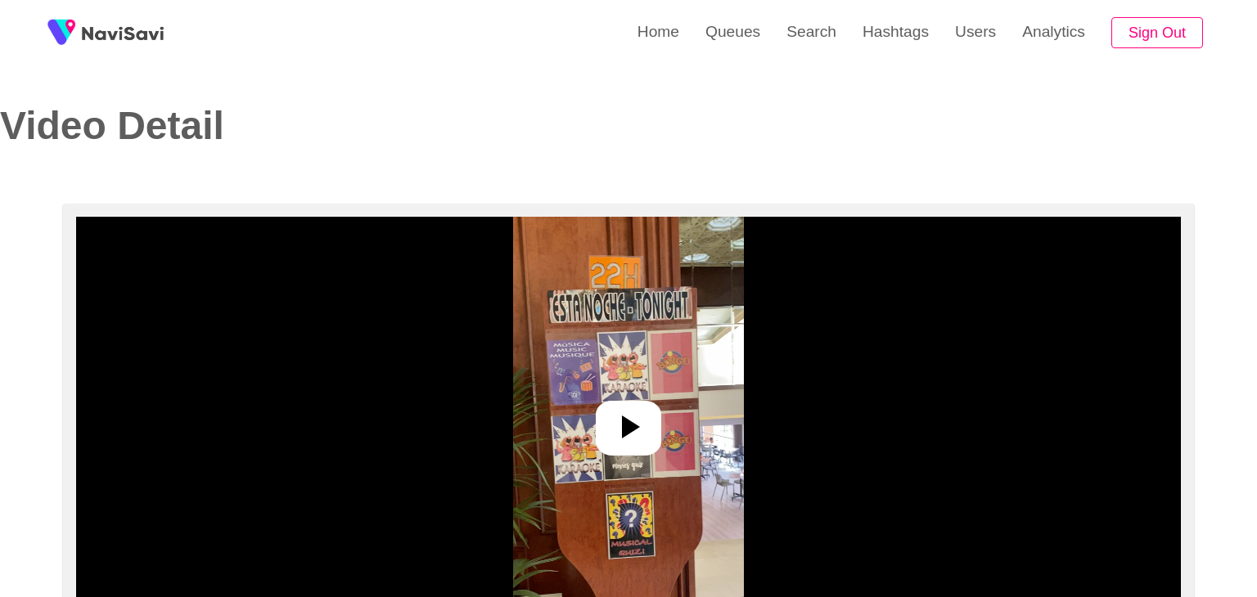
select select "**********"
select select "****"
click at [624, 420] on icon at bounding box center [621, 426] width 39 height 39
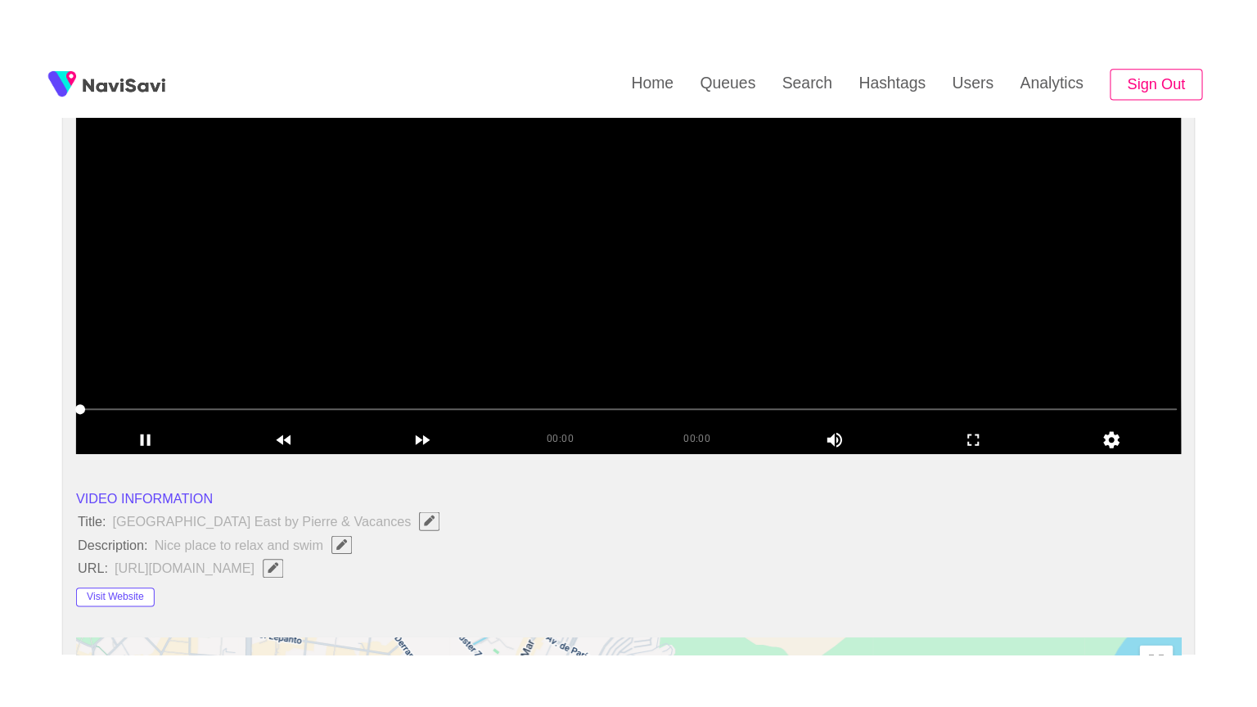
scroll to position [245, 0]
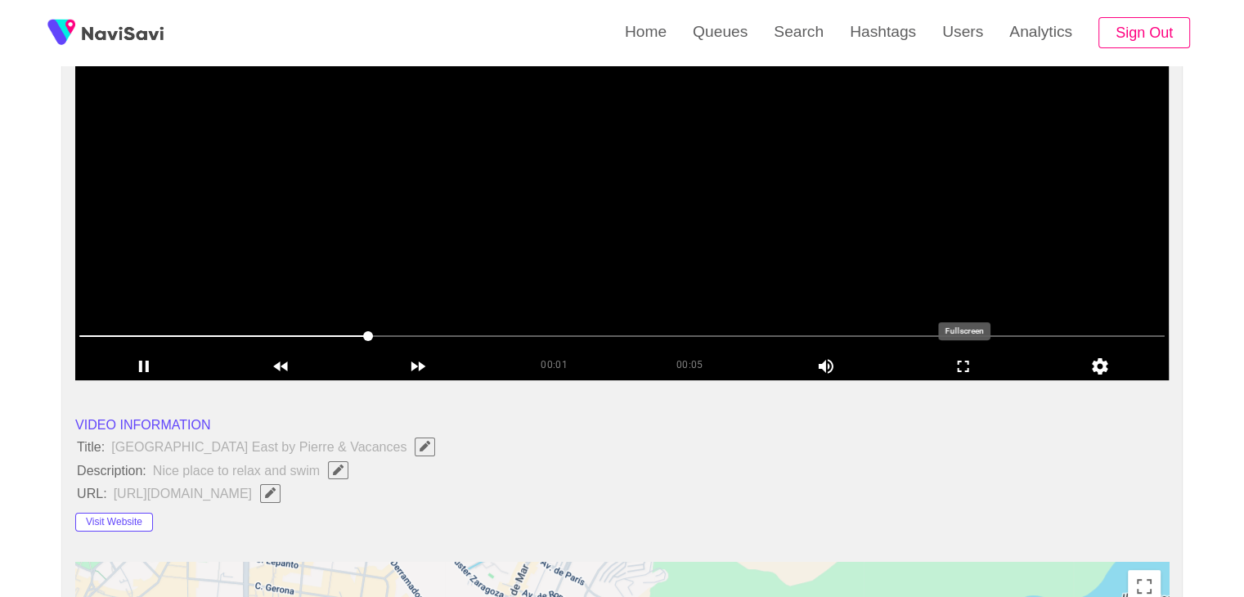
click at [990, 372] on icon "add" at bounding box center [964, 367] width 136 height 20
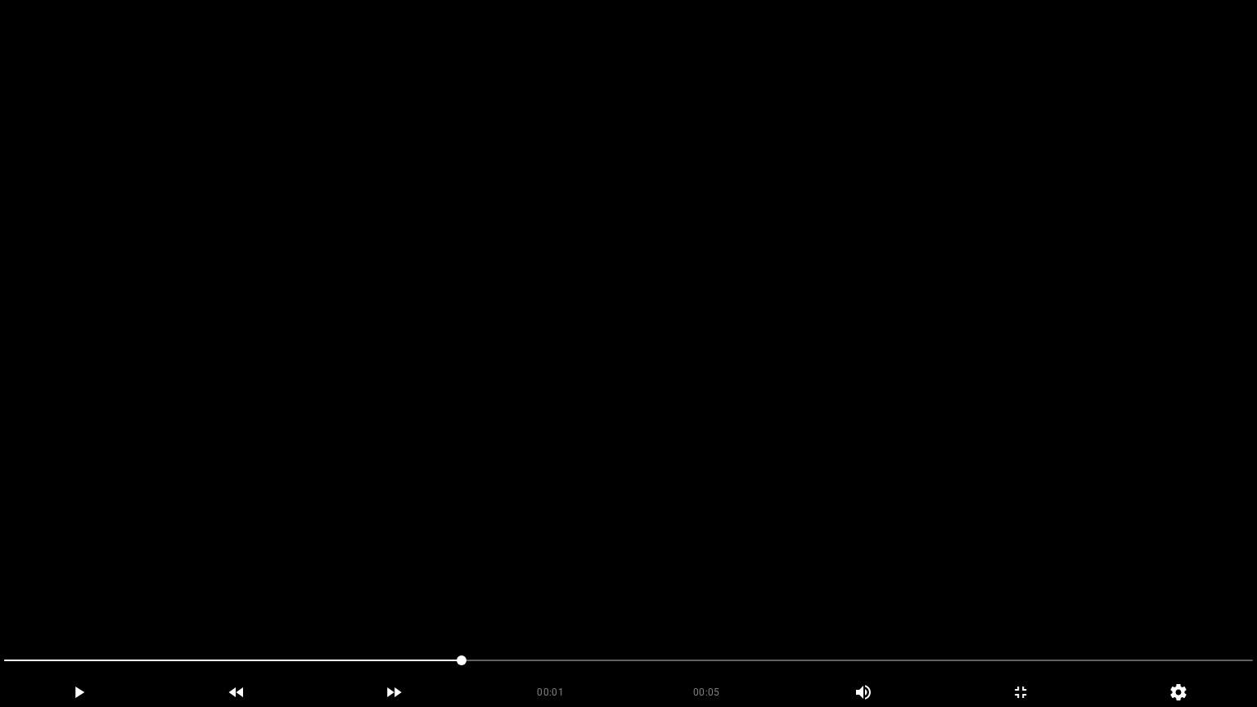
drag, startPoint x: 298, startPoint y: 659, endPoint x: 0, endPoint y: 641, distance: 298.3
click at [92, 596] on icon "add" at bounding box center [79, 692] width 156 height 20
drag, startPoint x: 125, startPoint y: 662, endPoint x: 0, endPoint y: 657, distance: 125.3
drag, startPoint x: 43, startPoint y: 655, endPoint x: 0, endPoint y: 655, distance: 42.6
click at [0, 596] on div at bounding box center [629, 662] width 1262 height 43
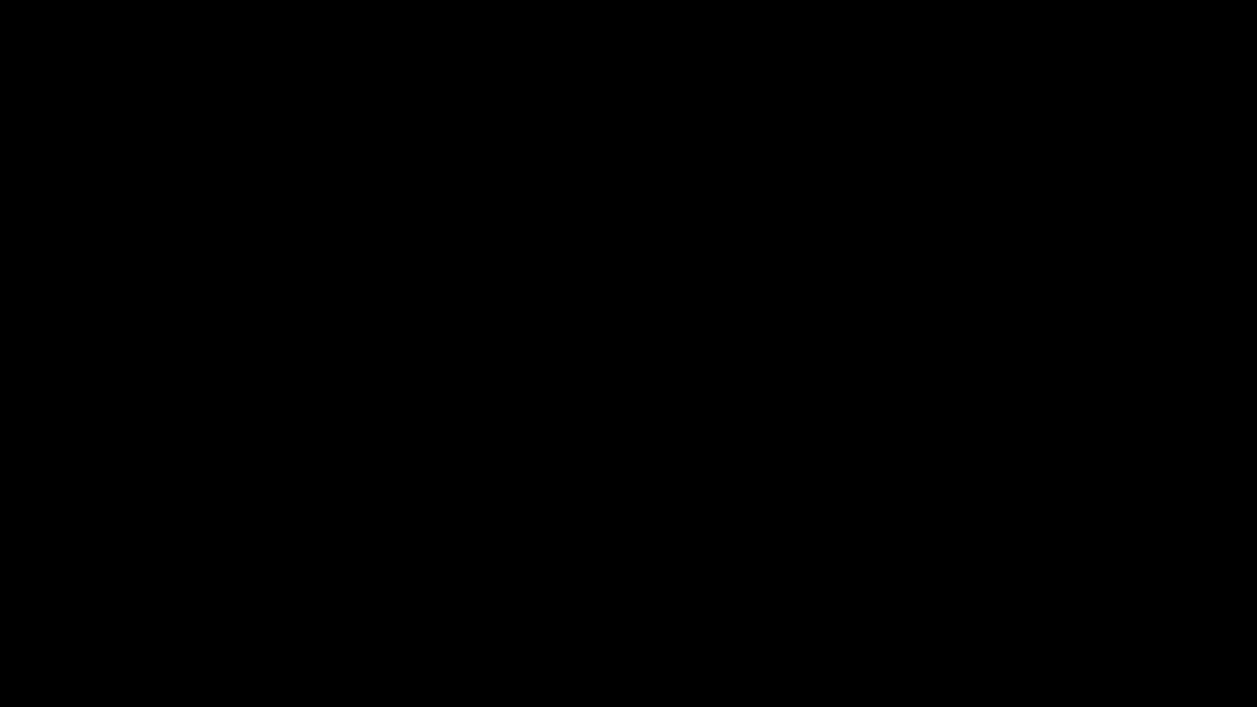
click at [88, 596] on icon "add" at bounding box center [79, 692] width 156 height 20
click at [90, 596] on icon "add" at bounding box center [79, 692] width 156 height 20
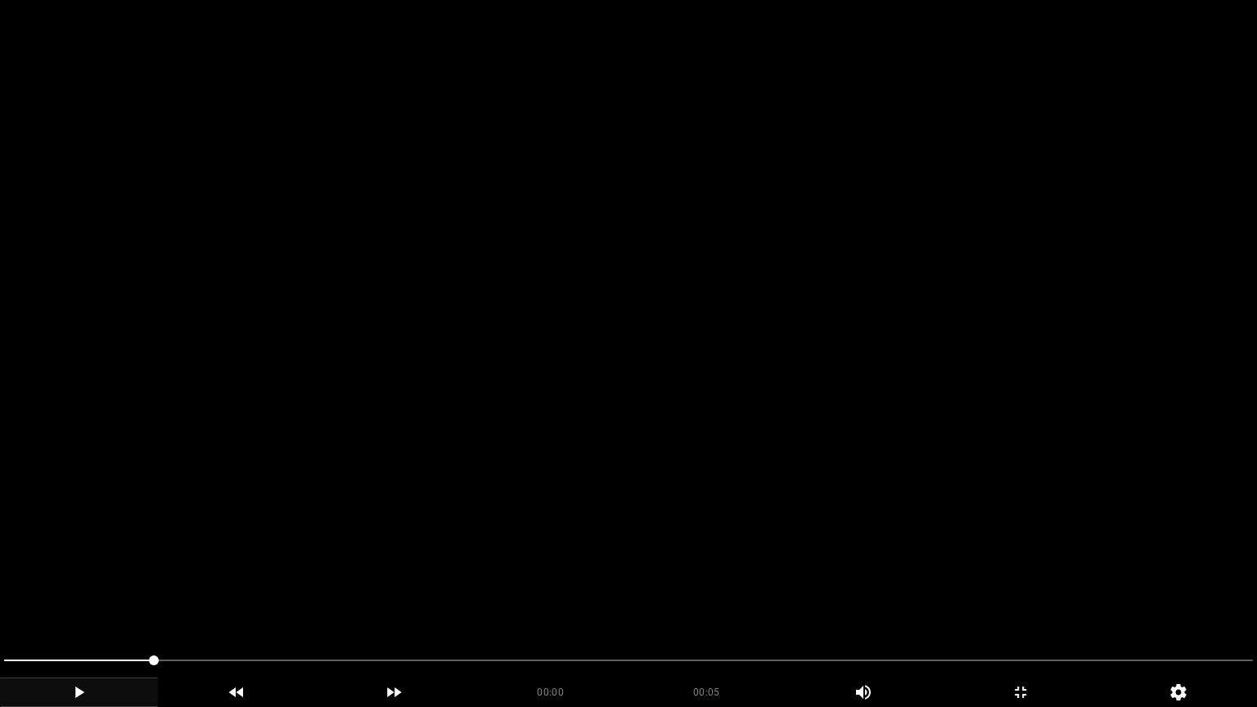
drag, startPoint x: 158, startPoint y: 661, endPoint x: 65, endPoint y: 678, distance: 94.0
click at [92, 596] on div "add" at bounding box center [79, 691] width 158 height 29
click at [104, 596] on icon "add" at bounding box center [79, 692] width 156 height 20
click at [106, 596] on icon "add" at bounding box center [79, 692] width 156 height 20
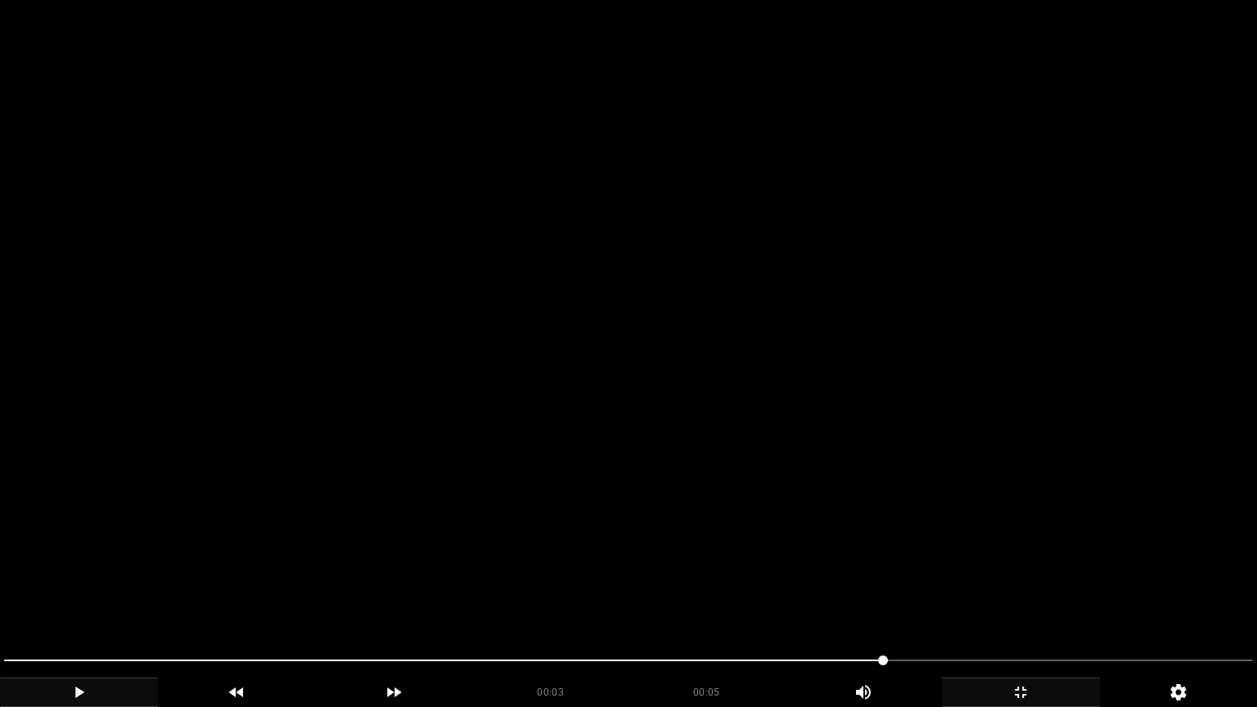
click at [1028, 596] on div "add" at bounding box center [1021, 691] width 158 height 29
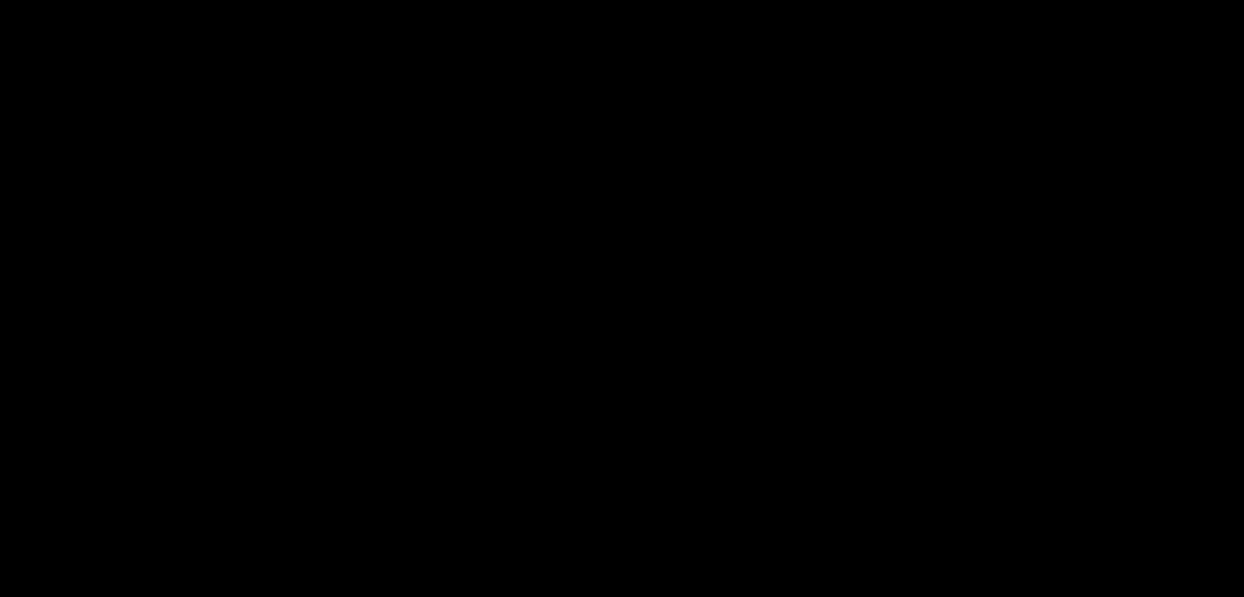
scroll to position [327, 0]
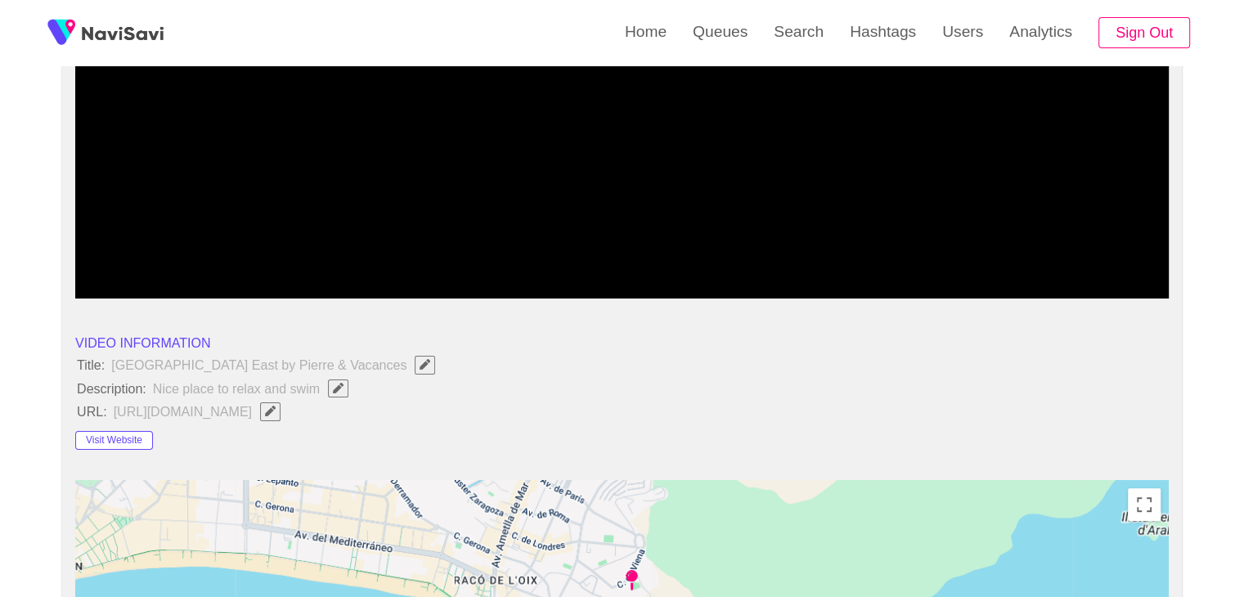
drag, startPoint x: 448, startPoint y: 254, endPoint x: 170, endPoint y: 236, distance: 278.8
click at [194, 243] on span at bounding box center [622, 254] width 1086 height 26
click at [140, 281] on icon "add" at bounding box center [144, 284] width 10 height 11
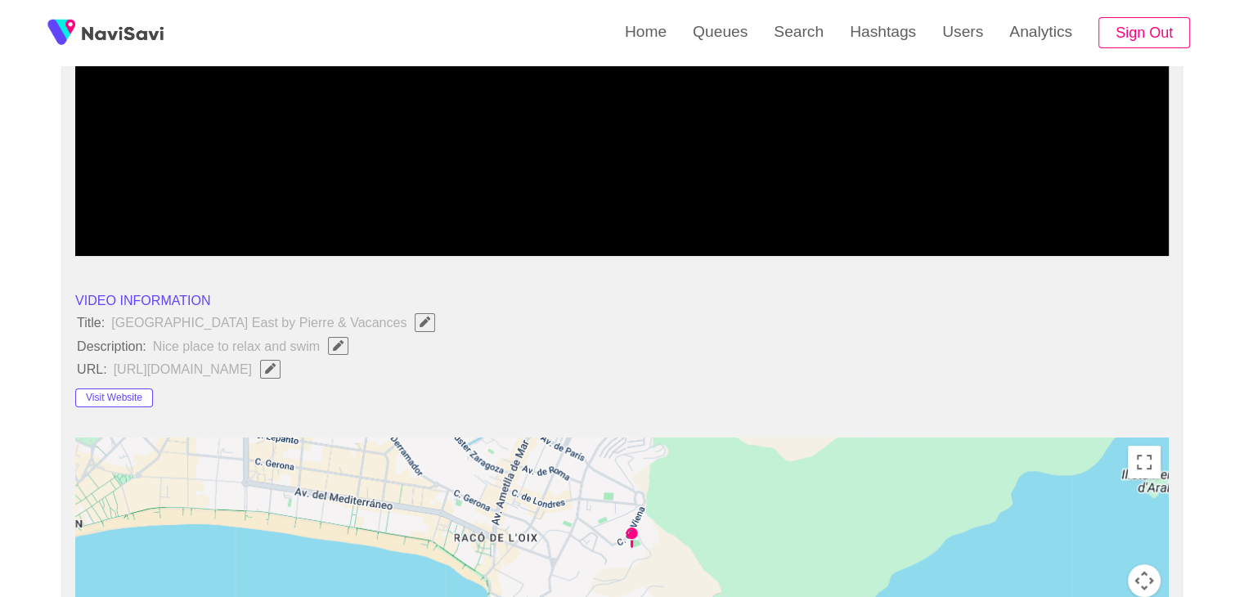
scroll to position [491, 0]
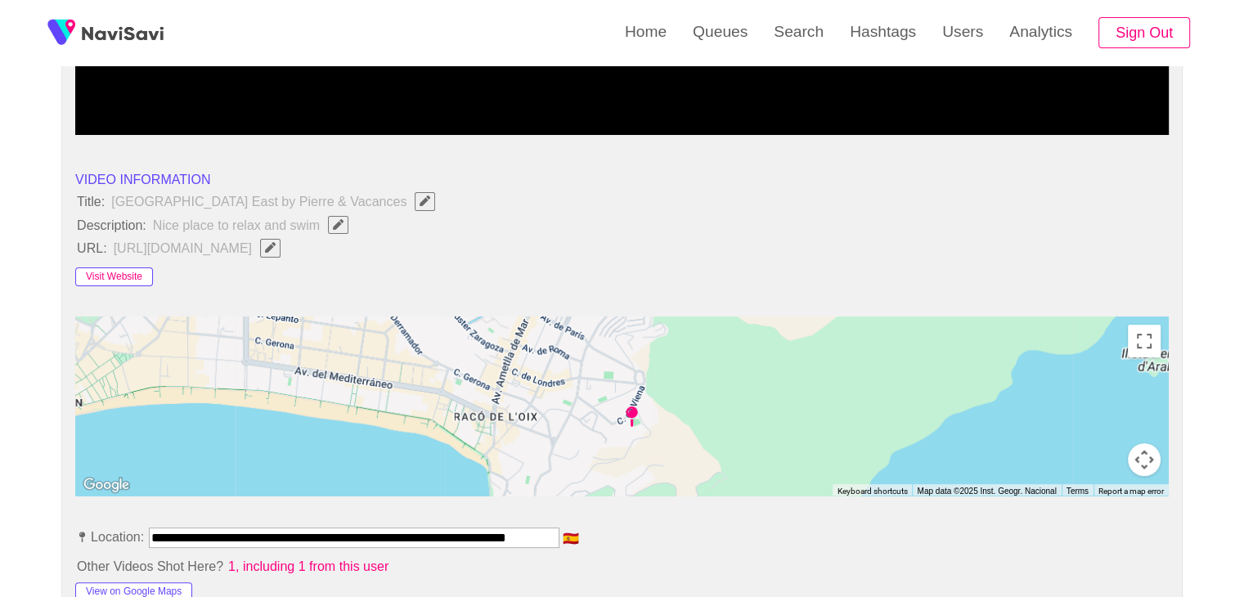
click at [133, 277] on button "Visit Website" at bounding box center [114, 278] width 78 height 20
drag, startPoint x: 151, startPoint y: 223, endPoint x: 317, endPoint y: 225, distance: 165.3
click at [317, 225] on span "Nice place to relax and swim" at bounding box center [254, 224] width 207 height 21
click at [262, 223] on span "Nice place to relax and swim" at bounding box center [254, 224] width 207 height 21
drag, startPoint x: 155, startPoint y: 223, endPoint x: 300, endPoint y: 233, distance: 146.0
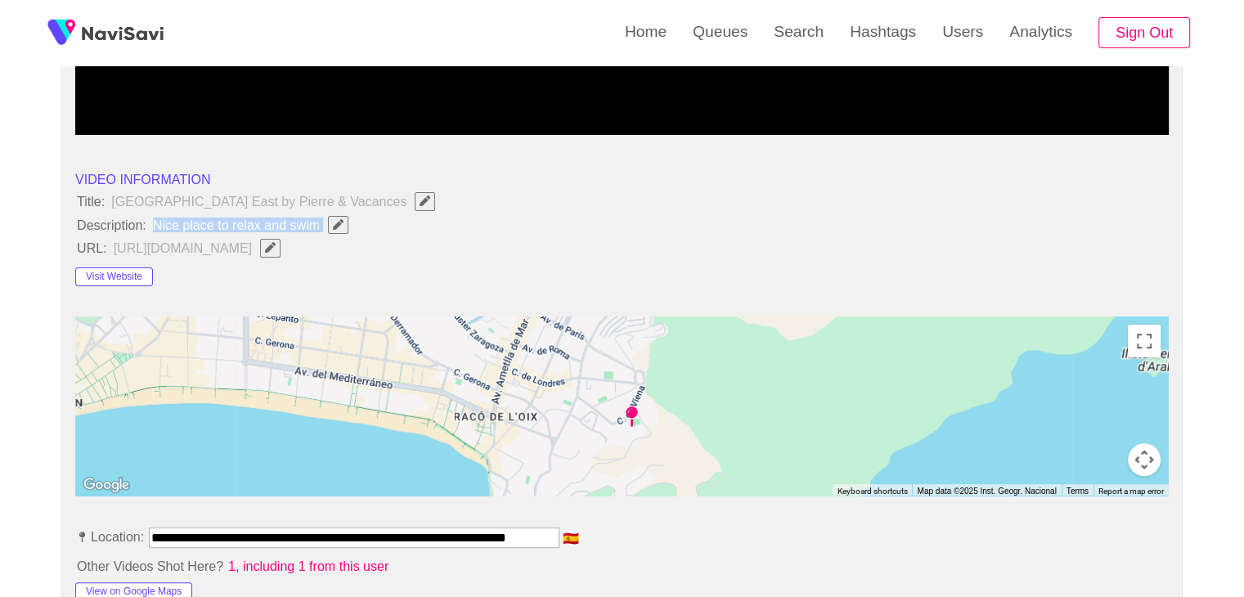
click at [300, 233] on span "Nice place to relax and swim" at bounding box center [254, 224] width 207 height 21
copy span "Nice place to relax and swim"
click at [340, 216] on button "button" at bounding box center [338, 225] width 20 height 18
type input "**********"
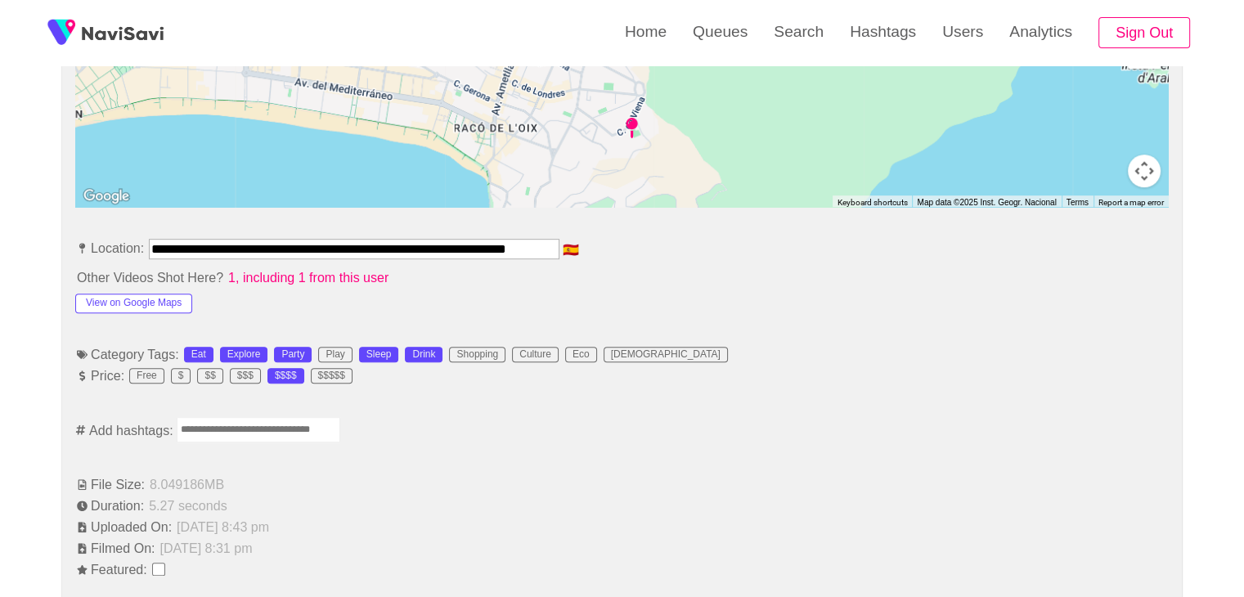
scroll to position [900, 0]
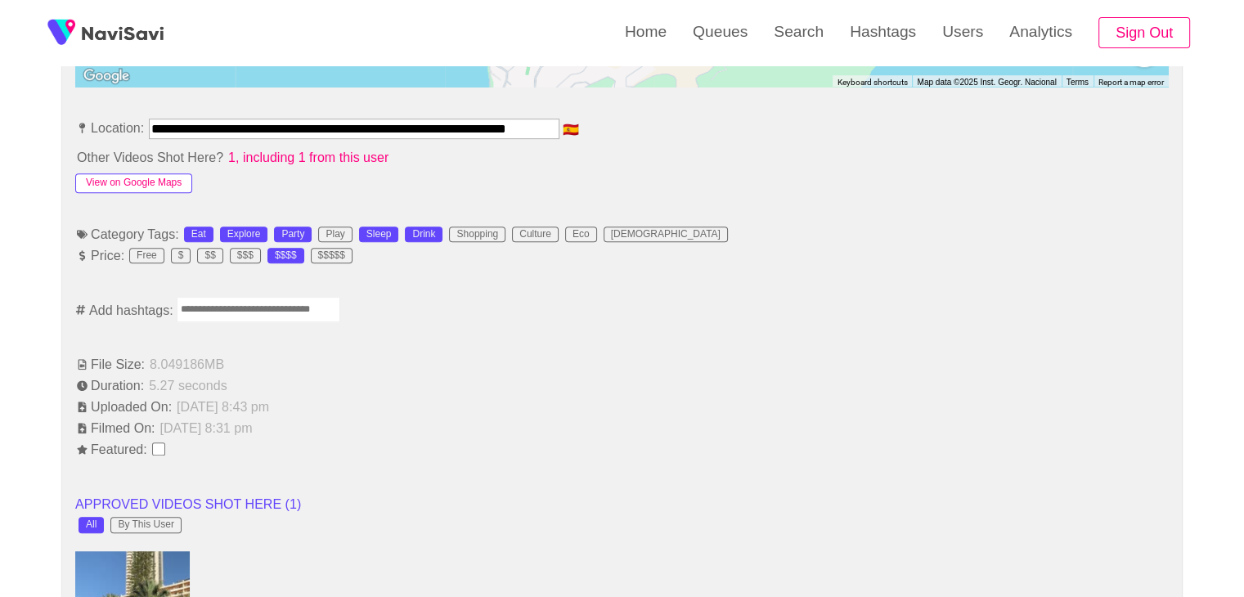
click at [139, 178] on button "View on Google Maps" at bounding box center [133, 183] width 117 height 20
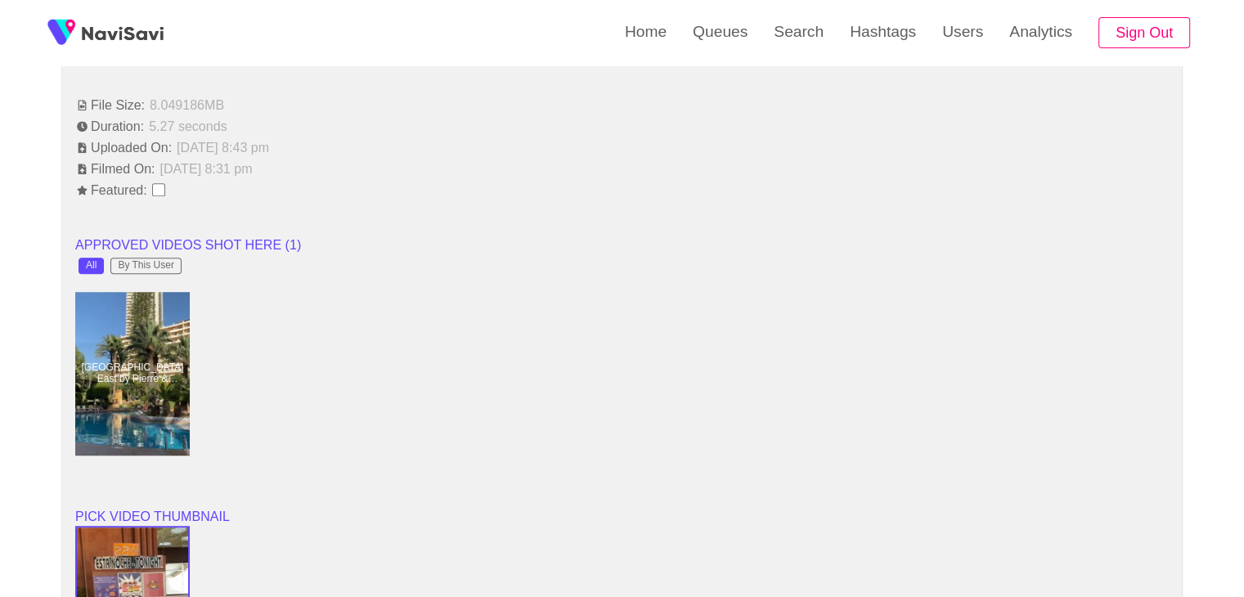
scroll to position [982, 0]
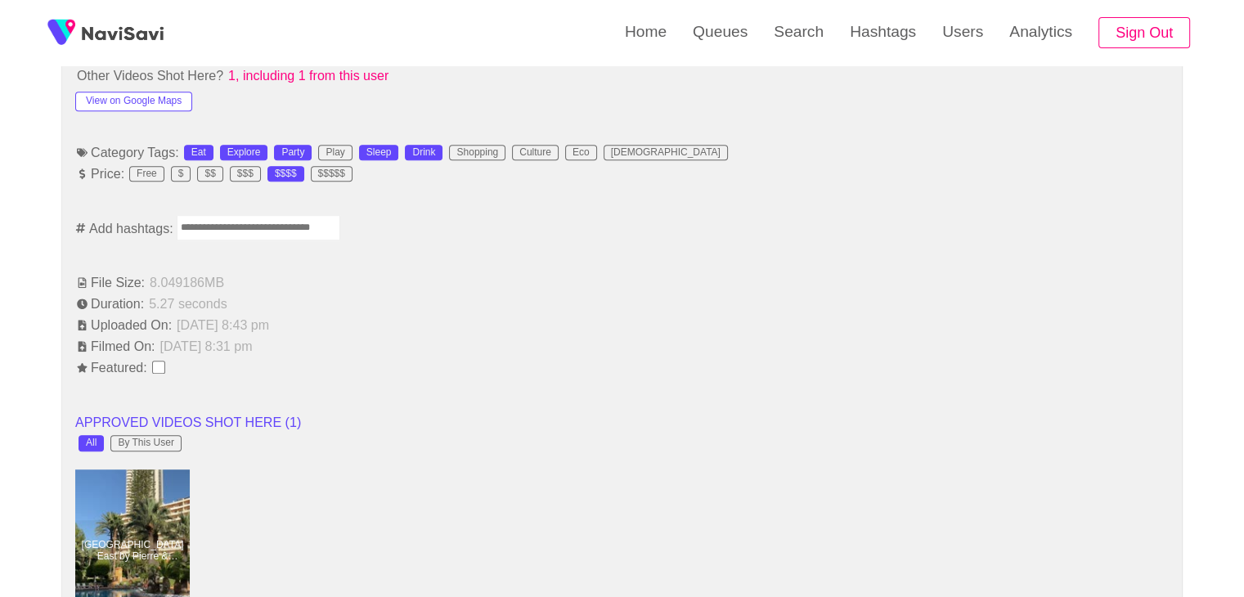
click at [232, 215] on input "Enter tag here and press return" at bounding box center [259, 227] width 164 height 25
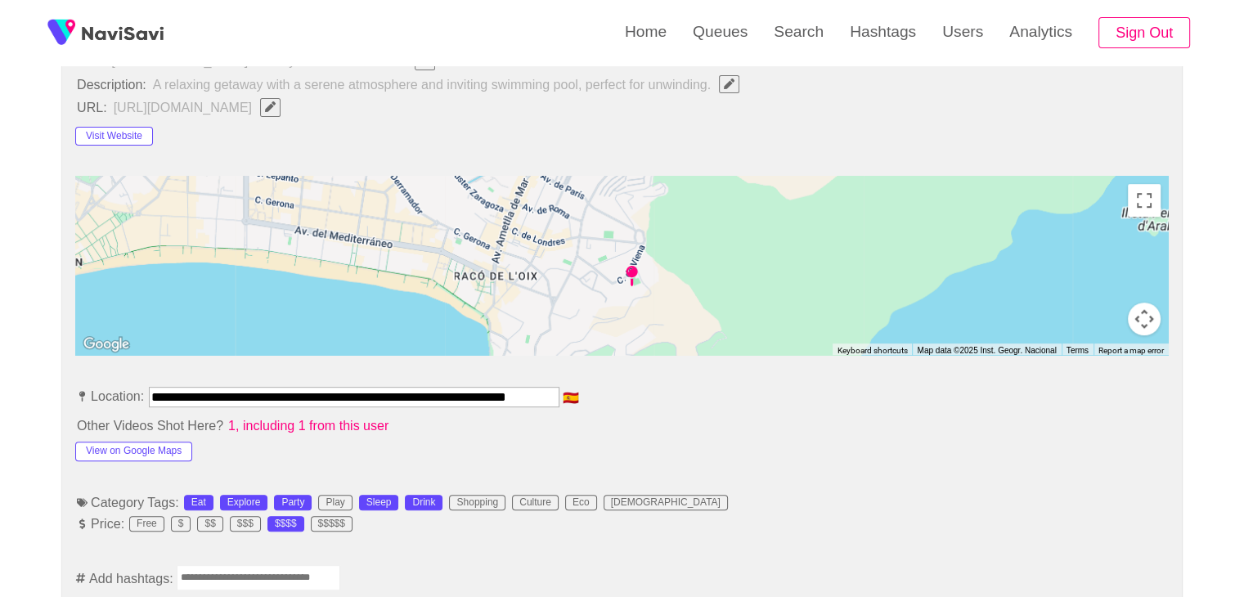
scroll to position [900, 0]
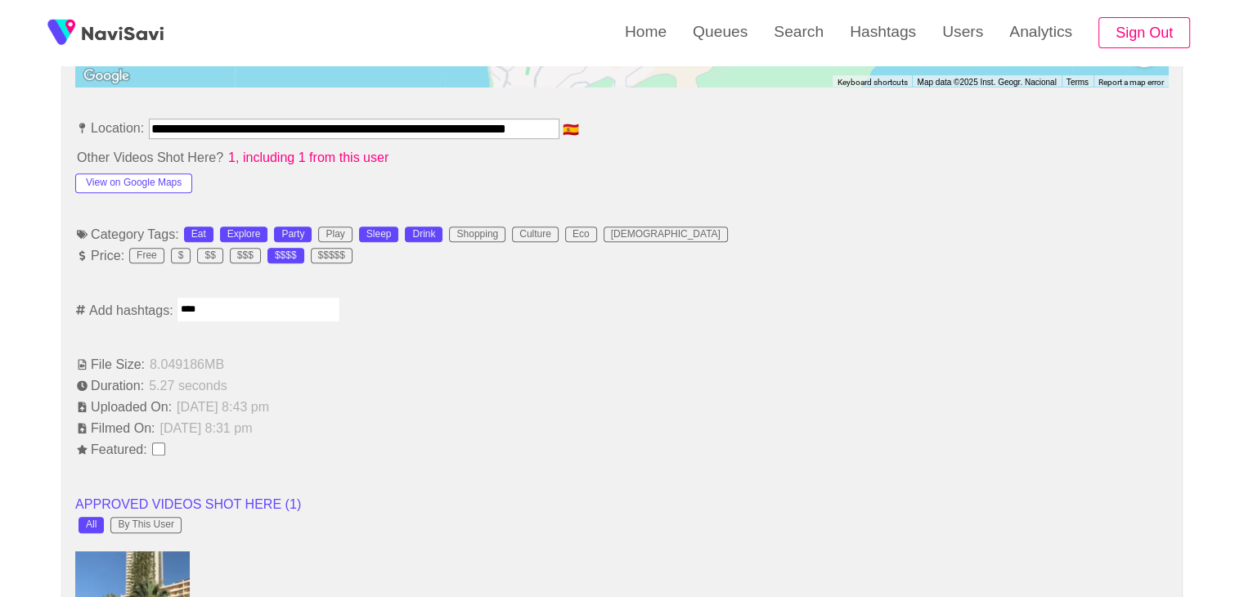
type input "*****"
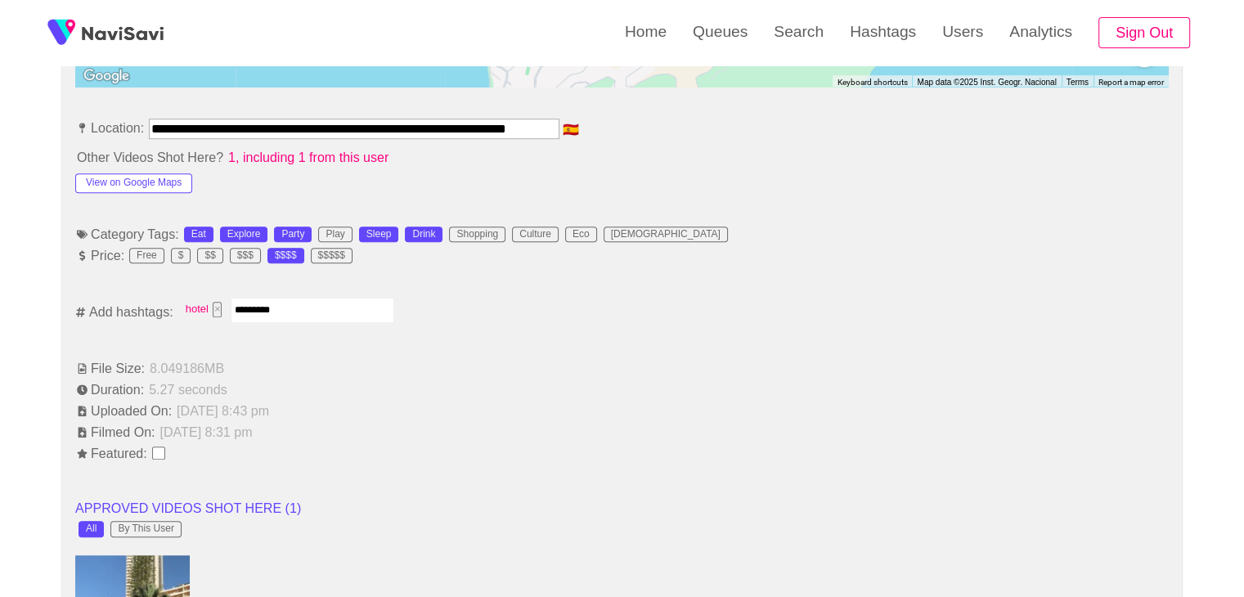
type input "*********"
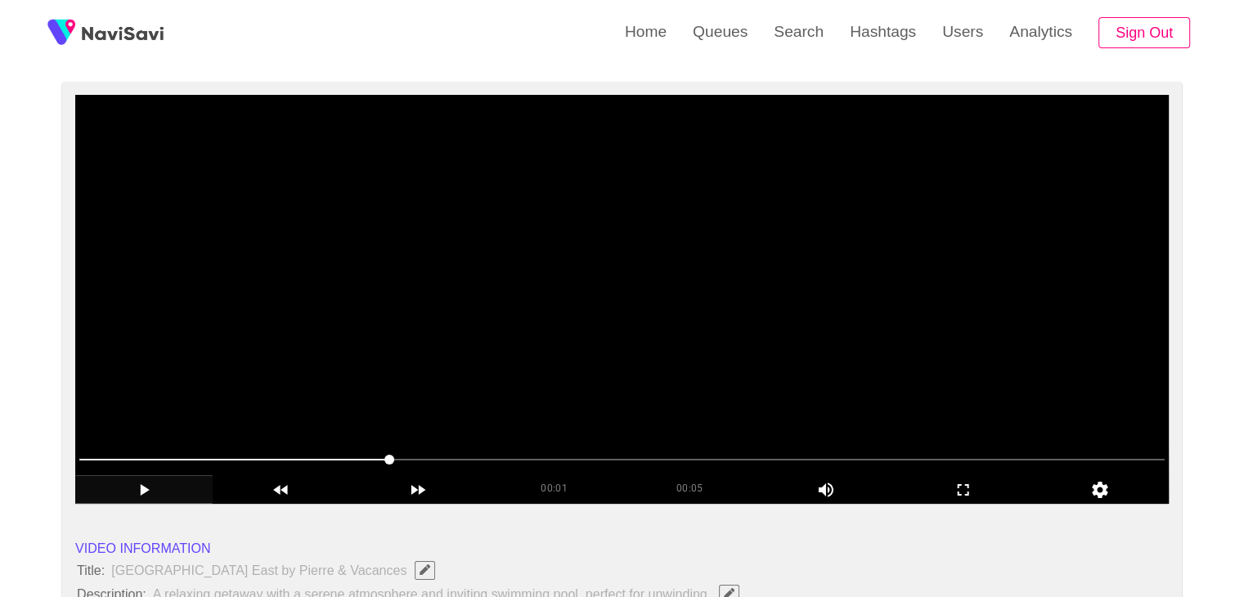
scroll to position [82, 0]
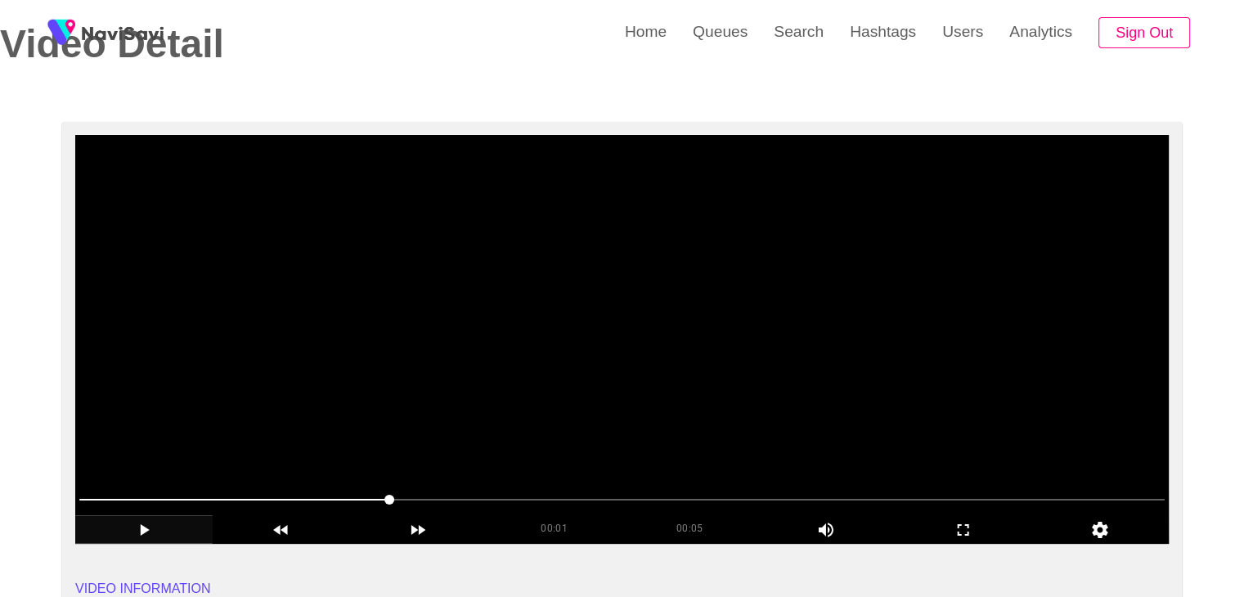
click at [668, 413] on video at bounding box center [622, 339] width 1094 height 409
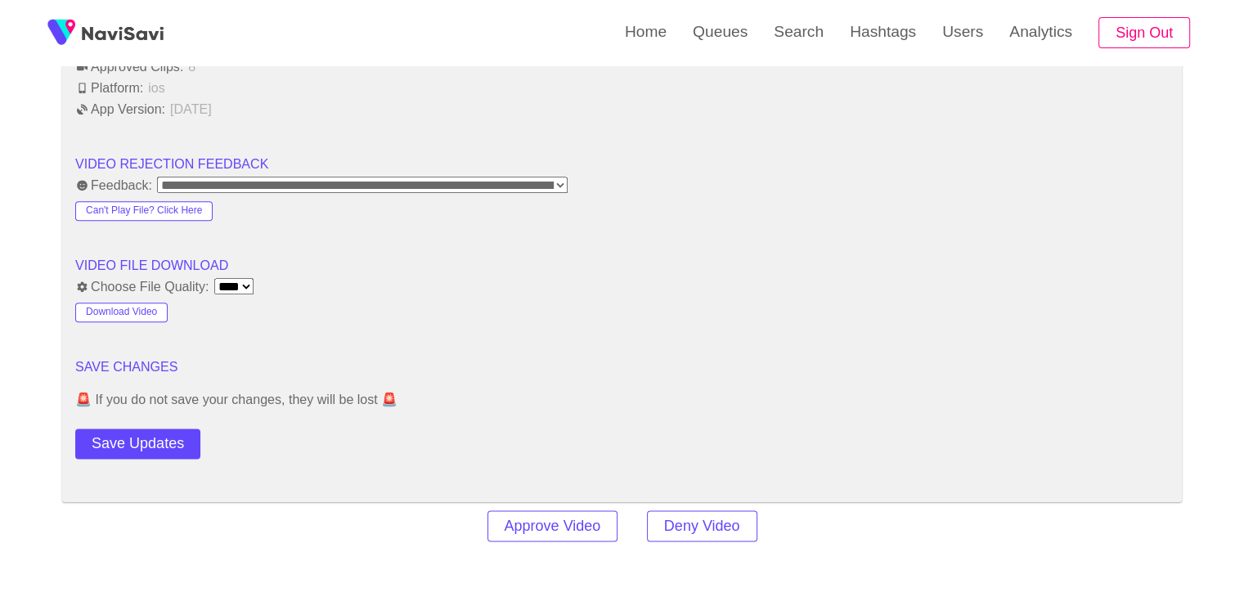
scroll to position [2045, 0]
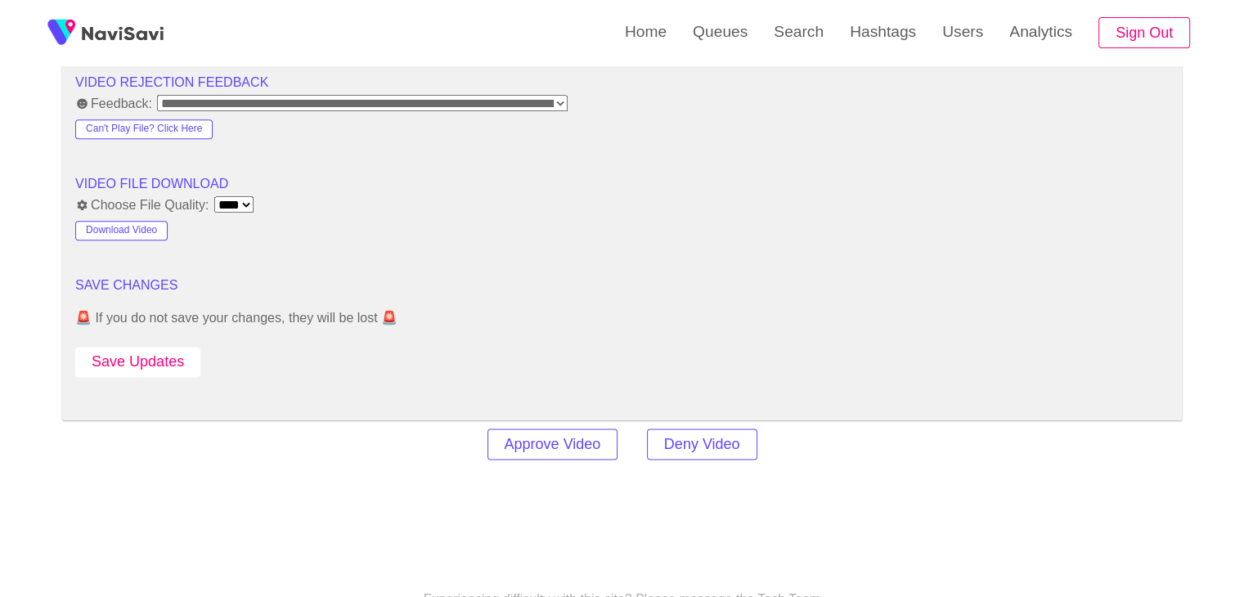
click at [160, 366] on button "Save Updates" at bounding box center [137, 362] width 125 height 30
click at [240, 200] on select "**** ****" at bounding box center [233, 204] width 39 height 16
click at [243, 200] on select "**** ****" at bounding box center [233, 204] width 39 height 16
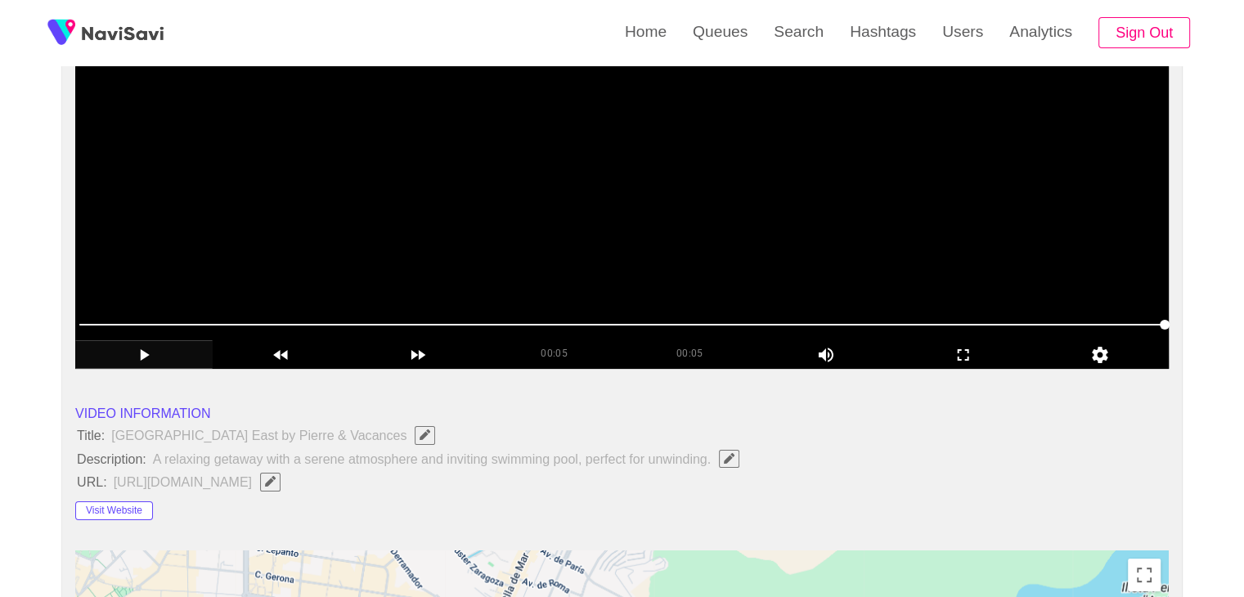
scroll to position [245, 0]
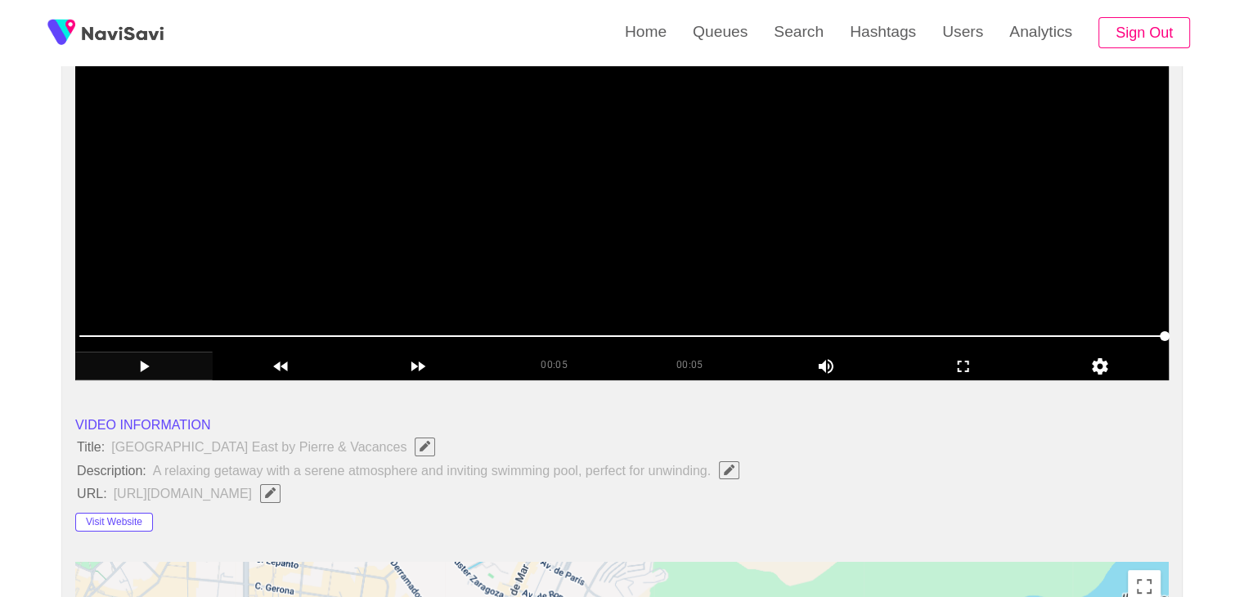
click at [480, 331] on span at bounding box center [622, 336] width 1086 height 26
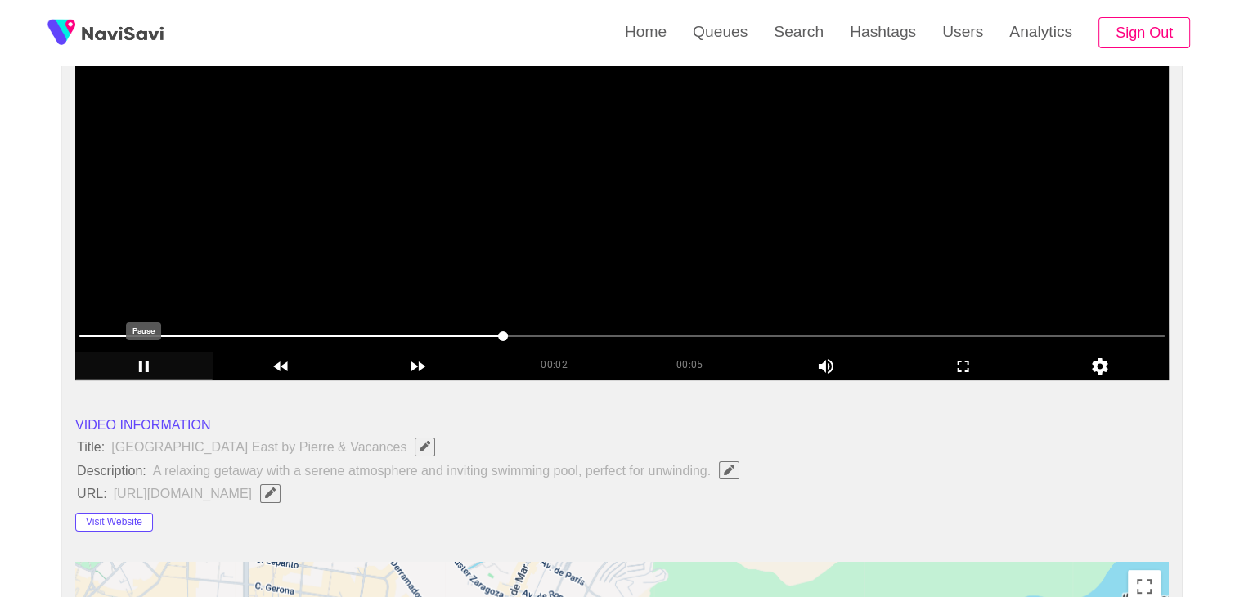
click at [154, 369] on icon "add" at bounding box center [144, 367] width 136 height 20
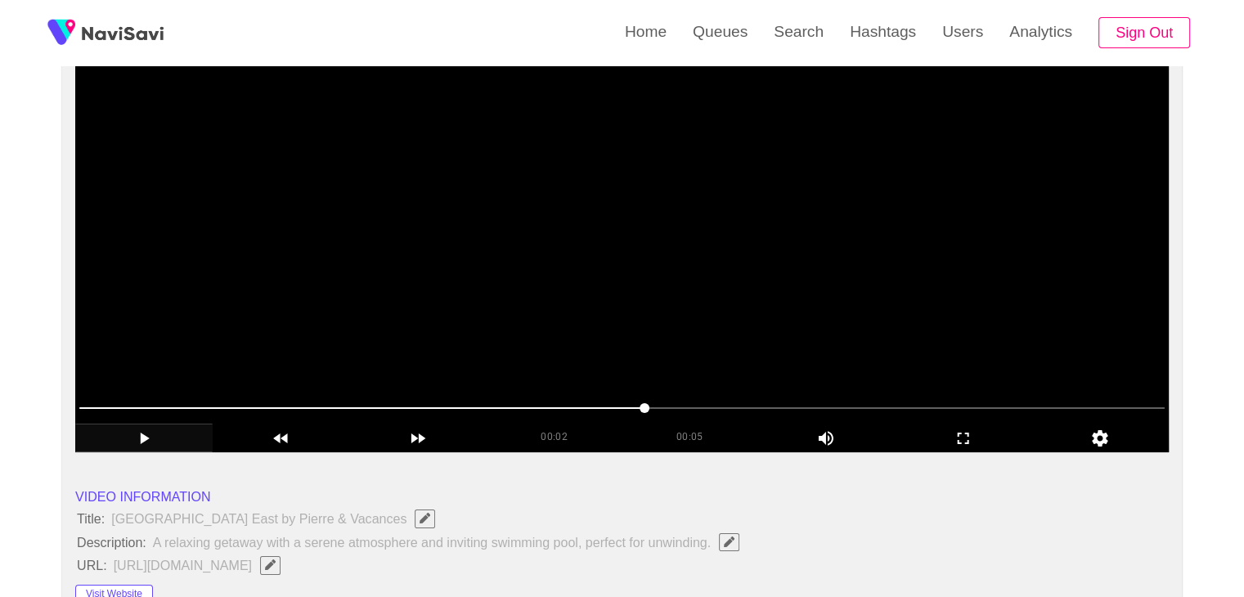
scroll to position [164, 0]
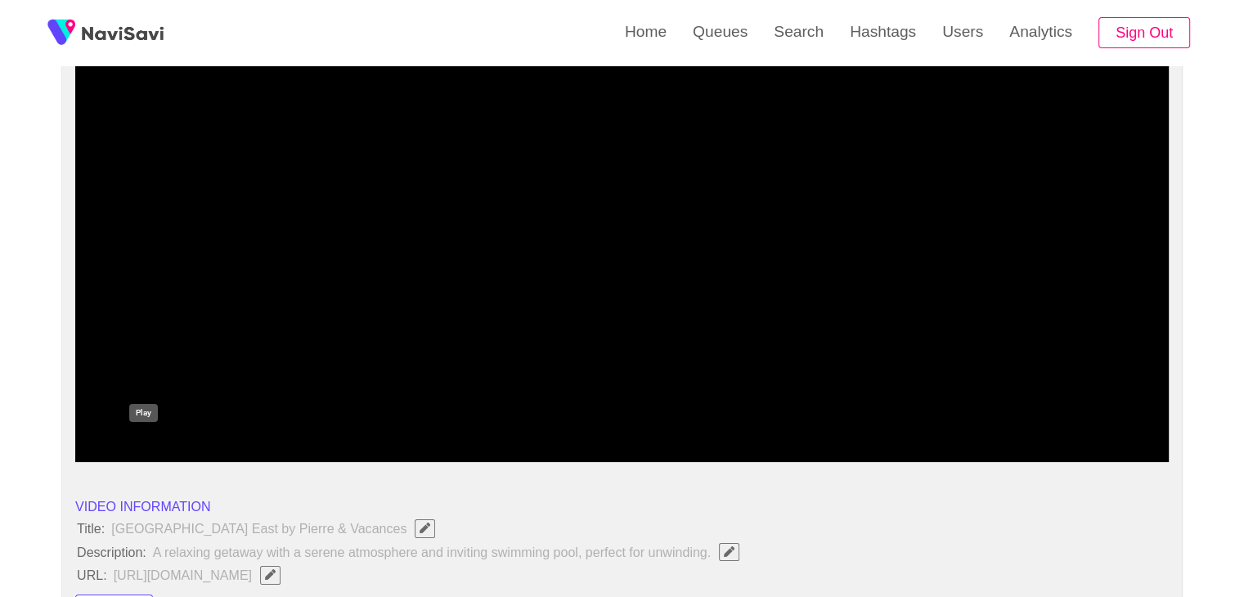
click at [137, 447] on icon "add" at bounding box center [144, 449] width 136 height 20
click at [141, 448] on icon "add" at bounding box center [145, 448] width 9 height 11
click at [141, 446] on icon "add" at bounding box center [144, 448] width 10 height 11
drag, startPoint x: 157, startPoint y: 408, endPoint x: 56, endPoint y: 410, distance: 101.5
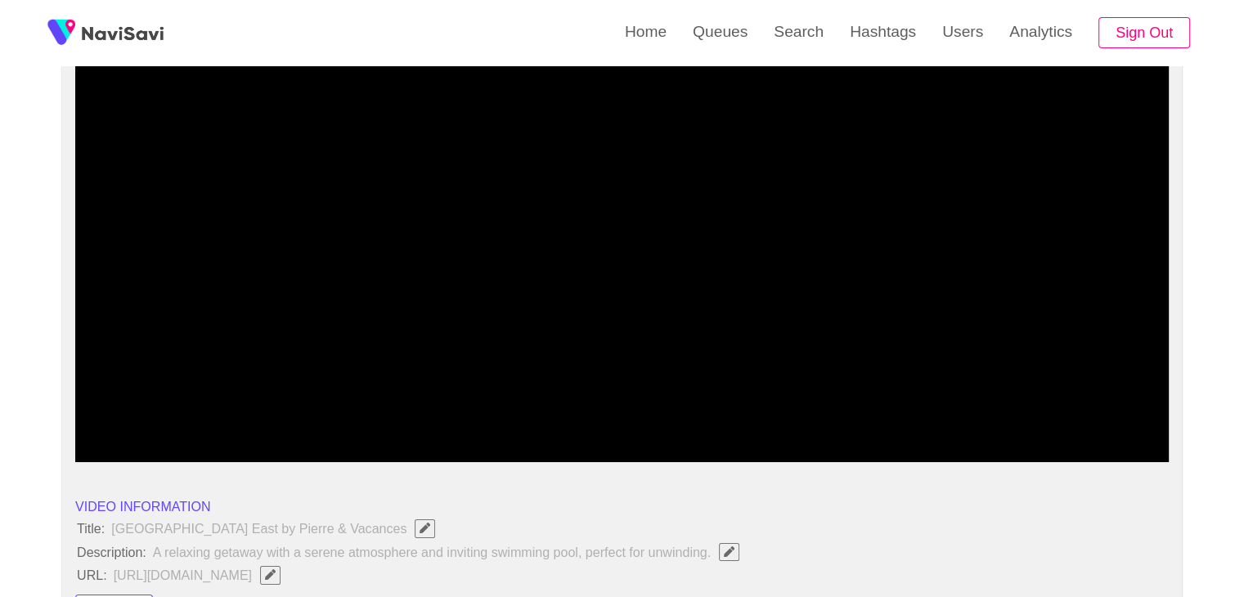
drag, startPoint x: 105, startPoint y: 410, endPoint x: 84, endPoint y: 416, distance: 21.5
click at [84, 416] on span at bounding box center [622, 418] width 1086 height 26
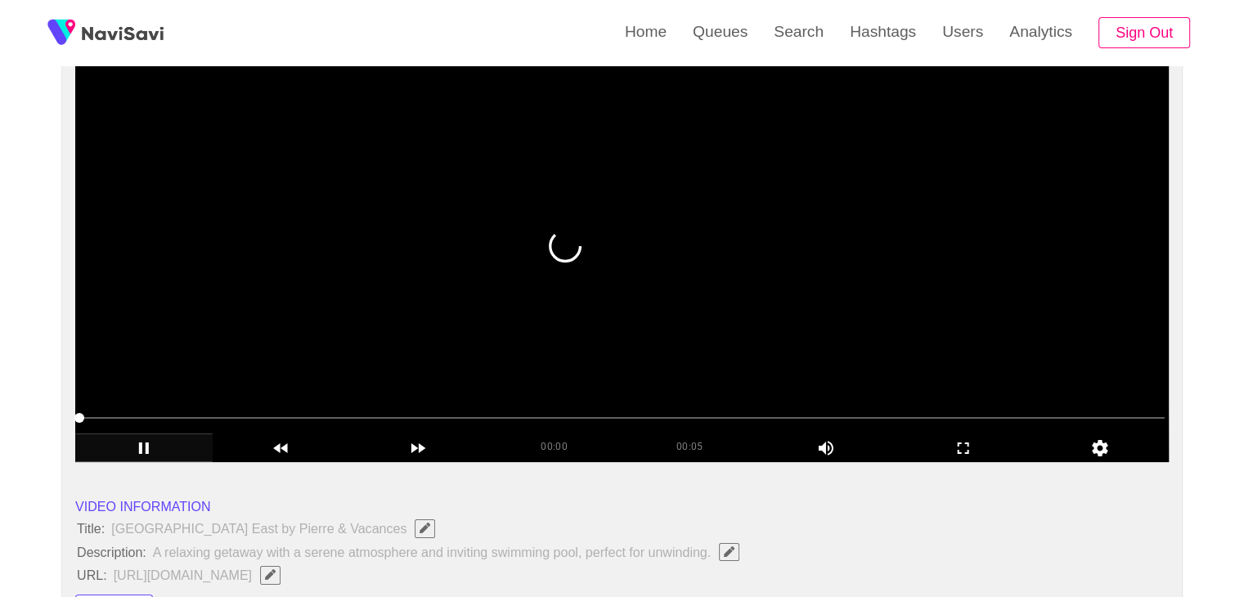
click at [375, 191] on video at bounding box center [622, 257] width 1094 height 409
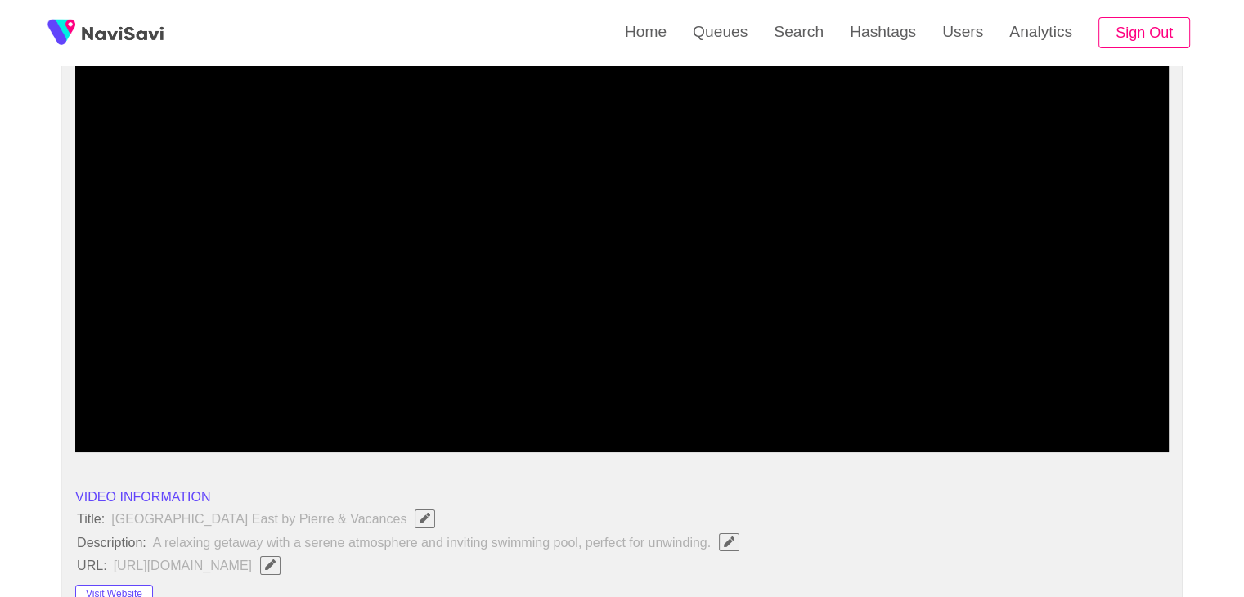
scroll to position [0, 0]
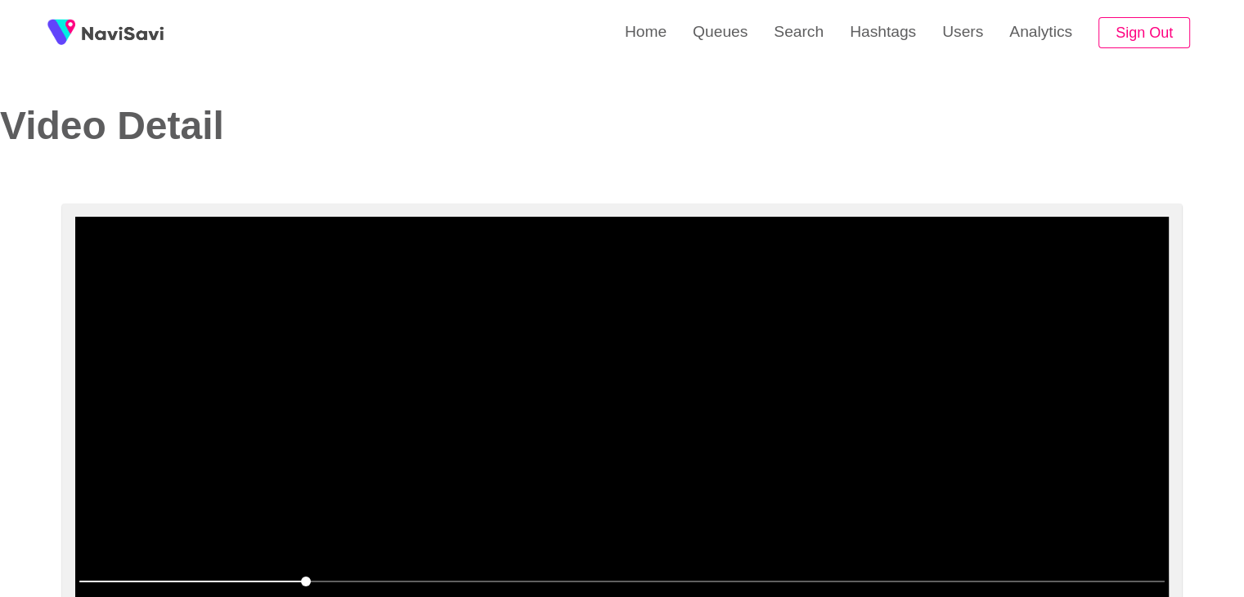
click at [553, 398] on video at bounding box center [622, 421] width 1094 height 409
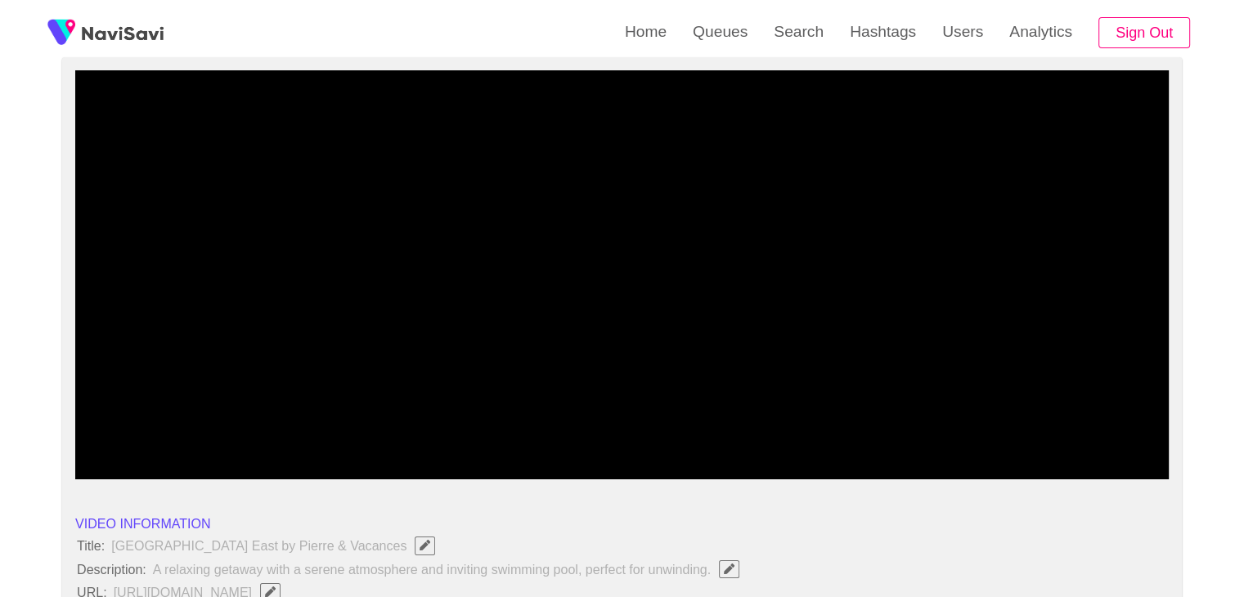
scroll to position [164, 0]
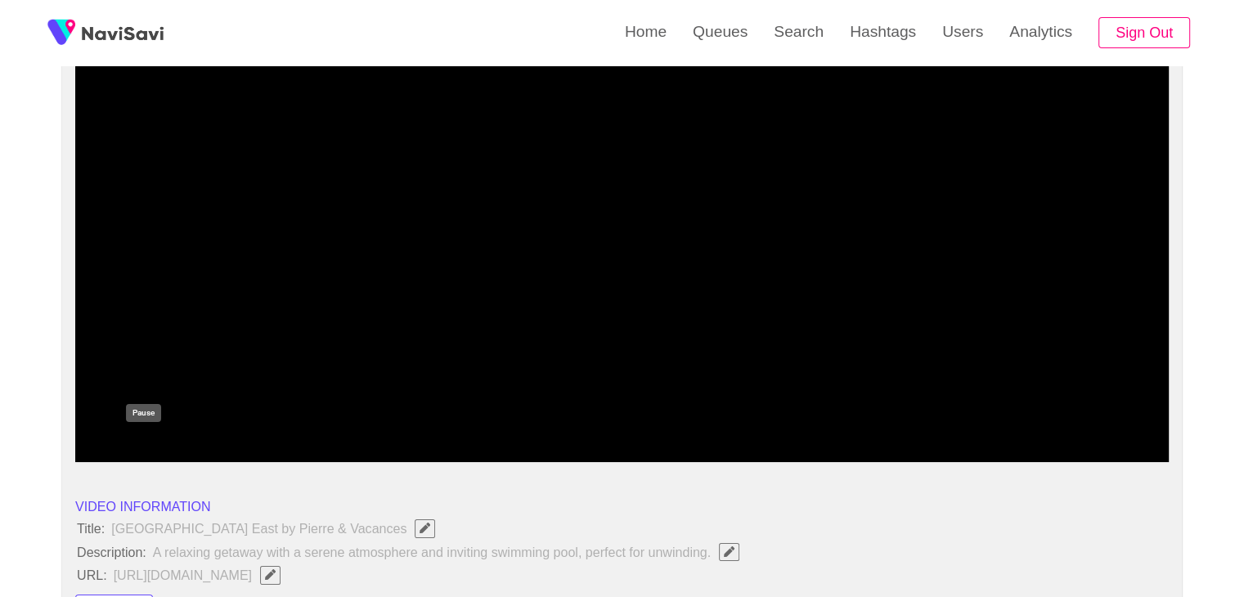
click at [143, 442] on icon "add" at bounding box center [144, 449] width 136 height 20
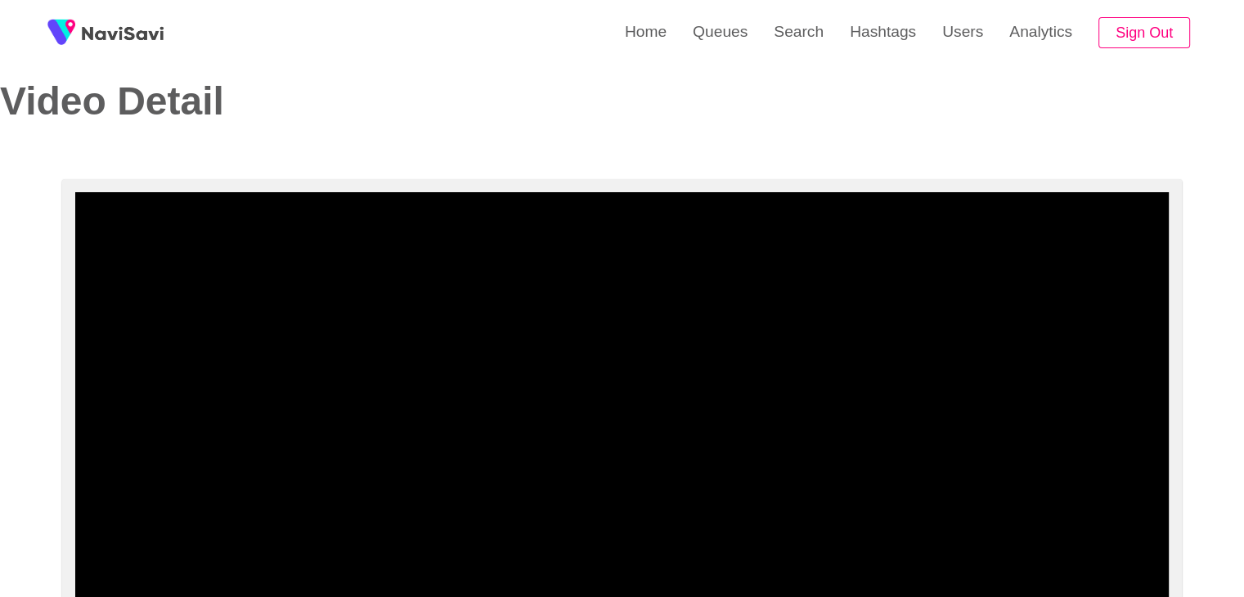
scroll to position [0, 0]
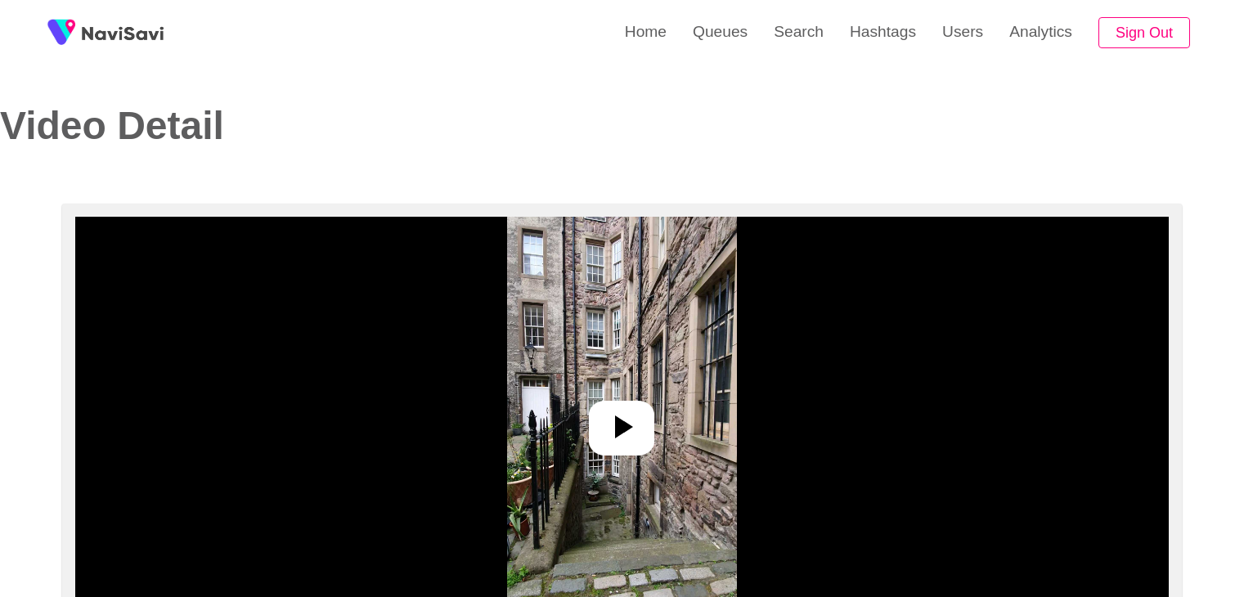
select select "**********"
select select "**"
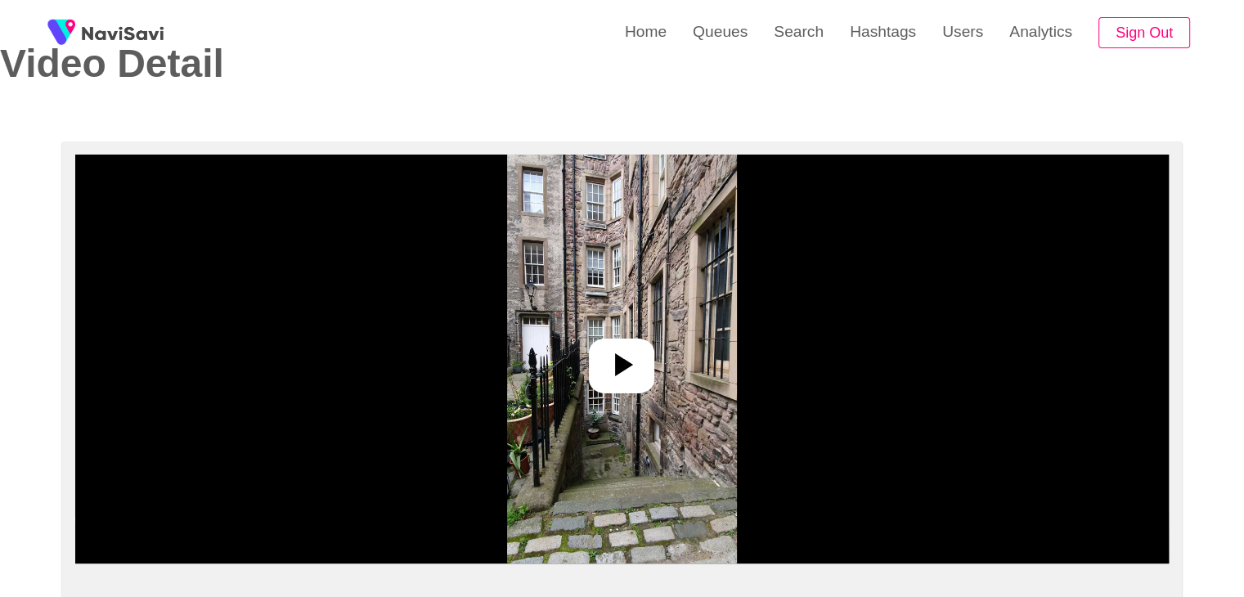
scroll to position [82, 0]
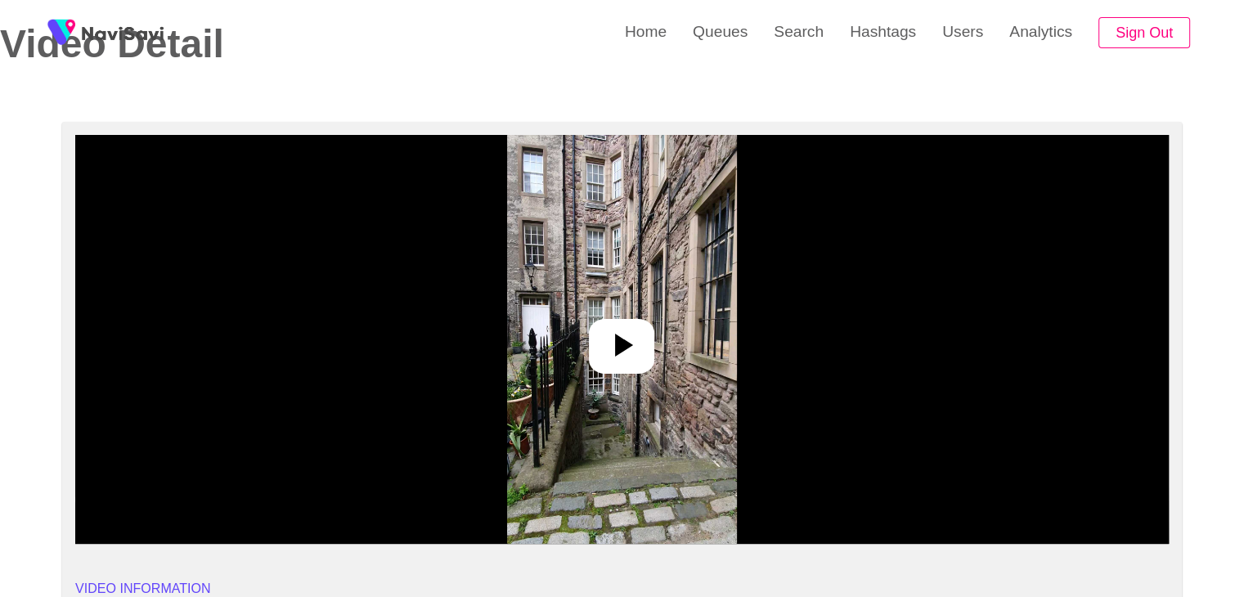
click at [608, 344] on icon at bounding box center [621, 345] width 39 height 39
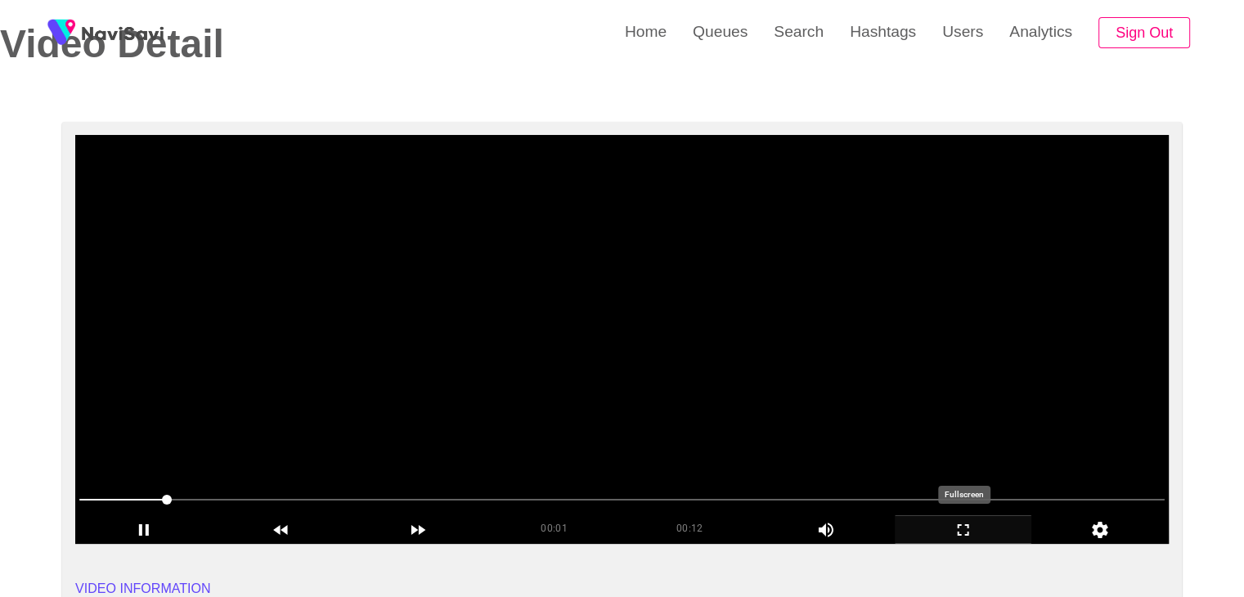
click at [985, 531] on icon "add" at bounding box center [964, 530] width 136 height 20
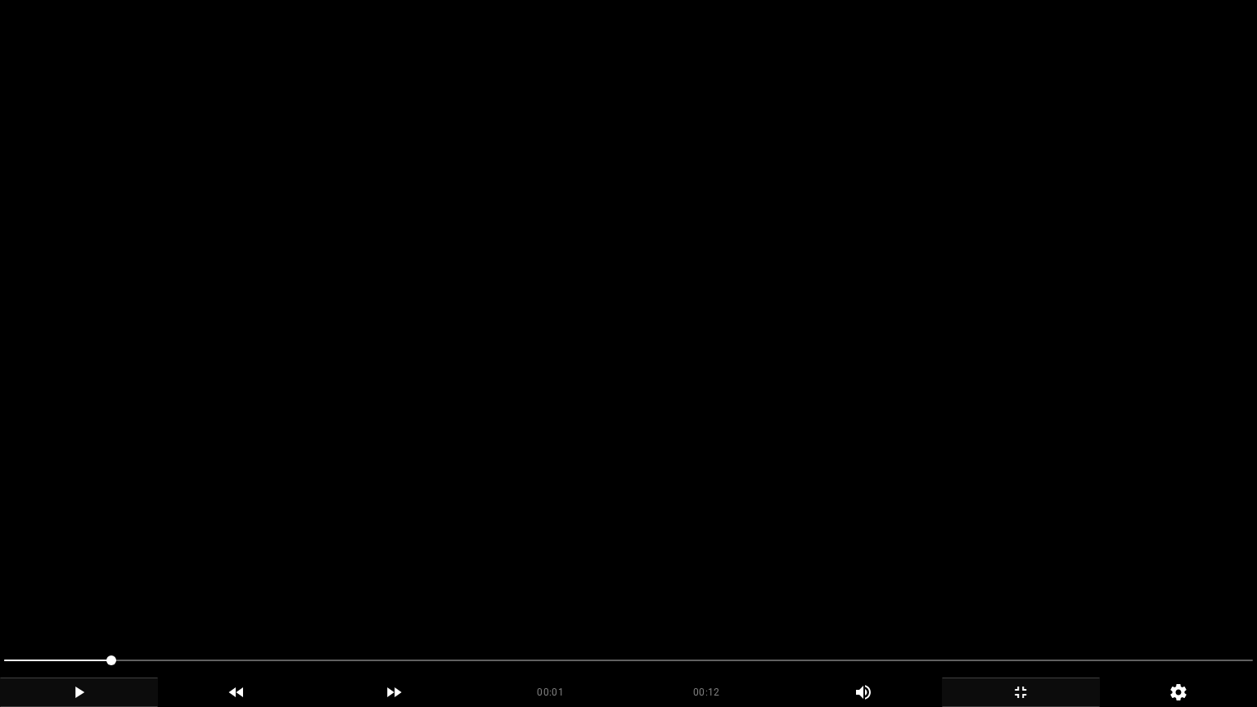
click at [78, 596] on icon "add" at bounding box center [79, 692] width 156 height 20
drag, startPoint x: 205, startPoint y: 659, endPoint x: 0, endPoint y: 670, distance: 205.7
click at [430, 596] on span at bounding box center [628, 660] width 1248 height 2
click at [79, 596] on icon "add" at bounding box center [79, 692] width 156 height 20
click at [453, 596] on span at bounding box center [628, 660] width 1248 height 2
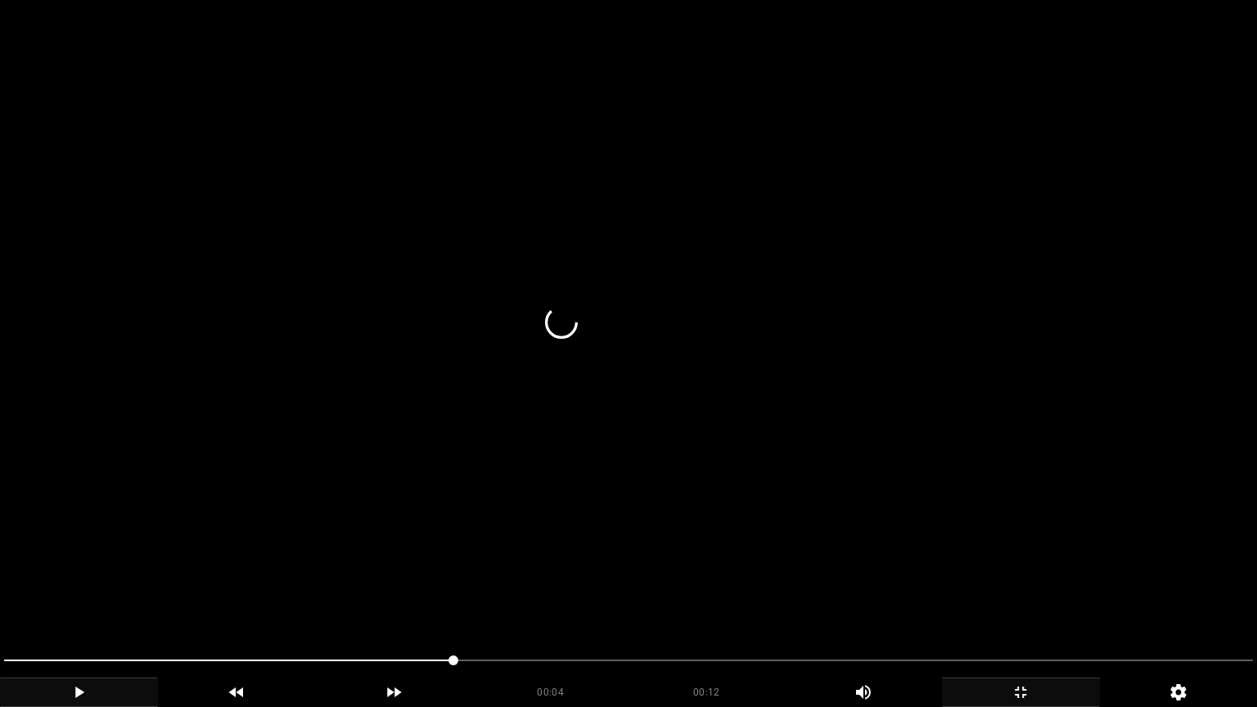
click at [495, 596] on span at bounding box center [628, 660] width 1248 height 26
drag, startPoint x: 229, startPoint y: 659, endPoint x: 0, endPoint y: 677, distance: 229.7
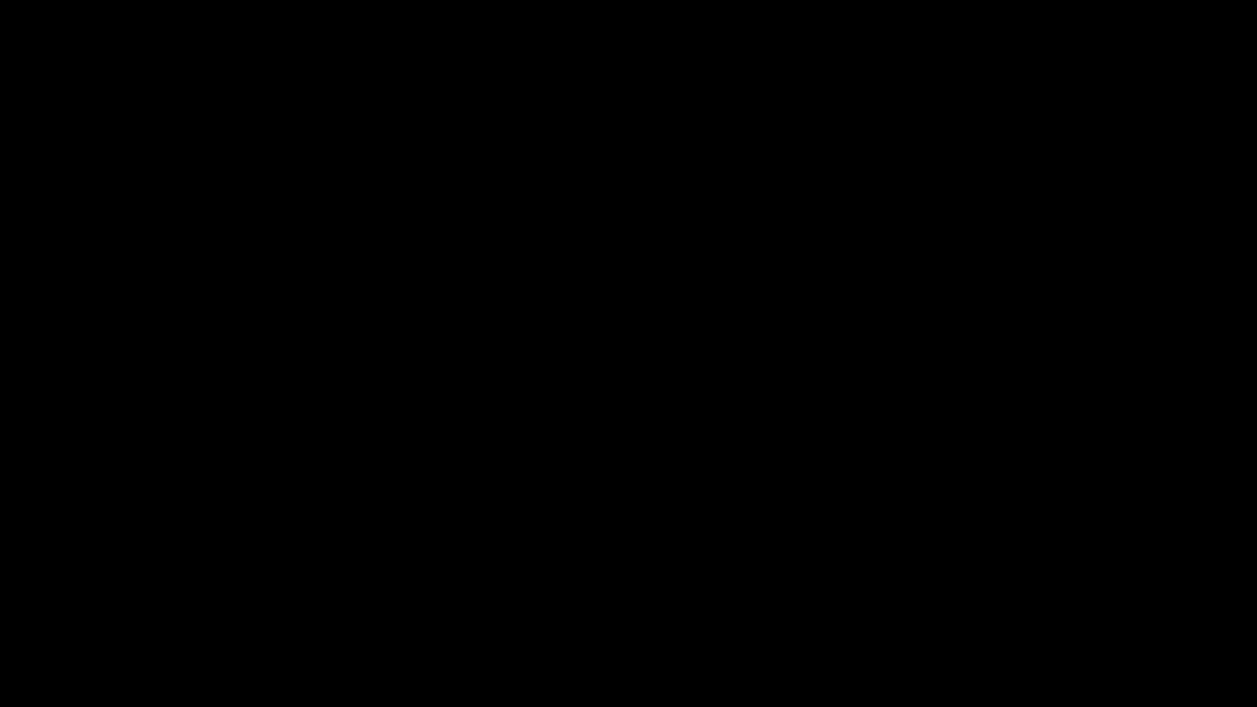
click at [91, 596] on icon "add" at bounding box center [79, 692] width 156 height 20
click at [74, 596] on icon "add" at bounding box center [79, 691] width 10 height 11
click at [88, 596] on icon "add" at bounding box center [79, 692] width 156 height 20
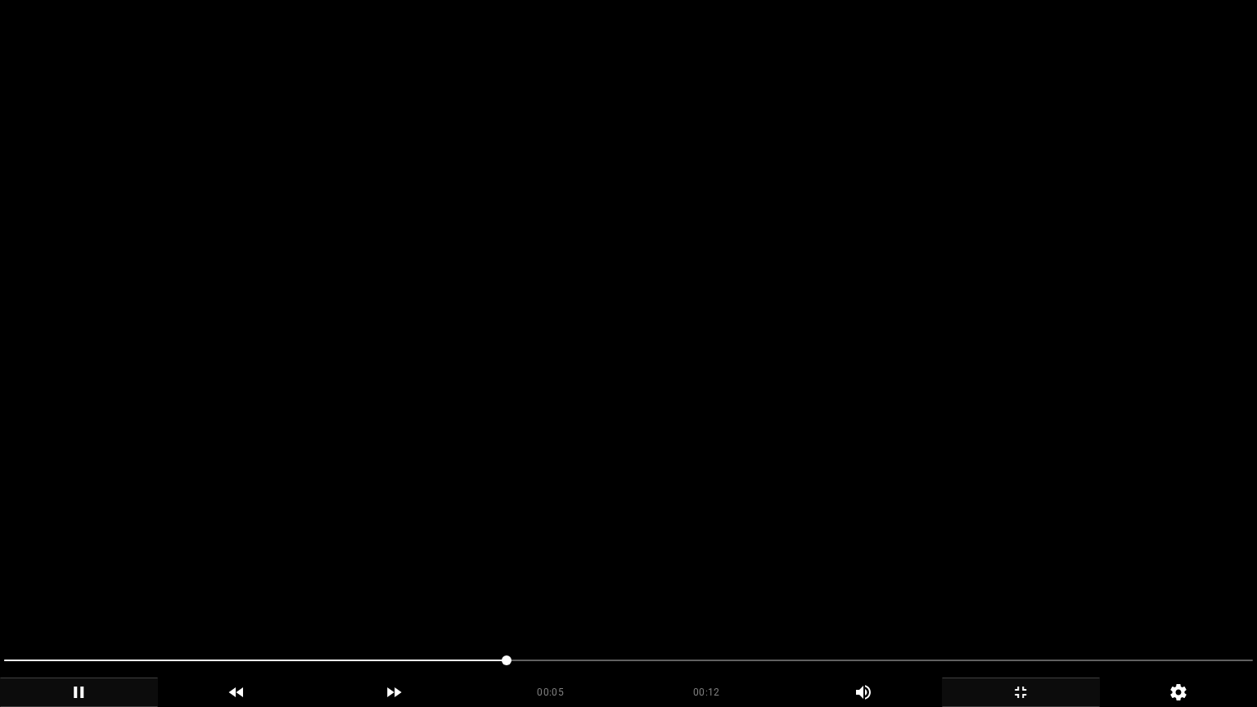
click at [563, 596] on span at bounding box center [628, 660] width 1248 height 26
drag, startPoint x: 551, startPoint y: 664, endPoint x: 452, endPoint y: 669, distance: 99.2
click at [538, 596] on span at bounding box center [628, 660] width 1248 height 26
click at [634, 596] on span at bounding box center [628, 660] width 1248 height 26
click at [702, 596] on span at bounding box center [628, 660] width 1248 height 26
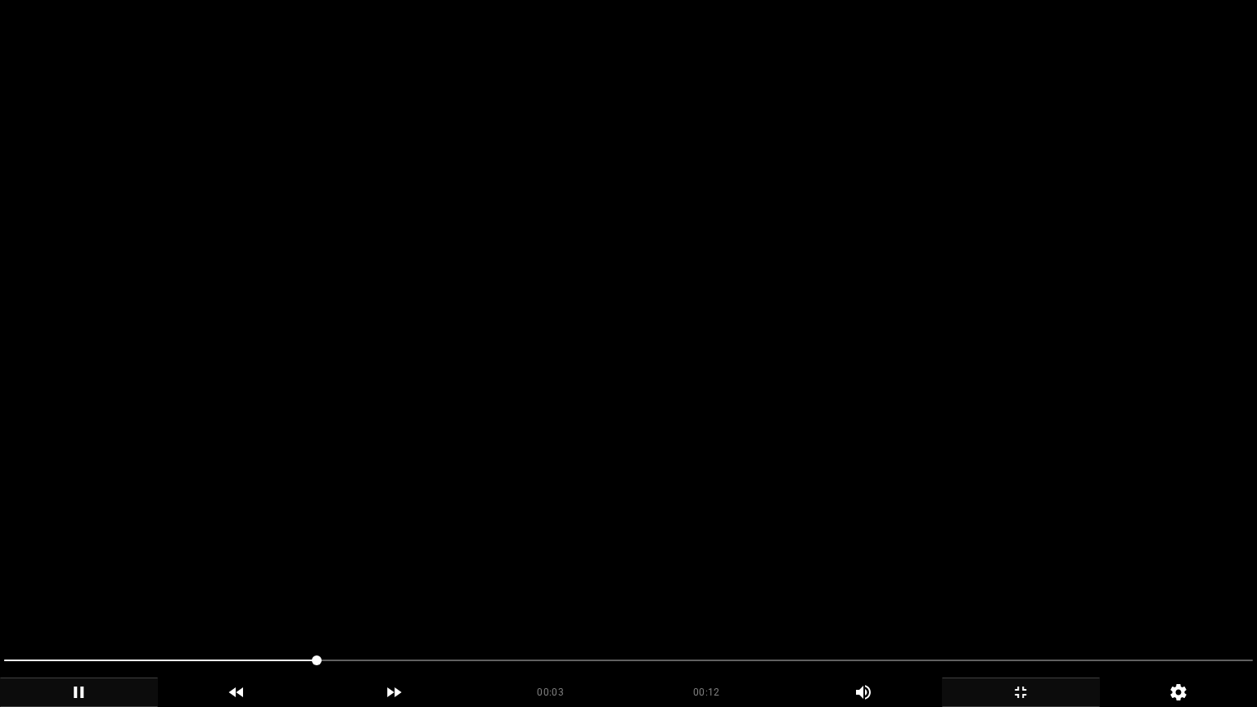
drag, startPoint x: 311, startPoint y: 660, endPoint x: 20, endPoint y: 662, distance: 290.4
click at [1037, 596] on icon "add" at bounding box center [1021, 692] width 156 height 20
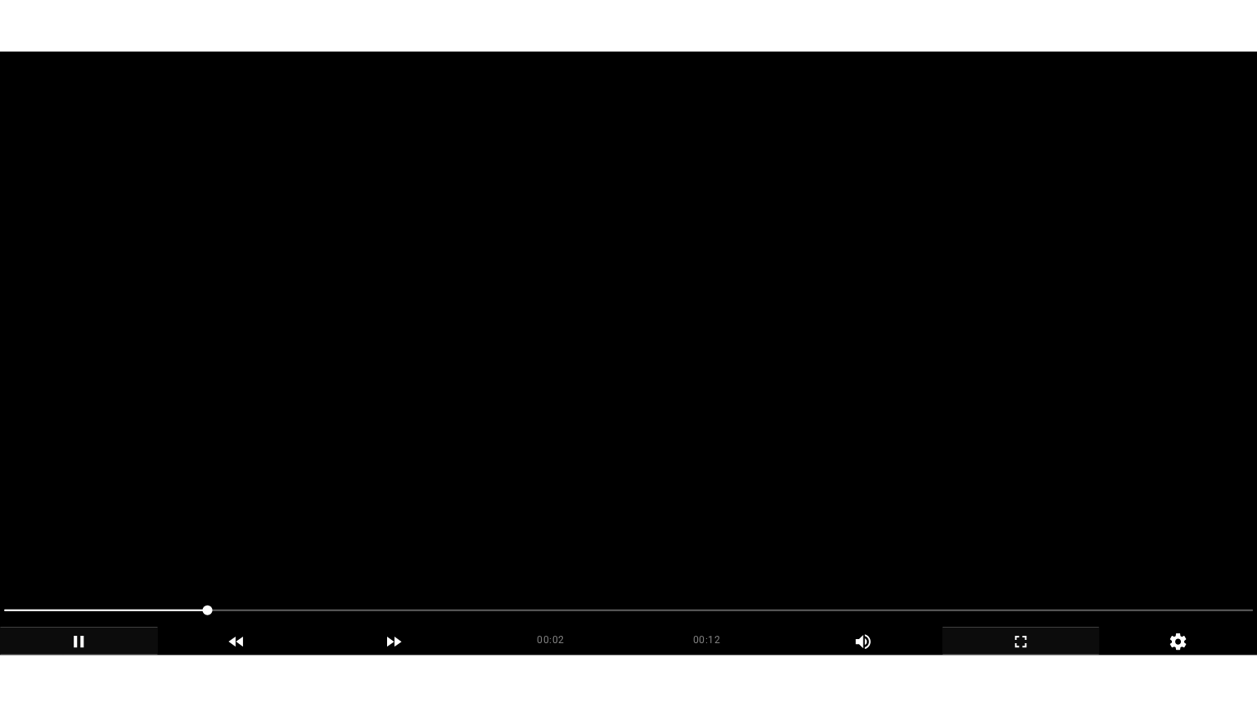
scroll to position [245, 0]
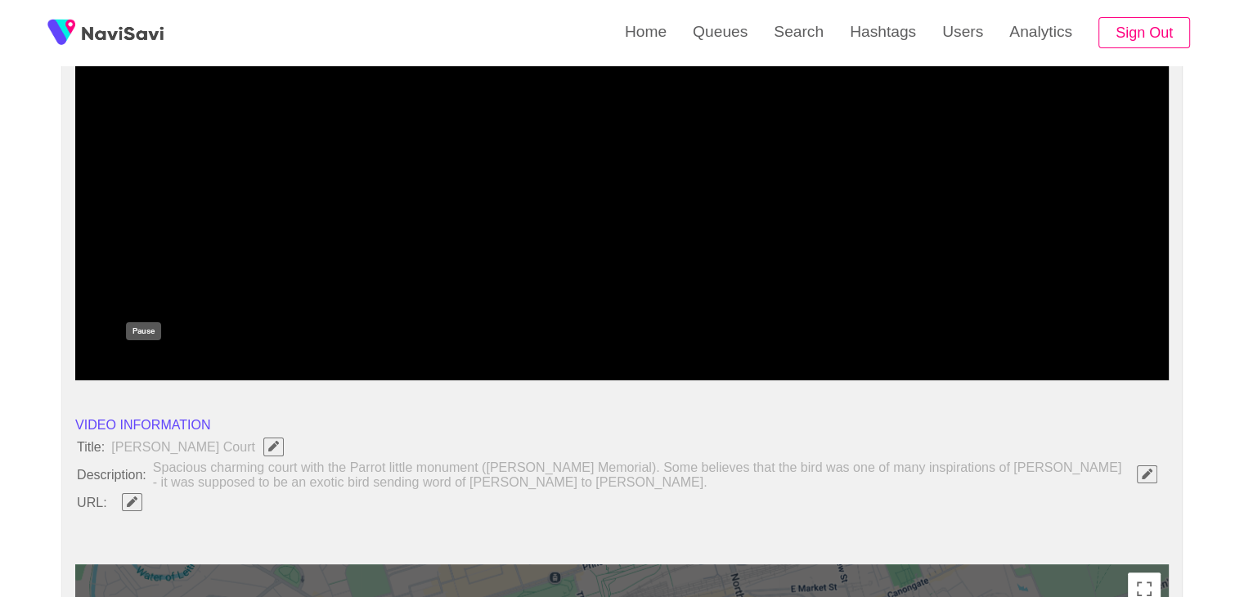
click at [137, 361] on icon "add" at bounding box center [144, 367] width 136 height 20
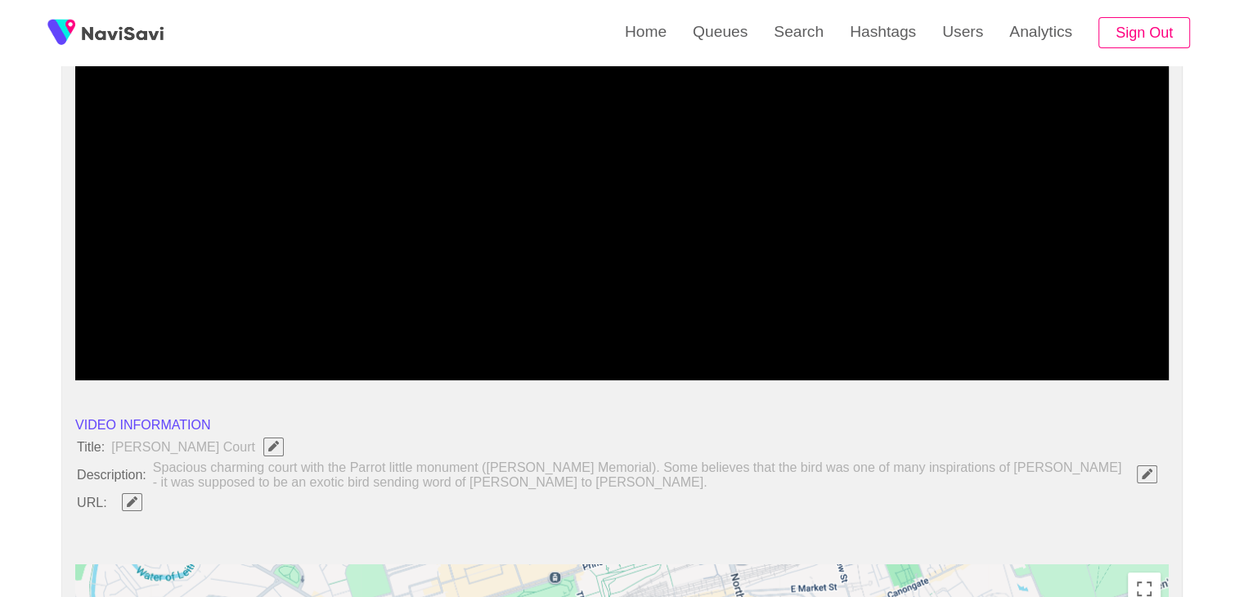
drag, startPoint x: 339, startPoint y: 335, endPoint x: 10, endPoint y: 330, distance: 328.9
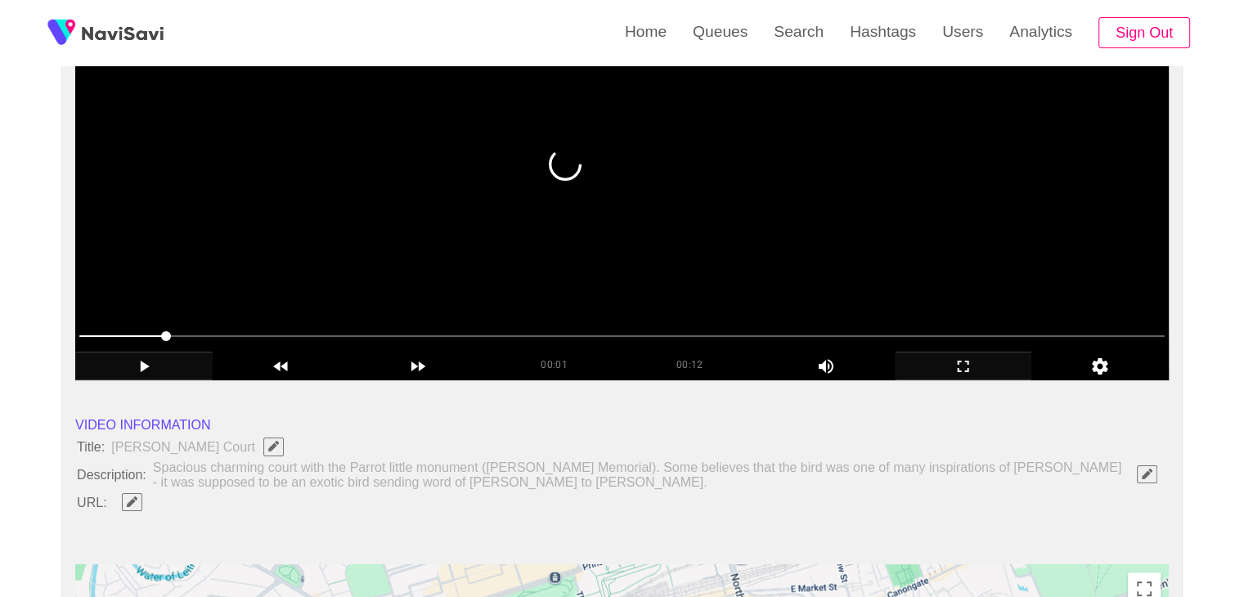
drag, startPoint x: 117, startPoint y: 340, endPoint x: 105, endPoint y: 340, distance: 12.3
click at [105, 340] on span at bounding box center [622, 336] width 1086 height 26
click at [83, 331] on span at bounding box center [622, 336] width 1086 height 26
drag, startPoint x: 162, startPoint y: 371, endPoint x: 327, endPoint y: 370, distance: 165.3
click at [175, 373] on icon "add" at bounding box center [144, 367] width 136 height 20
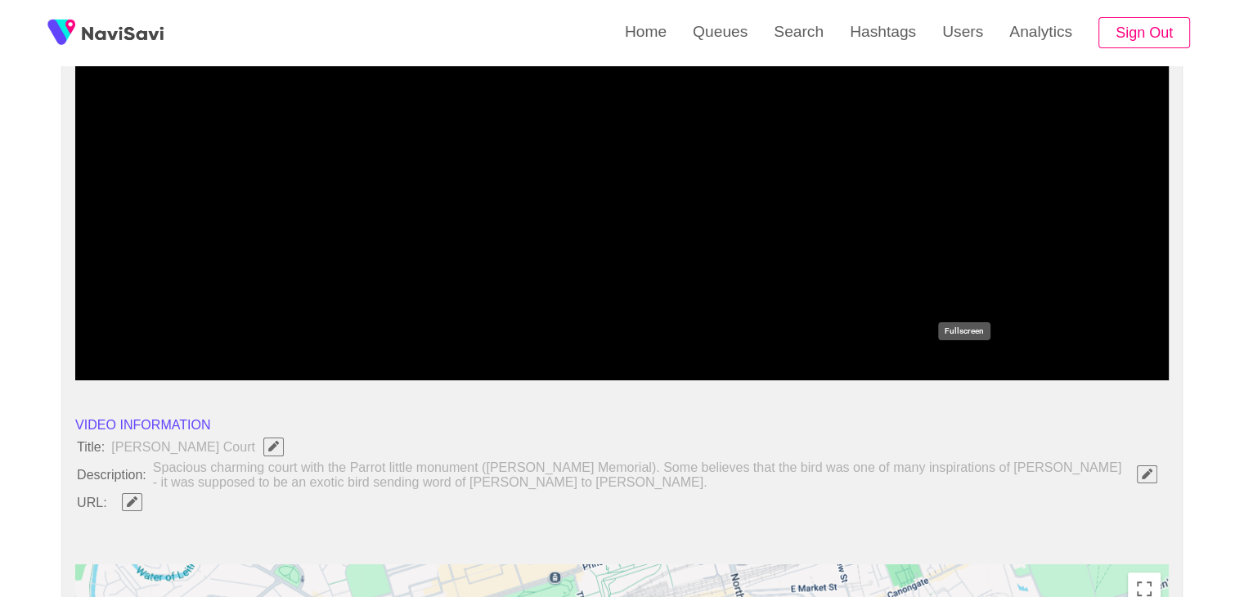
click at [975, 371] on icon "add" at bounding box center [964, 367] width 136 height 20
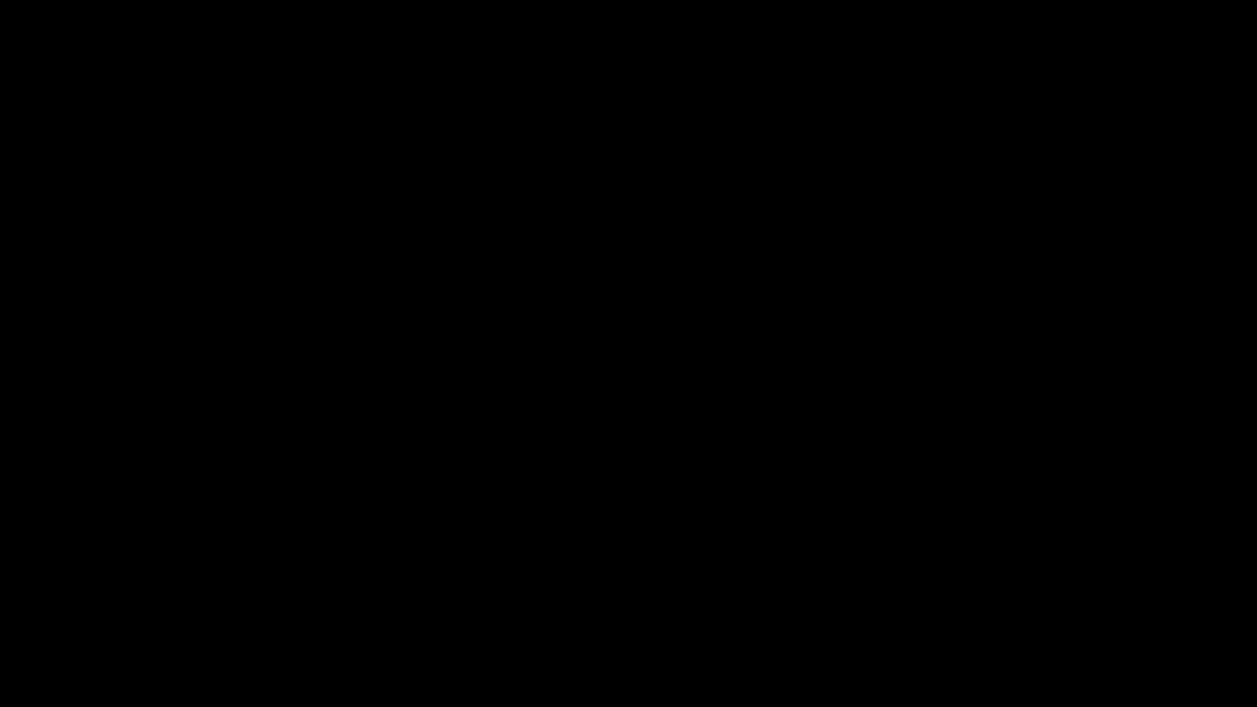
click at [1168, 596] on span at bounding box center [628, 660] width 1248 height 26
click at [1041, 596] on icon "add" at bounding box center [1021, 692] width 156 height 20
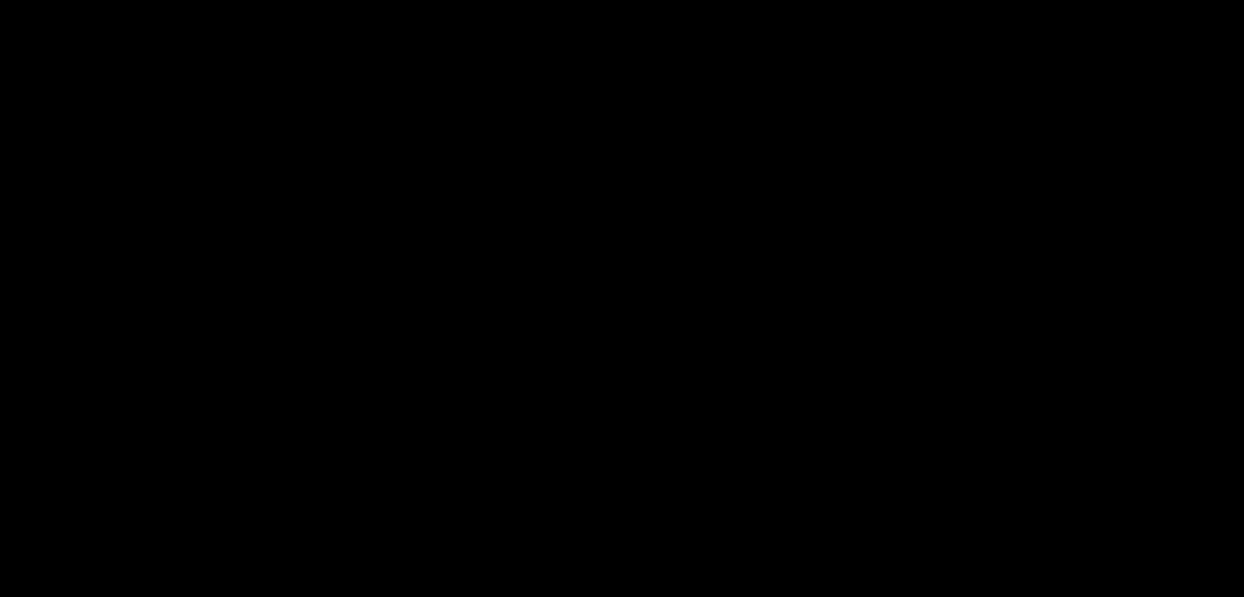
scroll to position [324, 0]
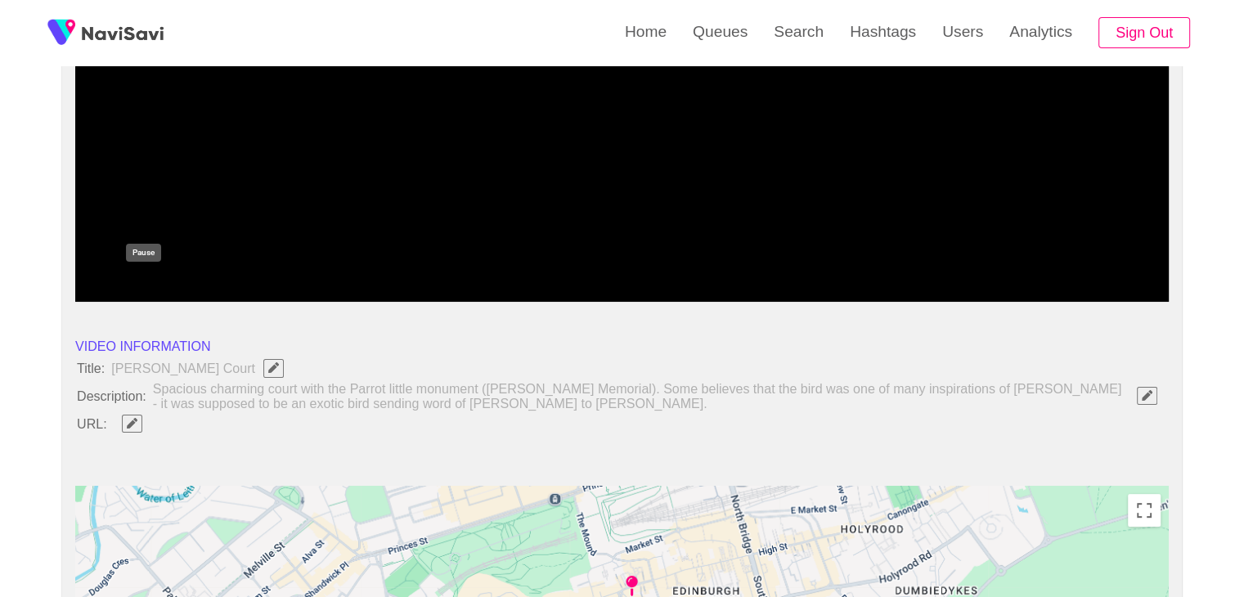
click at [136, 278] on icon "add" at bounding box center [144, 288] width 136 height 20
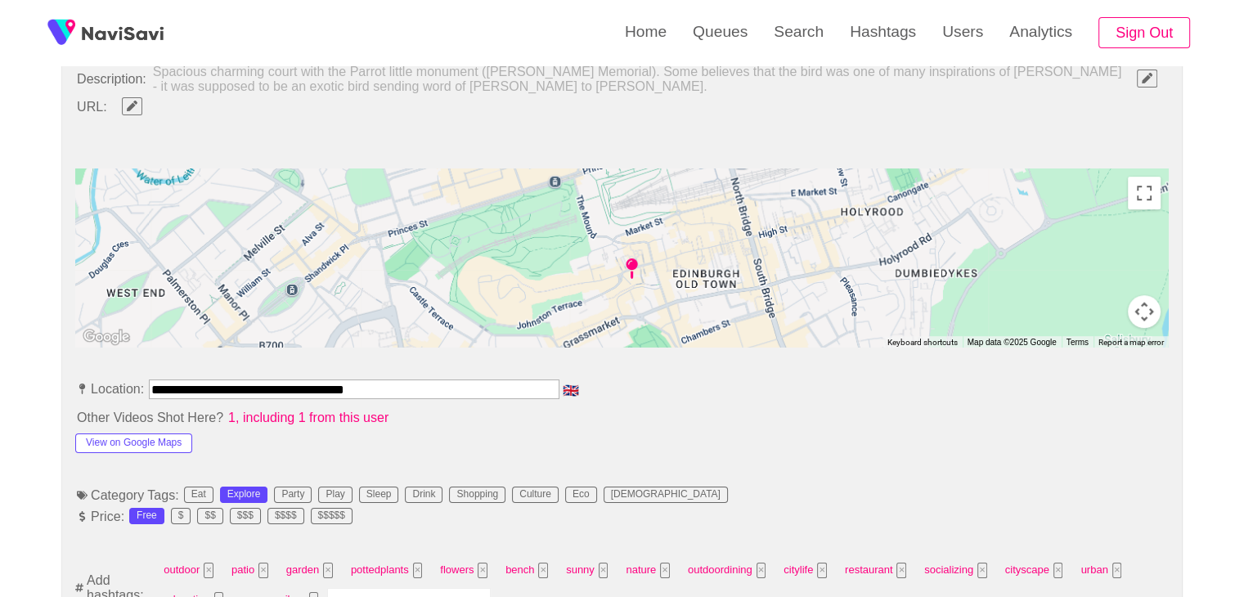
scroll to position [651, 0]
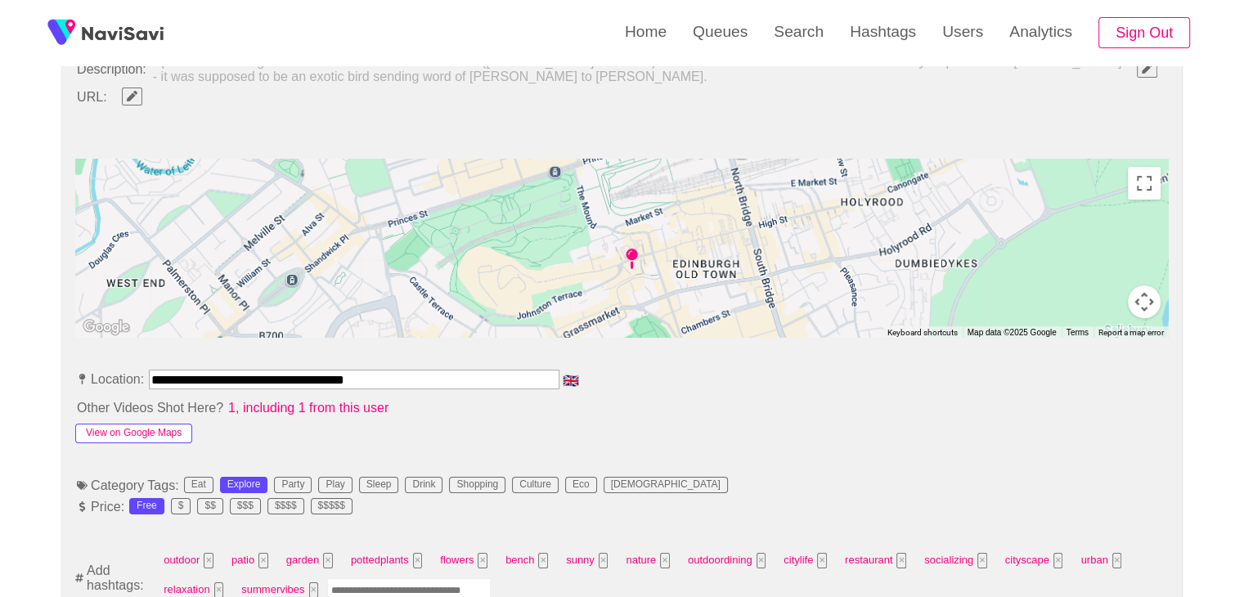
click at [142, 431] on button "View on Google Maps" at bounding box center [133, 434] width 117 height 20
drag, startPoint x: 425, startPoint y: 371, endPoint x: 0, endPoint y: 362, distance: 424.7
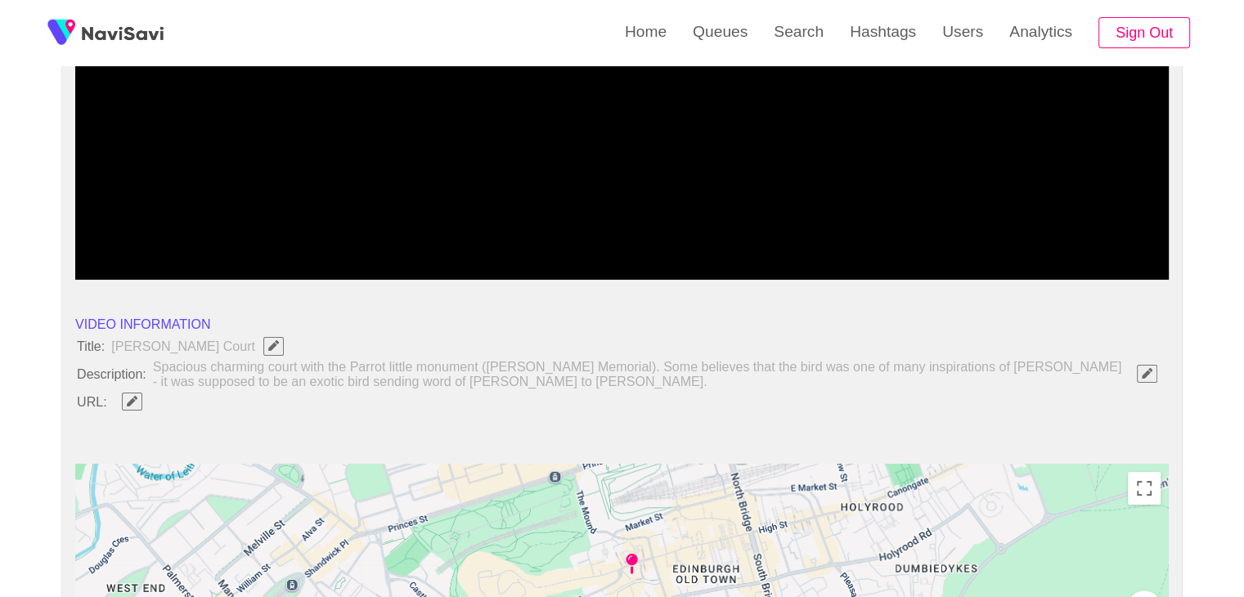
scroll to position [324, 0]
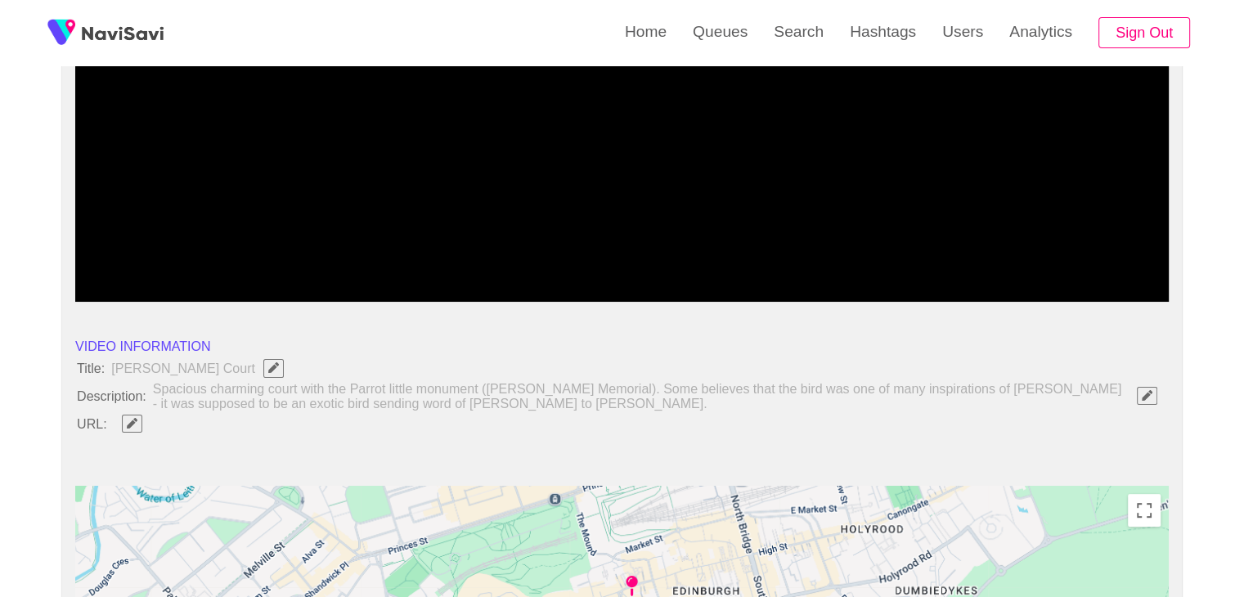
click at [125, 418] on span "Edit Field" at bounding box center [132, 423] width 14 height 11
click at [233, 422] on input "field" at bounding box center [487, 423] width 747 height 20
type input "**********"
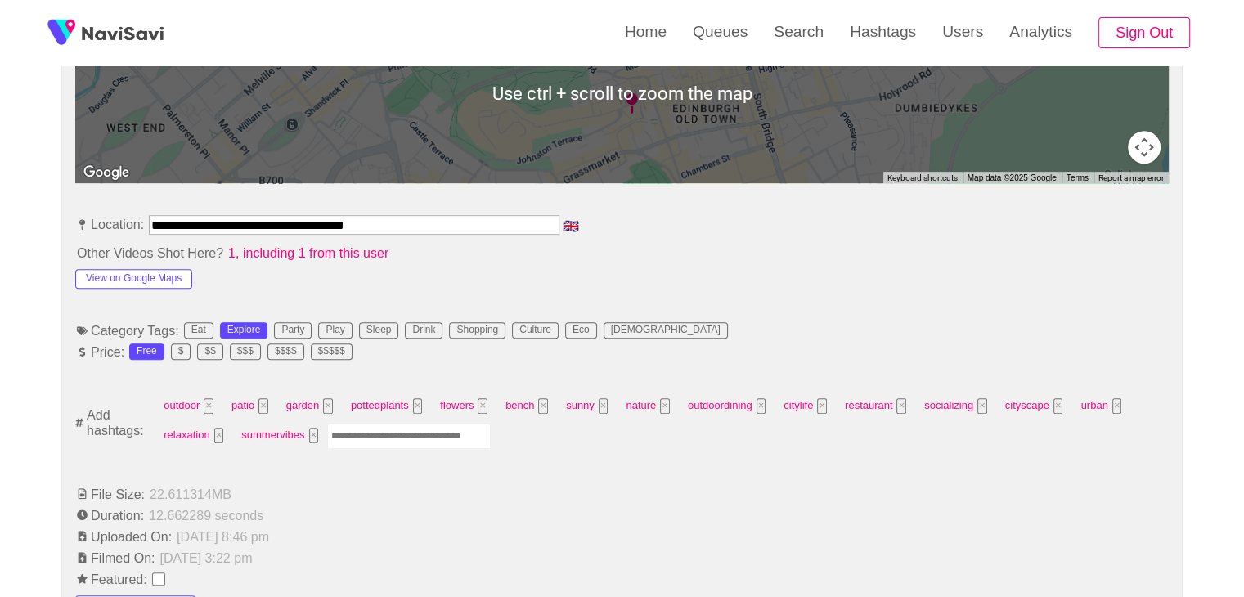
scroll to position [818, 0]
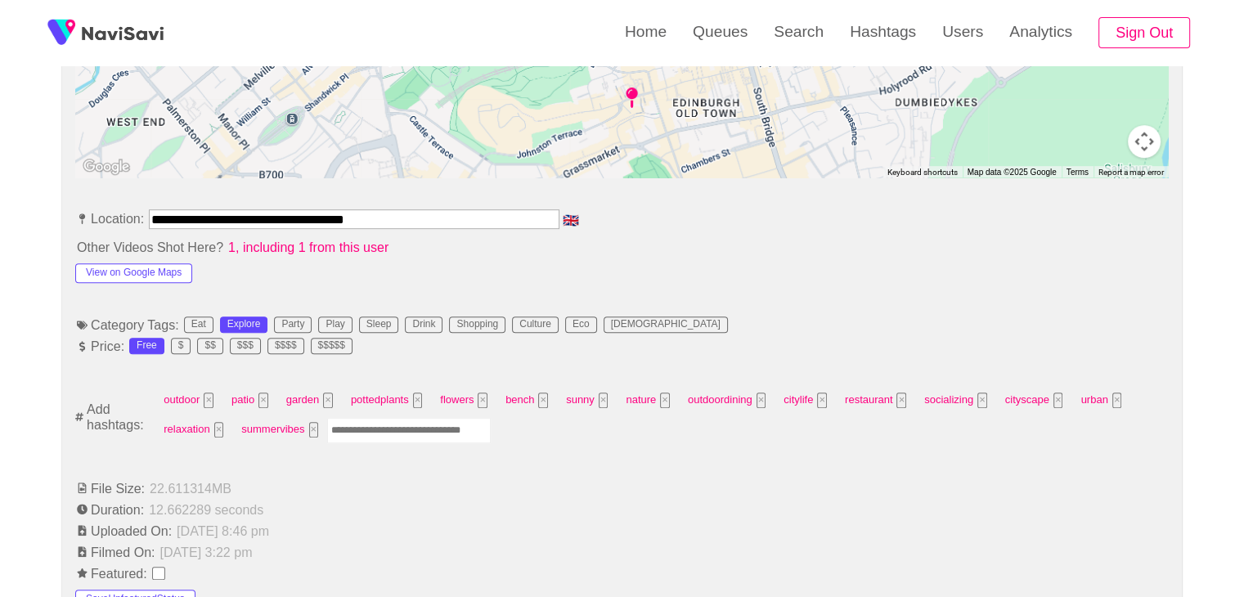
click at [393, 433] on input "Enter tag here and press return" at bounding box center [409, 430] width 164 height 25
type input "*********"
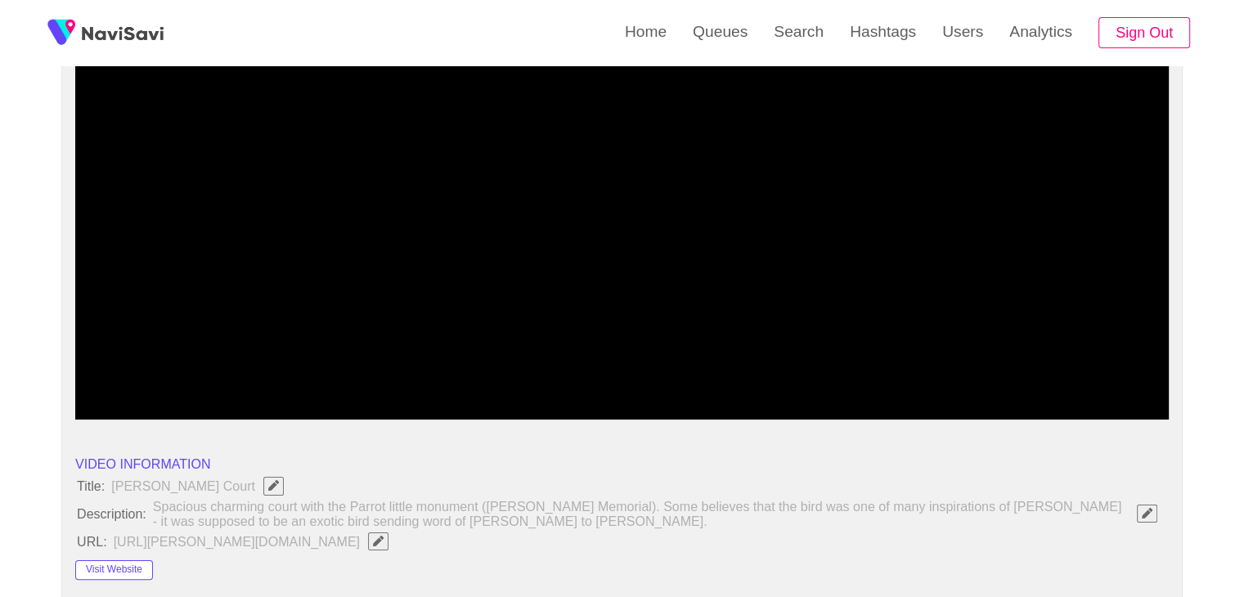
scroll to position [164, 0]
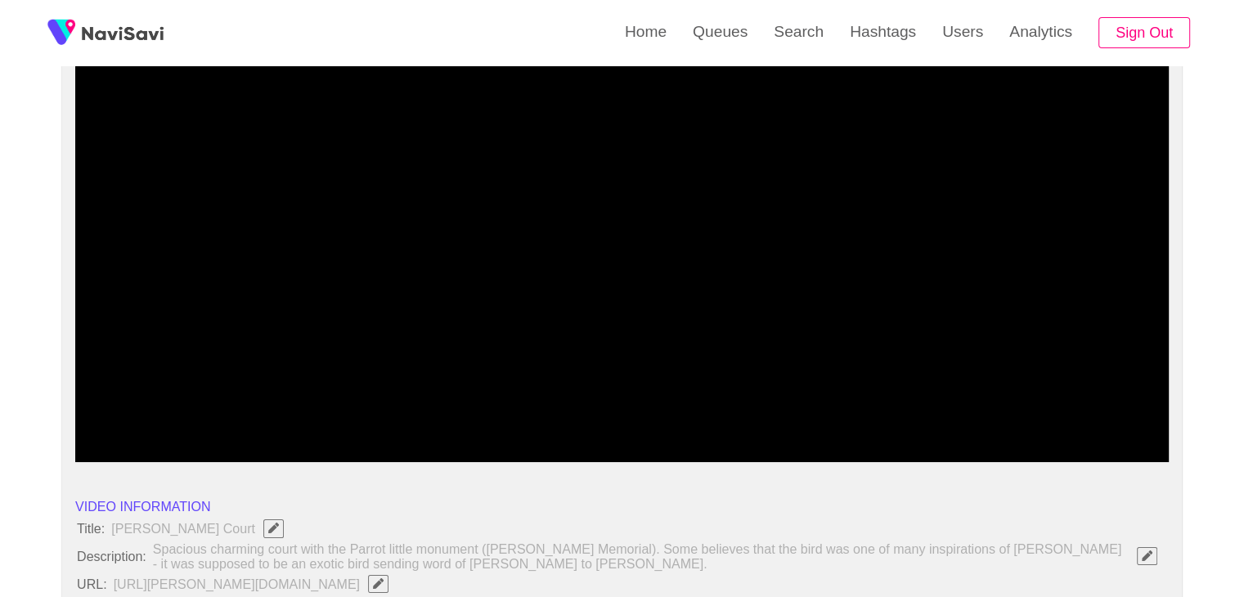
click at [1005, 414] on span at bounding box center [622, 418] width 1086 height 26
drag, startPoint x: 497, startPoint y: 410, endPoint x: 132, endPoint y: 426, distance: 365.3
click at [132, 426] on span at bounding box center [622, 418] width 1086 height 26
click at [88, 416] on span at bounding box center [622, 418] width 1086 height 26
click at [131, 445] on icon "add" at bounding box center [144, 449] width 136 height 20
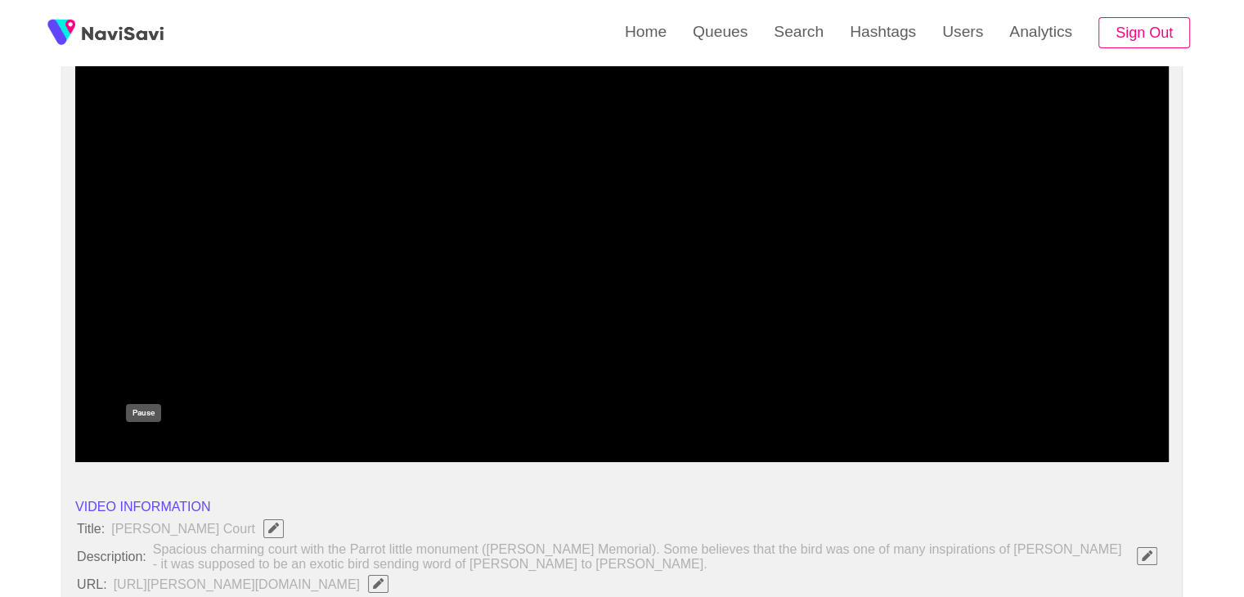
click at [160, 452] on icon "add" at bounding box center [144, 449] width 136 height 20
drag, startPoint x: 609, startPoint y: 416, endPoint x: 894, endPoint y: 412, distance: 285.6
click at [1079, 414] on span at bounding box center [622, 418] width 1086 height 26
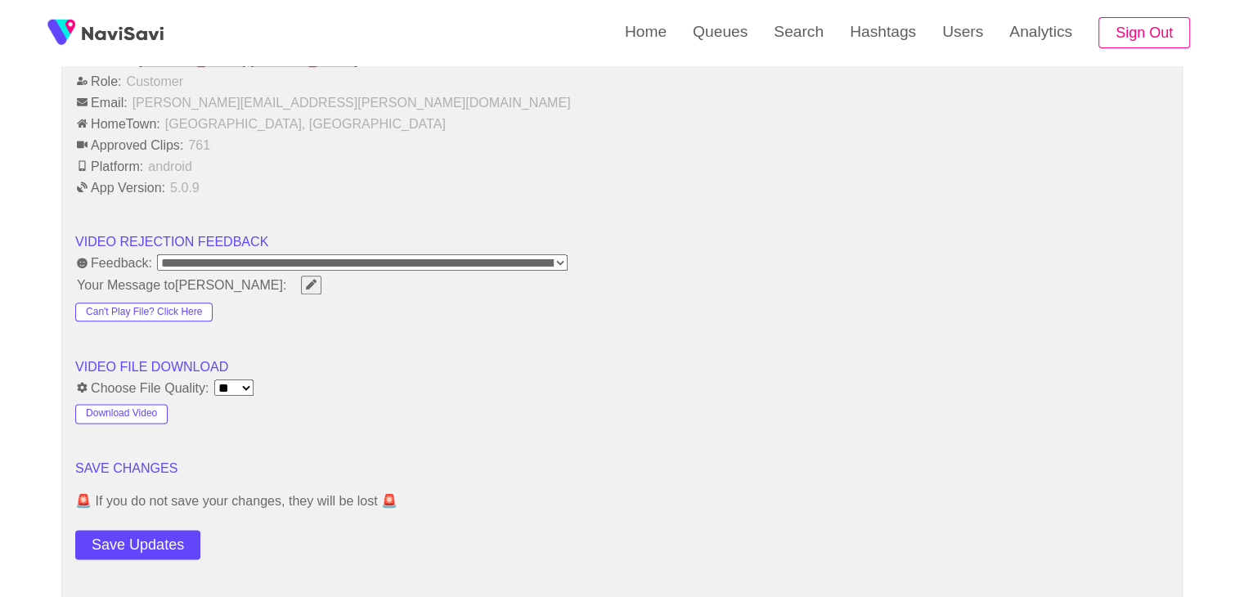
scroll to position [1964, 0]
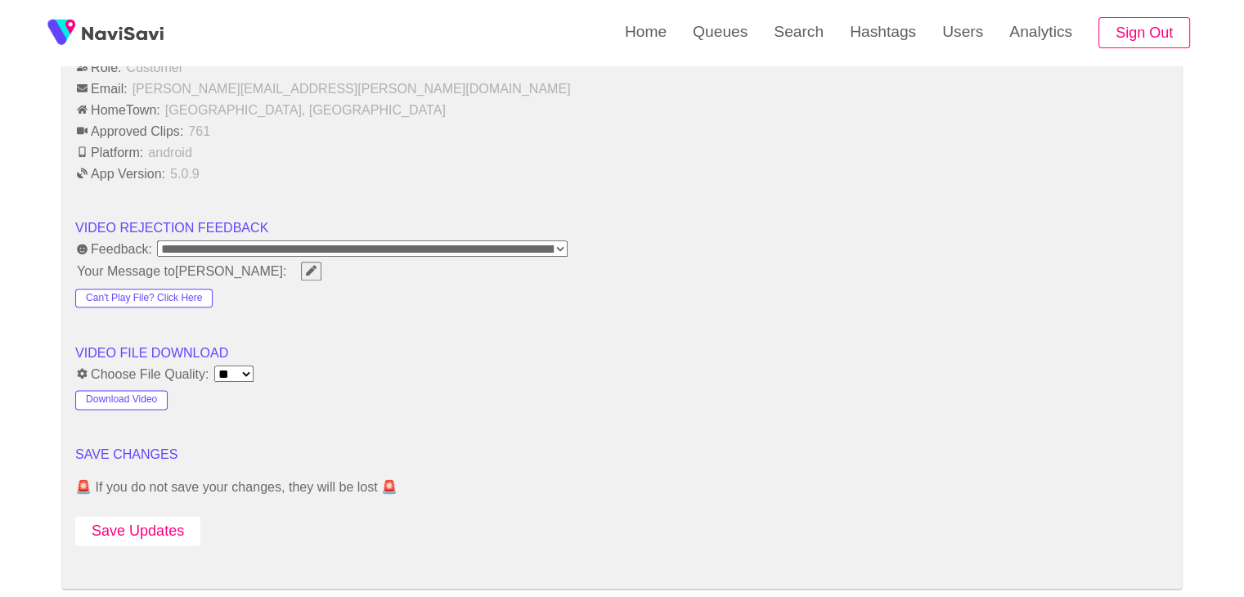
click at [143, 518] on button "Save Updates" at bounding box center [137, 531] width 125 height 30
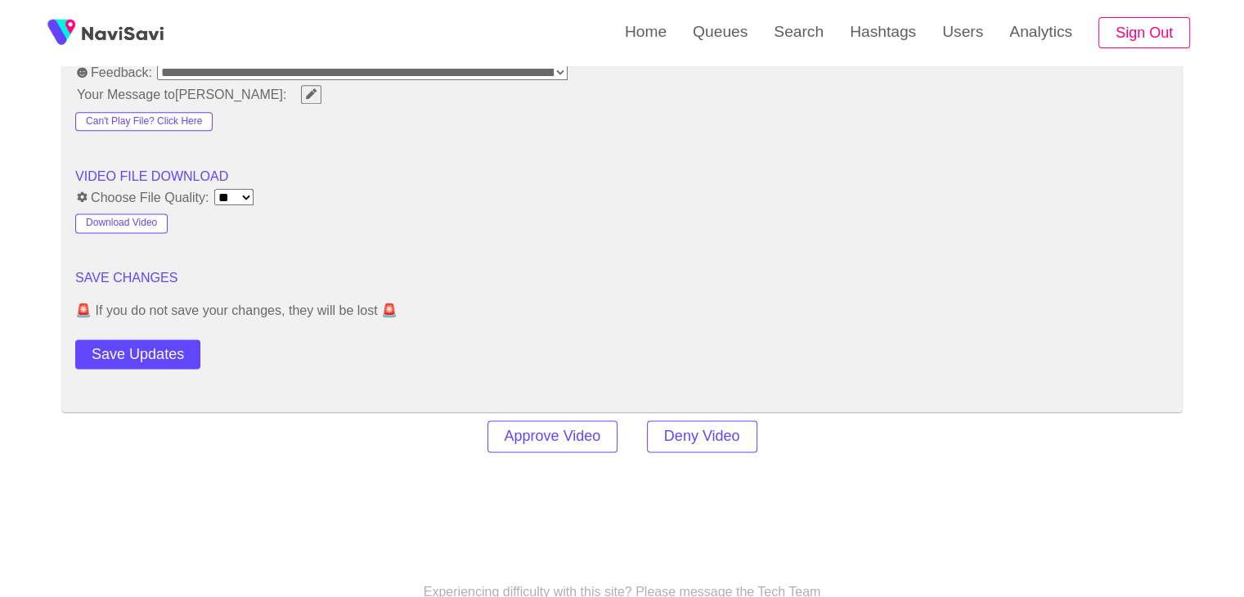
scroll to position [2147, 0]
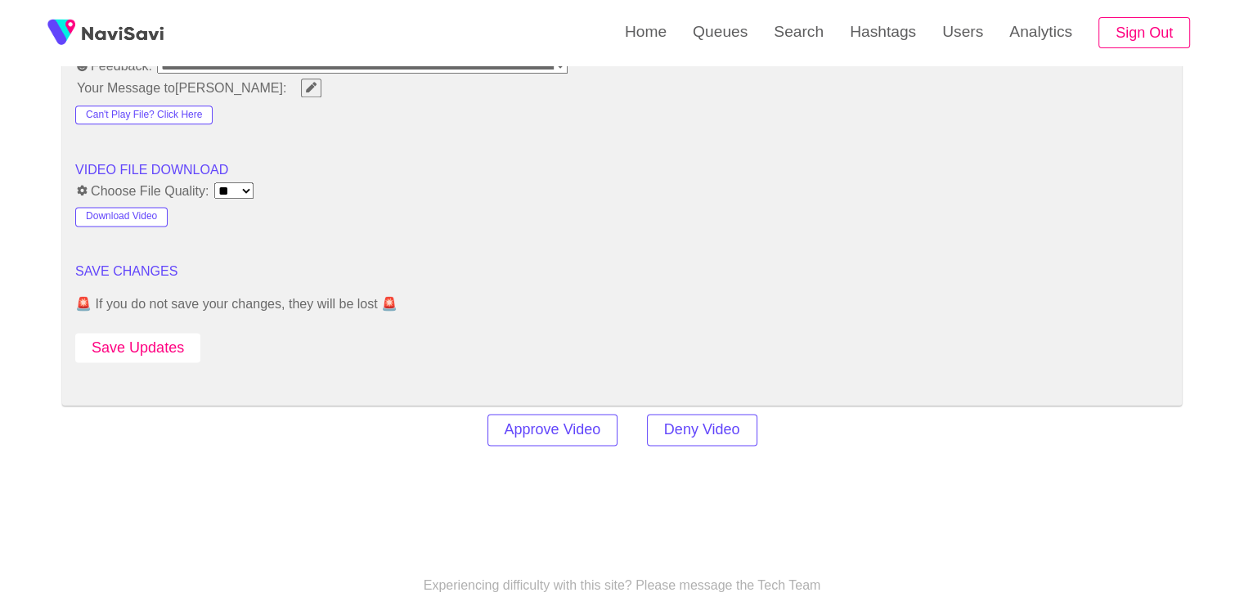
click at [160, 340] on button "Save Updates" at bounding box center [137, 348] width 125 height 30
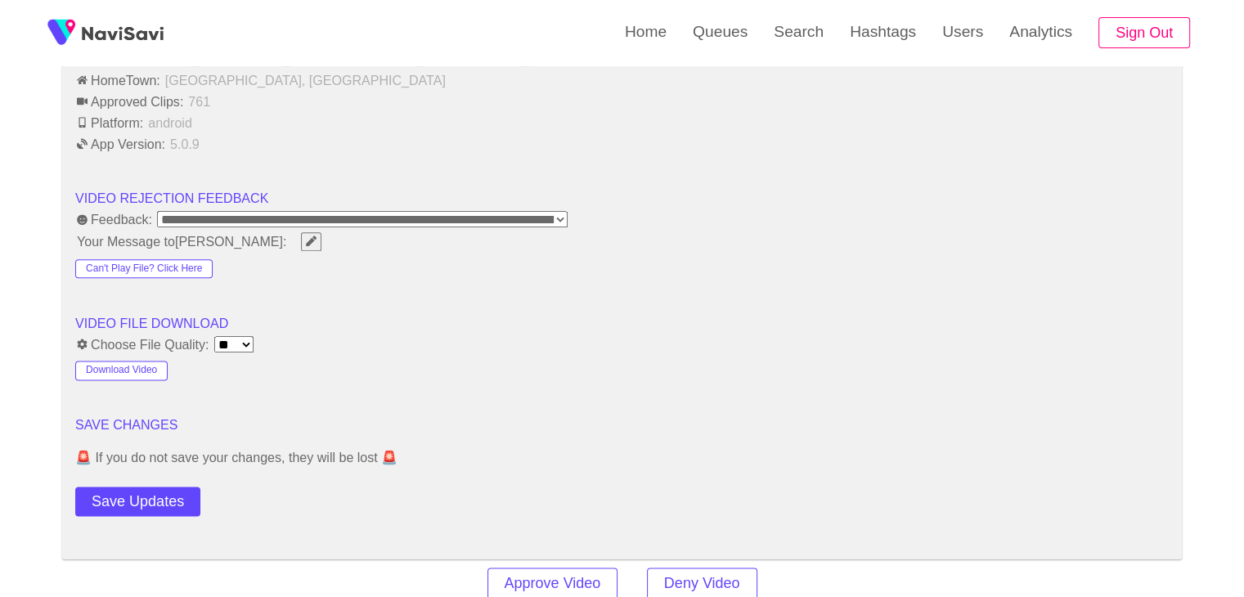
scroll to position [1983, 0]
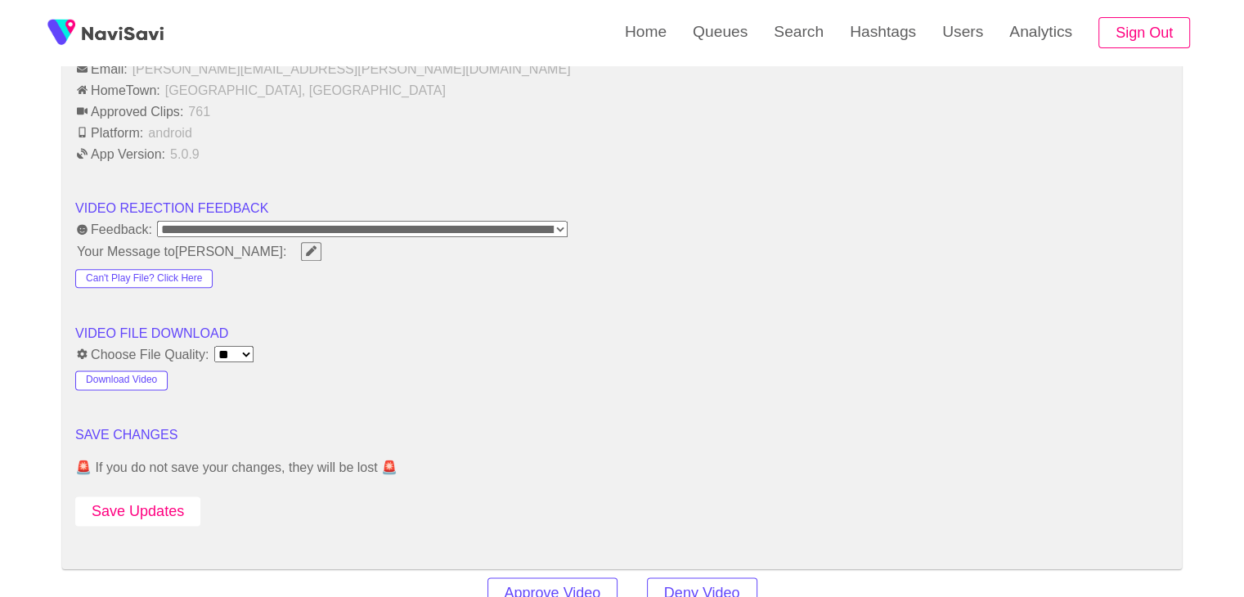
click at [180, 504] on button "Save Updates" at bounding box center [137, 512] width 125 height 30
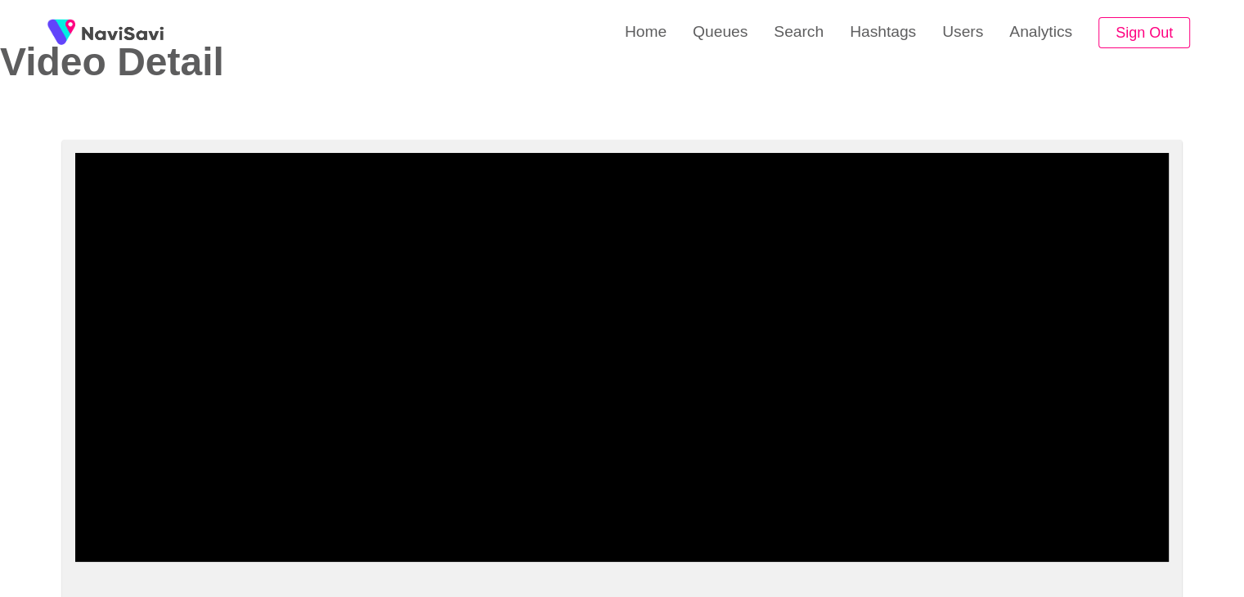
scroll to position [183, 0]
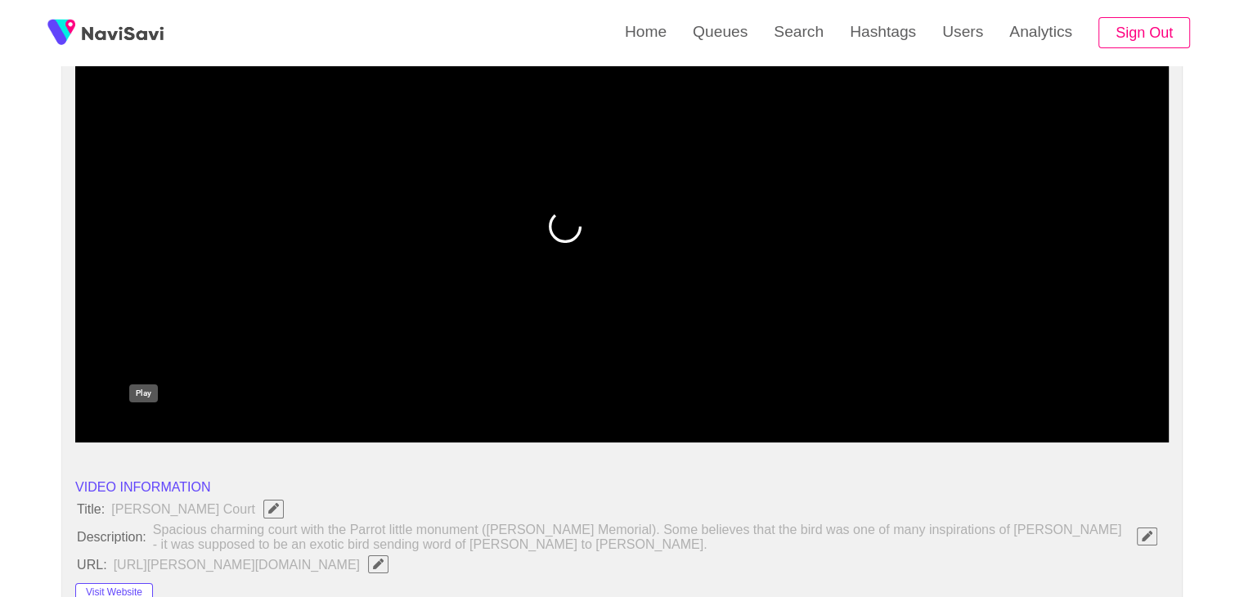
drag, startPoint x: 419, startPoint y: 397, endPoint x: 92, endPoint y: 403, distance: 326.5
click at [85, 394] on span at bounding box center [90, 399] width 10 height 10
click at [119, 424] on icon "add" at bounding box center [144, 429] width 136 height 20
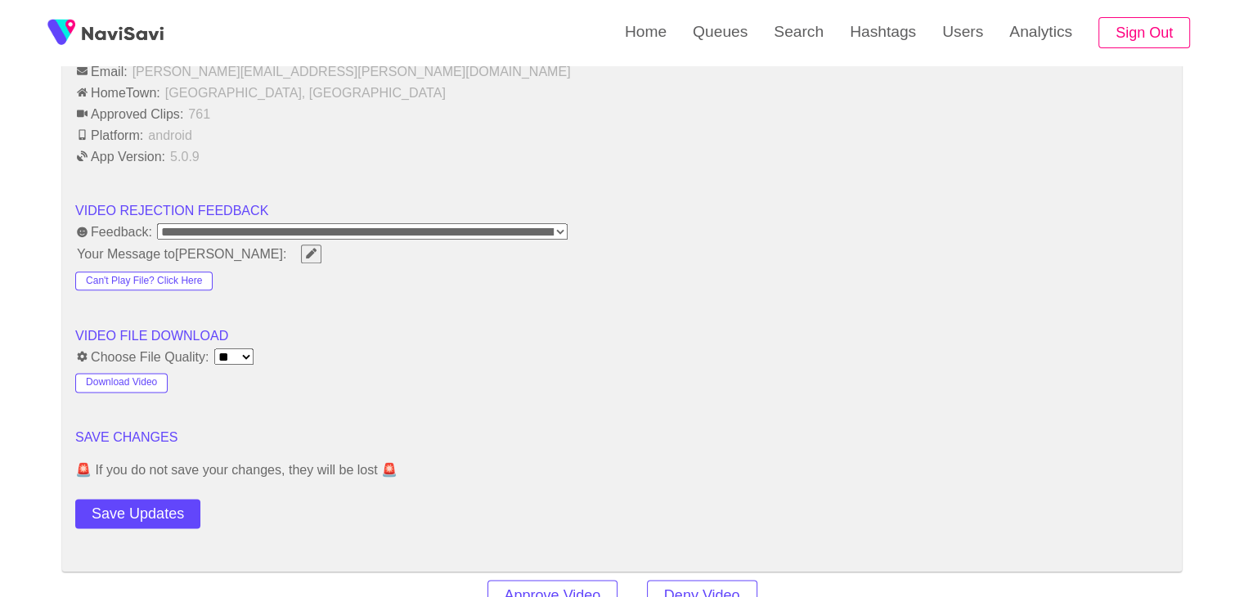
scroll to position [1983, 0]
click at [254, 351] on select "**** **** **** **** **** **" at bounding box center [233, 354] width 39 height 16
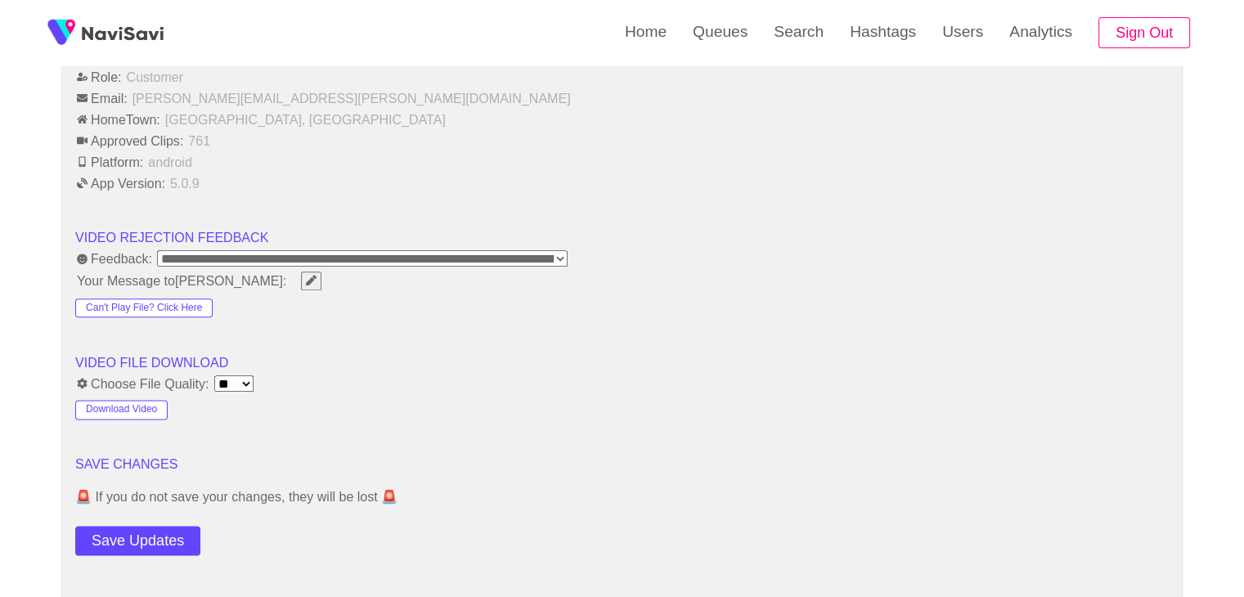
scroll to position [1964, 0]
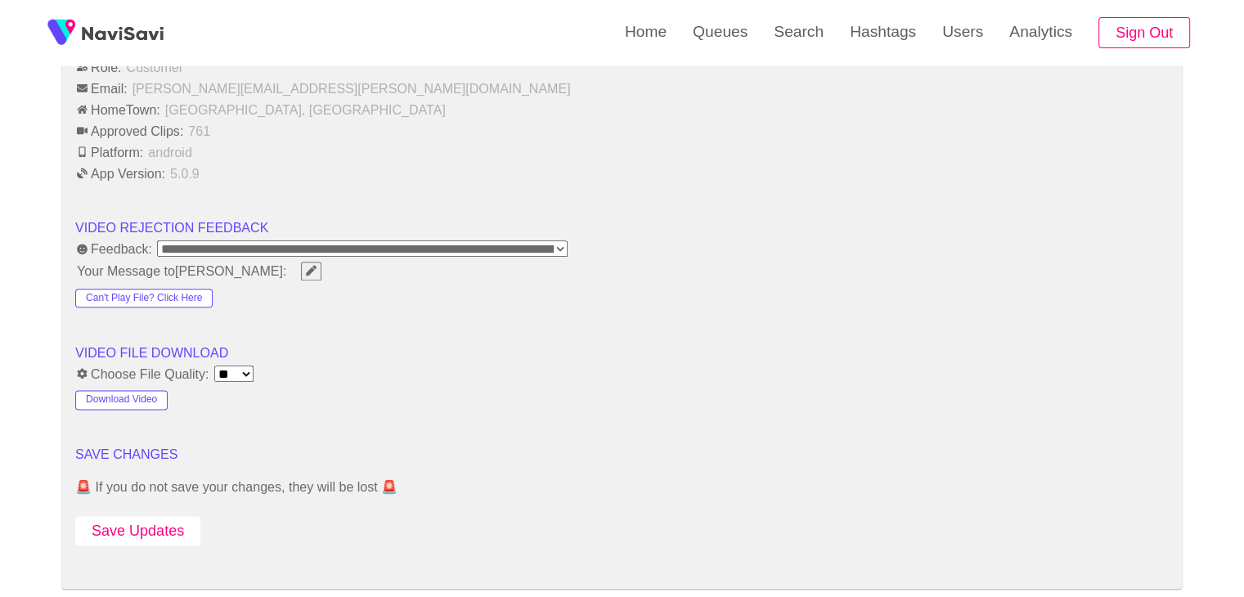
click at [178, 525] on button "Save Updates" at bounding box center [137, 531] width 125 height 30
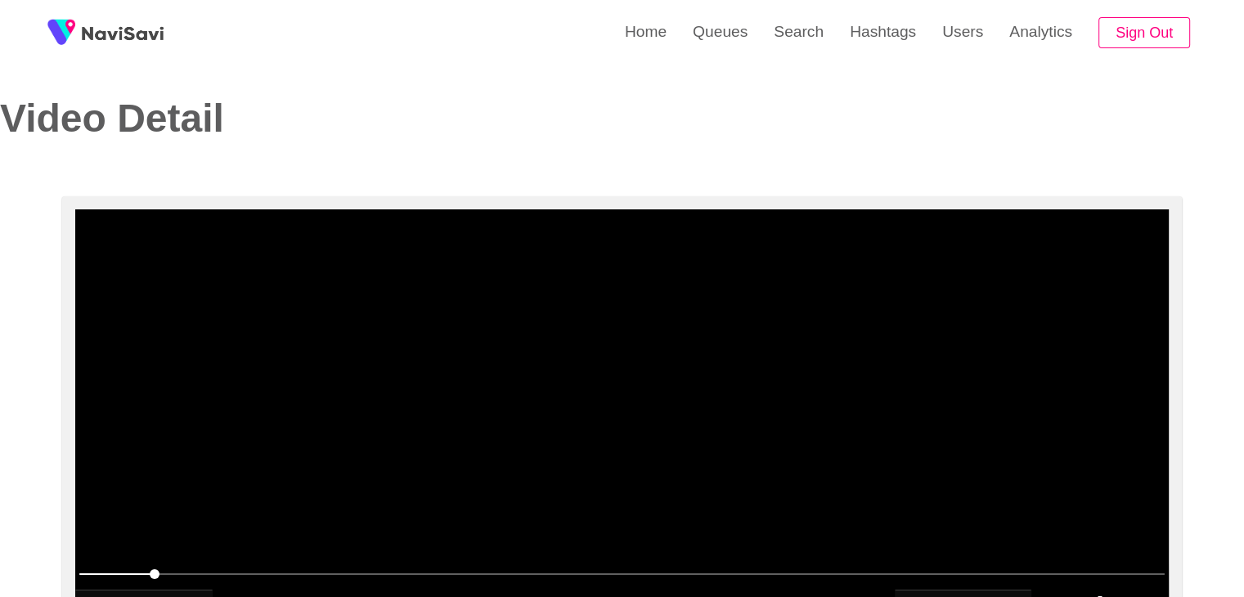
scroll to position [0, 0]
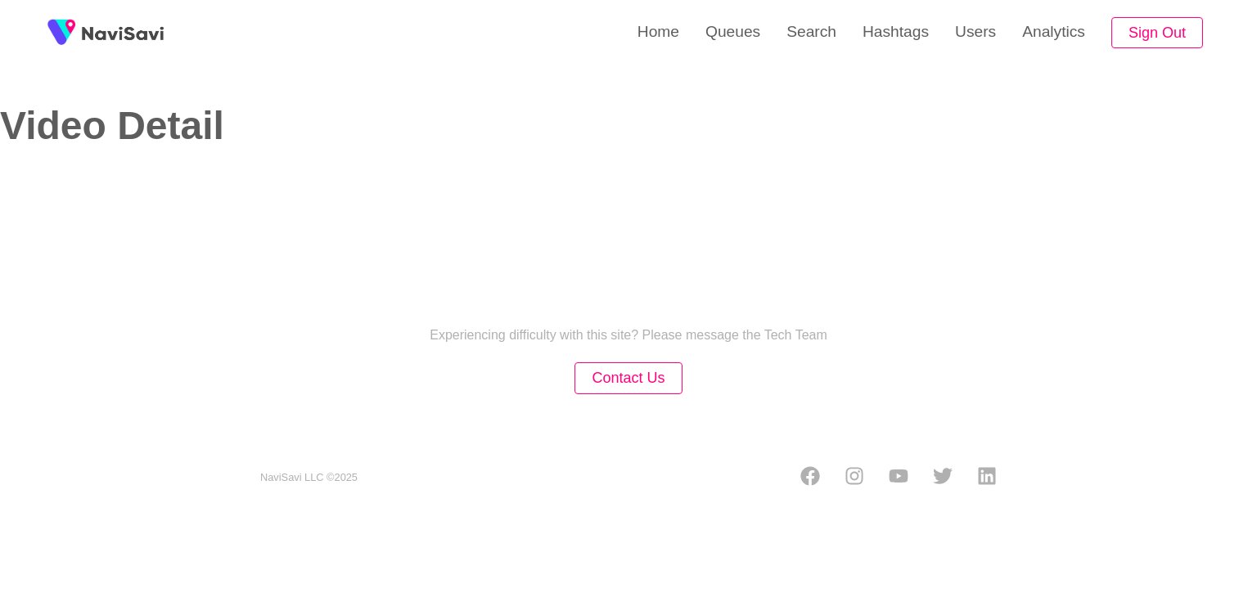
select select "****"
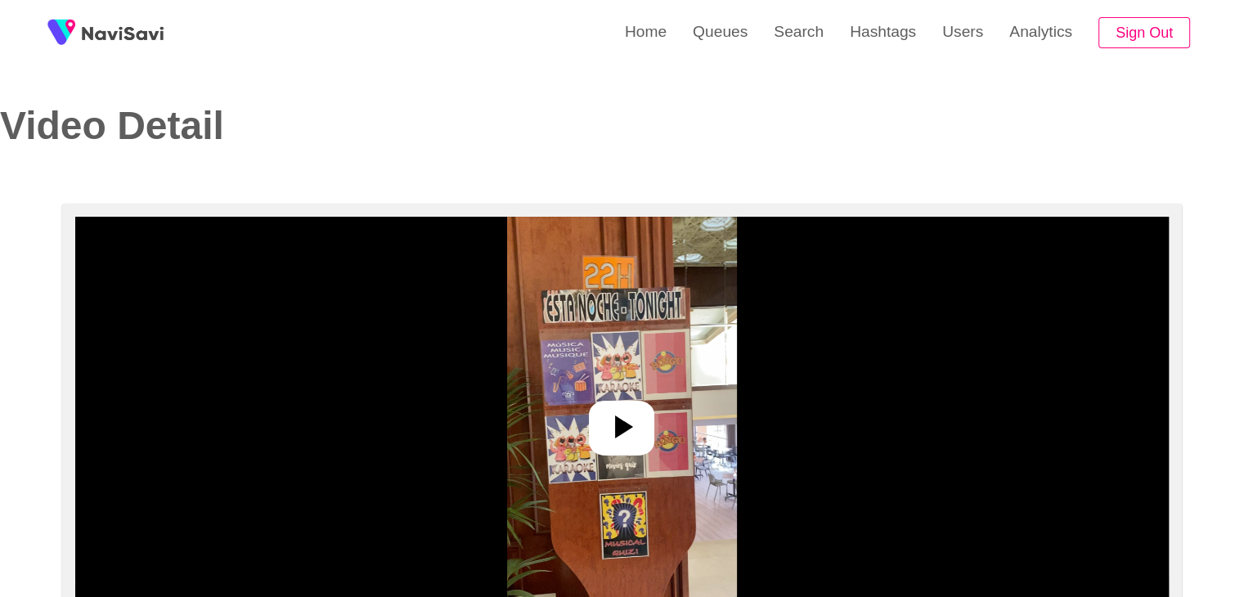
select select "**********"
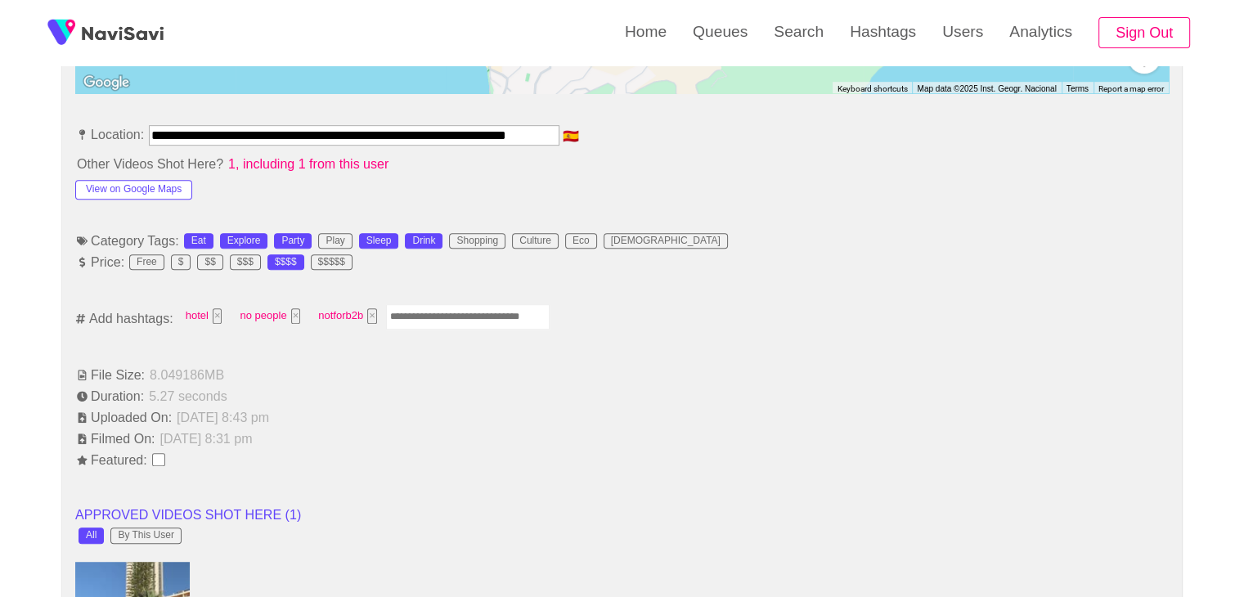
scroll to position [900, 0]
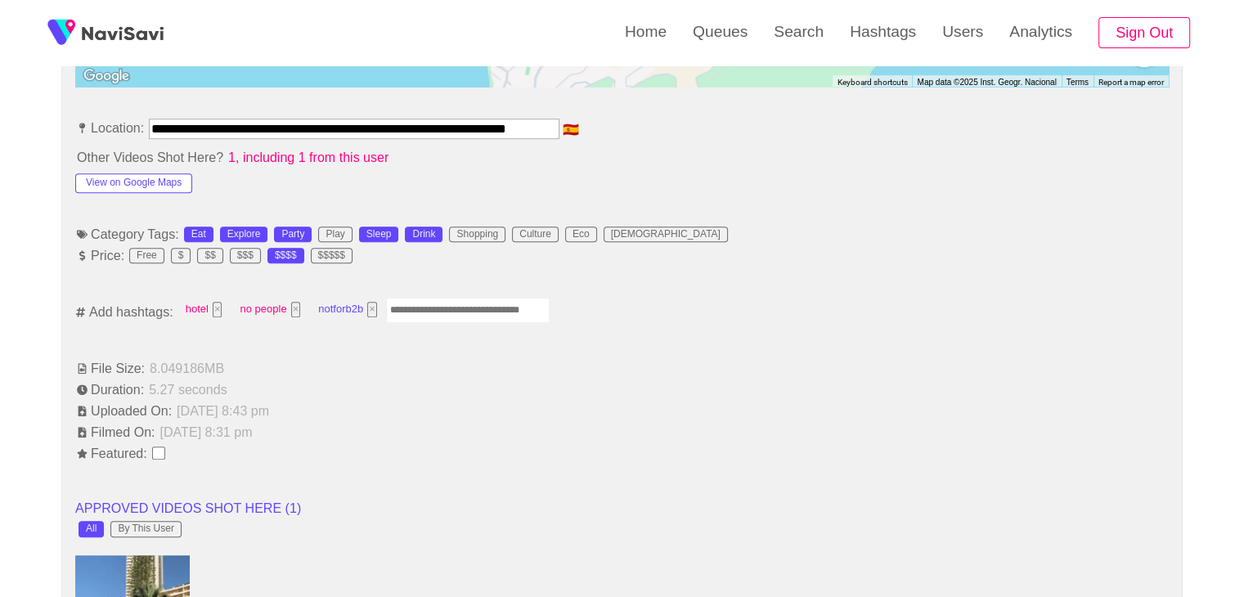
click at [371, 312] on button "×" at bounding box center [372, 310] width 10 height 16
click at [295, 308] on button "×" at bounding box center [296, 310] width 10 height 16
click at [218, 311] on button "×" at bounding box center [218, 310] width 10 height 16
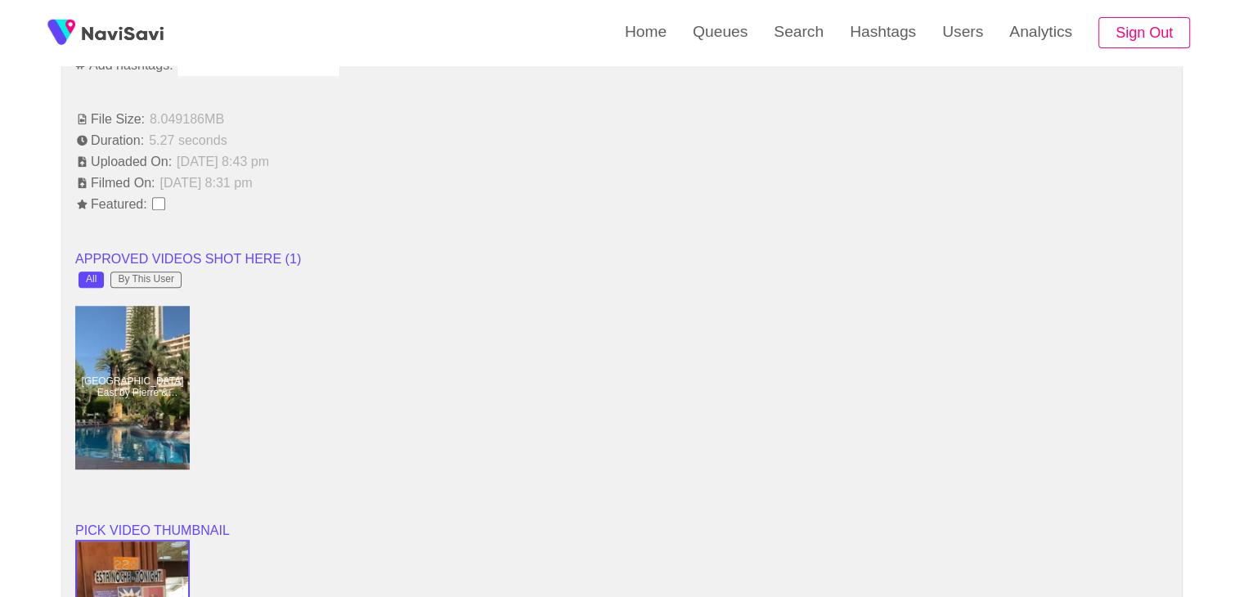
scroll to position [1473, 0]
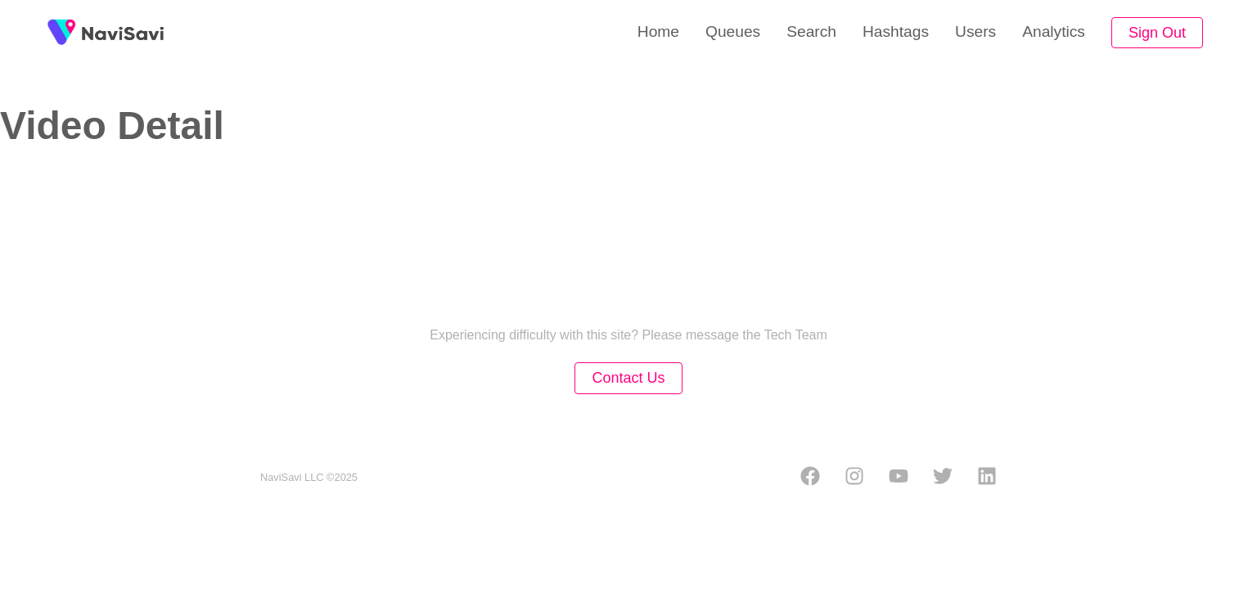
select select "**********"
select select "**"
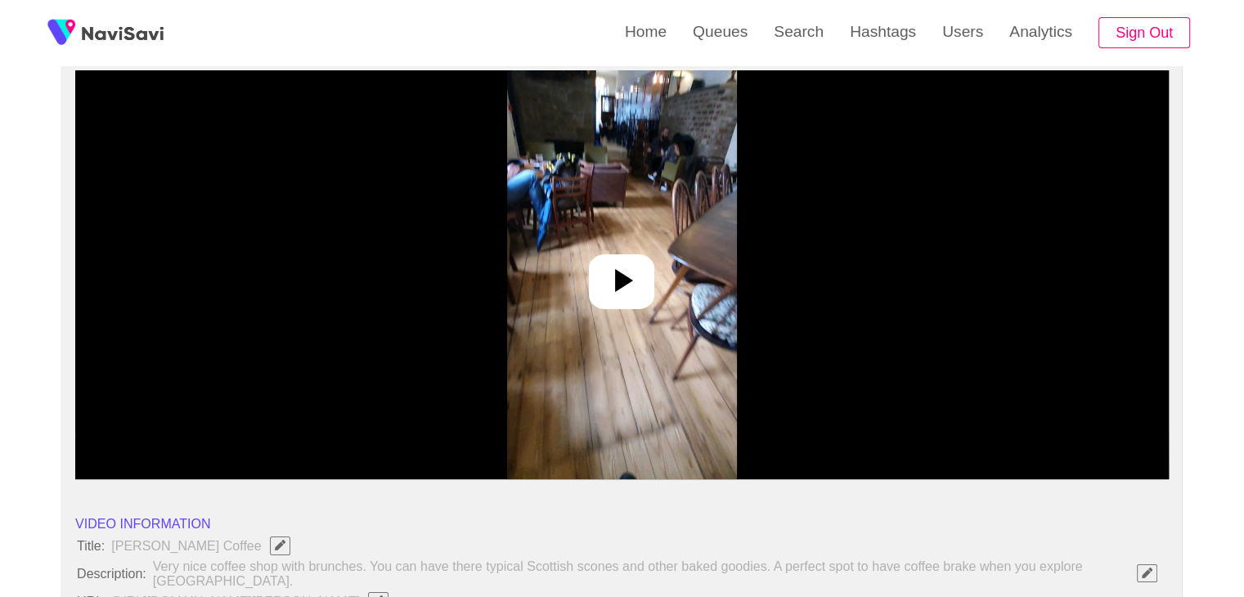
scroll to position [164, 0]
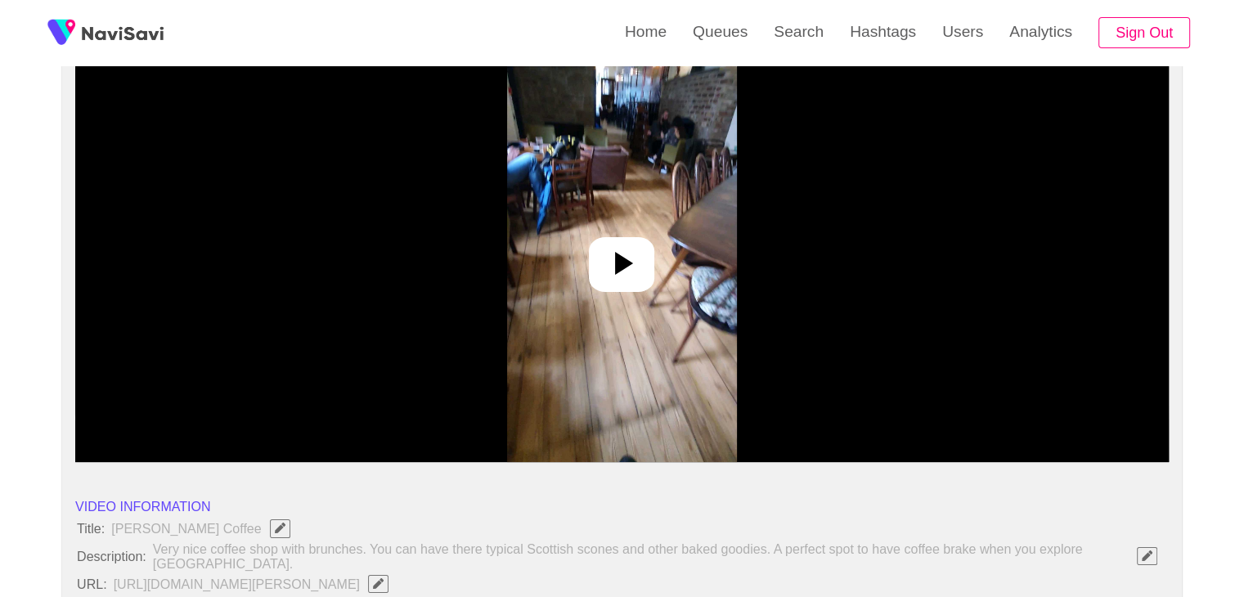
click at [639, 263] on icon at bounding box center [621, 263] width 39 height 39
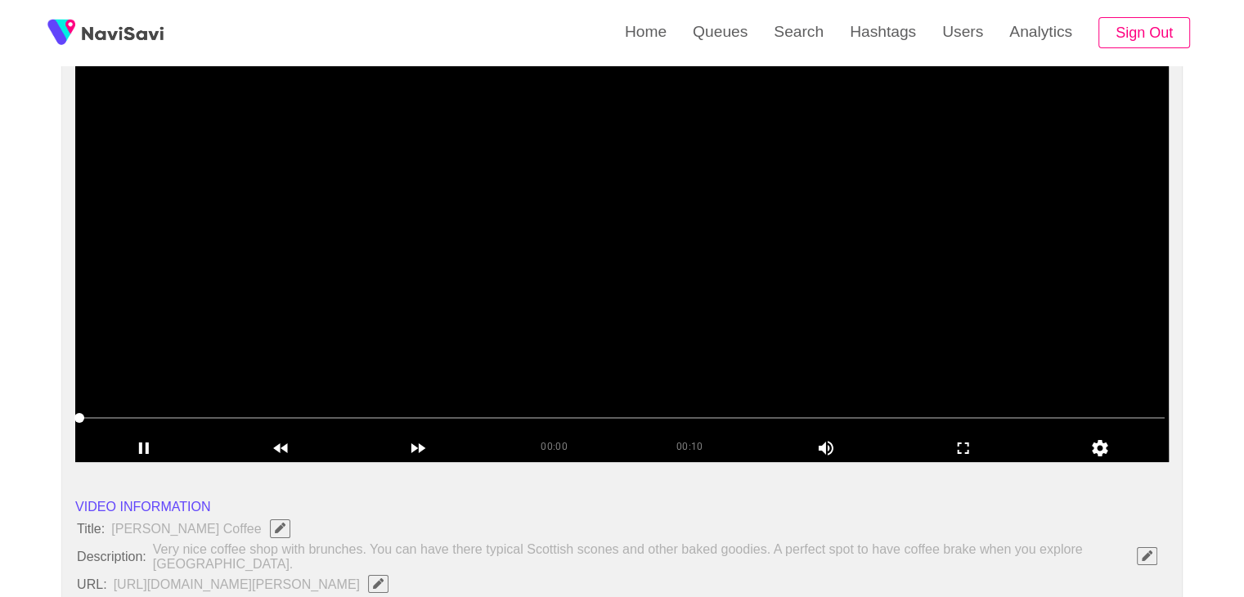
click at [406, 410] on span at bounding box center [622, 418] width 1086 height 26
click at [609, 411] on span at bounding box center [622, 418] width 1086 height 26
click at [699, 412] on span at bounding box center [622, 418] width 1086 height 26
drag, startPoint x: 771, startPoint y: 403, endPoint x: 817, endPoint y: 403, distance: 46.6
click at [774, 403] on div at bounding box center [622, 419] width 1099 height 42
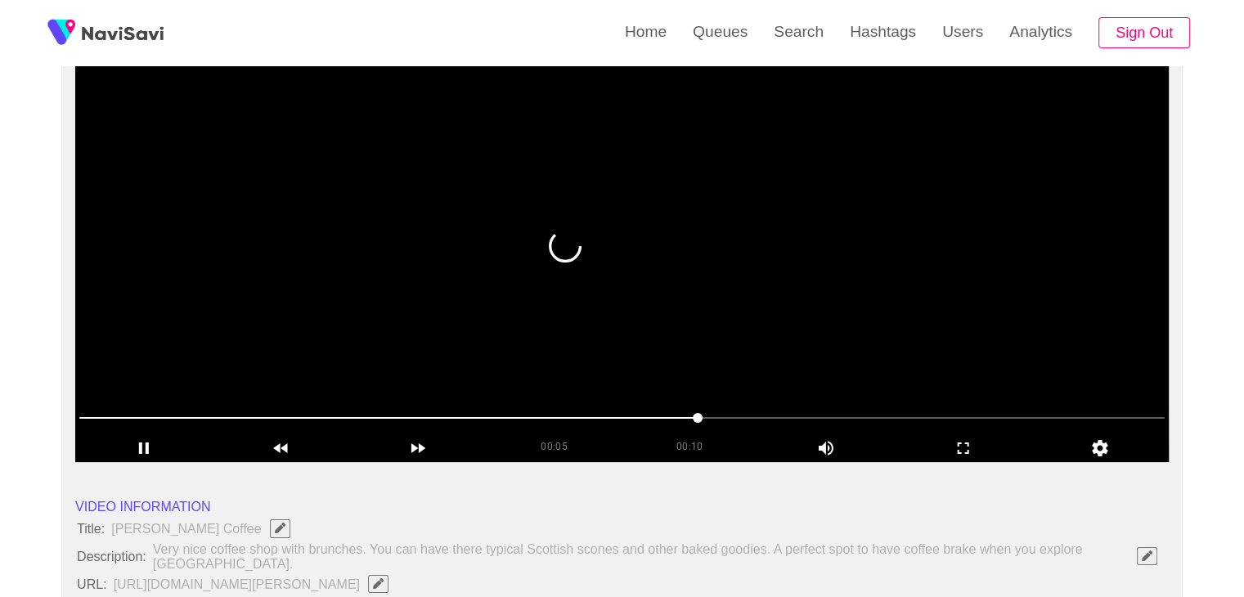
click at [860, 420] on span at bounding box center [622, 418] width 1086 height 26
click at [958, 418] on span at bounding box center [622, 418] width 1086 height 26
click at [1057, 422] on span at bounding box center [622, 418] width 1086 height 26
click at [406, 414] on span at bounding box center [622, 418] width 1086 height 26
click at [139, 452] on icon "add" at bounding box center [144, 448] width 10 height 11
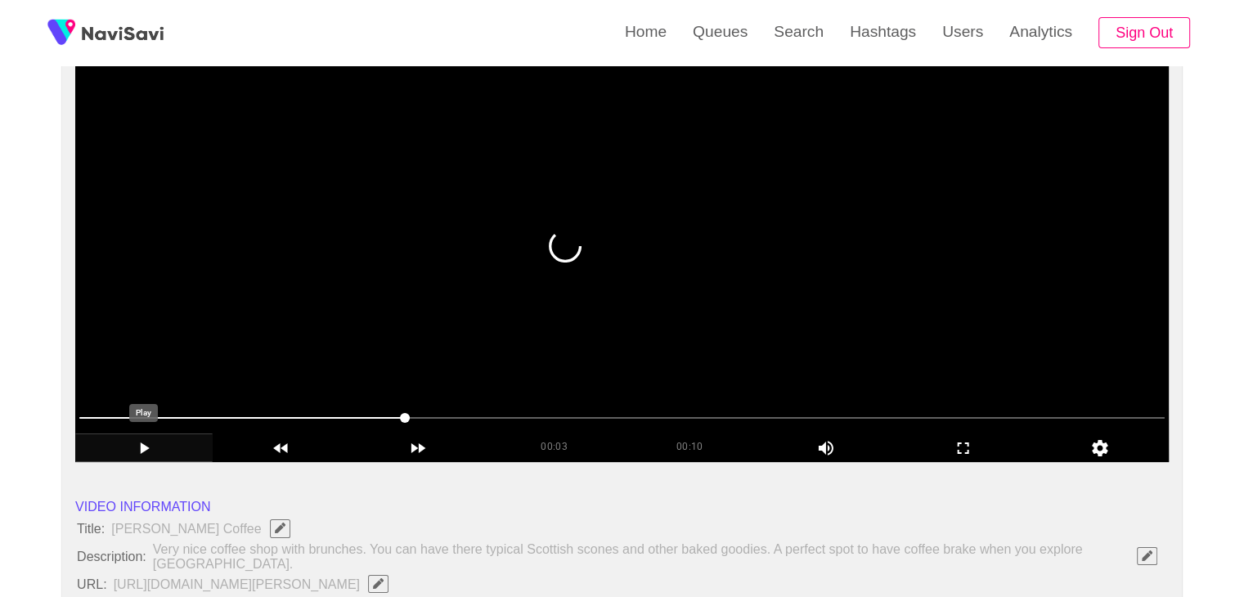
click at [142, 449] on icon "add" at bounding box center [145, 448] width 9 height 11
drag, startPoint x: 142, startPoint y: 449, endPoint x: 150, endPoint y: 446, distance: 8.8
click at [150, 446] on icon "add" at bounding box center [144, 449] width 136 height 20
click at [157, 444] on icon "add" at bounding box center [144, 449] width 136 height 20
click at [158, 445] on icon "add" at bounding box center [144, 449] width 136 height 20
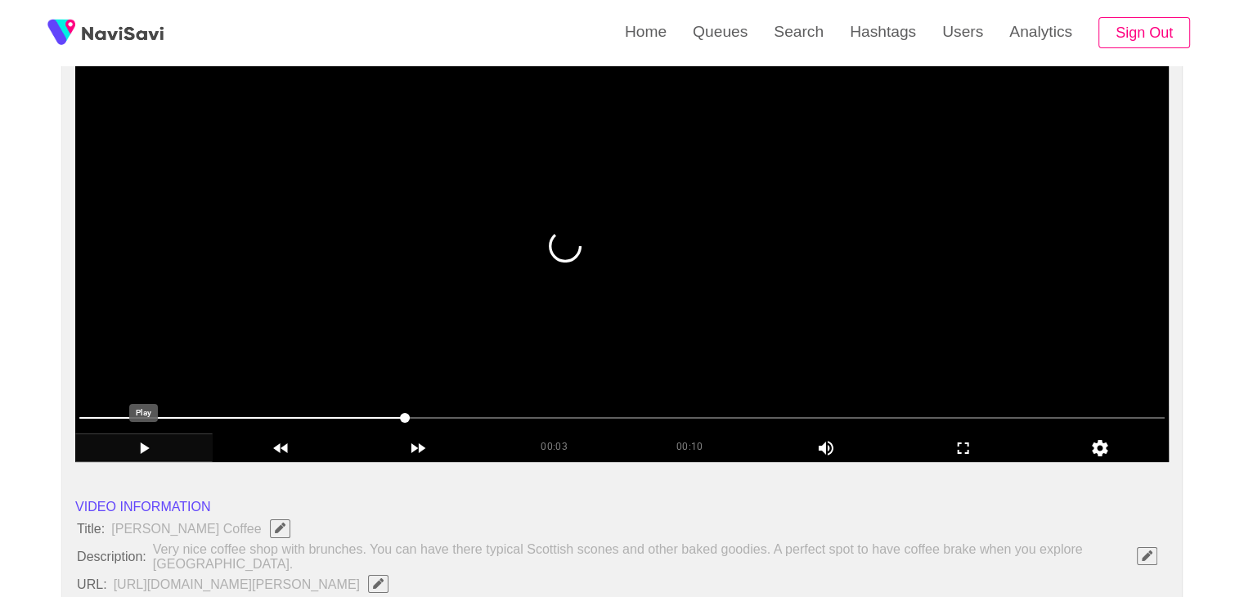
click at [165, 447] on icon "add" at bounding box center [144, 449] width 136 height 20
click at [465, 421] on span at bounding box center [622, 418] width 1086 height 26
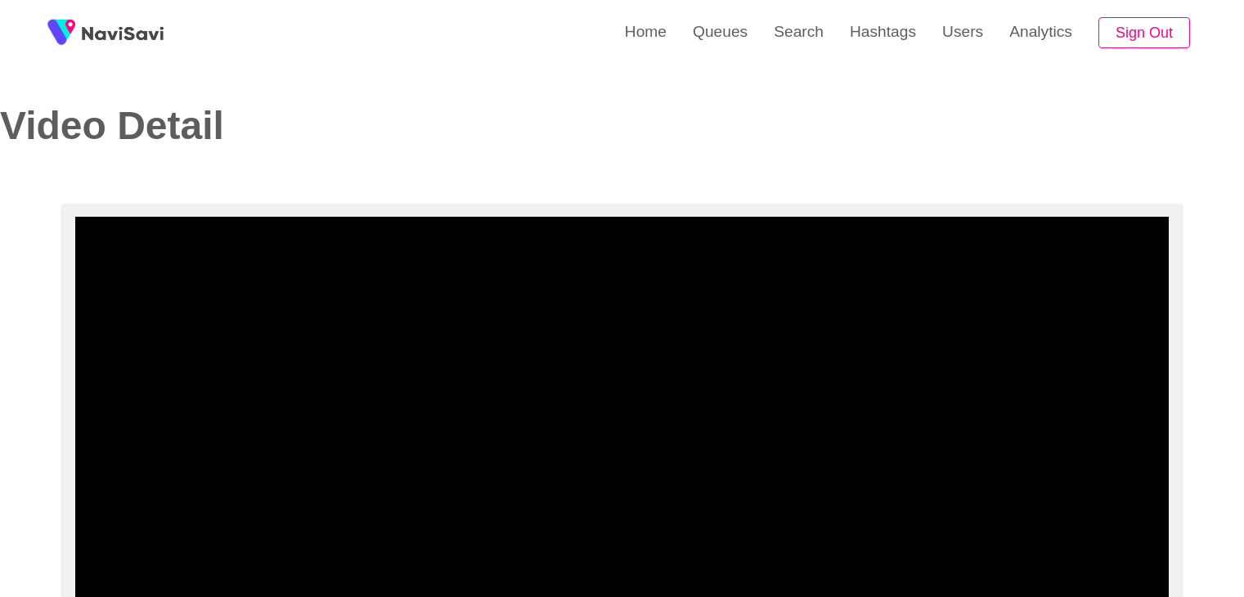
select select "**********"
select select "**"
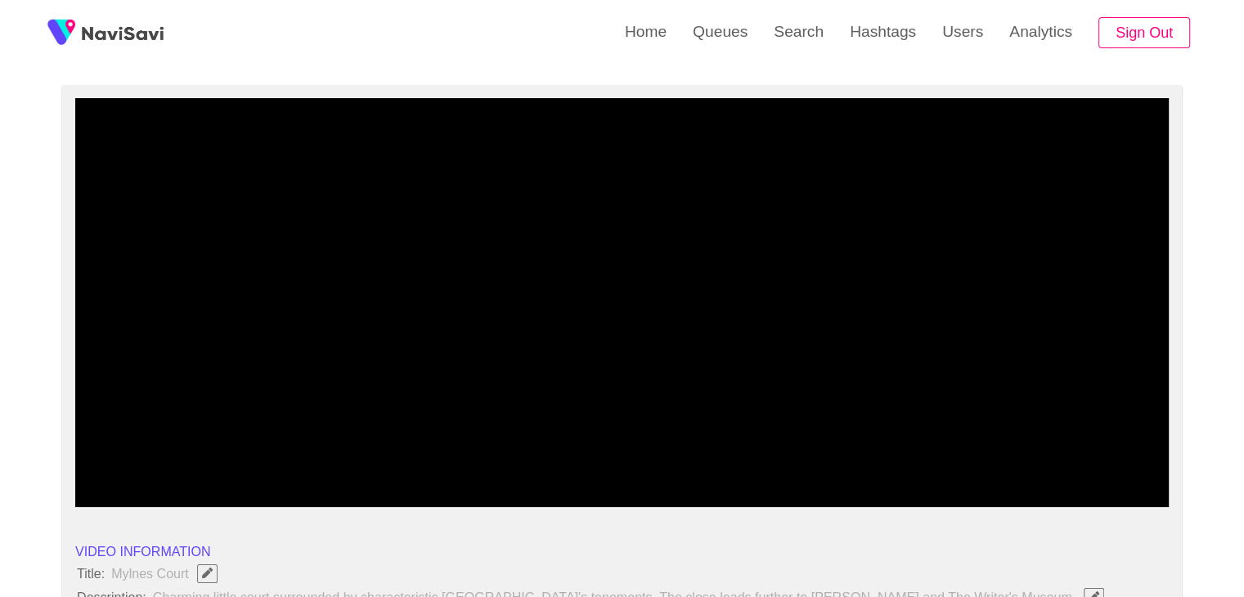
scroll to position [164, 0]
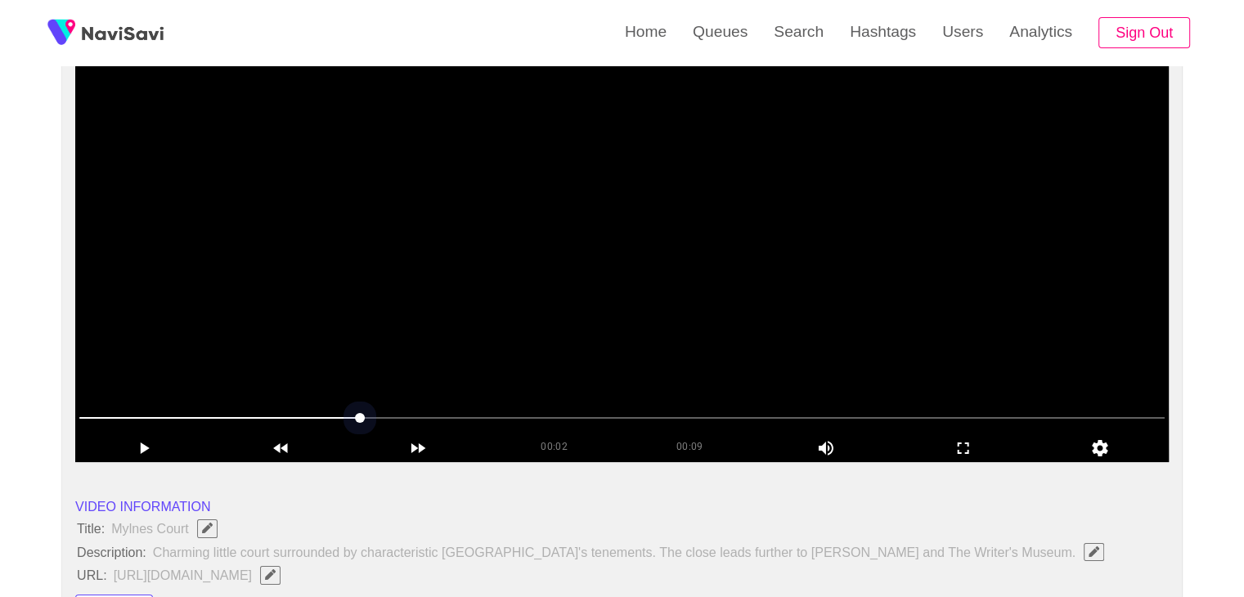
click at [483, 412] on span at bounding box center [622, 418] width 1086 height 26
drag, startPoint x: 193, startPoint y: 412, endPoint x: 183, endPoint y: 410, distance: 10.0
click at [183, 410] on span at bounding box center [622, 418] width 1086 height 26
click at [94, 408] on span at bounding box center [622, 418] width 1086 height 26
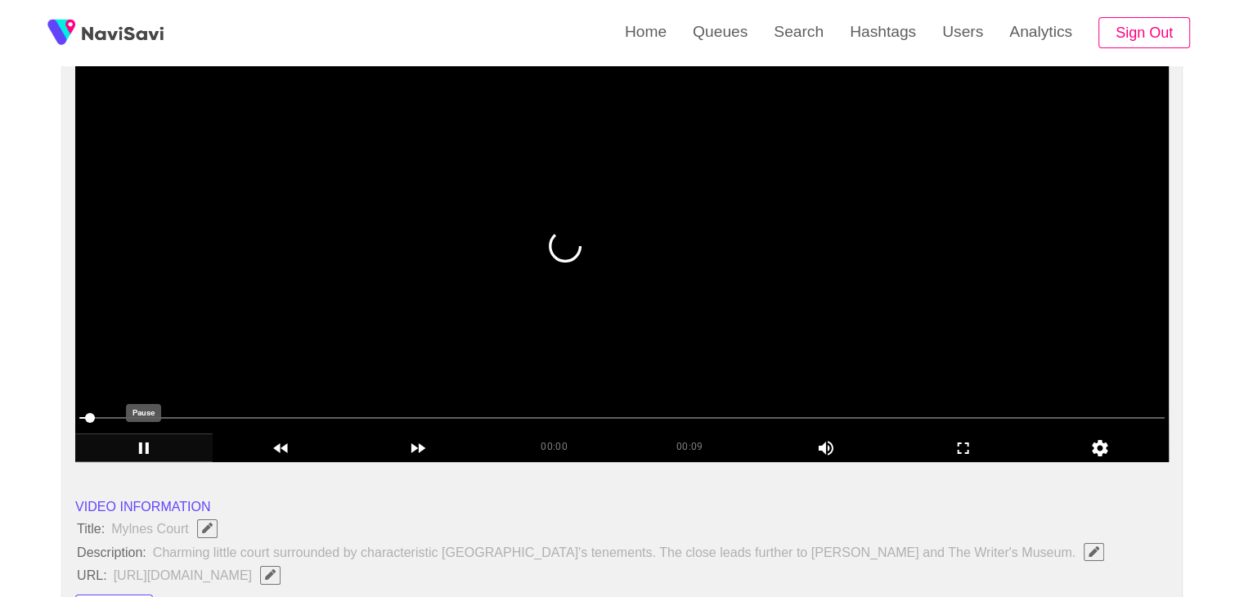
click at [136, 446] on icon "add" at bounding box center [144, 449] width 136 height 20
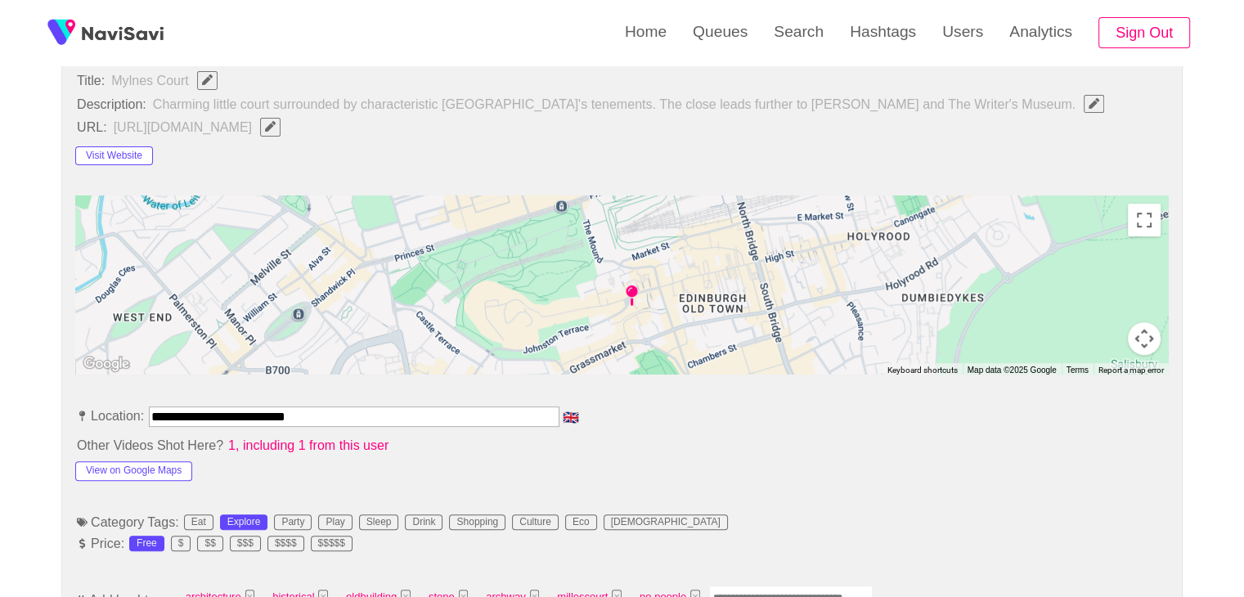
scroll to position [573, 0]
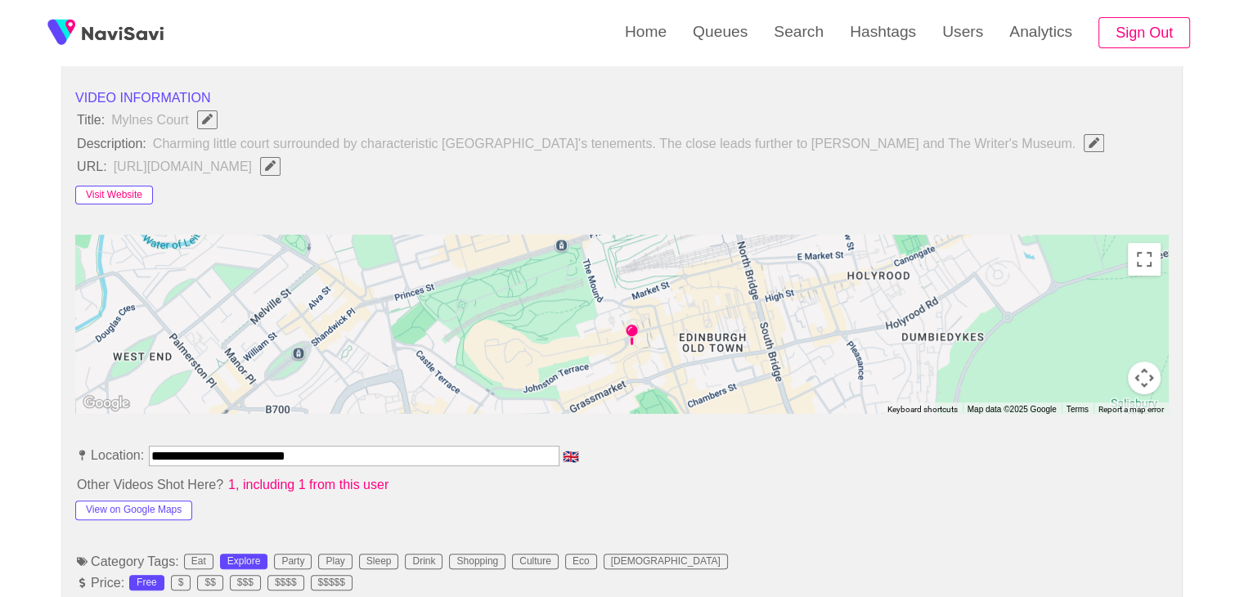
click at [131, 189] on button "Visit Website" at bounding box center [114, 196] width 78 height 20
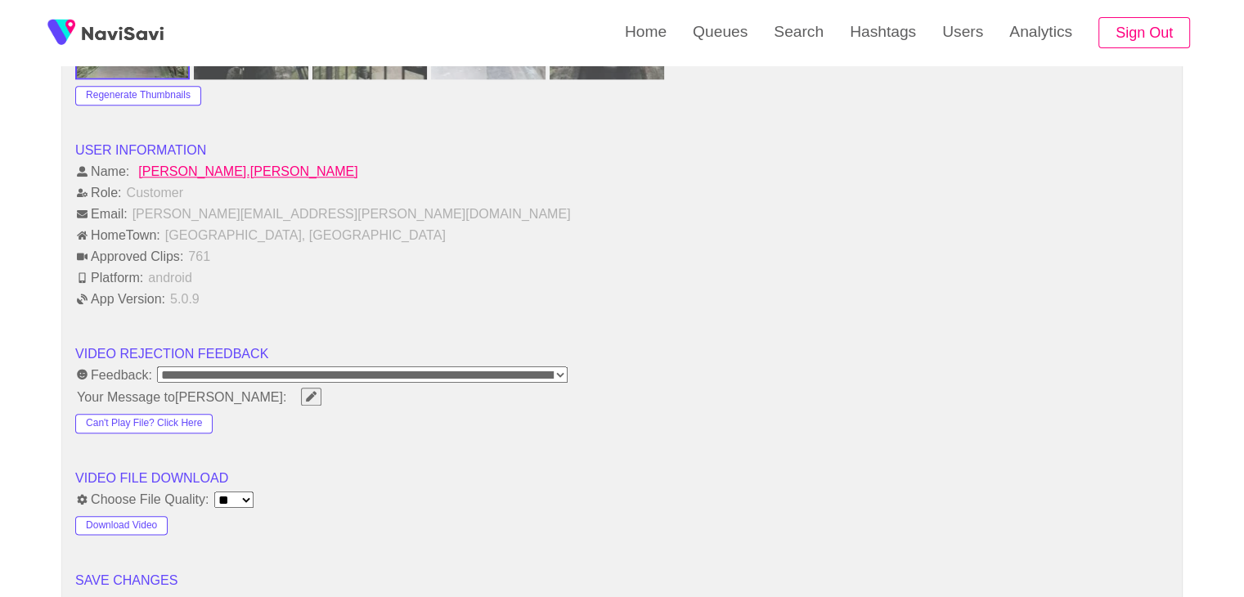
scroll to position [2127, 0]
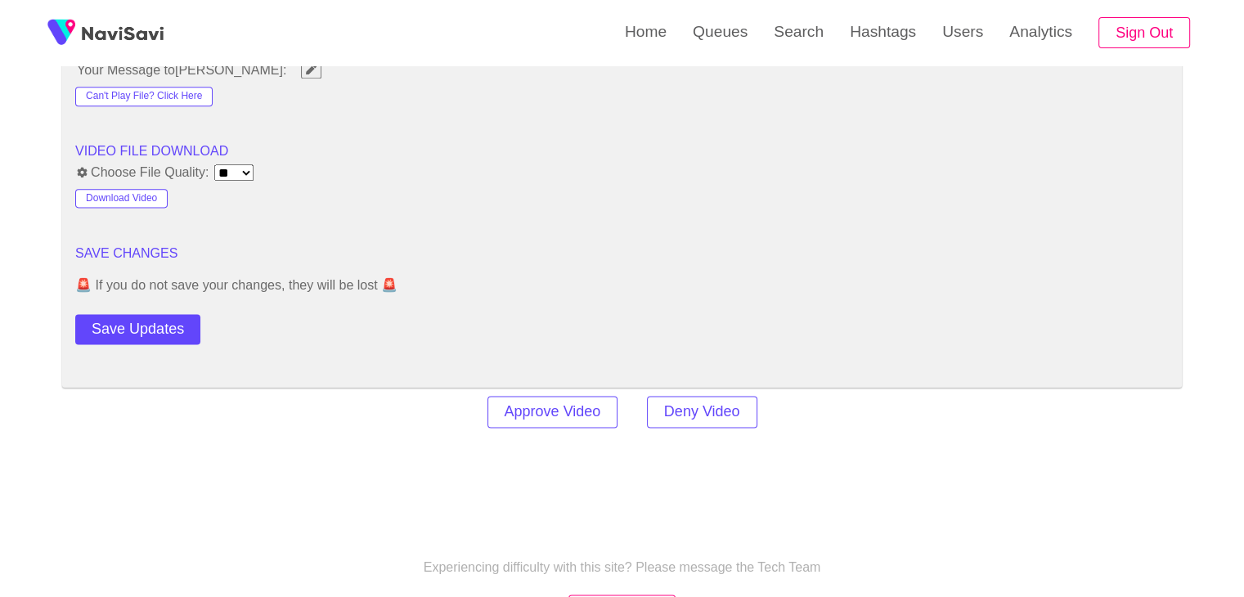
click at [150, 323] on button "Save Updates" at bounding box center [137, 329] width 125 height 30
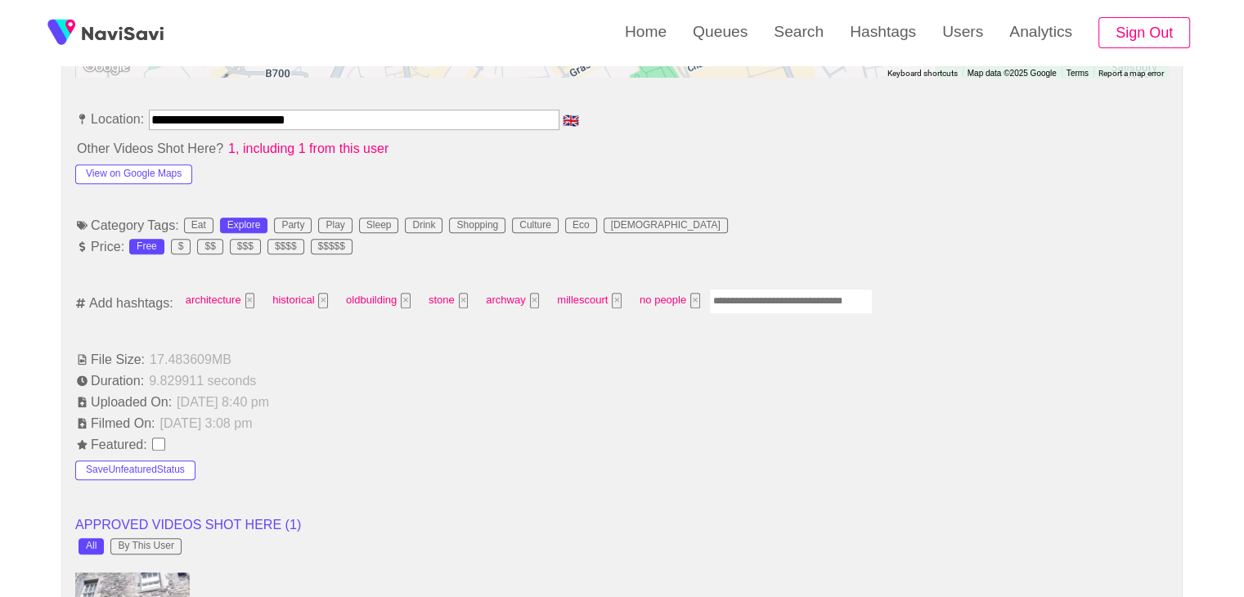
scroll to position [900, 0]
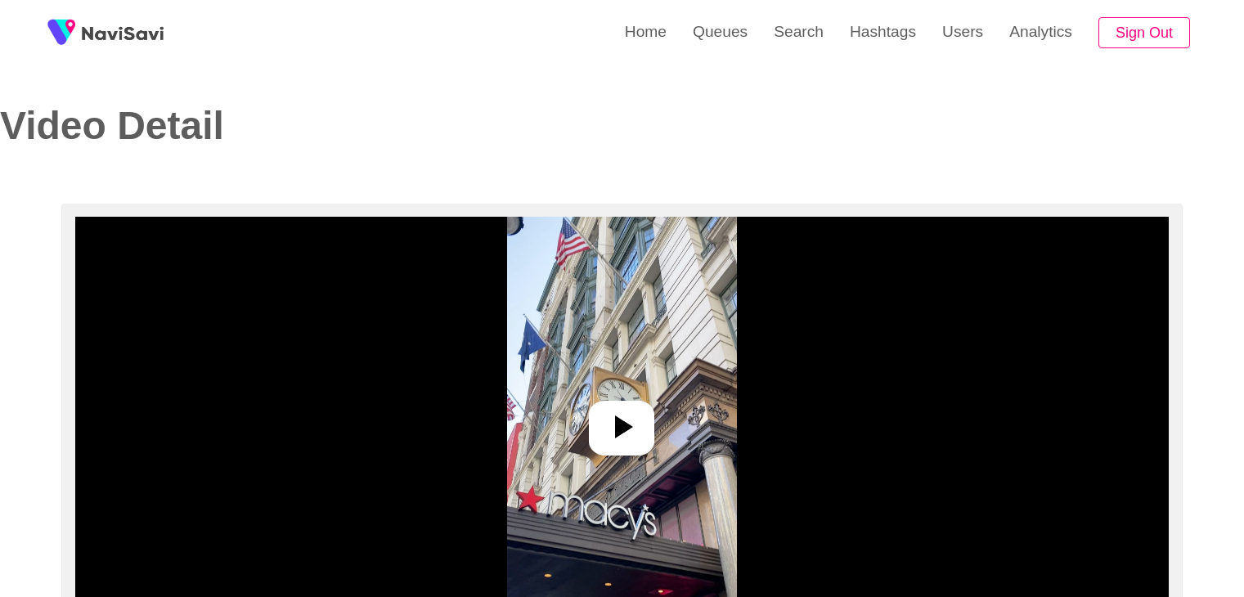
select select "**********"
select select "**"
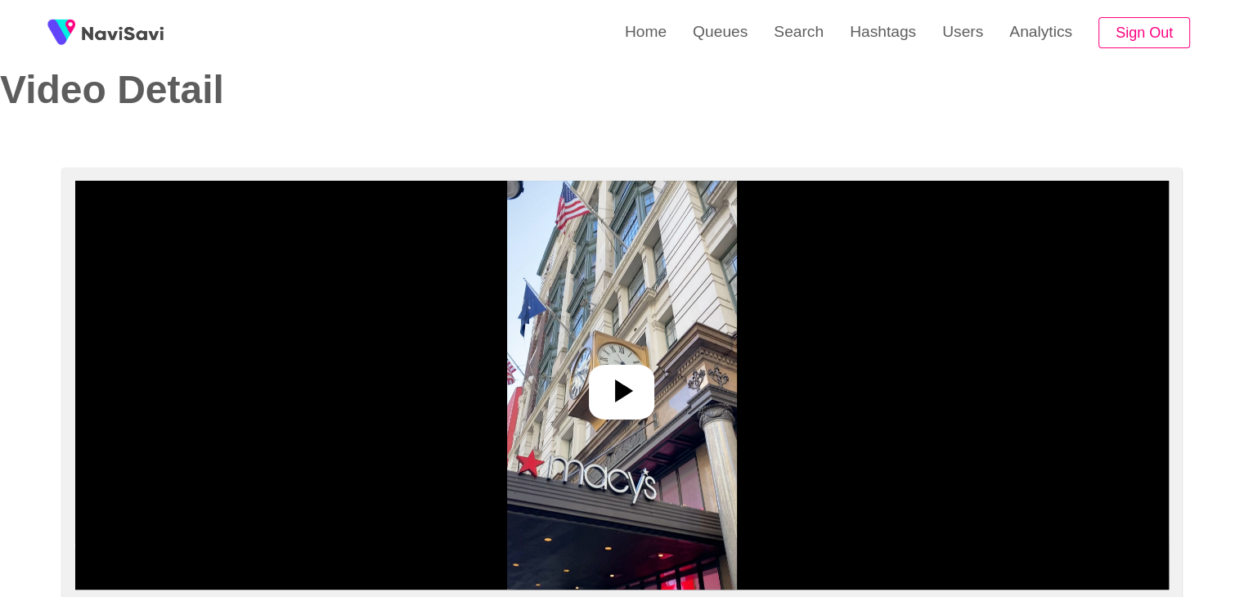
scroll to position [164, 0]
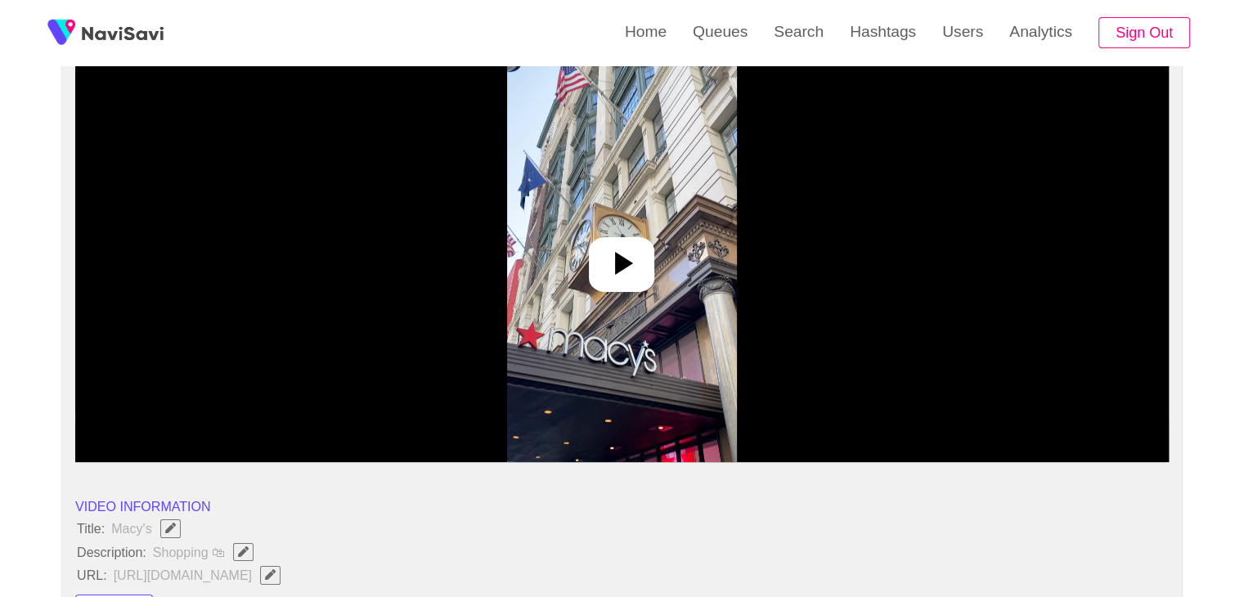
click at [622, 264] on icon at bounding box center [624, 263] width 18 height 23
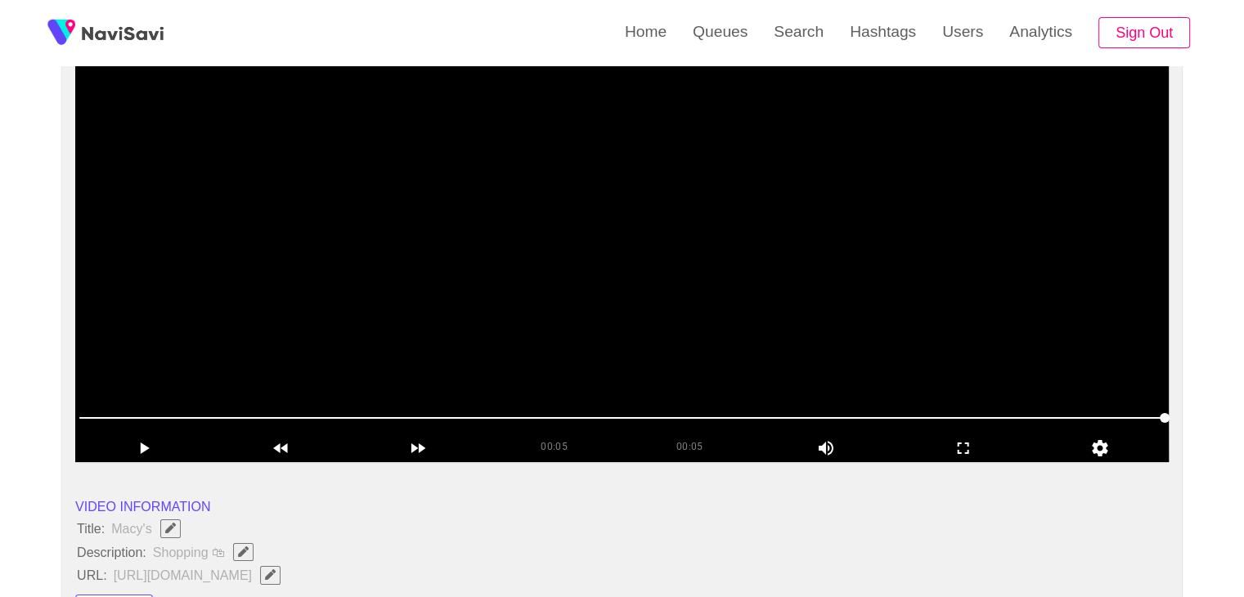
drag, startPoint x: 644, startPoint y: 410, endPoint x: 253, endPoint y: 412, distance: 391.1
click at [253, 412] on span at bounding box center [622, 418] width 1086 height 26
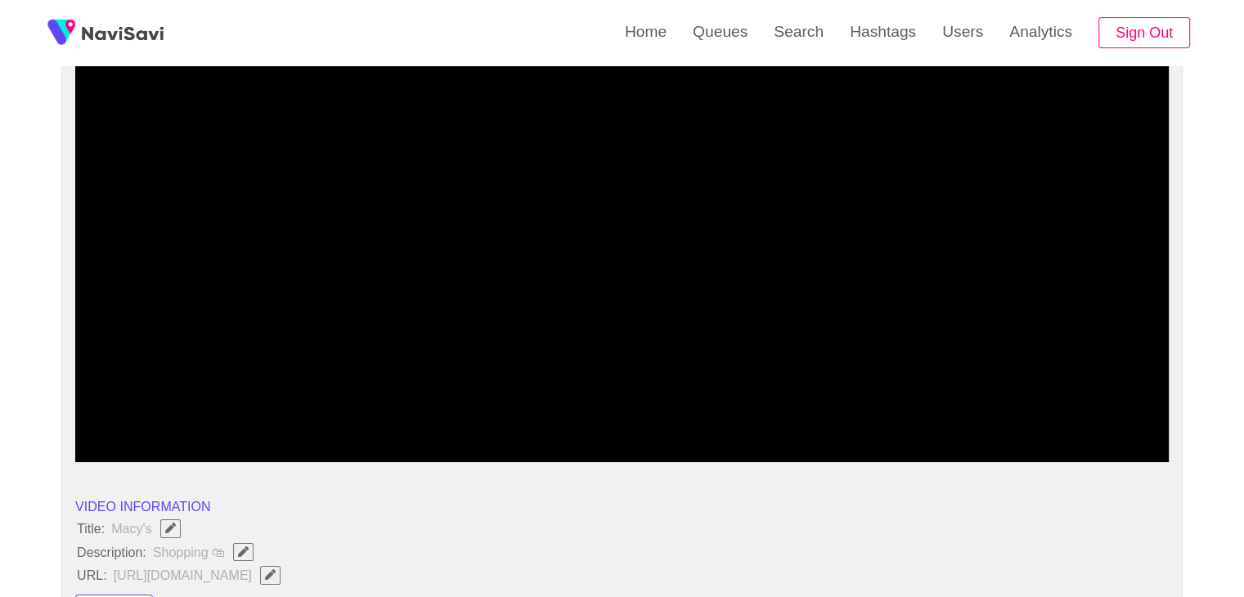
drag, startPoint x: 173, startPoint y: 416, endPoint x: 49, endPoint y: 411, distance: 124.5
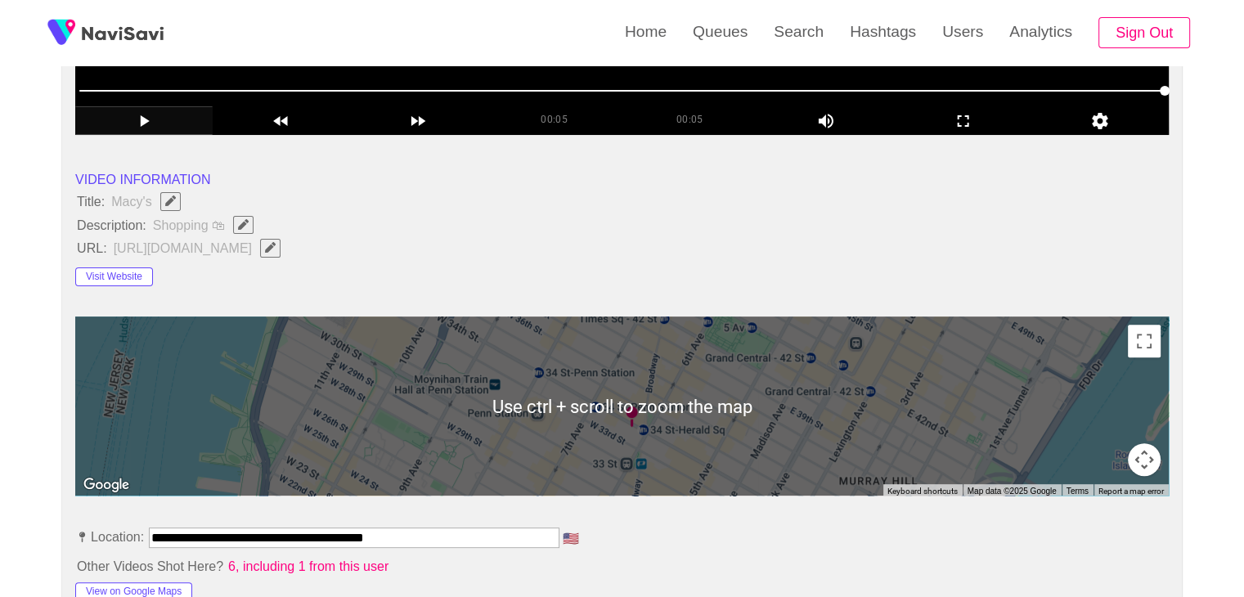
scroll to position [491, 0]
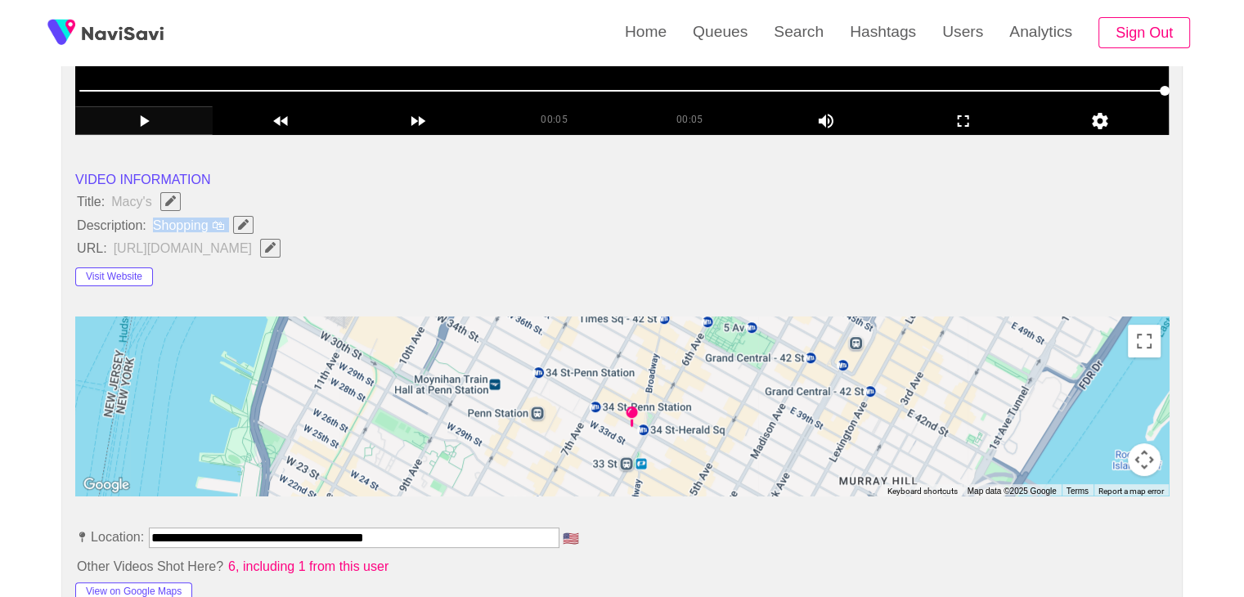
drag, startPoint x: 155, startPoint y: 223, endPoint x: 233, endPoint y: 230, distance: 78.9
click at [233, 230] on span "Shopping 🛍" at bounding box center [207, 224] width 112 height 21
copy span "Shopping 🛍"
drag, startPoint x: 72, startPoint y: 196, endPoint x: 222, endPoint y: 226, distance: 152.8
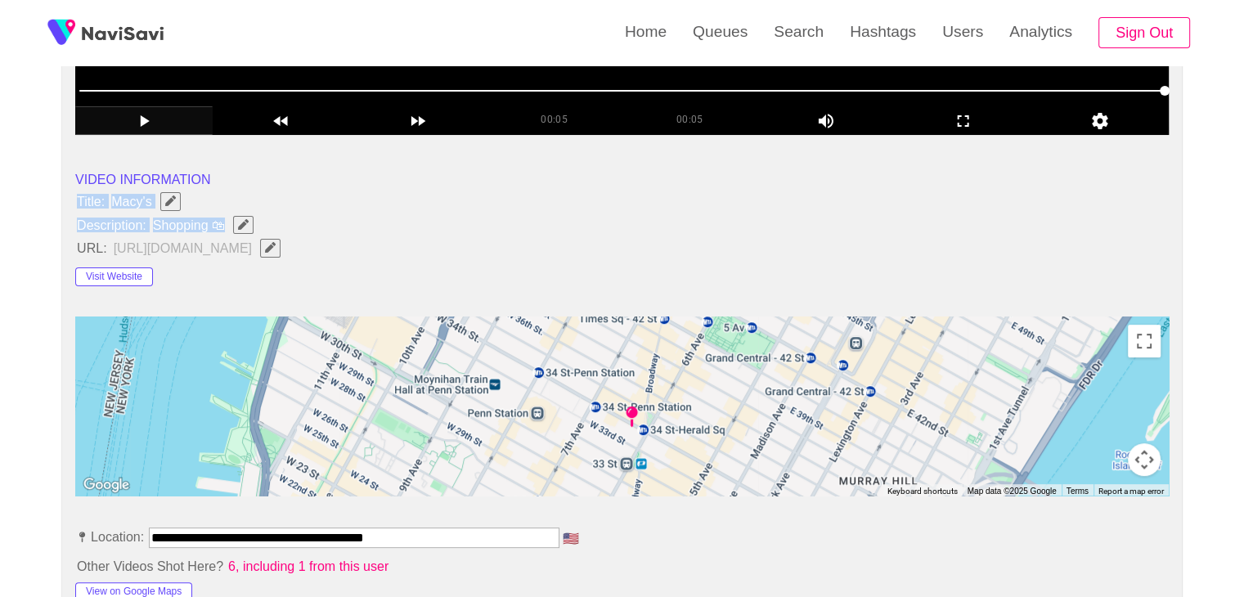
copy ul "Title: Macy's Description: Shopping 🛍"
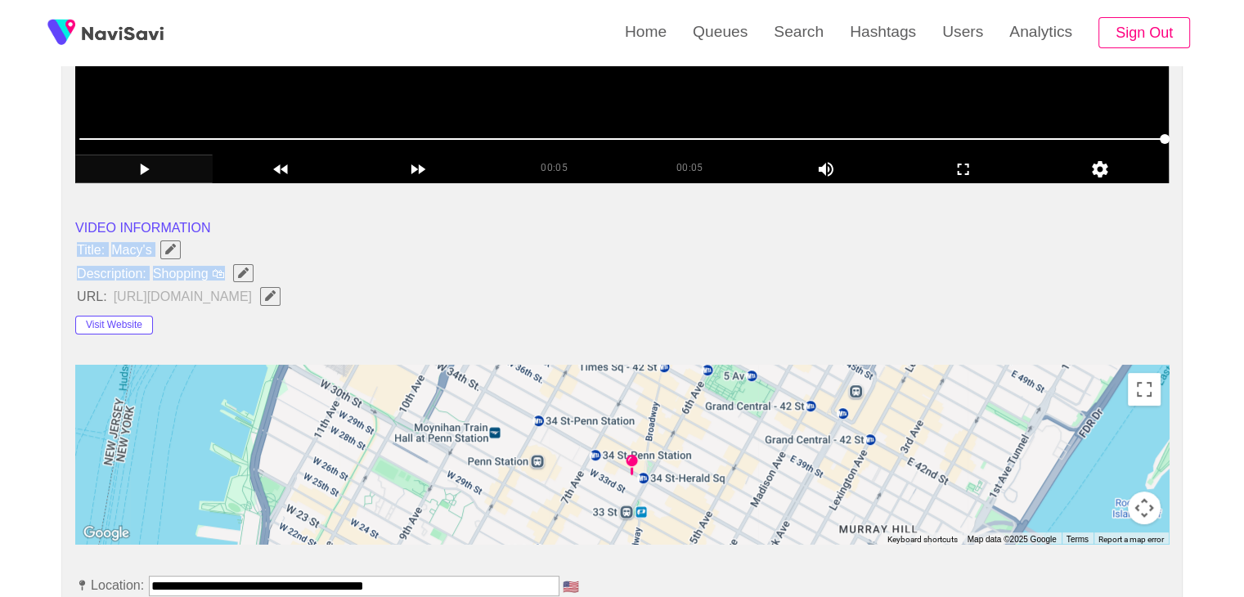
scroll to position [327, 0]
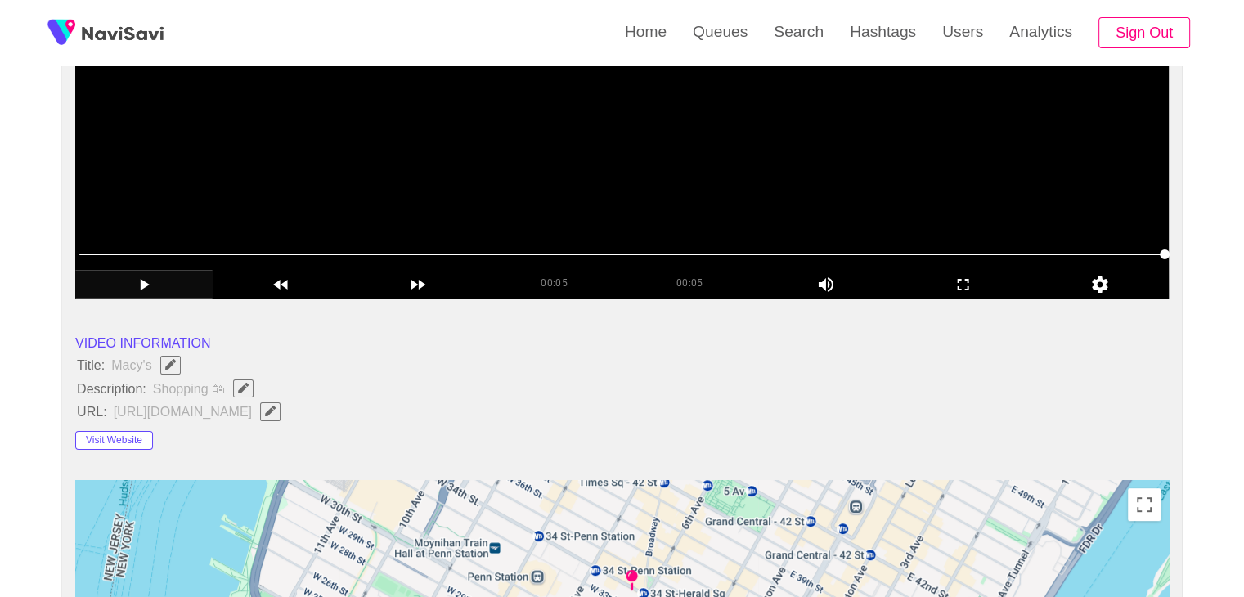
click at [477, 349] on li "VIDEO INFORMATION" at bounding box center [622, 343] width 1094 height 20
click at [245, 384] on icon "Edit Field" at bounding box center [243, 388] width 11 height 11
type input "**********"
click at [110, 439] on button "Visit Website" at bounding box center [114, 441] width 78 height 20
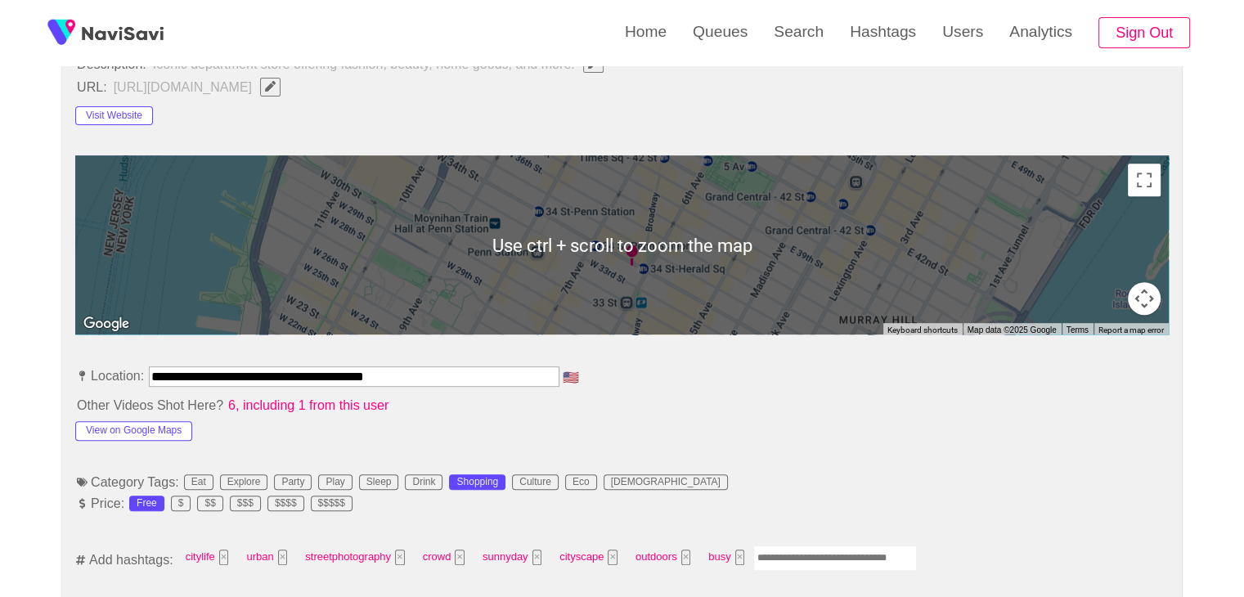
scroll to position [655, 0]
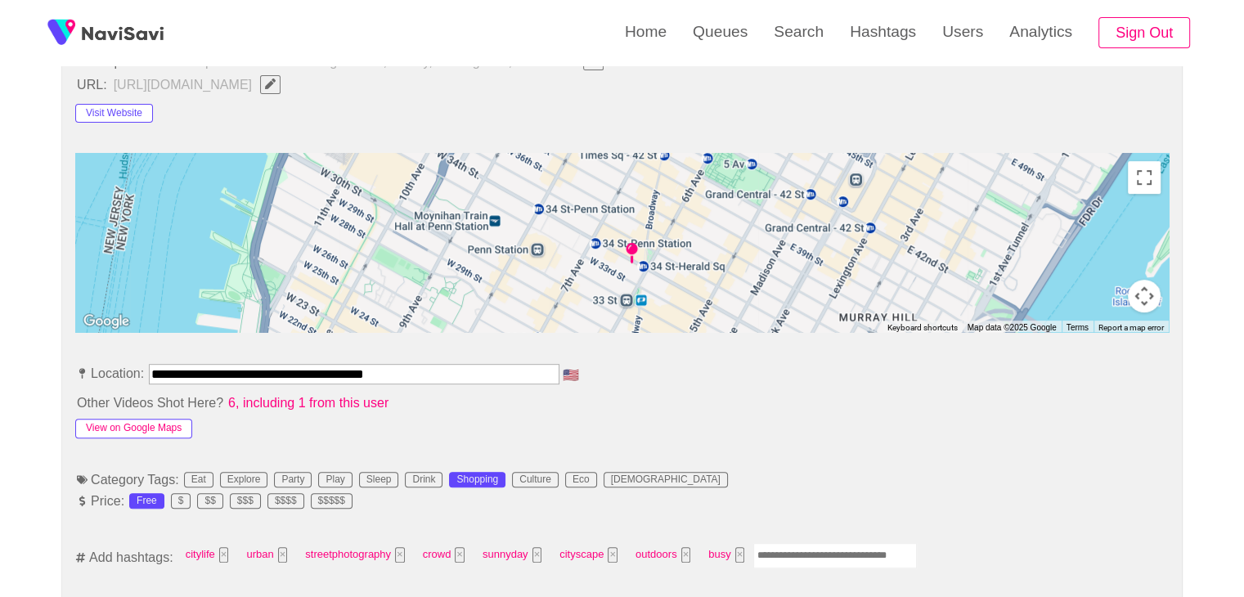
click at [147, 429] on button "View on Google Maps" at bounding box center [133, 429] width 117 height 20
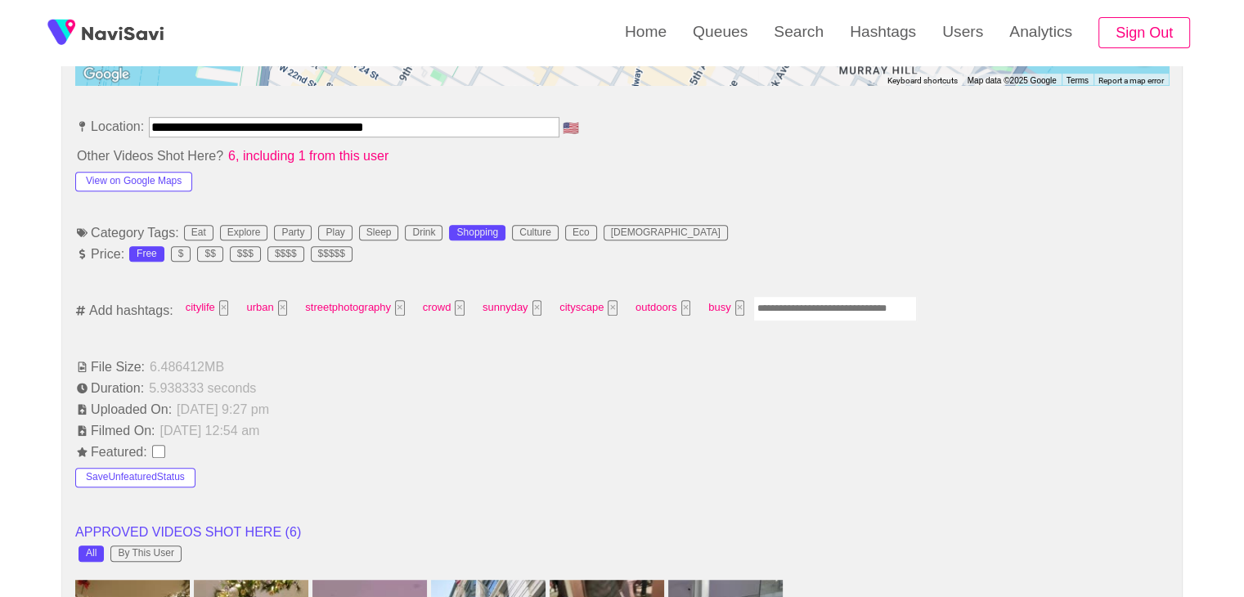
scroll to position [900, 0]
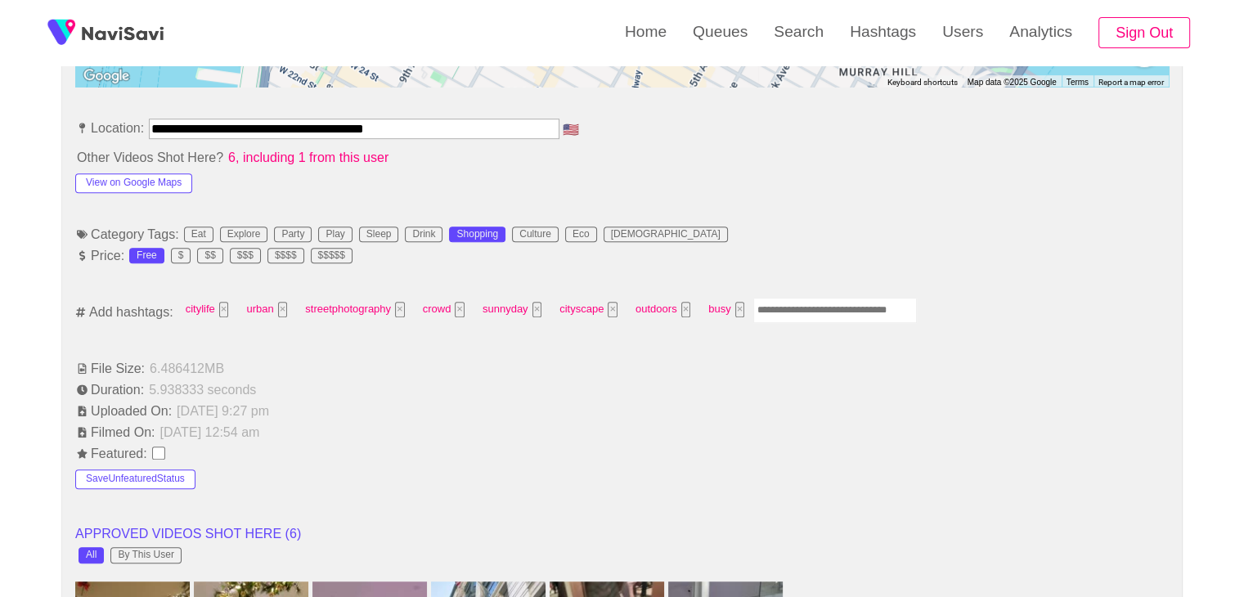
click at [792, 304] on input "Enter tag here and press return" at bounding box center [836, 310] width 164 height 25
type input "*"
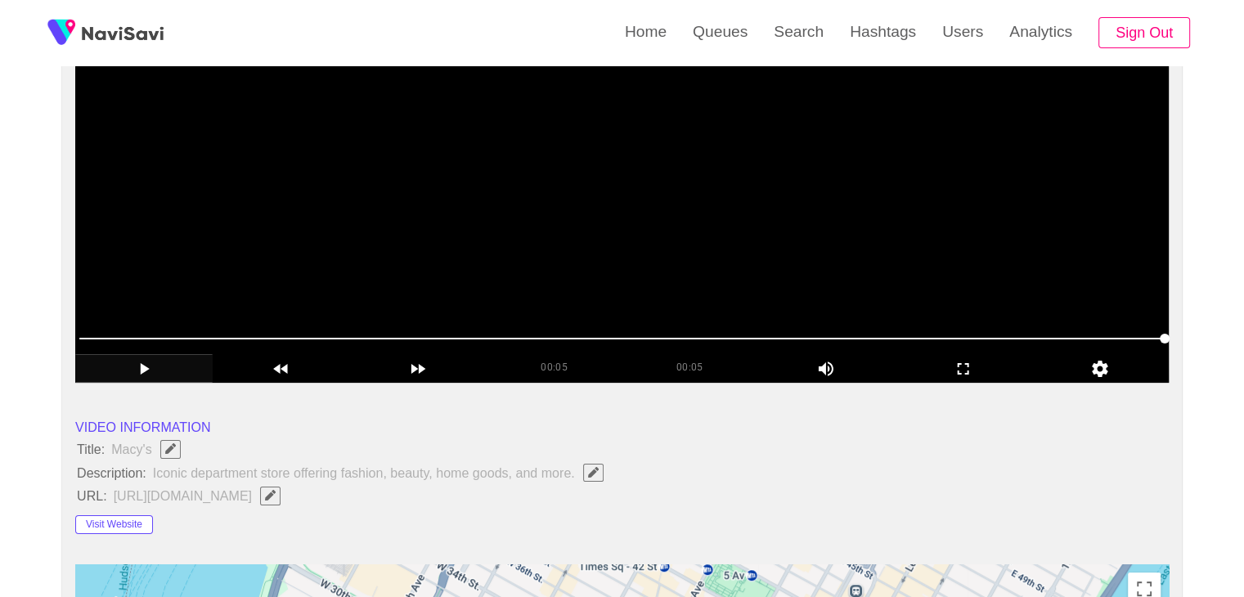
scroll to position [245, 0]
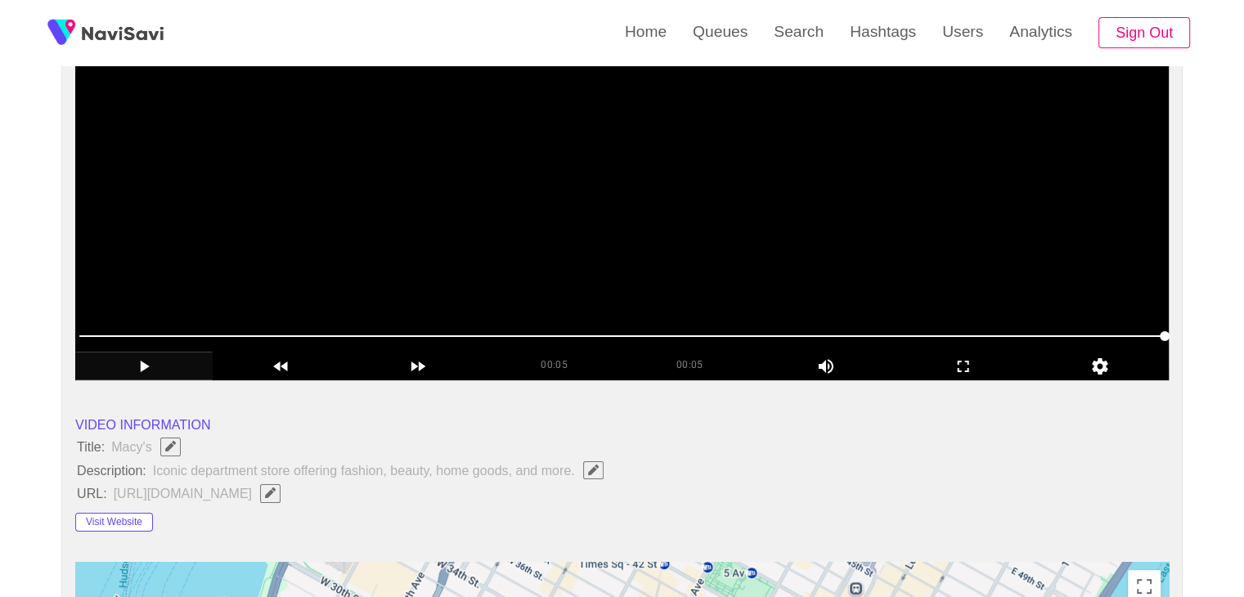
drag, startPoint x: 561, startPoint y: 334, endPoint x: 316, endPoint y: 332, distance: 245.4
click at [316, 332] on span at bounding box center [622, 336] width 1086 height 26
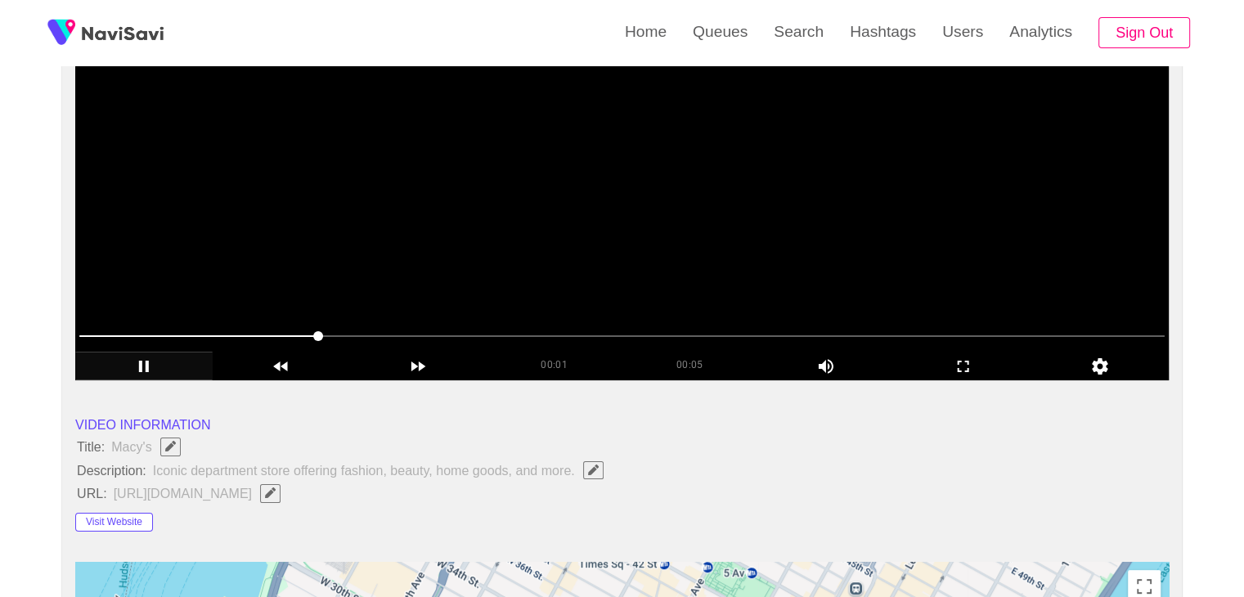
click at [268, 335] on span at bounding box center [198, 336] width 239 height 2
drag, startPoint x: 172, startPoint y: 331, endPoint x: 79, endPoint y: 318, distance: 94.2
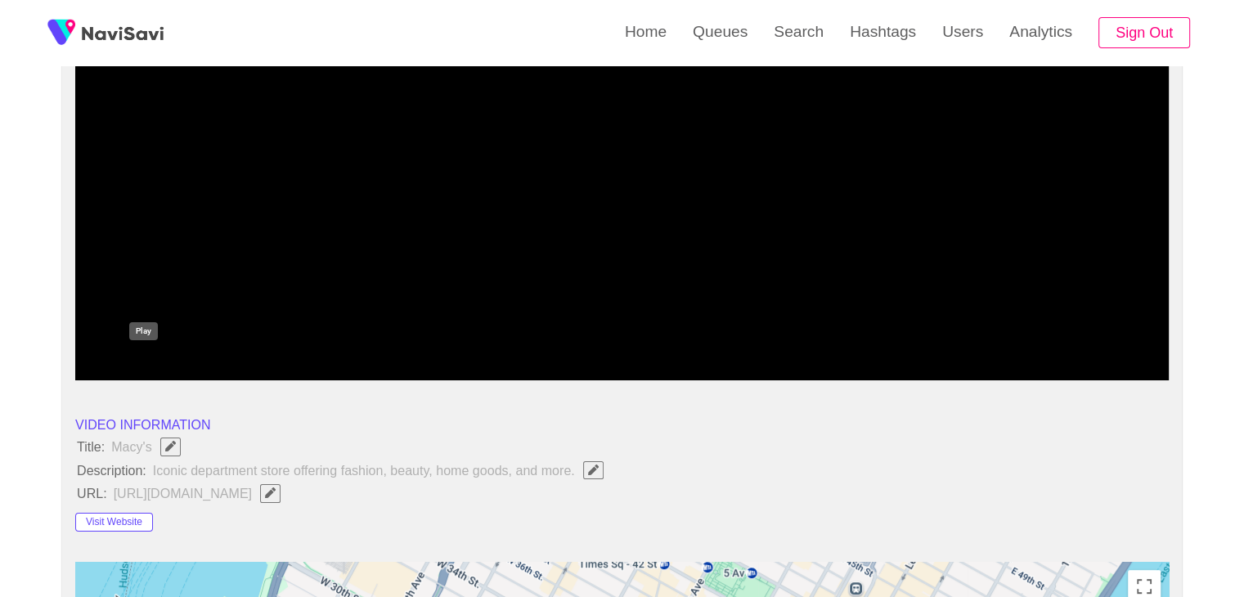
click at [128, 362] on icon "add" at bounding box center [144, 367] width 136 height 20
click at [144, 367] on icon "add" at bounding box center [144, 367] width 136 height 20
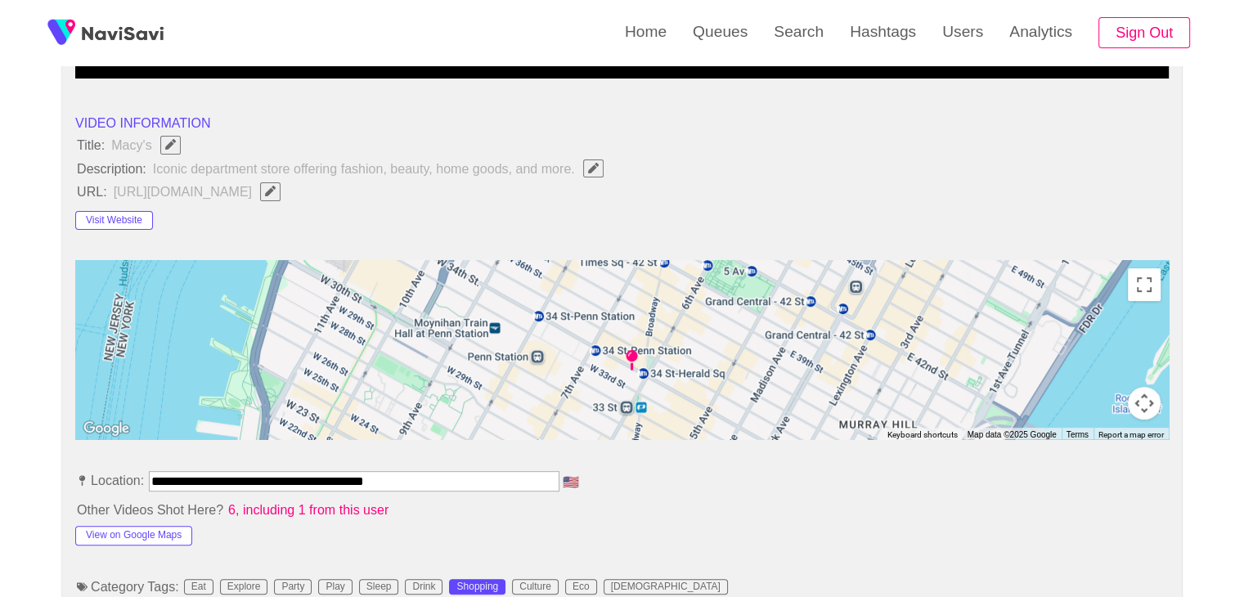
scroll to position [655, 0]
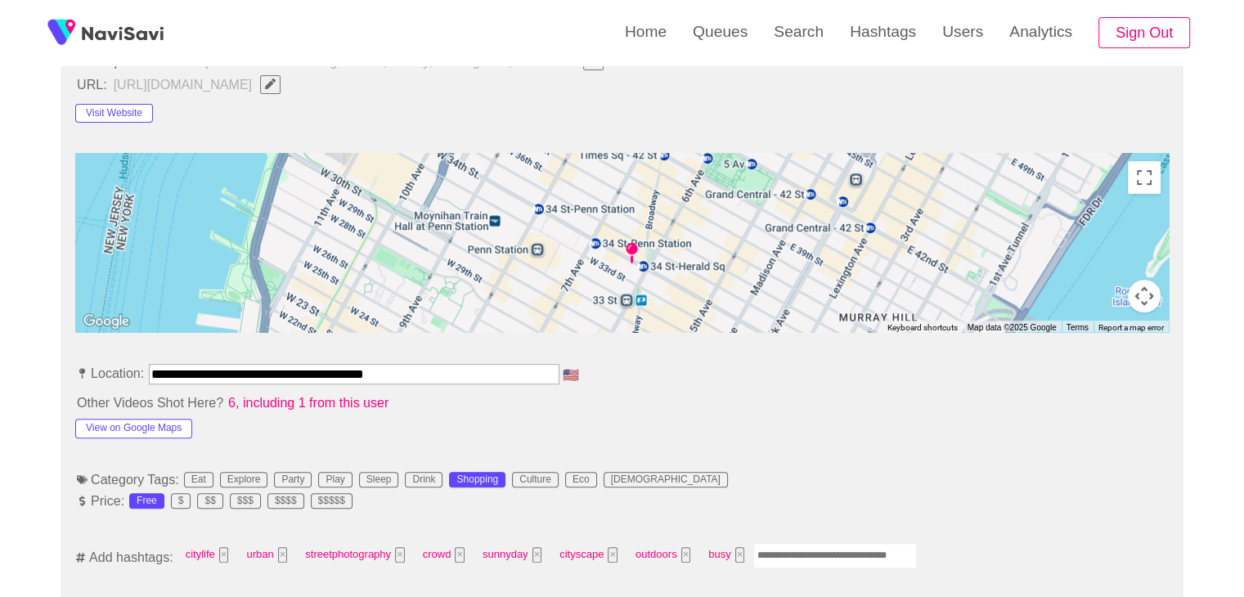
drag, startPoint x: 422, startPoint y: 367, endPoint x: 38, endPoint y: 328, distance: 386.5
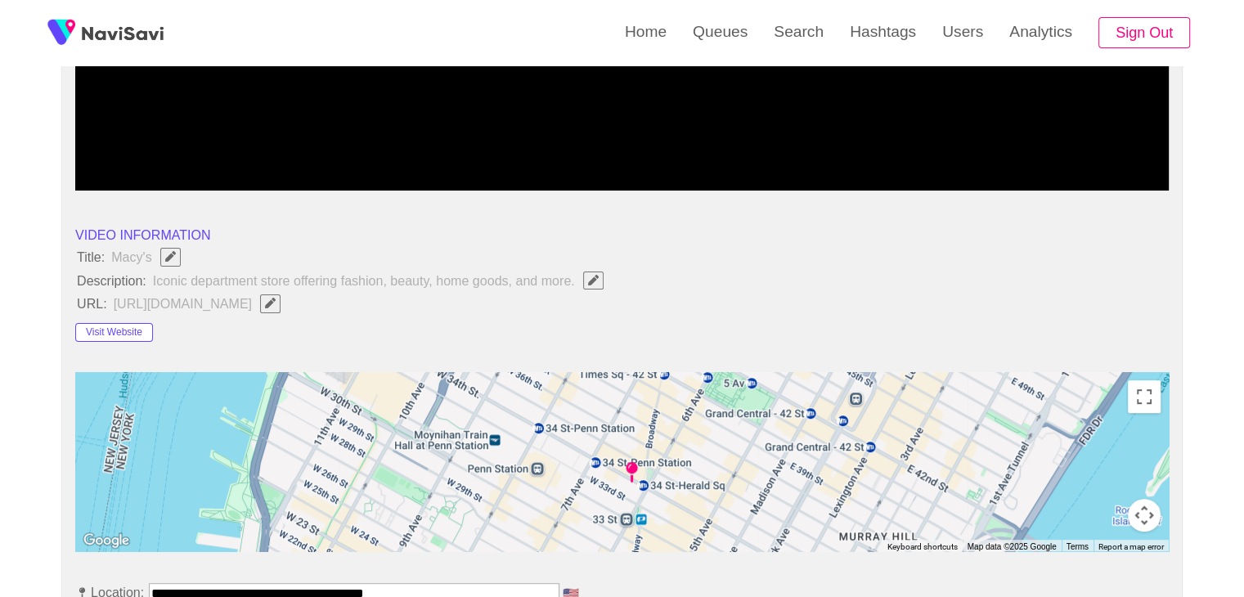
scroll to position [409, 0]
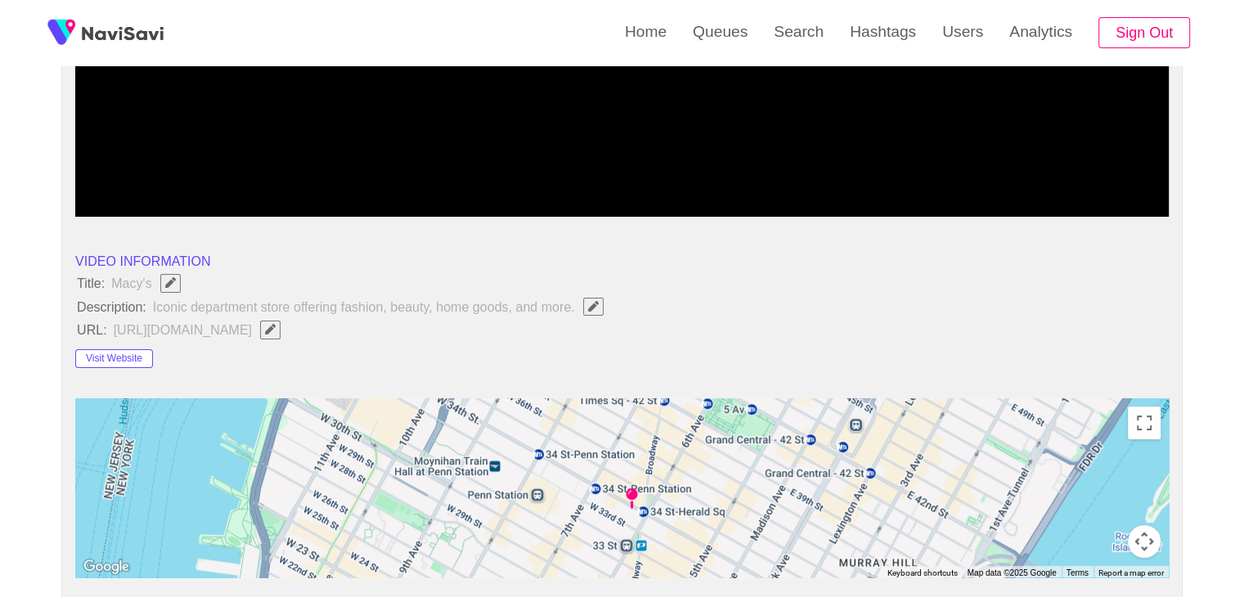
click at [276, 324] on icon "Edit Field" at bounding box center [270, 329] width 11 height 11
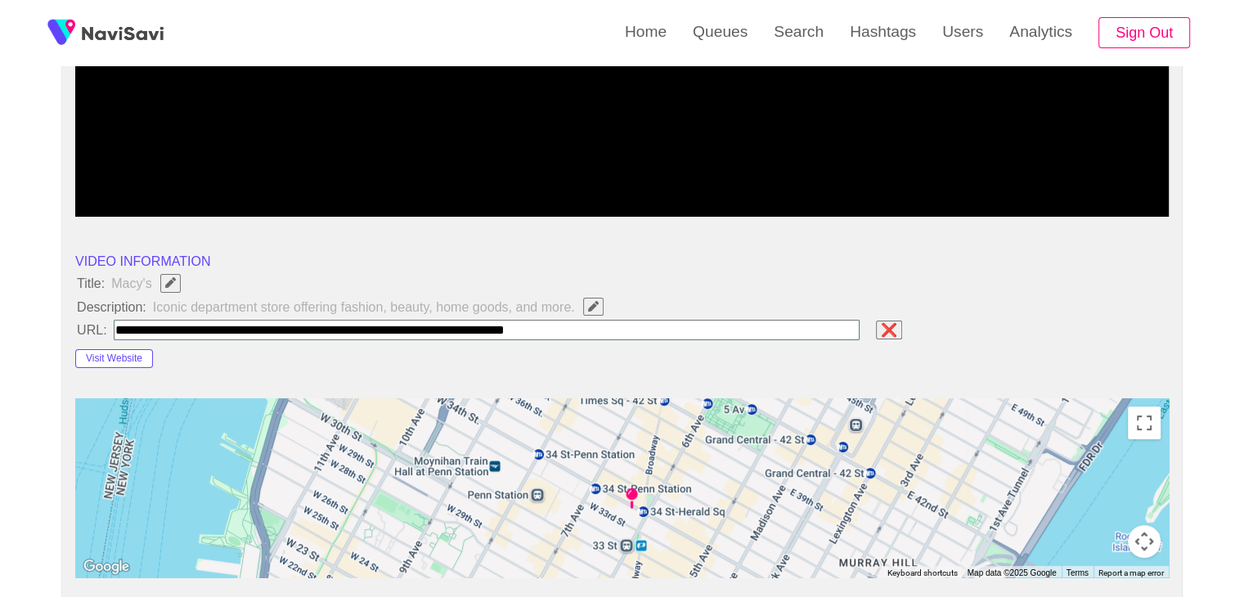
type input "**********"
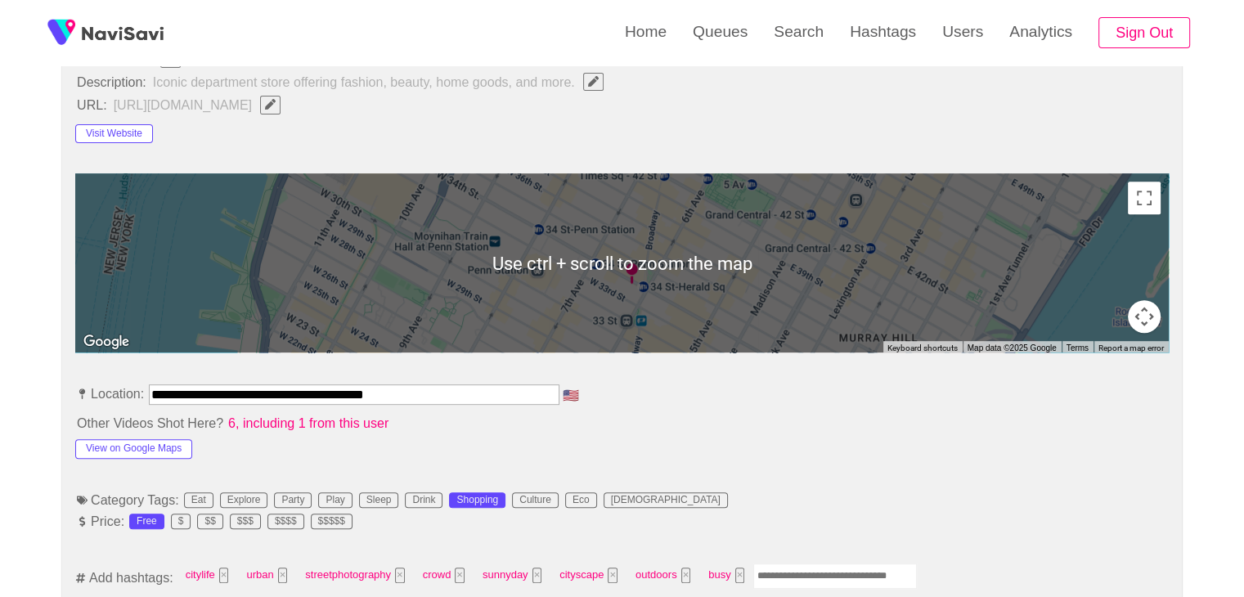
scroll to position [900, 0]
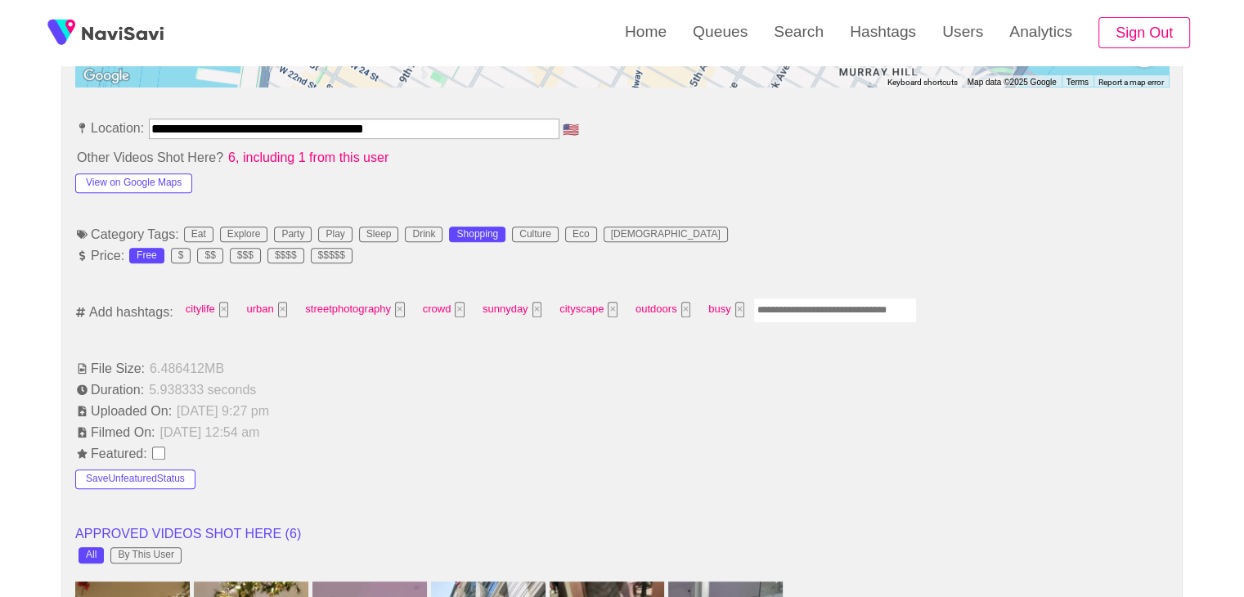
click at [786, 312] on input "Enter tag here and press return" at bounding box center [836, 310] width 164 height 25
click at [787, 305] on input "Enter tag here and press return" at bounding box center [836, 310] width 164 height 25
type input "********"
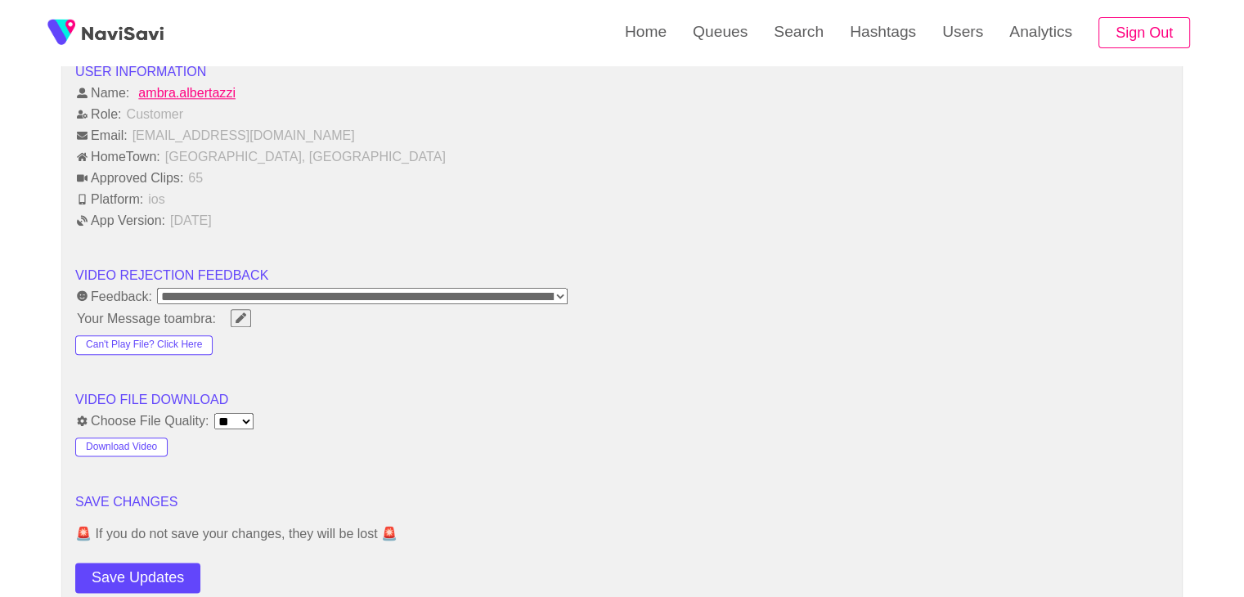
scroll to position [1882, 0]
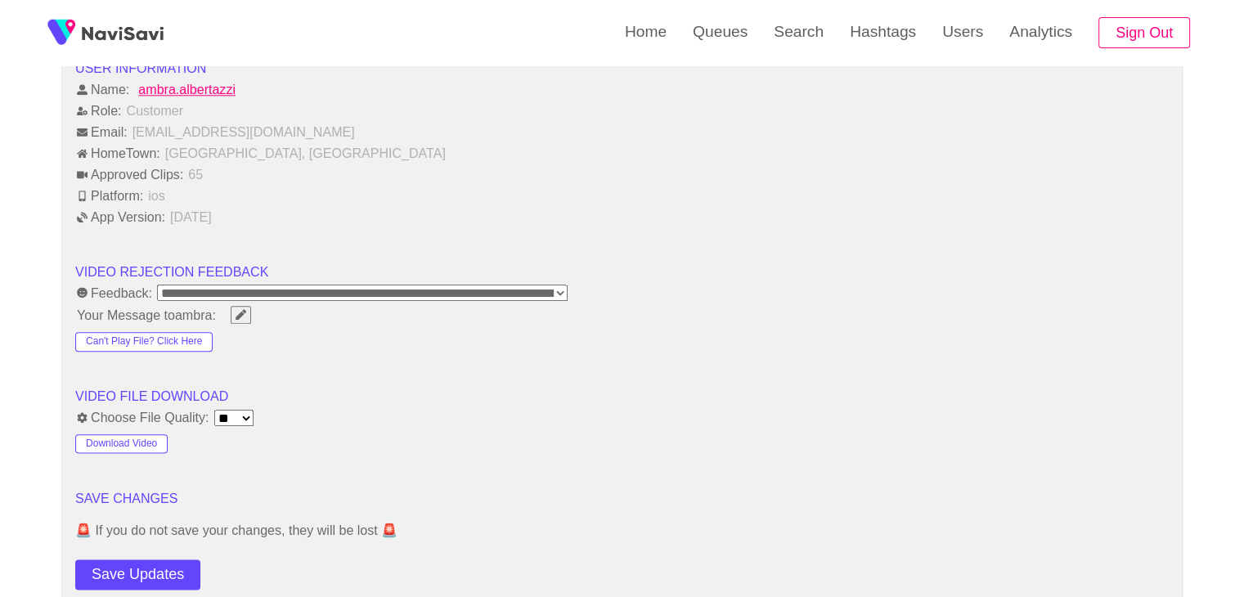
click at [151, 567] on button "Save Updates" at bounding box center [137, 575] width 125 height 30
drag, startPoint x: 142, startPoint y: 563, endPoint x: 173, endPoint y: 534, distance: 42.3
click at [144, 563] on button "Save Updates" at bounding box center [137, 575] width 125 height 30
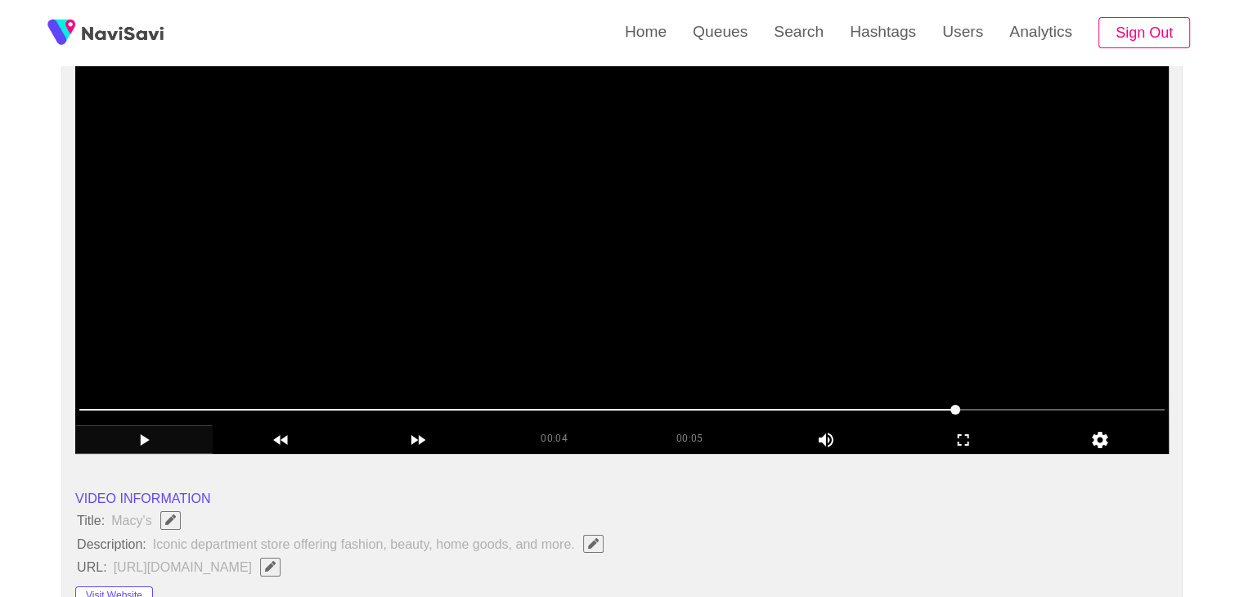
scroll to position [164, 0]
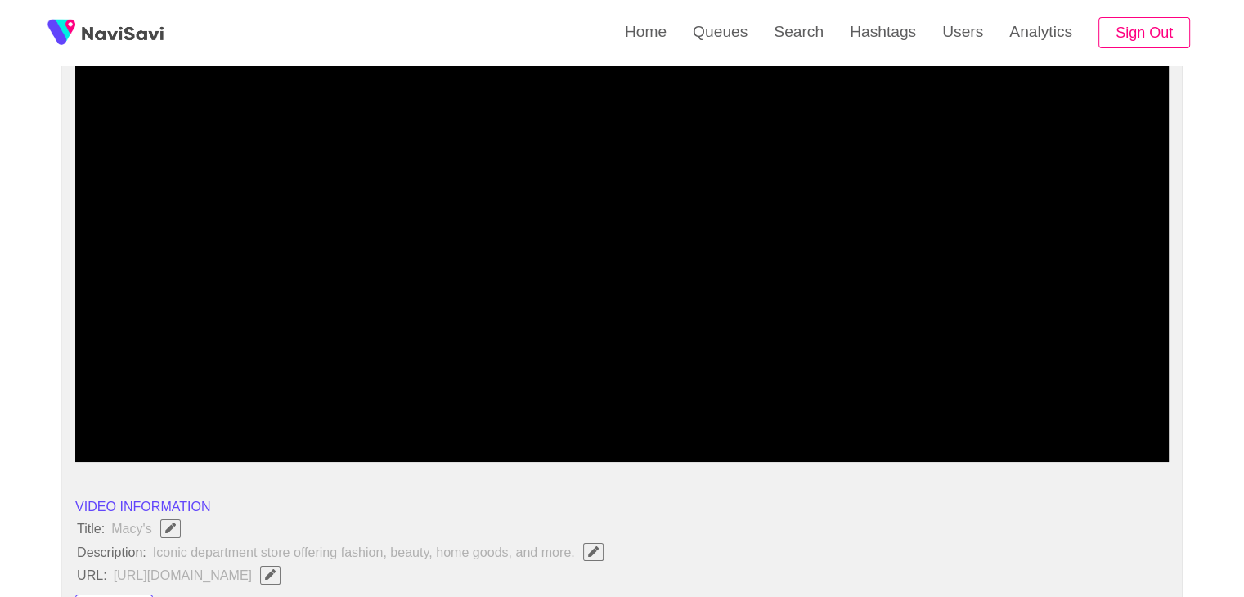
drag, startPoint x: 414, startPoint y: 413, endPoint x: 29, endPoint y: 361, distance: 388.1
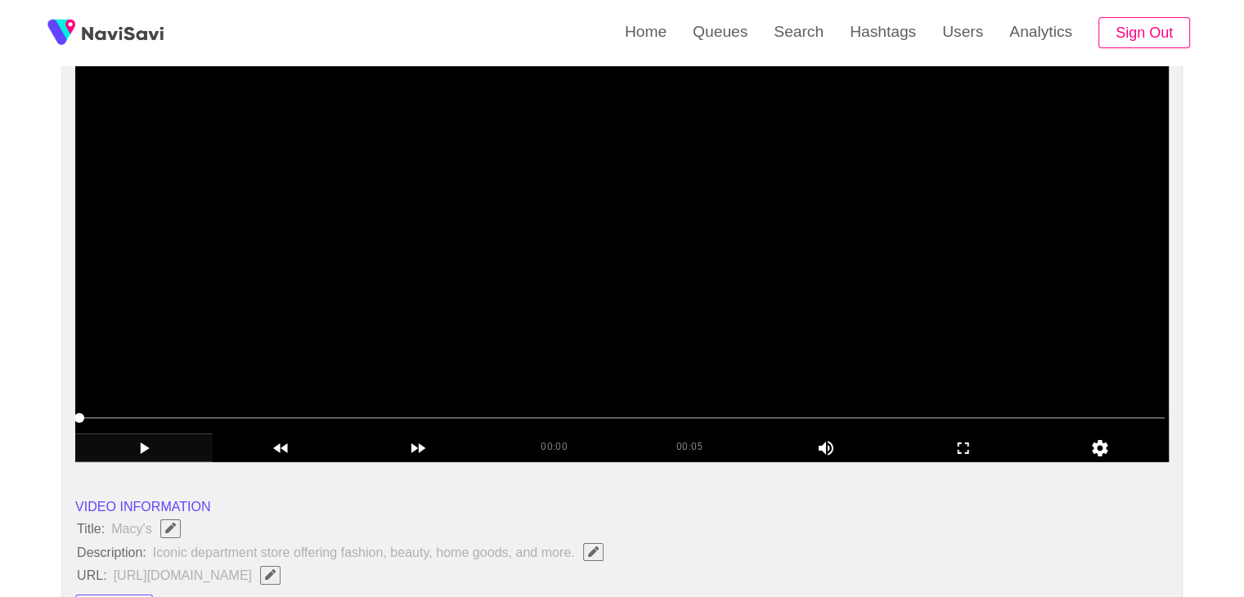
click at [536, 292] on video at bounding box center [622, 257] width 1094 height 409
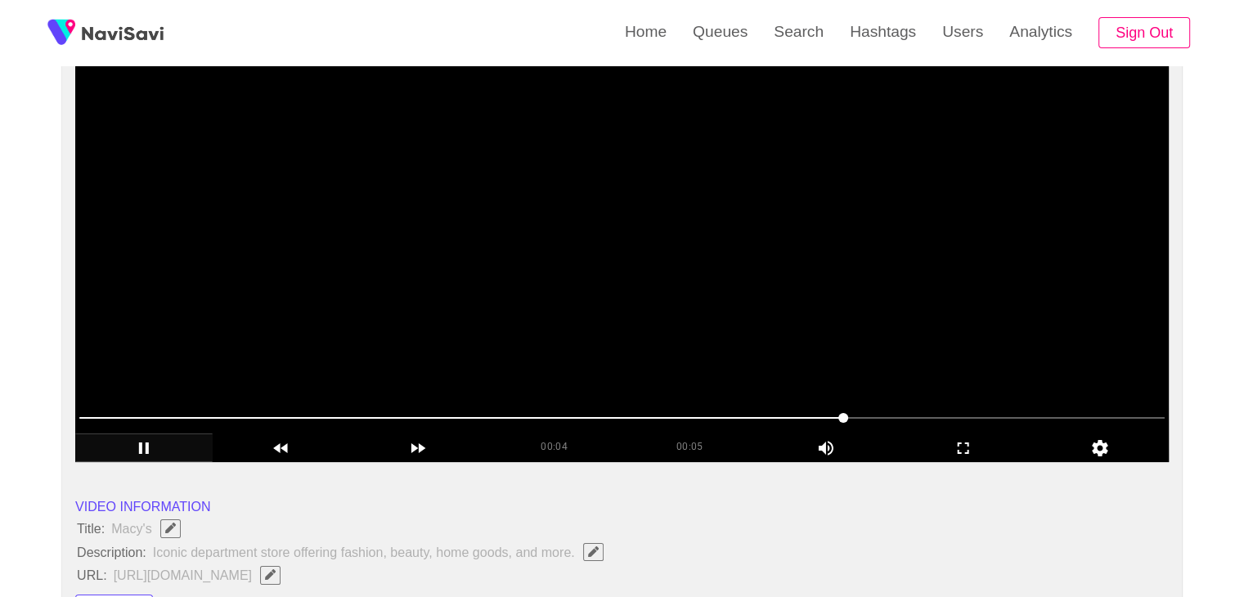
click at [516, 283] on video at bounding box center [622, 257] width 1094 height 409
click at [517, 282] on video at bounding box center [622, 257] width 1094 height 409
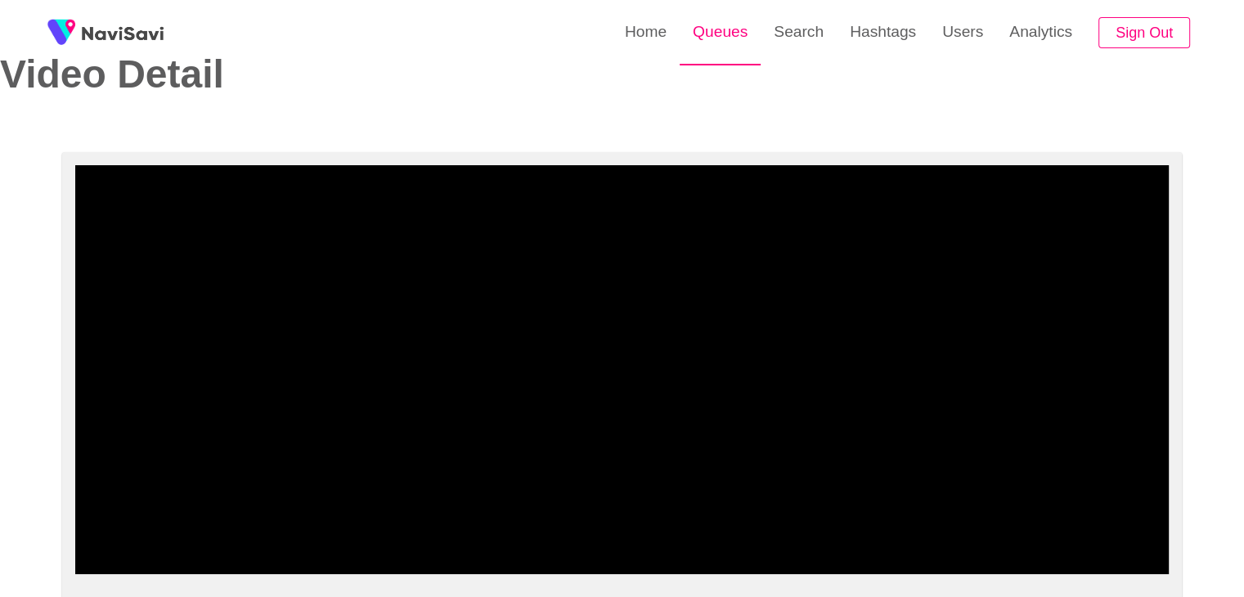
scroll to position [0, 0]
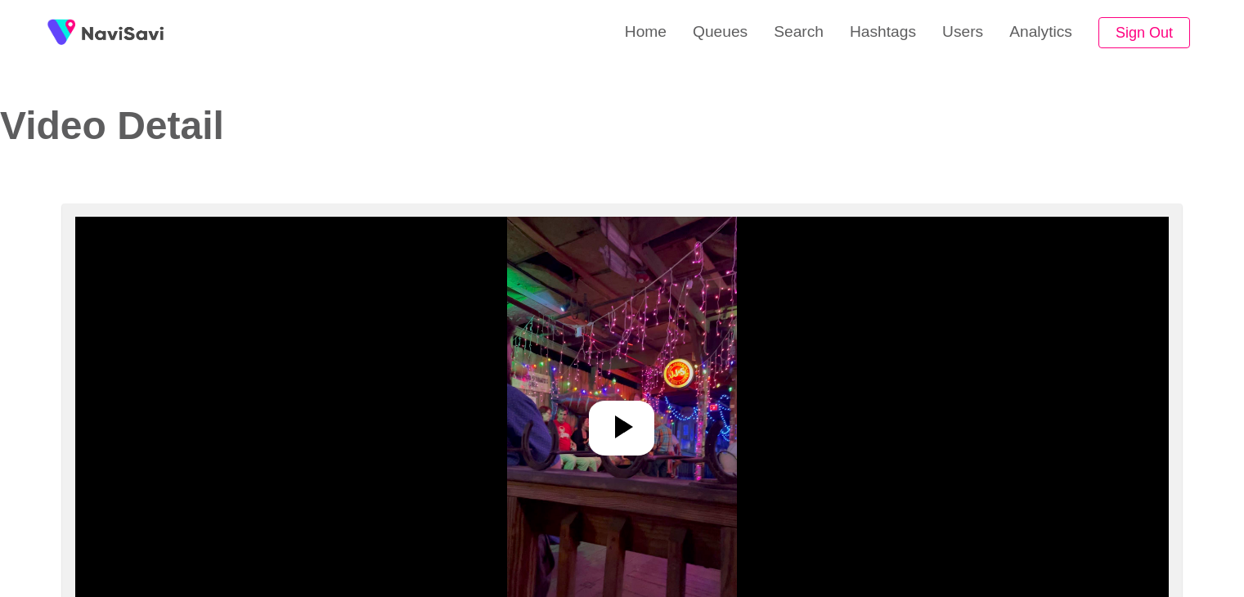
select select "**"
select select "**********"
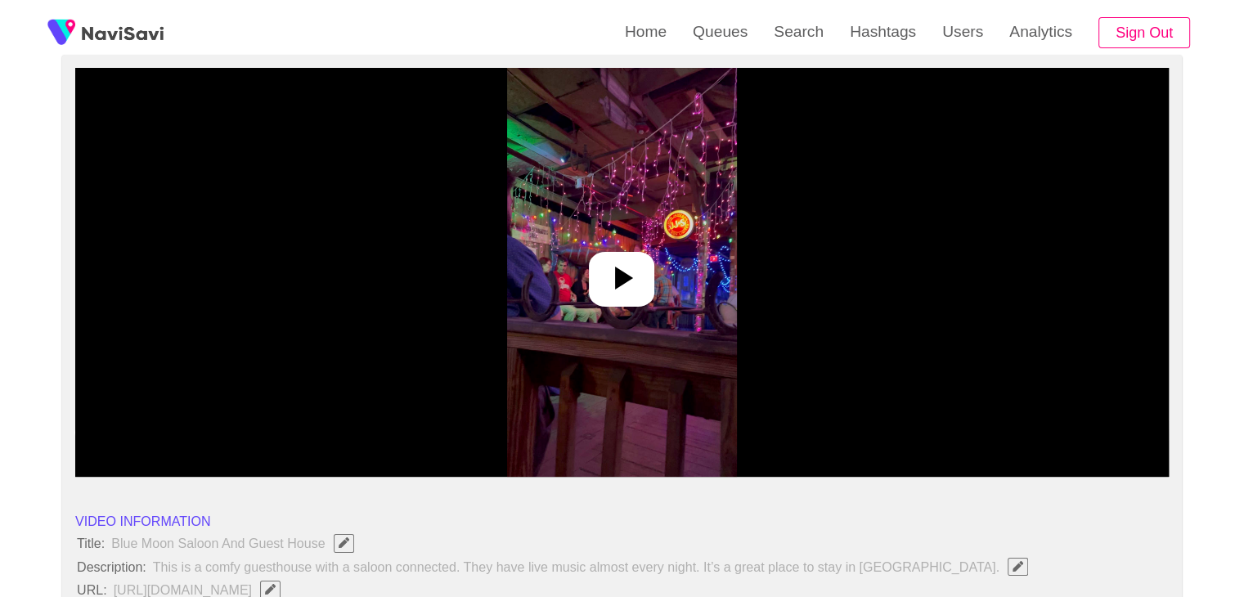
scroll to position [164, 0]
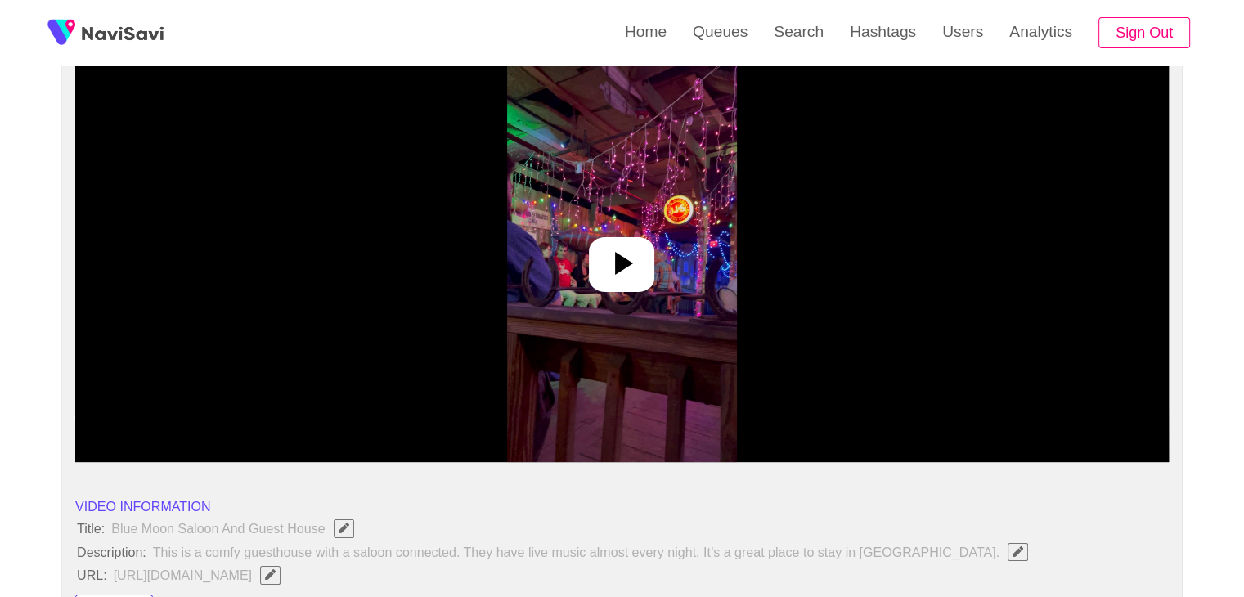
click at [625, 259] on icon at bounding box center [624, 263] width 18 height 23
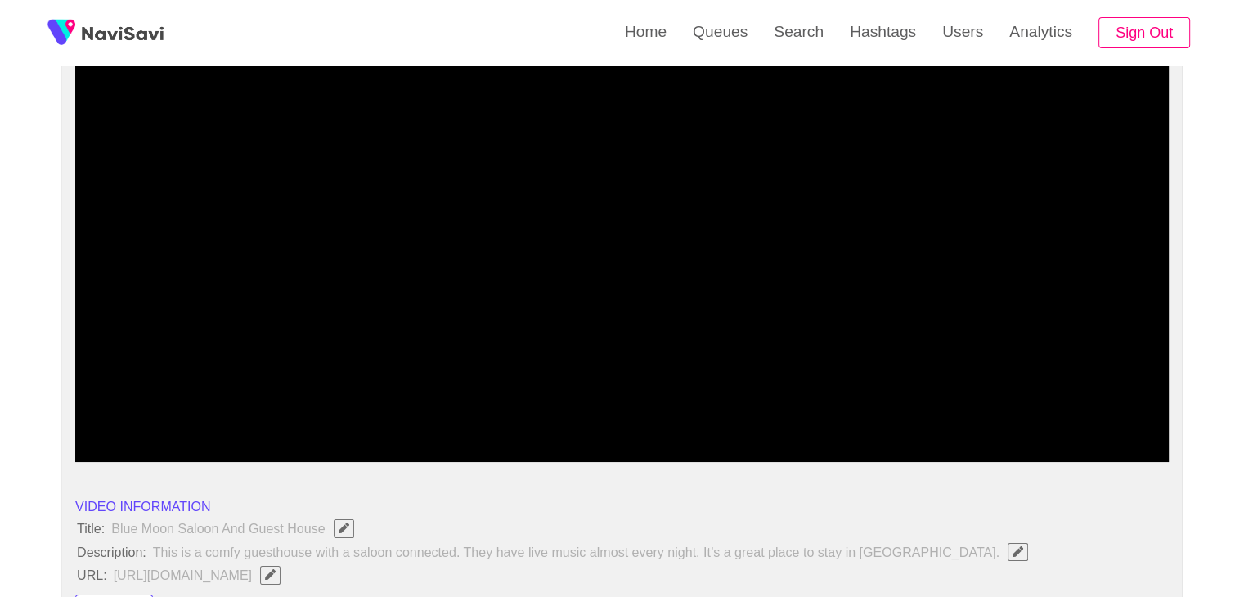
drag, startPoint x: 302, startPoint y: 416, endPoint x: 43, endPoint y: 420, distance: 259.4
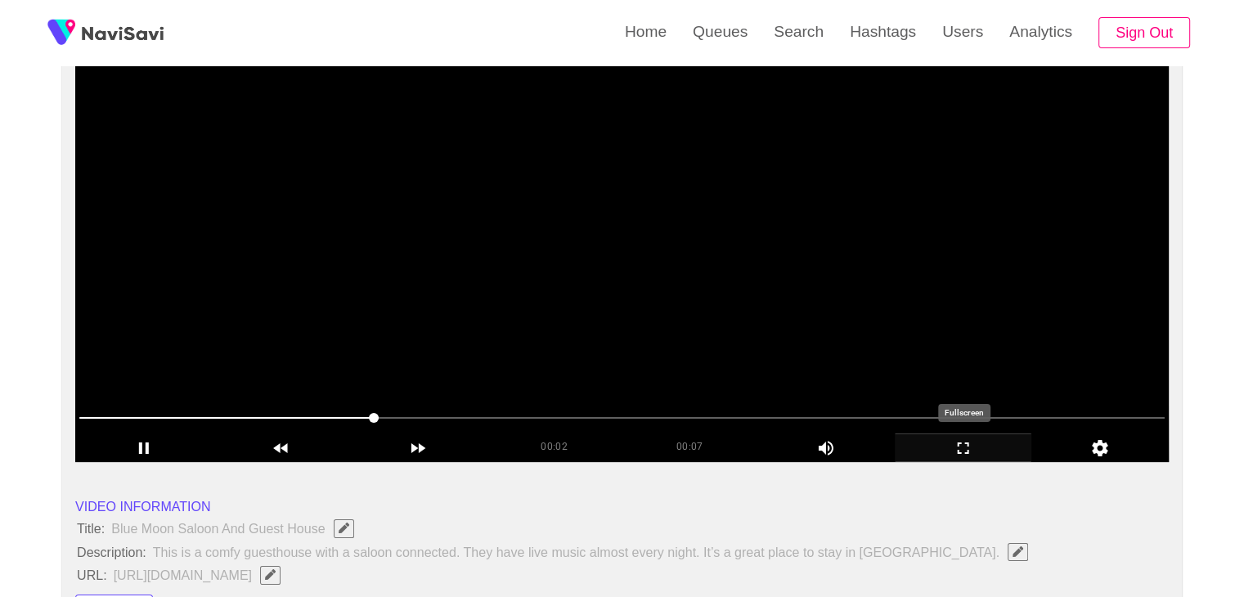
click at [988, 450] on icon "add" at bounding box center [964, 449] width 136 height 20
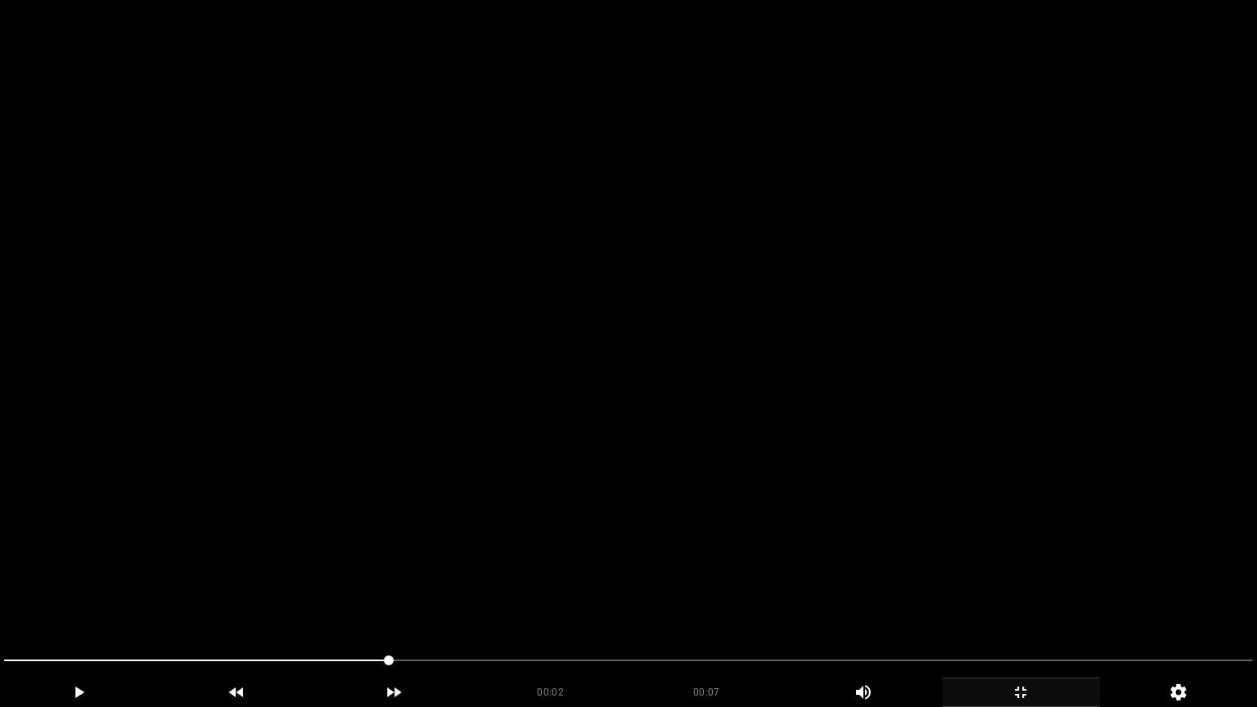
click at [862, 545] on video at bounding box center [628, 353] width 1257 height 707
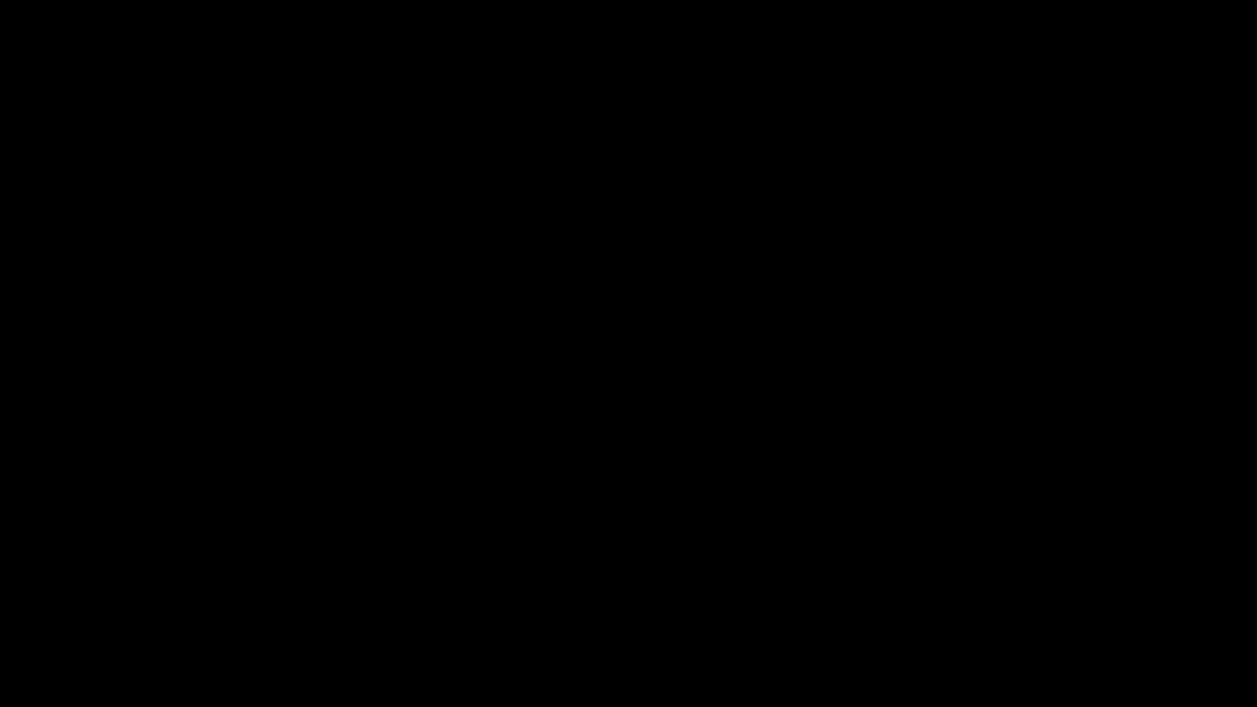
click at [1085, 596] on span at bounding box center [628, 660] width 1248 height 26
click at [1155, 596] on span at bounding box center [628, 660] width 1248 height 26
click at [1033, 596] on icon "add" at bounding box center [1021, 692] width 156 height 20
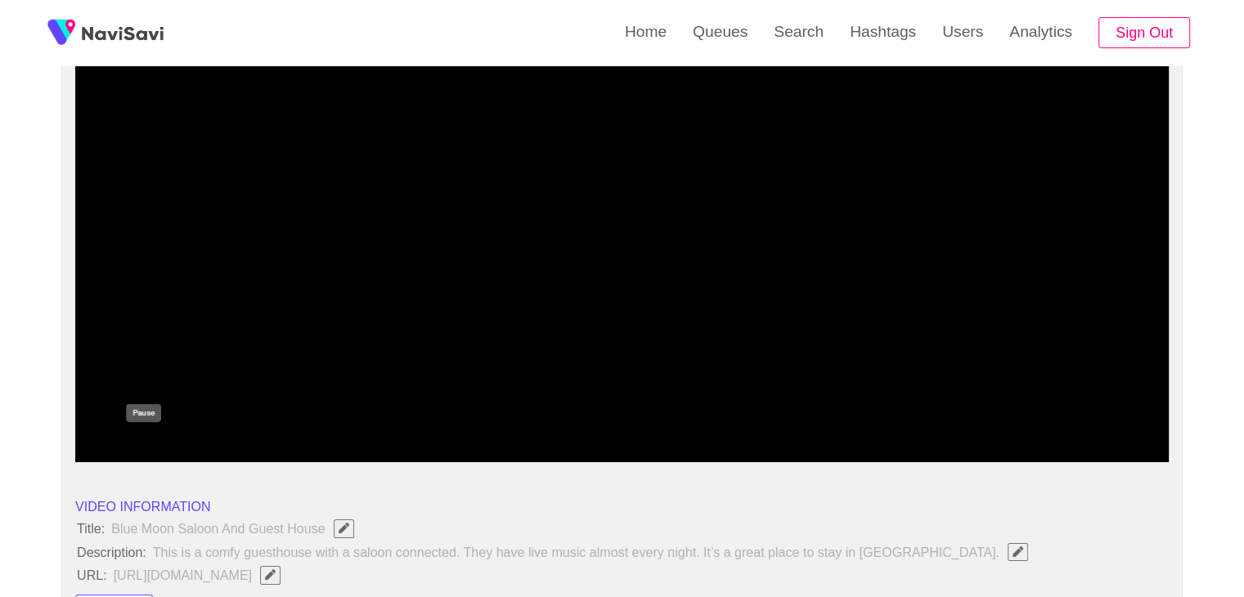
click at [140, 439] on icon "add" at bounding box center [144, 449] width 136 height 20
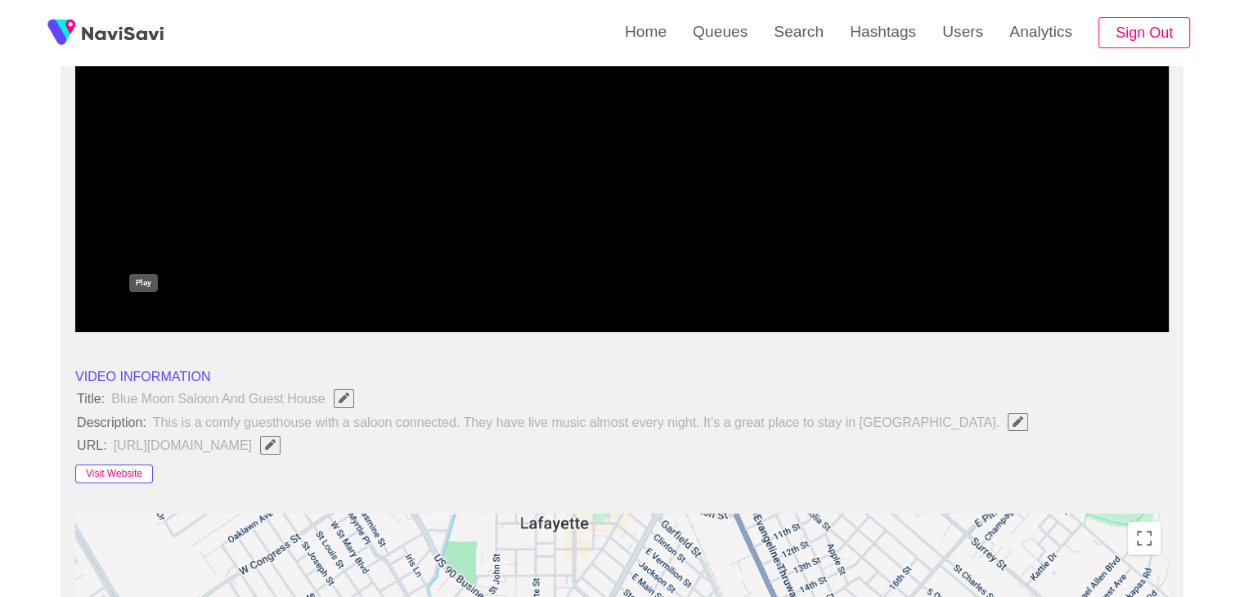
scroll to position [327, 0]
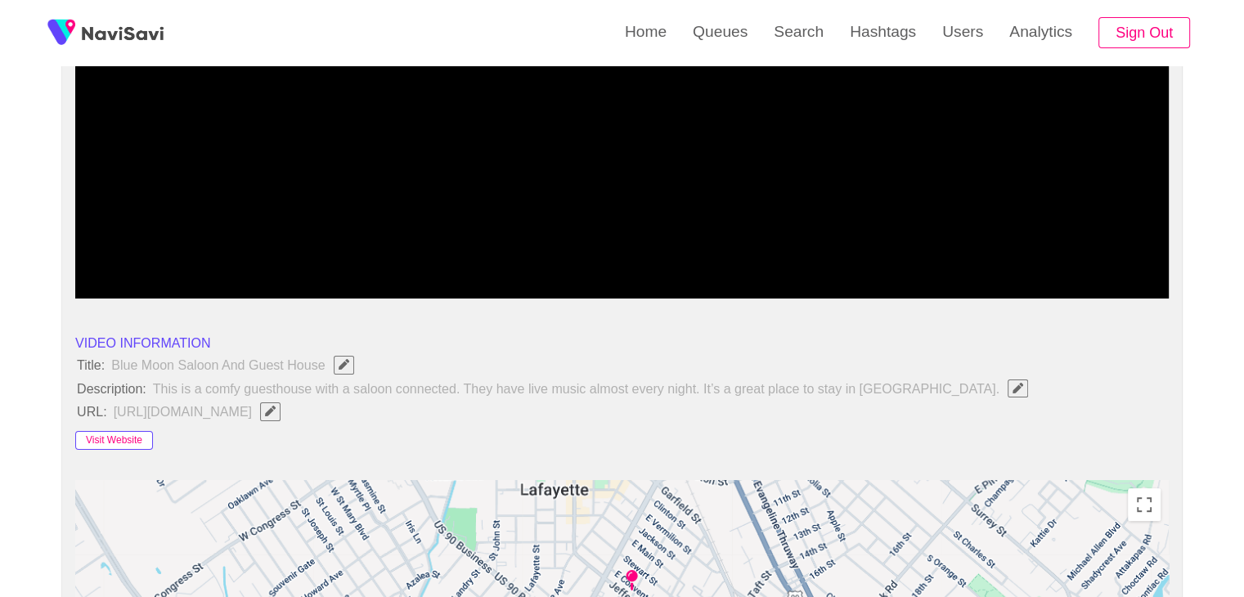
click at [135, 431] on button "Visit Website" at bounding box center [114, 441] width 78 height 20
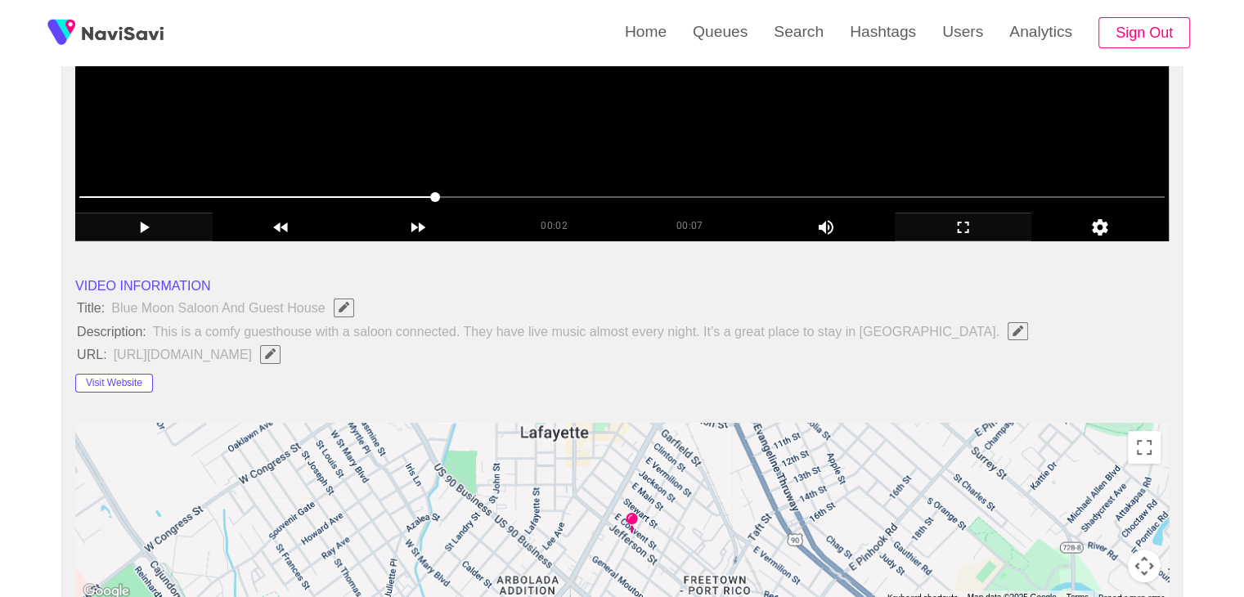
scroll to position [655, 0]
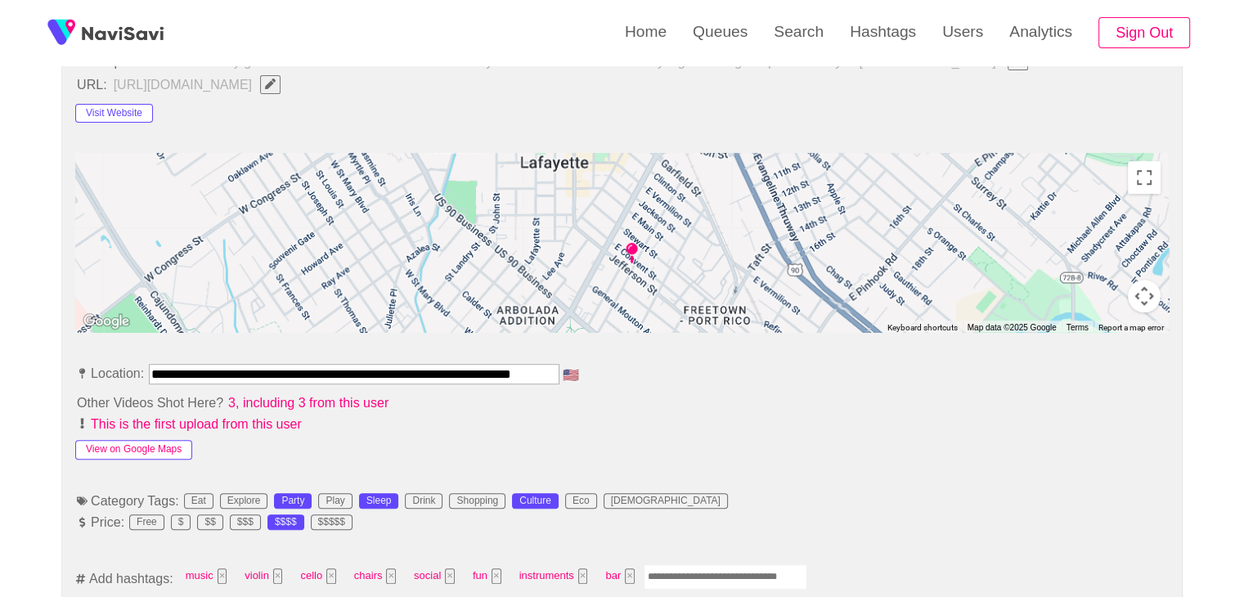
click at [151, 446] on button "View on Google Maps" at bounding box center [133, 450] width 117 height 20
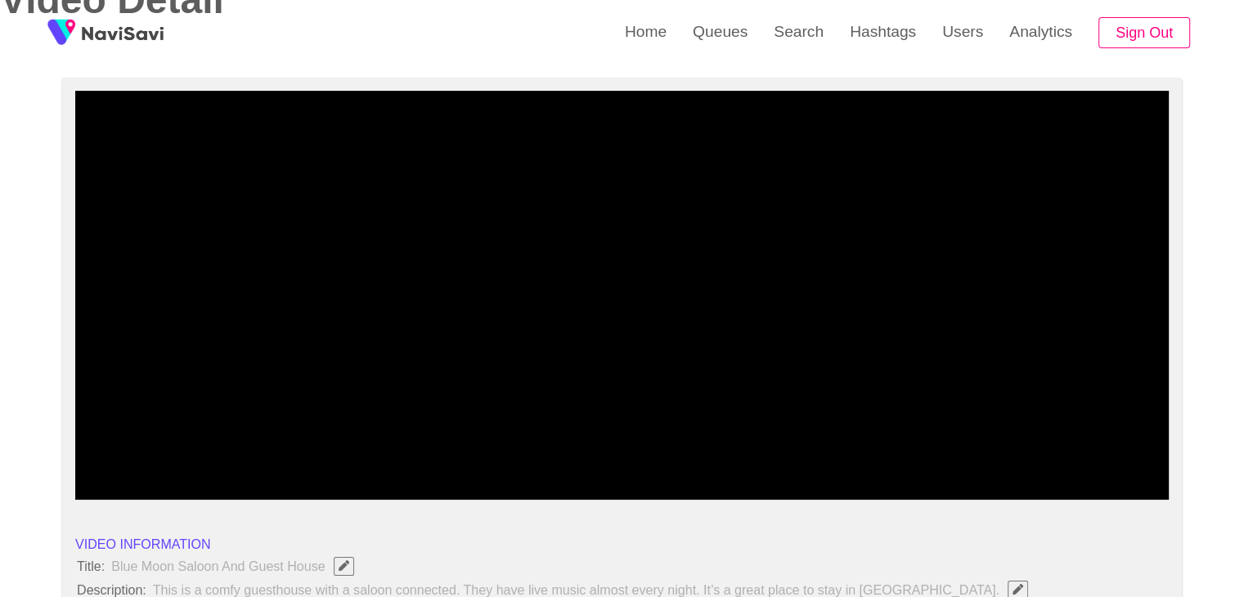
scroll to position [245, 0]
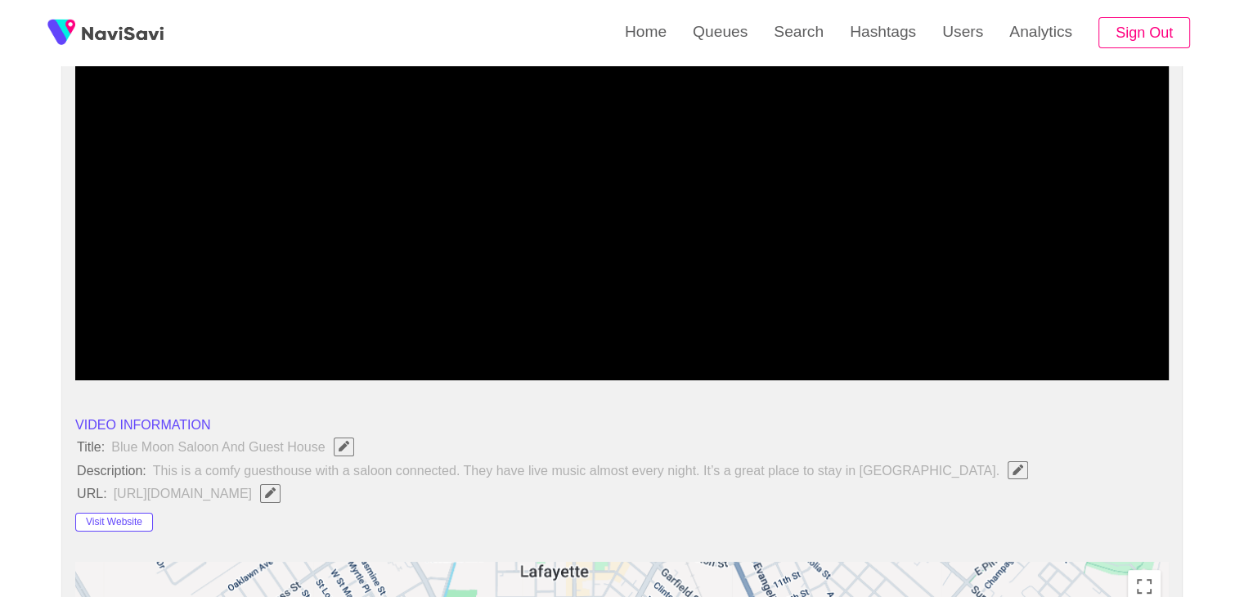
drag, startPoint x: 393, startPoint y: 337, endPoint x: 79, endPoint y: 335, distance: 314.2
click at [88, 334] on span at bounding box center [622, 336] width 1086 height 26
click at [85, 334] on span at bounding box center [90, 336] width 10 height 10
click at [137, 370] on icon "add" at bounding box center [144, 367] width 136 height 20
click at [221, 341] on span at bounding box center [622, 336] width 1086 height 26
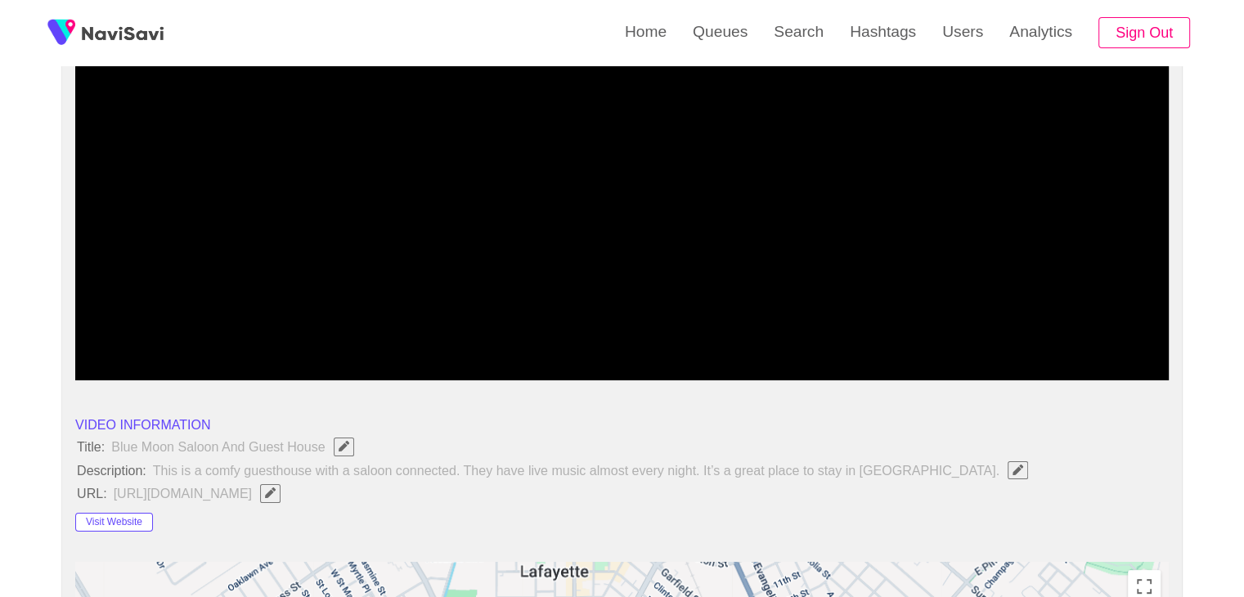
click at [556, 335] on span at bounding box center [622, 336] width 1086 height 2
click at [627, 330] on span at bounding box center [622, 336] width 1086 height 26
click at [705, 327] on span at bounding box center [622, 336] width 1086 height 26
click at [914, 335] on span at bounding box center [622, 336] width 1086 height 2
click at [994, 330] on span at bounding box center [622, 336] width 1086 height 26
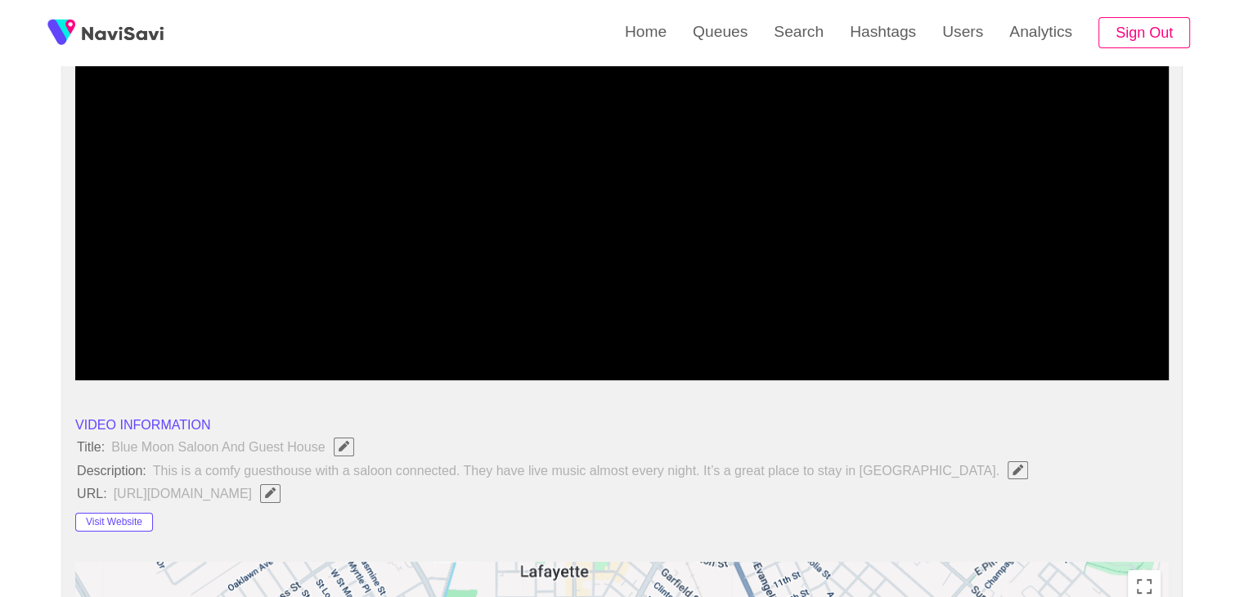
click at [1060, 331] on span at bounding box center [622, 336] width 1086 height 26
click at [1087, 326] on span at bounding box center [622, 336] width 1086 height 26
drag, startPoint x: 714, startPoint y: 331, endPoint x: 701, endPoint y: 331, distance: 13.1
click at [701, 331] on span at bounding box center [622, 336] width 1086 height 26
drag, startPoint x: 622, startPoint y: 322, endPoint x: 600, endPoint y: 322, distance: 22.1
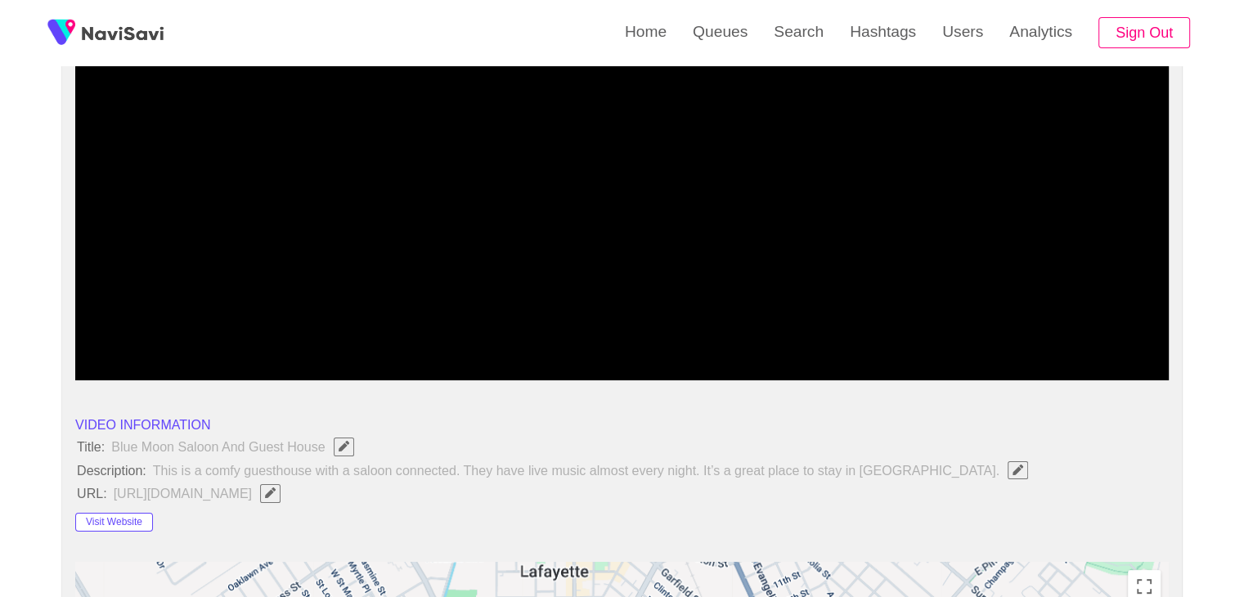
click at [616, 322] on div at bounding box center [622, 338] width 1099 height 42
click at [465, 317] on div at bounding box center [622, 338] width 1099 height 42
click at [143, 359] on icon "add" at bounding box center [144, 367] width 136 height 20
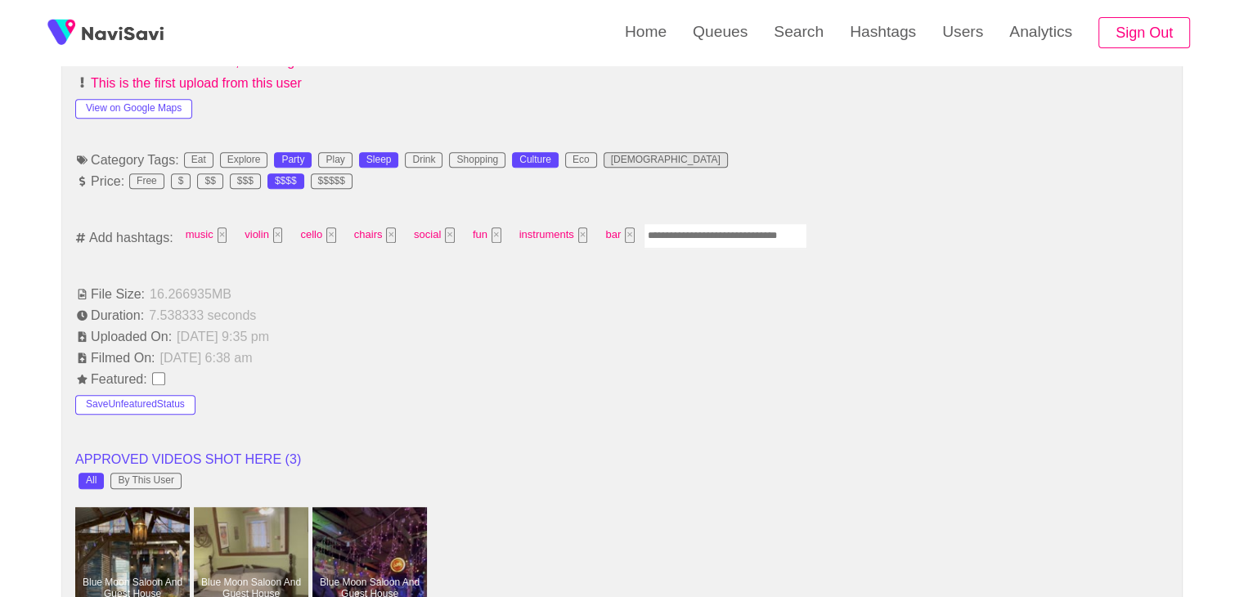
scroll to position [982, 0]
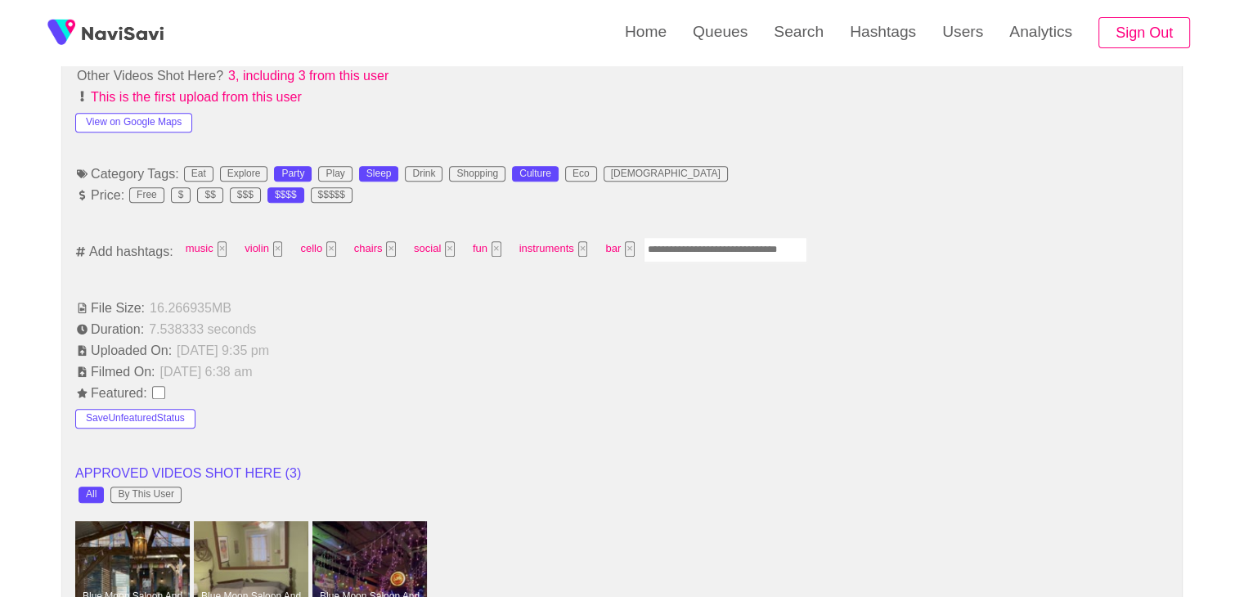
click at [691, 245] on input "Enter tag here and press return" at bounding box center [726, 249] width 164 height 25
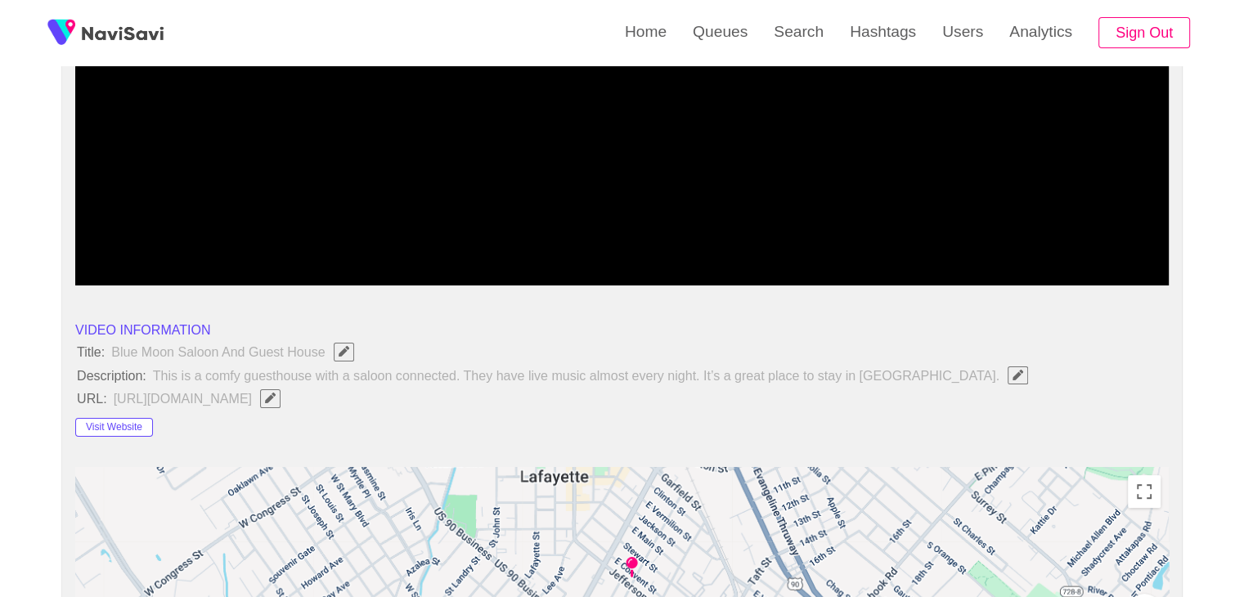
scroll to position [245, 0]
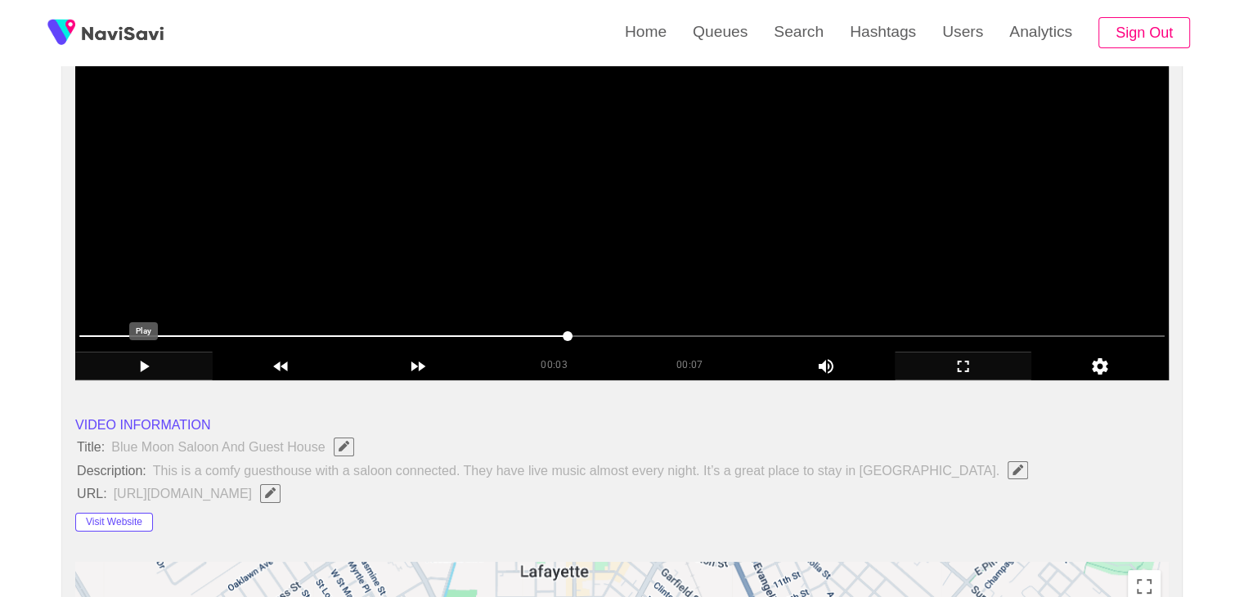
click at [158, 364] on icon "add" at bounding box center [144, 367] width 136 height 20
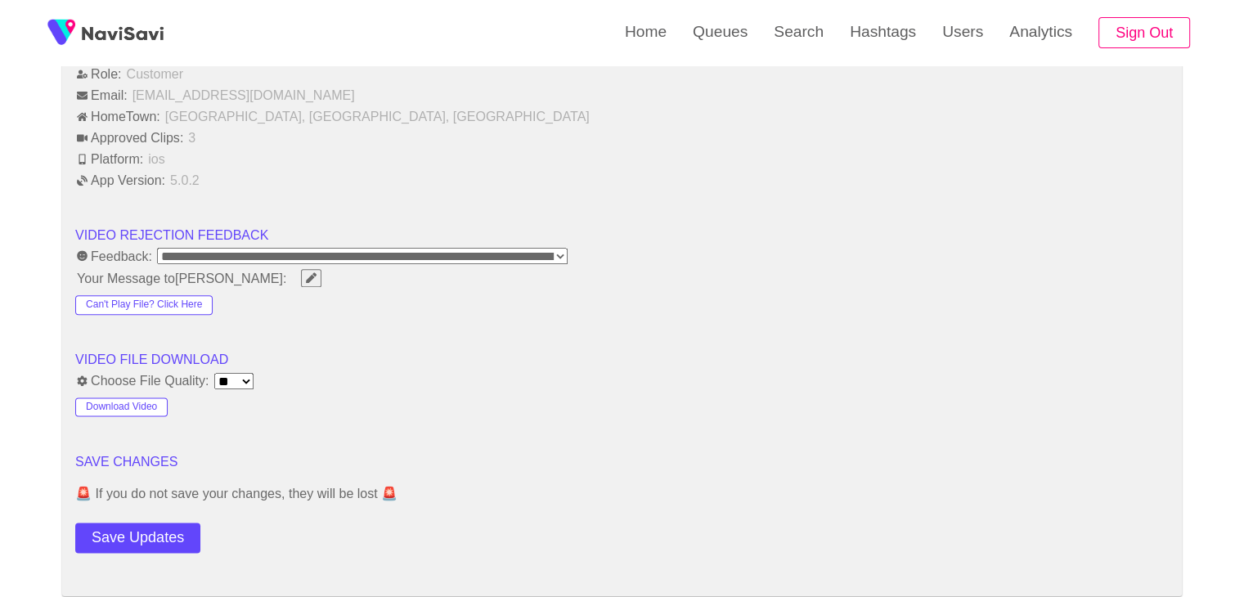
scroll to position [2127, 0]
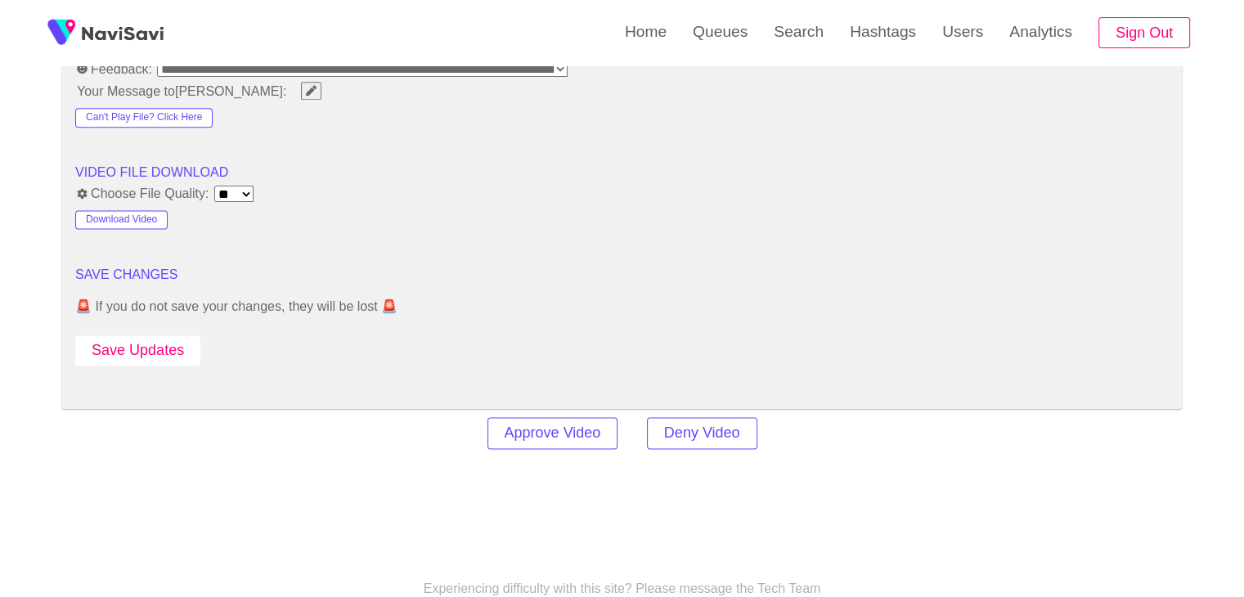
click at [155, 339] on button "Save Updates" at bounding box center [137, 350] width 125 height 30
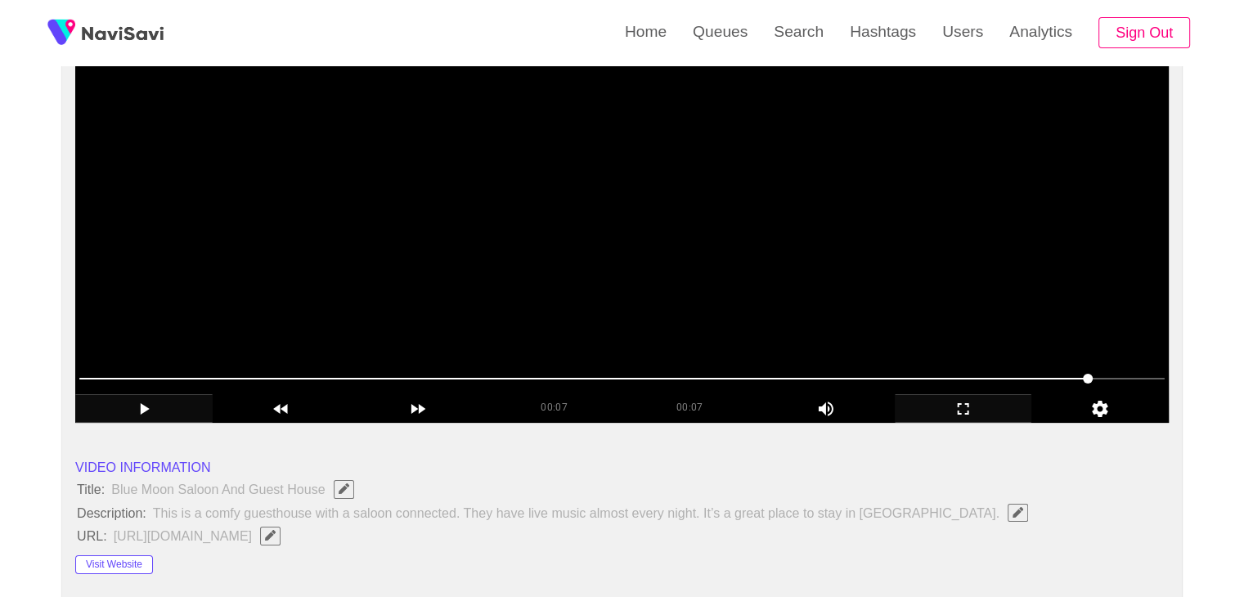
scroll to position [82, 0]
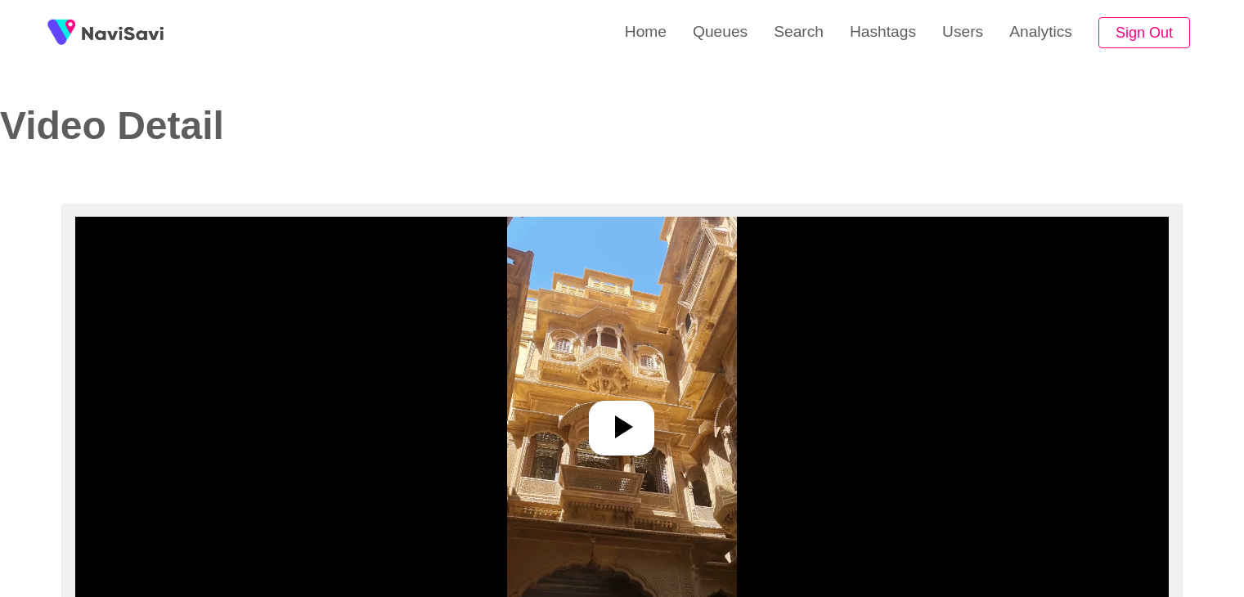
select select "**********"
select select "**"
click at [633, 450] on div at bounding box center [621, 428] width 65 height 55
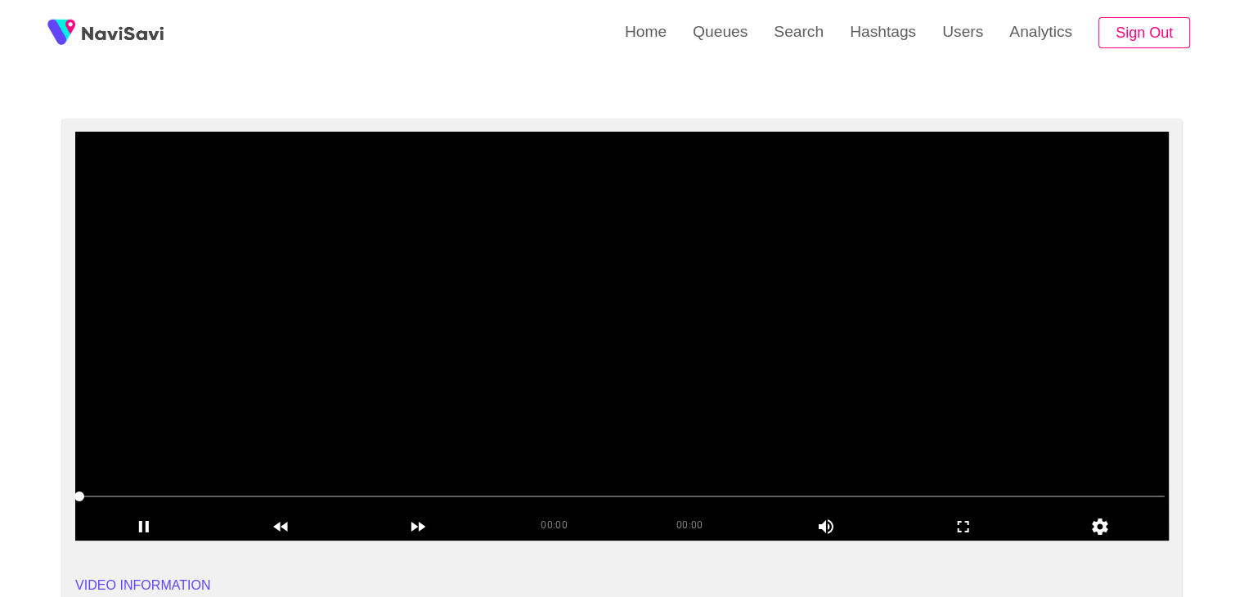
scroll to position [82, 0]
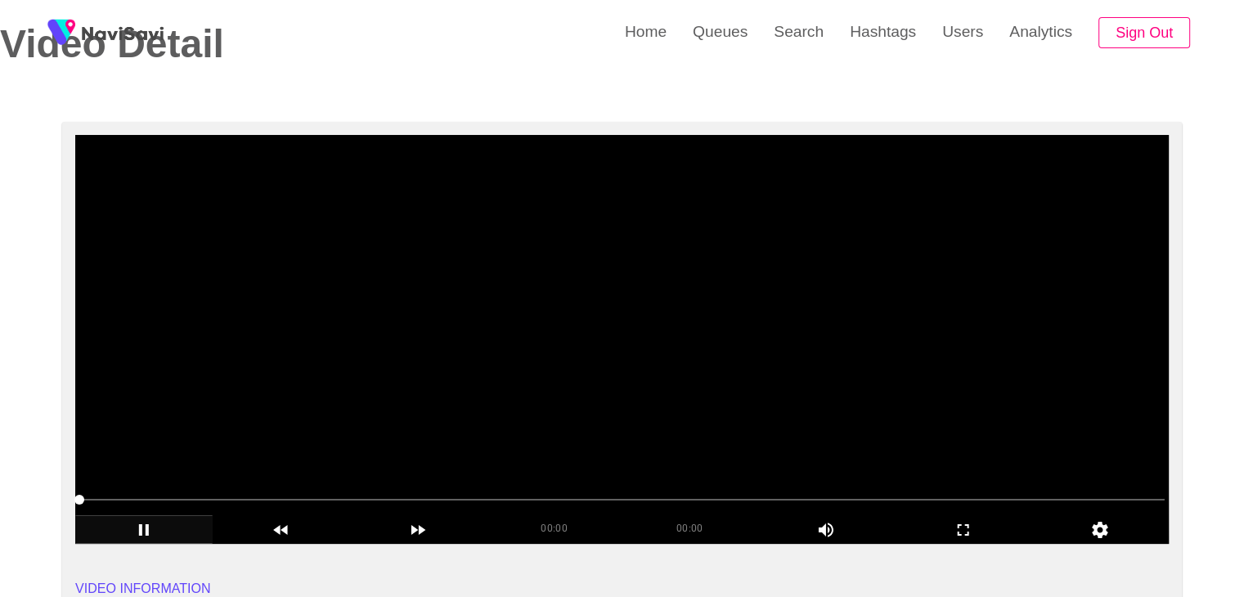
click at [137, 537] on icon "add" at bounding box center [144, 530] width 136 height 20
click at [149, 528] on icon "add" at bounding box center [144, 530] width 136 height 20
drag, startPoint x: 175, startPoint y: 499, endPoint x: 221, endPoint y: 506, distance: 46.3
click at [221, 506] on span at bounding box center [622, 500] width 1086 height 26
click at [222, 505] on span at bounding box center [221, 500] width 10 height 10
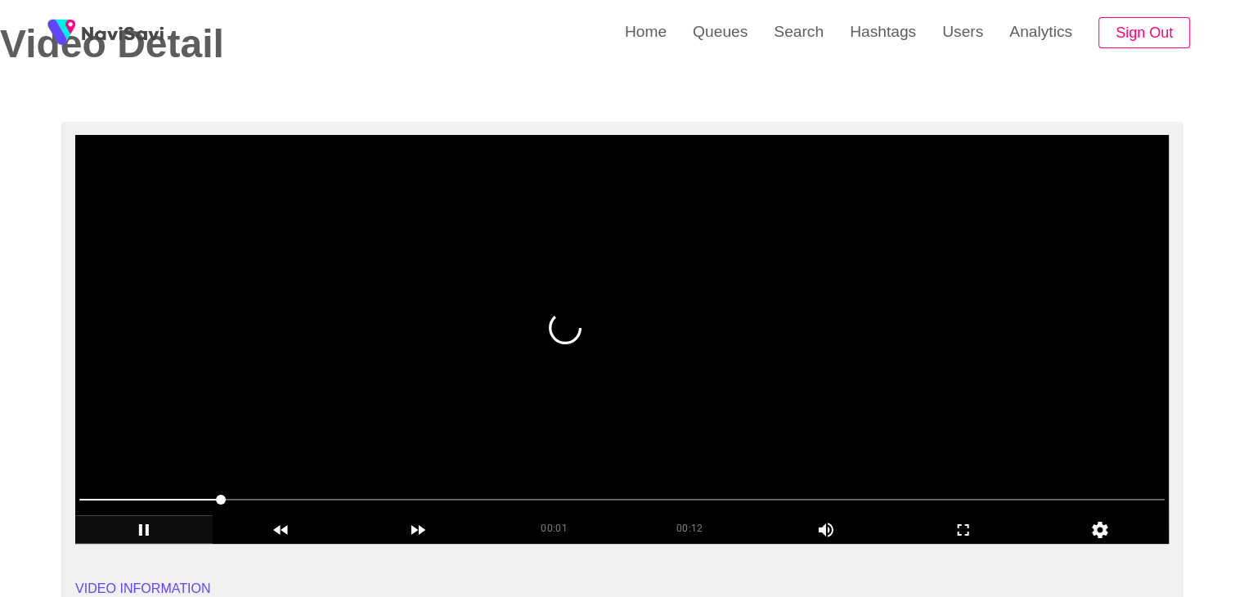
click at [262, 502] on span at bounding box center [622, 500] width 1086 height 26
click at [429, 493] on span at bounding box center [622, 500] width 1086 height 26
drag, startPoint x: 252, startPoint y: 499, endPoint x: 0, endPoint y: 502, distance: 252.0
click at [150, 528] on icon "add" at bounding box center [144, 530] width 136 height 20
click at [132, 528] on icon "add" at bounding box center [144, 530] width 136 height 20
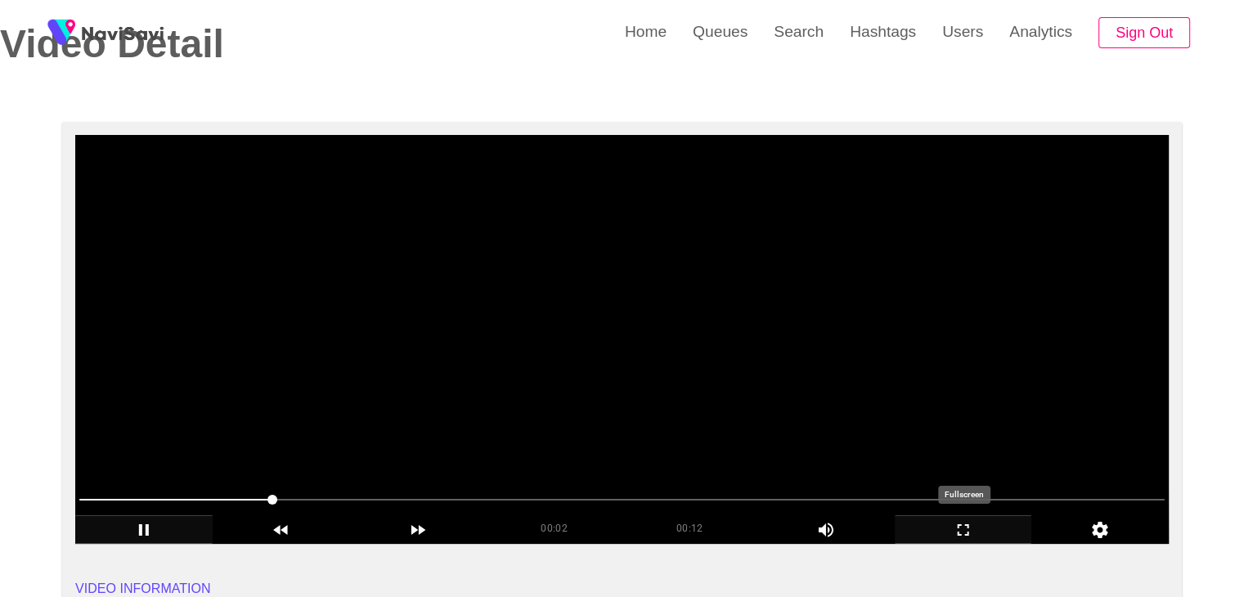
click at [977, 535] on icon "add" at bounding box center [964, 530] width 136 height 20
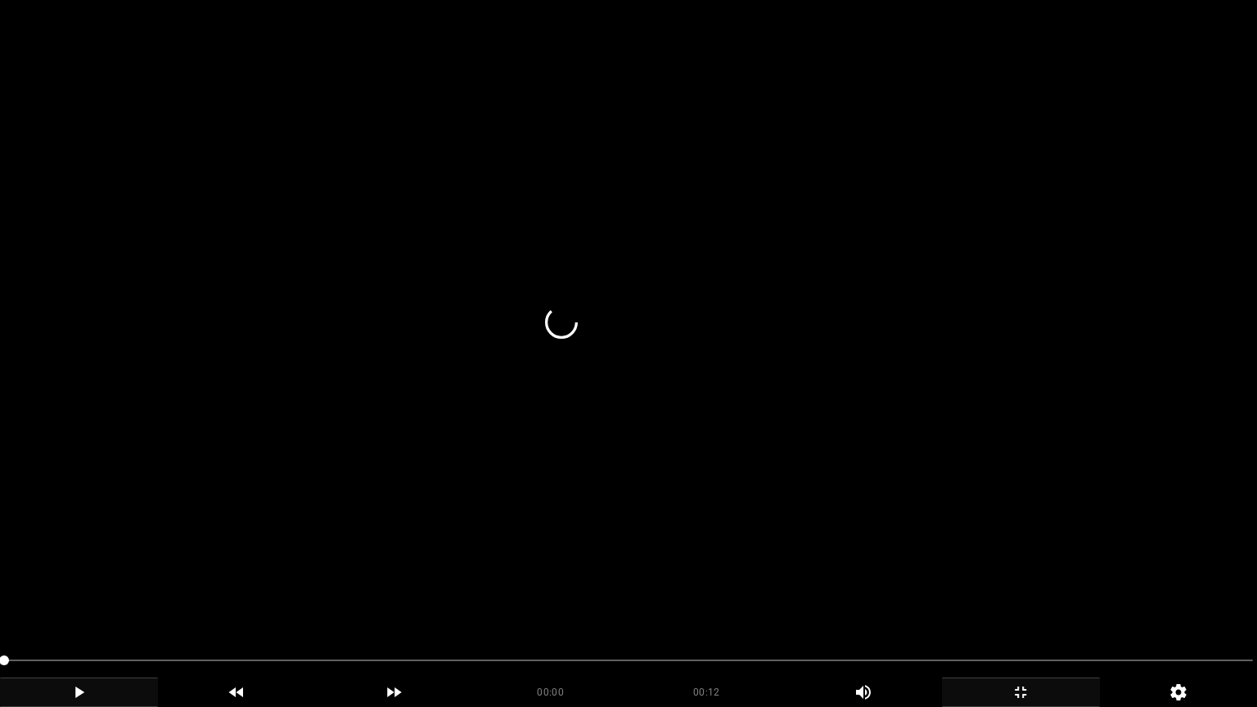
click at [632, 546] on video at bounding box center [628, 353] width 1257 height 707
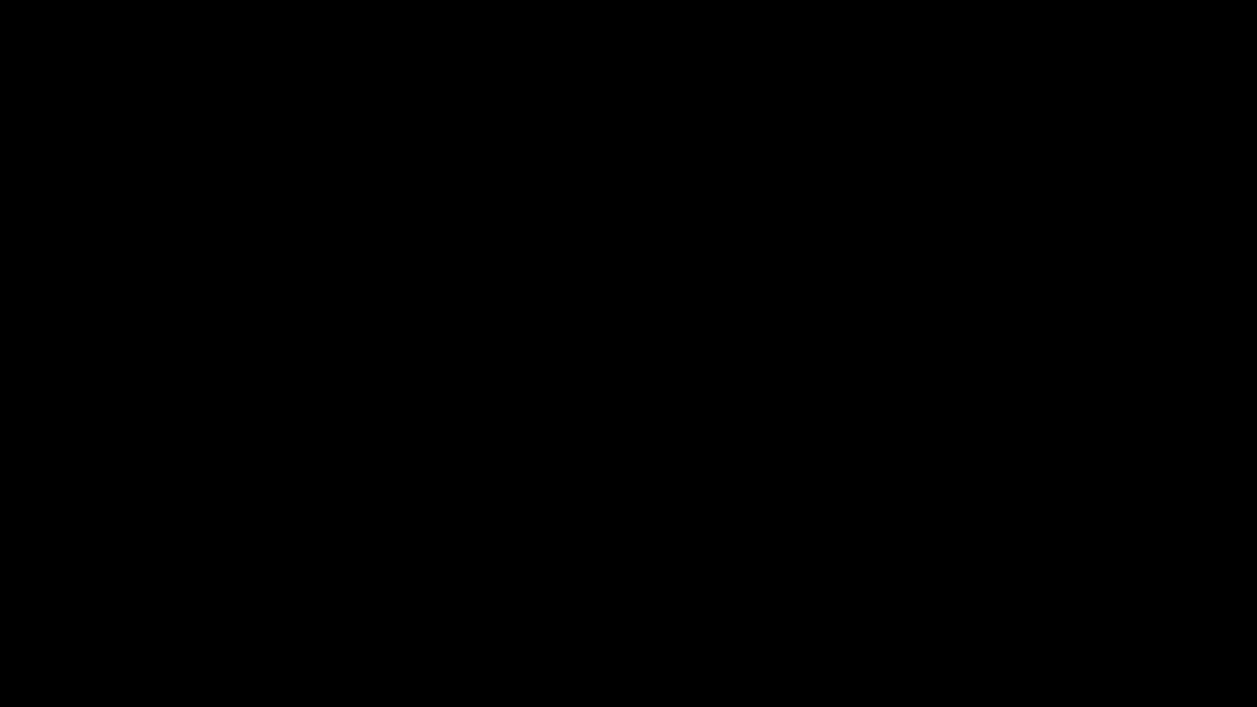
click at [0, 596] on div at bounding box center [629, 662] width 1262 height 43
click at [75, 596] on icon "add" at bounding box center [79, 692] width 156 height 20
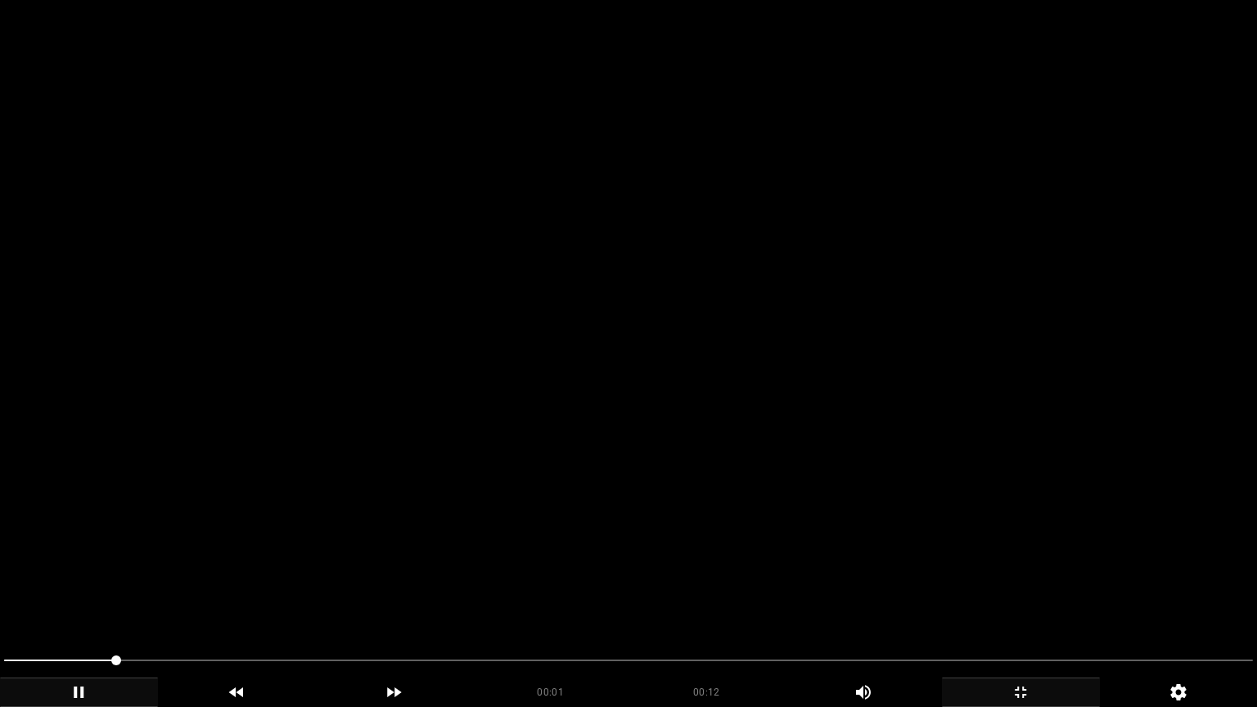
drag, startPoint x: 114, startPoint y: 663, endPoint x: 0, endPoint y: 661, distance: 113.7
click at [0, 596] on div at bounding box center [629, 662] width 1262 height 43
click at [2, 596] on div at bounding box center [629, 662] width 1262 height 43
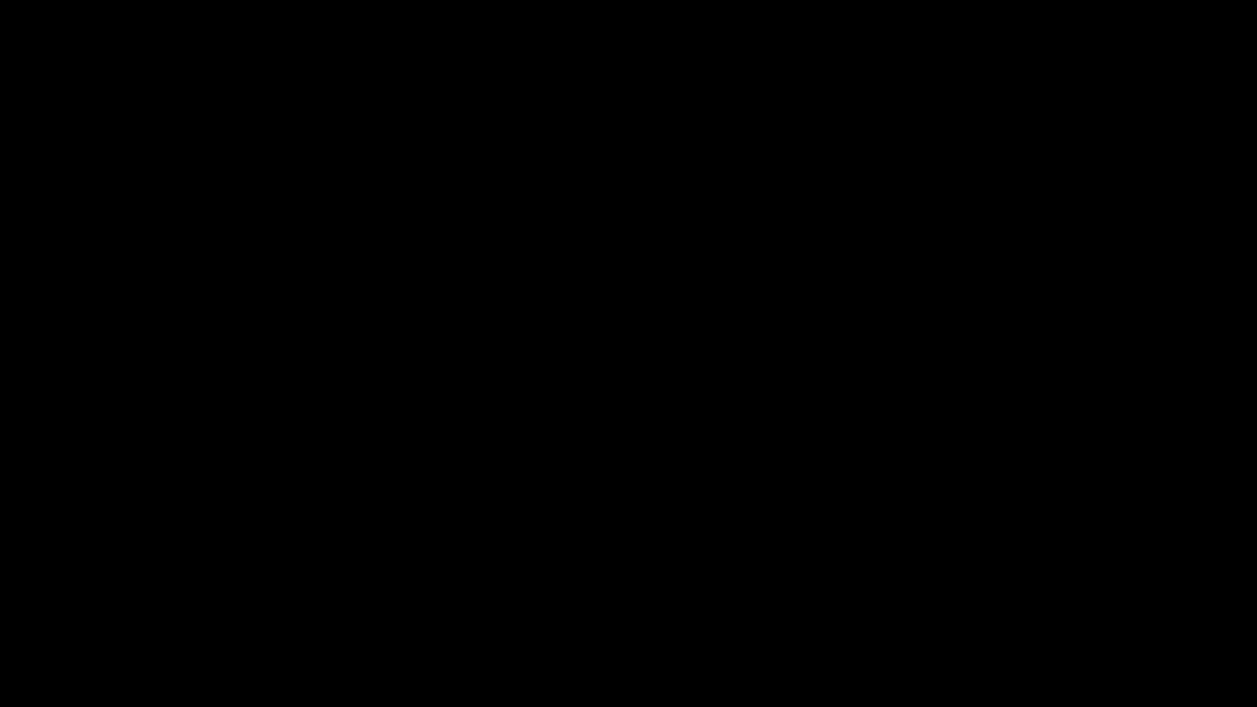
click at [98, 596] on icon "add" at bounding box center [79, 692] width 156 height 20
click at [99, 596] on icon "add" at bounding box center [79, 692] width 156 height 20
click at [70, 596] on div "add" at bounding box center [79, 691] width 158 height 29
click at [77, 596] on icon "add" at bounding box center [79, 692] width 156 height 20
click at [74, 596] on icon "add" at bounding box center [79, 692] width 156 height 20
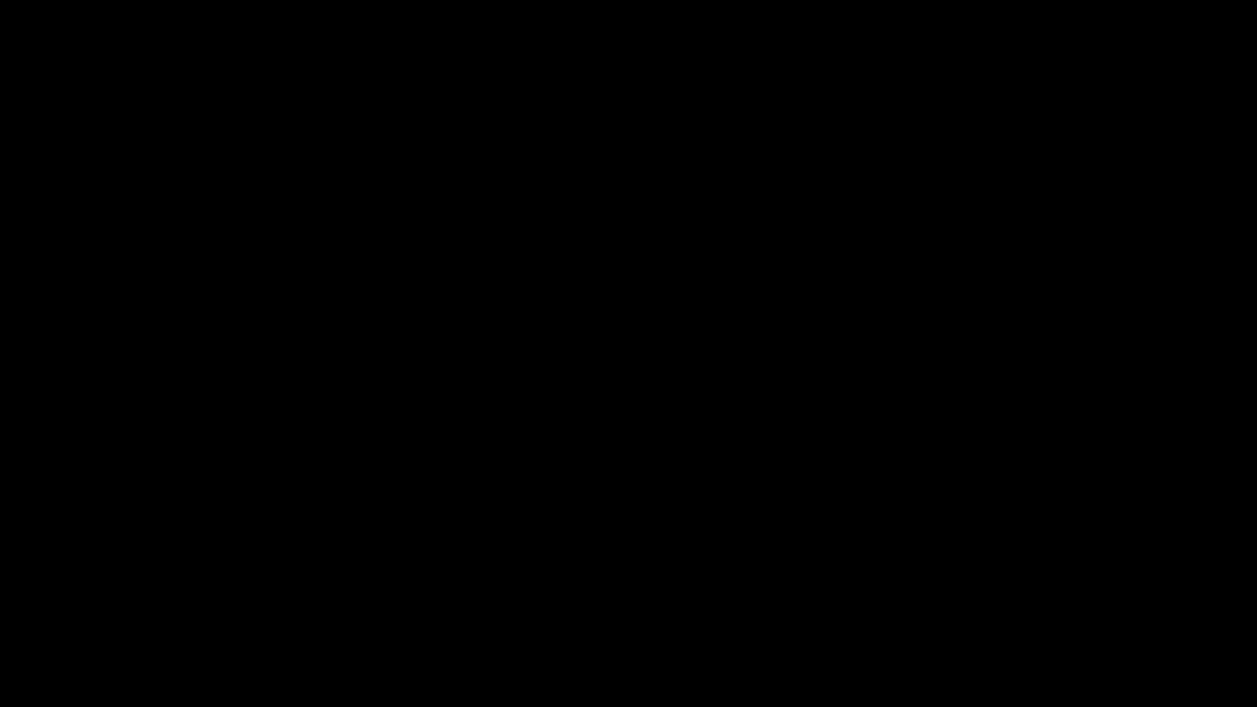
click at [79, 596] on icon "add" at bounding box center [79, 692] width 156 height 20
click at [85, 596] on icon "add" at bounding box center [79, 692] width 156 height 20
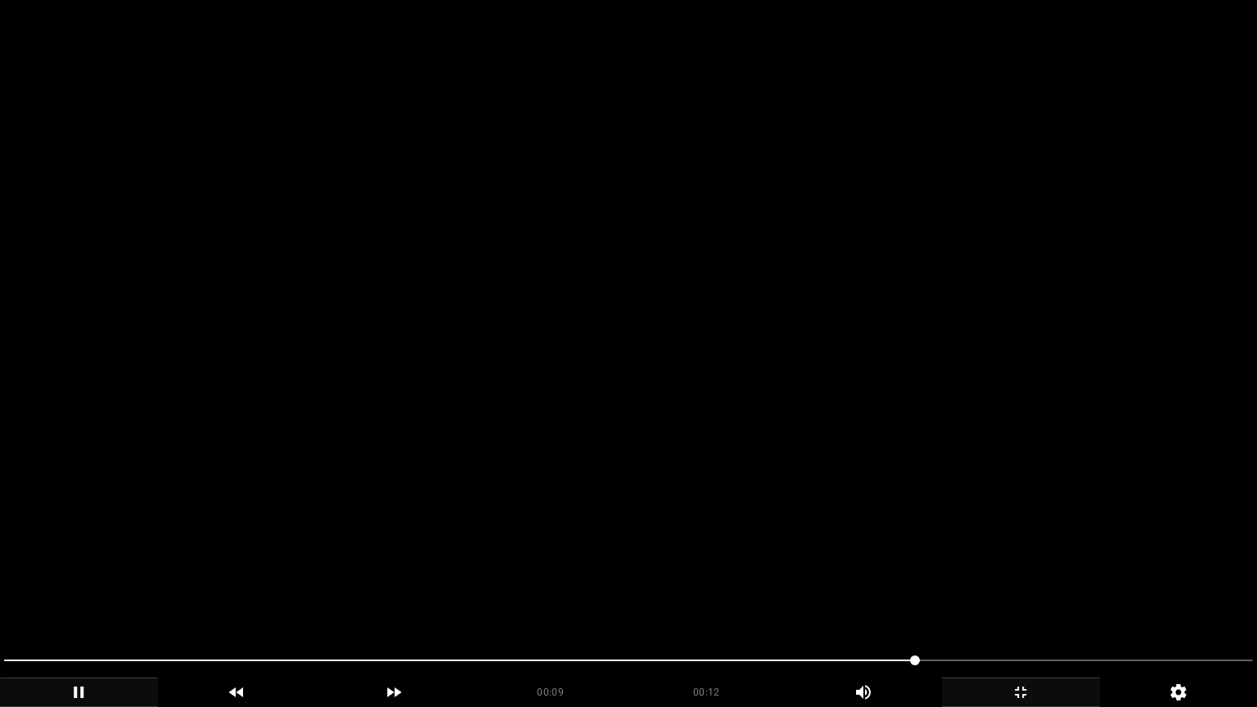
click at [937, 596] on span at bounding box center [628, 660] width 1248 height 26
click at [1006, 596] on span at bounding box center [628, 660] width 1248 height 2
click at [1103, 596] on span at bounding box center [628, 660] width 1248 height 2
click at [1143, 596] on span at bounding box center [628, 660] width 1248 height 2
click at [1194, 596] on span at bounding box center [628, 660] width 1248 height 26
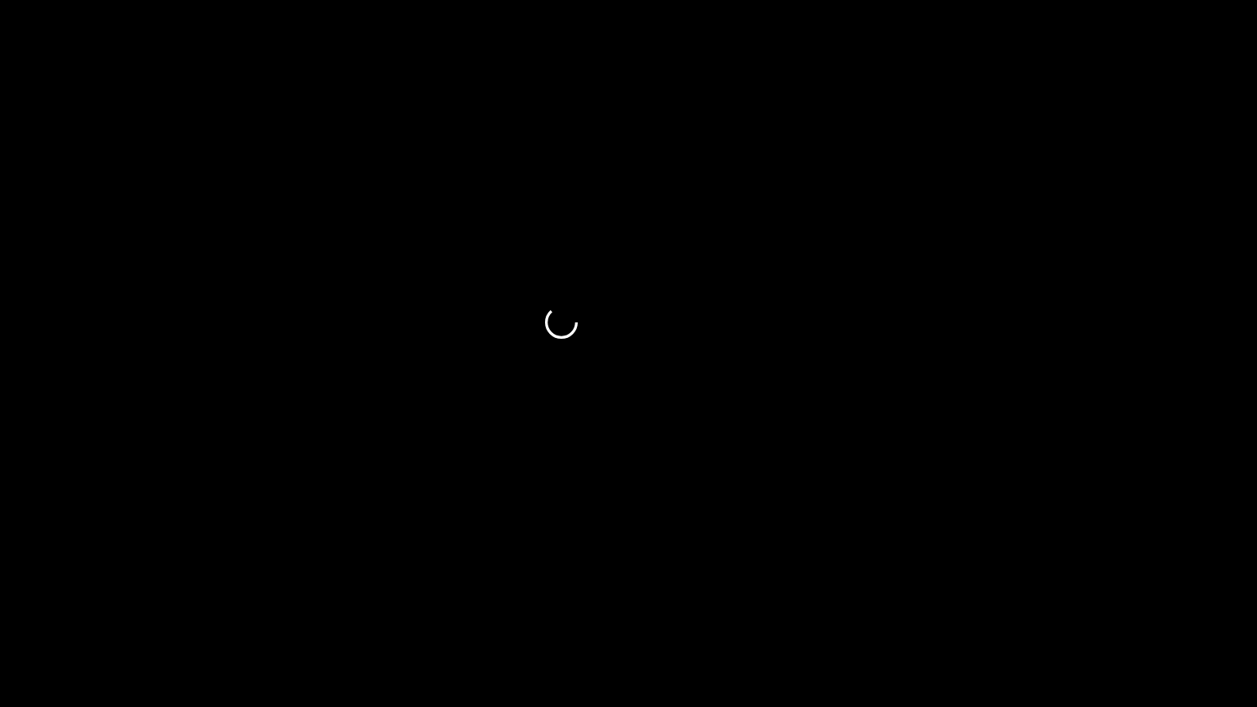
drag, startPoint x: 946, startPoint y: 677, endPoint x: 656, endPoint y: 684, distance: 289.7
click at [658, 596] on div "00:11 00:12 Picture In Picture 1" at bounding box center [628, 677] width 1257 height 60
drag, startPoint x: 661, startPoint y: 671, endPoint x: 616, endPoint y: 674, distance: 45.1
click at [616, 596] on span at bounding box center [628, 660] width 1248 height 26
click at [893, 596] on span at bounding box center [628, 660] width 1248 height 26
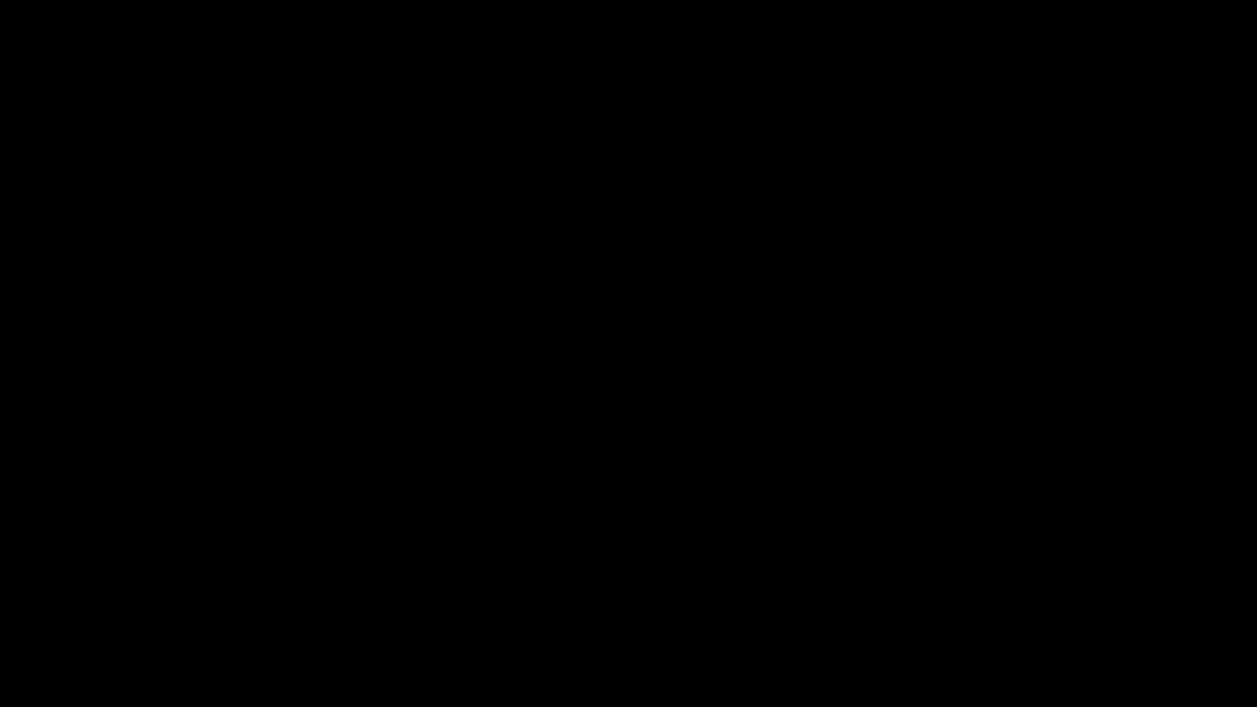
click at [89, 596] on icon "add" at bounding box center [79, 692] width 156 height 20
click at [91, 596] on icon "add" at bounding box center [79, 692] width 156 height 20
click at [1208, 596] on span at bounding box center [628, 660] width 1248 height 26
drag, startPoint x: 1203, startPoint y: 658, endPoint x: 1175, endPoint y: 656, distance: 27.9
click at [1175, 596] on span at bounding box center [628, 660] width 1248 height 26
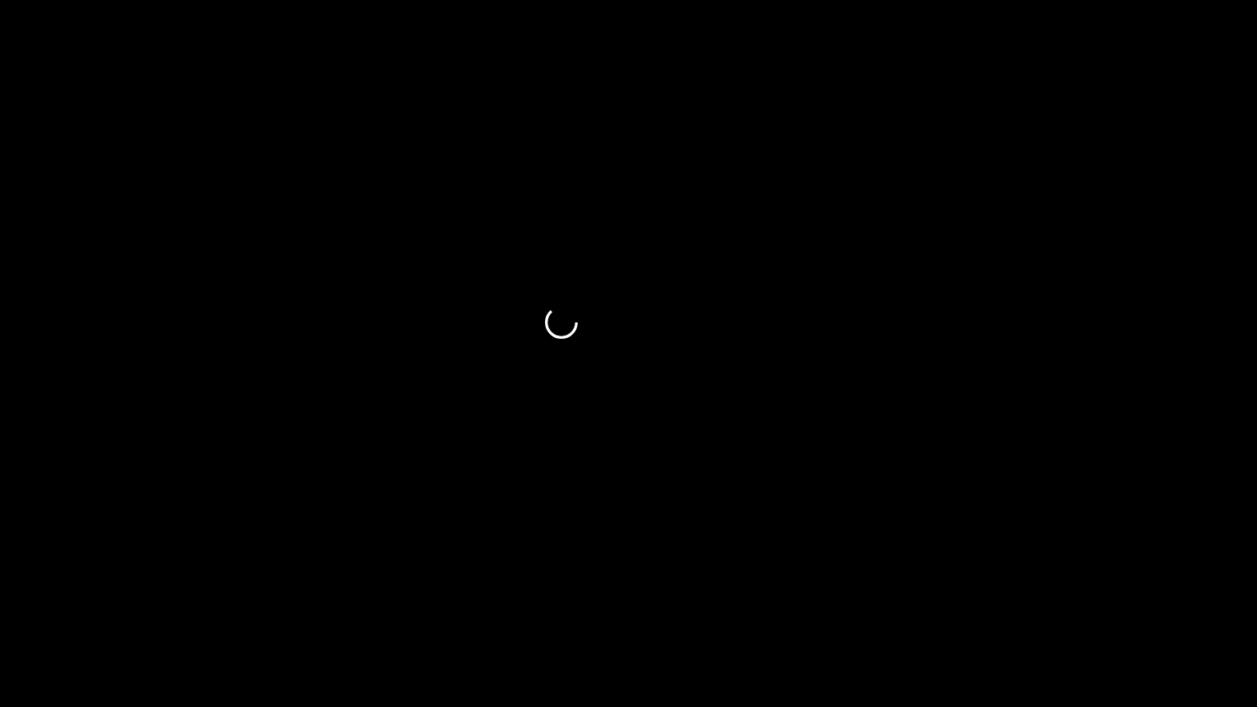
click at [1060, 596] on span at bounding box center [628, 660] width 1248 height 26
click at [1060, 596] on span at bounding box center [1065, 660] width 10 height 10
drag, startPoint x: 661, startPoint y: 648, endPoint x: 501, endPoint y: 650, distance: 160.4
drag, startPoint x: 324, startPoint y: 651, endPoint x: 277, endPoint y: 645, distance: 47.1
click at [309, 596] on div at bounding box center [629, 662] width 1262 height 43
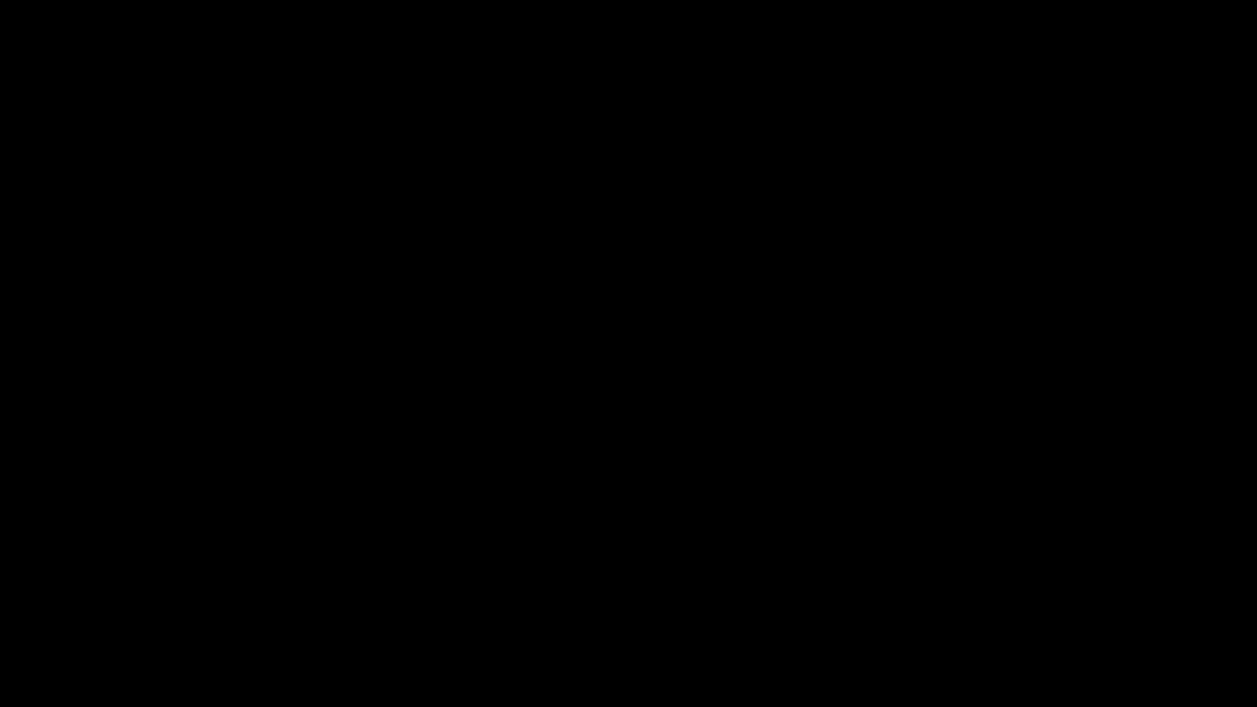
drag, startPoint x: 173, startPoint y: 648, endPoint x: 160, endPoint y: 651, distance: 12.7
click at [160, 596] on div at bounding box center [629, 662] width 1262 height 43
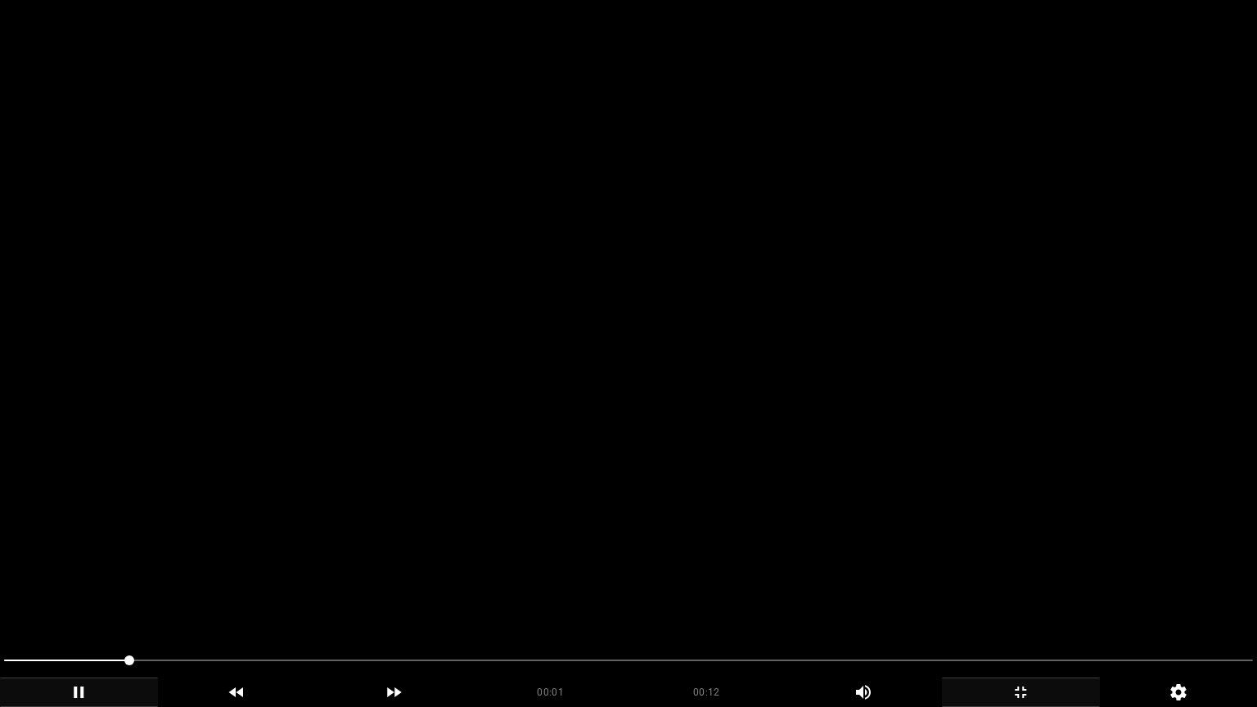
drag, startPoint x: 131, startPoint y: 651, endPoint x: 691, endPoint y: 684, distance: 560.6
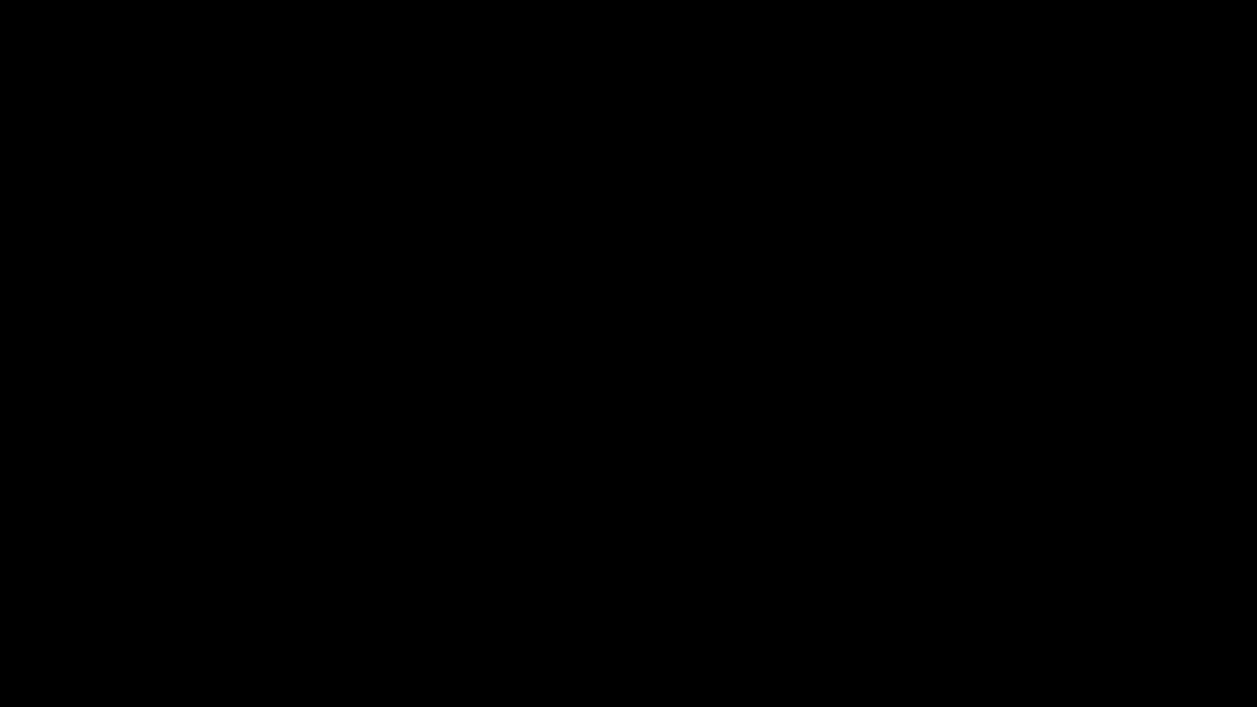
drag, startPoint x: 954, startPoint y: 664, endPoint x: 1153, endPoint y: 668, distance: 198.8
click at [1181, 596] on span at bounding box center [628, 660] width 1248 height 26
click at [1024, 596] on icon "add" at bounding box center [1021, 692] width 156 height 20
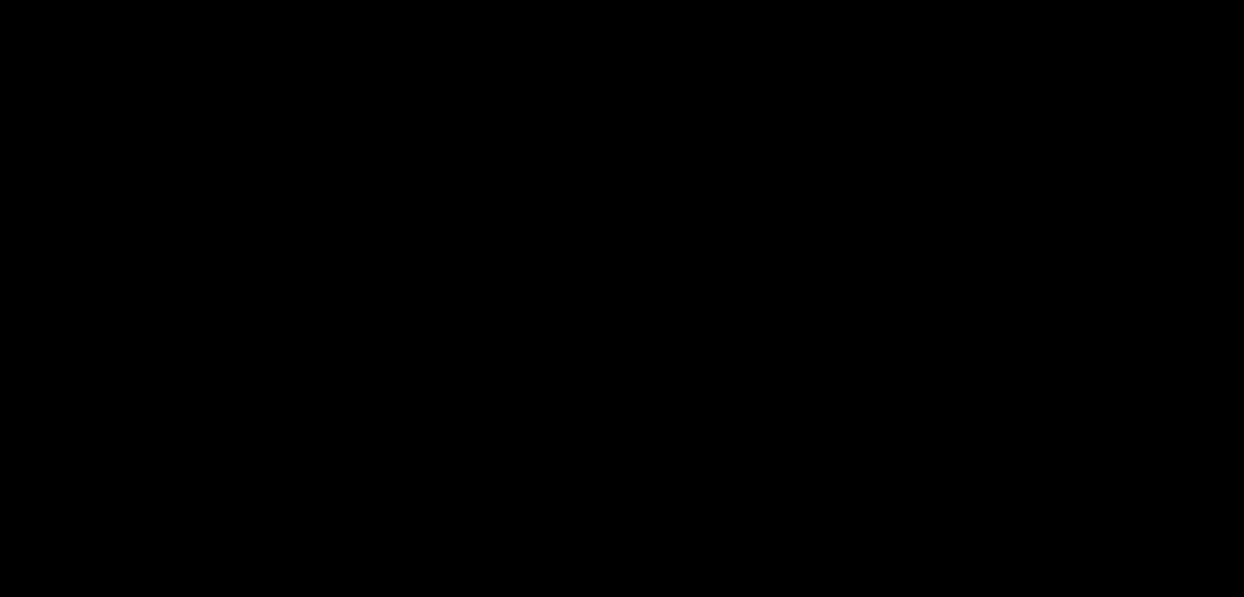
scroll to position [409, 0]
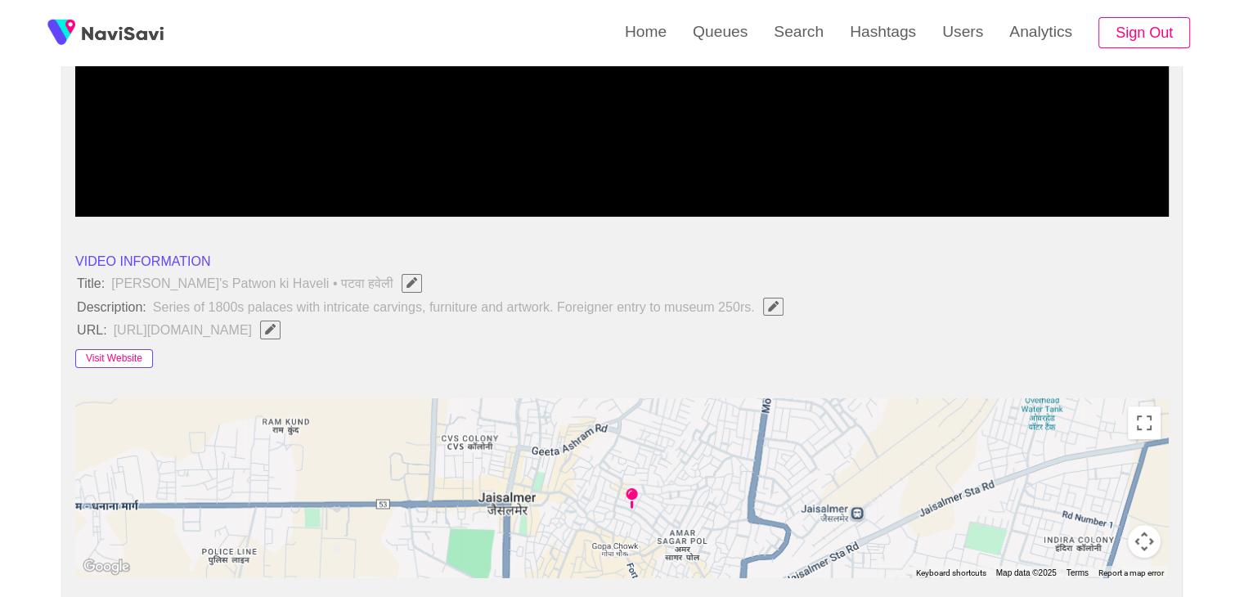
click at [115, 357] on button "Visit Website" at bounding box center [114, 359] width 78 height 20
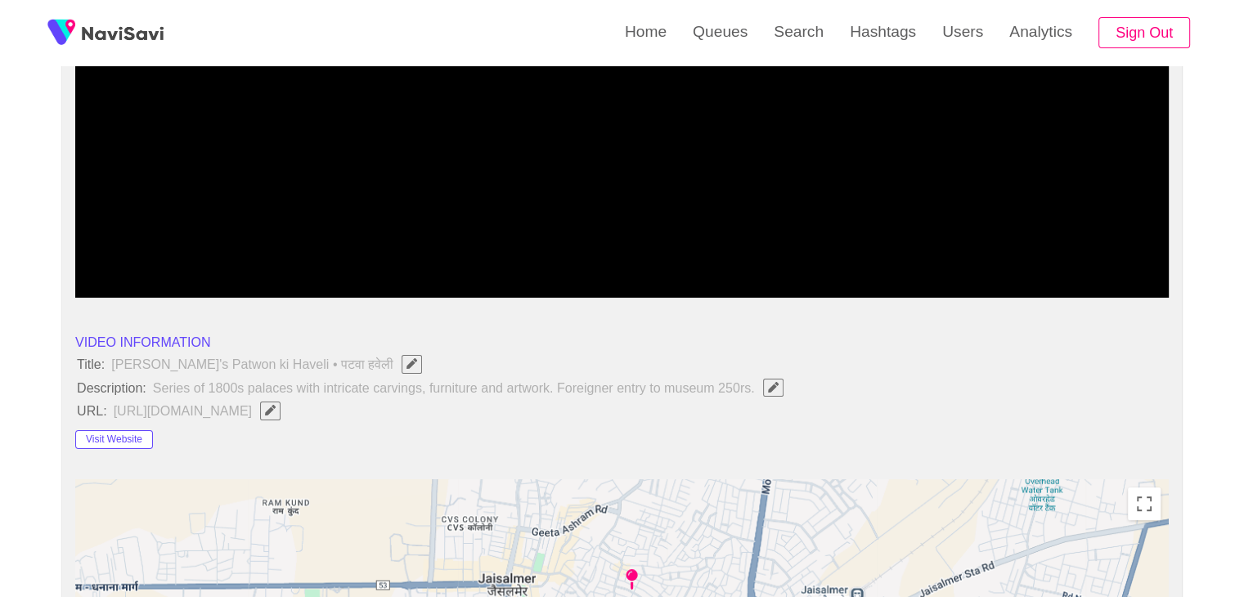
scroll to position [245, 0]
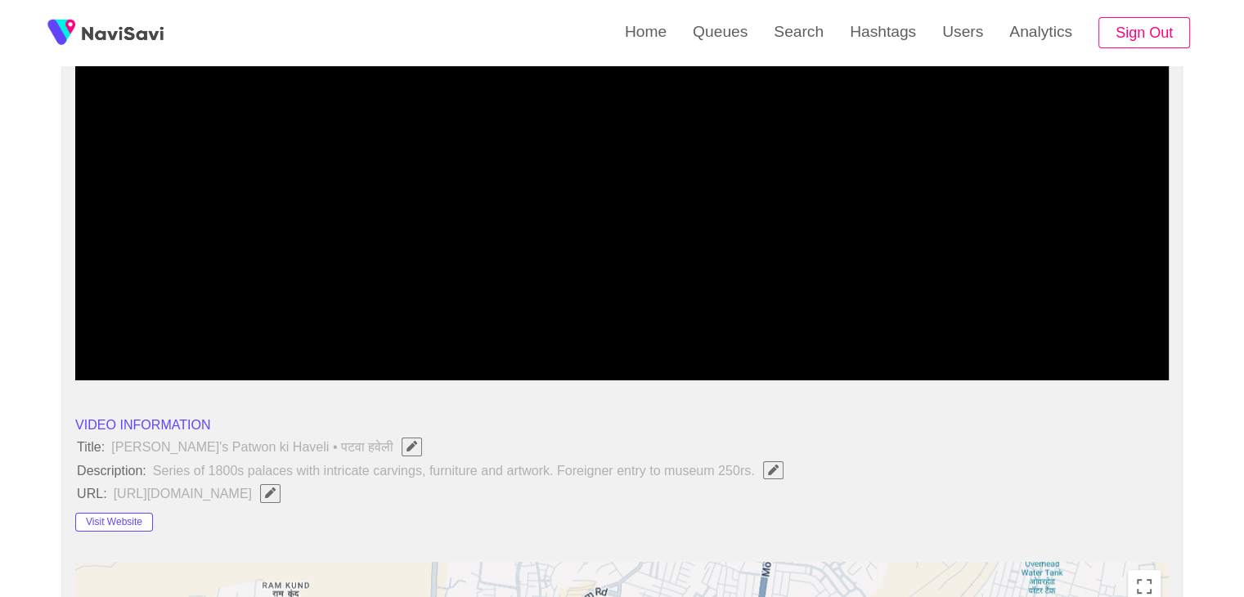
drag, startPoint x: 219, startPoint y: 335, endPoint x: 46, endPoint y: 330, distance: 173.5
click at [151, 364] on icon "add" at bounding box center [144, 367] width 136 height 20
click at [151, 359] on icon "add" at bounding box center [144, 367] width 136 height 20
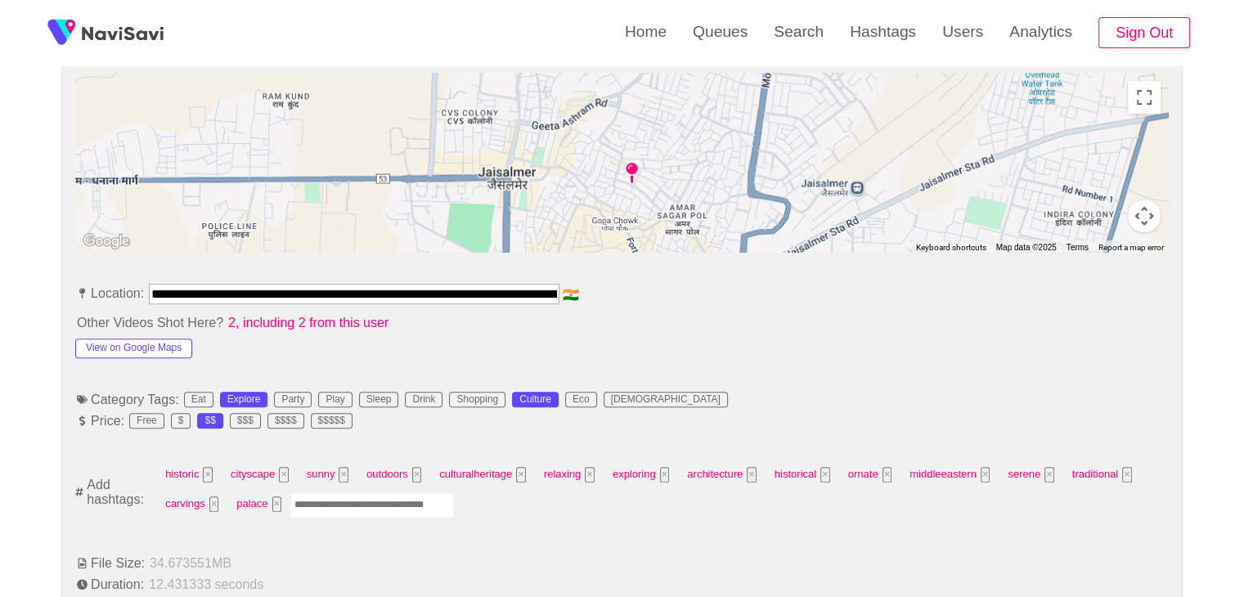
scroll to position [736, 0]
click at [149, 340] on button "View on Google Maps" at bounding box center [133, 347] width 117 height 20
drag, startPoint x: 218, startPoint y: 287, endPoint x: 739, endPoint y: 277, distance: 520.4
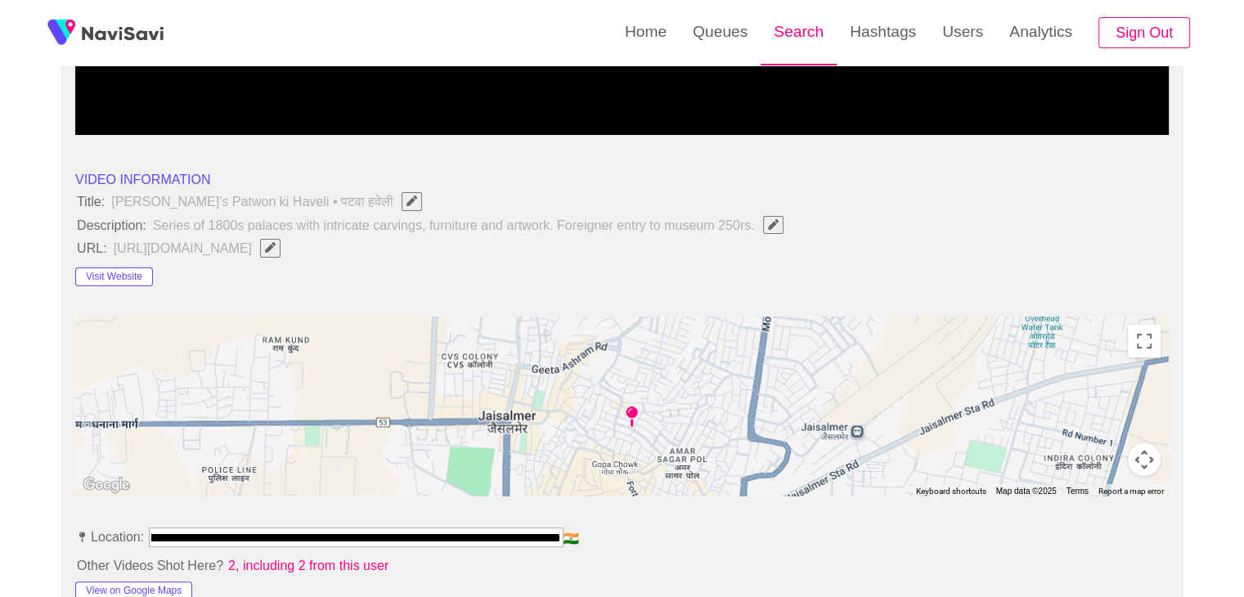
scroll to position [0, 0]
click at [281, 246] on button "button" at bounding box center [270, 248] width 20 height 18
type input "**********"
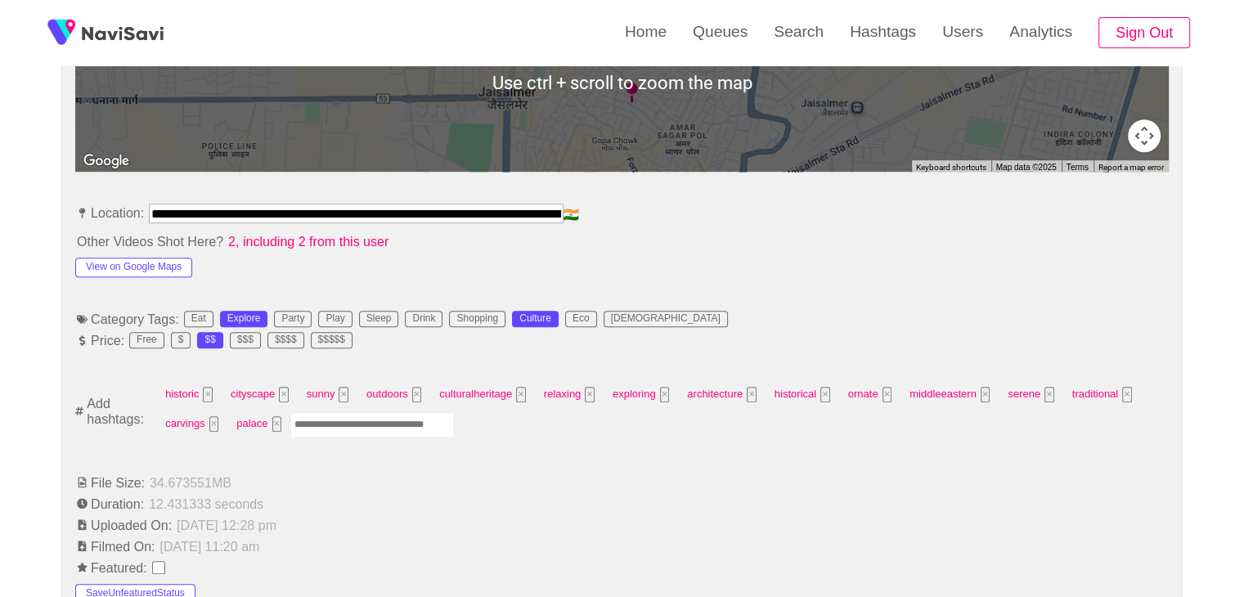
scroll to position [818, 0]
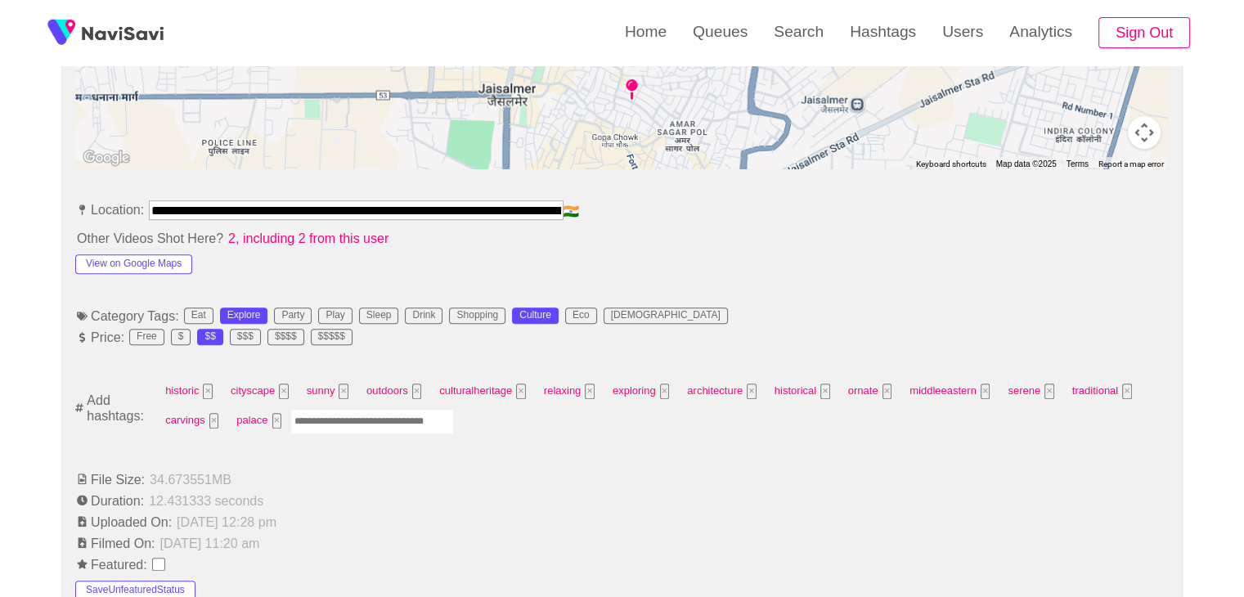
click at [329, 418] on input "Enter tag here and press return" at bounding box center [372, 421] width 164 height 25
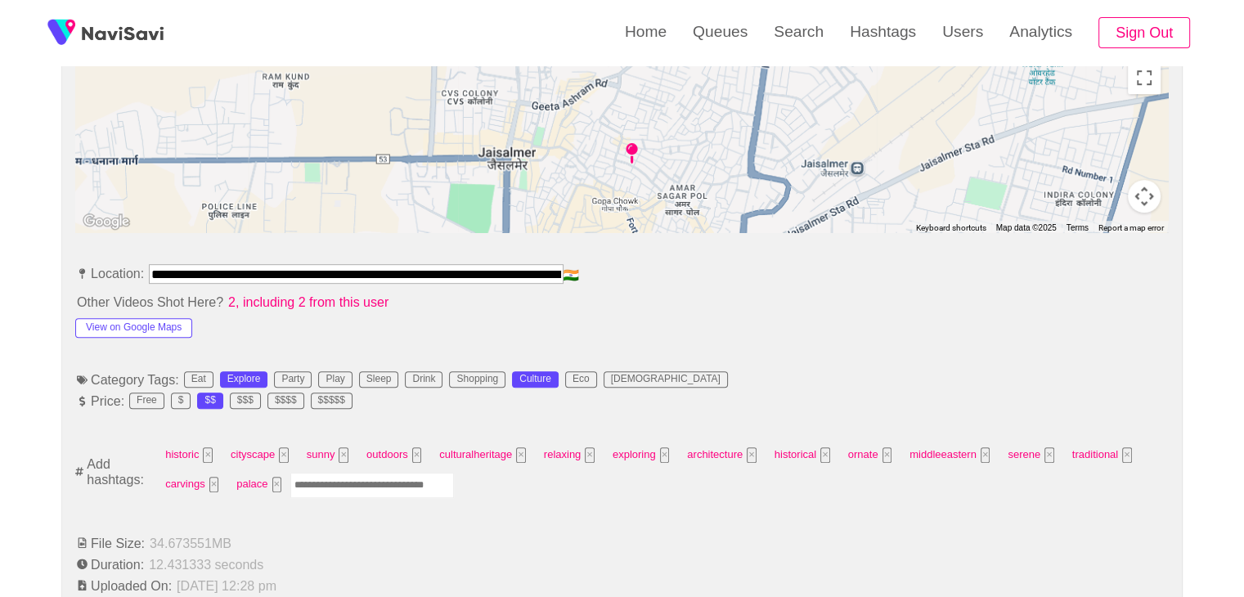
scroll to position [900, 0]
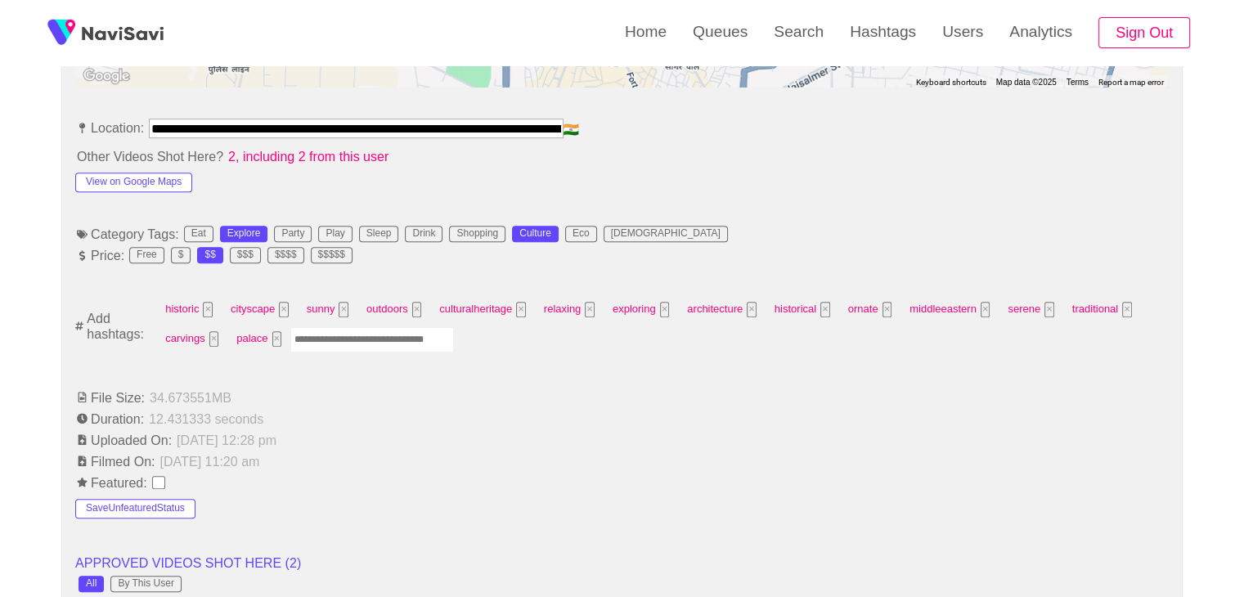
click at [367, 338] on input "Enter tag here and press return" at bounding box center [372, 339] width 164 height 25
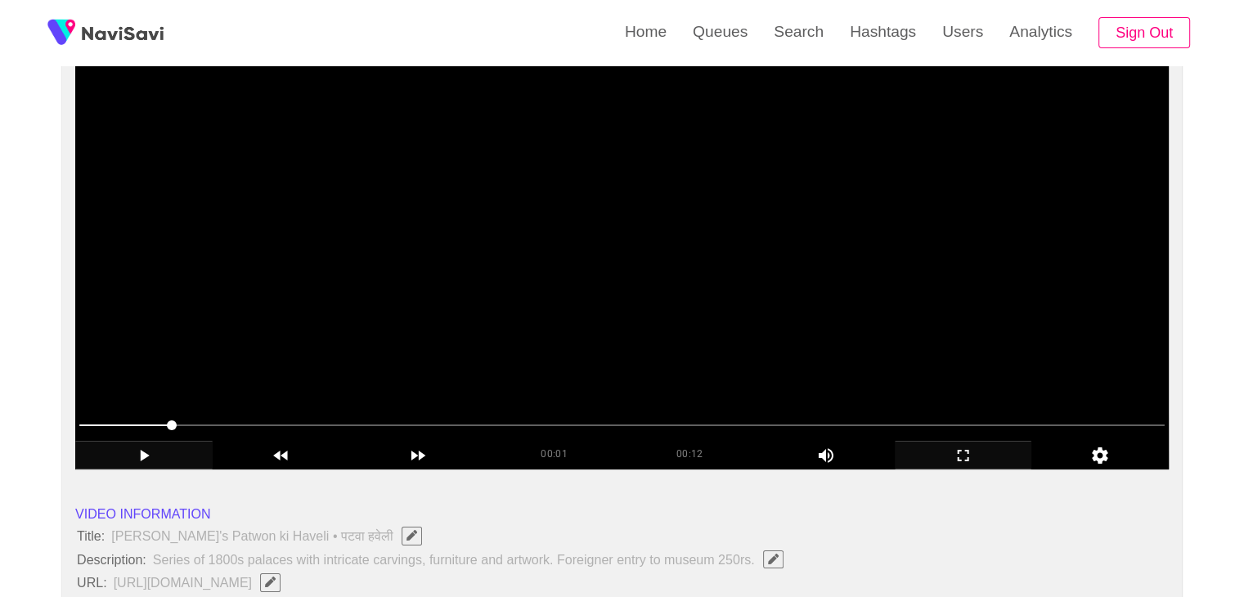
scroll to position [164, 0]
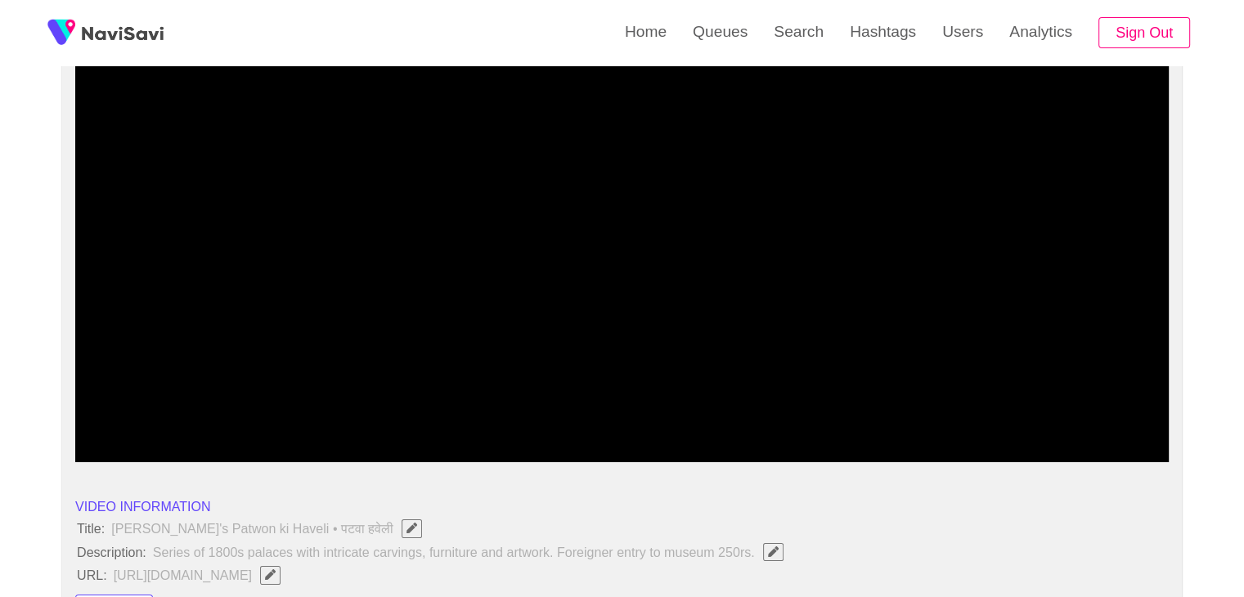
click at [146, 442] on icon "add" at bounding box center [144, 449] width 136 height 20
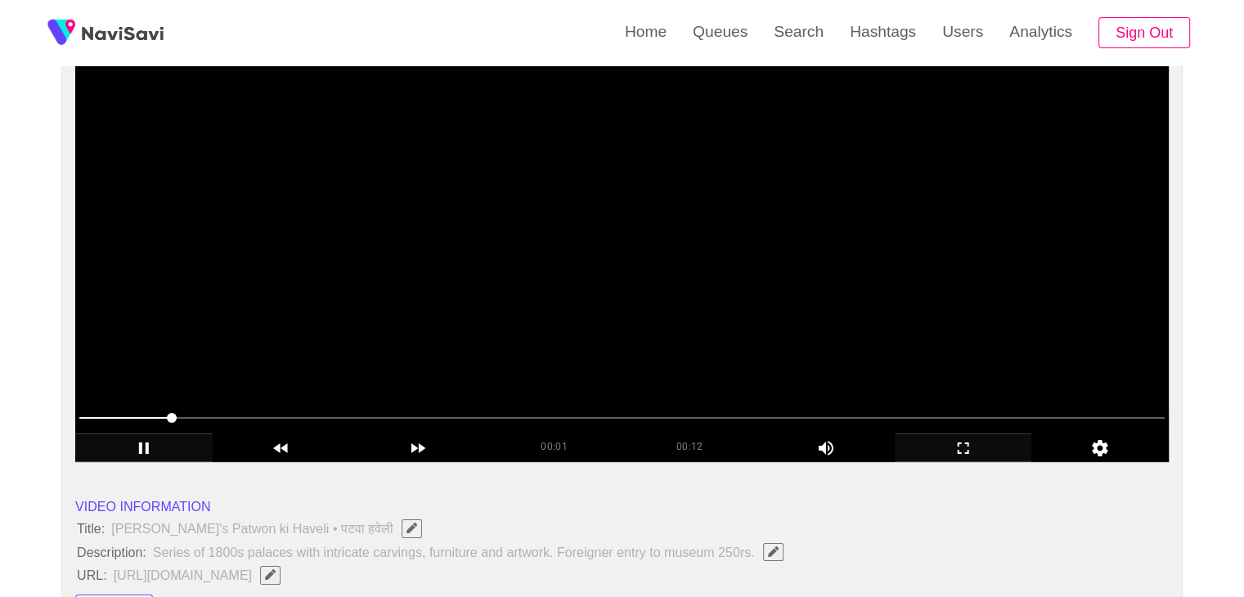
click at [222, 417] on span at bounding box center [622, 418] width 1086 height 2
click at [519, 418] on span at bounding box center [622, 418] width 1086 height 26
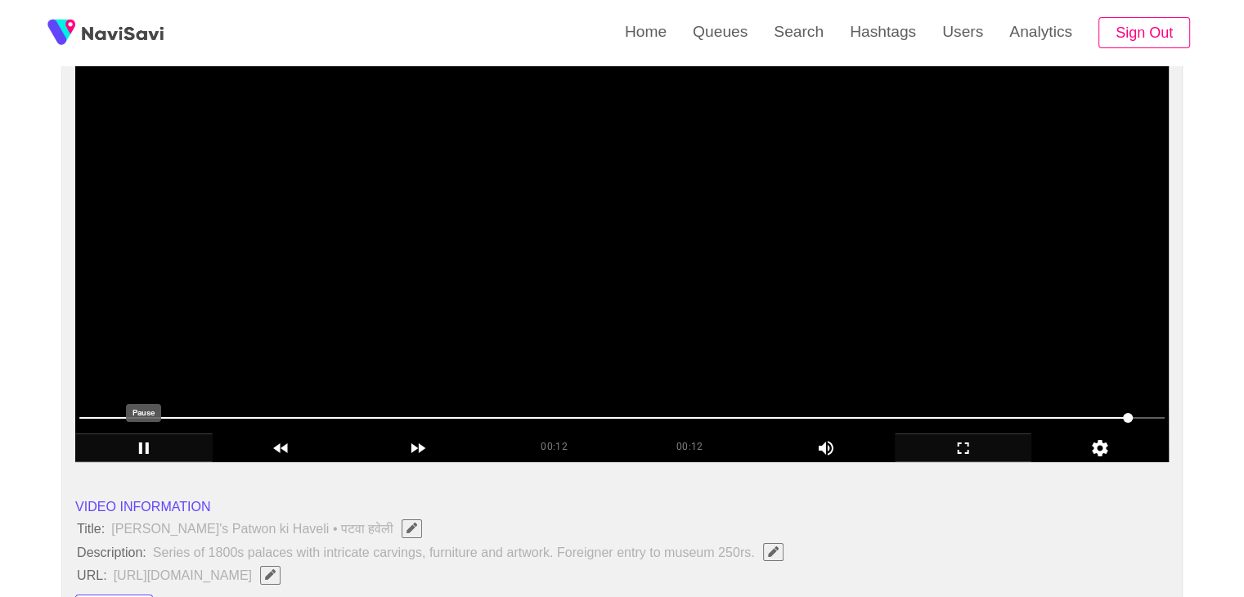
click at [139, 443] on icon "add" at bounding box center [144, 448] width 10 height 11
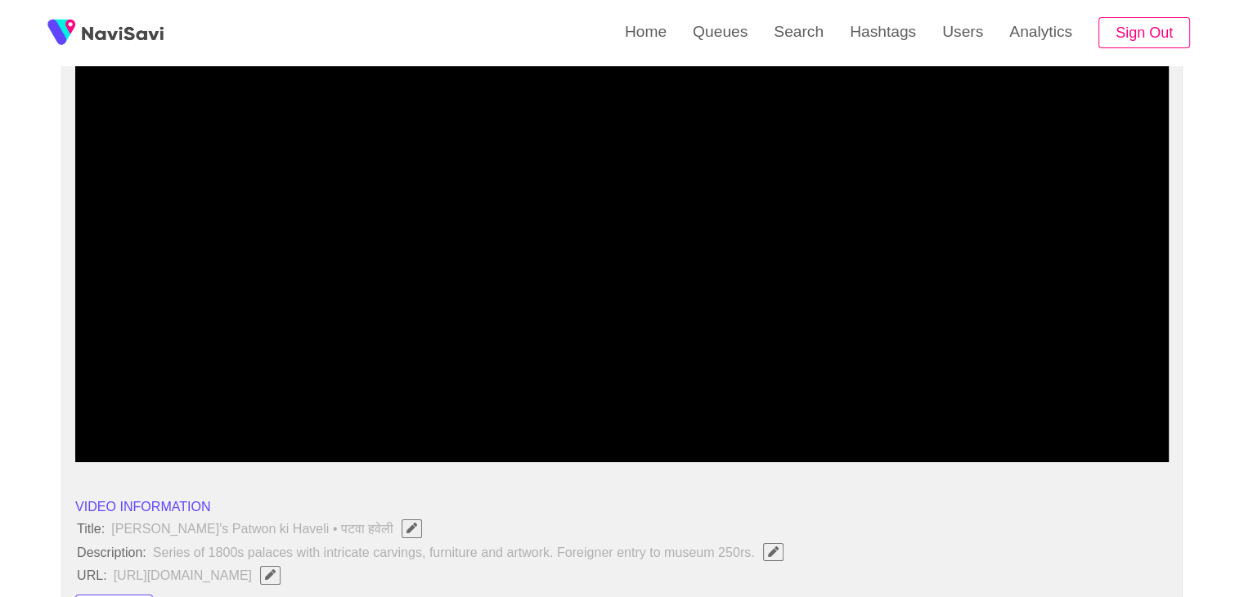
drag, startPoint x: 208, startPoint y: 420, endPoint x: 0, endPoint y: 424, distance: 207.8
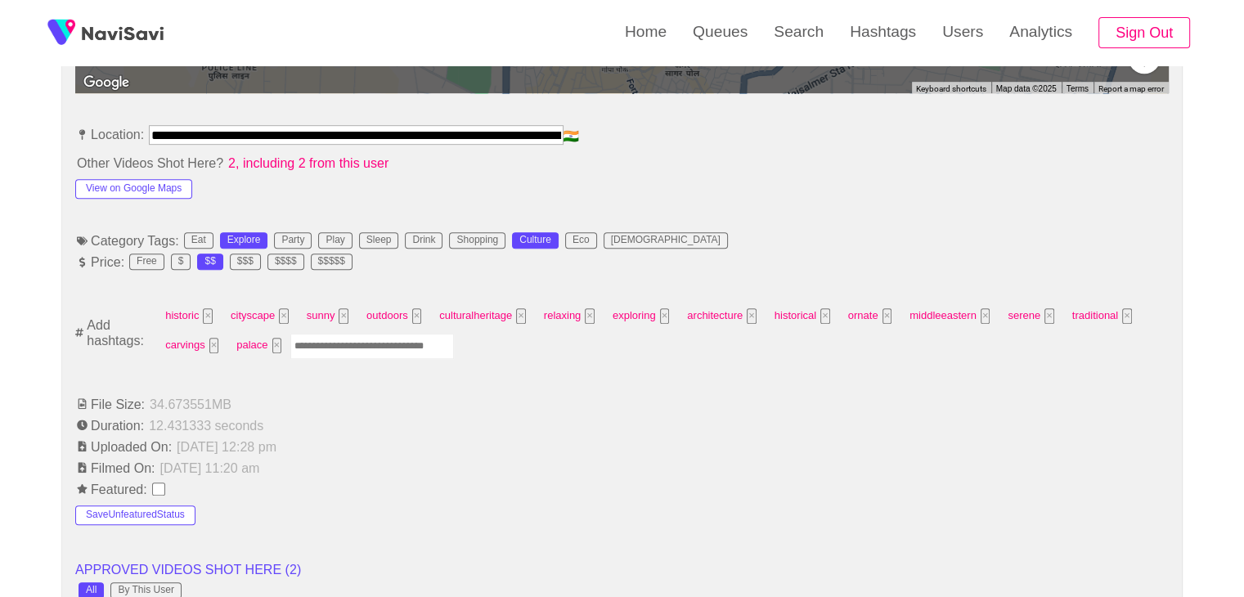
scroll to position [900, 0]
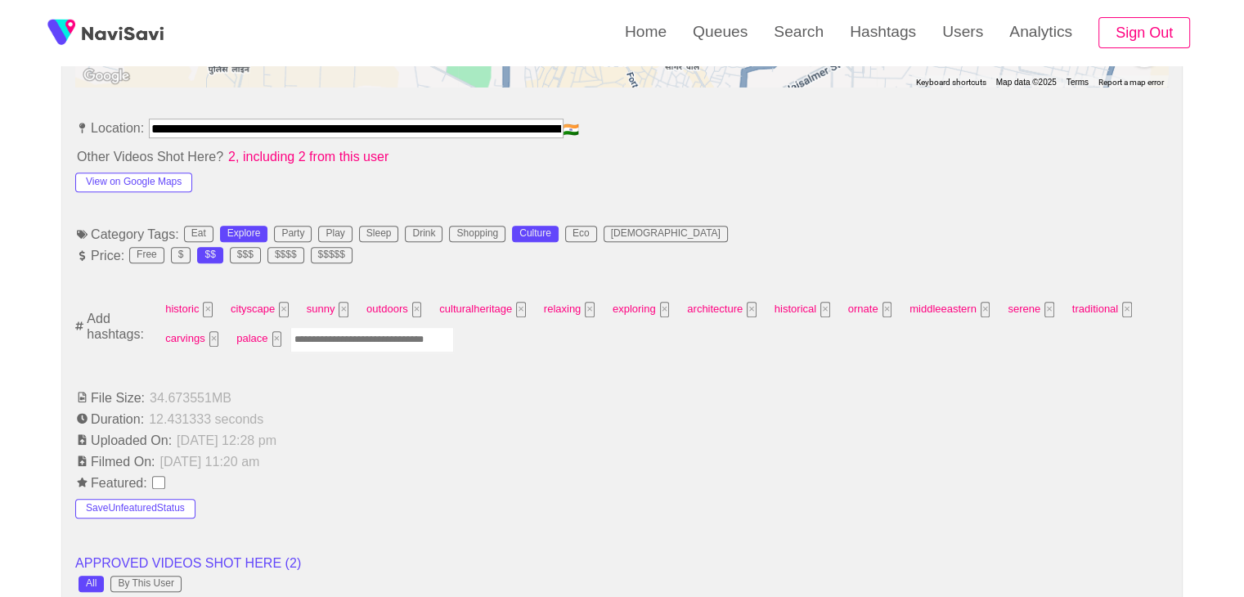
click at [344, 338] on input "Enter tag here and press return" at bounding box center [372, 339] width 164 height 25
click at [313, 331] on input "*******" at bounding box center [372, 339] width 164 height 25
type input "******"
drag, startPoint x: 258, startPoint y: 335, endPoint x: 218, endPoint y: 331, distance: 40.2
click at [218, 331] on div "historic × cityscape × sunny × outdoors × culturalheritage × relaxing × explori…" at bounding box center [661, 326] width 1011 height 59
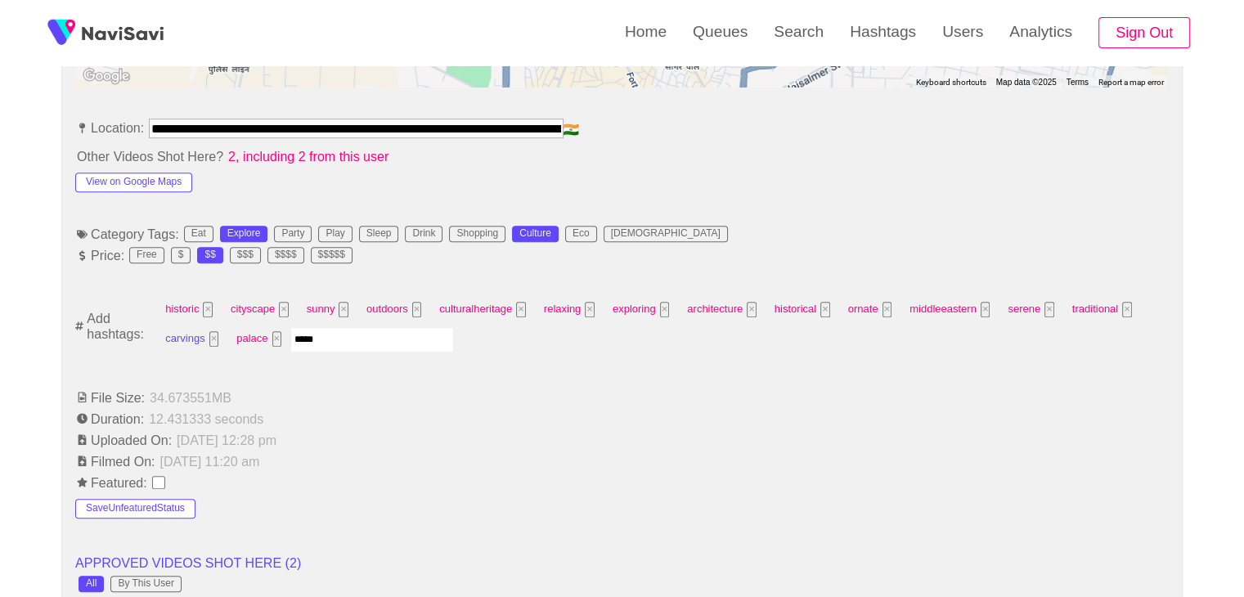
type input "******"
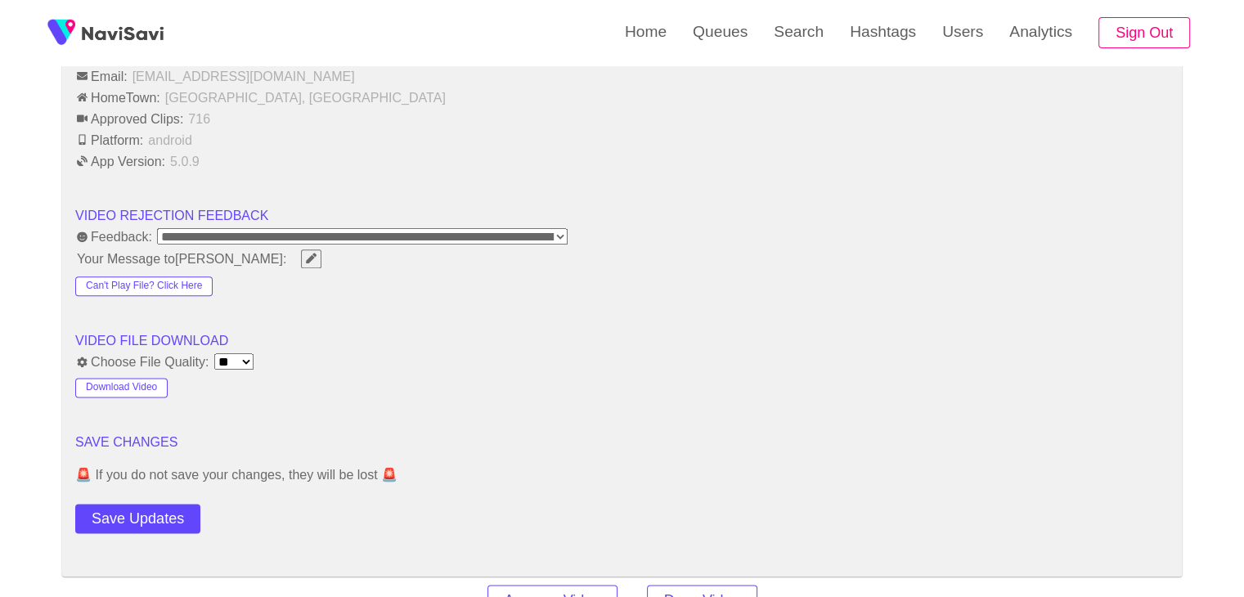
scroll to position [2045, 0]
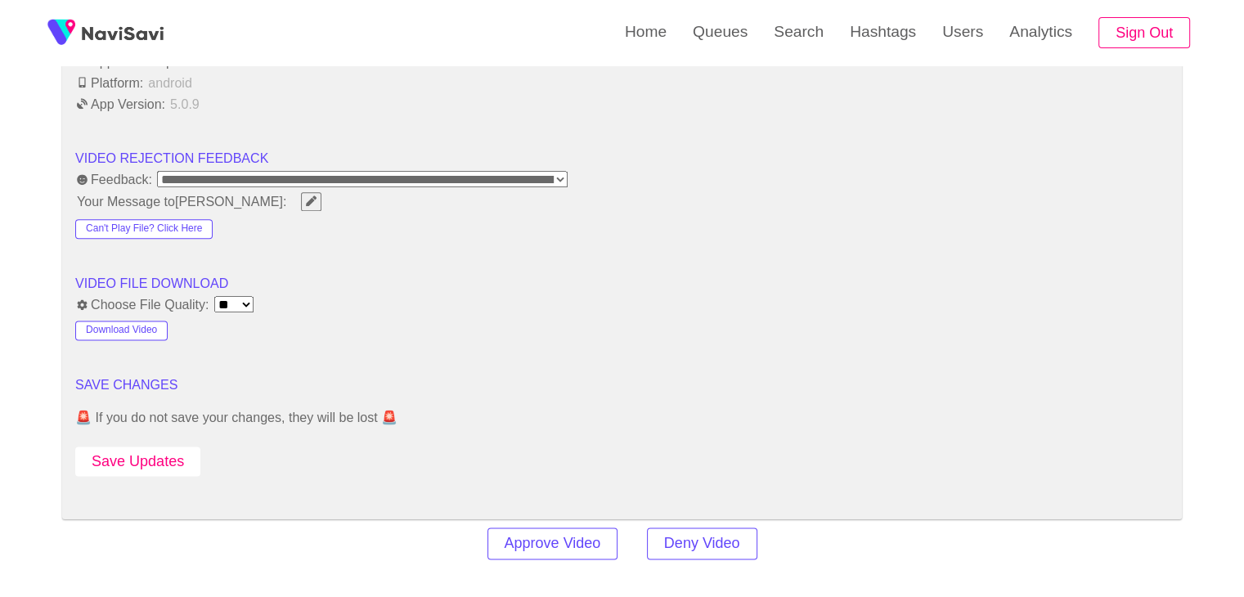
click at [162, 459] on button "Save Updates" at bounding box center [137, 462] width 125 height 30
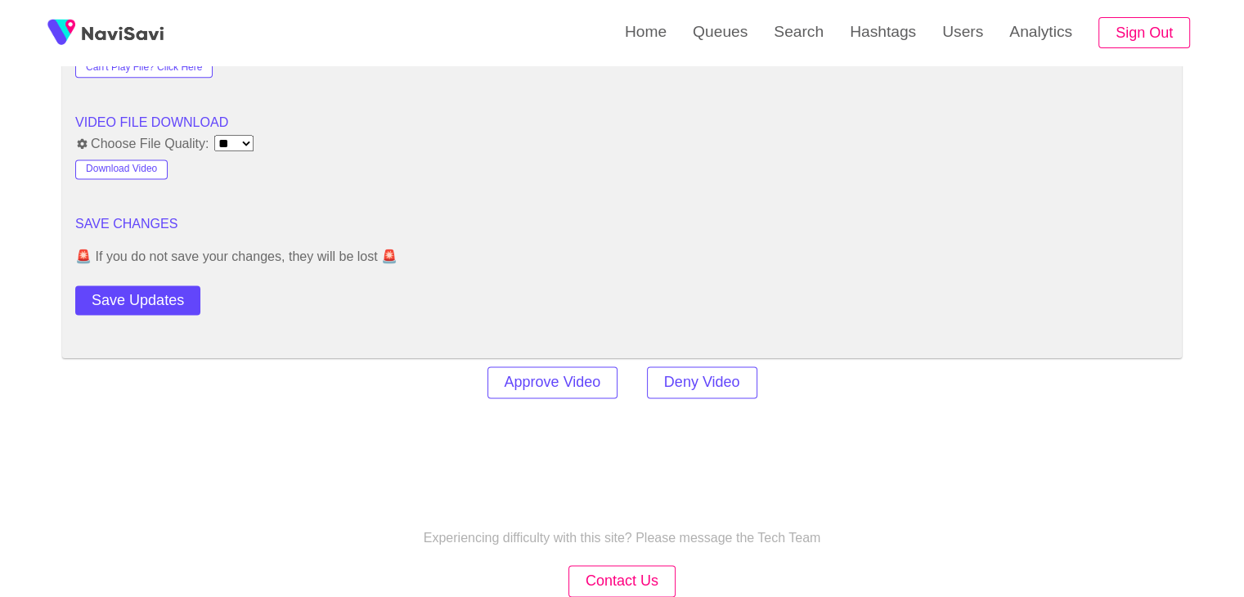
scroll to position [2323, 0]
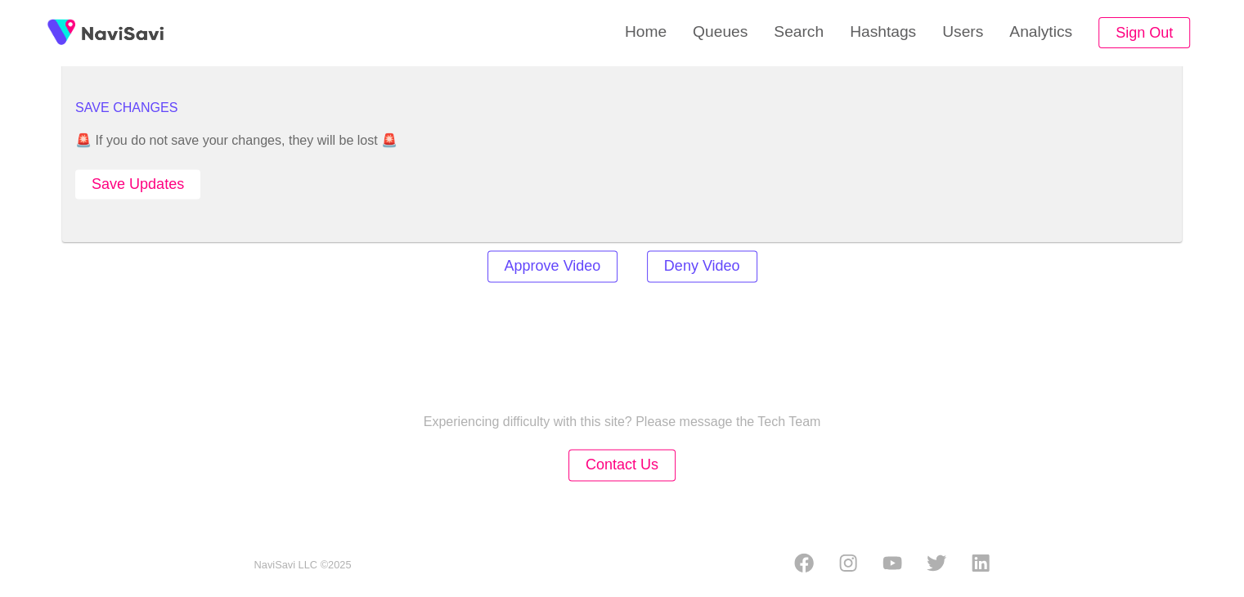
click at [187, 173] on button "Save Updates" at bounding box center [137, 184] width 125 height 30
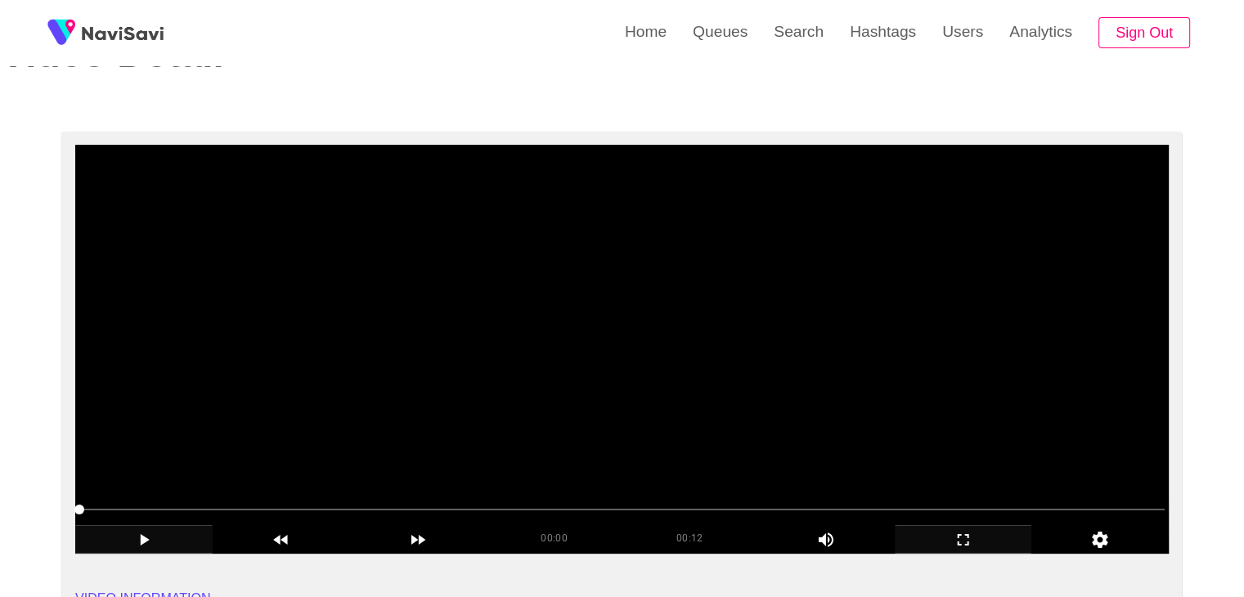
scroll to position [0, 0]
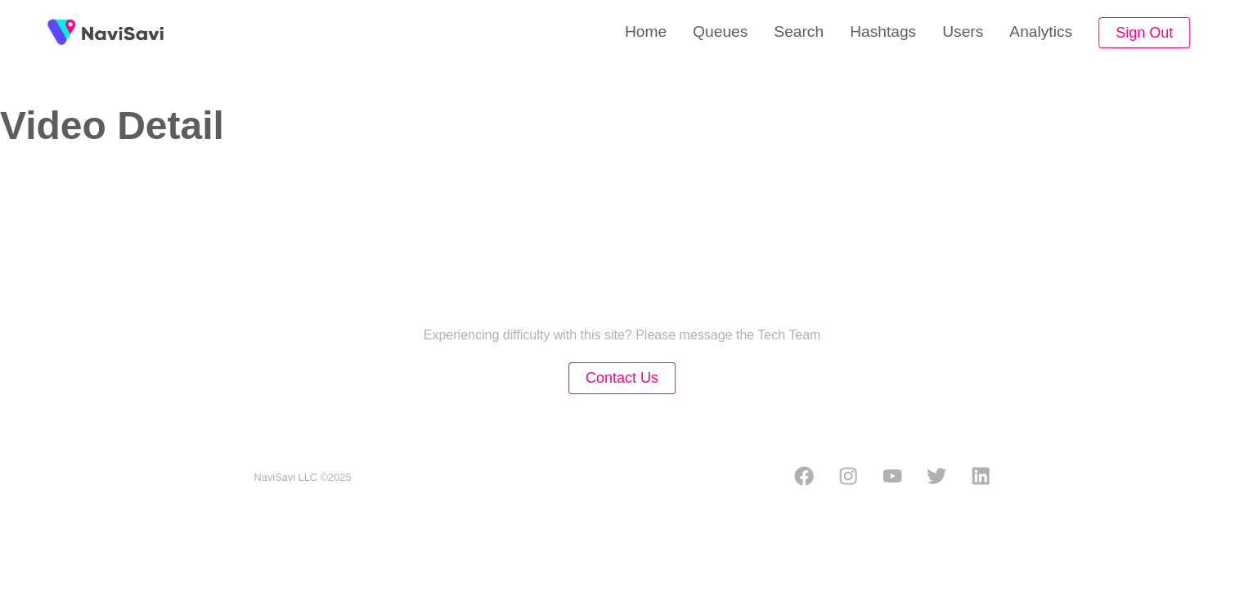
select select "**********"
select select "**"
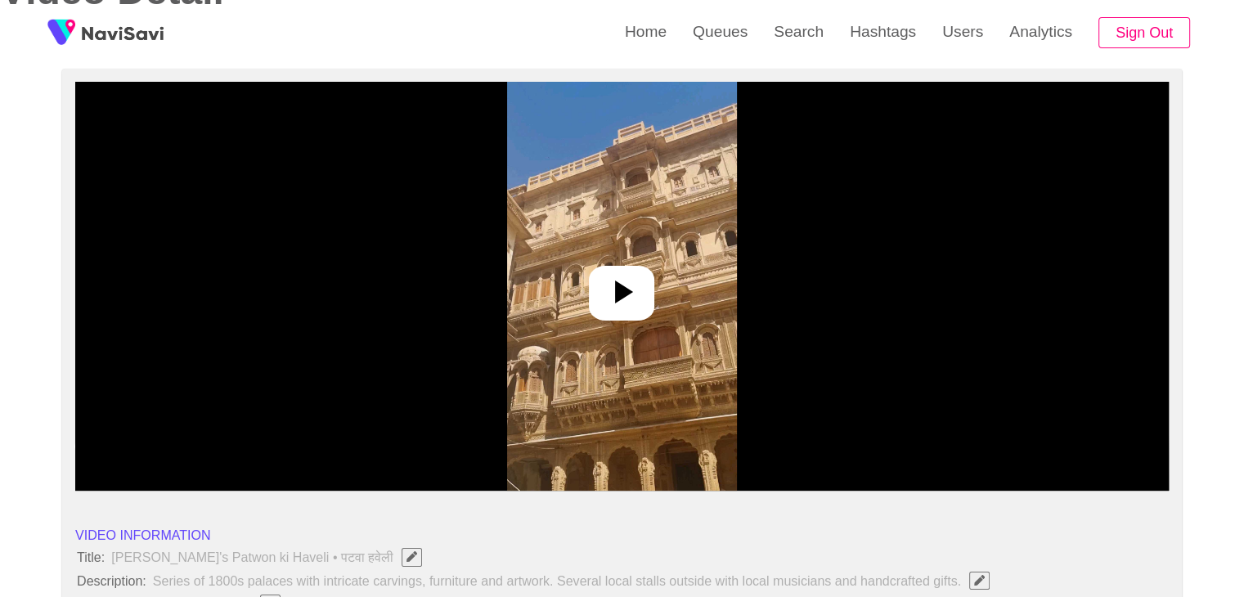
scroll to position [164, 0]
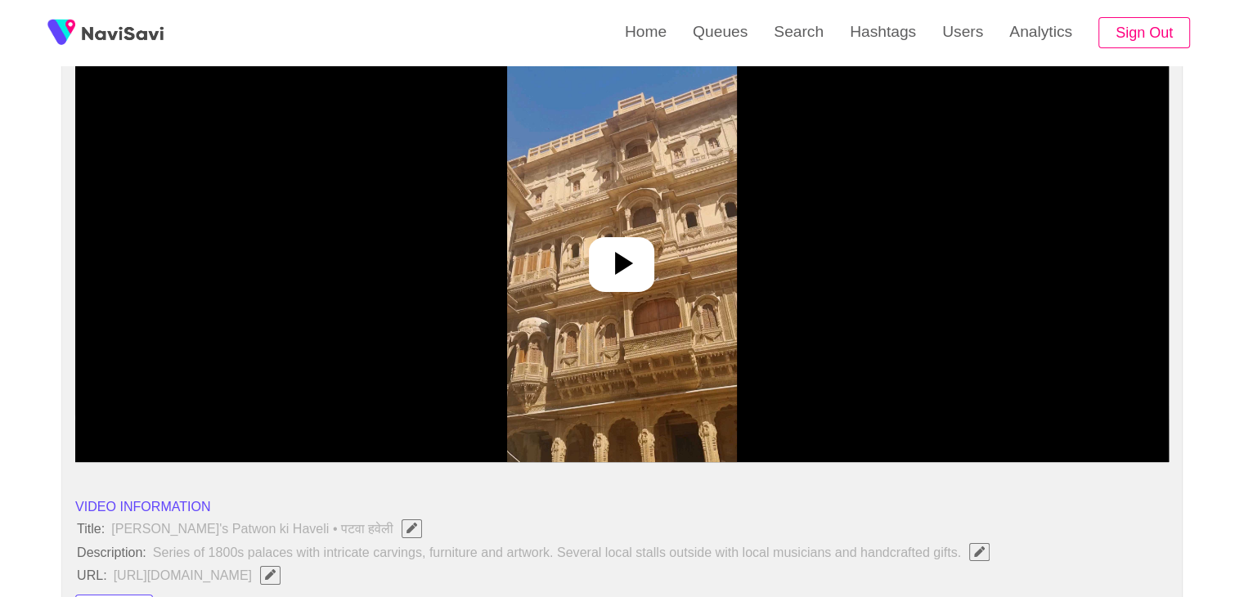
drag, startPoint x: 616, startPoint y: 262, endPoint x: 644, endPoint y: 256, distance: 28.4
click at [617, 263] on icon at bounding box center [624, 263] width 18 height 23
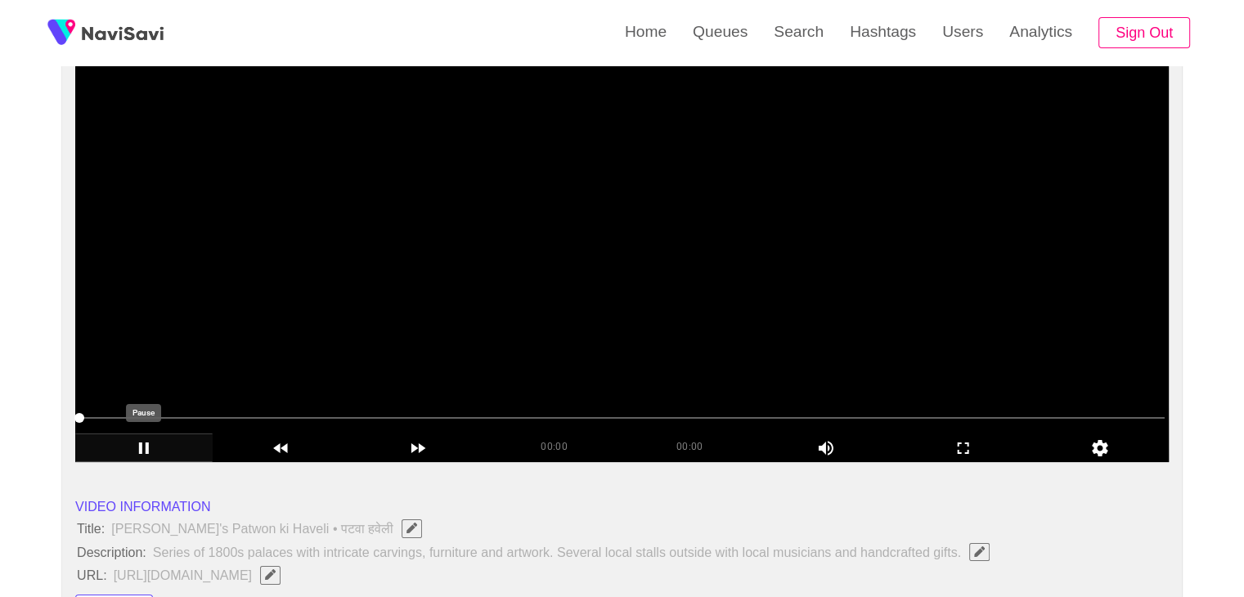
click at [154, 443] on icon "add" at bounding box center [144, 449] width 136 height 20
click at [317, 416] on span at bounding box center [622, 418] width 1086 height 26
drag, startPoint x: 250, startPoint y: 413, endPoint x: 98, endPoint y: 416, distance: 152.2
drag, startPoint x: 101, startPoint y: 415, endPoint x: 137, endPoint y: 416, distance: 36.8
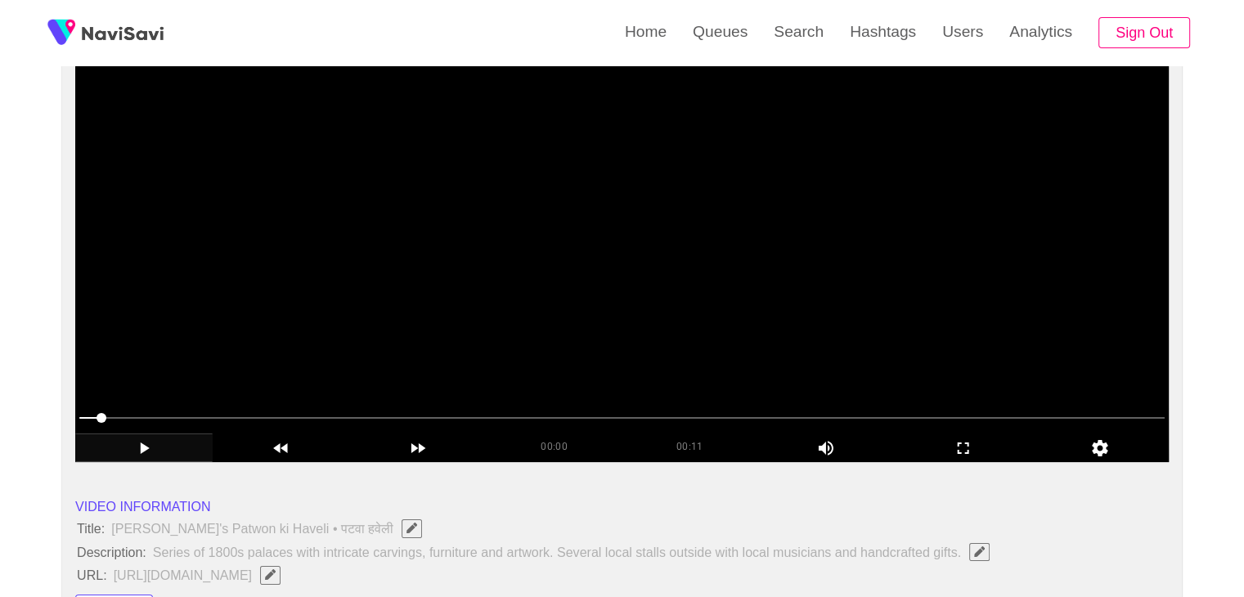
click at [137, 416] on span at bounding box center [622, 418] width 1086 height 26
click at [138, 416] on span at bounding box center [133, 418] width 10 height 10
click at [268, 417] on span at bounding box center [622, 418] width 1086 height 2
click at [147, 442] on icon "add" at bounding box center [144, 449] width 136 height 20
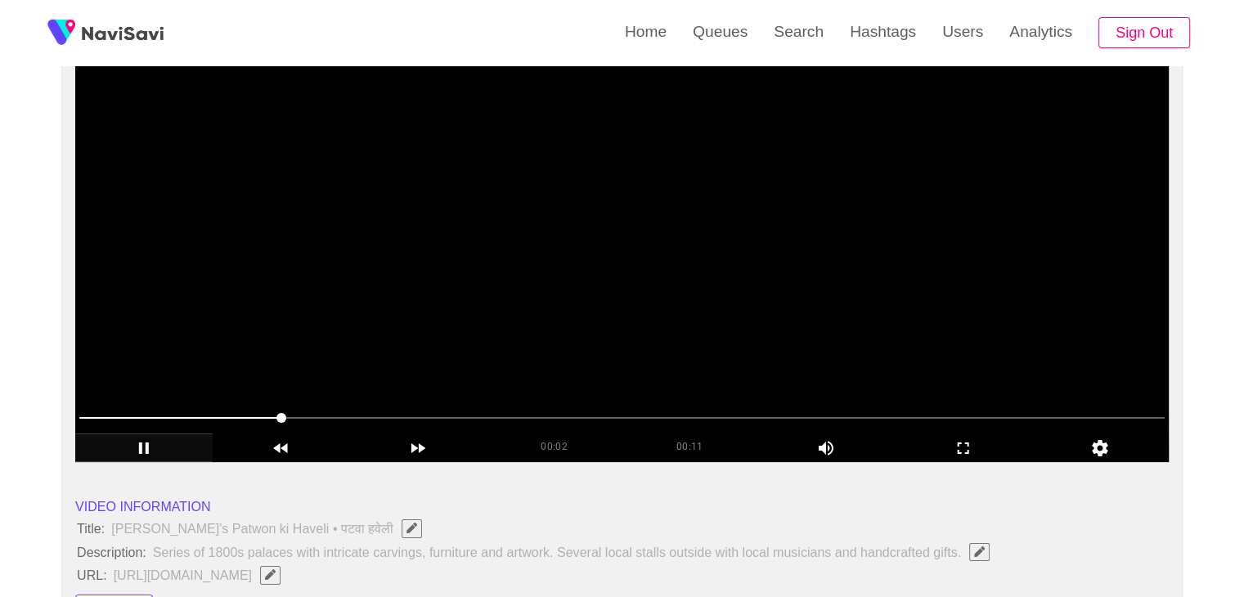
click at [409, 414] on span at bounding box center [622, 418] width 1086 height 26
click at [556, 420] on span at bounding box center [622, 418] width 1086 height 26
click at [668, 424] on span at bounding box center [622, 418] width 1086 height 26
click at [747, 418] on span at bounding box center [622, 418] width 1086 height 26
click at [827, 418] on span at bounding box center [622, 418] width 1086 height 26
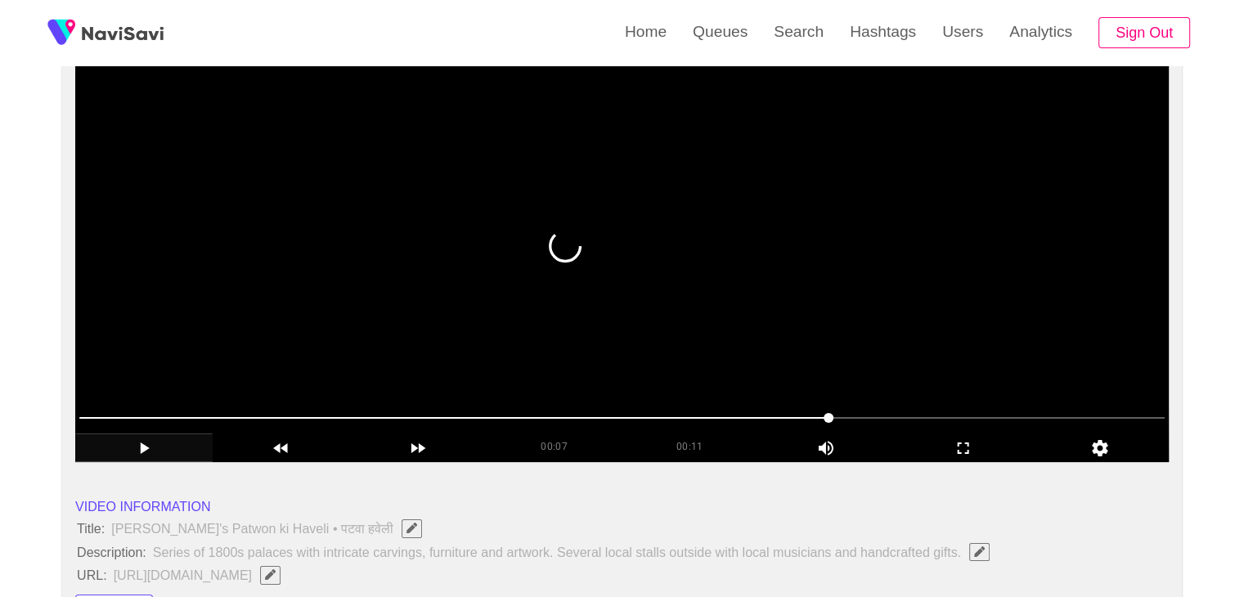
click at [872, 420] on span at bounding box center [622, 418] width 1086 height 26
click at [915, 421] on span at bounding box center [622, 418] width 1086 height 26
click at [947, 420] on span at bounding box center [948, 418] width 10 height 10
drag, startPoint x: 724, startPoint y: 419, endPoint x: 470, endPoint y: 416, distance: 253.6
click at [470, 416] on span at bounding box center [622, 418] width 1086 height 26
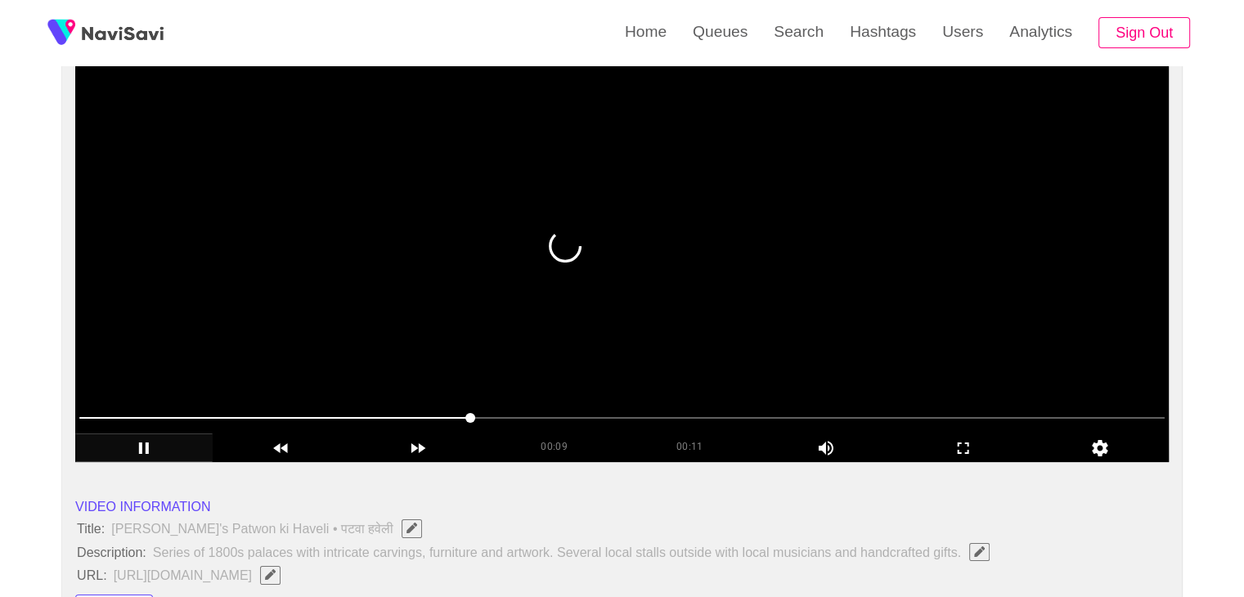
click at [471, 413] on span at bounding box center [471, 418] width 10 height 10
click at [547, 409] on span at bounding box center [622, 418] width 1086 height 26
click at [619, 417] on span at bounding box center [622, 418] width 1086 height 2
click at [702, 413] on span at bounding box center [622, 418] width 1086 height 26
click at [753, 424] on span at bounding box center [622, 418] width 1086 height 26
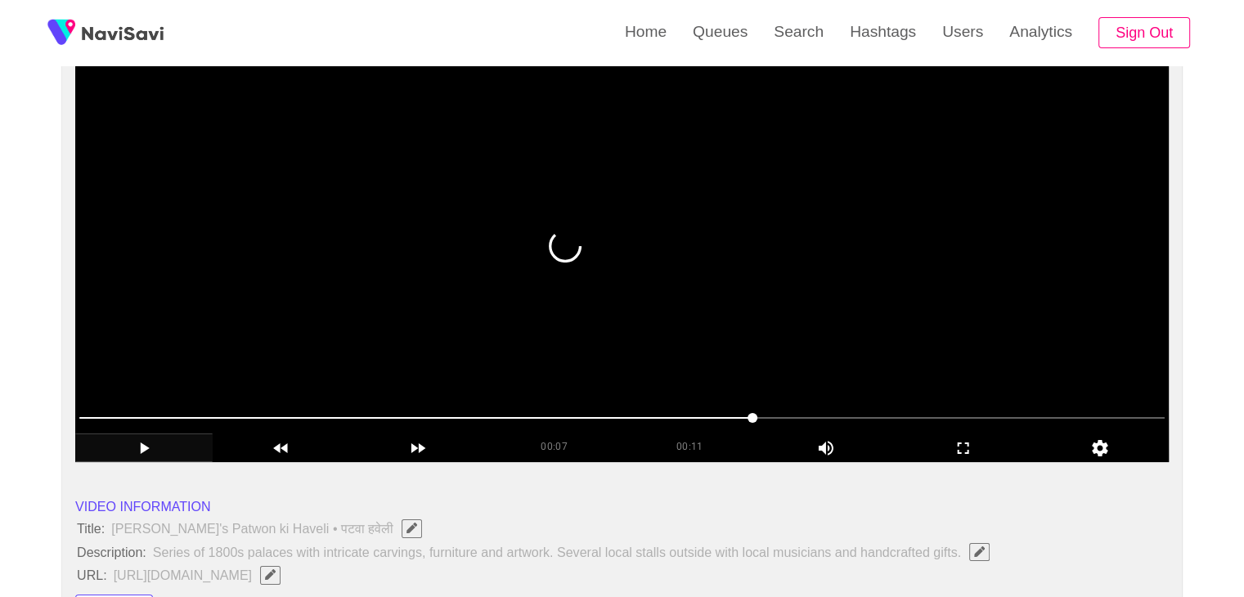
drag, startPoint x: 831, startPoint y: 432, endPoint x: 839, endPoint y: 431, distance: 8.2
click at [836, 432] on div at bounding box center [622, 419] width 1099 height 42
click at [869, 421] on span at bounding box center [622, 418] width 1086 height 26
click at [869, 421] on span at bounding box center [872, 418] width 10 height 10
drag, startPoint x: 663, startPoint y: 420, endPoint x: 452, endPoint y: 420, distance: 211.1
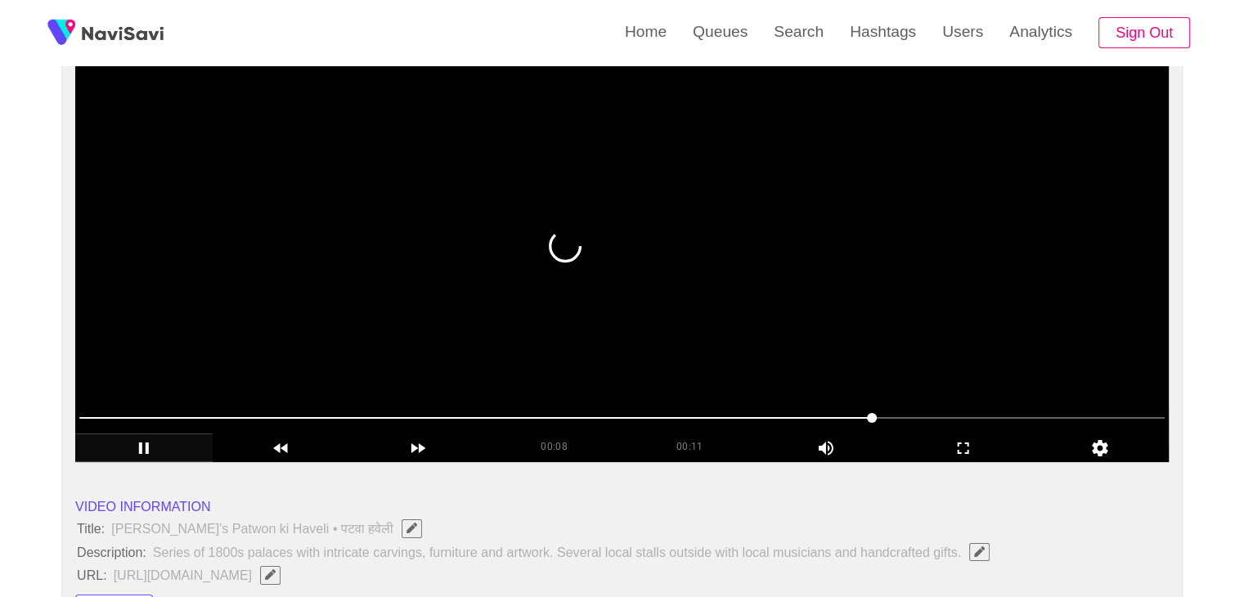
click at [452, 420] on span at bounding box center [622, 418] width 1086 height 26
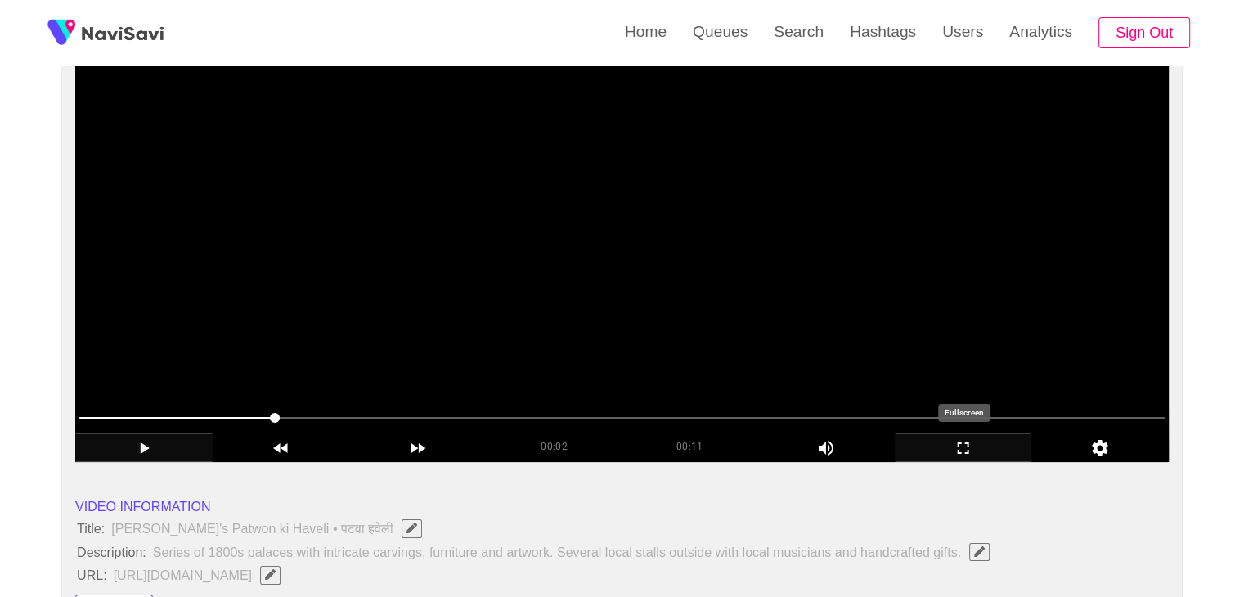
click at [963, 442] on icon "add" at bounding box center [964, 449] width 136 height 20
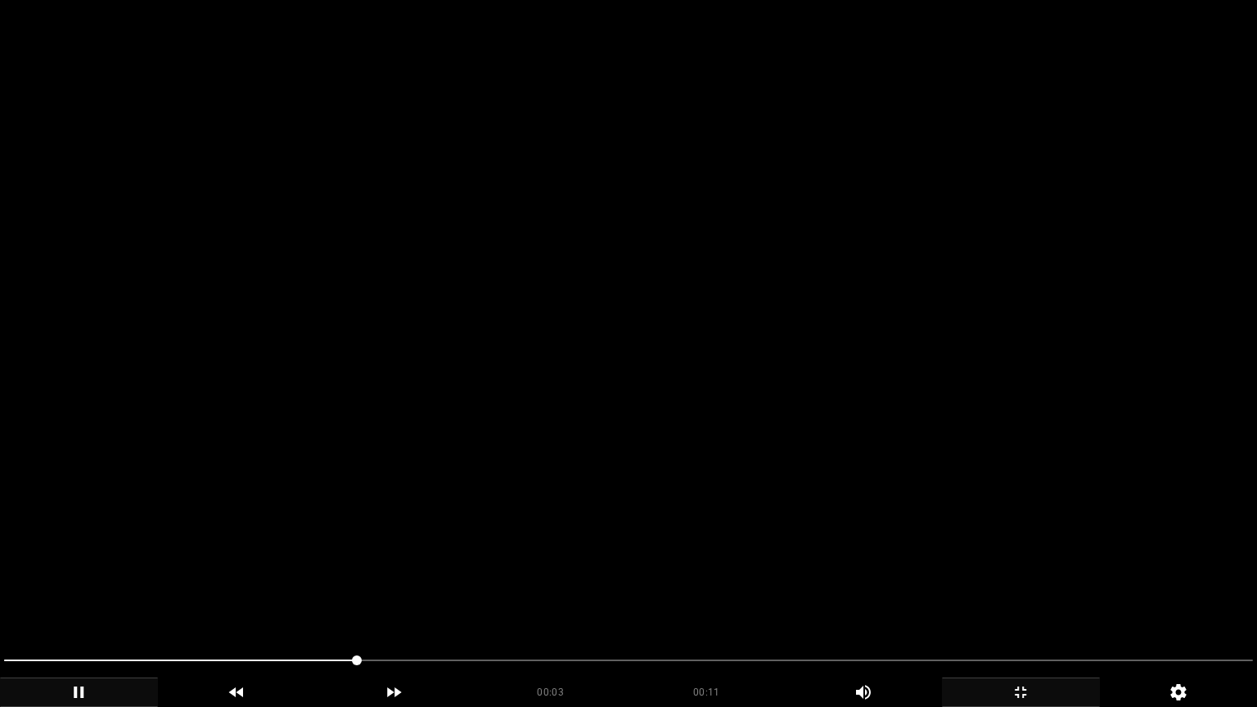
click at [469, 596] on span at bounding box center [628, 660] width 1248 height 26
click at [84, 596] on icon "add" at bounding box center [79, 692] width 156 height 20
click at [610, 596] on span at bounding box center [628, 660] width 1248 height 26
click at [92, 596] on icon "add" at bounding box center [79, 692] width 156 height 20
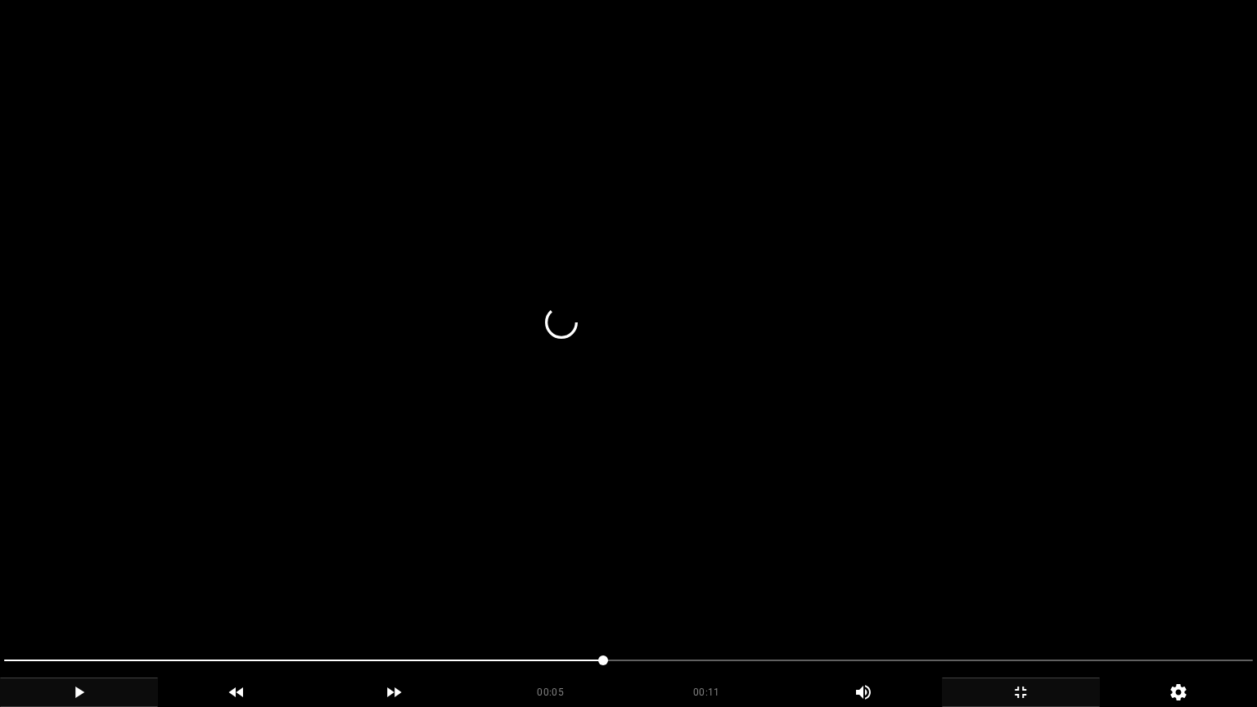
click at [1024, 596] on icon "add" at bounding box center [1021, 692] width 156 height 20
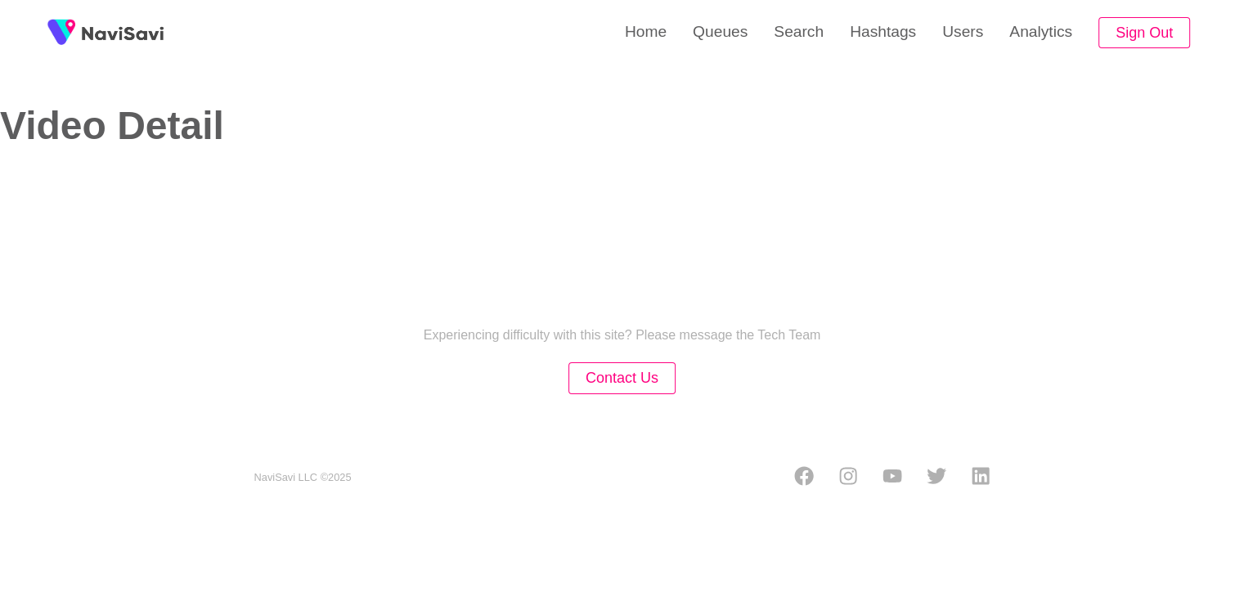
select select "**********"
select select "**"
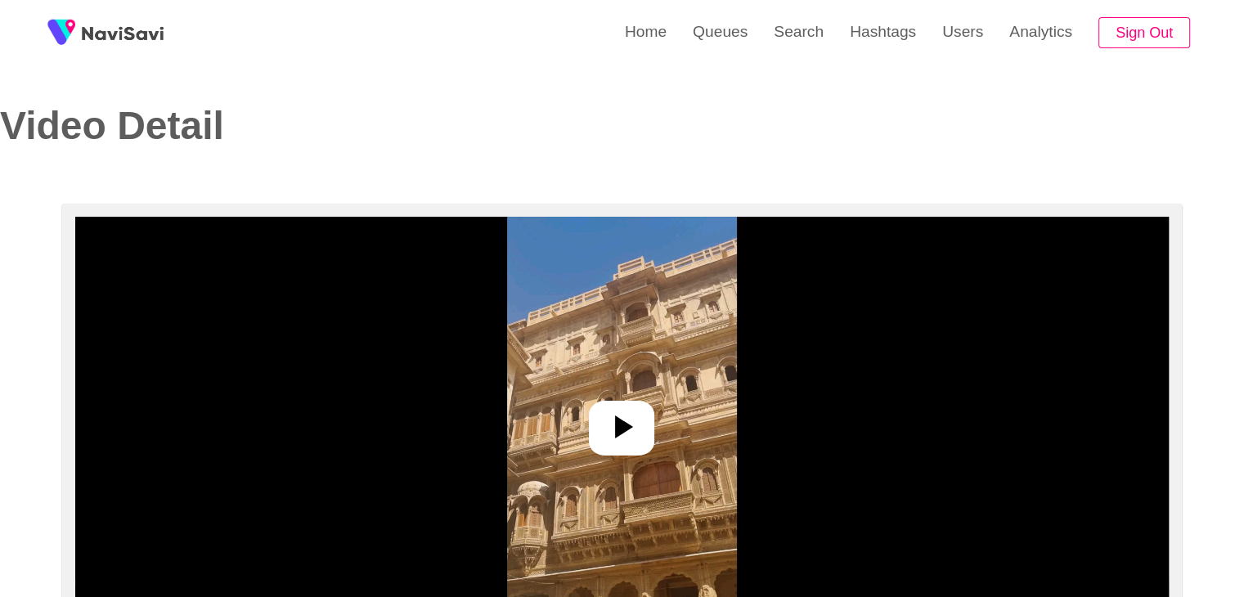
click at [628, 435] on icon at bounding box center [621, 426] width 39 height 39
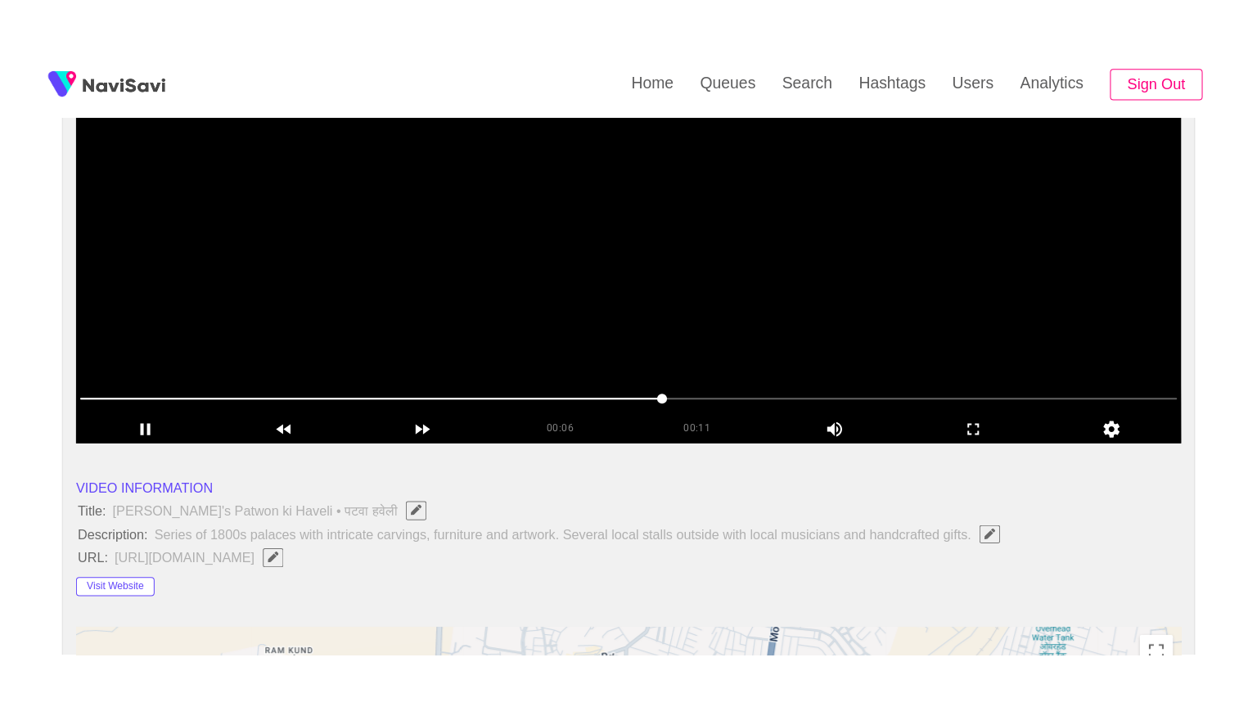
scroll to position [245, 0]
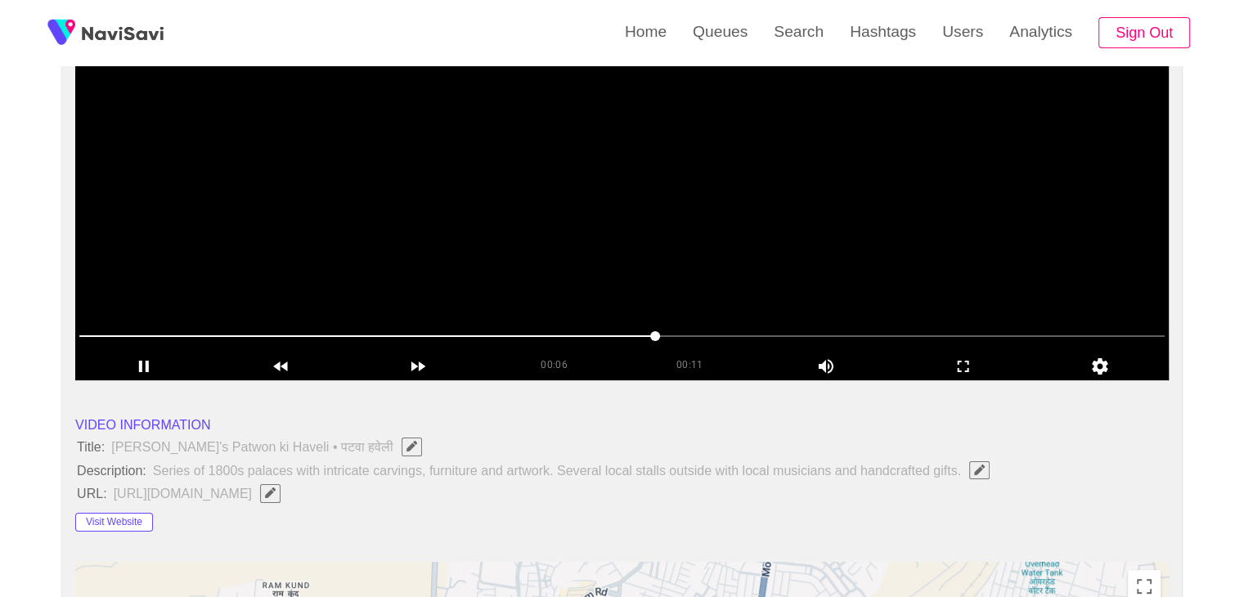
click at [660, 331] on span at bounding box center [655, 336] width 10 height 10
drag, startPoint x: 668, startPoint y: 331, endPoint x: 753, endPoint y: 342, distance: 84.9
click at [753, 342] on span at bounding box center [622, 336] width 1086 height 26
drag, startPoint x: 653, startPoint y: 336, endPoint x: 380, endPoint y: 328, distance: 273.4
click at [961, 365] on icon "add" at bounding box center [964, 367] width 136 height 20
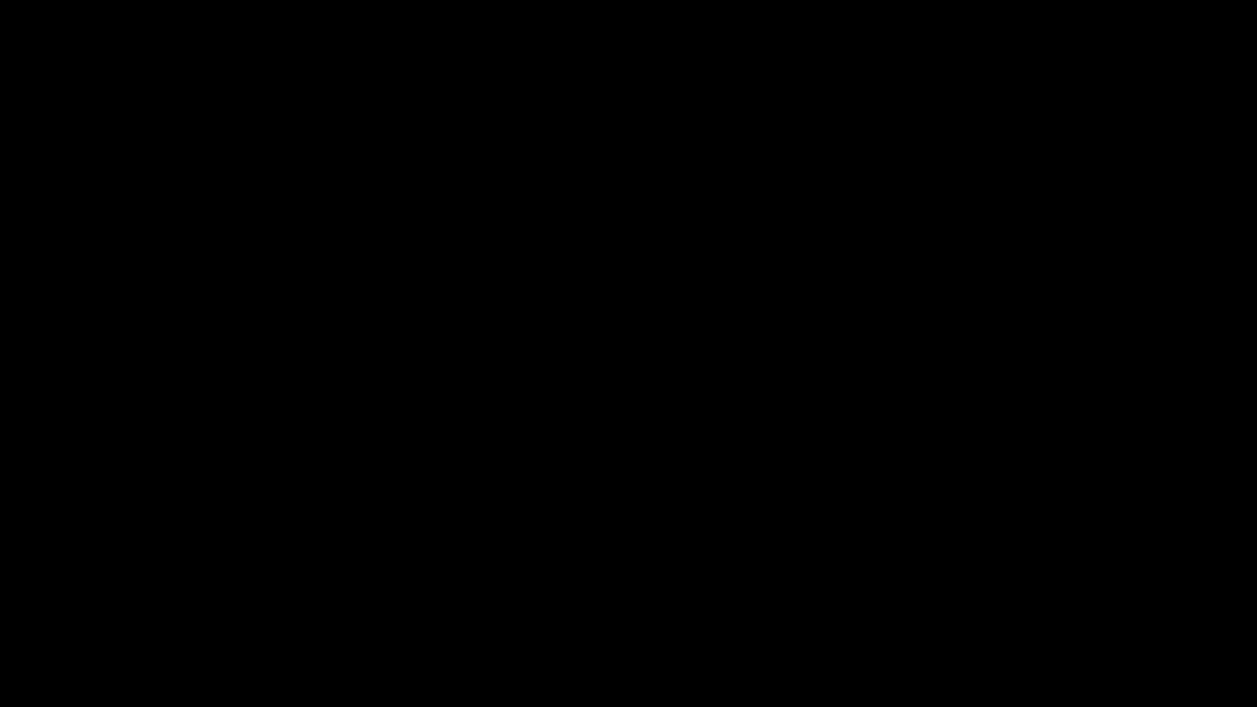
click at [75, 596] on icon "add" at bounding box center [79, 692] width 156 height 20
click at [964, 596] on span at bounding box center [628, 660] width 1248 height 26
click at [1067, 596] on span at bounding box center [628, 660] width 1248 height 26
click at [1133, 596] on span at bounding box center [628, 660] width 1248 height 26
click at [1021, 596] on icon "add" at bounding box center [1021, 692] width 156 height 20
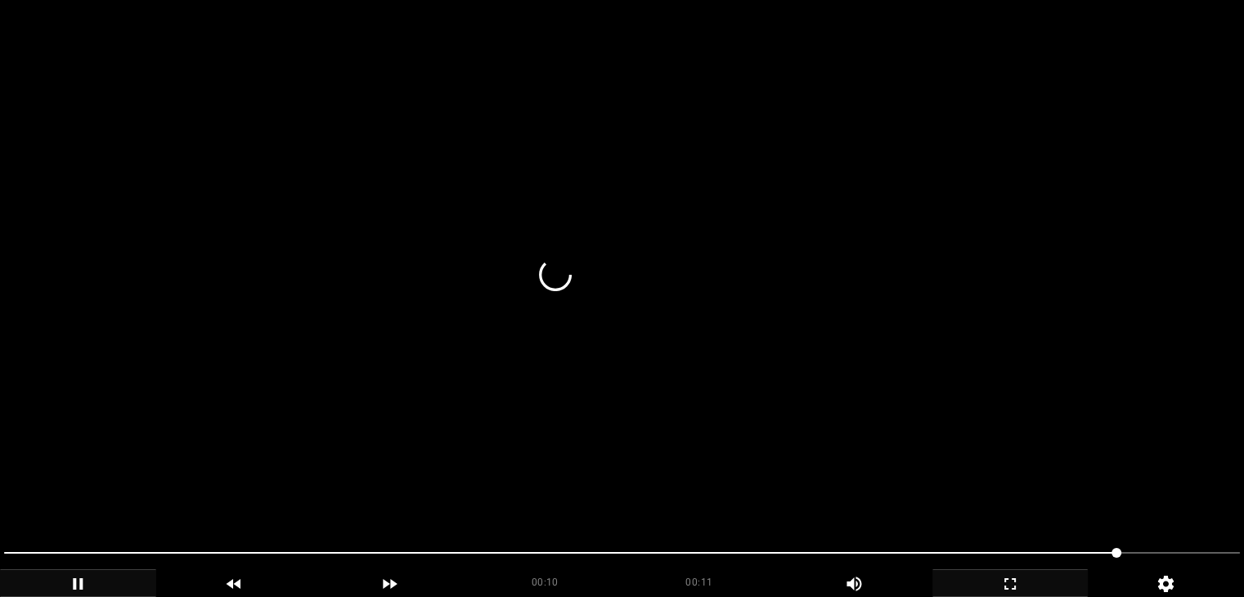
scroll to position [79, 0]
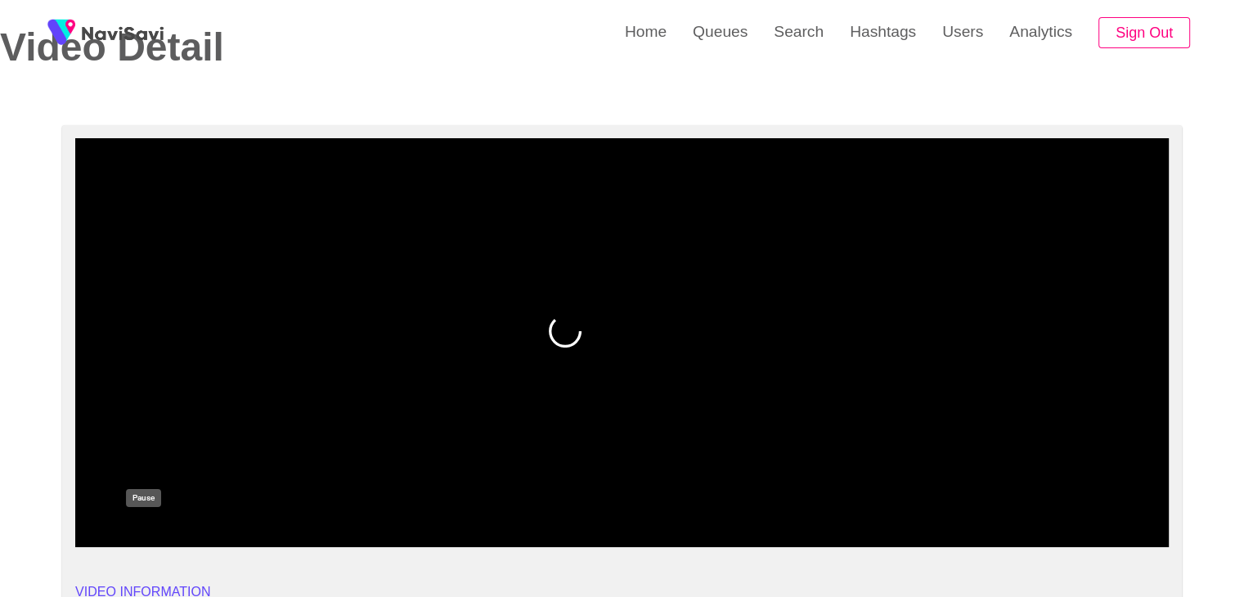
click at [123, 538] on icon "add" at bounding box center [144, 534] width 136 height 20
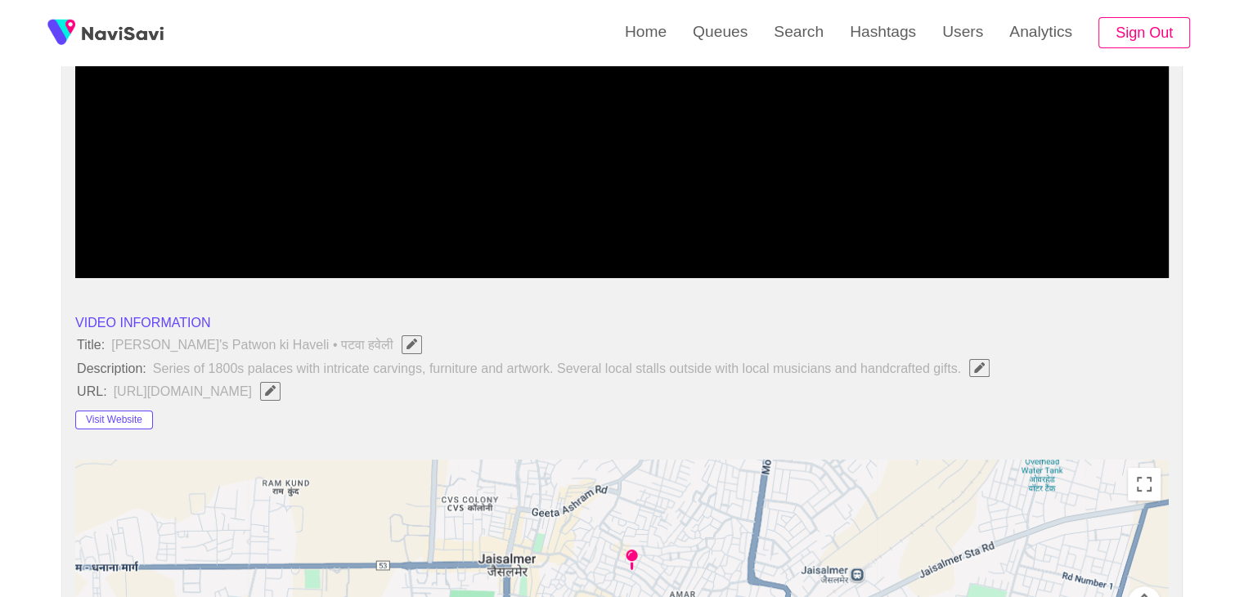
scroll to position [406, 0]
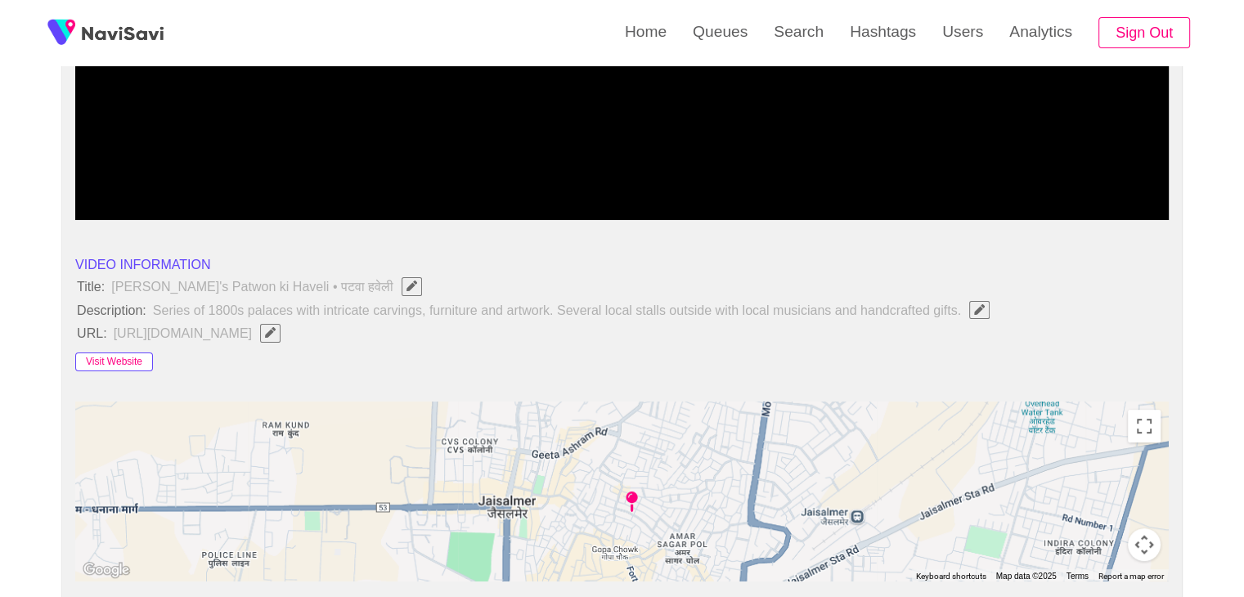
click at [105, 358] on button "Visit Website" at bounding box center [114, 363] width 78 height 20
click at [276, 331] on icon "Edit Field" at bounding box center [270, 332] width 11 height 11
type input "**********"
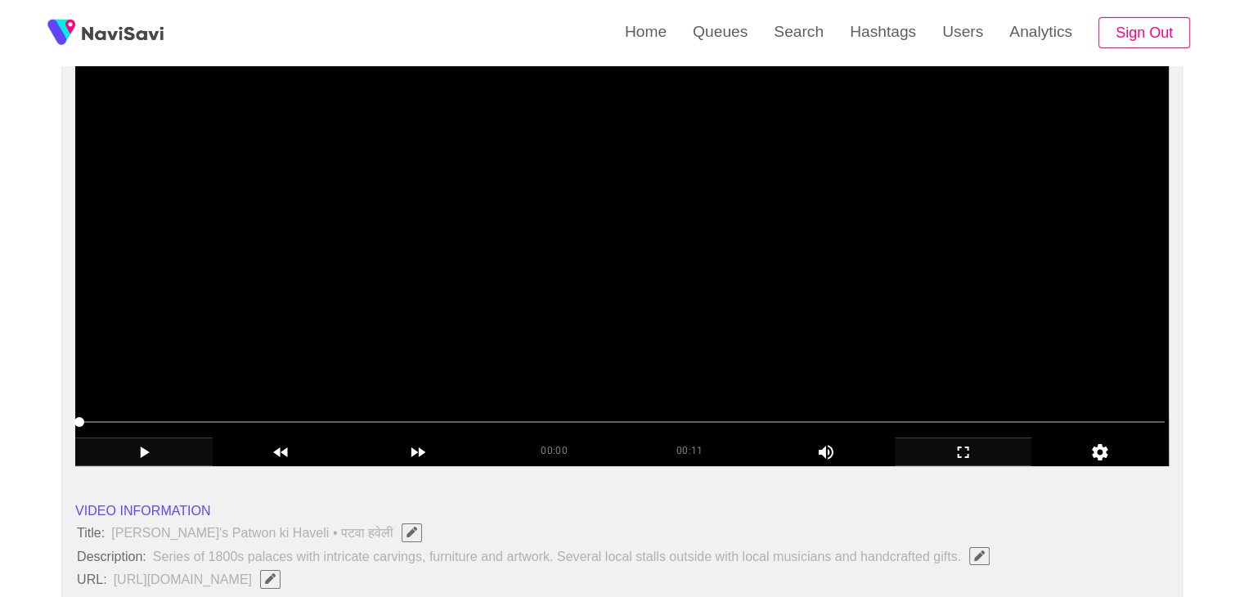
scroll to position [160, 0]
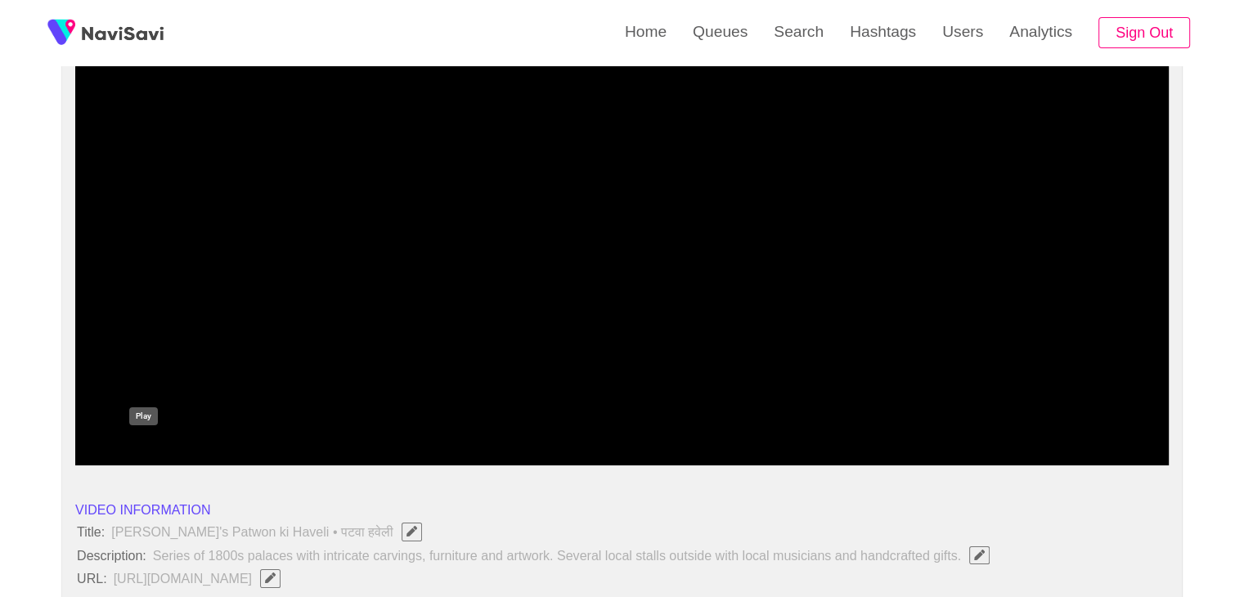
click at [144, 448] on icon "add" at bounding box center [145, 451] width 9 height 11
drag, startPoint x: 191, startPoint y: 416, endPoint x: 3, endPoint y: 412, distance: 188.2
click at [139, 446] on icon "add" at bounding box center [144, 451] width 10 height 11
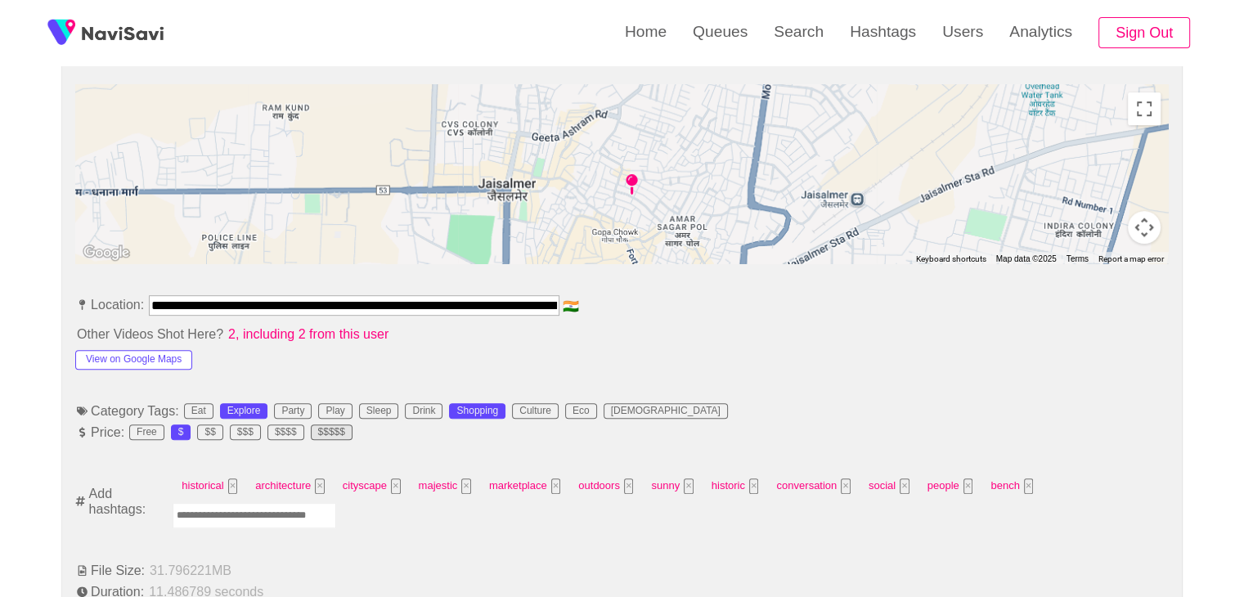
scroll to position [733, 0]
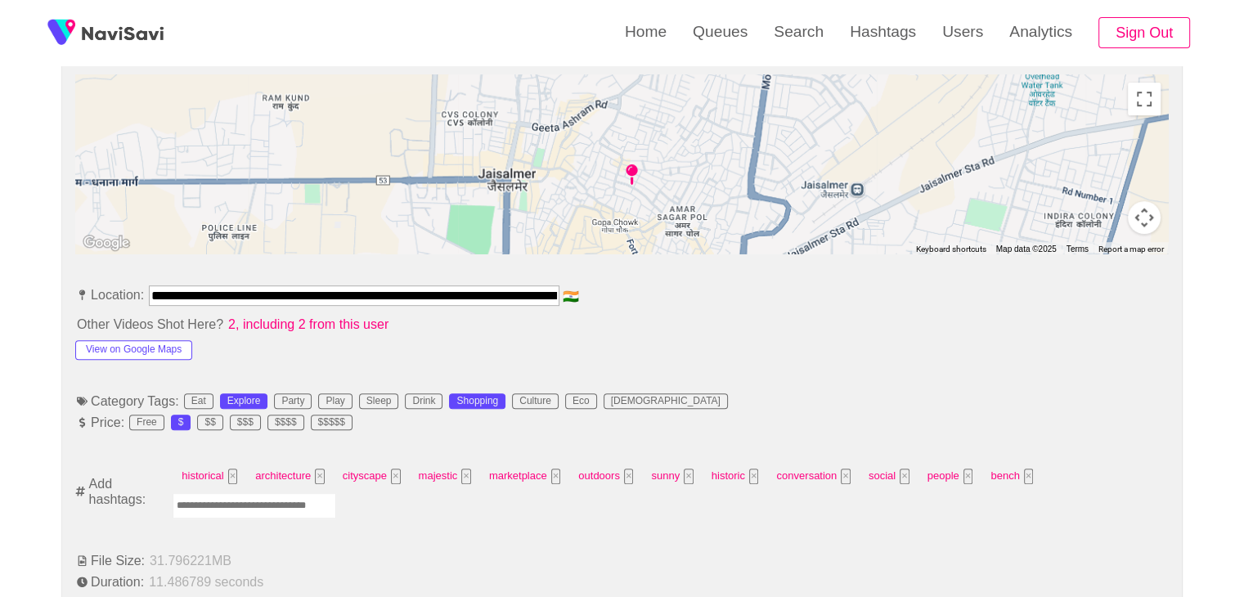
click at [258, 504] on input "Enter tag here and press return" at bounding box center [255, 505] width 164 height 25
type input "*********"
click at [263, 505] on input "Enter tag here and press return" at bounding box center [249, 505] width 164 height 25
type input "******"
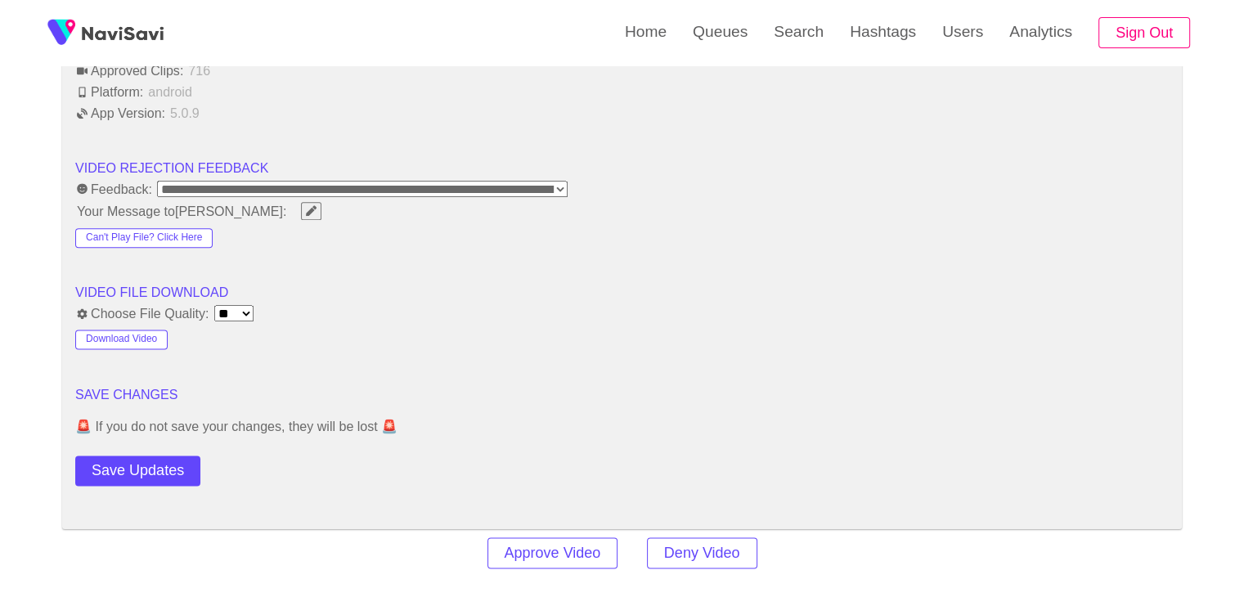
scroll to position [2042, 0]
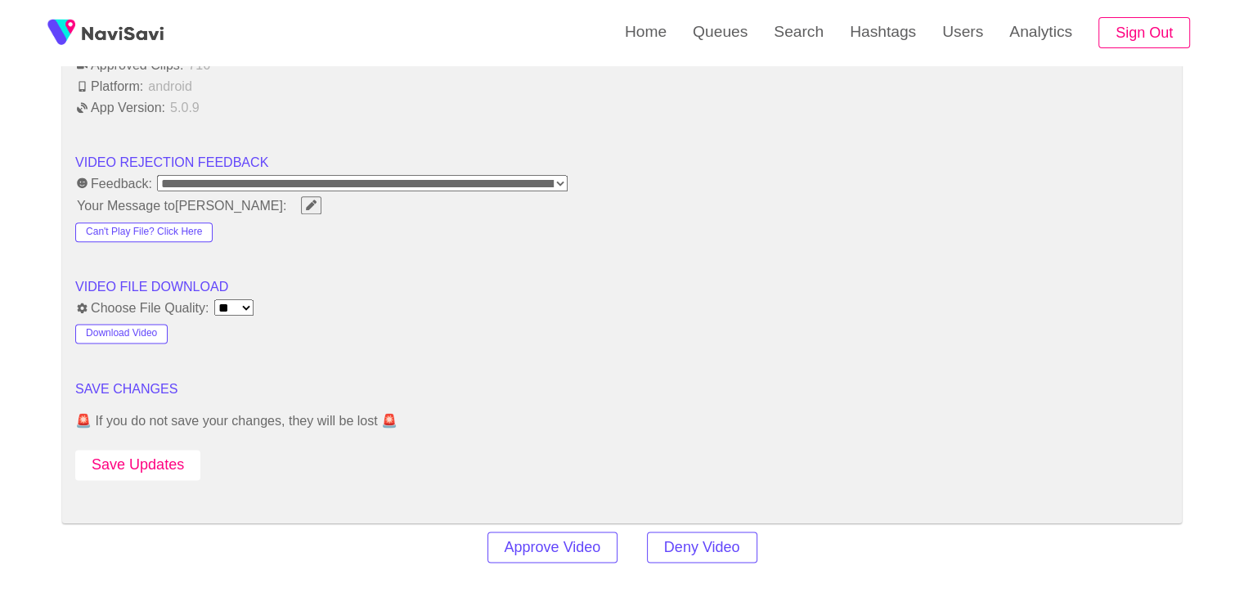
click at [164, 466] on button "Save Updates" at bounding box center [137, 465] width 125 height 30
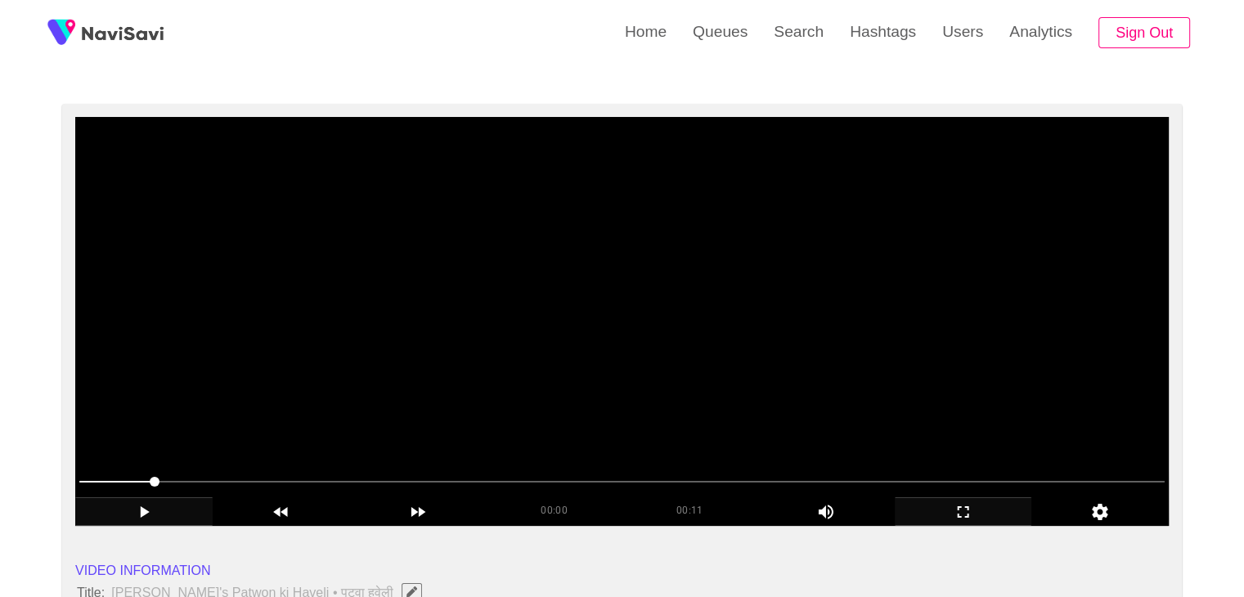
scroll to position [82, 0]
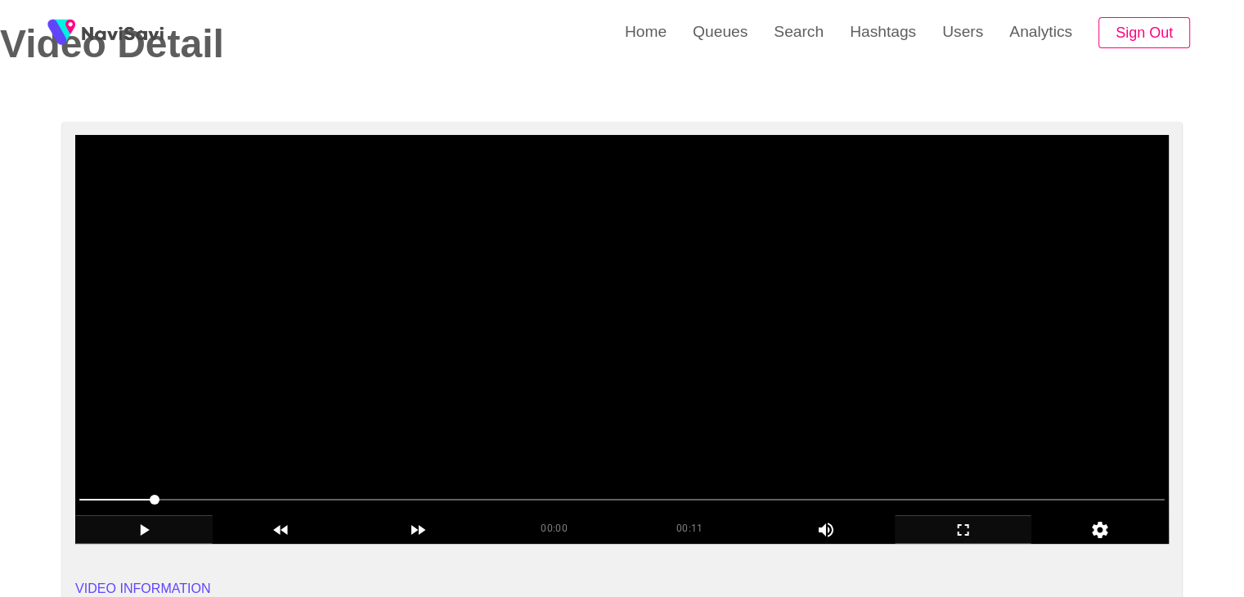
click at [519, 397] on video at bounding box center [622, 339] width 1094 height 409
click at [635, 353] on video at bounding box center [622, 339] width 1094 height 409
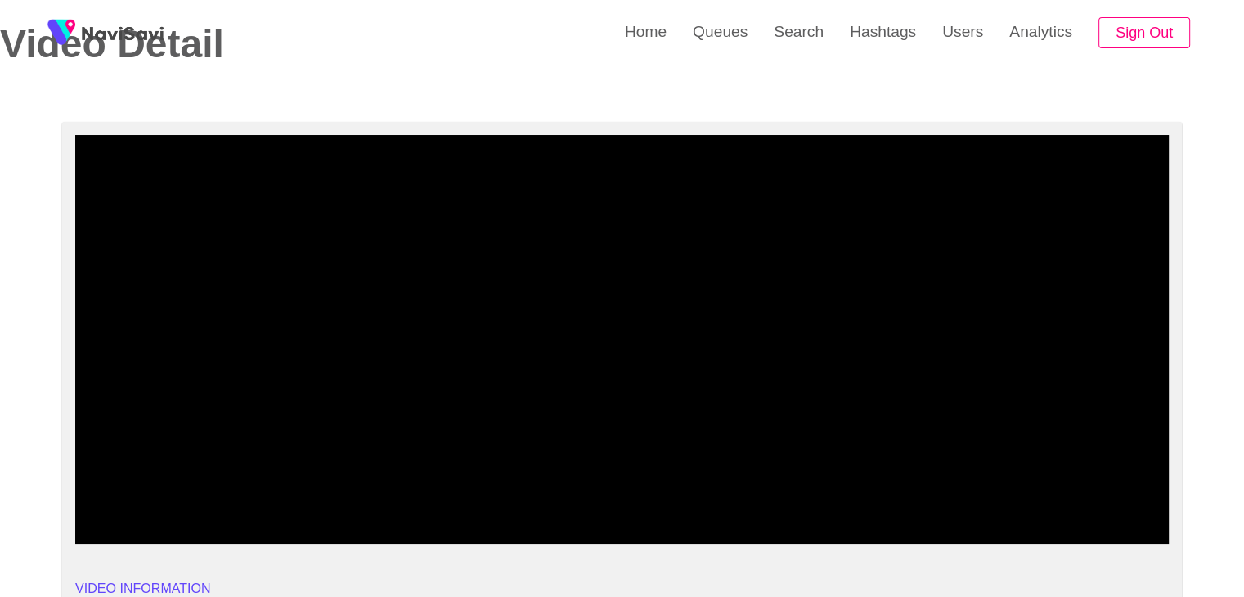
drag, startPoint x: 663, startPoint y: 502, endPoint x: 42, endPoint y: 459, distance: 622.4
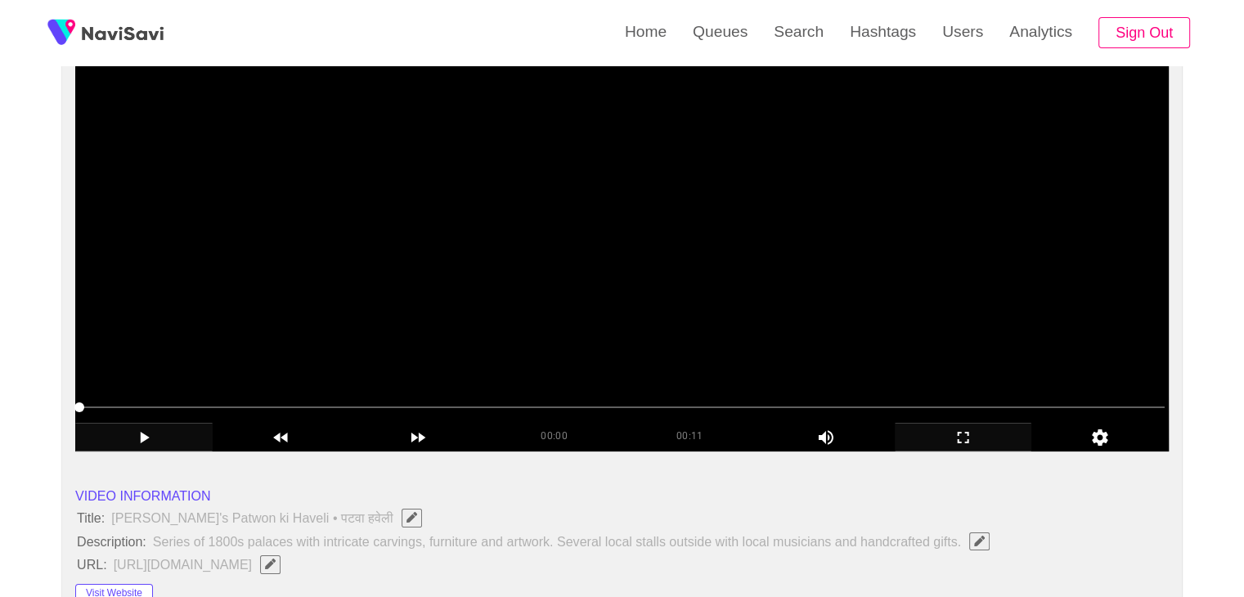
scroll to position [164, 0]
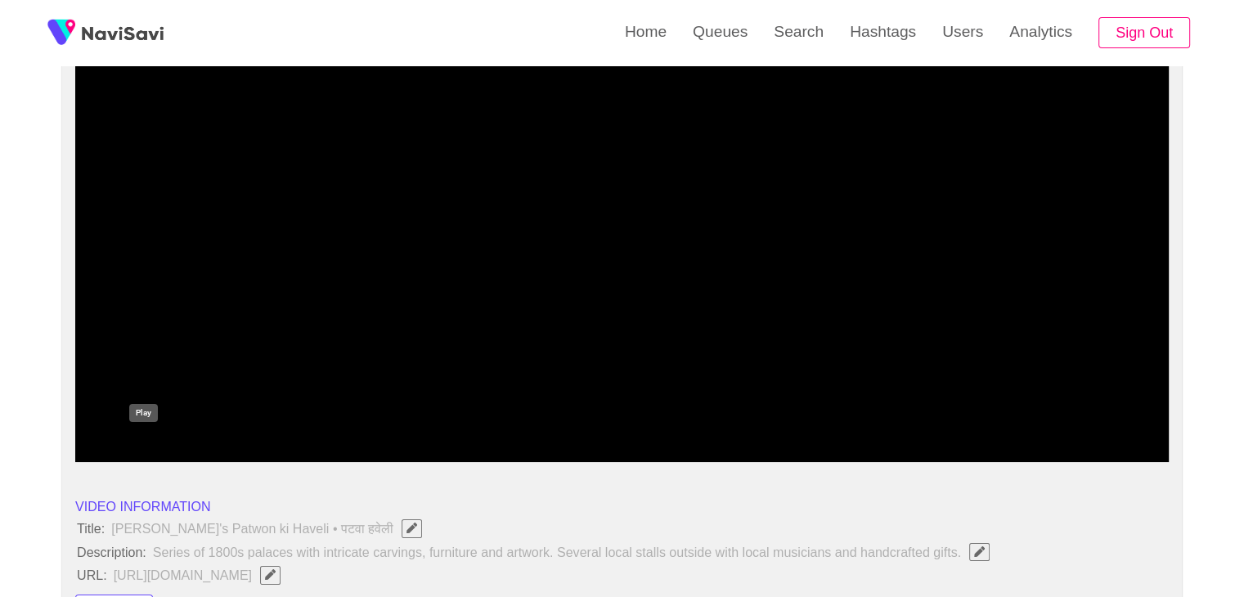
click at [142, 441] on icon "add" at bounding box center [144, 449] width 136 height 20
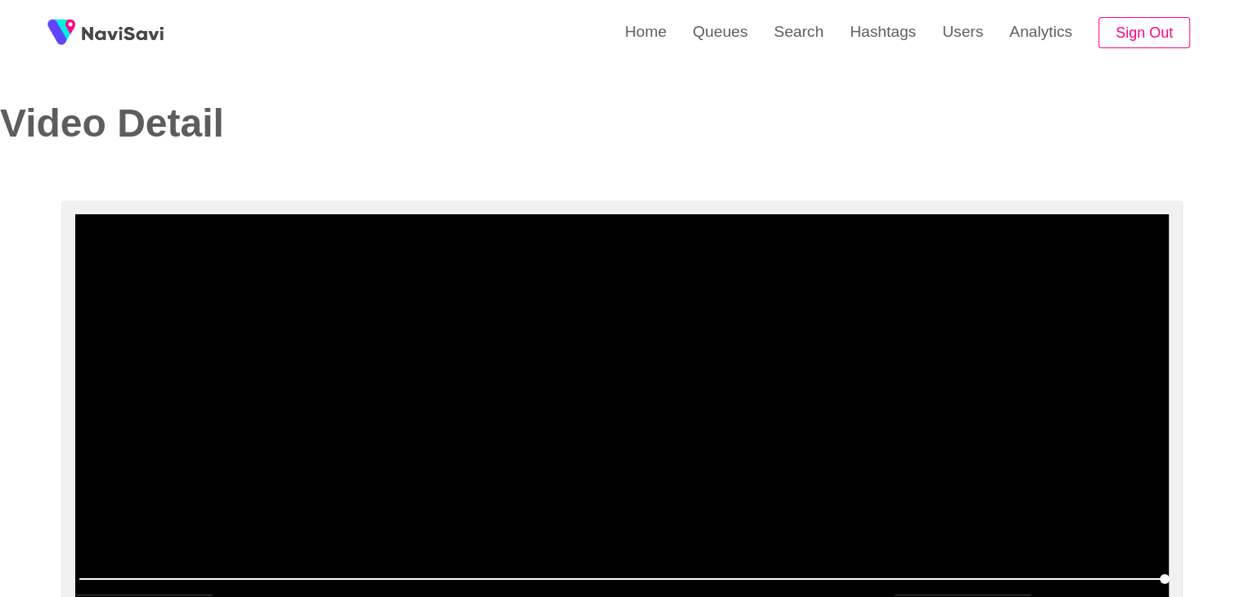
scroll to position [0, 0]
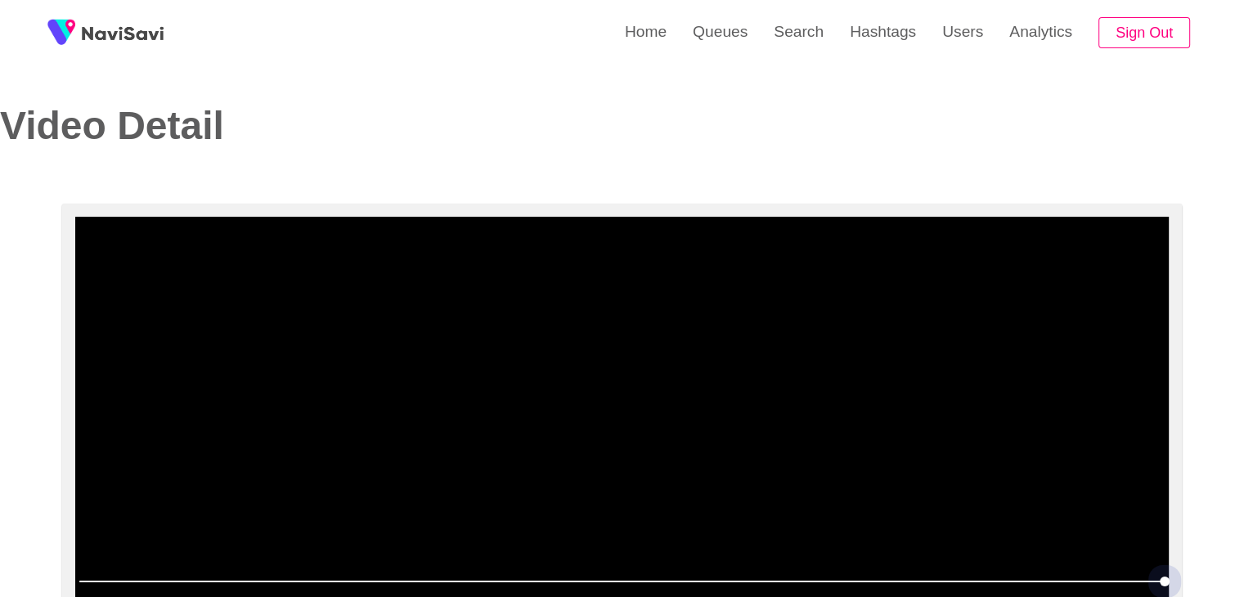
click at [510, 582] on span at bounding box center [622, 582] width 1086 height 26
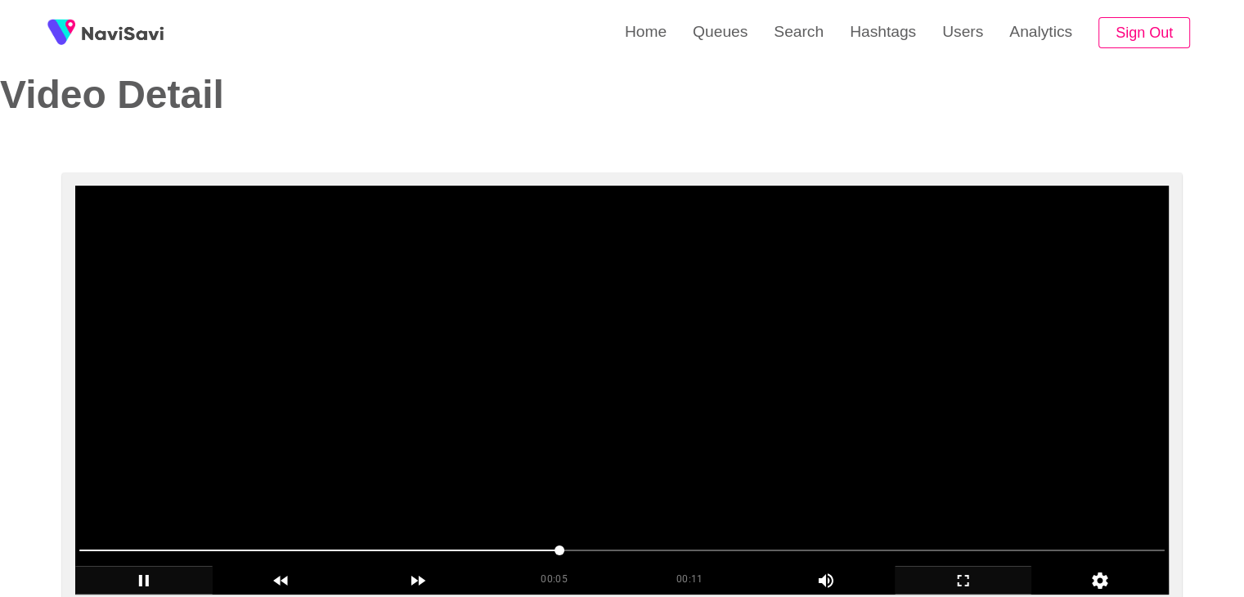
scroll to position [82, 0]
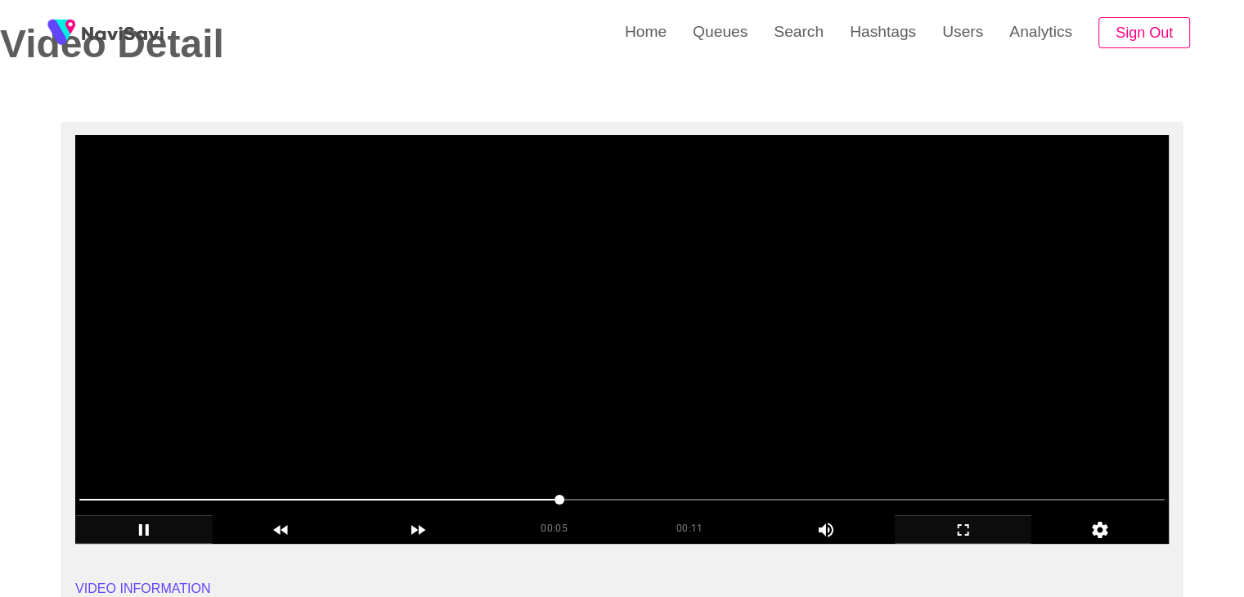
click at [638, 387] on video at bounding box center [622, 339] width 1094 height 409
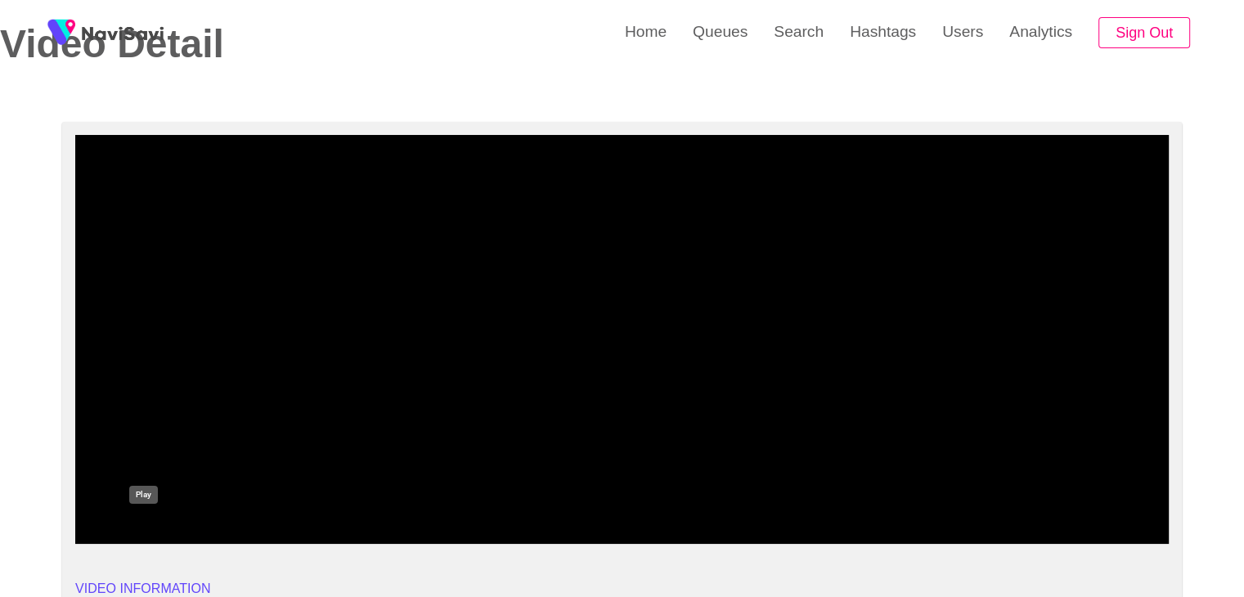
click at [148, 527] on icon "add" at bounding box center [144, 530] width 136 height 20
click at [148, 527] on icon "add" at bounding box center [144, 529] width 10 height 11
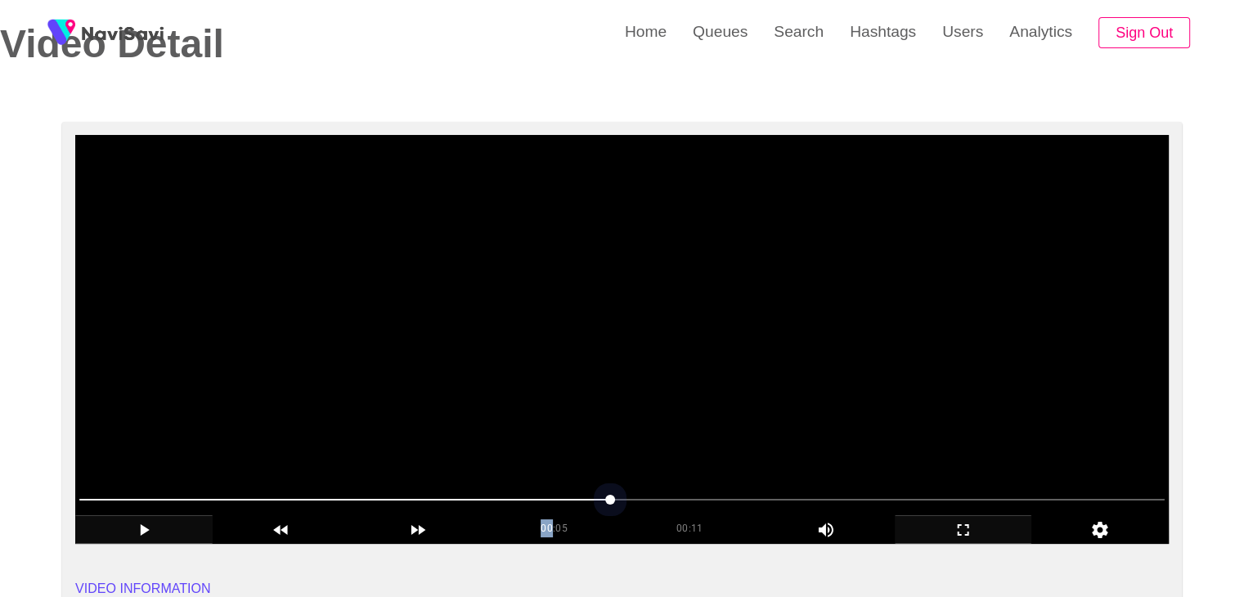
drag, startPoint x: 239, startPoint y: 502, endPoint x: 97, endPoint y: 504, distance: 142.4
click at [97, 504] on span at bounding box center [622, 500] width 1086 height 26
click at [97, 498] on span at bounding box center [102, 500] width 10 height 10
click at [85, 499] on span at bounding box center [90, 500] width 10 height 10
click at [142, 523] on icon "add" at bounding box center [144, 530] width 136 height 20
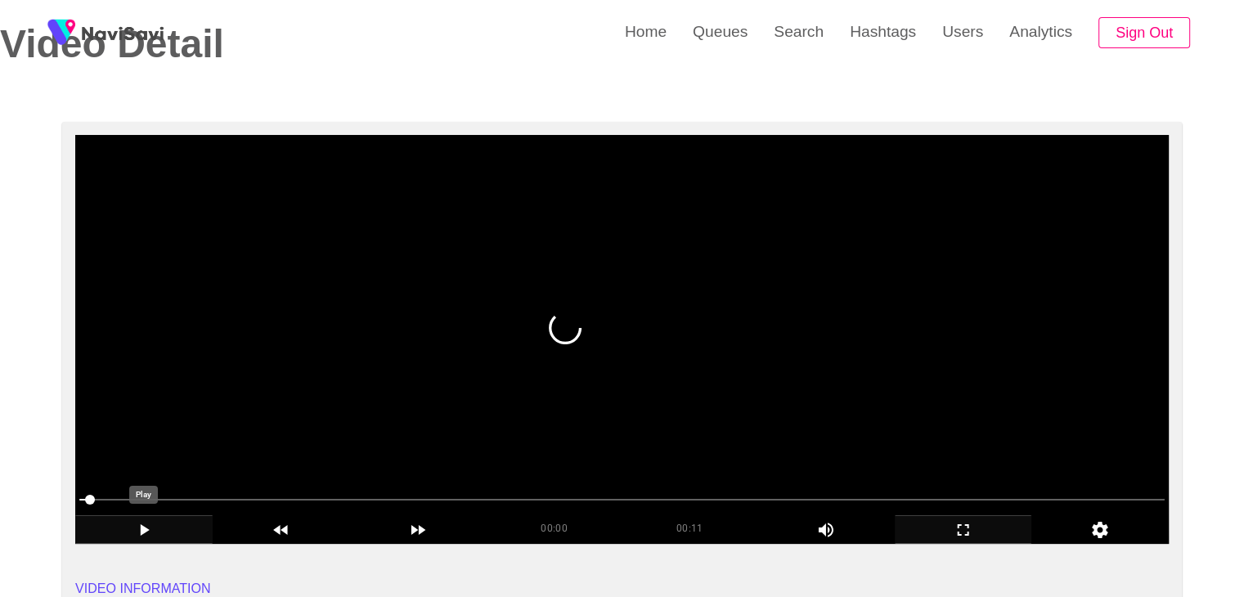
click at [136, 533] on icon "add" at bounding box center [144, 530] width 136 height 20
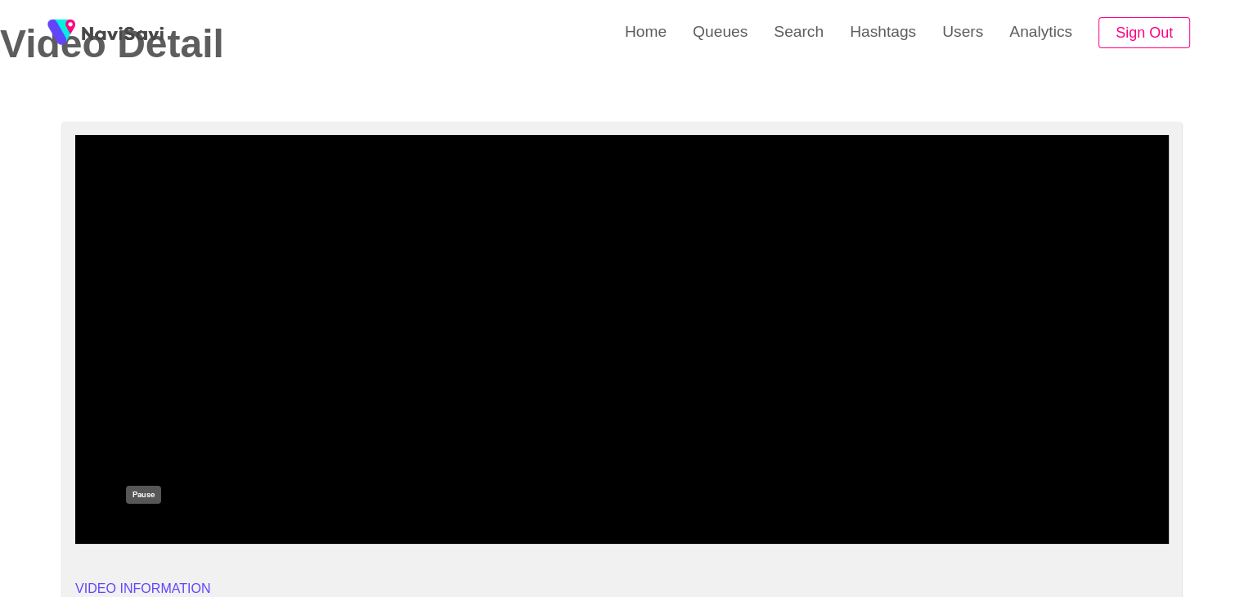
click at [151, 529] on icon "add" at bounding box center [144, 530] width 136 height 20
click at [140, 532] on icon "add" at bounding box center [144, 530] width 136 height 20
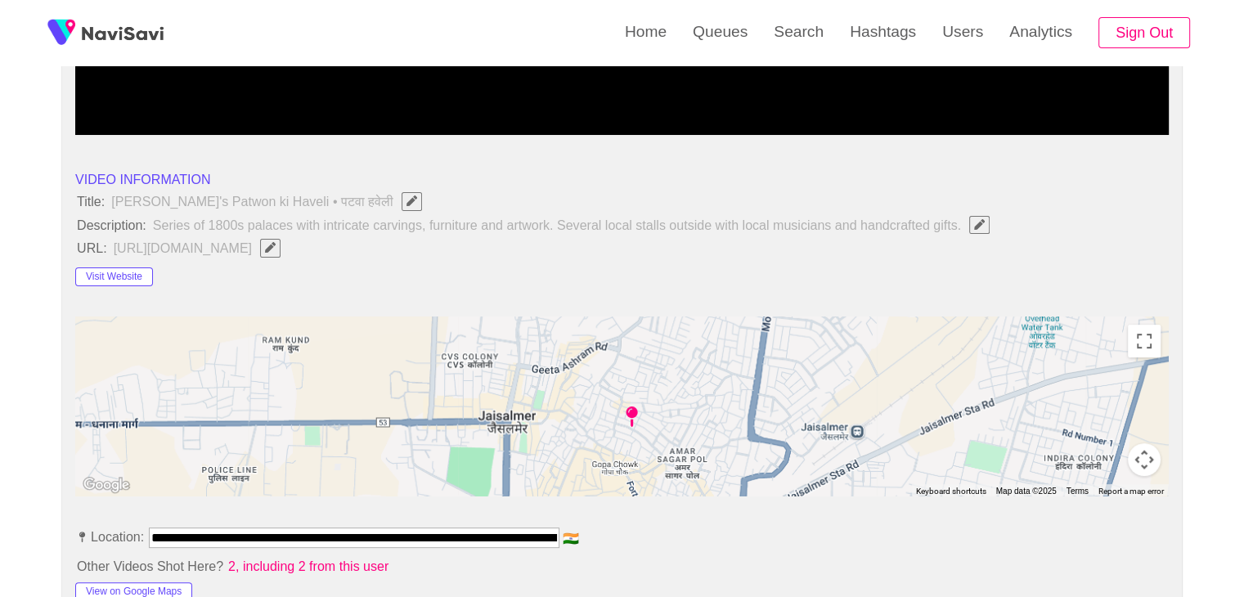
scroll to position [164, 0]
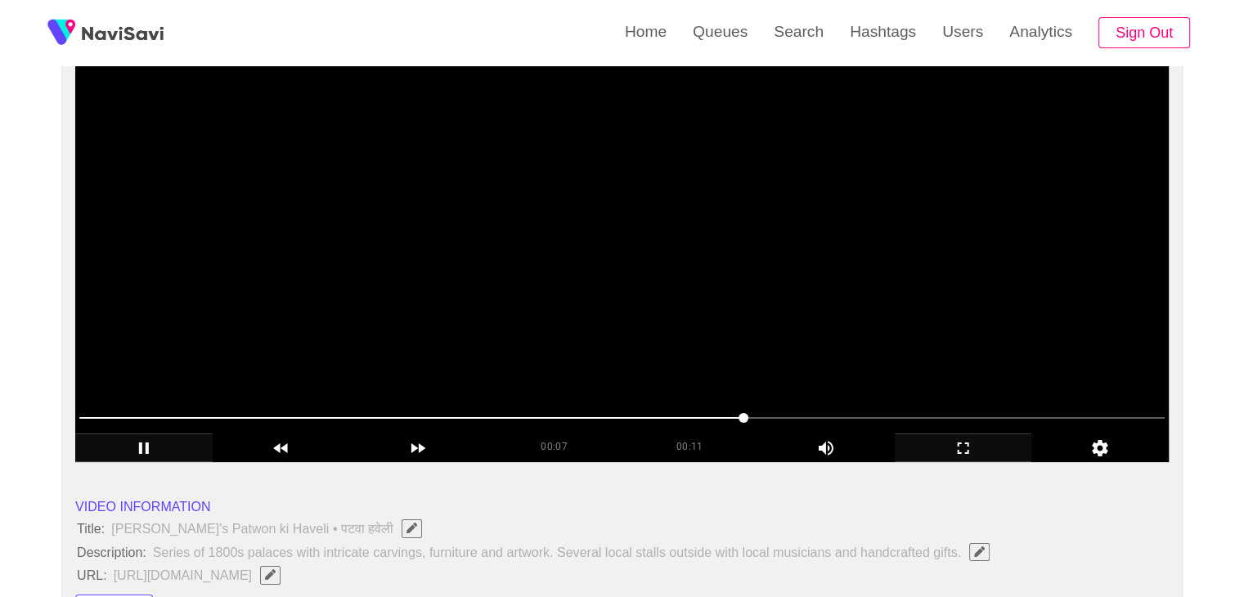
click at [421, 250] on video at bounding box center [622, 257] width 1094 height 409
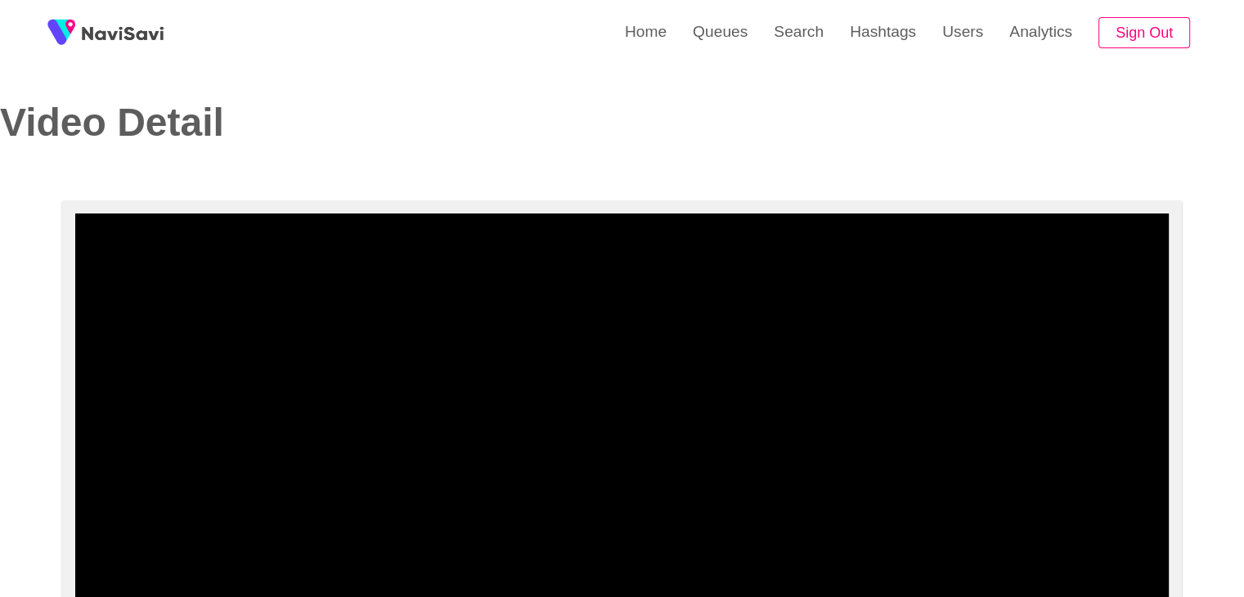
scroll to position [0, 0]
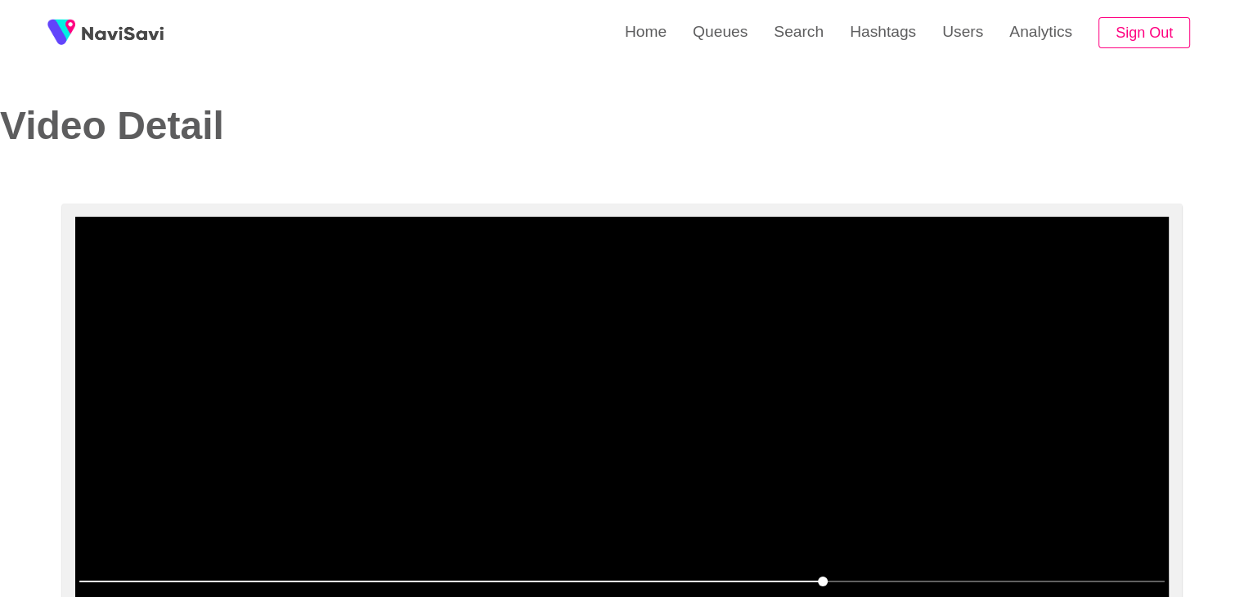
click at [600, 413] on video at bounding box center [622, 421] width 1094 height 409
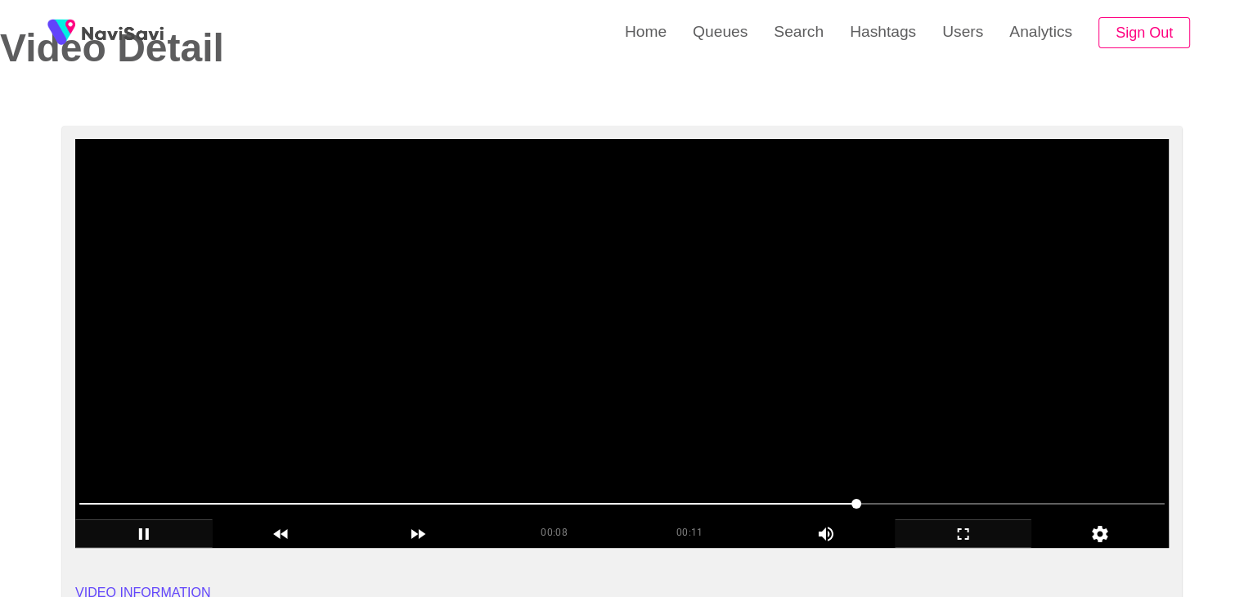
scroll to position [82, 0]
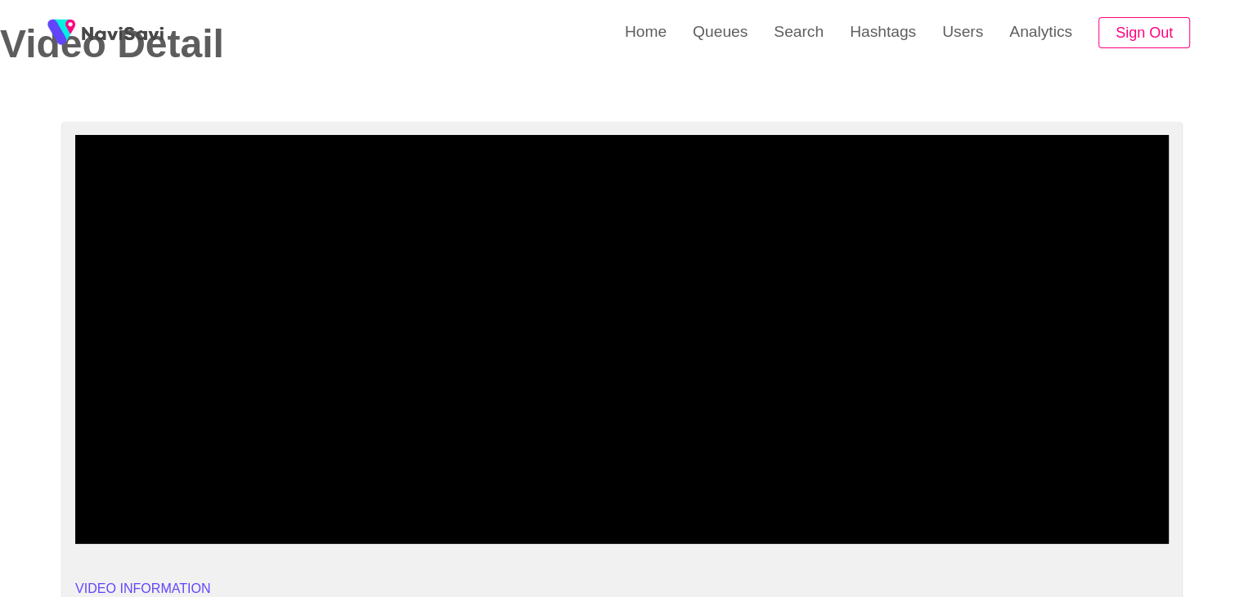
drag, startPoint x: 241, startPoint y: 491, endPoint x: 211, endPoint y: 494, distance: 30.4
click at [211, 494] on span at bounding box center [622, 500] width 1086 height 26
click at [971, 521] on icon "add" at bounding box center [964, 530] width 136 height 20
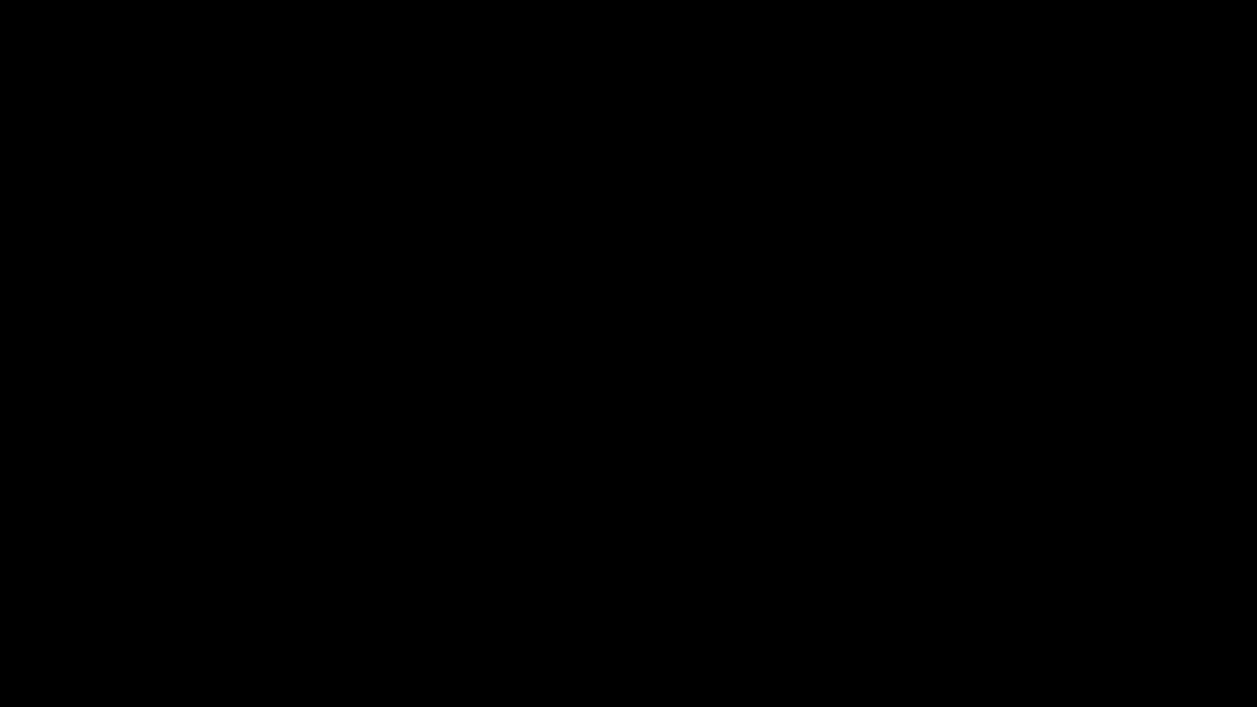
click at [1014, 596] on icon "add" at bounding box center [1021, 692] width 156 height 20
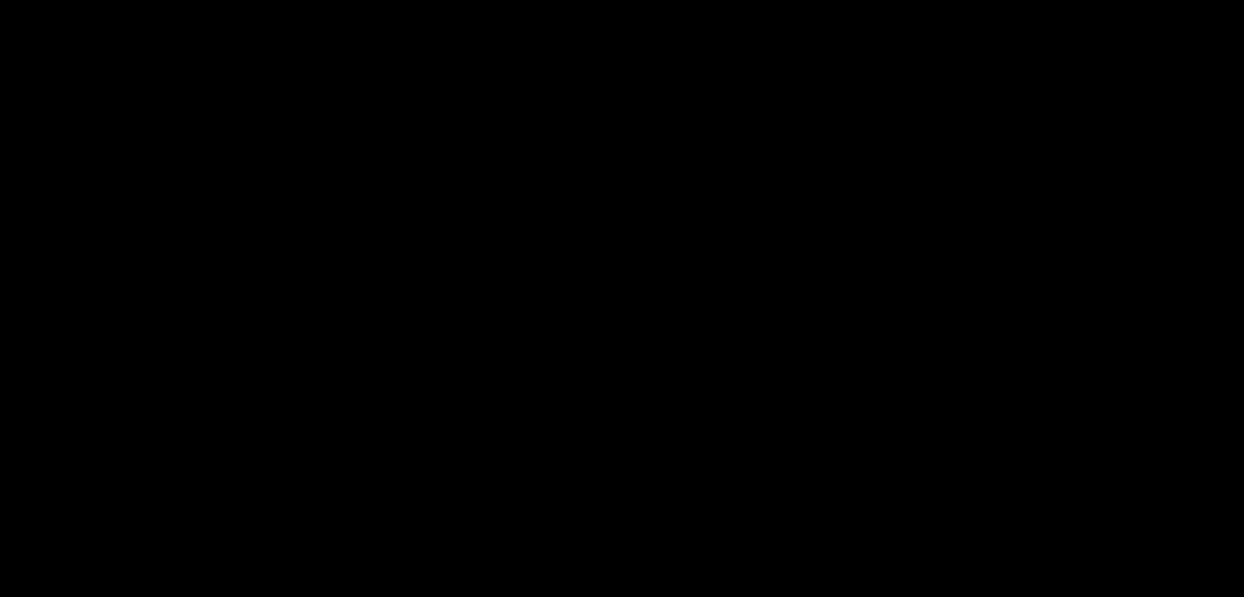
scroll to position [164, 0]
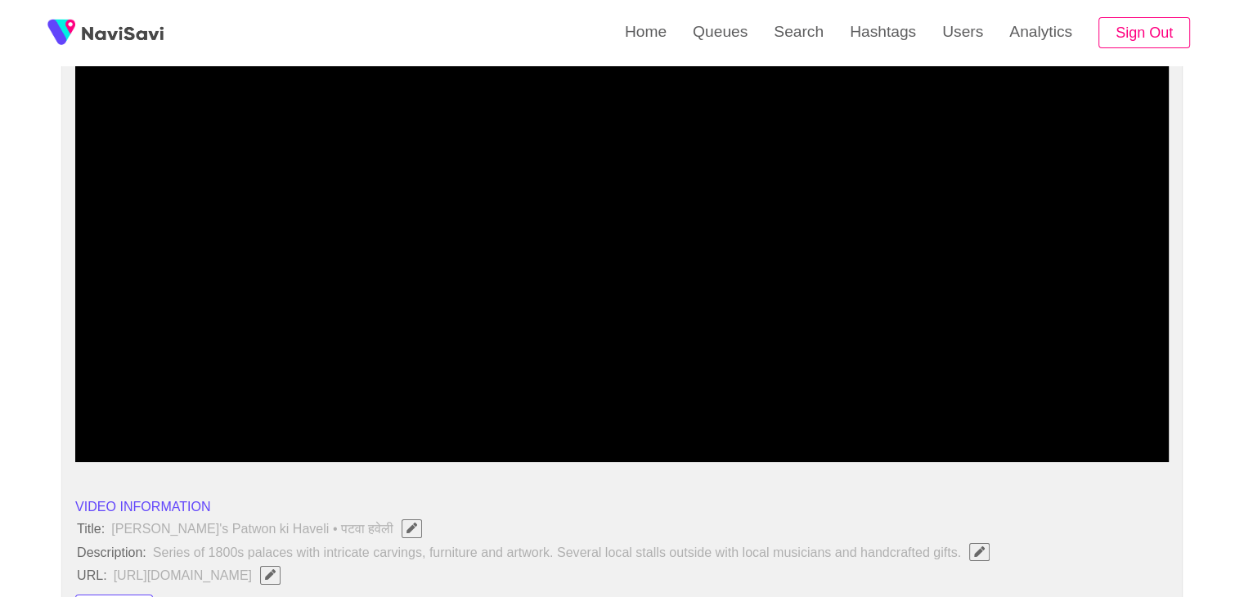
click at [115, 443] on icon "add" at bounding box center [144, 449] width 136 height 20
click at [110, 418] on span at bounding box center [622, 418] width 1086 height 26
click at [979, 422] on span at bounding box center [622, 418] width 1086 height 26
click at [147, 448] on icon "add" at bounding box center [145, 448] width 9 height 11
click at [146, 446] on icon "add" at bounding box center [144, 448] width 10 height 11
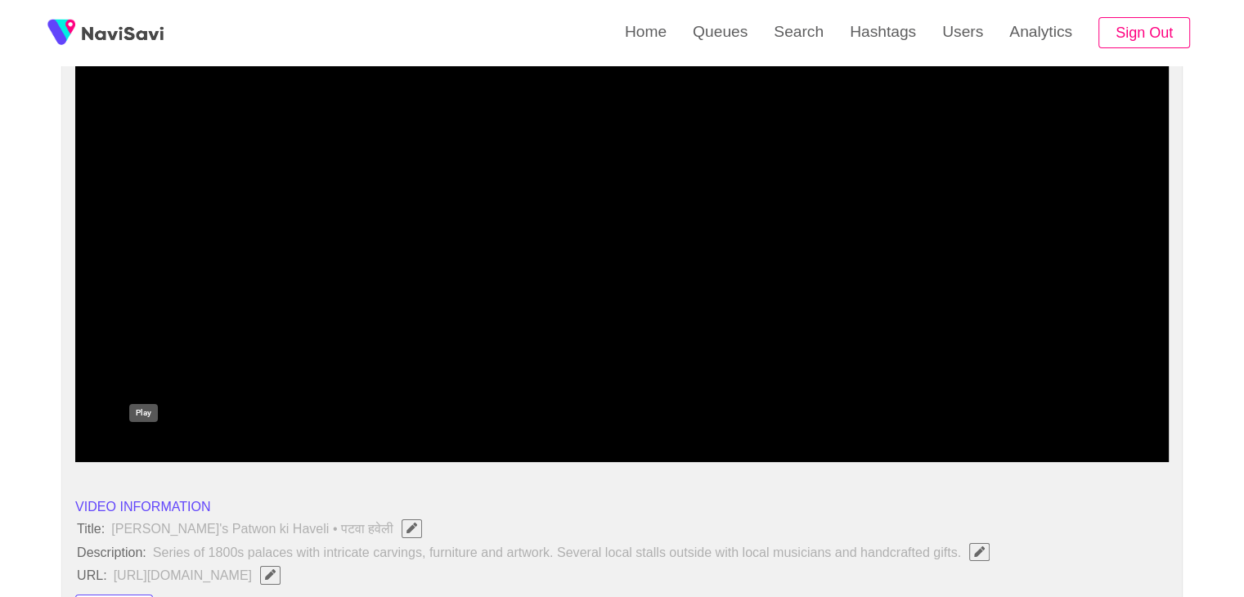
click at [146, 446] on icon "add" at bounding box center [144, 449] width 136 height 20
click at [148, 449] on icon "add" at bounding box center [144, 448] width 10 height 11
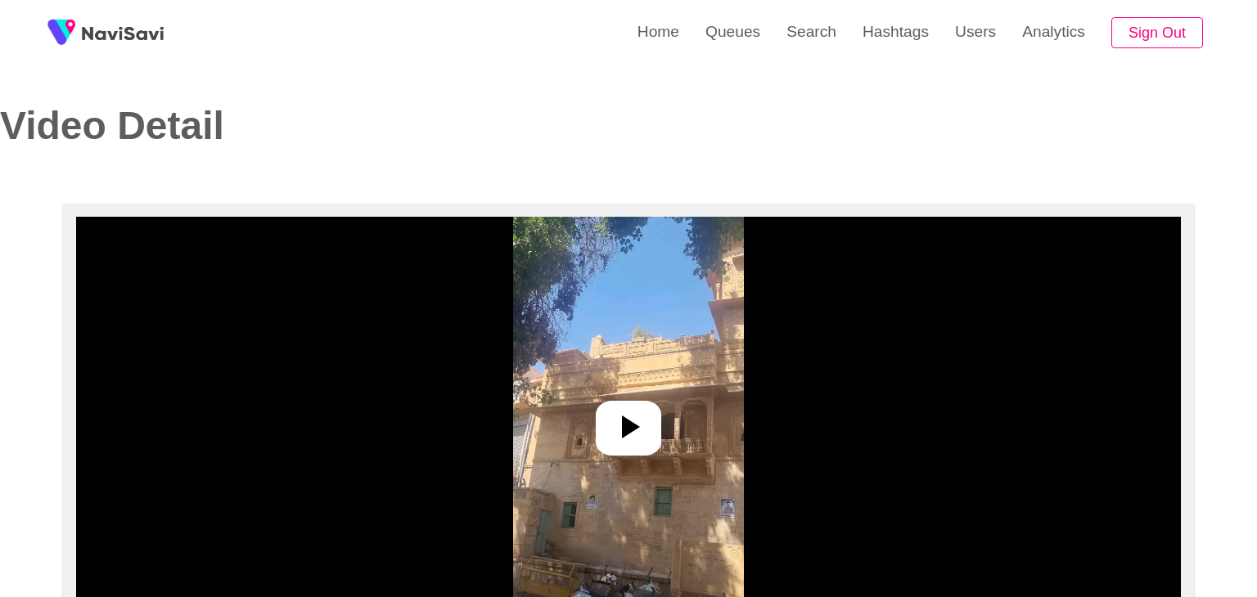
select select "**********"
select select "**"
click at [614, 417] on icon at bounding box center [621, 426] width 39 height 39
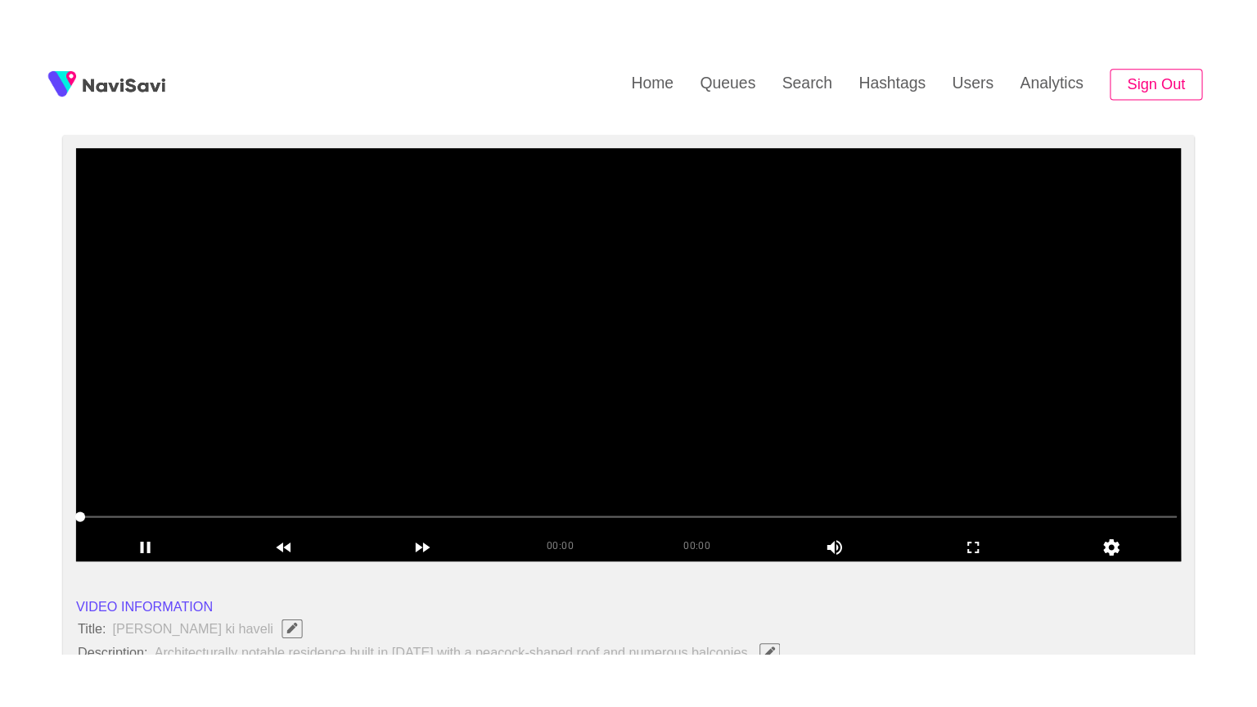
scroll to position [327, 0]
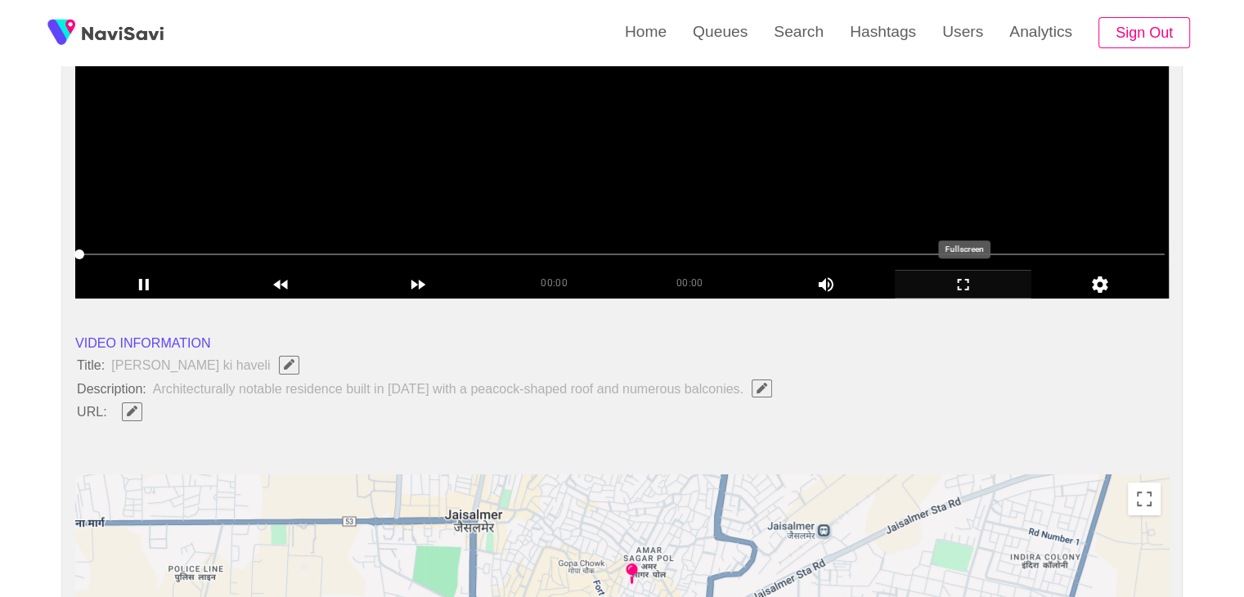
click at [952, 293] on icon "add" at bounding box center [964, 285] width 136 height 20
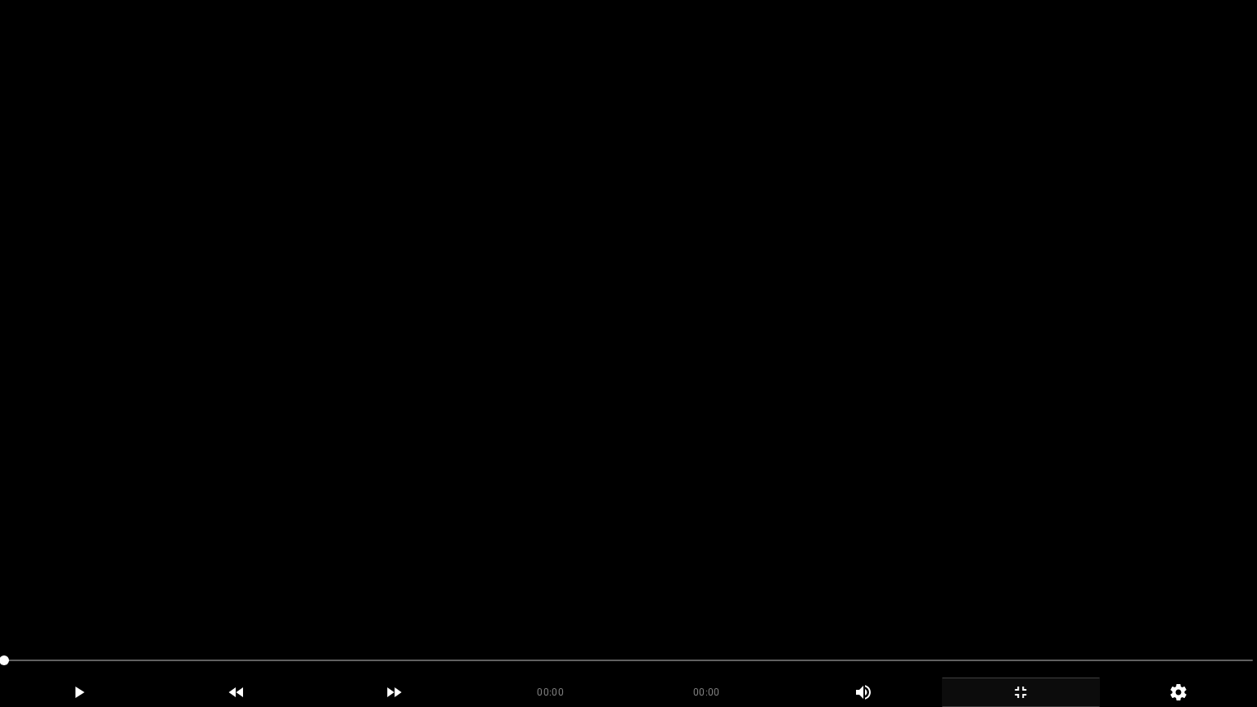
click at [955, 359] on video at bounding box center [628, 353] width 1257 height 707
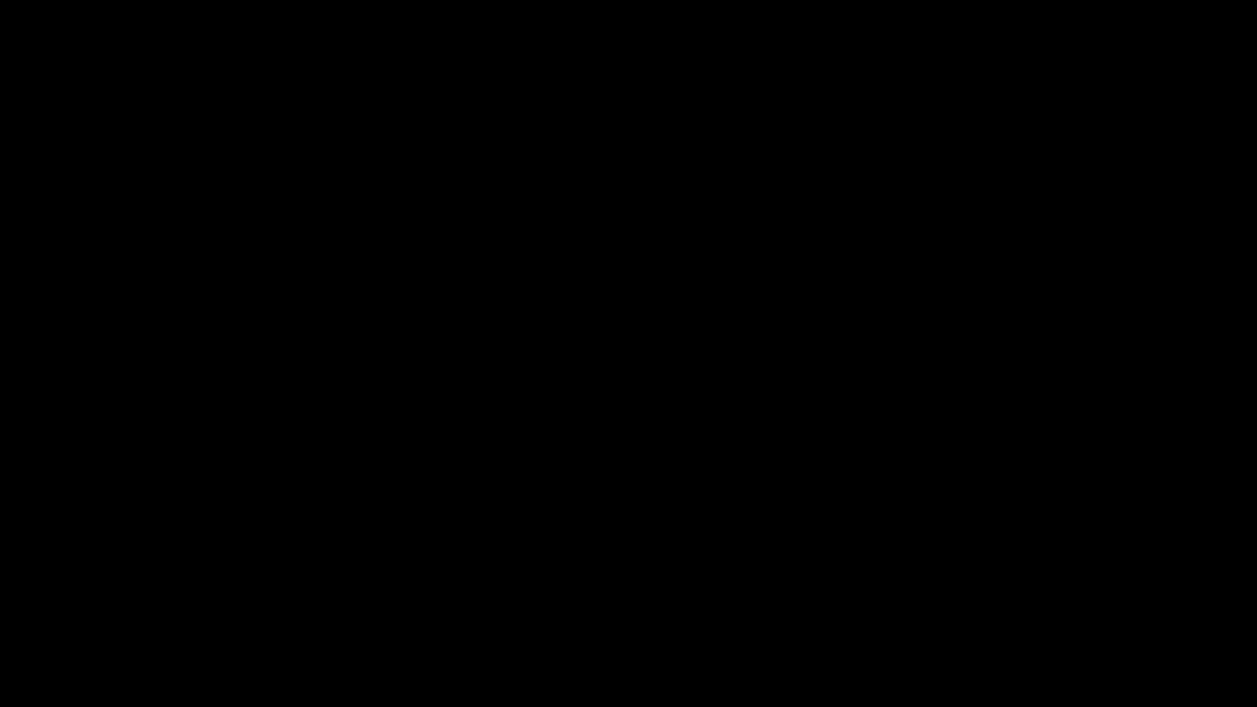
click at [94, 596] on icon "add" at bounding box center [79, 692] width 156 height 20
click at [218, 596] on span at bounding box center [628, 660] width 1248 height 26
click at [11, 596] on span at bounding box center [16, 660] width 10 height 10
click at [108, 596] on icon "add" at bounding box center [79, 692] width 156 height 20
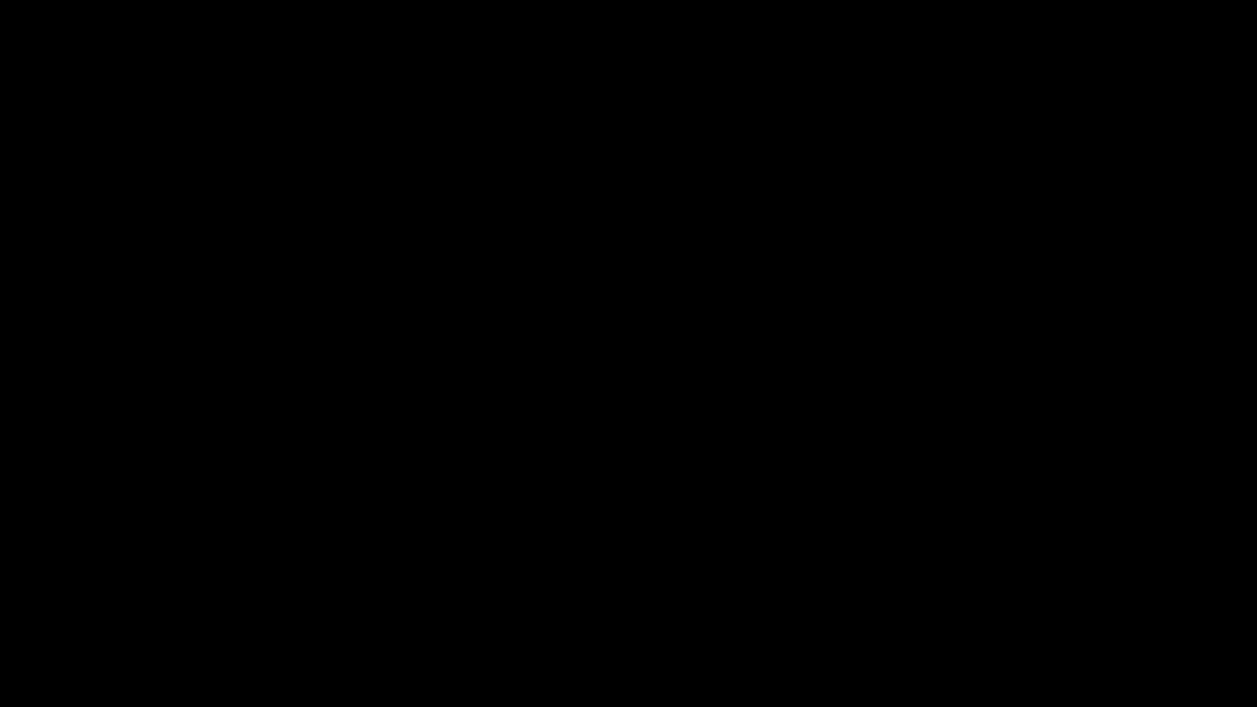
click at [106, 596] on icon "add" at bounding box center [79, 692] width 156 height 20
click at [965, 596] on icon "add" at bounding box center [1021, 692] width 156 height 20
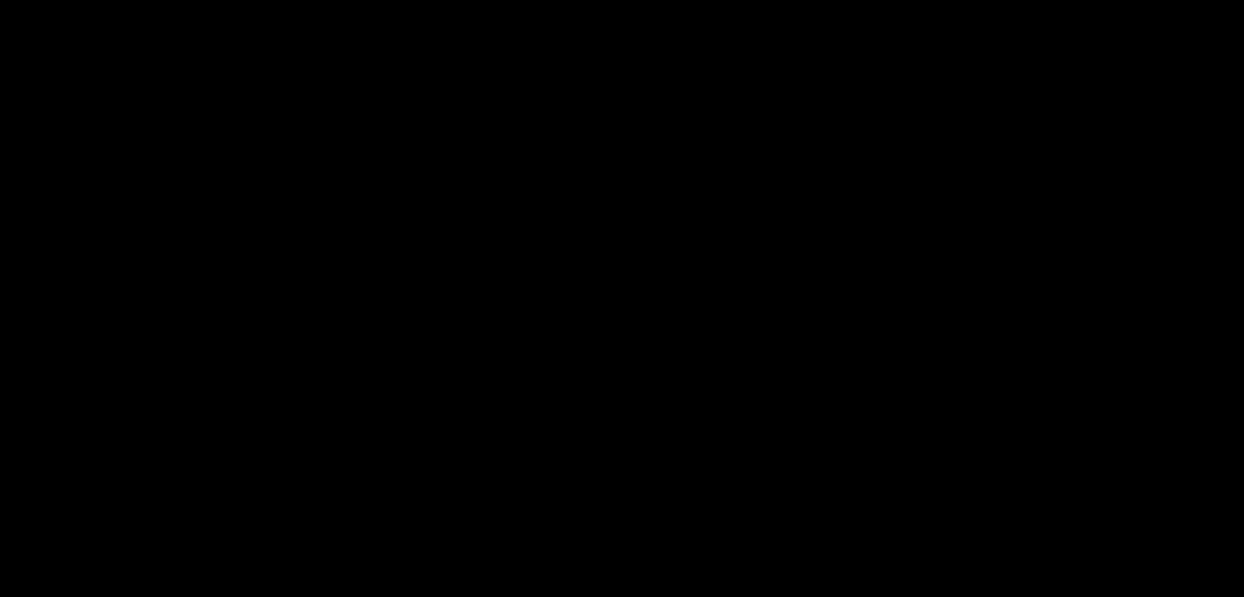
scroll to position [155, 0]
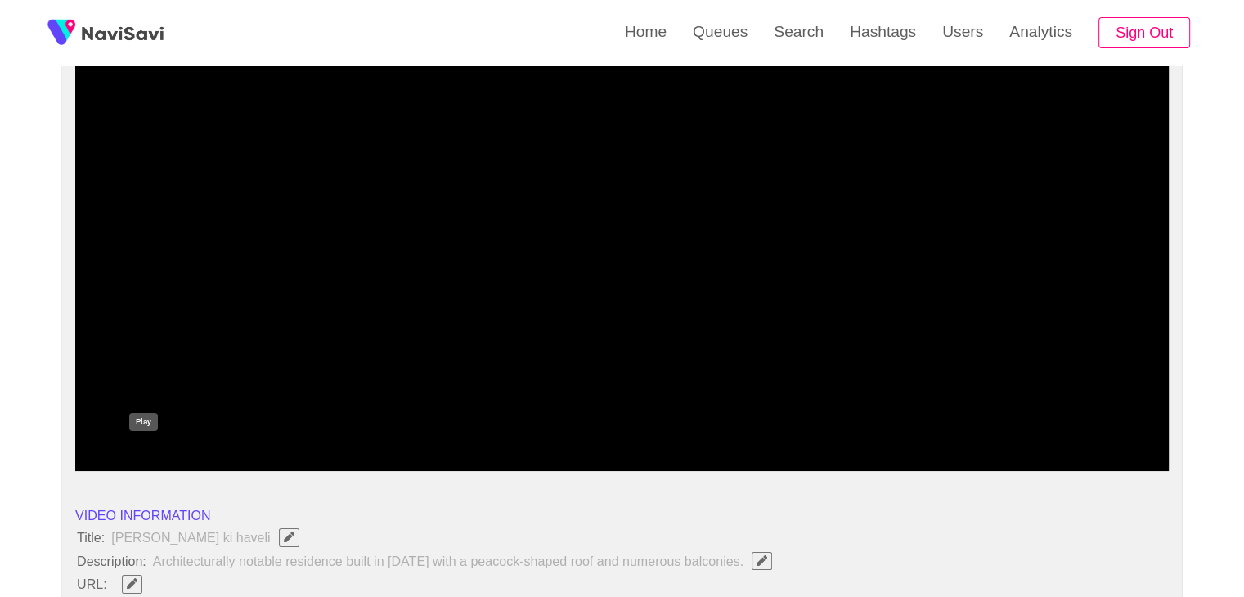
click at [115, 460] on icon "add" at bounding box center [144, 458] width 136 height 20
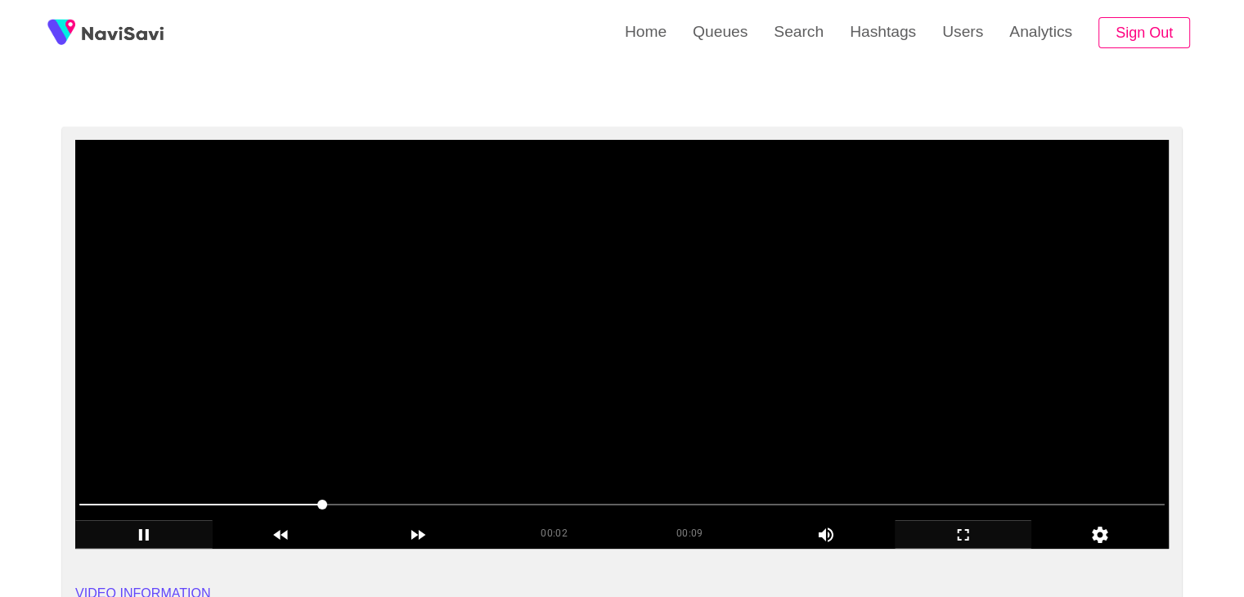
scroll to position [73, 0]
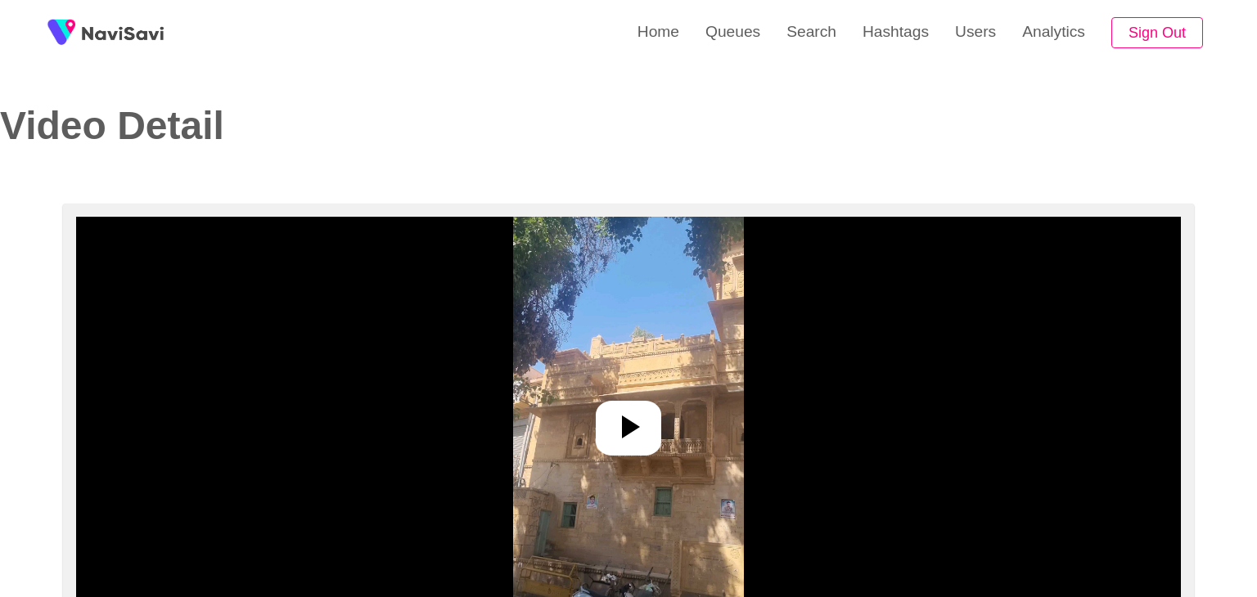
select select "**********"
select select "**"
click at [628, 425] on icon at bounding box center [624, 427] width 18 height 23
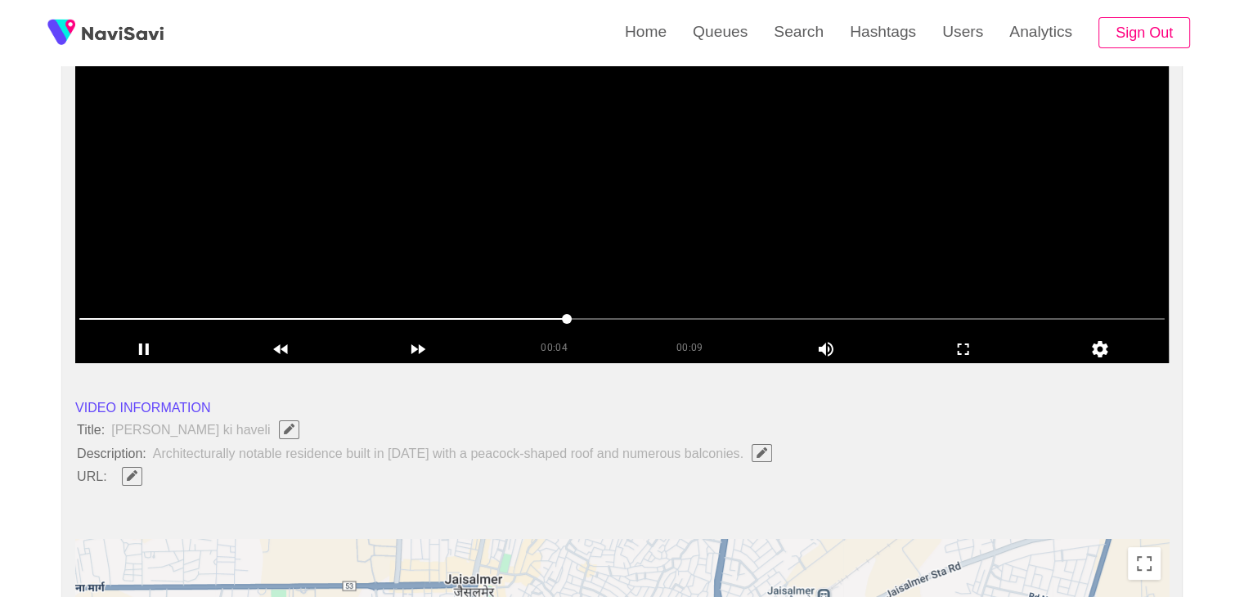
scroll to position [82, 0]
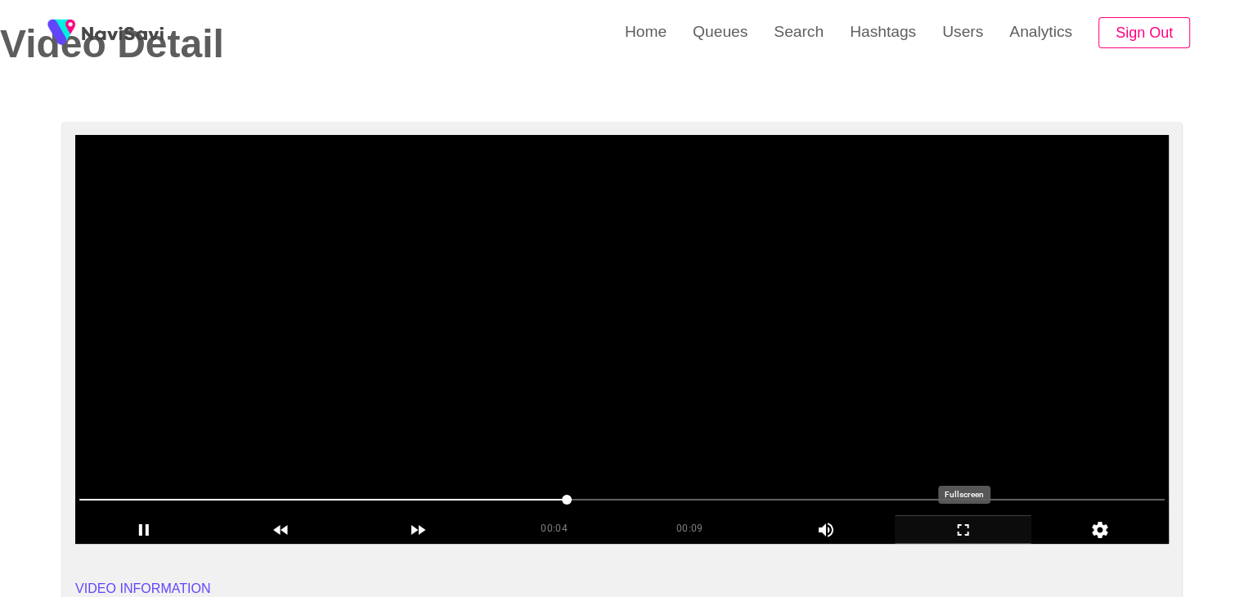
click at [961, 518] on div "add" at bounding box center [963, 529] width 137 height 28
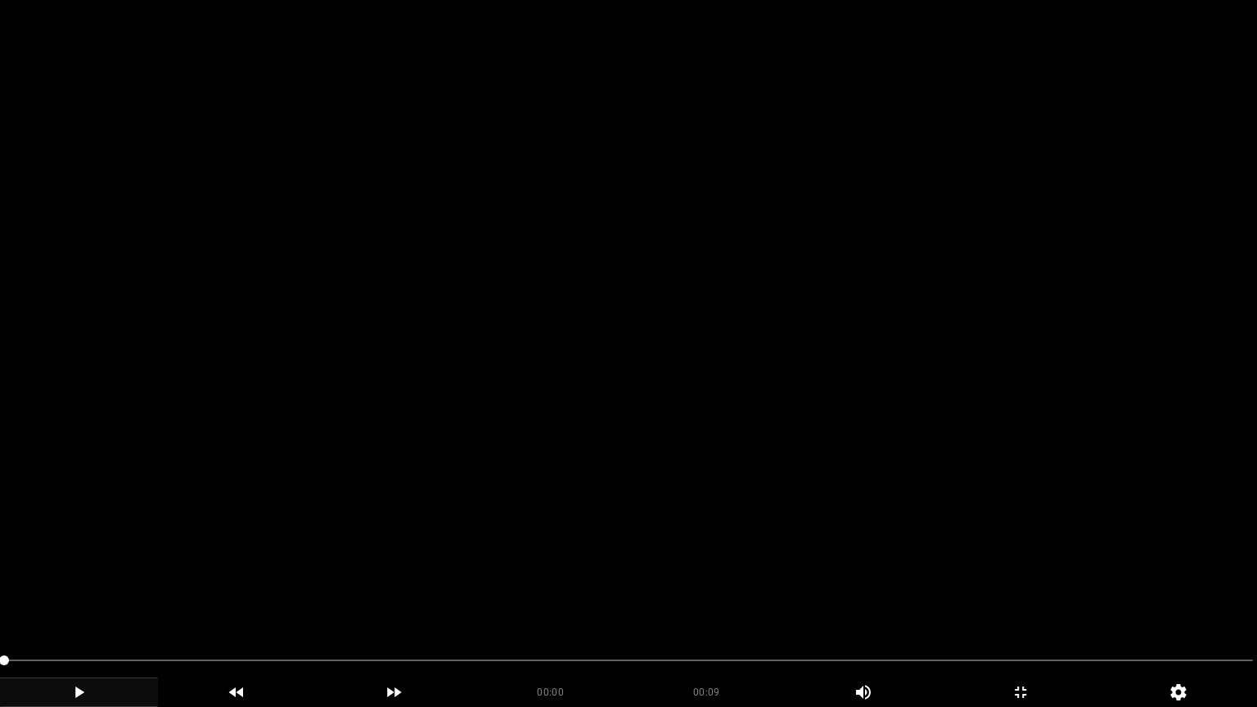
click at [70, 596] on icon "add" at bounding box center [79, 692] width 156 height 20
click at [845, 596] on span at bounding box center [628, 660] width 1248 height 2
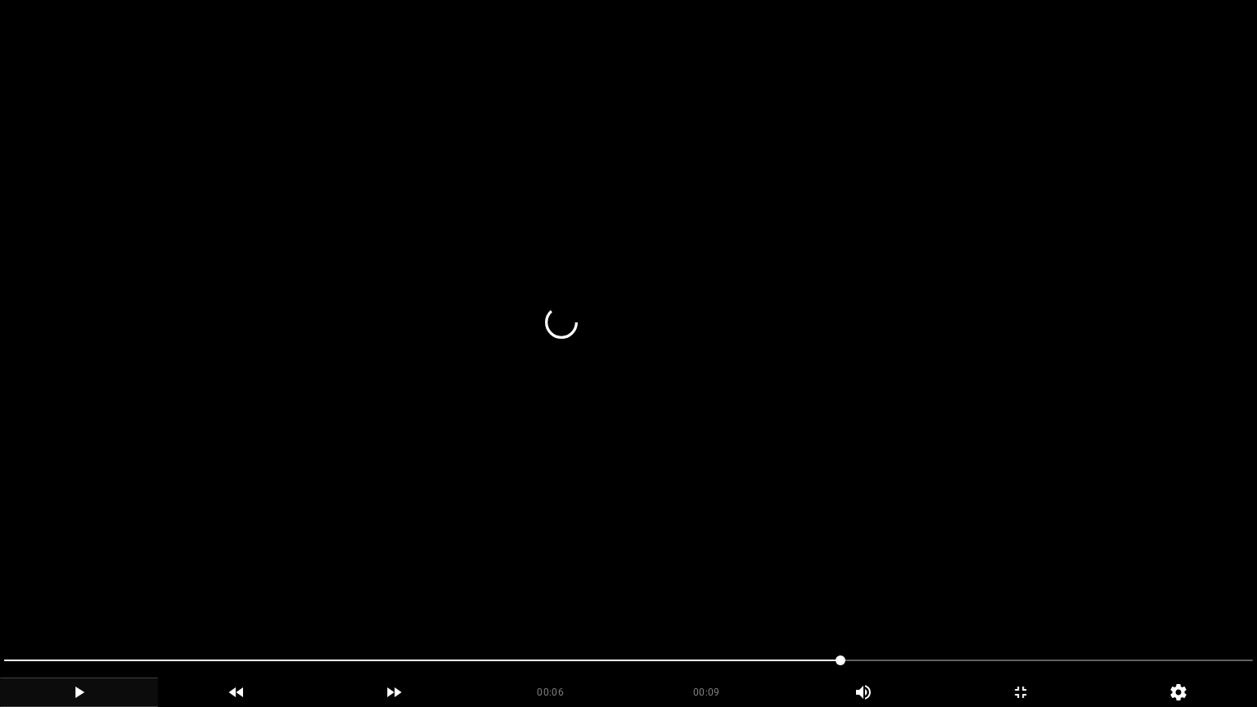
click at [67, 596] on icon "add" at bounding box center [79, 692] width 156 height 20
click at [864, 596] on span at bounding box center [628, 660] width 1248 height 26
click at [965, 596] on span at bounding box center [628, 660] width 1248 height 26
click at [1031, 596] on span at bounding box center [628, 660] width 1248 height 26
click at [1109, 596] on span at bounding box center [628, 660] width 1248 height 26
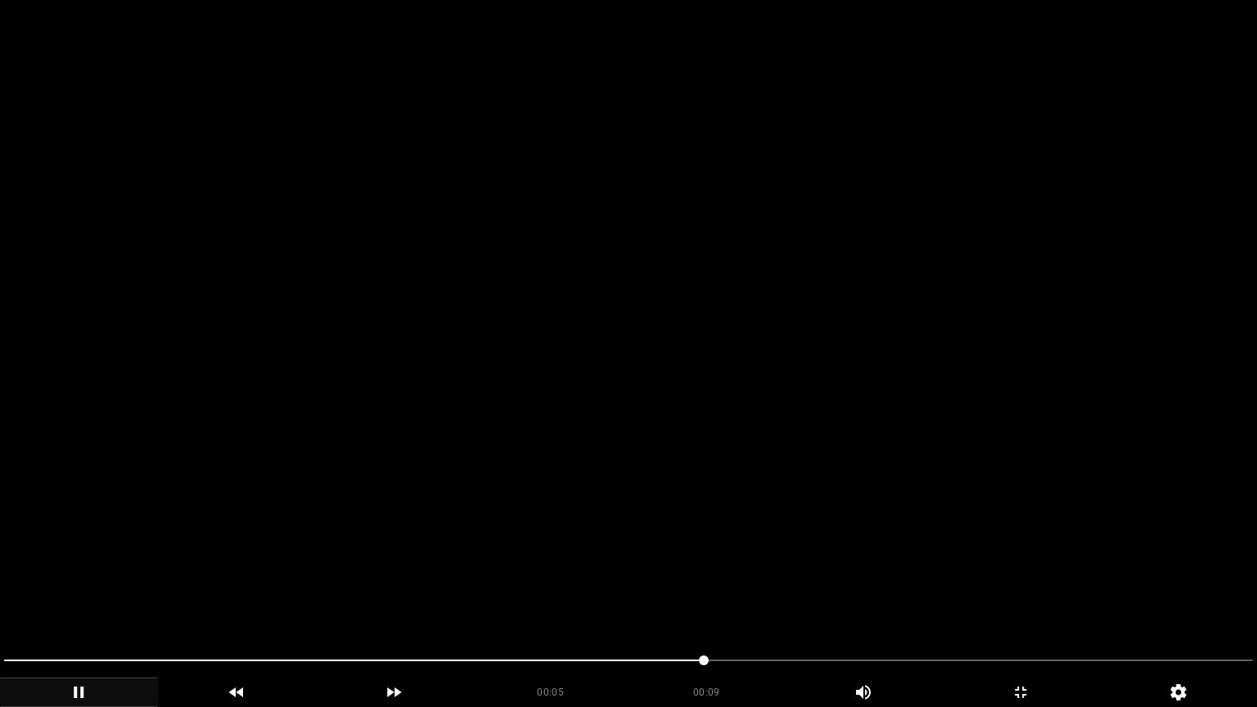
drag, startPoint x: 1145, startPoint y: 661, endPoint x: 705, endPoint y: 665, distance: 440.2
click at [1082, 596] on span at bounding box center [628, 660] width 1248 height 26
click at [1022, 596] on div "add" at bounding box center [1021, 691] width 158 height 29
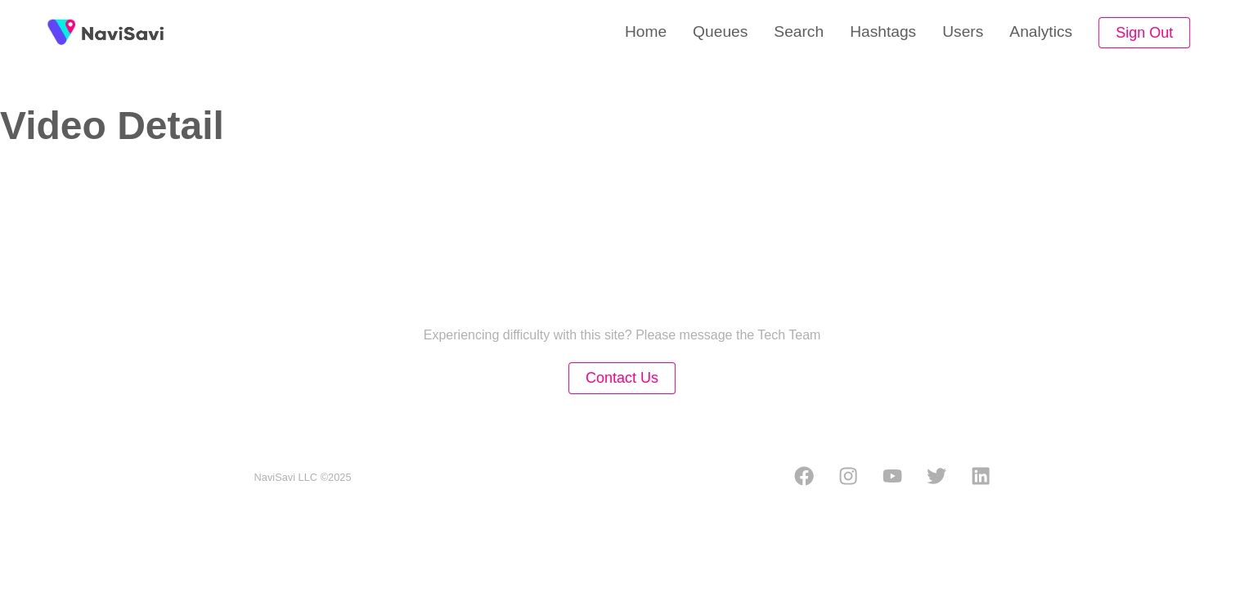
select select "**********"
select select "**"
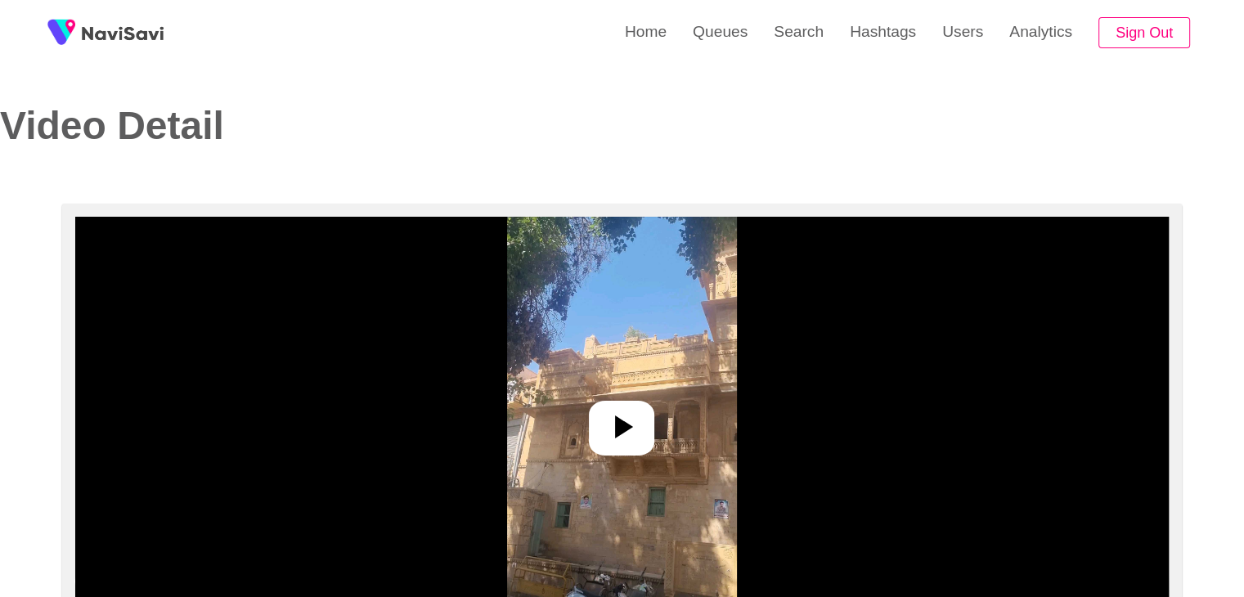
click at [614, 423] on icon at bounding box center [621, 426] width 39 height 39
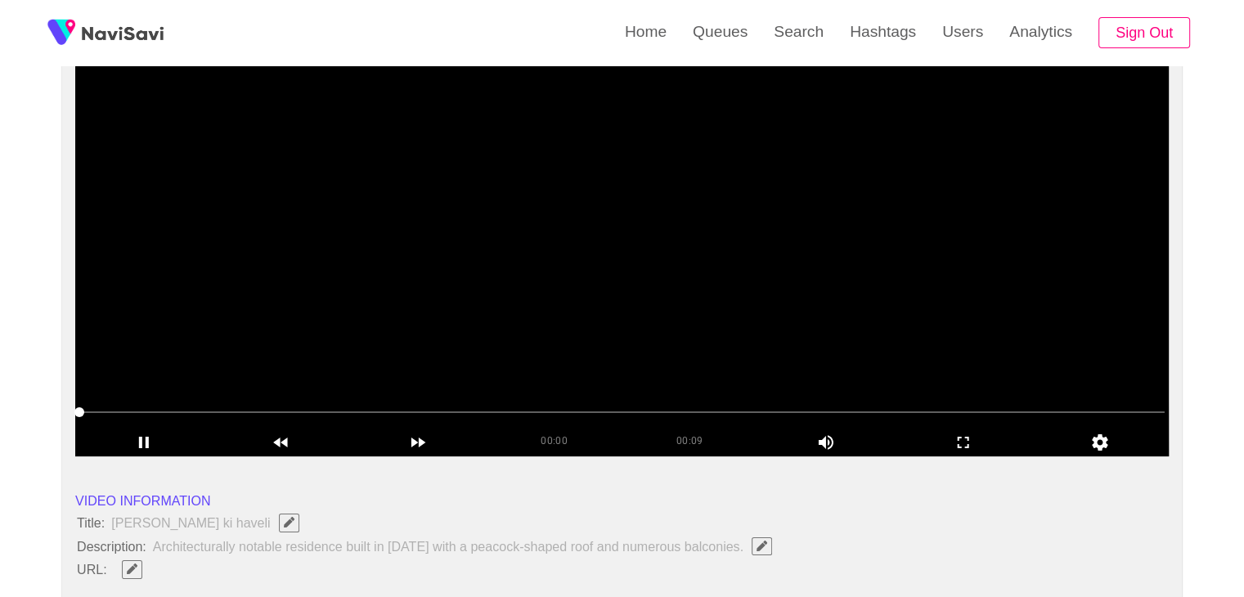
scroll to position [164, 0]
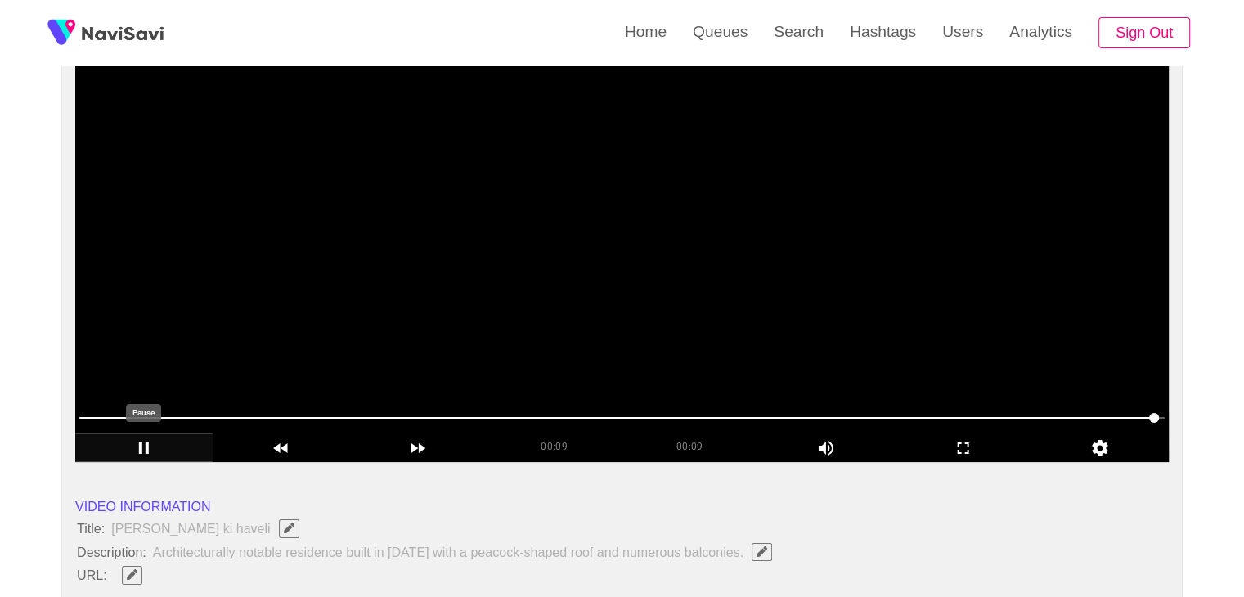
click at [147, 439] on icon "add" at bounding box center [144, 449] width 136 height 20
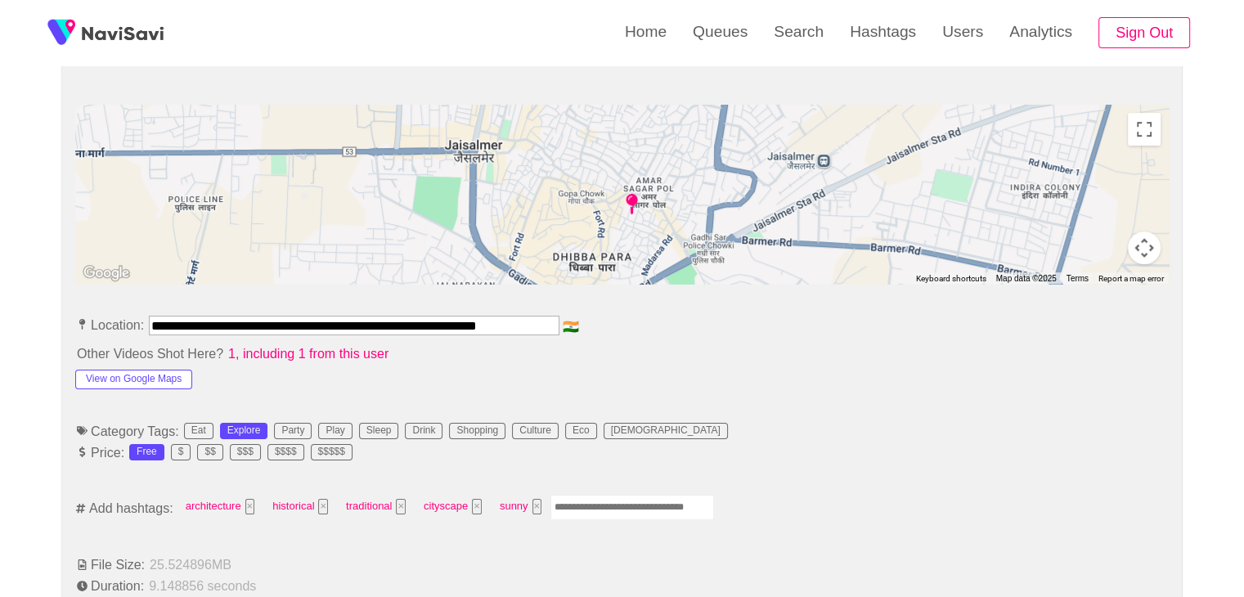
scroll to position [736, 0]
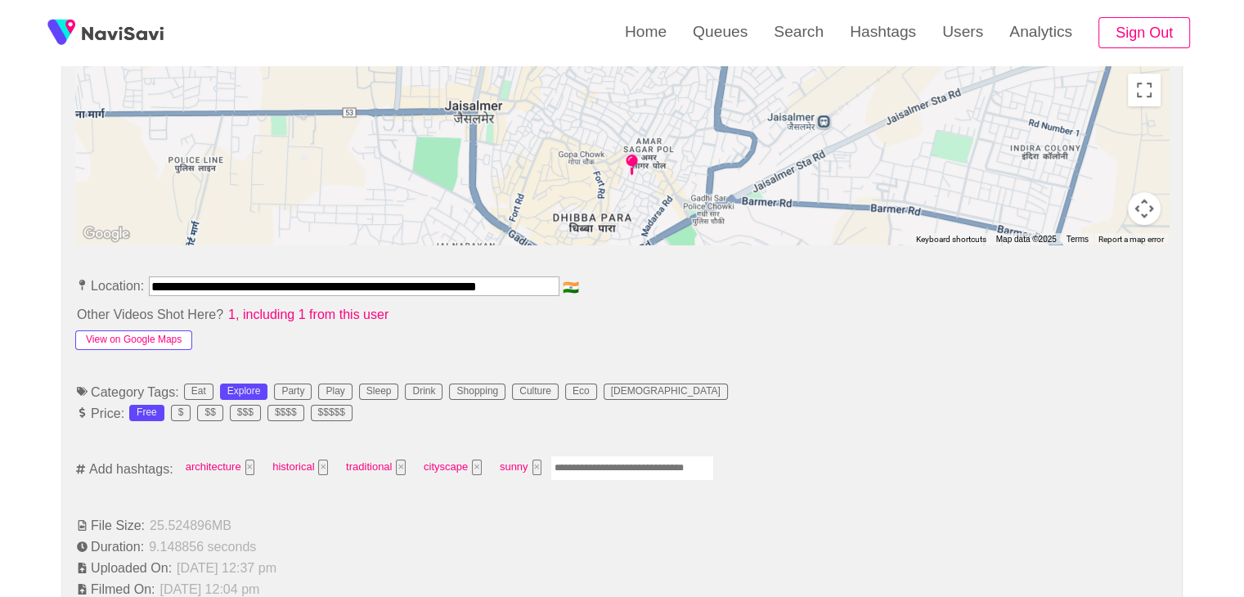
click at [175, 337] on button "View on Google Maps" at bounding box center [133, 341] width 117 height 20
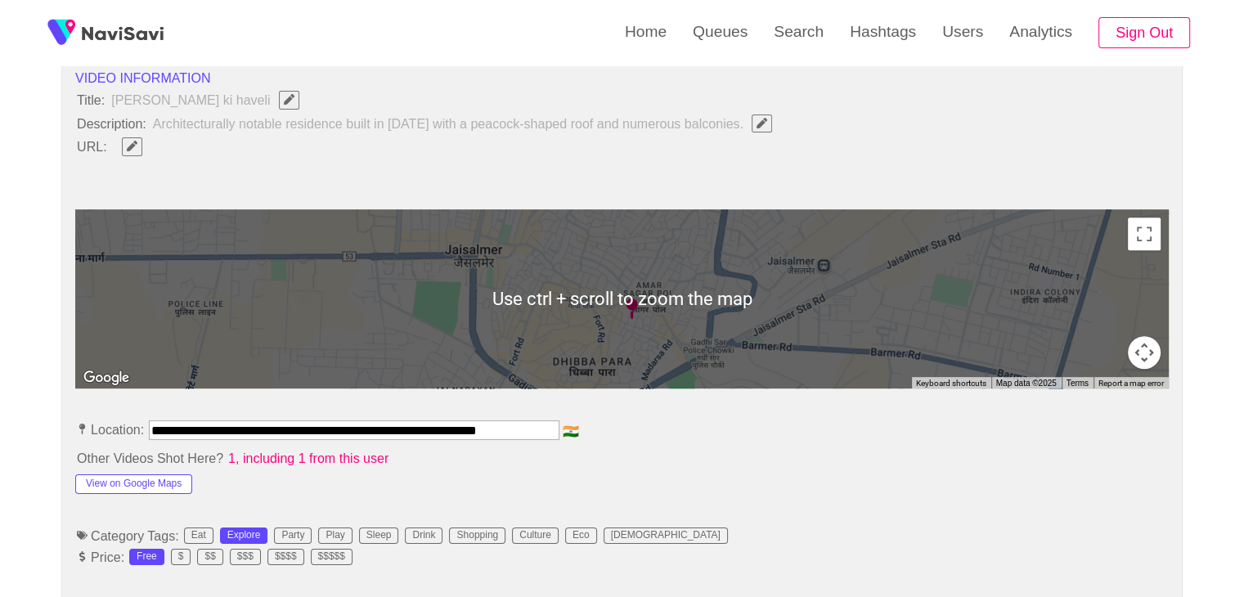
scroll to position [573, 0]
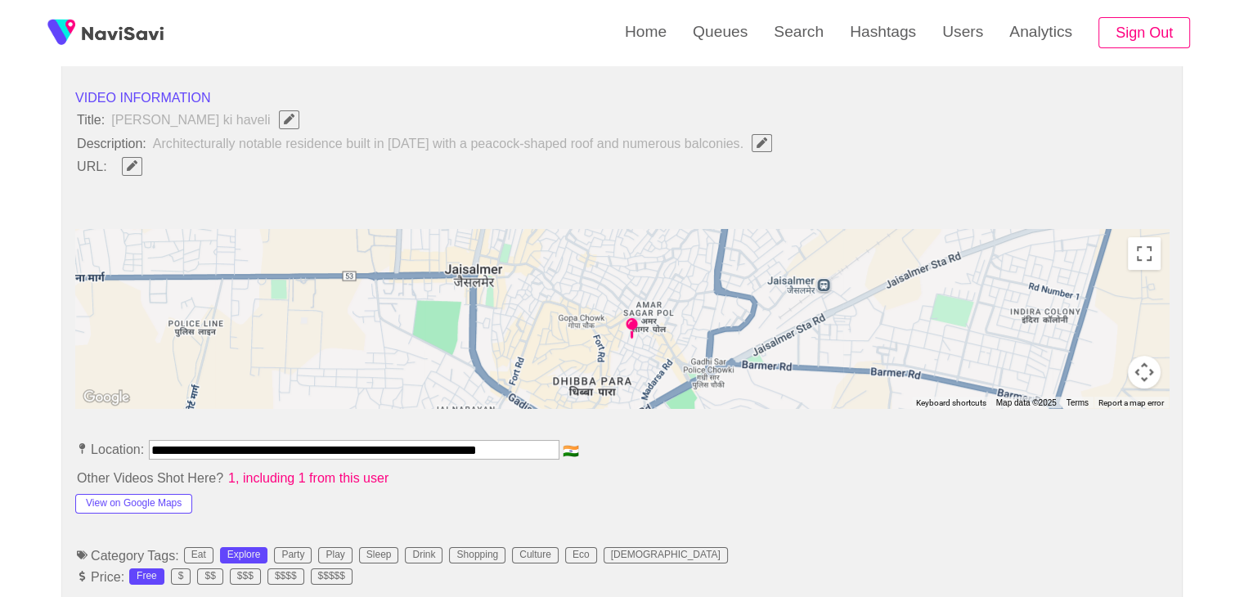
drag, startPoint x: 151, startPoint y: 444, endPoint x: 695, endPoint y: 468, distance: 544.6
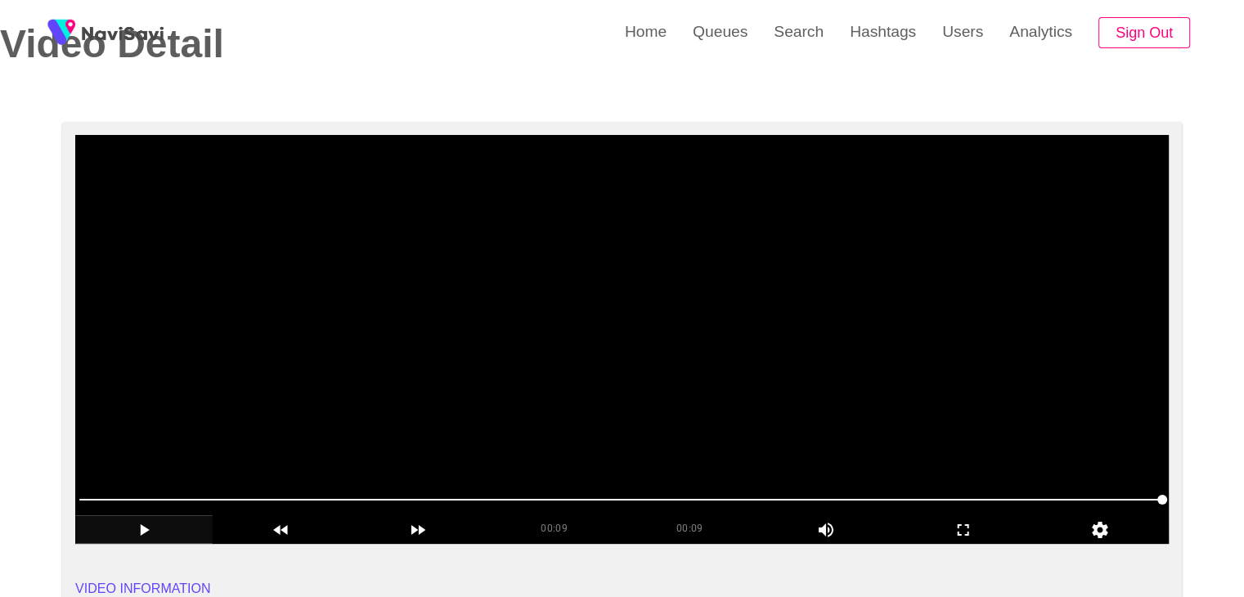
scroll to position [409, 0]
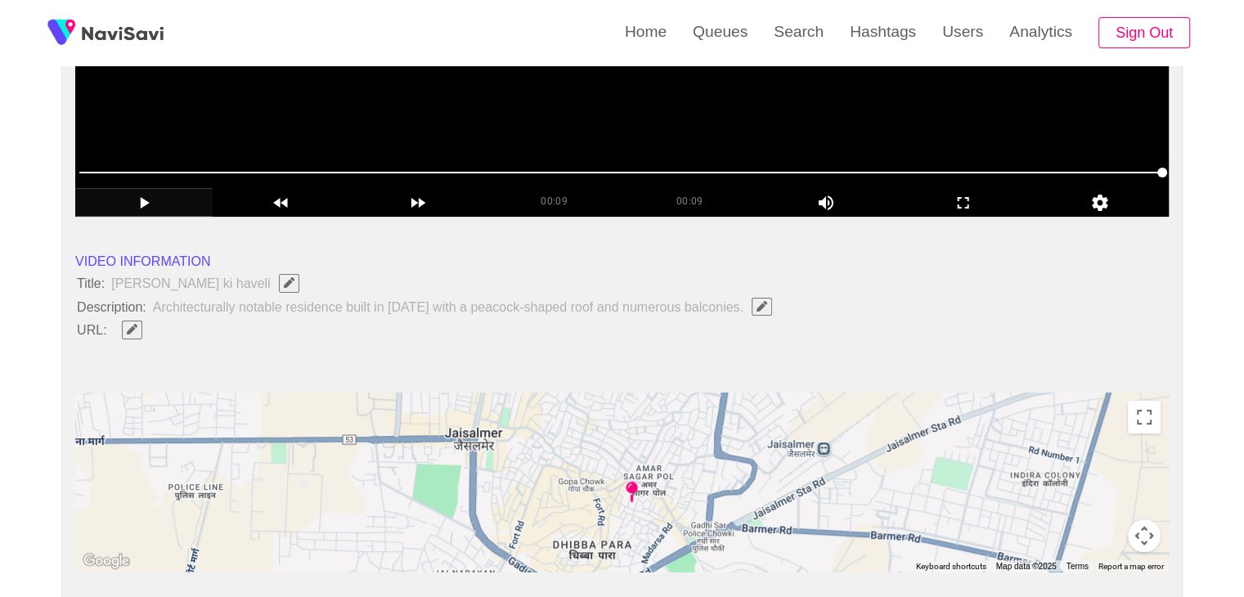
click at [137, 331] on span at bounding box center [132, 329] width 40 height 21
click at [137, 331] on span "Edit Field" at bounding box center [132, 329] width 14 height 11
click at [269, 328] on input "field" at bounding box center [487, 330] width 747 height 20
type input "**********"
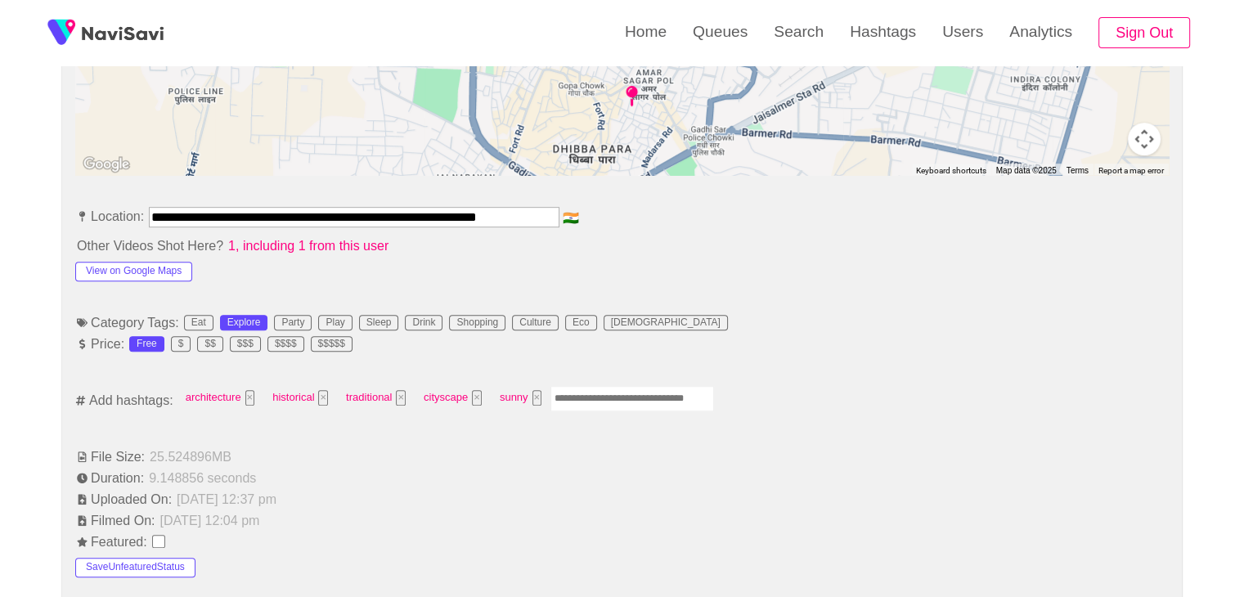
scroll to position [818, 0]
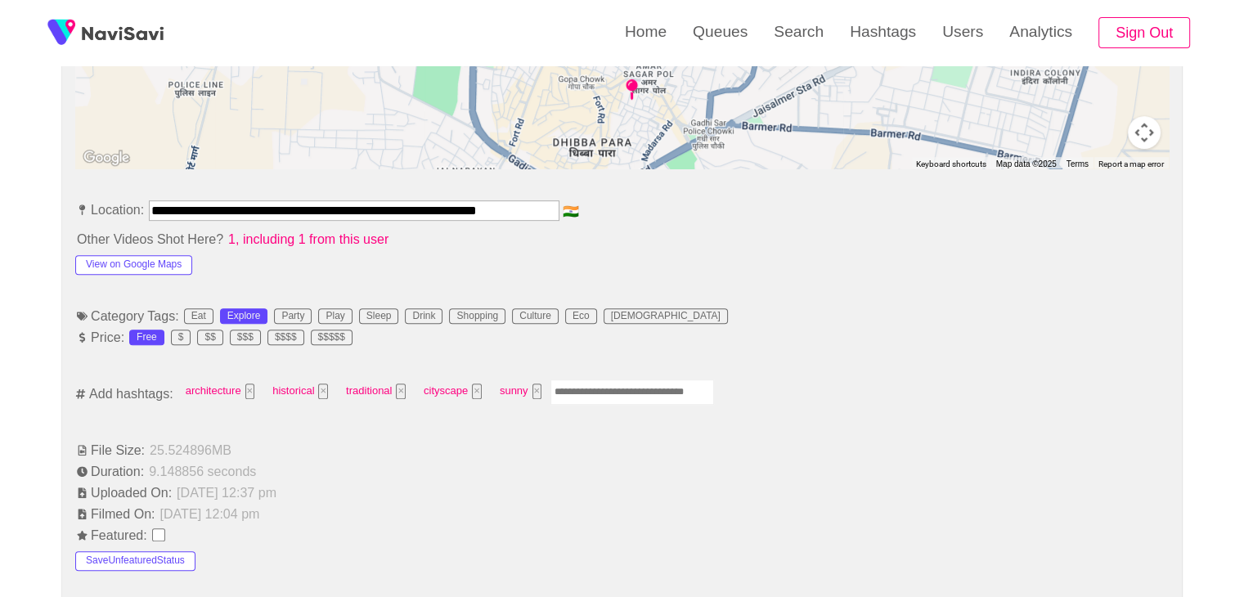
click at [592, 394] on input "Enter tag here and press return" at bounding box center [633, 392] width 164 height 25
type input "******"
type input "*********"
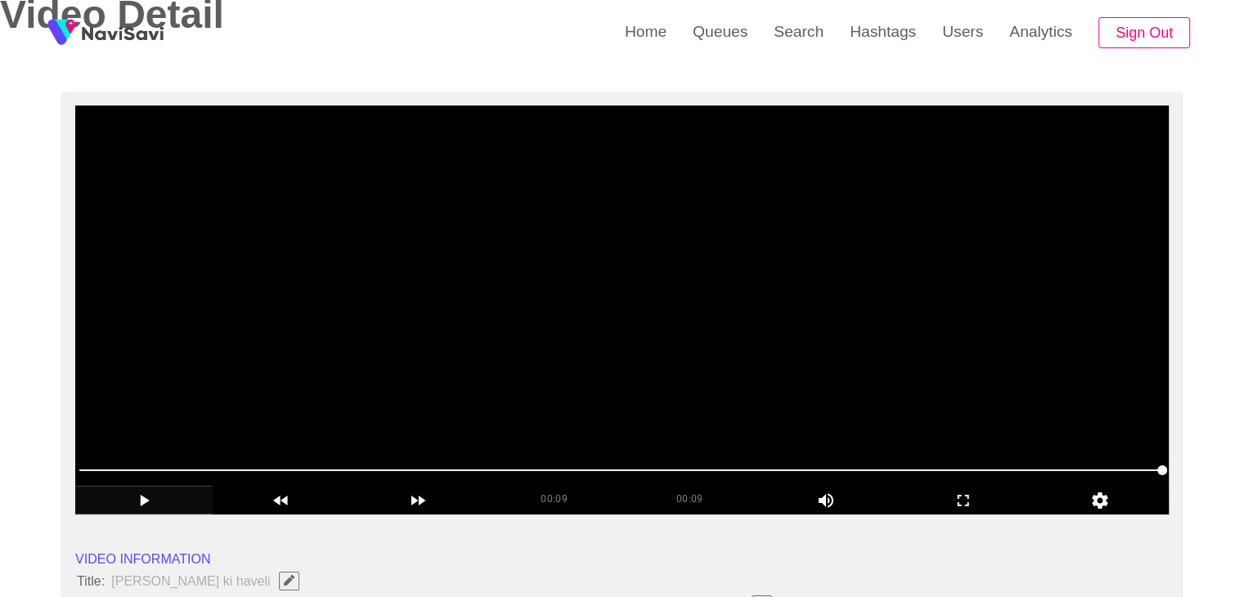
scroll to position [164, 0]
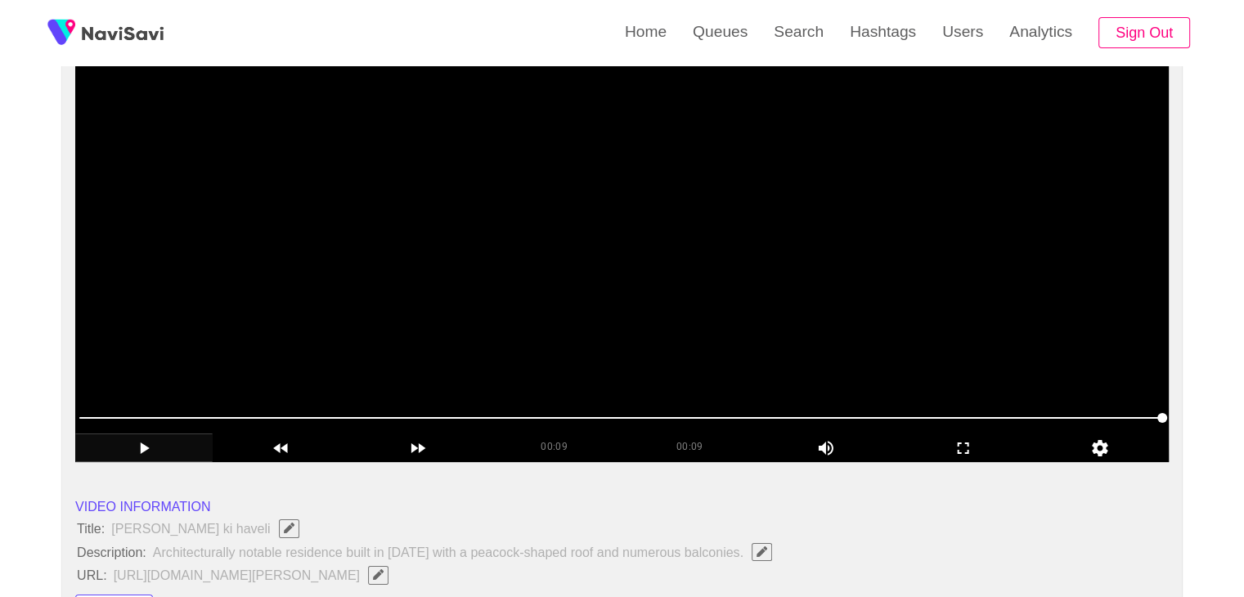
click at [763, 409] on span at bounding box center [622, 418] width 1086 height 26
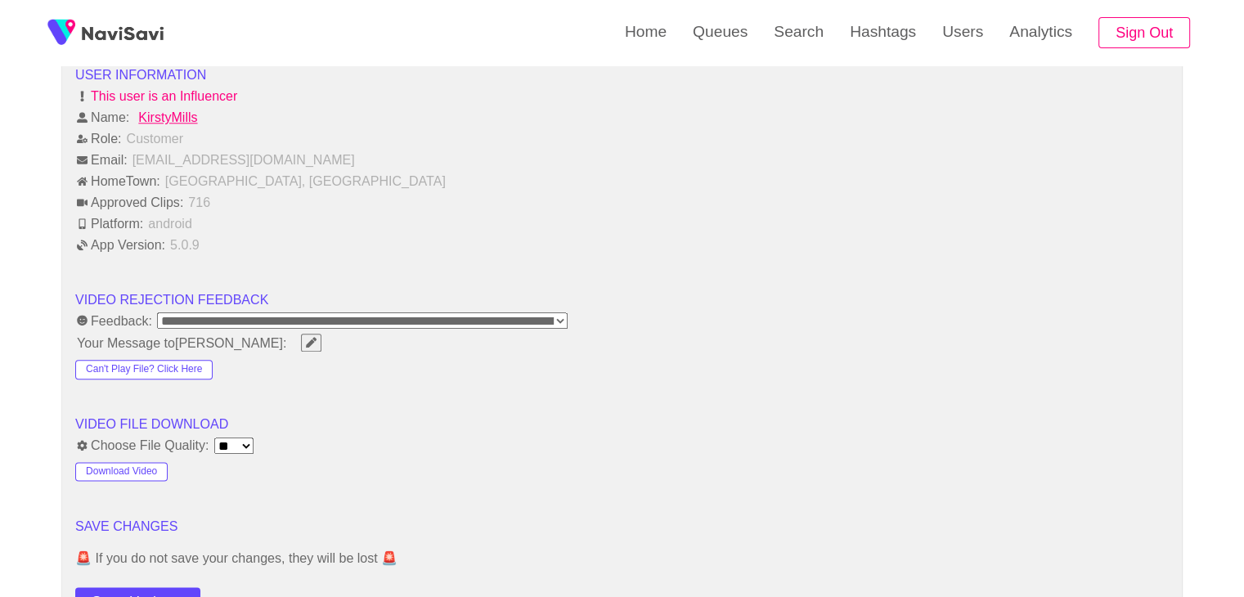
scroll to position [1964, 0]
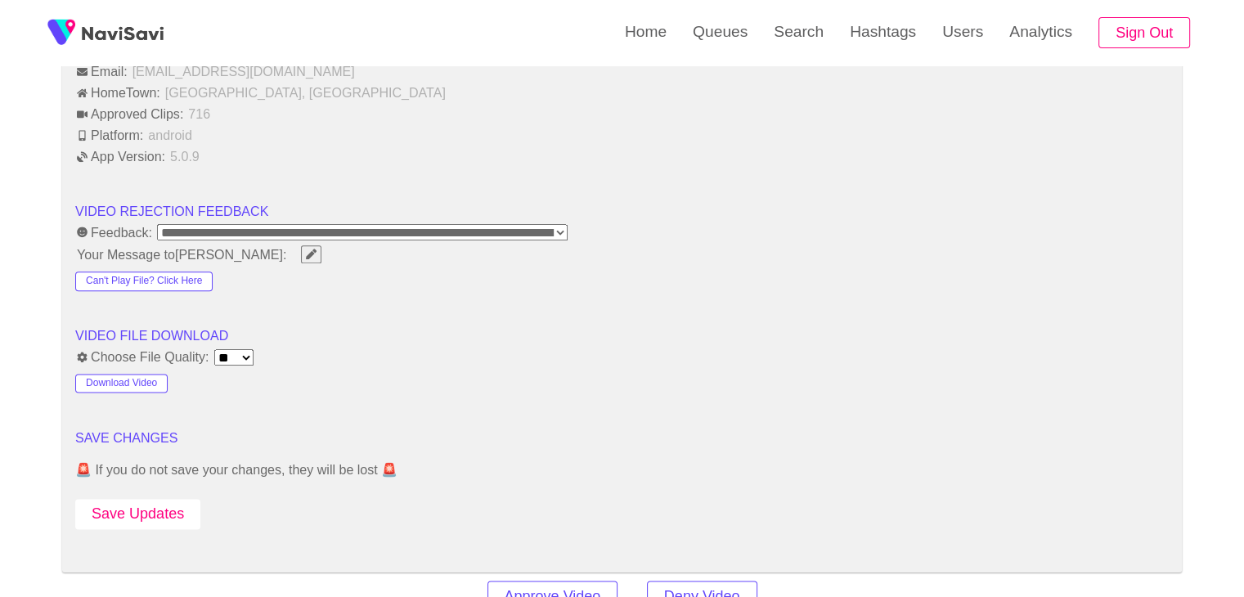
click at [152, 510] on button "Save Updates" at bounding box center [137, 514] width 125 height 30
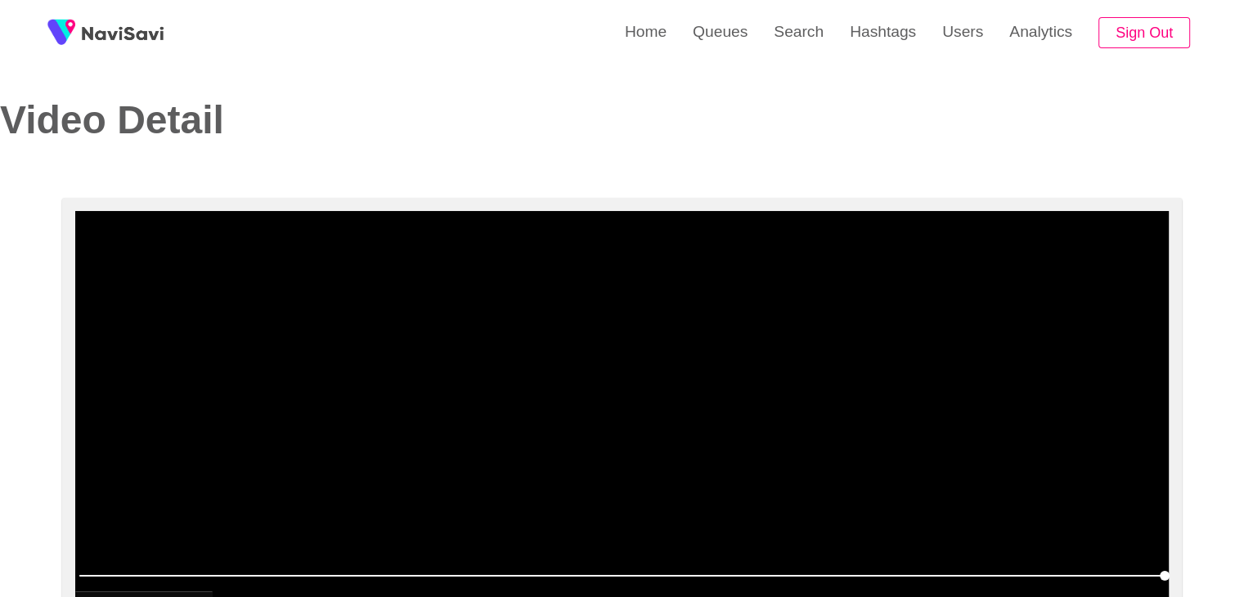
scroll to position [0, 0]
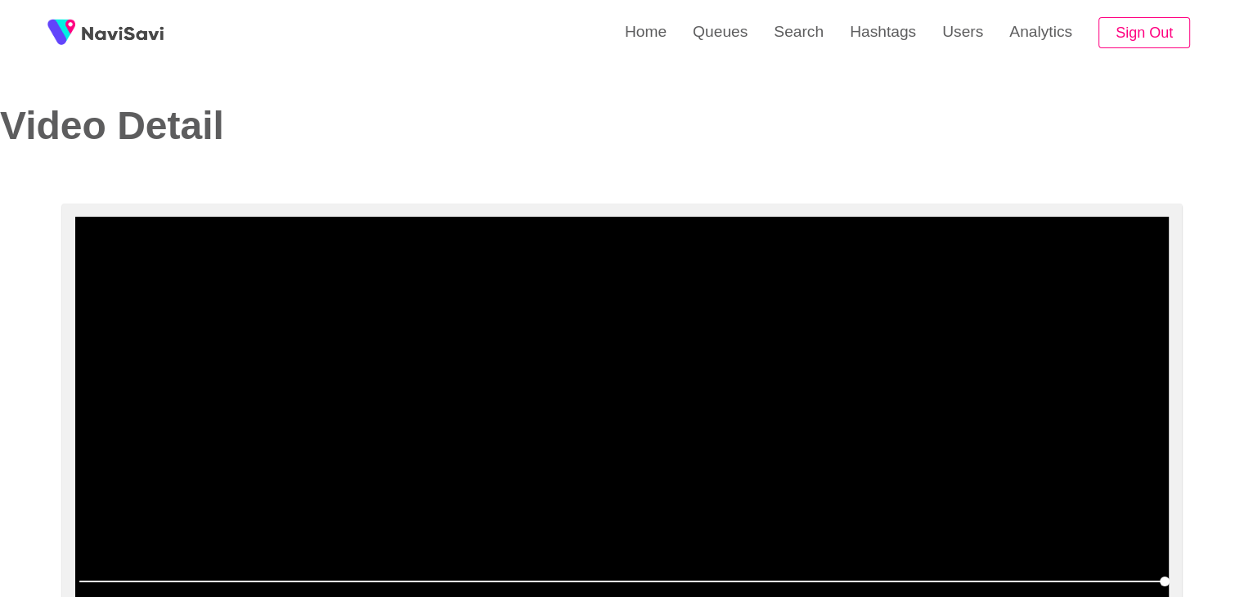
click at [757, 362] on video at bounding box center [622, 421] width 1094 height 409
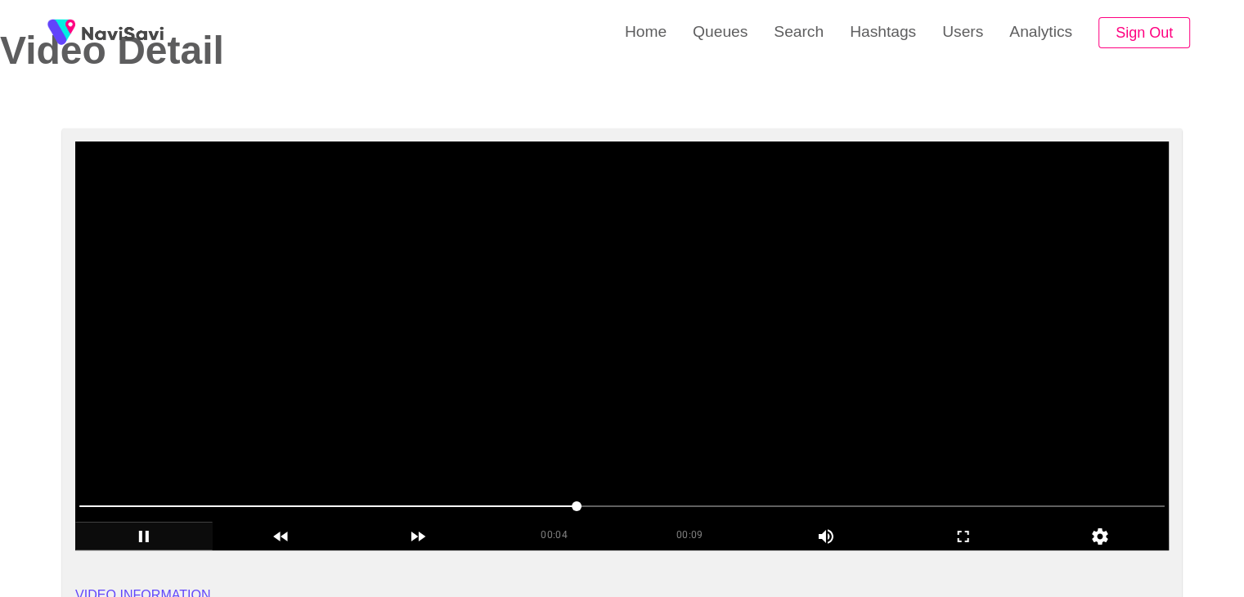
scroll to position [82, 0]
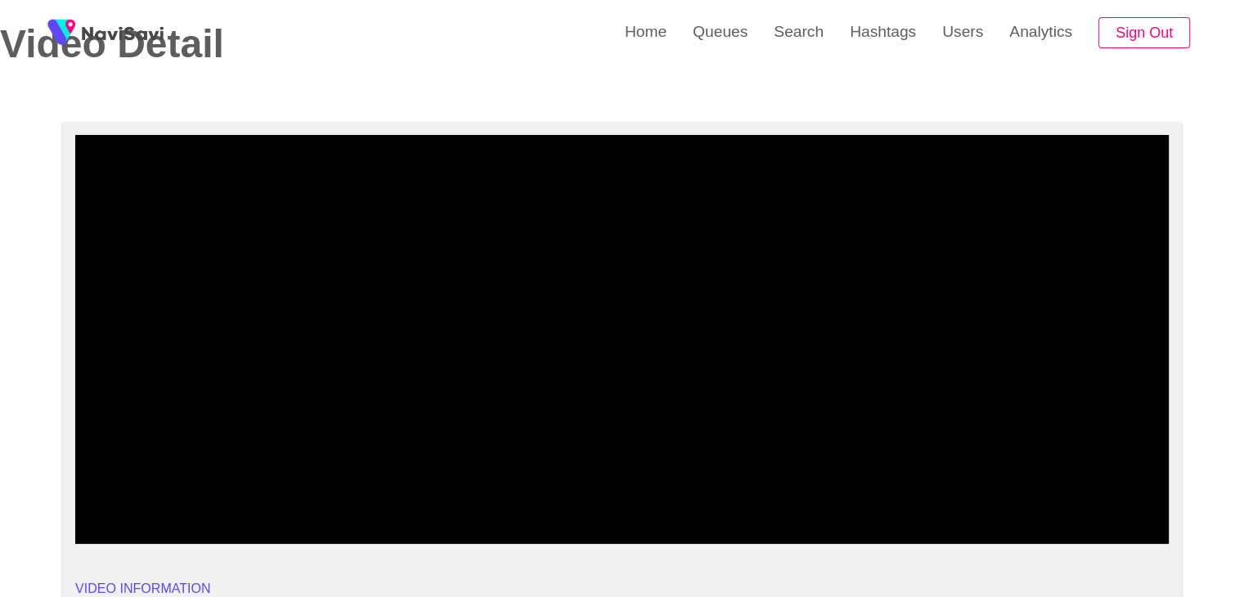
drag, startPoint x: 183, startPoint y: 498, endPoint x: 154, endPoint y: 498, distance: 29.5
click at [154, 498] on span at bounding box center [622, 500] width 1086 height 26
click at [143, 524] on icon "add" at bounding box center [144, 530] width 136 height 20
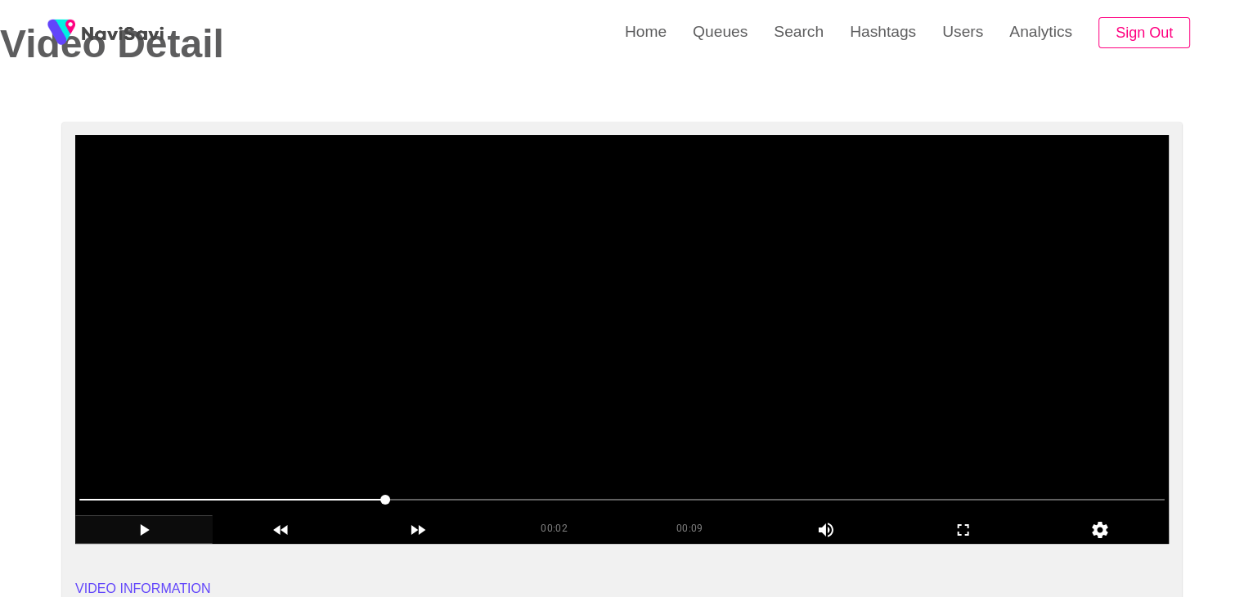
click at [665, 317] on video at bounding box center [622, 339] width 1094 height 409
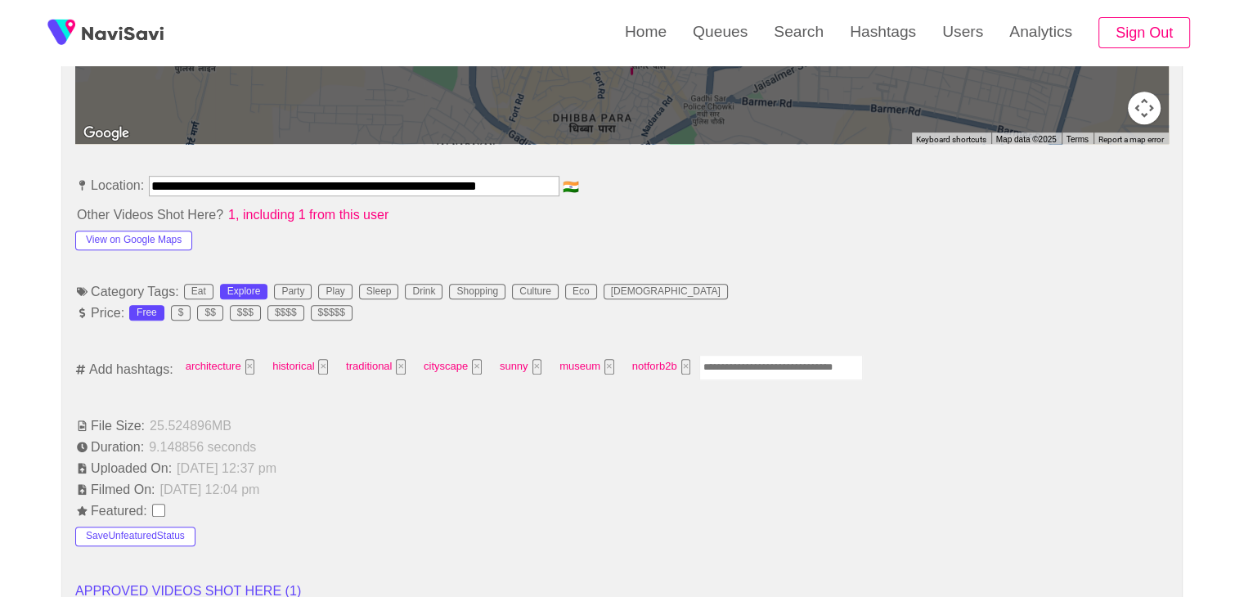
scroll to position [900, 0]
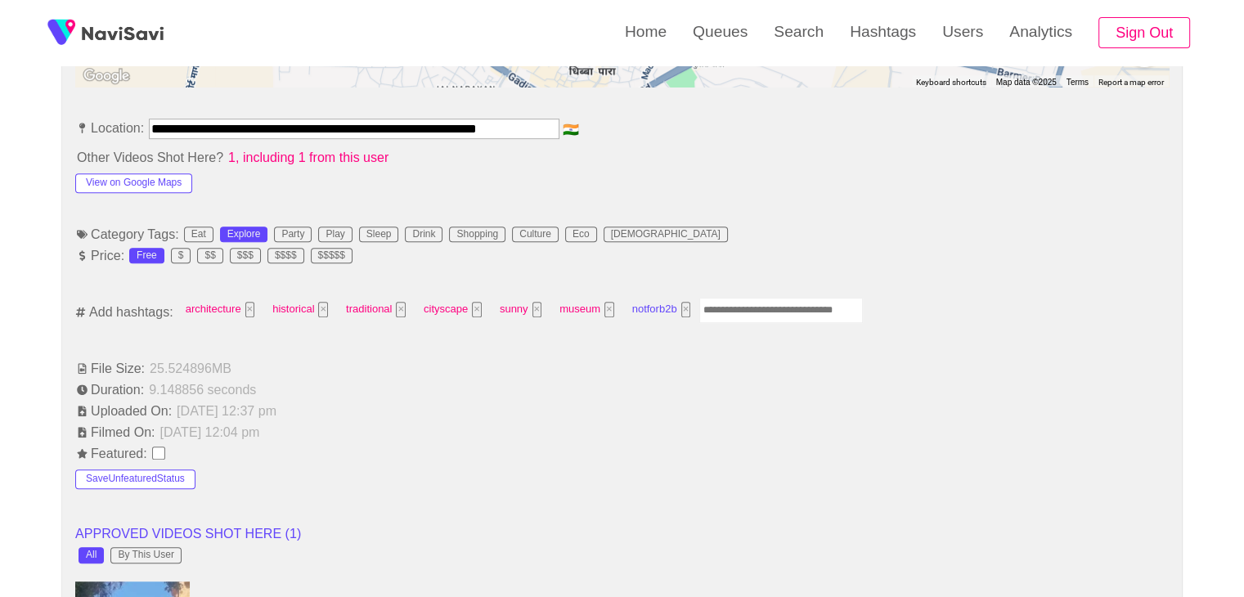
click at [684, 313] on button "×" at bounding box center [687, 310] width 10 height 16
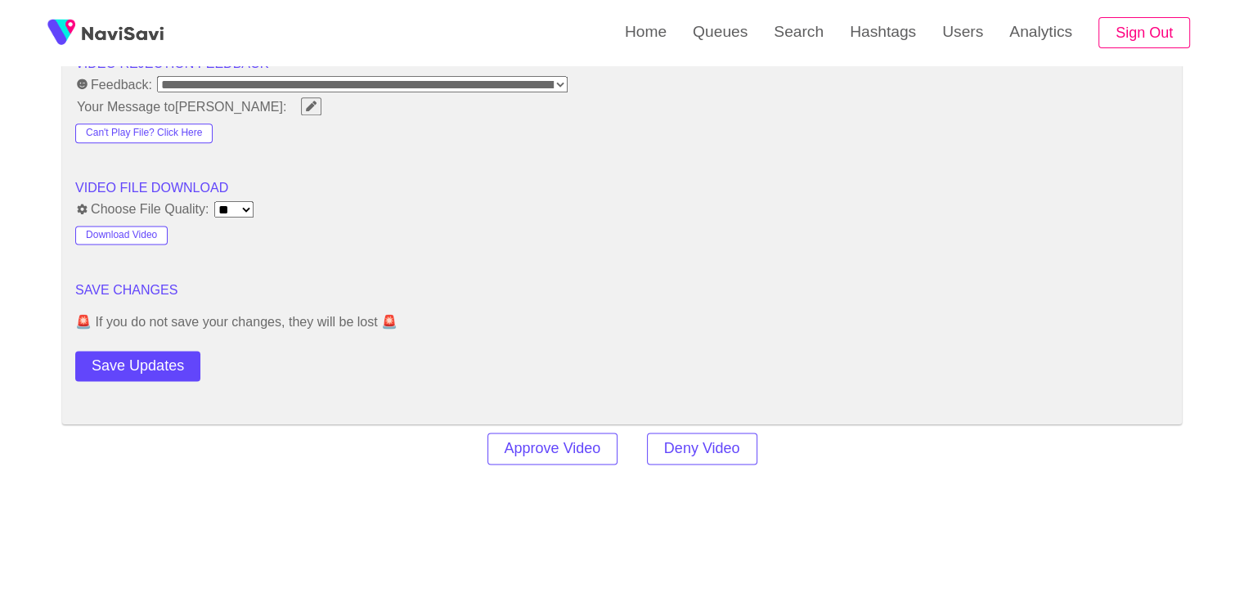
scroll to position [2127, 0]
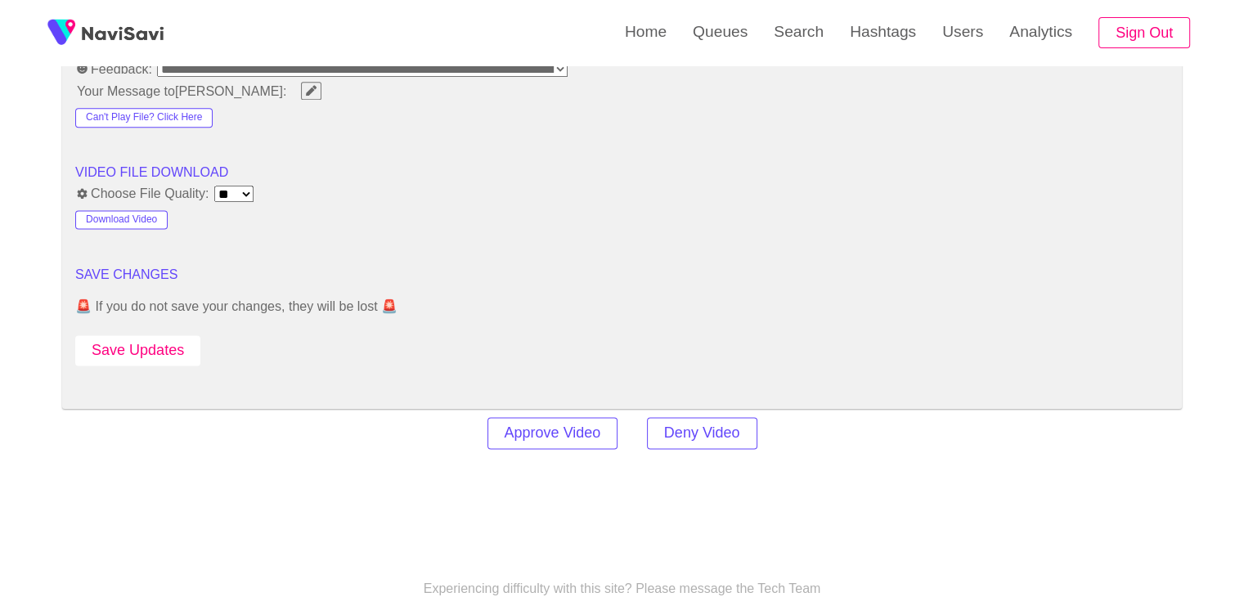
click at [160, 347] on button "Save Updates" at bounding box center [137, 350] width 125 height 30
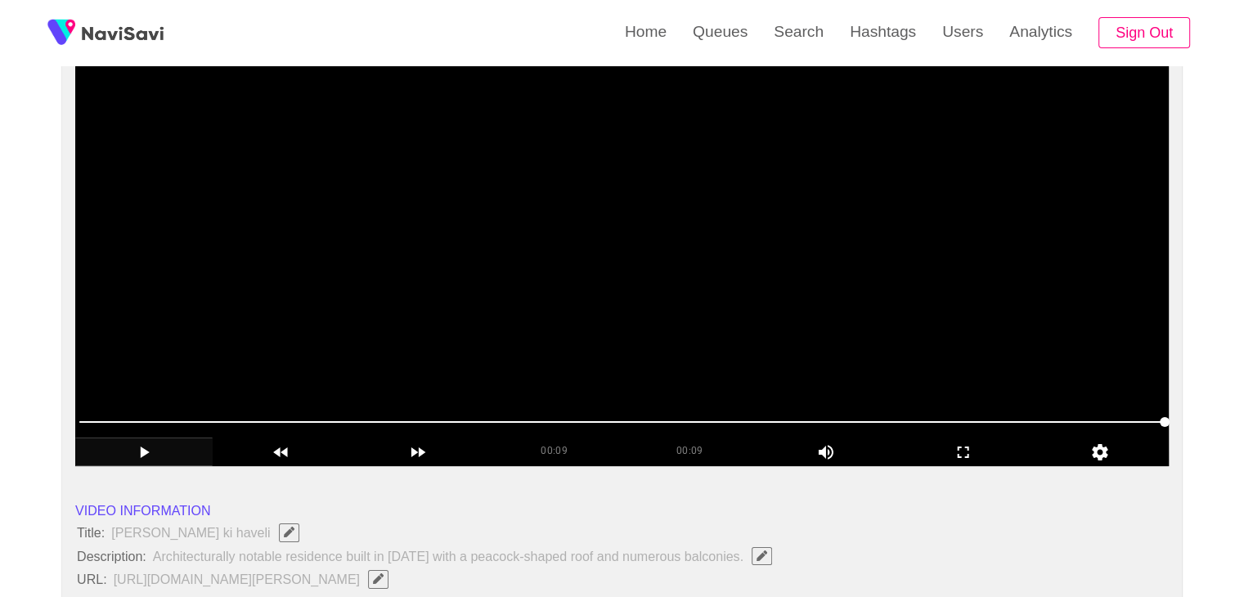
scroll to position [164, 0]
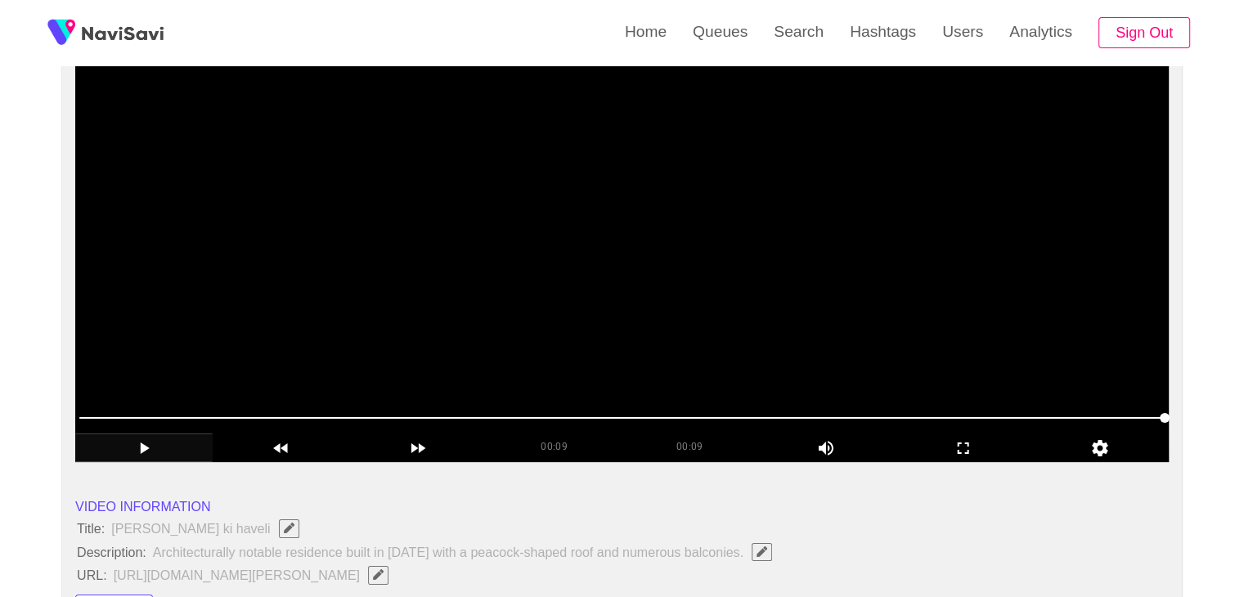
click at [691, 287] on video at bounding box center [622, 257] width 1094 height 409
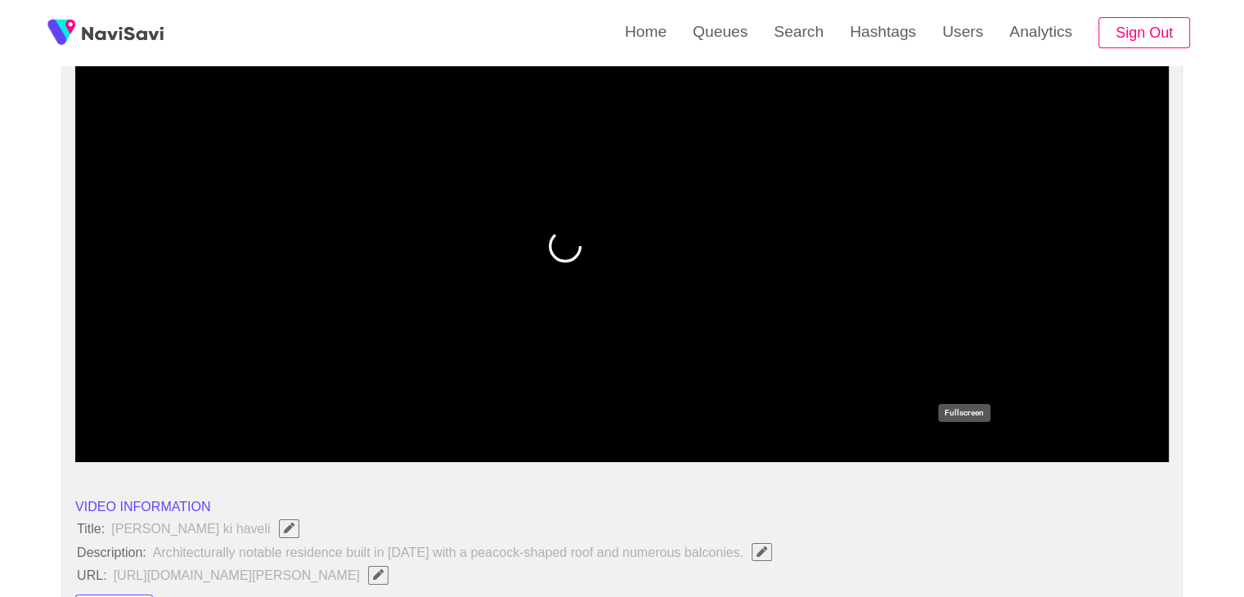
click at [964, 449] on icon "add" at bounding box center [964, 449] width 136 height 20
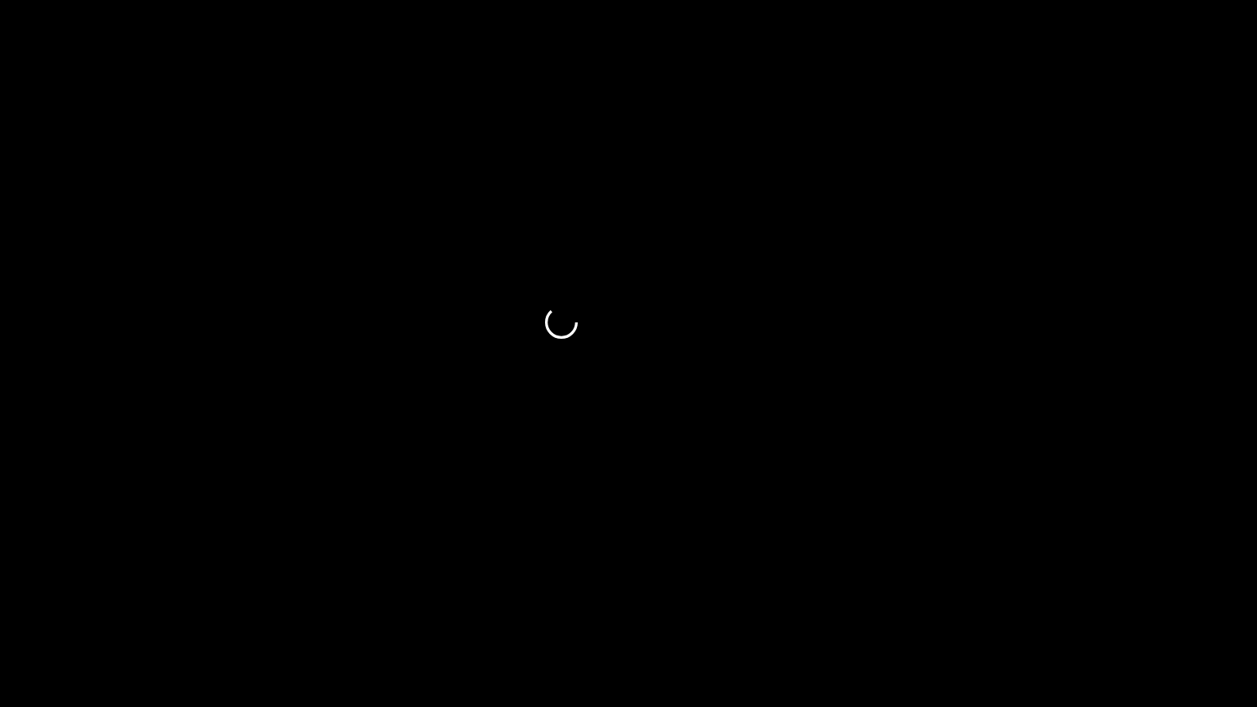
click at [38, 596] on span at bounding box center [628, 660] width 1248 height 2
click at [137, 596] on span at bounding box center [628, 660] width 1248 height 26
click at [293, 596] on span at bounding box center [628, 660] width 1248 height 26
click at [1024, 596] on icon "add" at bounding box center [1021, 692] width 156 height 20
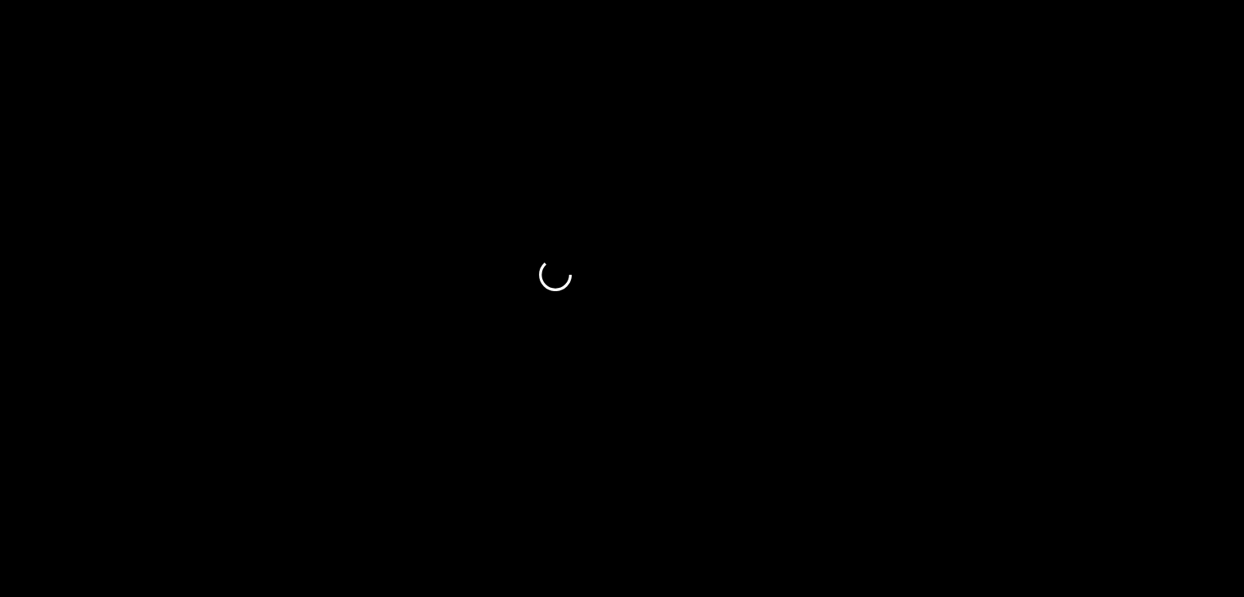
scroll to position [245, 0]
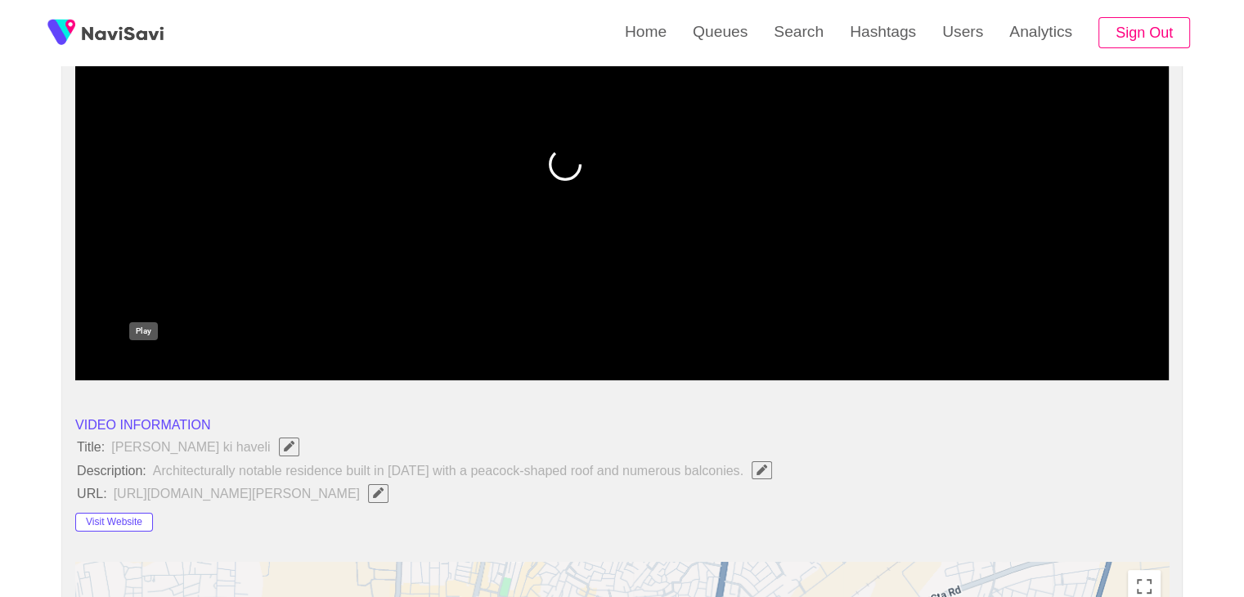
click at [142, 361] on icon "add" at bounding box center [144, 367] width 136 height 20
click at [145, 366] on icon "add" at bounding box center [144, 367] width 136 height 20
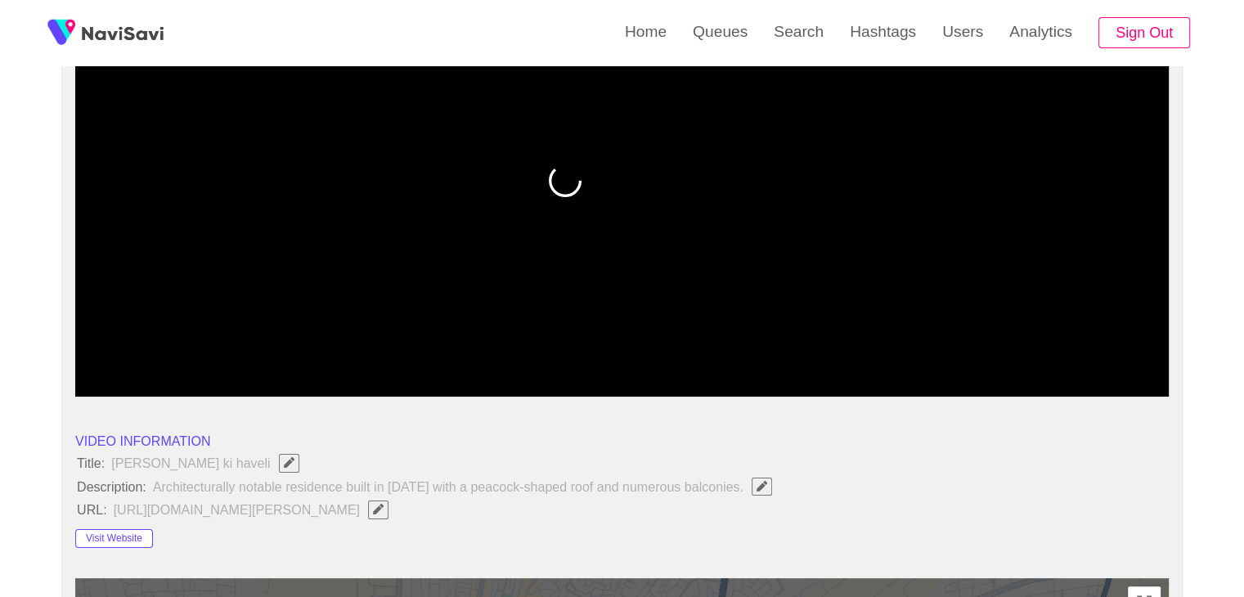
scroll to position [164, 0]
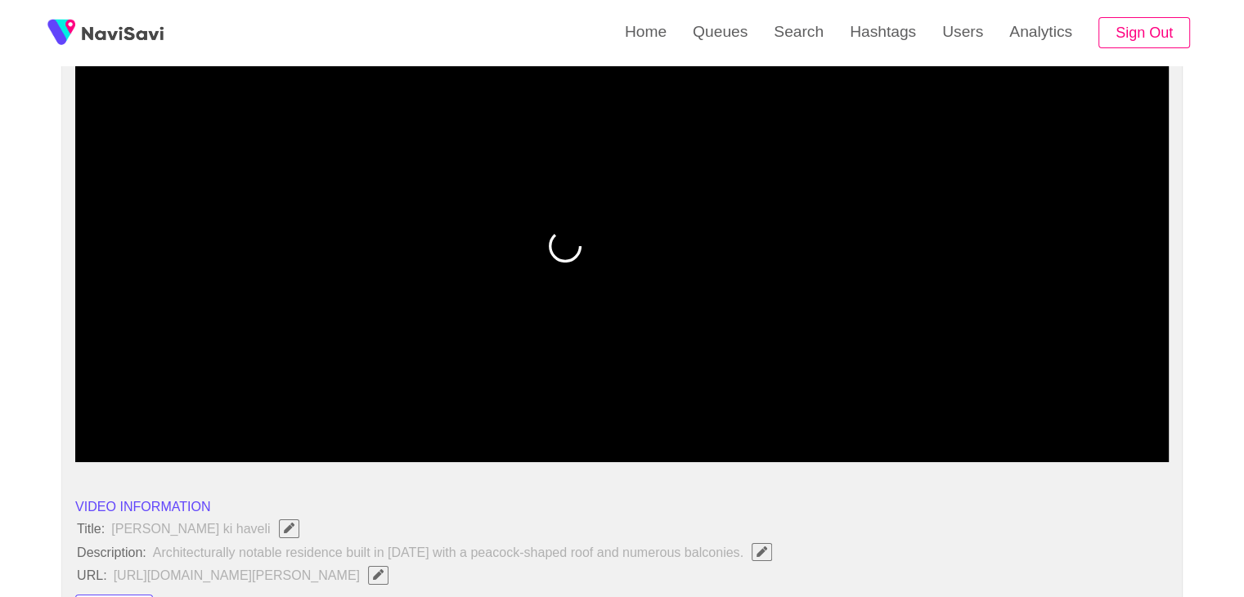
click at [443, 417] on span at bounding box center [622, 418] width 1086 height 2
click at [522, 403] on div at bounding box center [622, 419] width 1099 height 42
click at [580, 415] on span at bounding box center [622, 418] width 1086 height 26
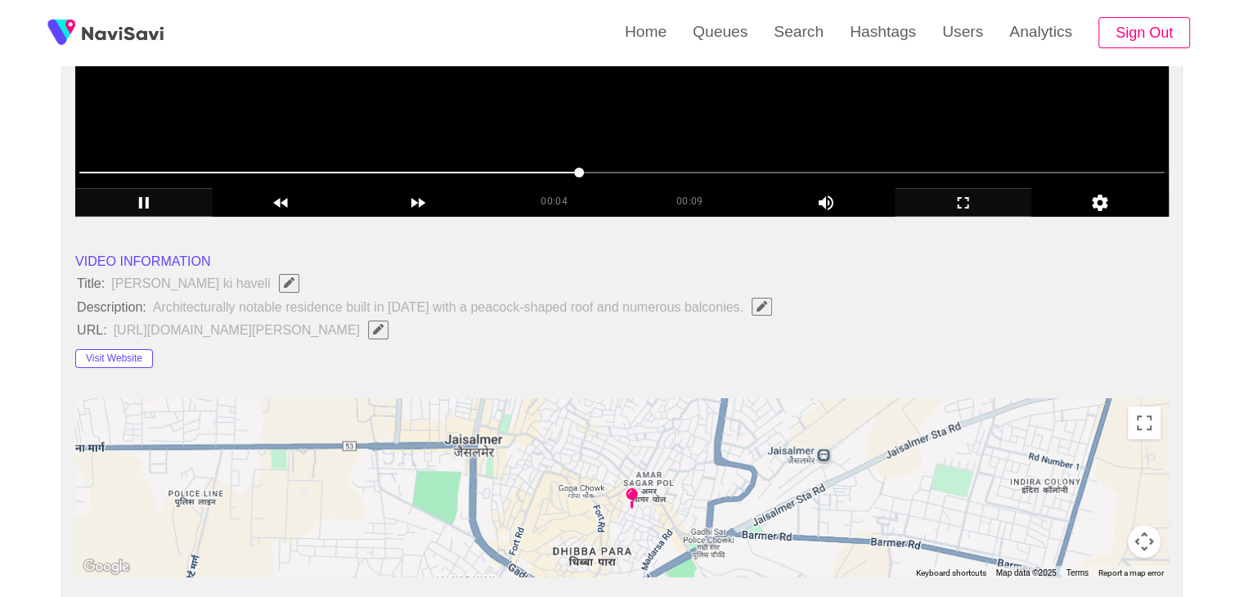
scroll to position [82, 0]
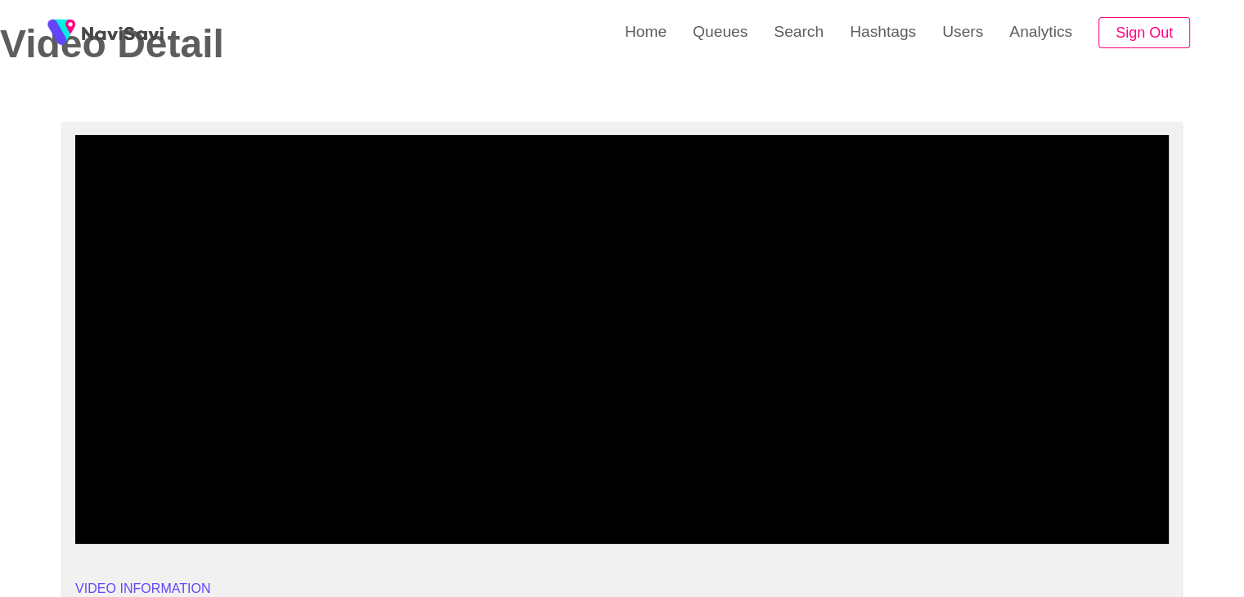
click at [965, 524] on icon "add" at bounding box center [963, 529] width 11 height 11
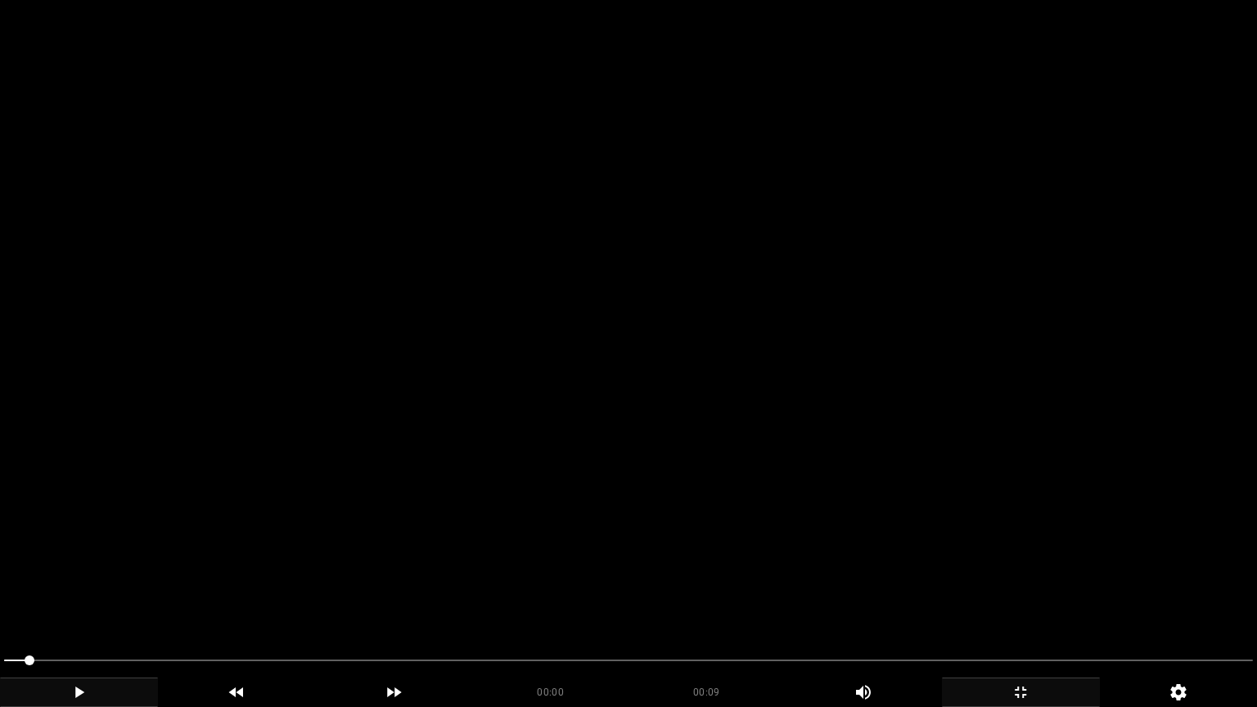
click at [452, 552] on video at bounding box center [628, 353] width 1257 height 707
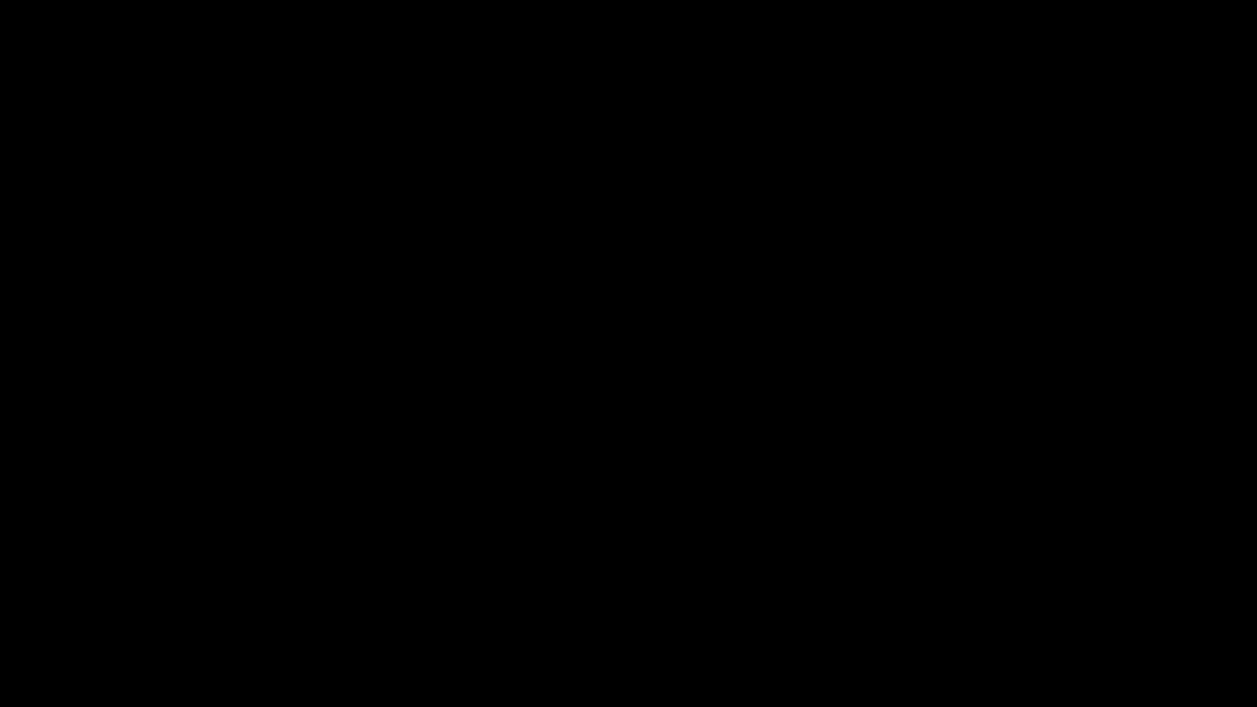
click at [1038, 596] on icon "add" at bounding box center [1021, 692] width 156 height 20
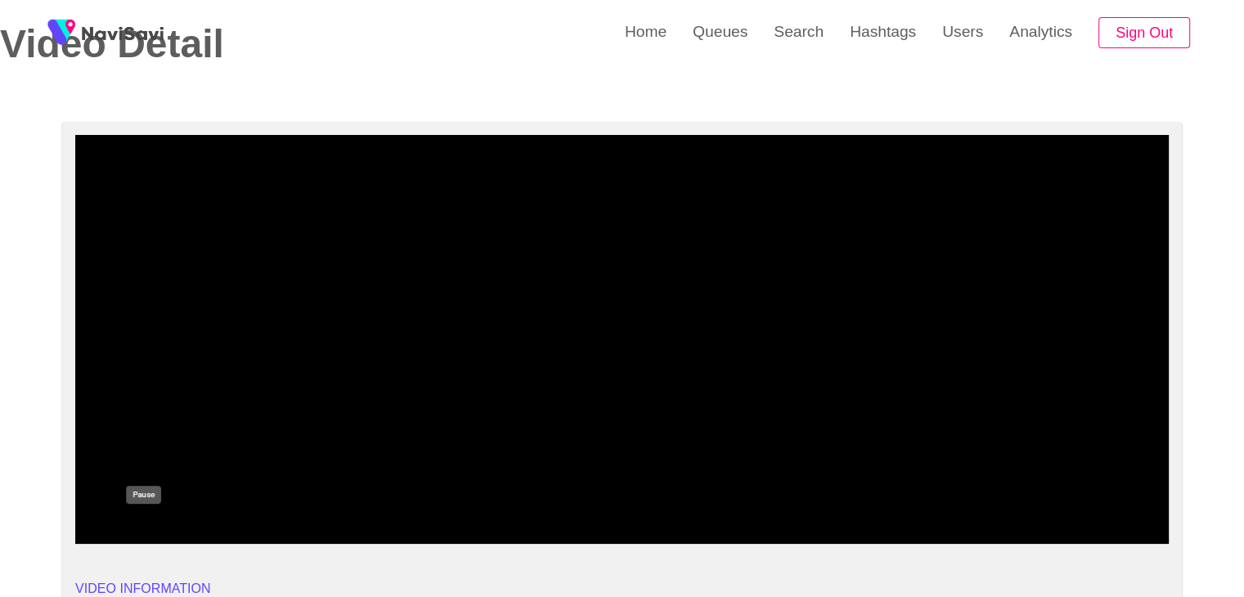
click at [154, 531] on icon "add" at bounding box center [144, 530] width 136 height 20
click at [966, 534] on icon "add" at bounding box center [963, 529] width 11 height 11
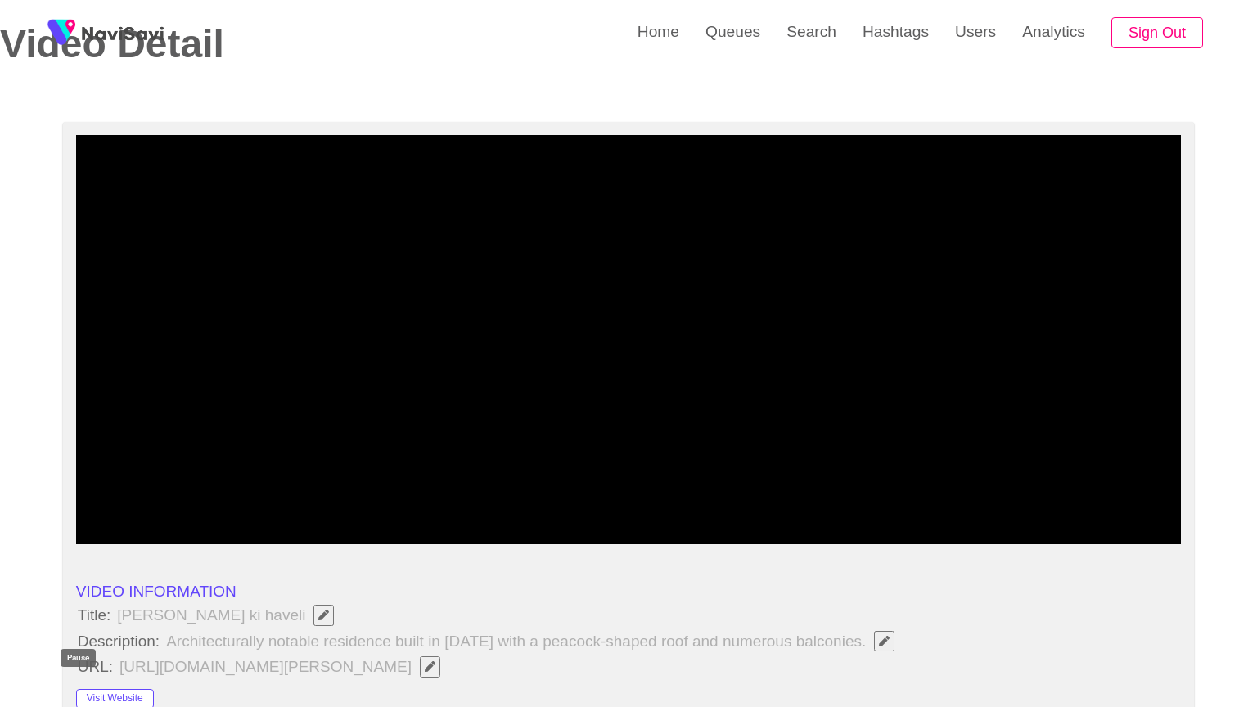
click at [140, 535] on icon "add" at bounding box center [145, 529] width 10 height 11
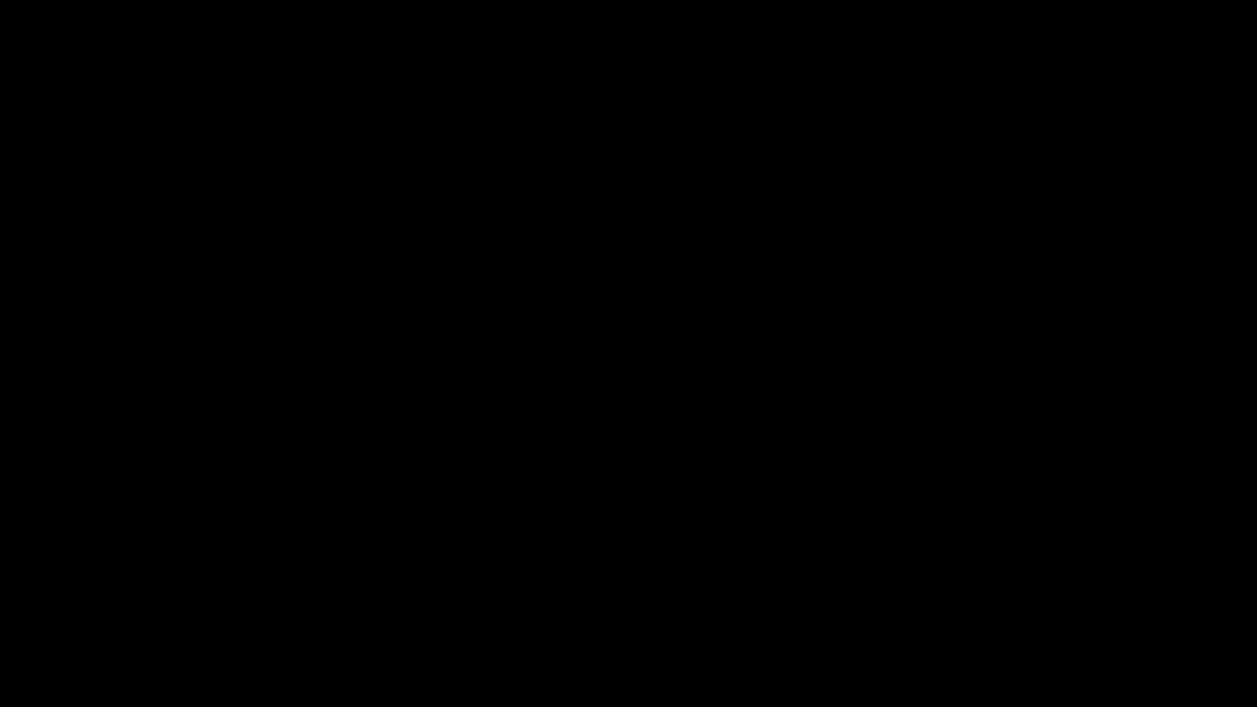
click at [1022, 596] on icon "add" at bounding box center [1021, 692] width 156 height 20
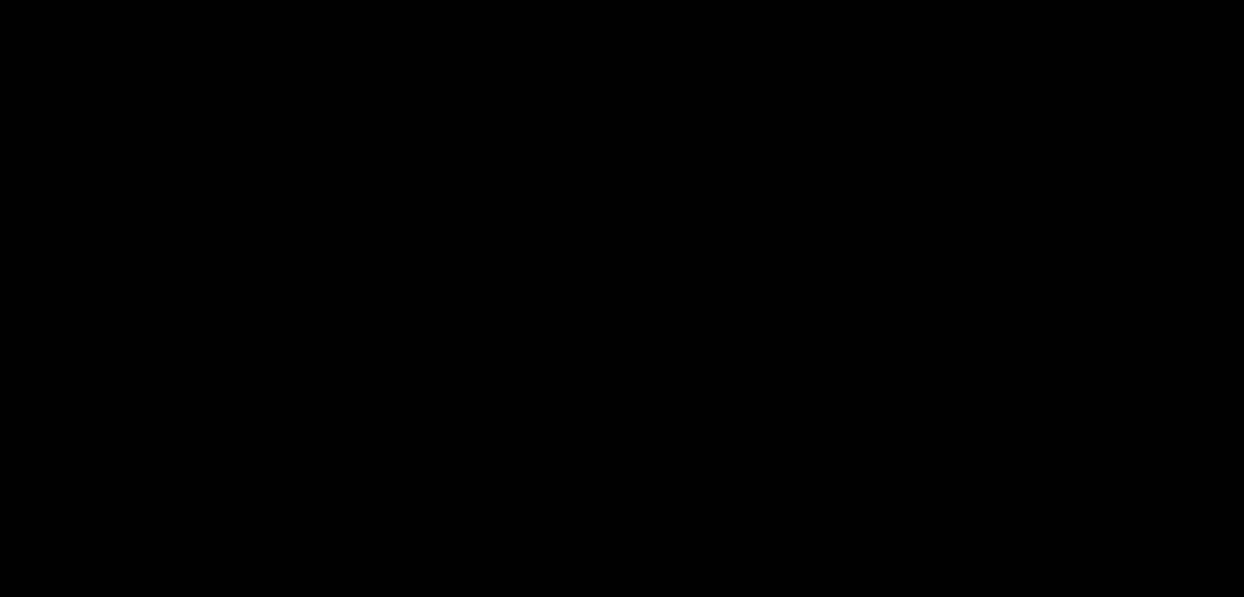
scroll to position [245, 0]
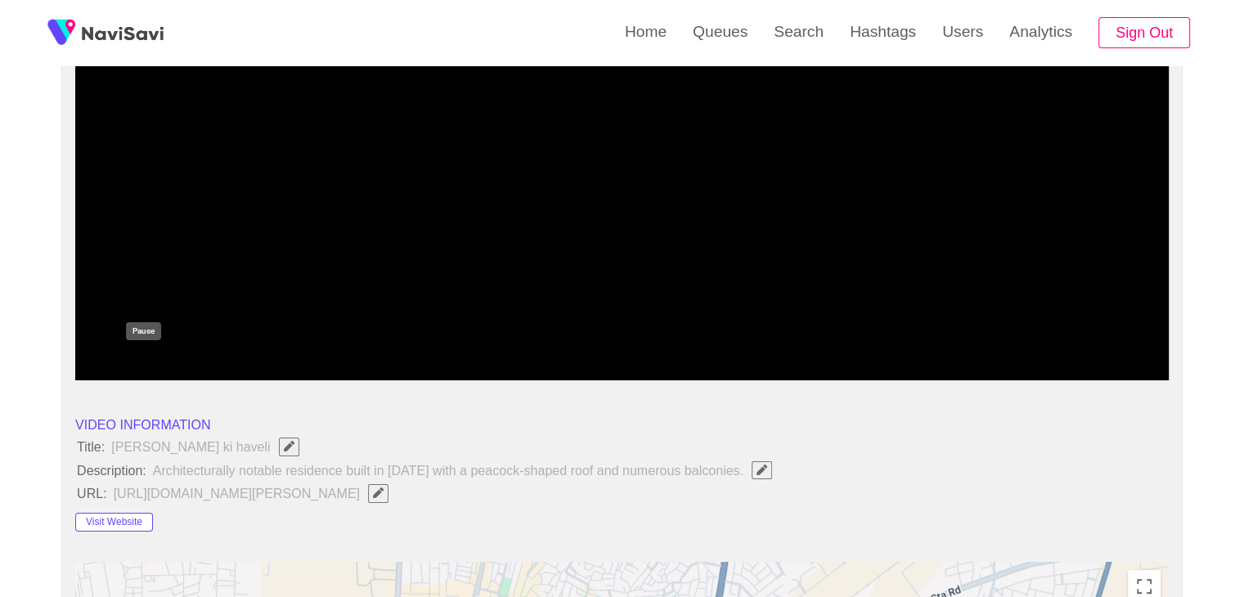
click at [138, 364] on icon "add" at bounding box center [144, 367] width 136 height 20
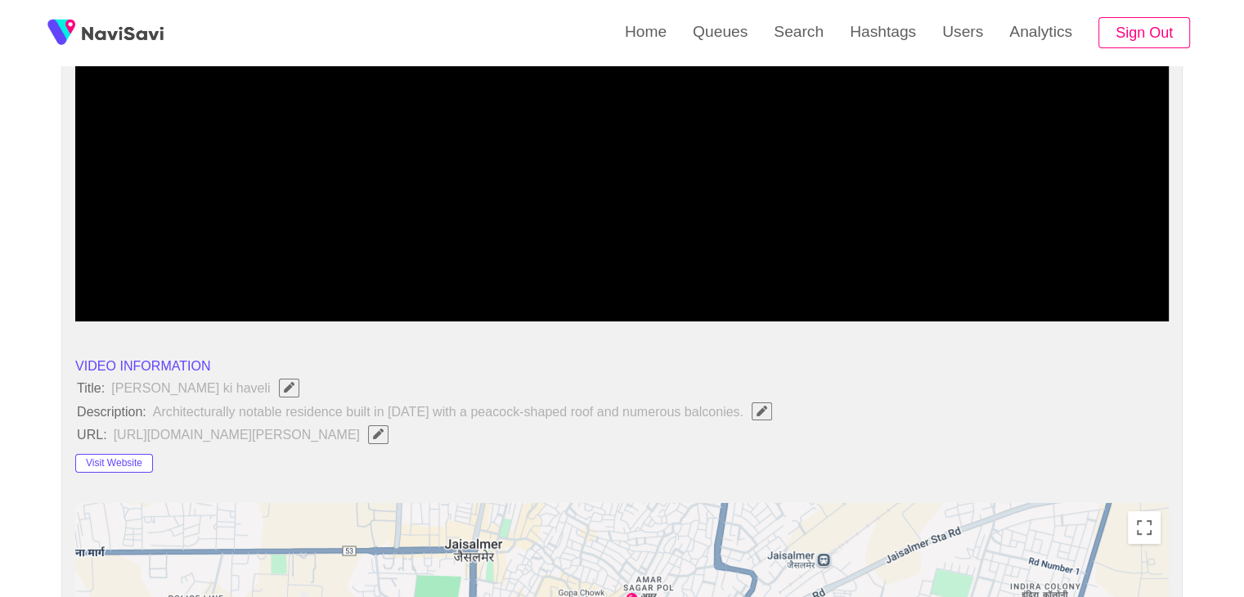
scroll to position [327, 0]
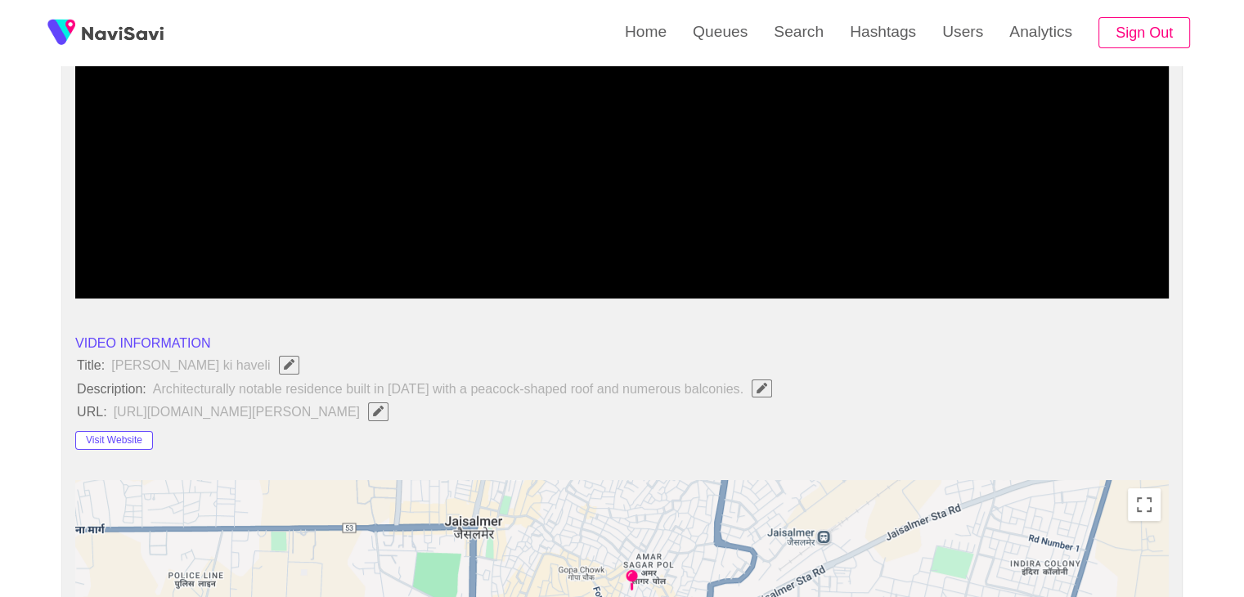
drag, startPoint x: 376, startPoint y: 251, endPoint x: 247, endPoint y: 250, distance: 129.3
click at [247, 250] on span at bounding box center [622, 254] width 1086 height 26
drag, startPoint x: 219, startPoint y: 248, endPoint x: 101, endPoint y: 246, distance: 118.6
click at [96, 249] on span at bounding box center [622, 254] width 1086 height 26
click at [77, 250] on div at bounding box center [622, 256] width 1099 height 42
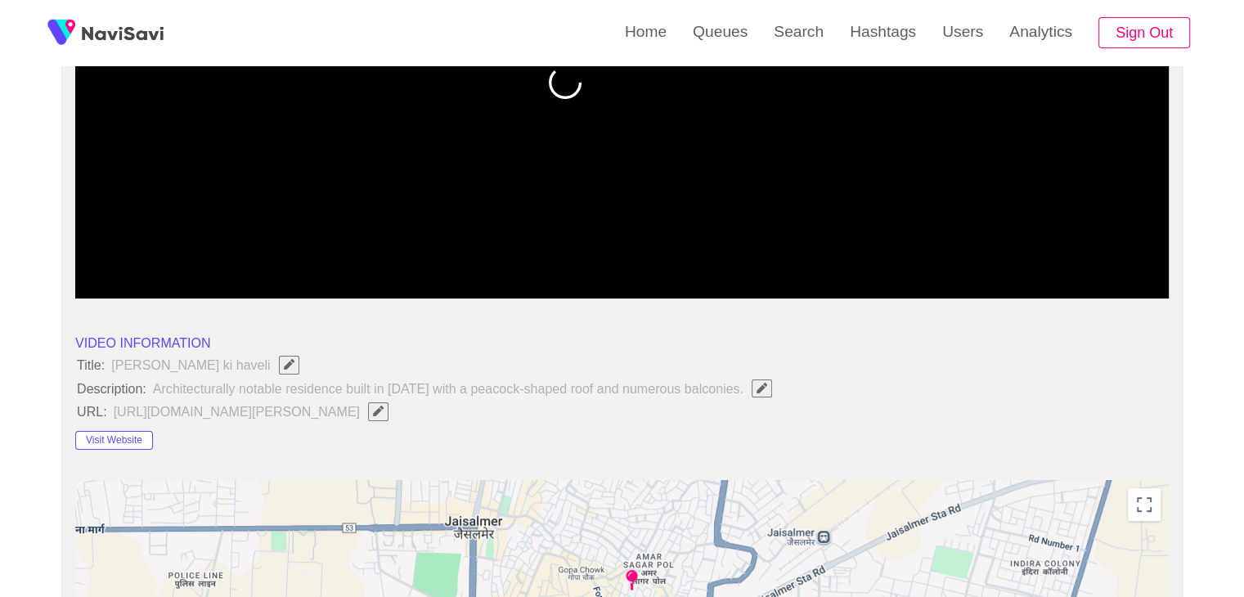
click at [97, 256] on span at bounding box center [102, 255] width 10 height 10
click at [143, 284] on icon "add" at bounding box center [144, 285] width 136 height 20
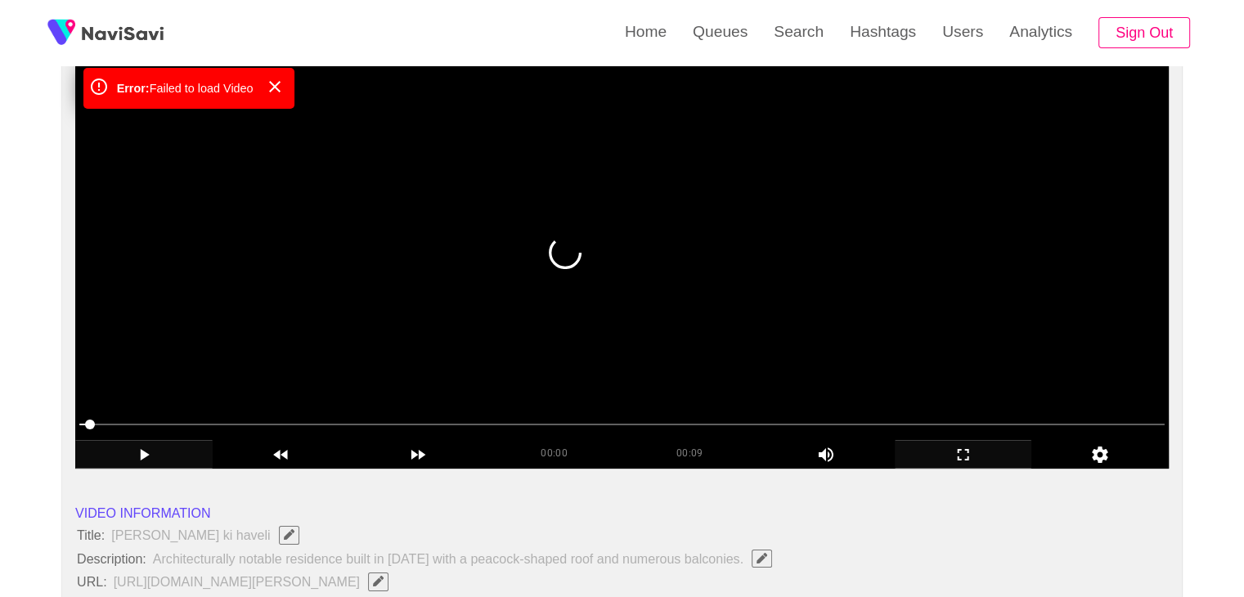
scroll to position [164, 0]
